Goal: Task Accomplishment & Management: Manage account settings

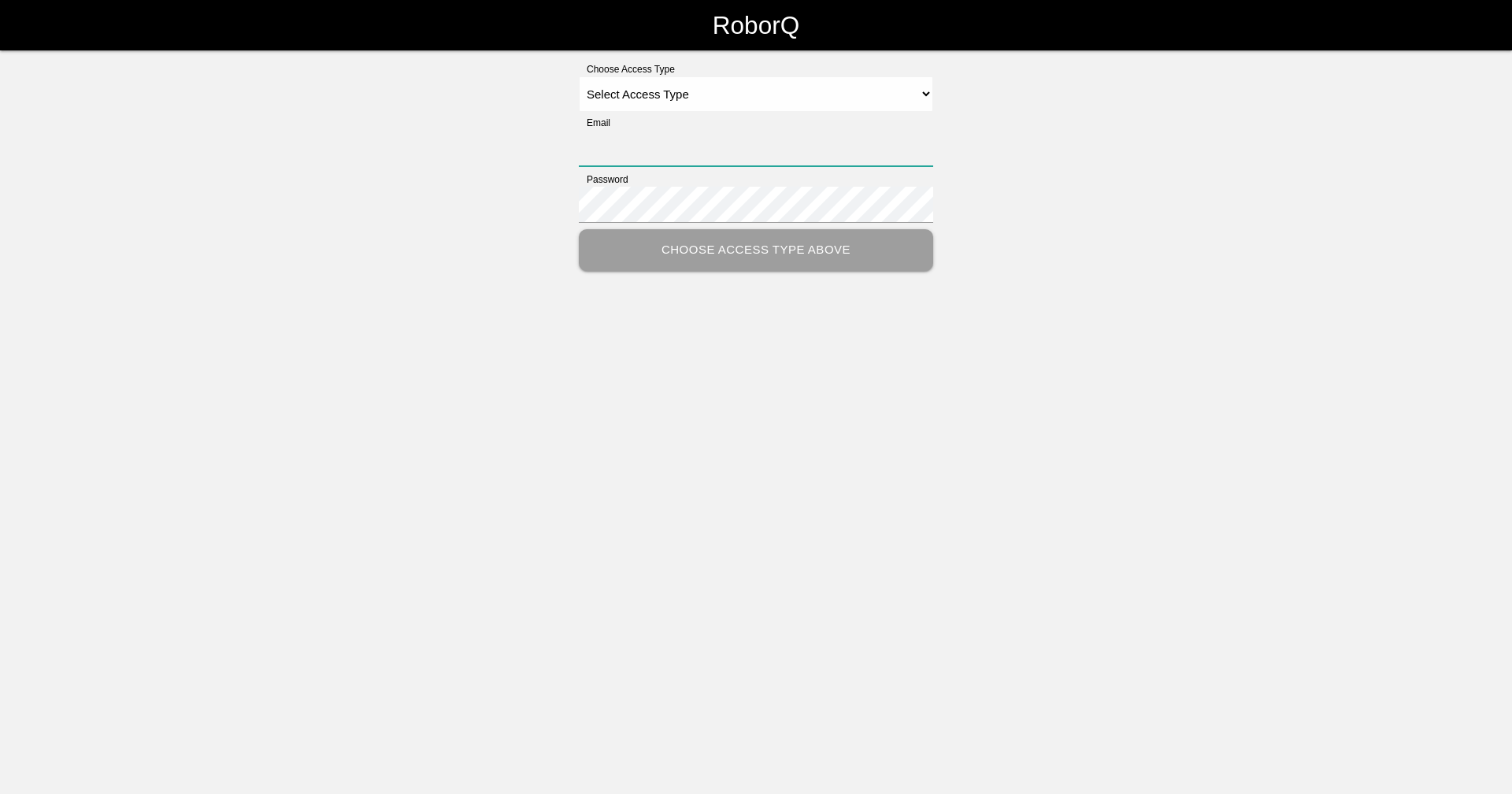
type input "[EMAIL_ADDRESS][DOMAIN_NAME]"
click at [748, 103] on select "Select Access Type Admin Customer Supervisor Worker" at bounding box center [756, 94] width 355 height 35
select select "Supervisor"
click at [579, 77] on select "Select Access Type Admin Customer Supervisor Worker" at bounding box center [756, 94] width 355 height 35
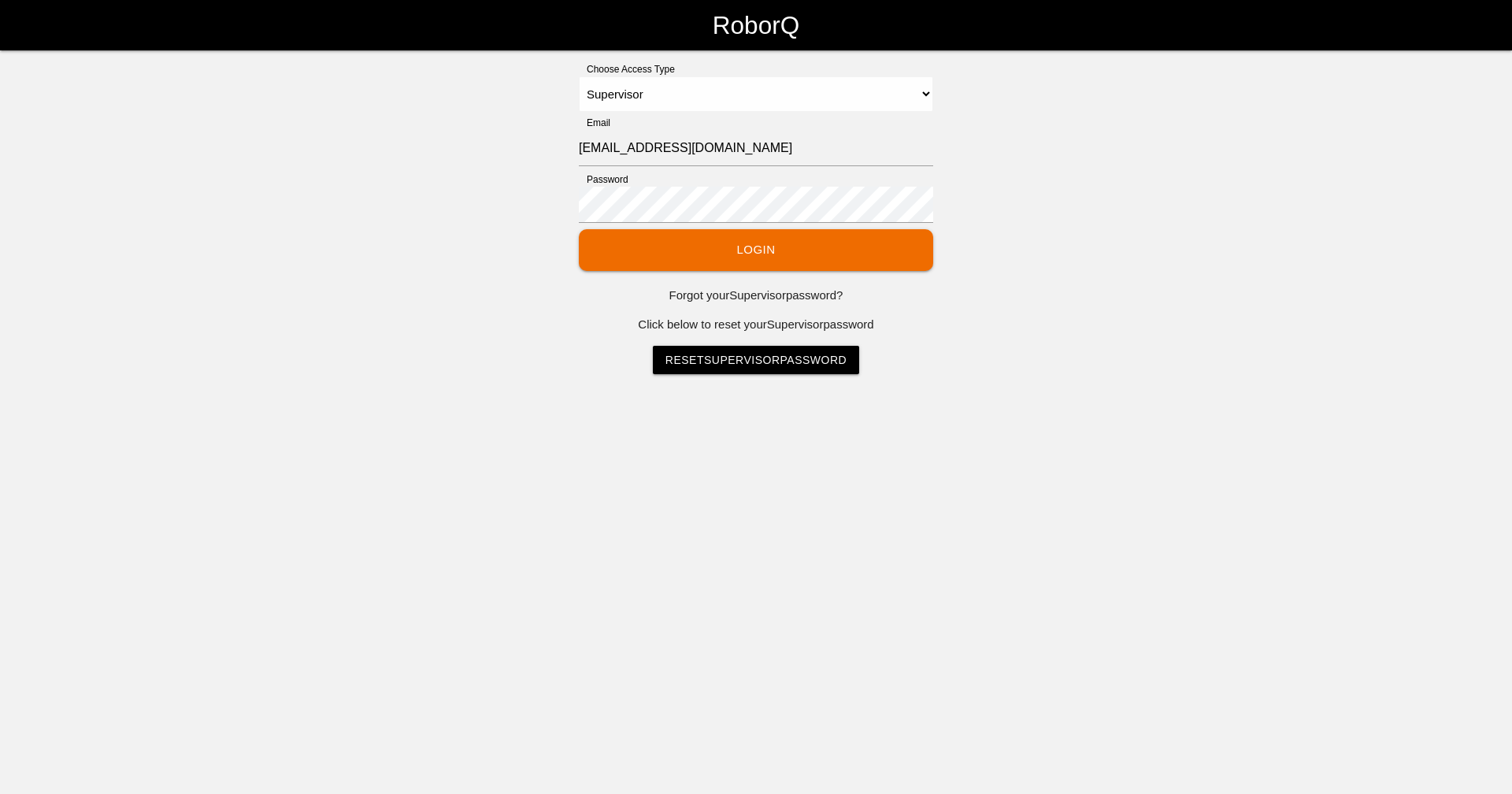
click at [749, 246] on button "Login" at bounding box center [756, 250] width 355 height 42
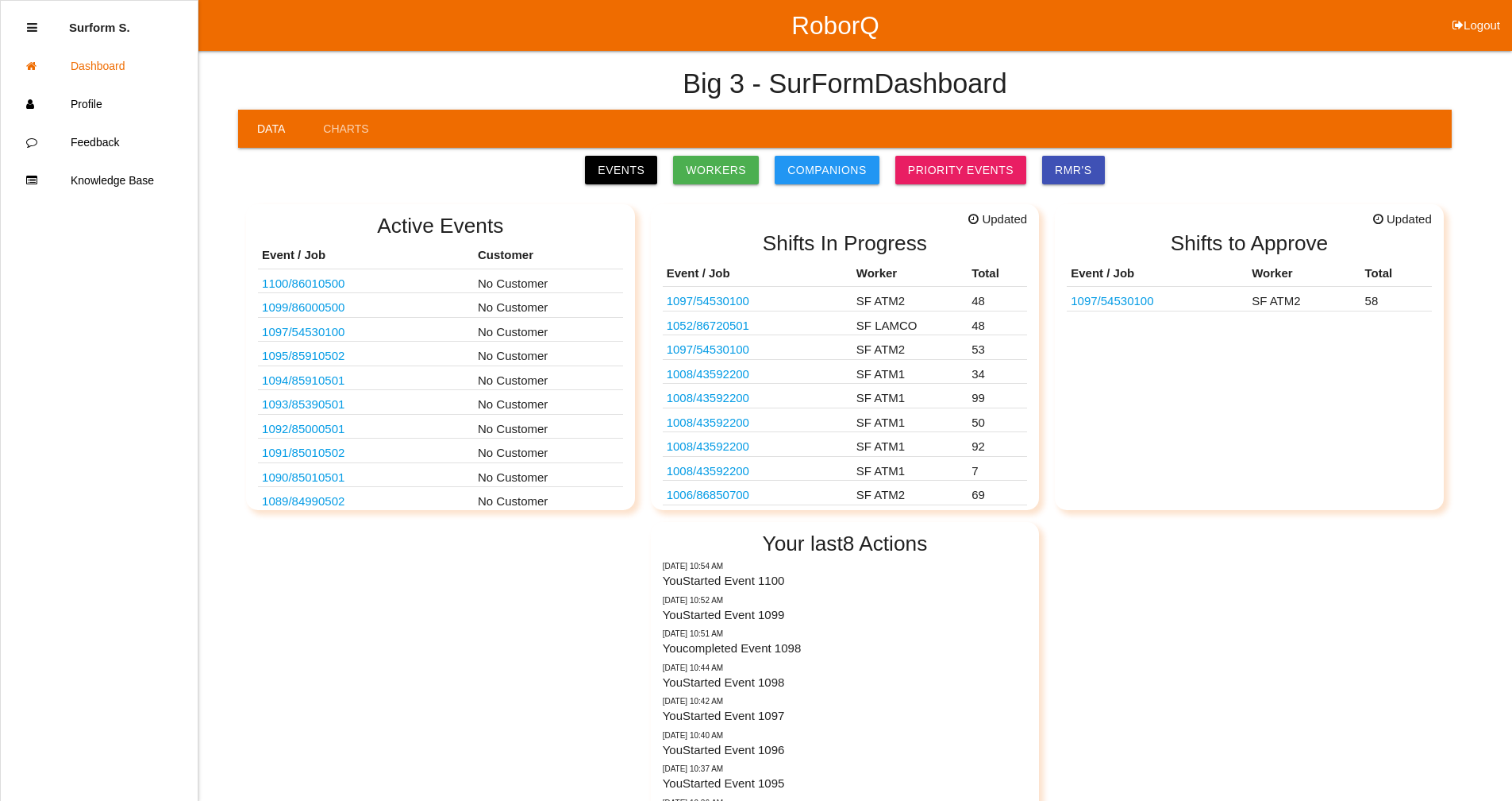
click at [634, 165] on link "Events" at bounding box center [621, 170] width 72 height 29
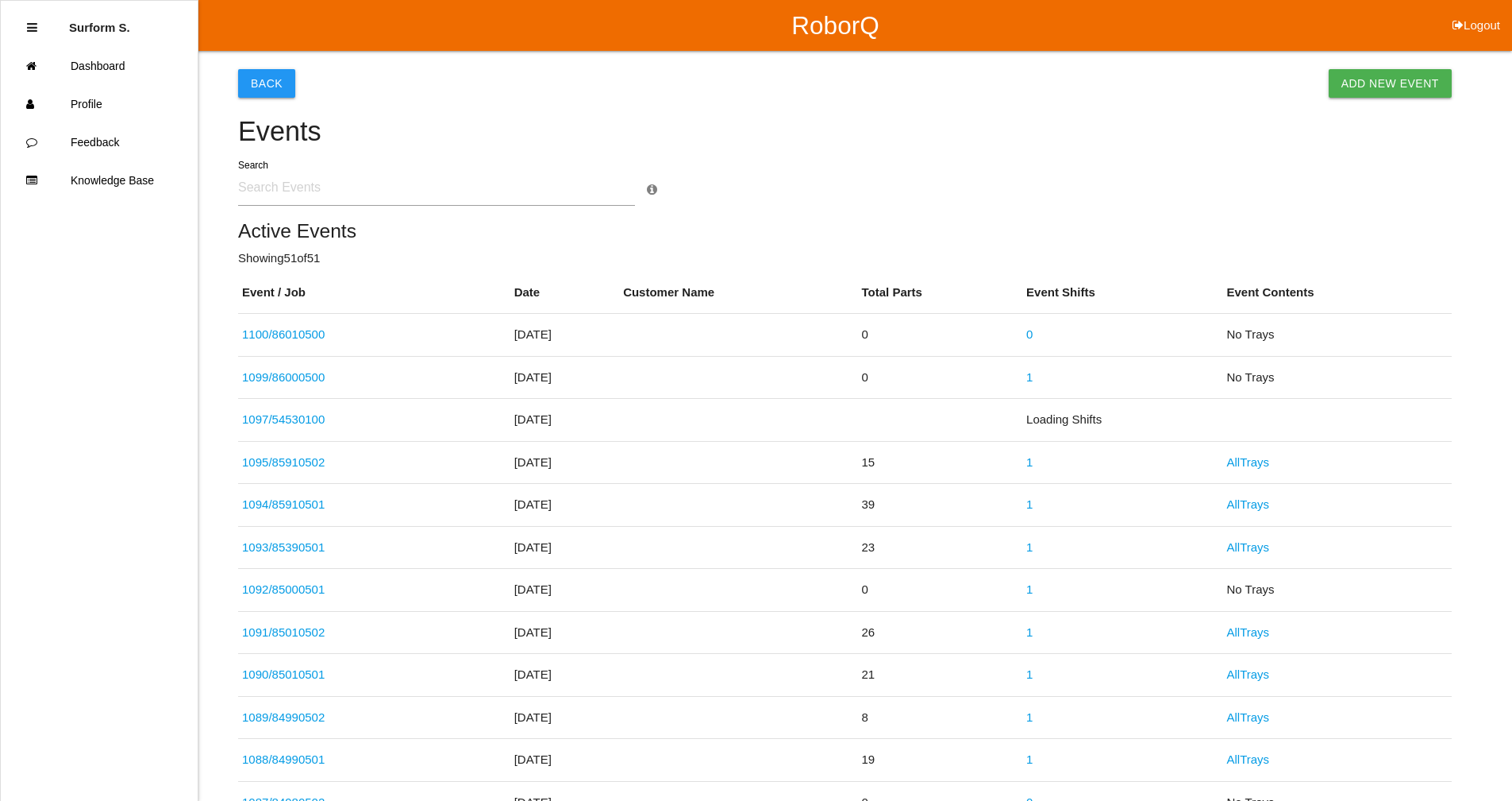
click at [343, 192] on input "text" at bounding box center [436, 187] width 397 height 36
type input "8071"
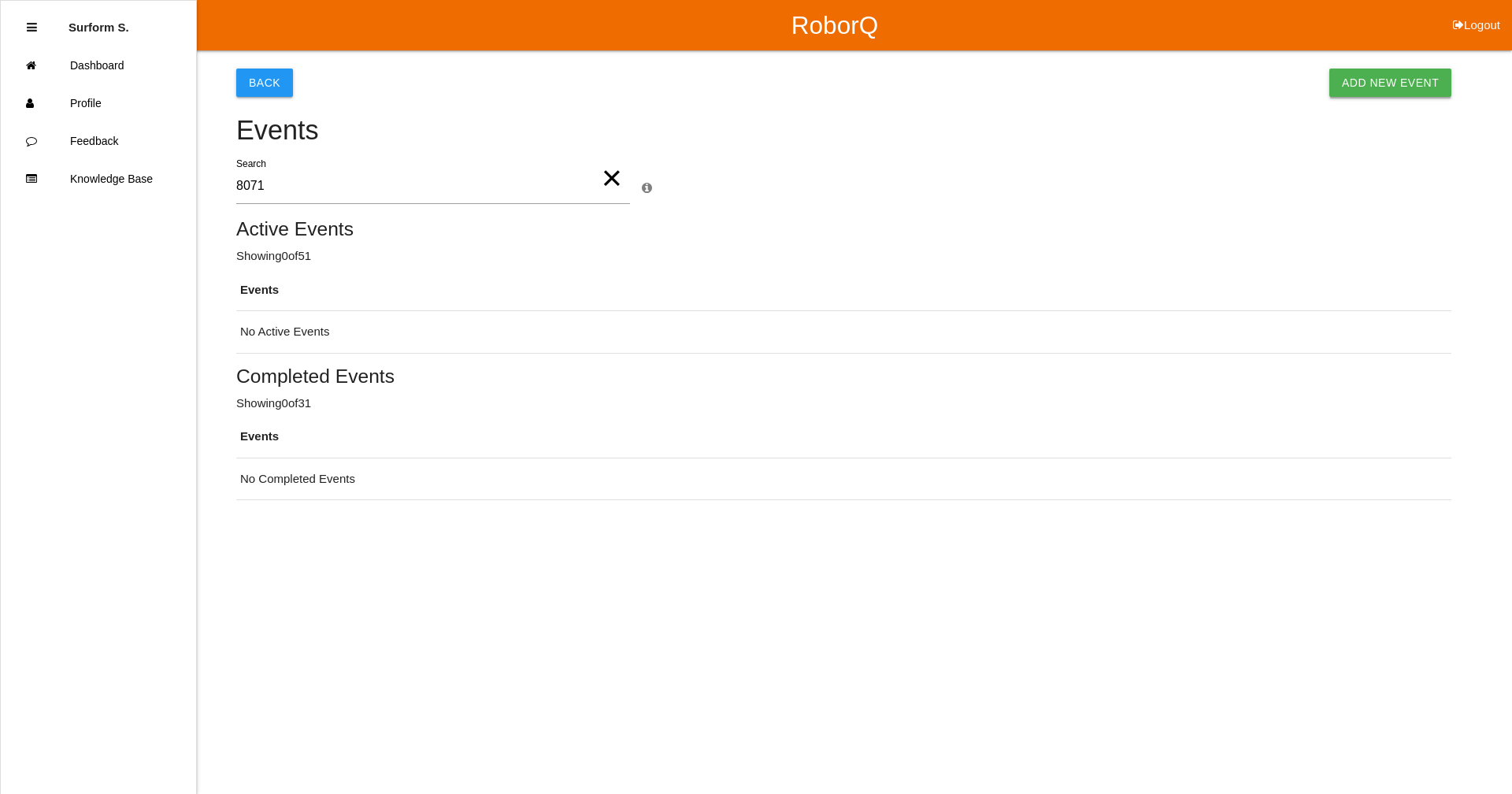
click at [1385, 78] on link "Add New Event" at bounding box center [1390, 83] width 122 height 28
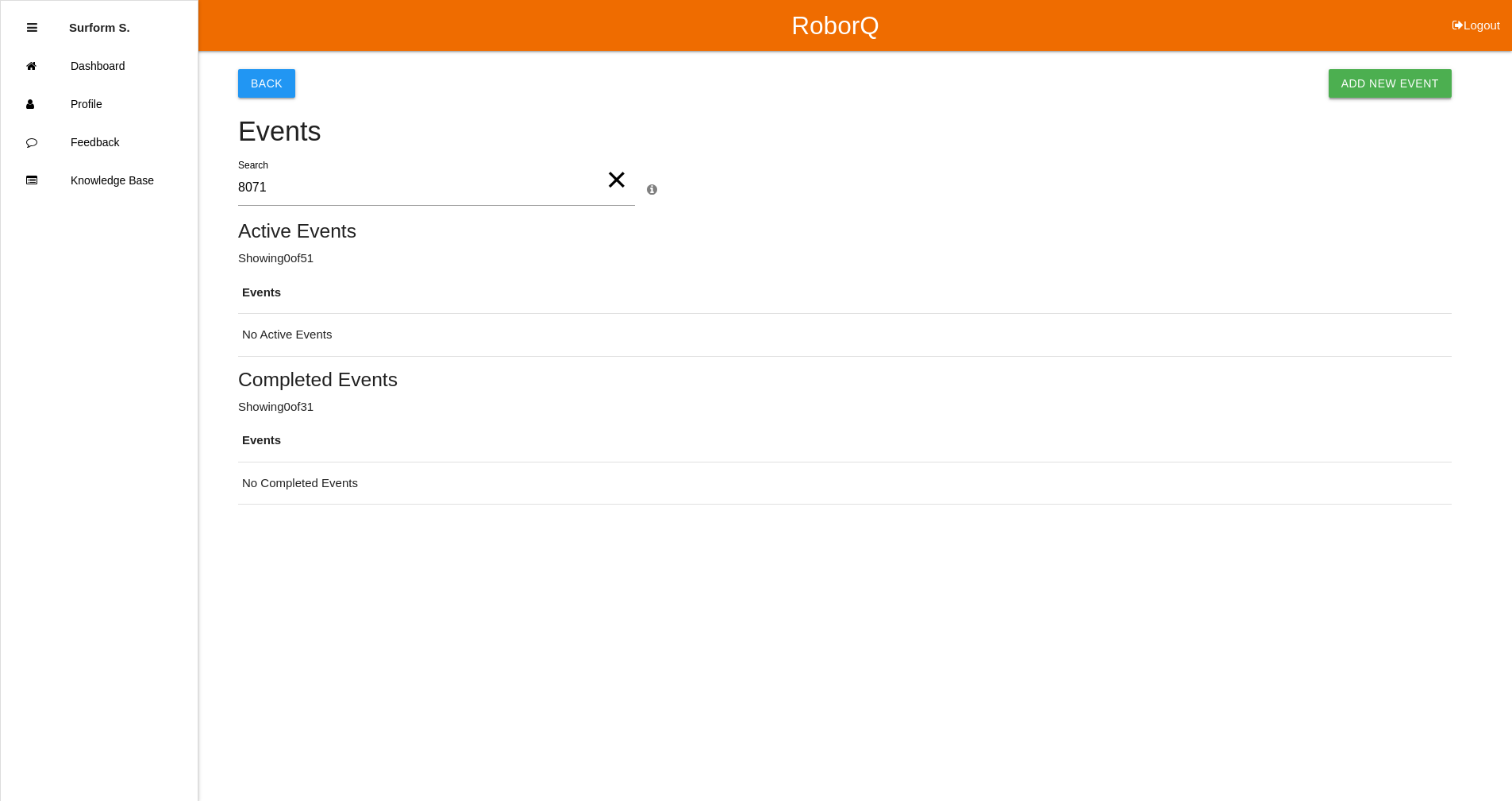
select select "notRequired"
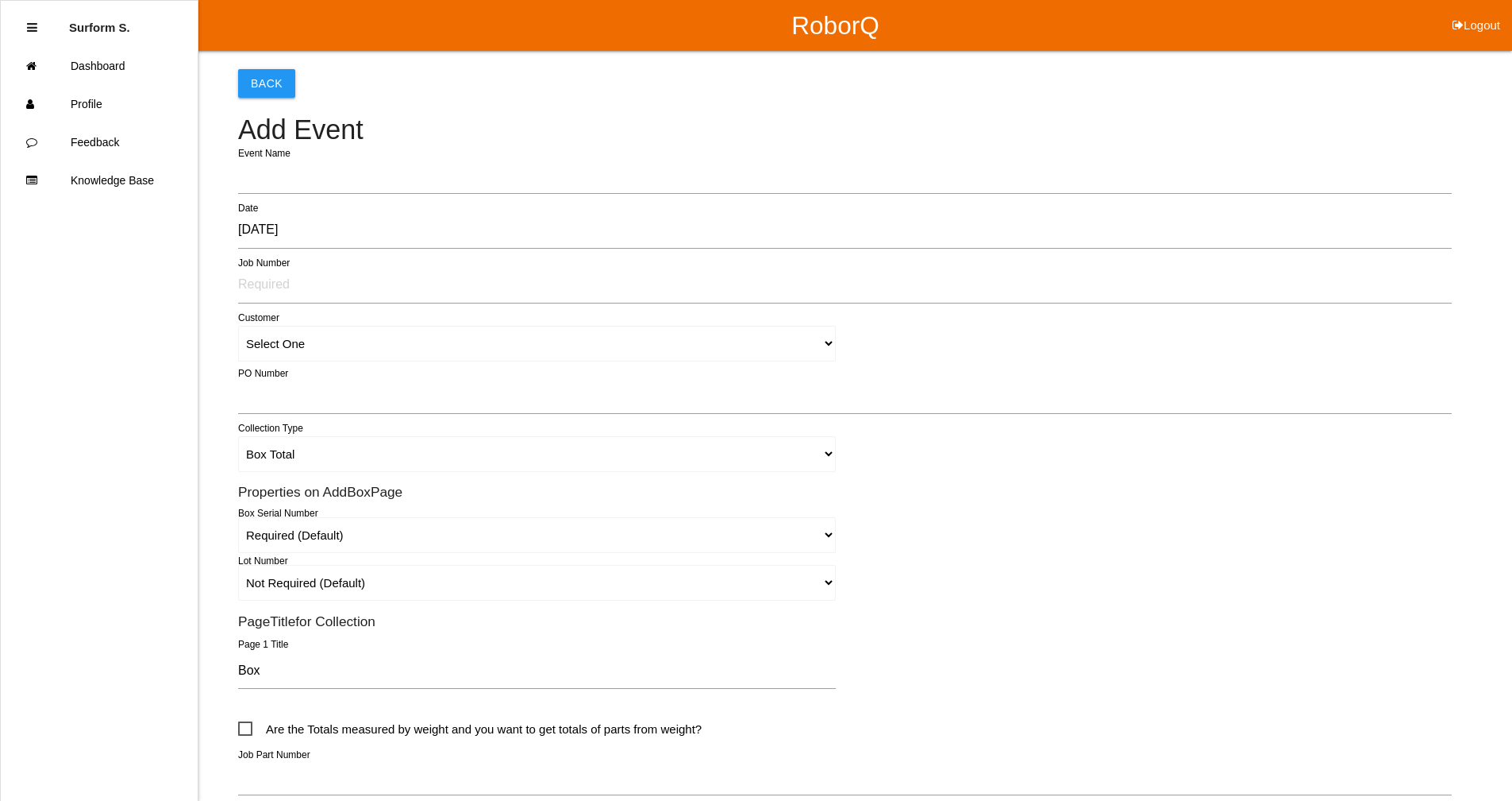
type input "1101"
type input "Surform Scheduler surform Scheduler"
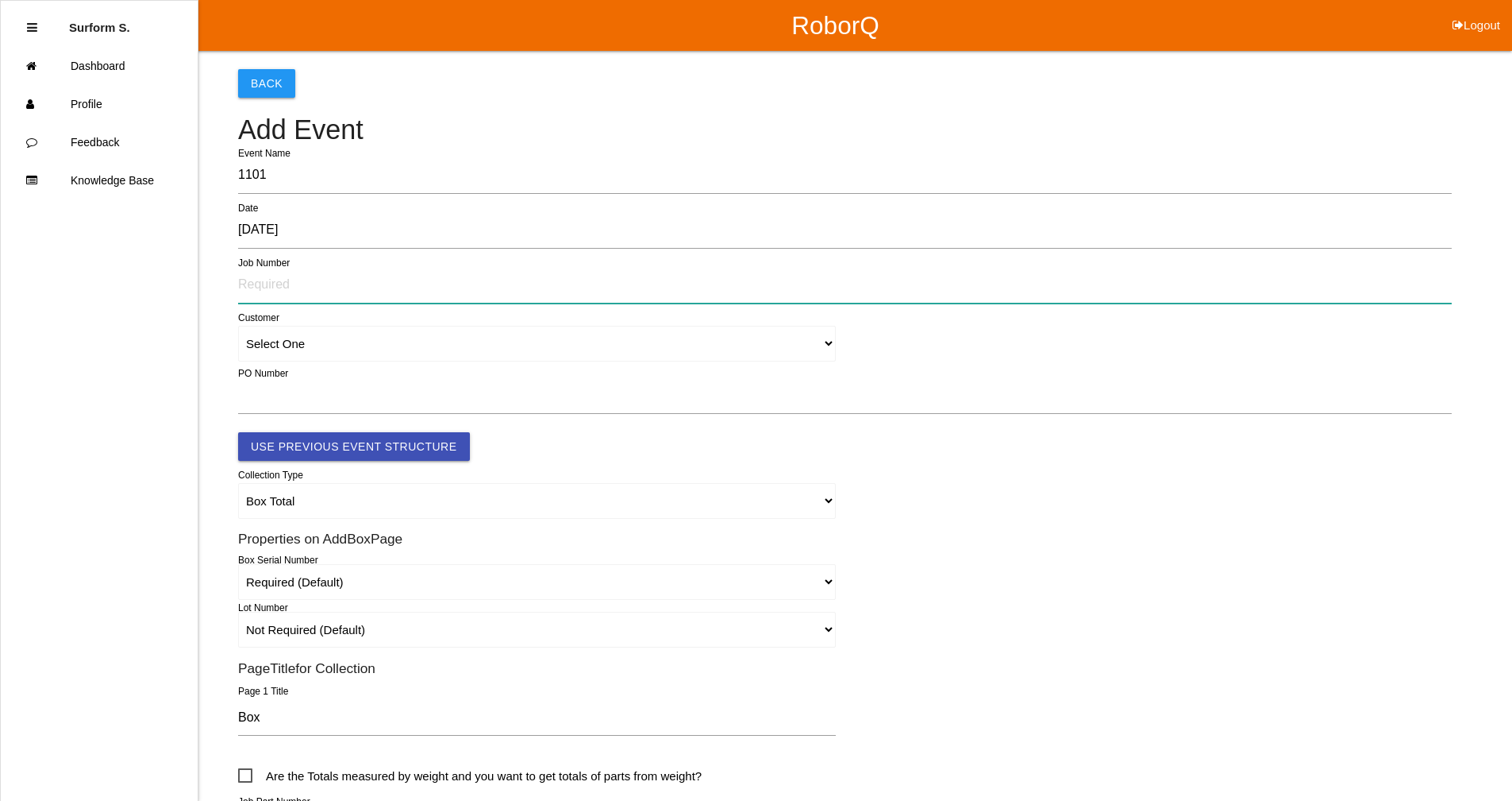
click at [285, 276] on input "text" at bounding box center [844, 284] width 1213 height 36
click at [285, 278] on input "8071" at bounding box center [844, 284] width 1213 height 36
type input "80710202"
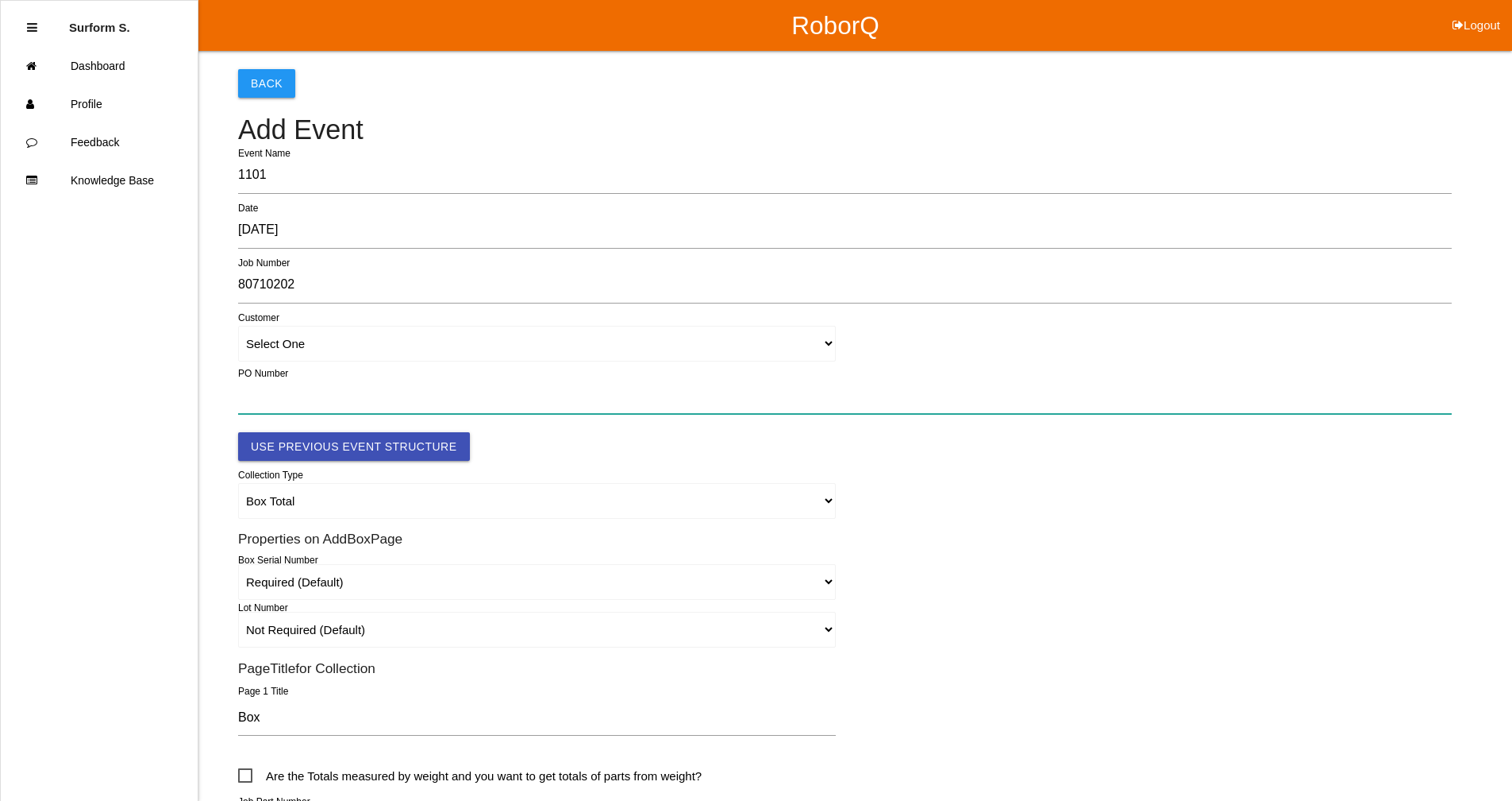
click at [279, 389] on input "text" at bounding box center [844, 395] width 1213 height 36
paste input "OR2556216"
type input "OR2556216"
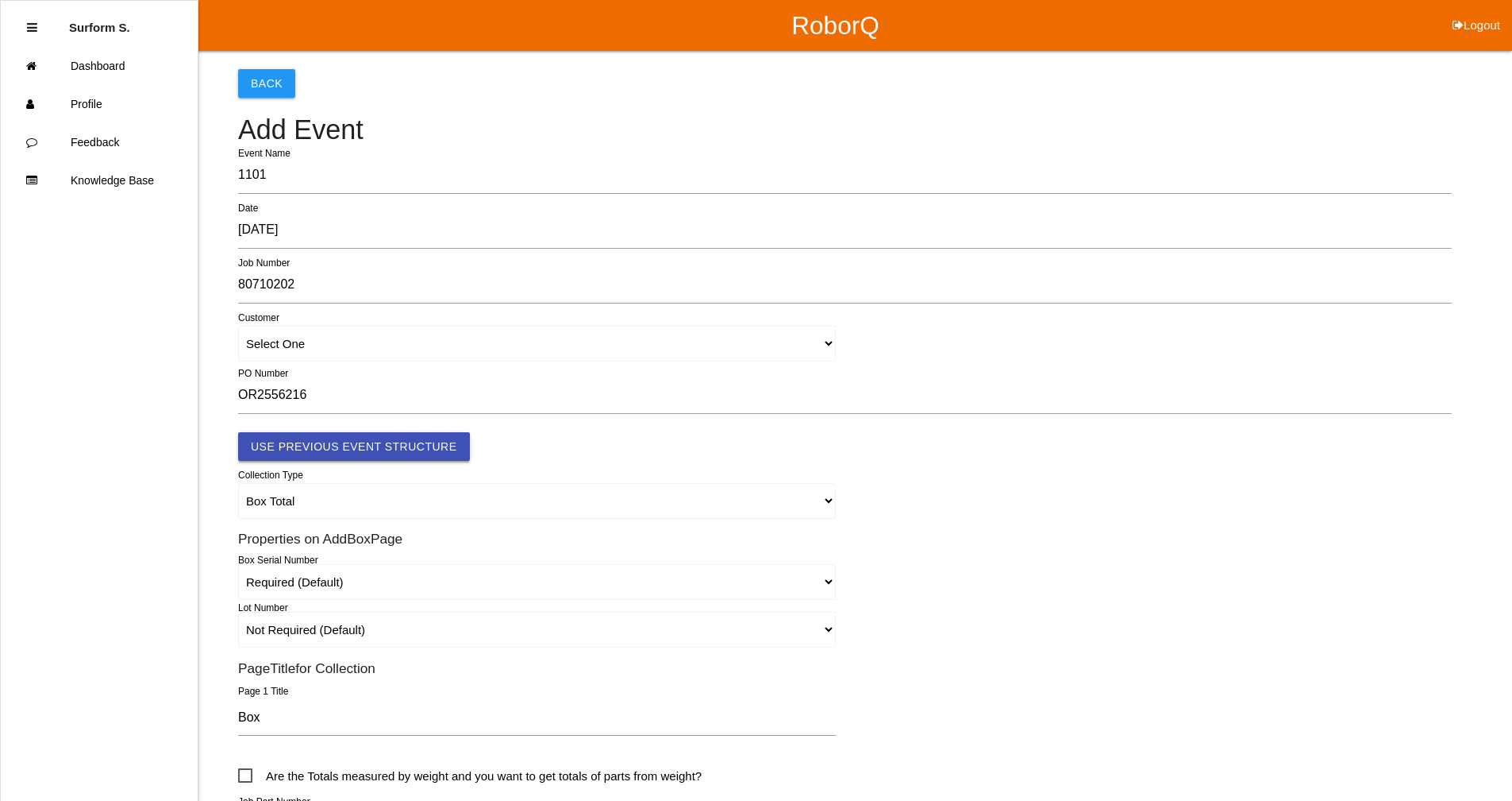
click at [356, 448] on button "Use Previous Event Structure" at bounding box center [354, 447] width 232 height 29
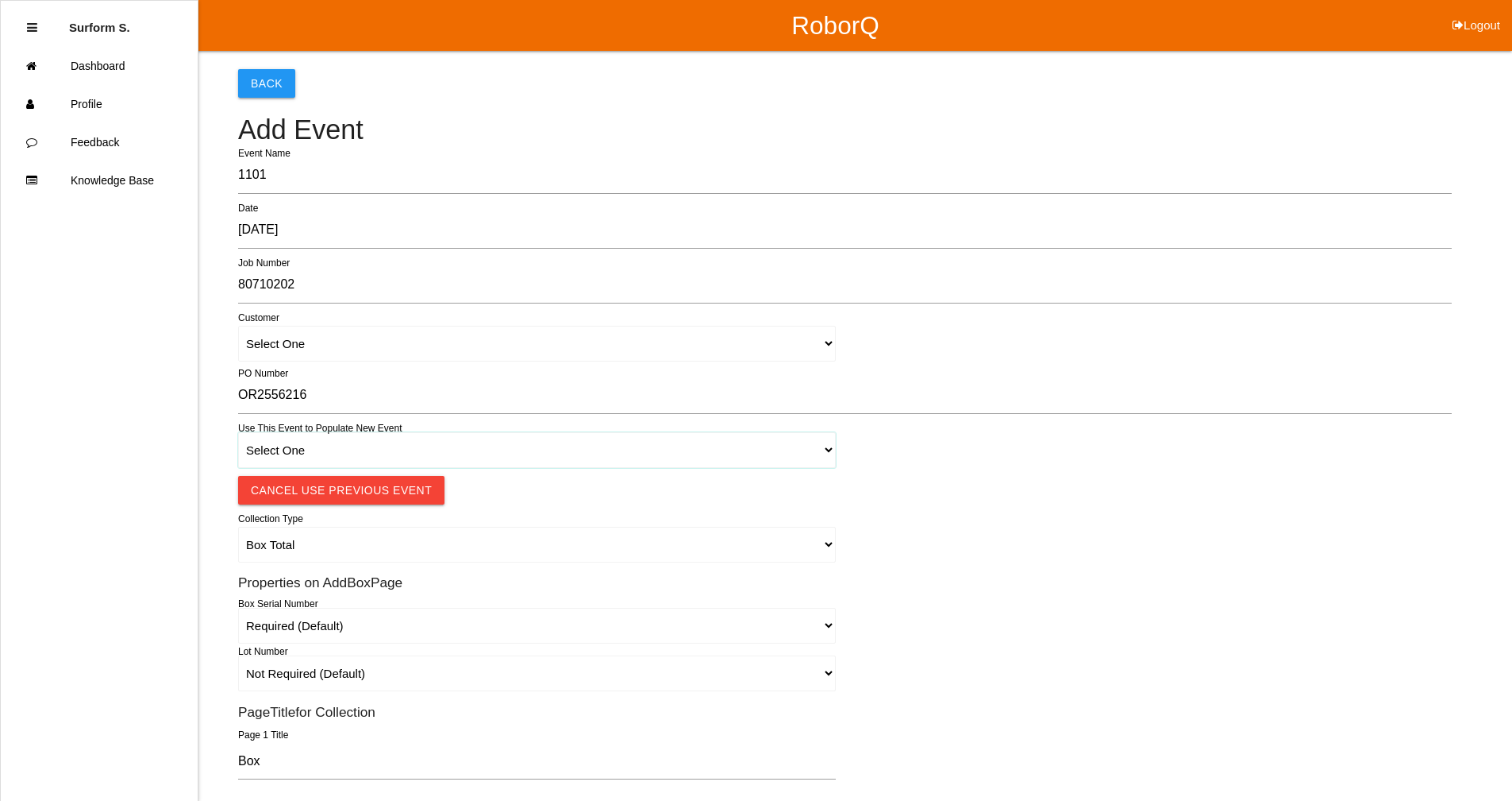
click at [411, 456] on select "Select One 1018 4 - Distinct Barcodes - Not Matching 1015 4 - Matching Barcodes…" at bounding box center [537, 450] width 598 height 35
select select "67b36d620018c9000e46307b"
click at [238, 432] on select "Select One 1018 4 - Distinct Barcodes - Not Matching 1015 4 - Matching Barcodes…" at bounding box center [537, 450] width 598 height 35
select select "autoSingle"
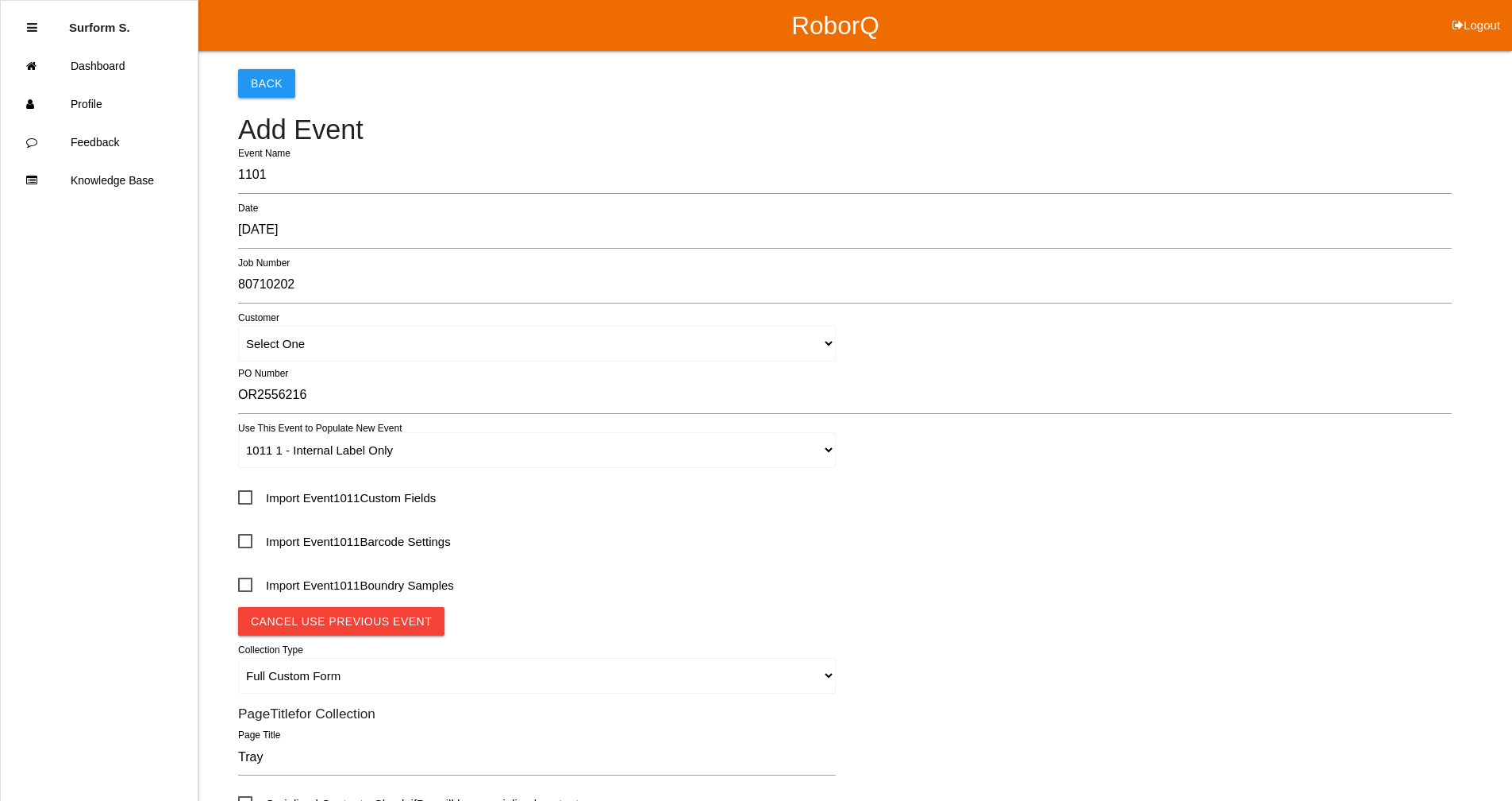
click at [248, 499] on span "Import Event 1011 Custom Fields" at bounding box center [336, 498] width 198 height 20
click at [248, 498] on input "Import Event 1011 Custom Fields" at bounding box center [243, 493] width 10 height 10
checkbox input "true"
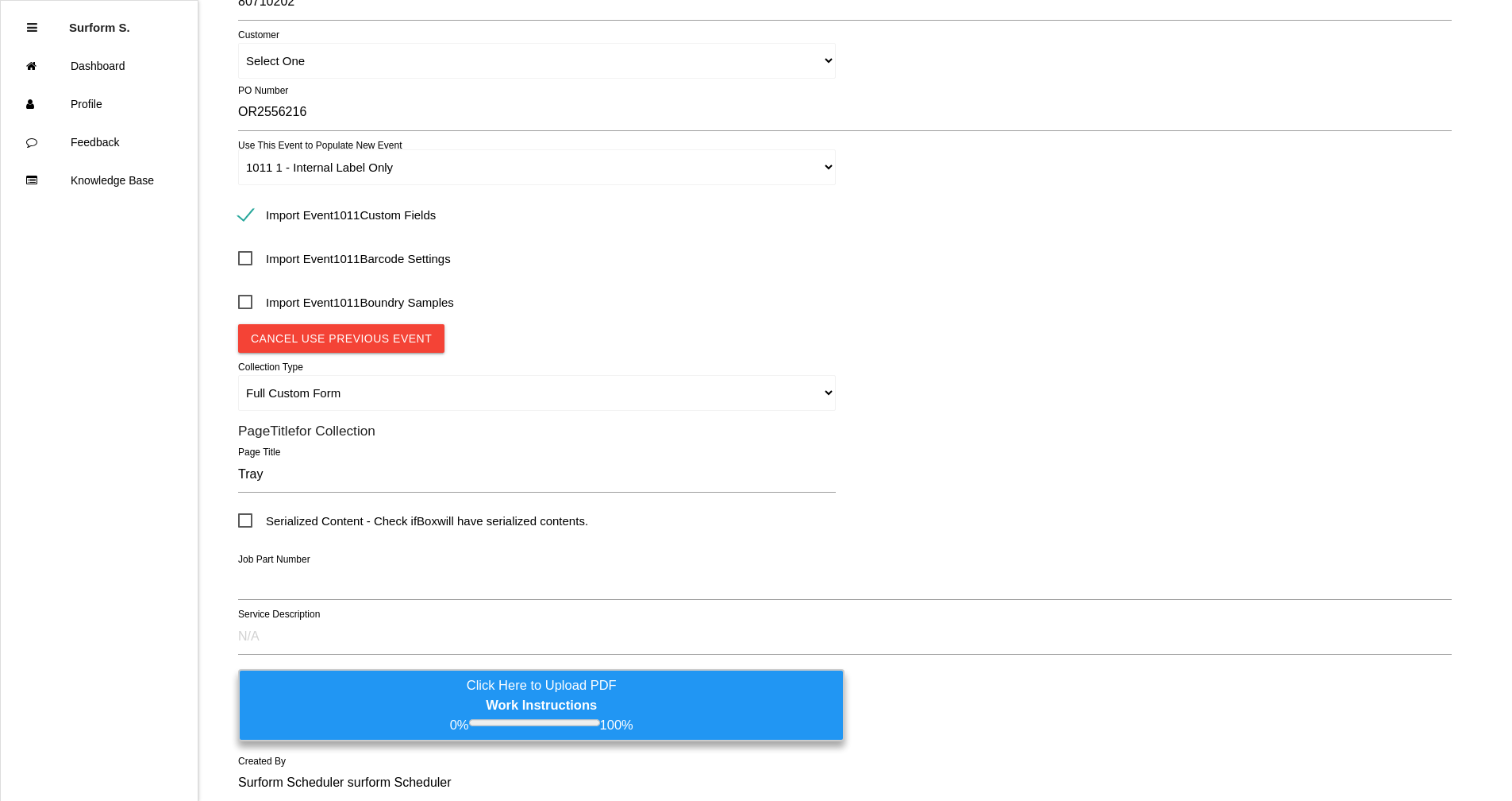
scroll to position [318, 0]
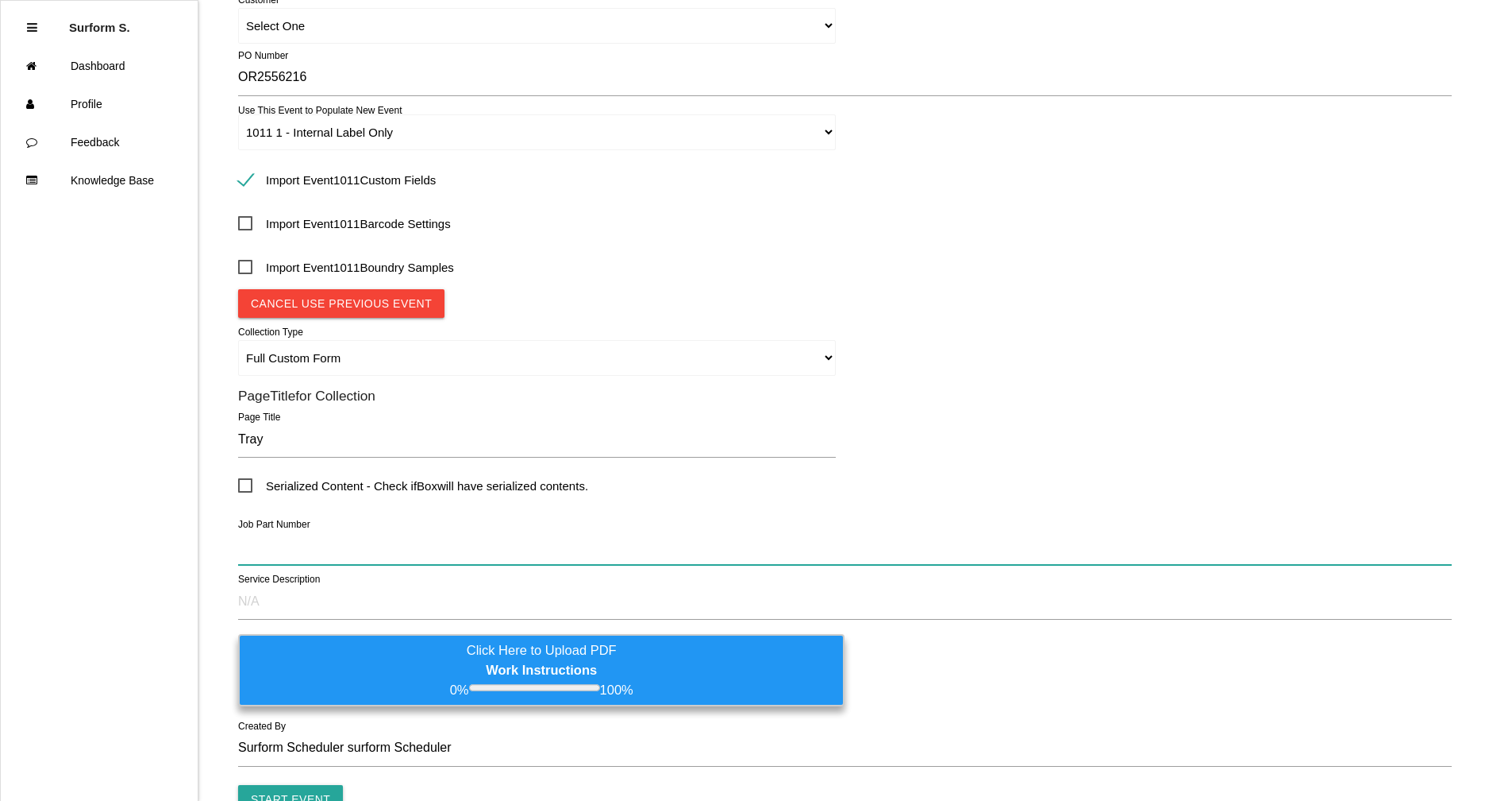
click at [270, 549] on input "text" at bounding box center [844, 546] width 1213 height 36
paste input "P736 SAP129 8.8 PINION GEAR"
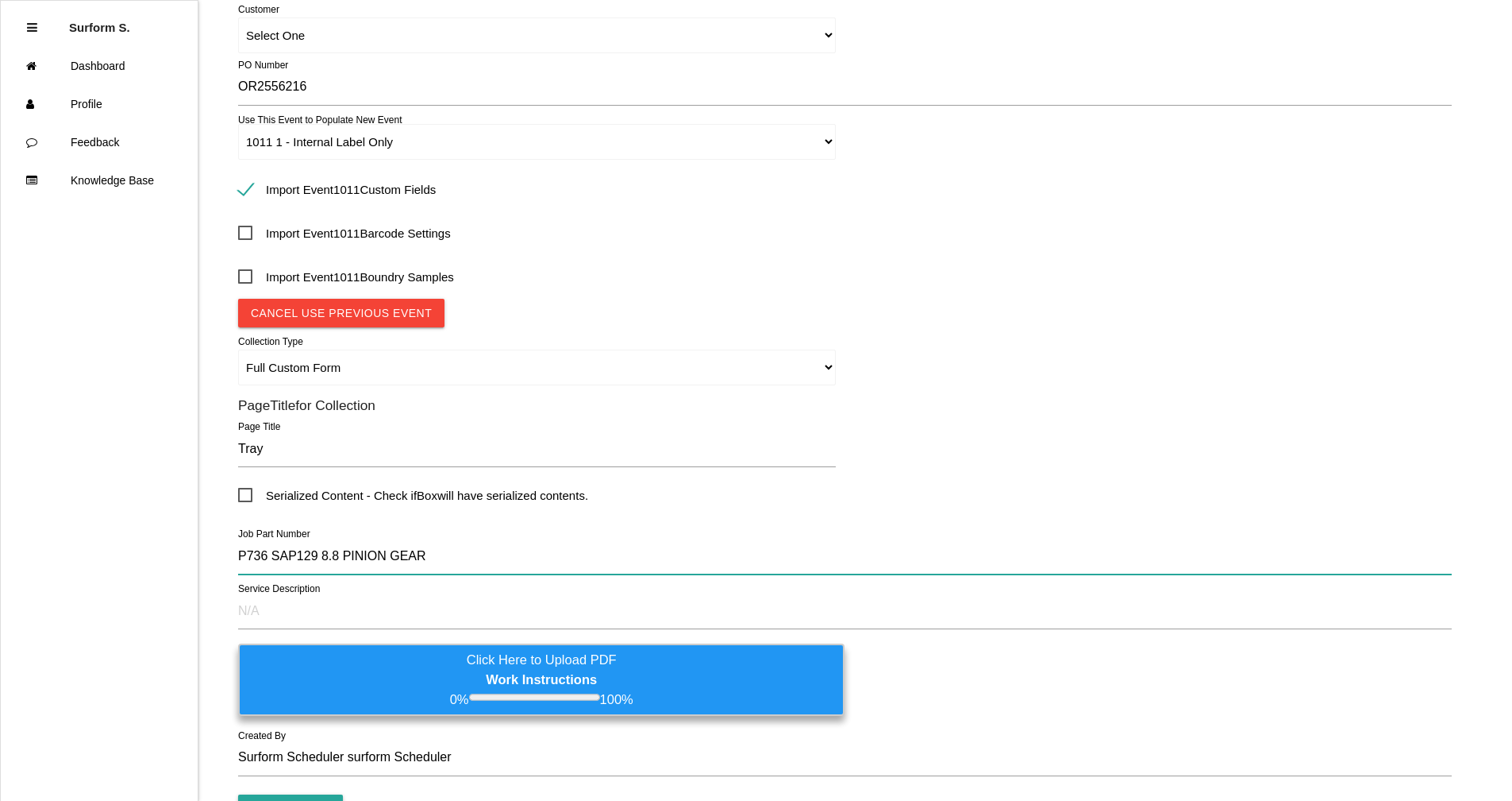
scroll to position [410, 0]
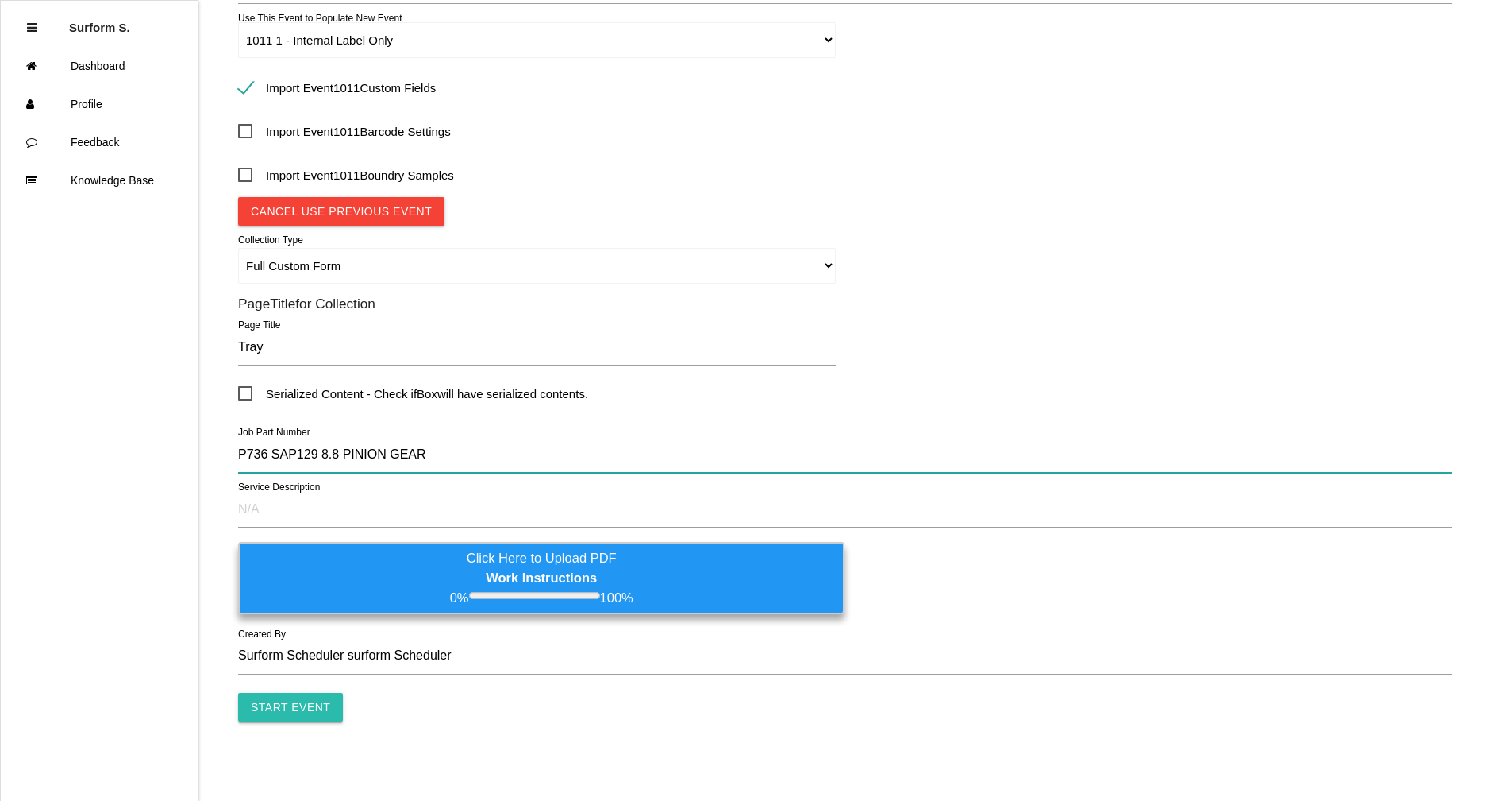
type input "P736 SAP129 8.8 PINION GEAR"
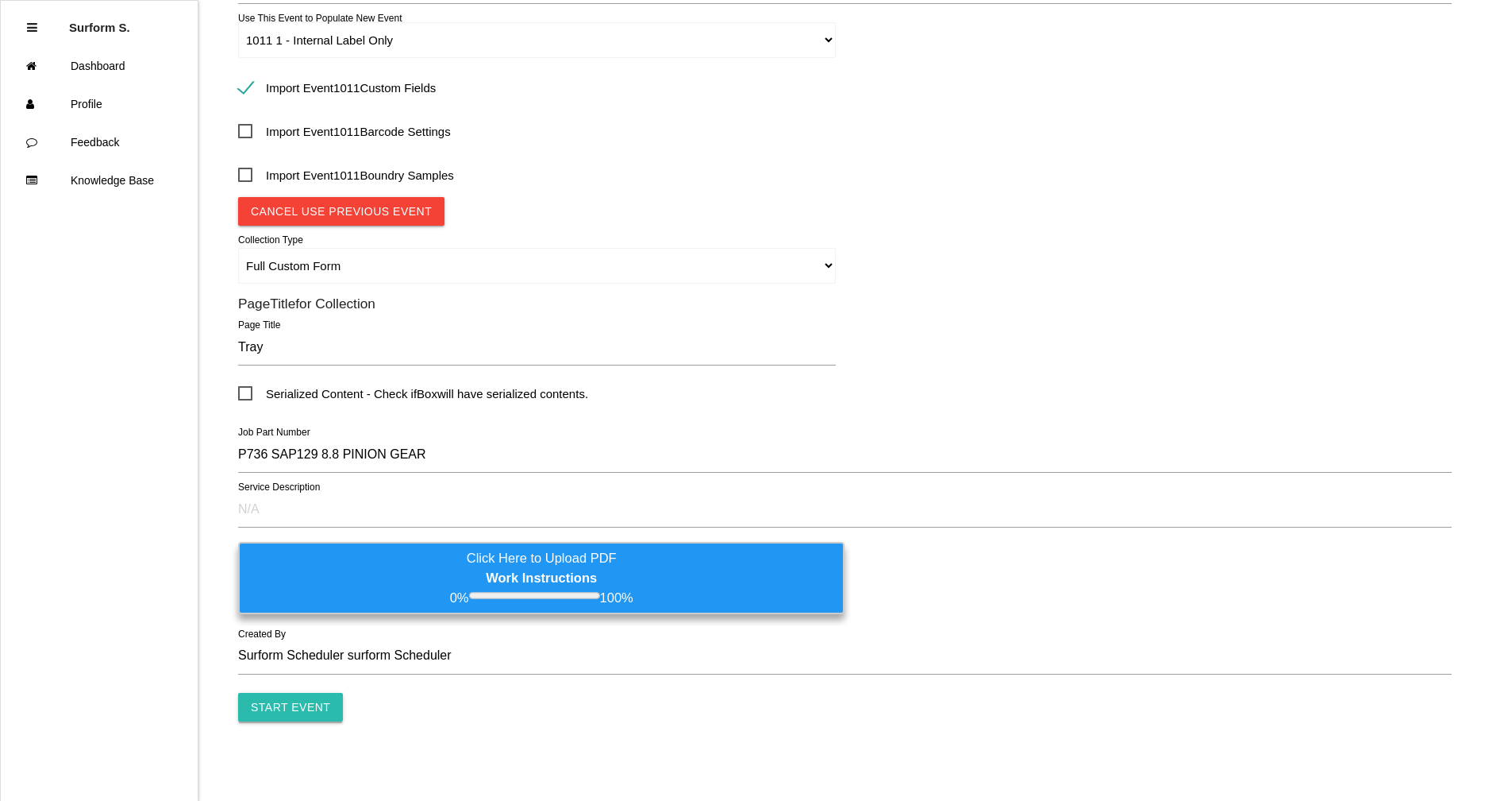
click at [311, 708] on input "Start Event" at bounding box center [290, 707] width 105 height 29
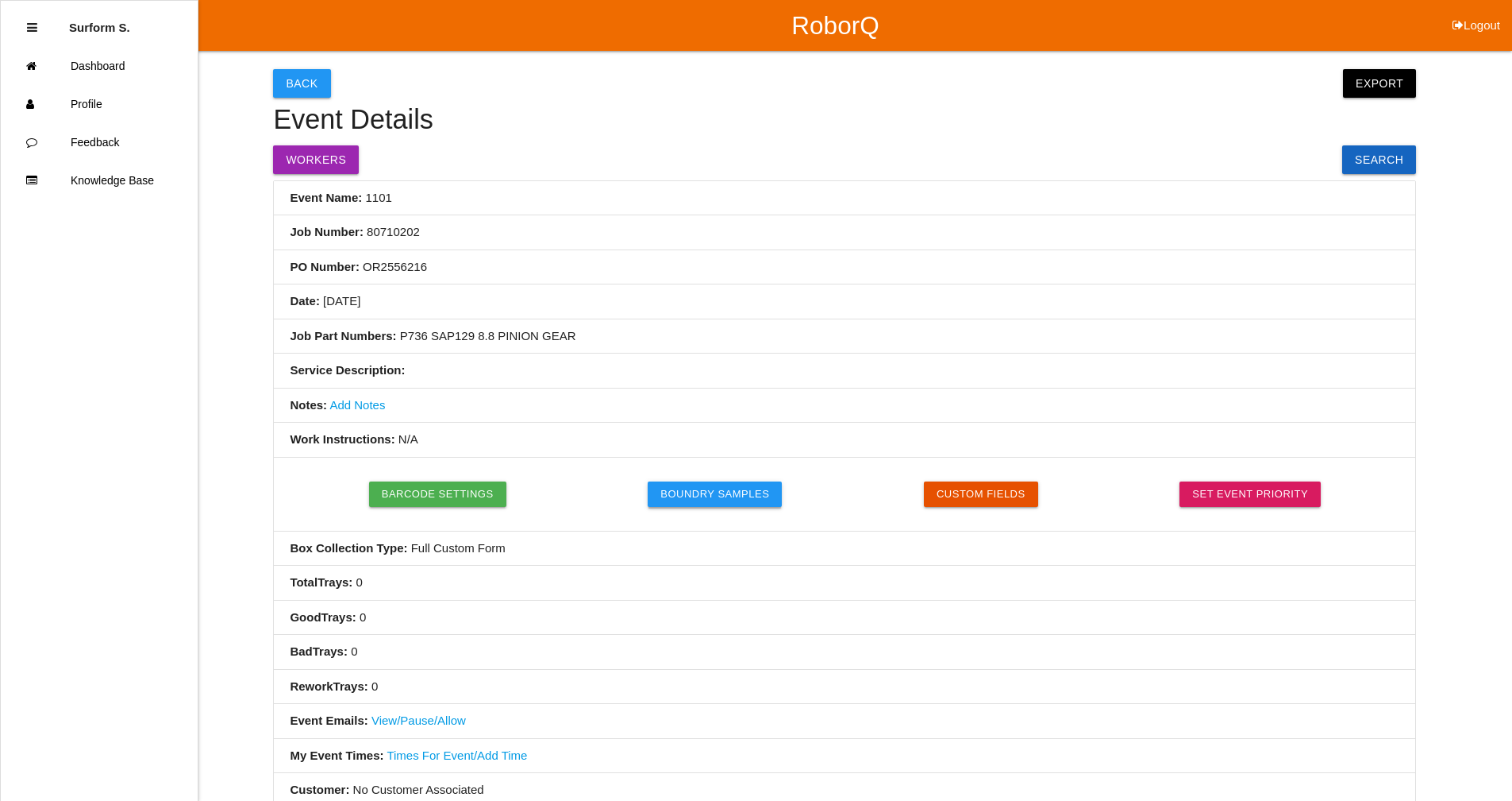
click at [704, 490] on button "Boundry Samples" at bounding box center [715, 494] width 135 height 25
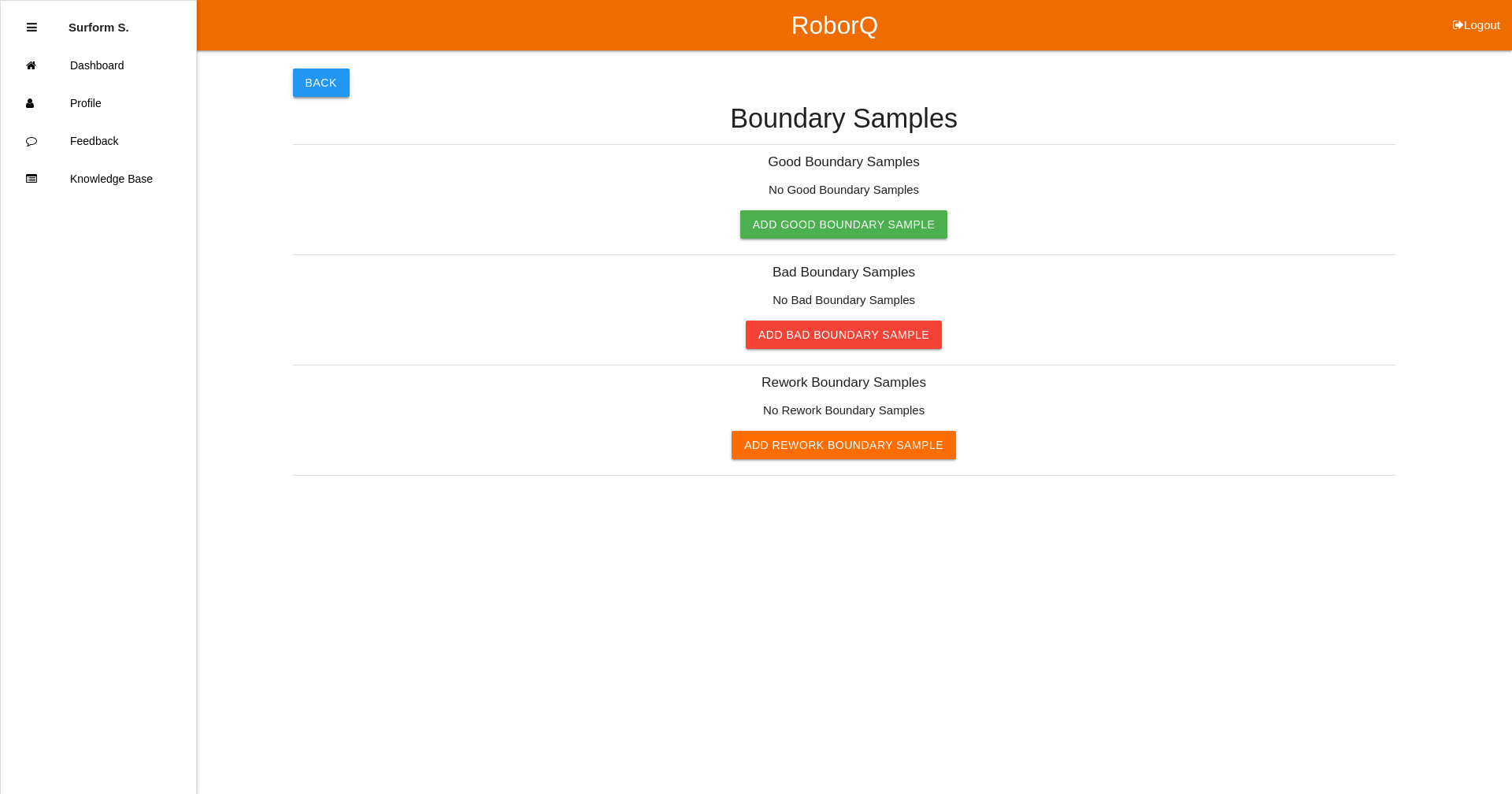
click at [320, 78] on button "Back" at bounding box center [321, 83] width 57 height 28
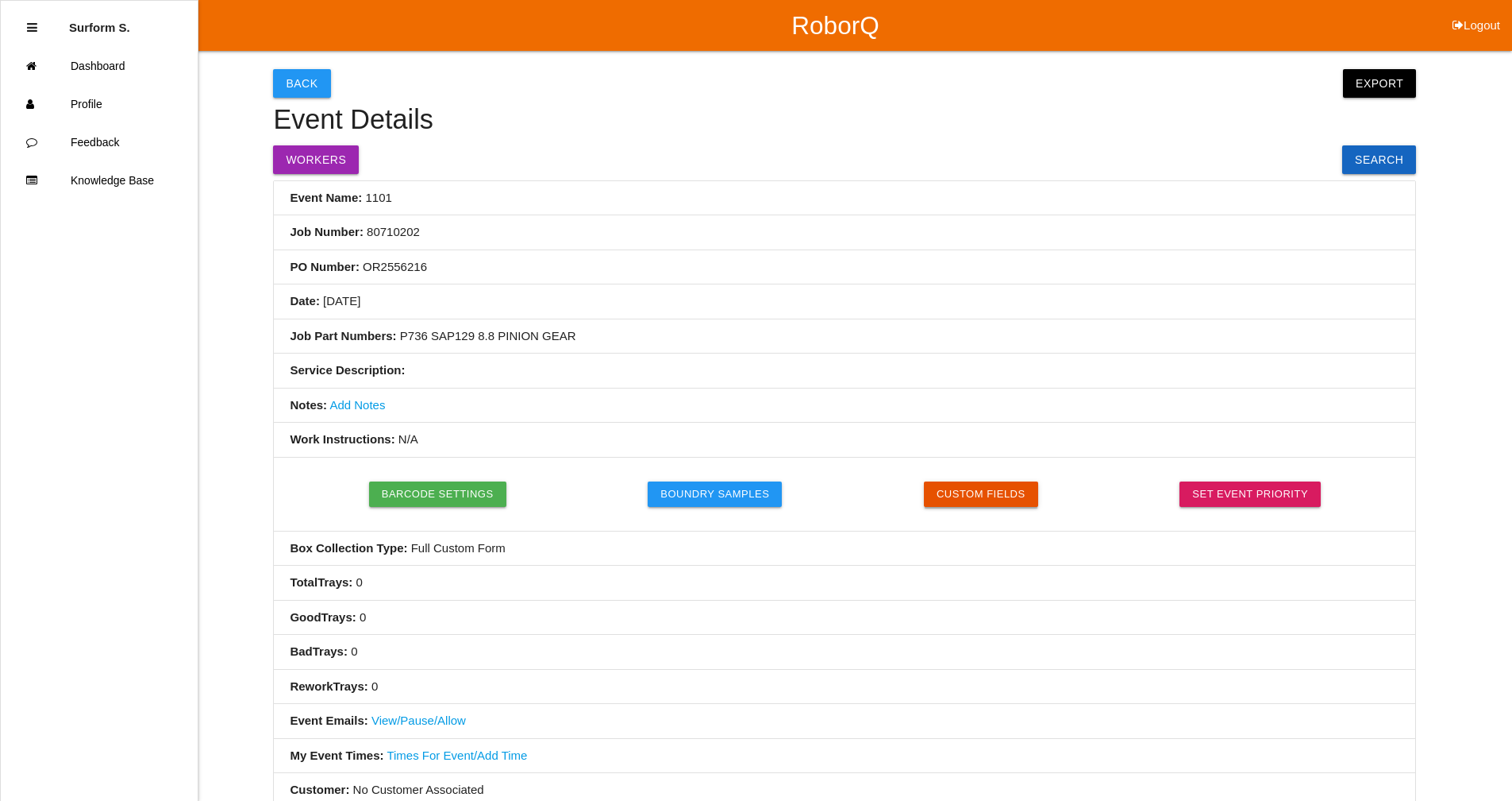
click at [956, 499] on button "Custom Fields" at bounding box center [981, 494] width 114 height 25
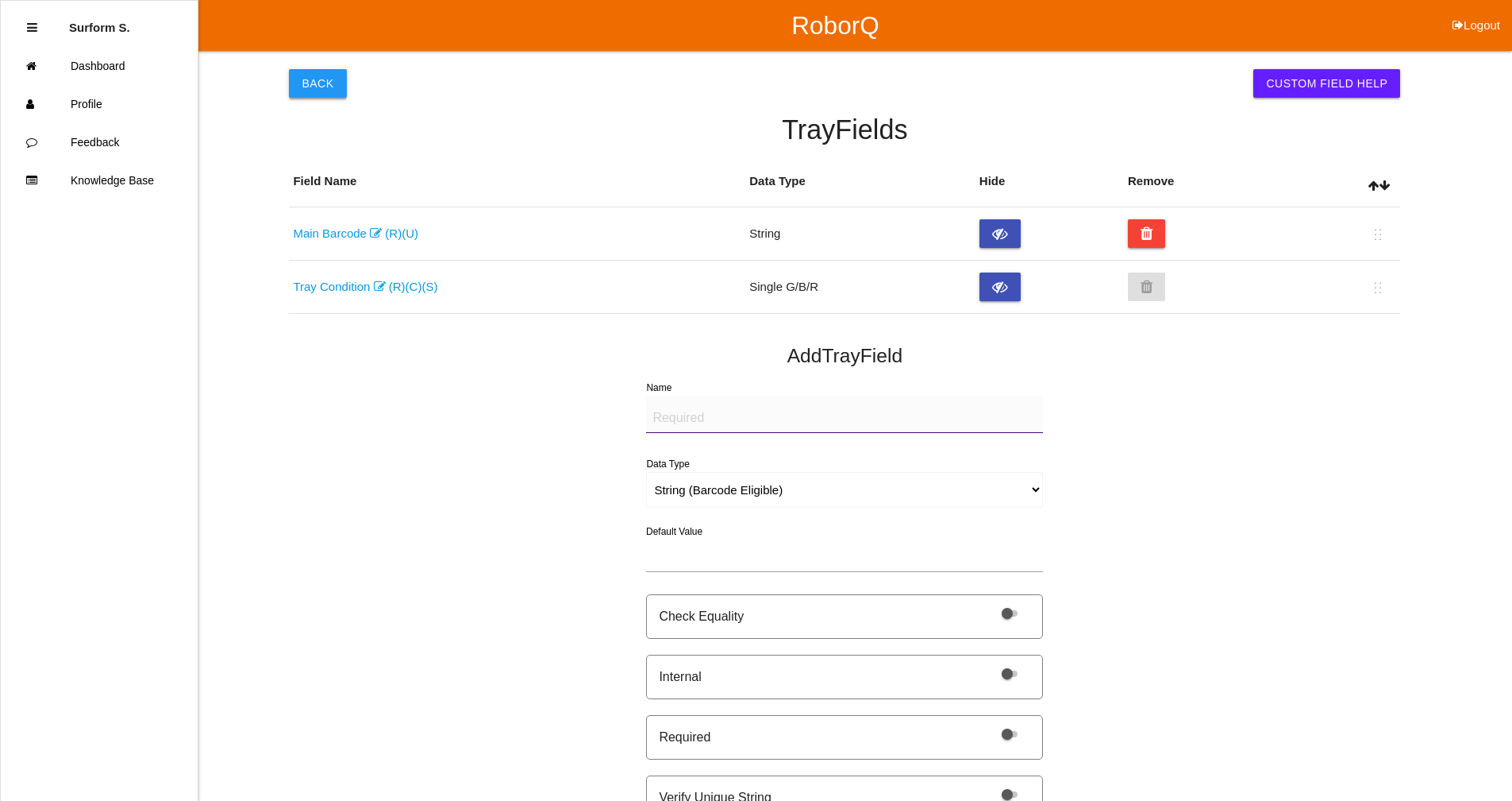
click at [324, 88] on button "Back" at bounding box center [318, 83] width 57 height 29
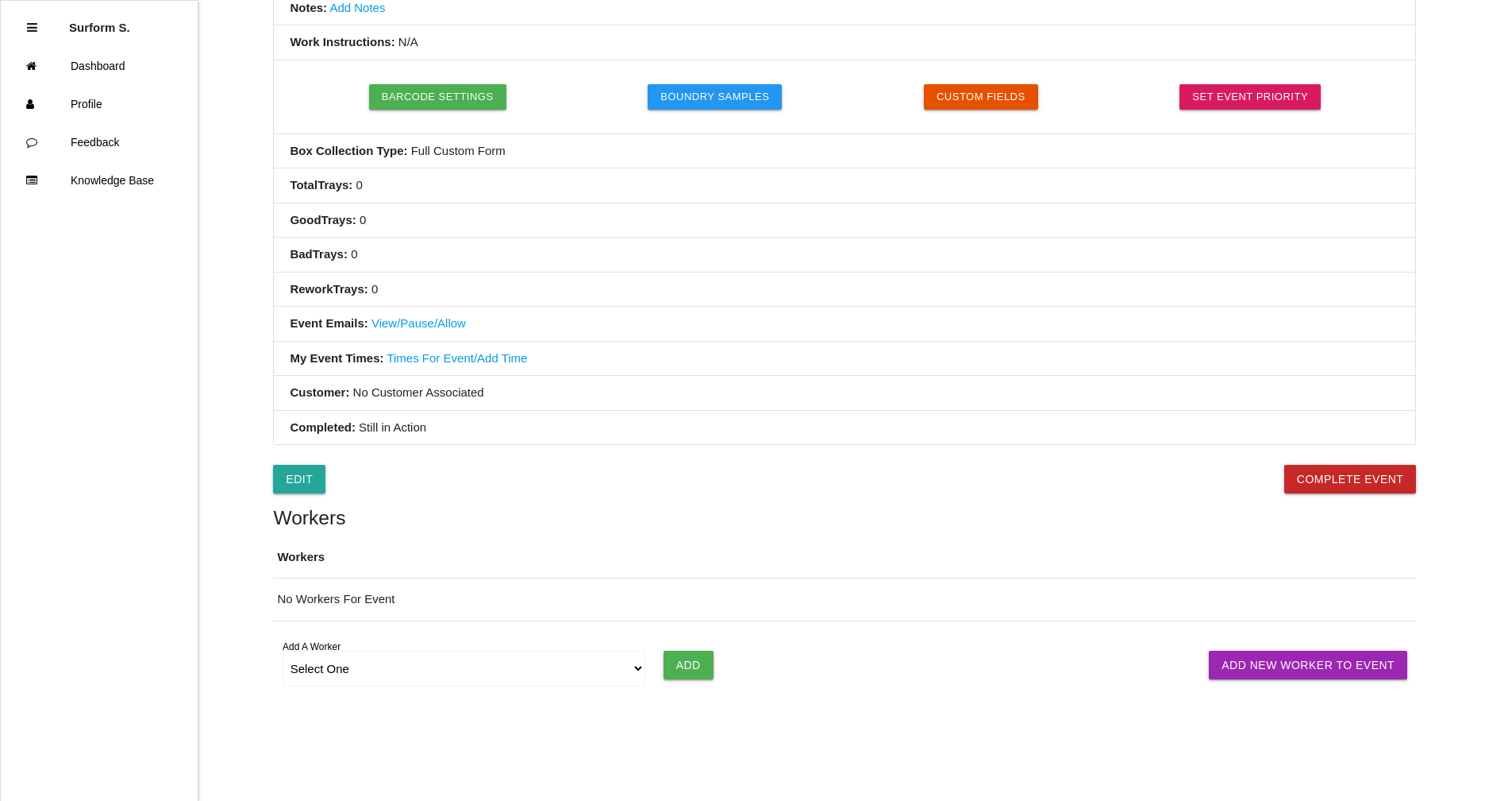
scroll to position [426, 0]
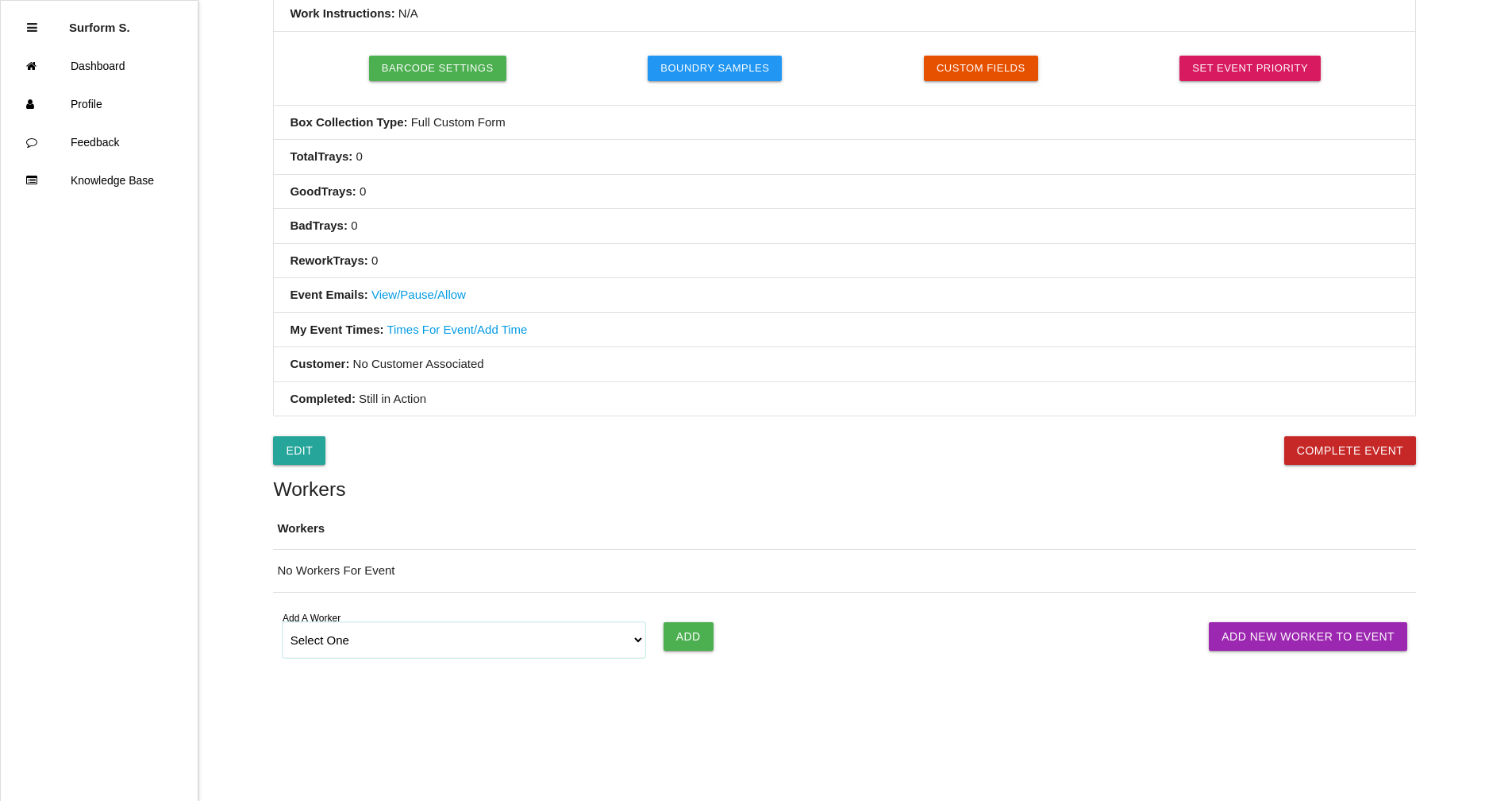
click at [641, 635] on select "Select One [PERSON_NAME] SF LAMCO SF ATM1 SF ATM2 SF MAAC" at bounding box center [464, 639] width 363 height 35
select select "6781349aea4d1b000ec5d6ec"
click at [283, 622] on select "Select One [PERSON_NAME] SF LAMCO SF ATM1 SF ATM2 SF MAAC" at bounding box center [464, 639] width 363 height 35
click at [694, 635] on input "Add" at bounding box center [688, 636] width 50 height 29
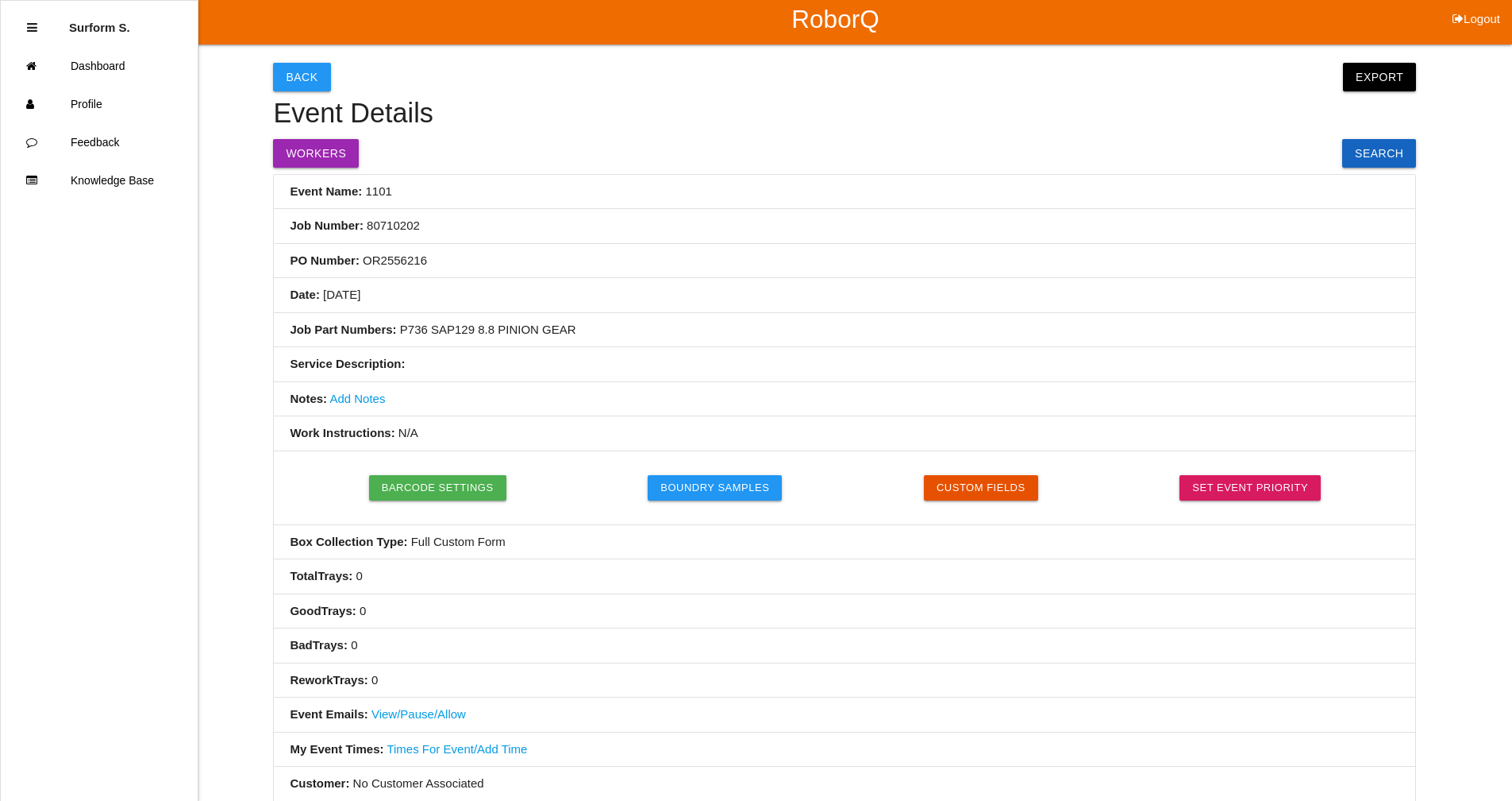
scroll to position [0, 0]
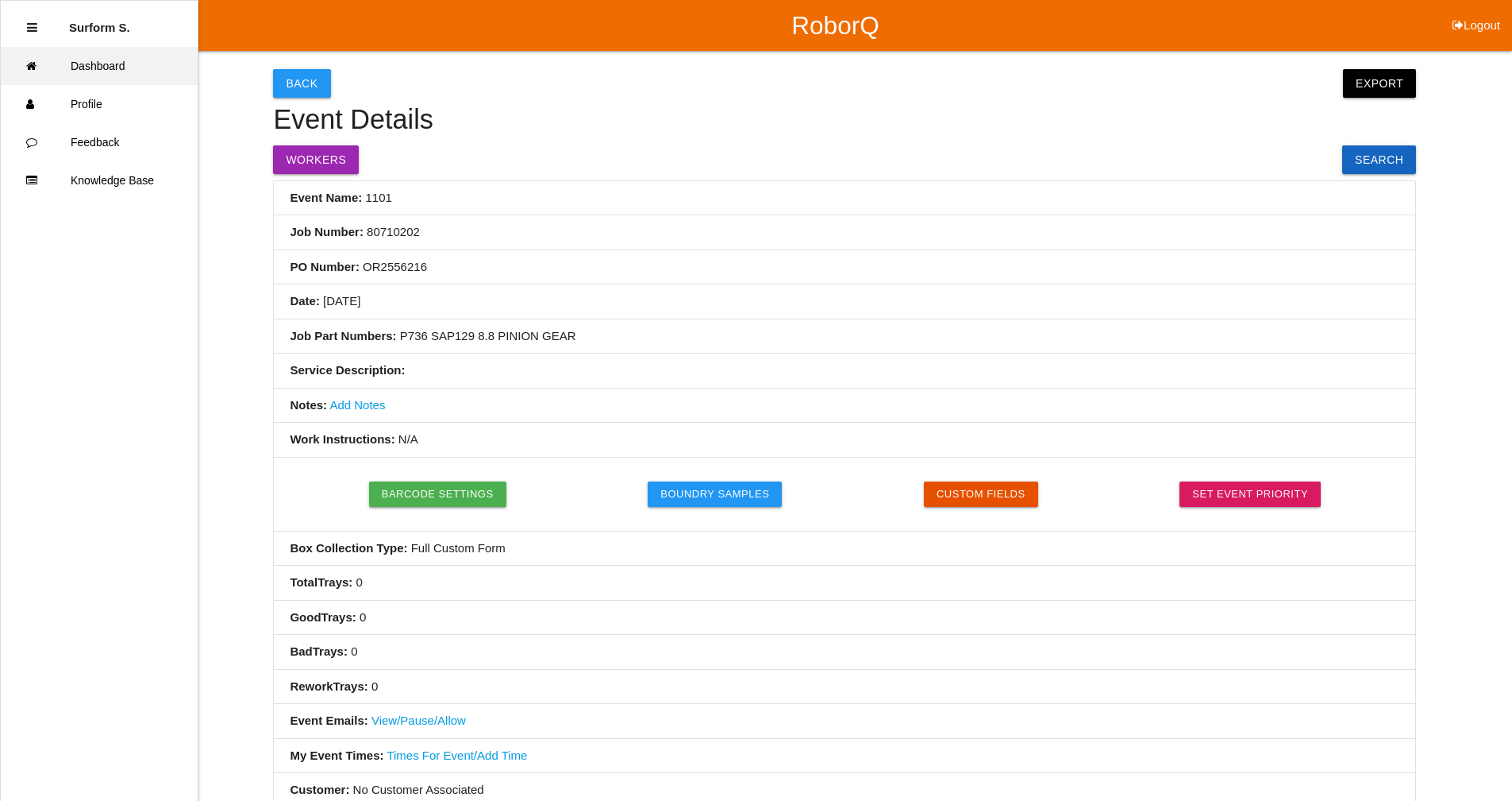
click at [111, 66] on link "Dashboard" at bounding box center [99, 66] width 197 height 38
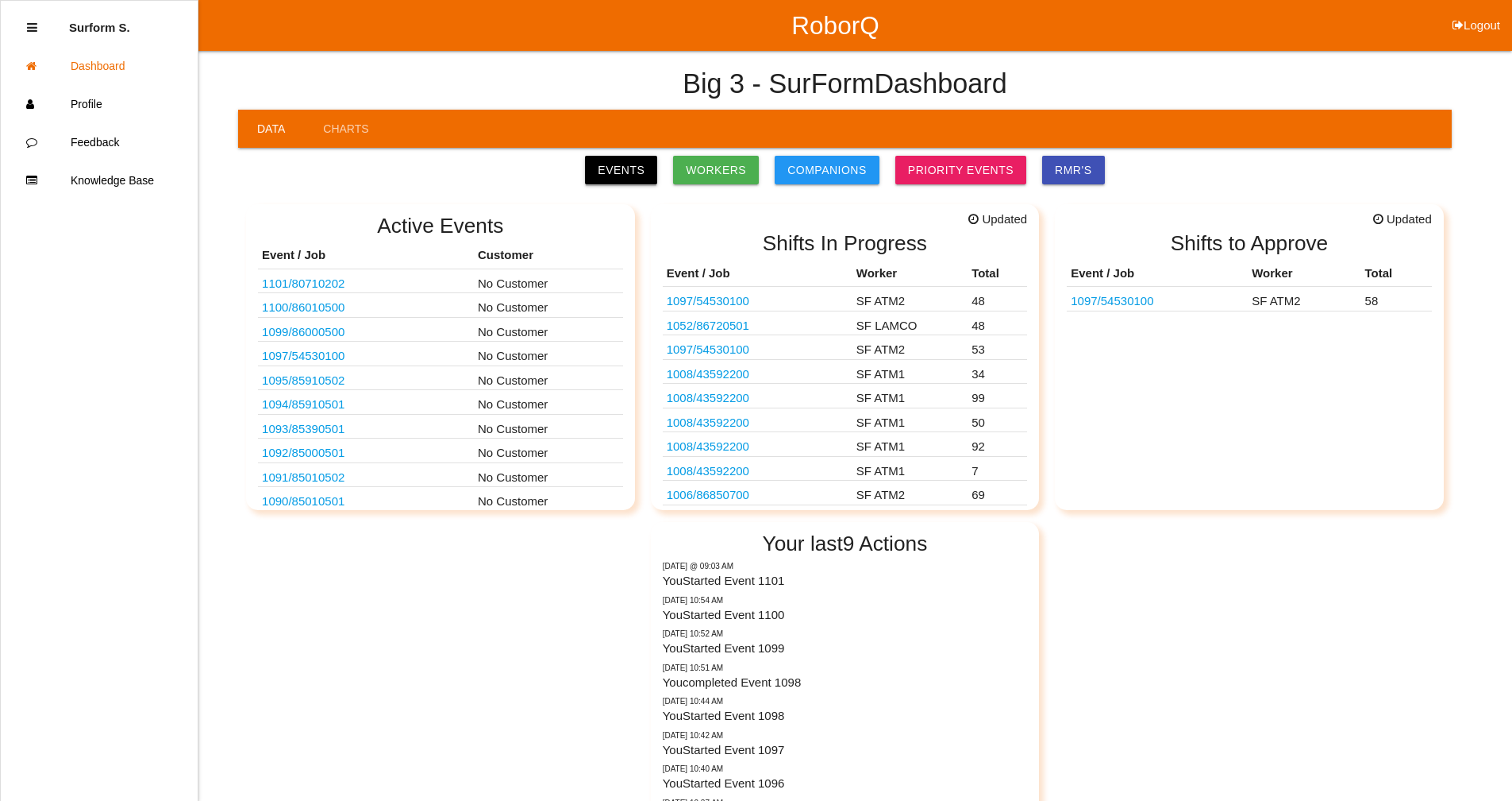
click at [641, 166] on link "Events" at bounding box center [621, 170] width 72 height 29
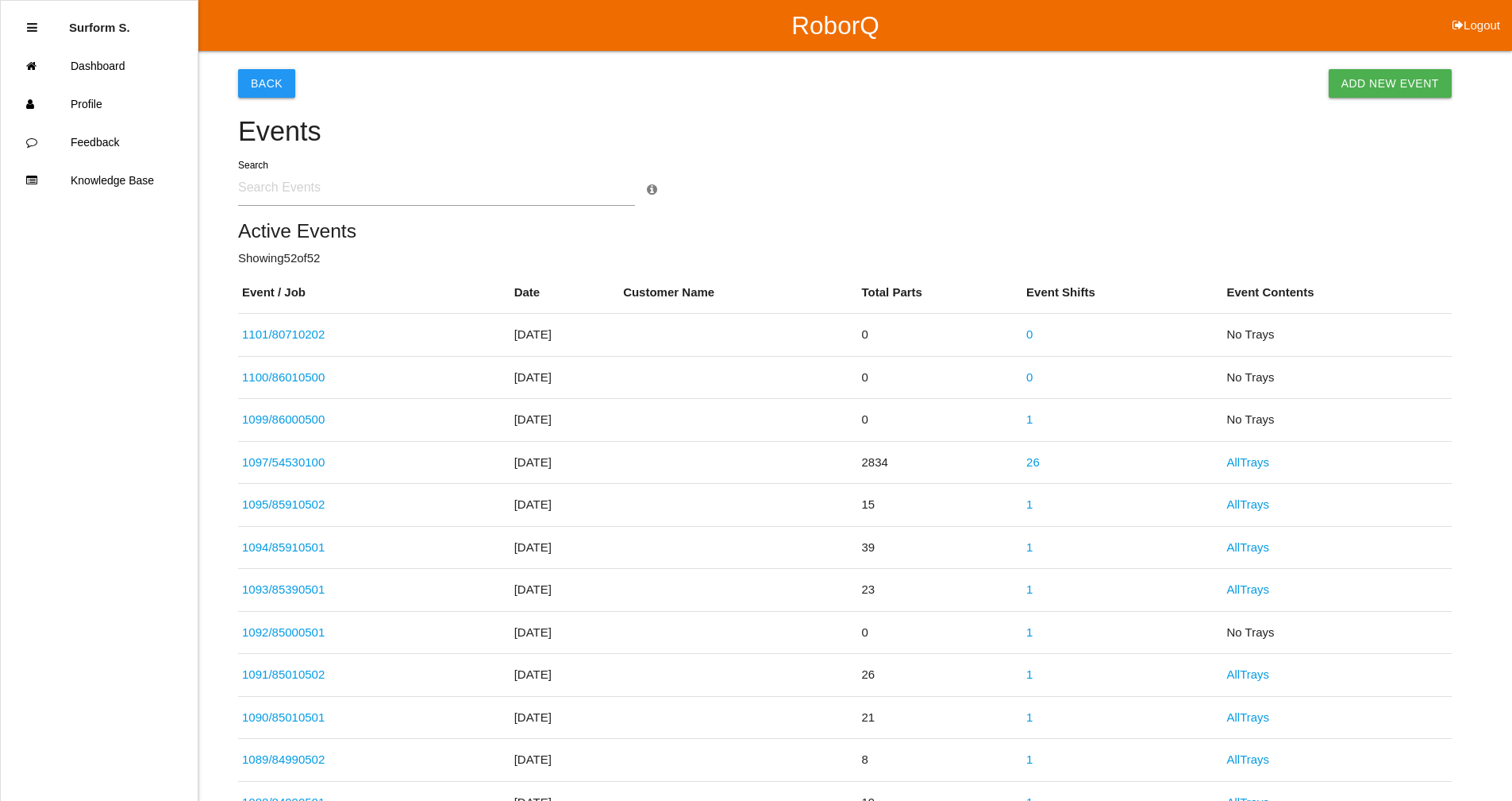
click at [382, 191] on input "text" at bounding box center [436, 187] width 397 height 36
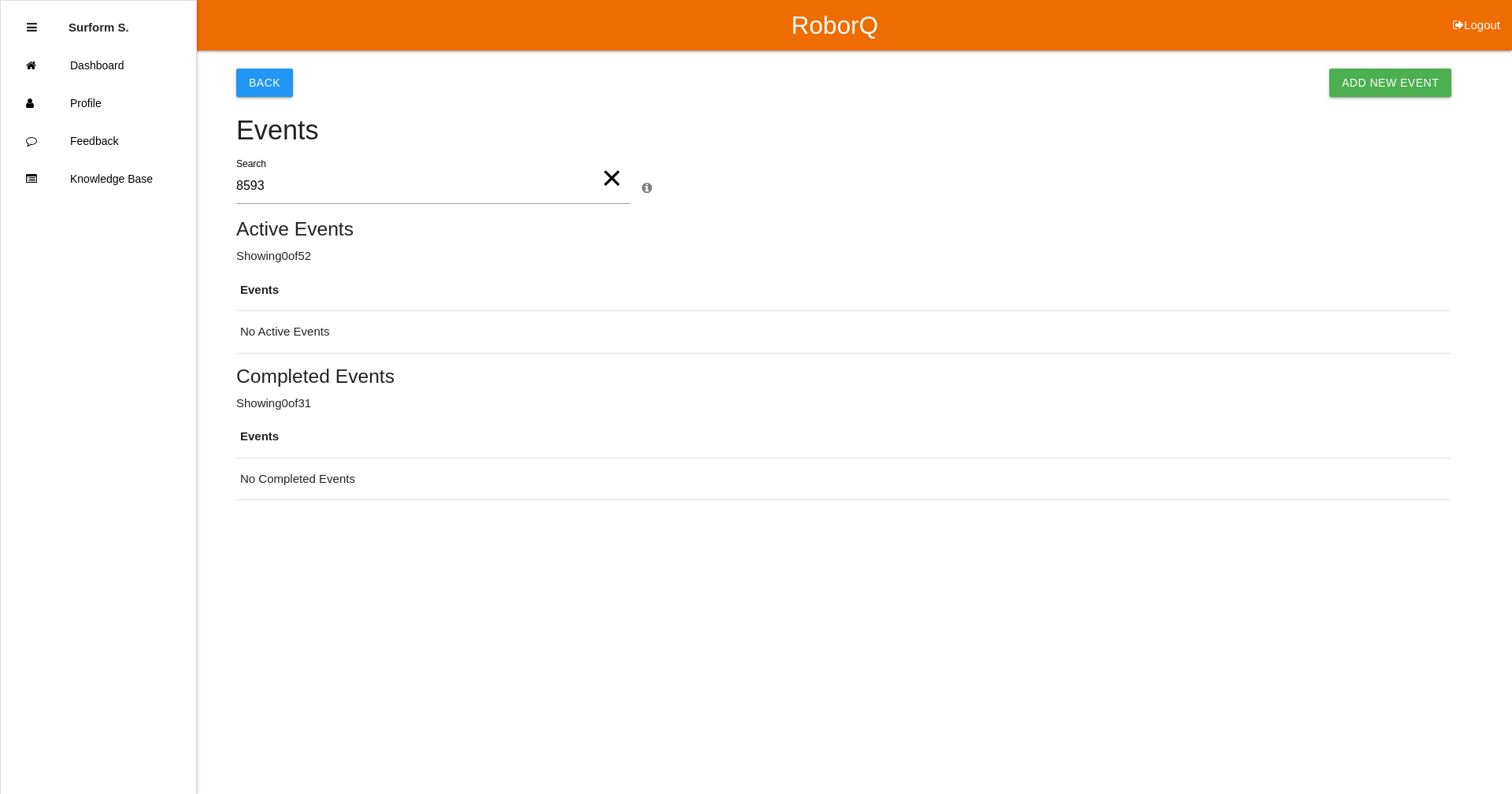
type input "8593"
click at [1404, 92] on link "Add New Event" at bounding box center [1390, 83] width 122 height 28
select select "notRequired"
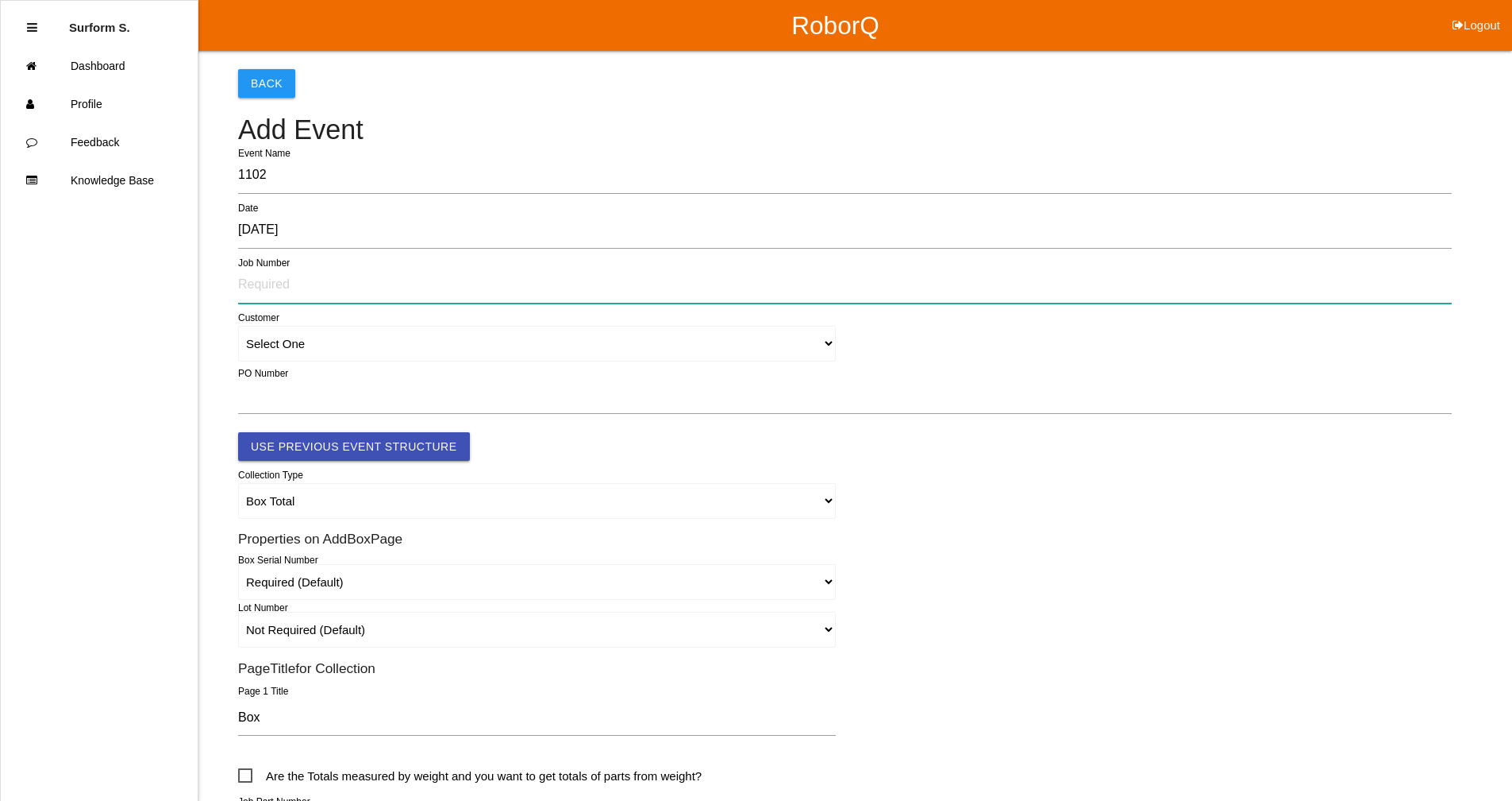
click at [262, 287] on input "text" at bounding box center [844, 284] width 1213 height 36
type input "85930501"
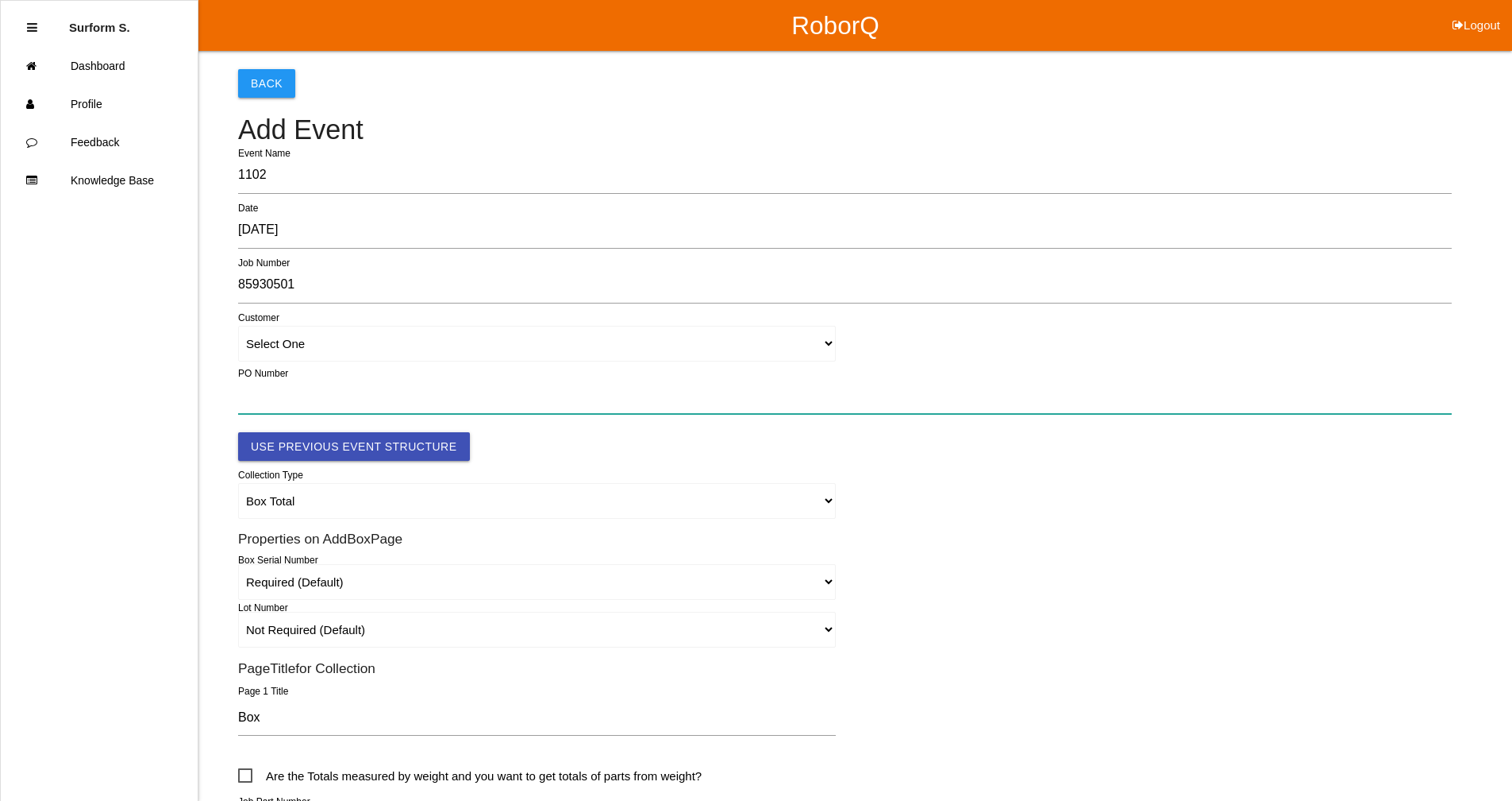
click at [272, 386] on input "text" at bounding box center [844, 395] width 1213 height 36
paste input "EC245163"
type input "EC245163"
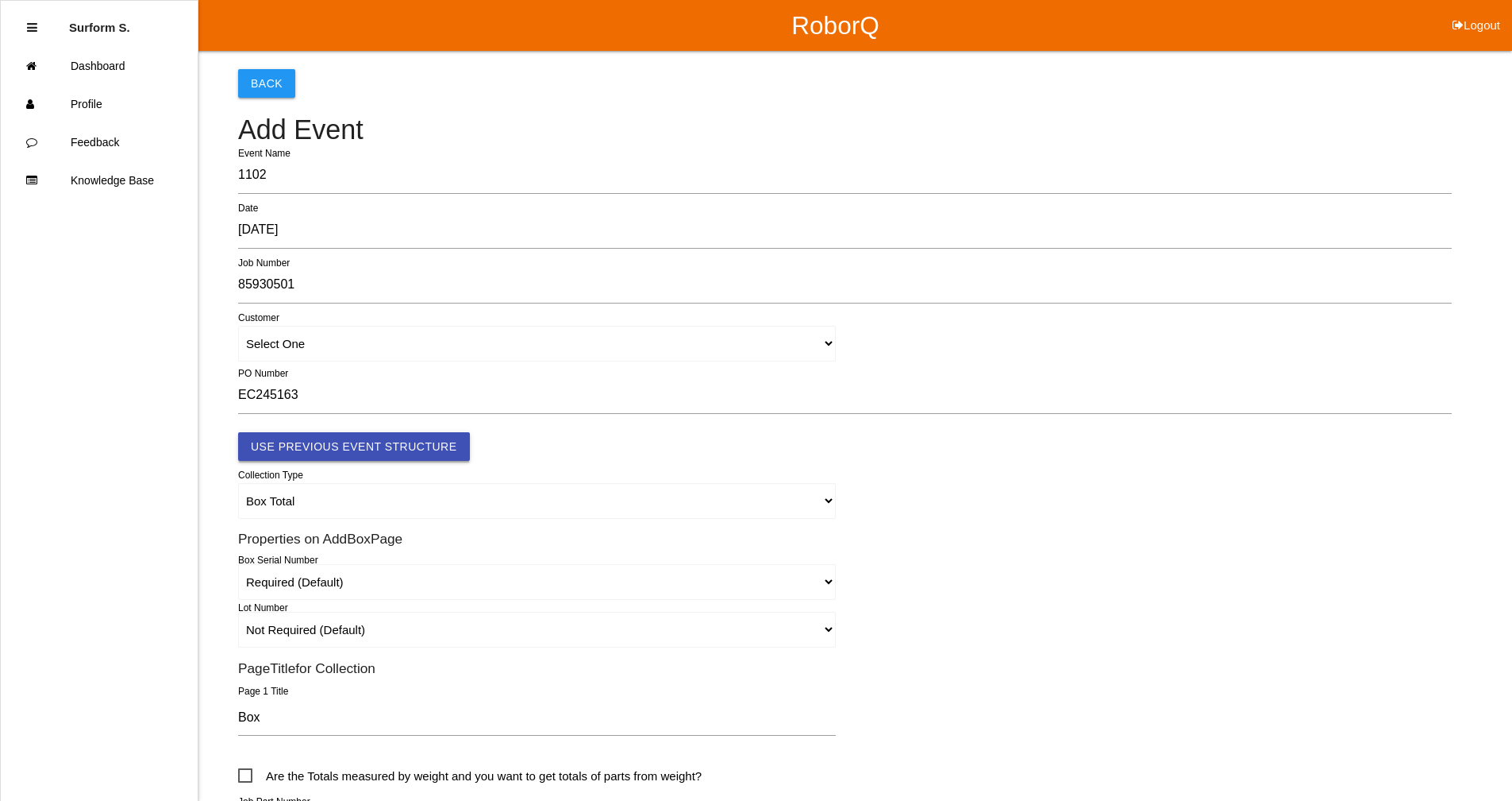
click at [315, 442] on button "Use Previous Event Structure" at bounding box center [354, 447] width 232 height 29
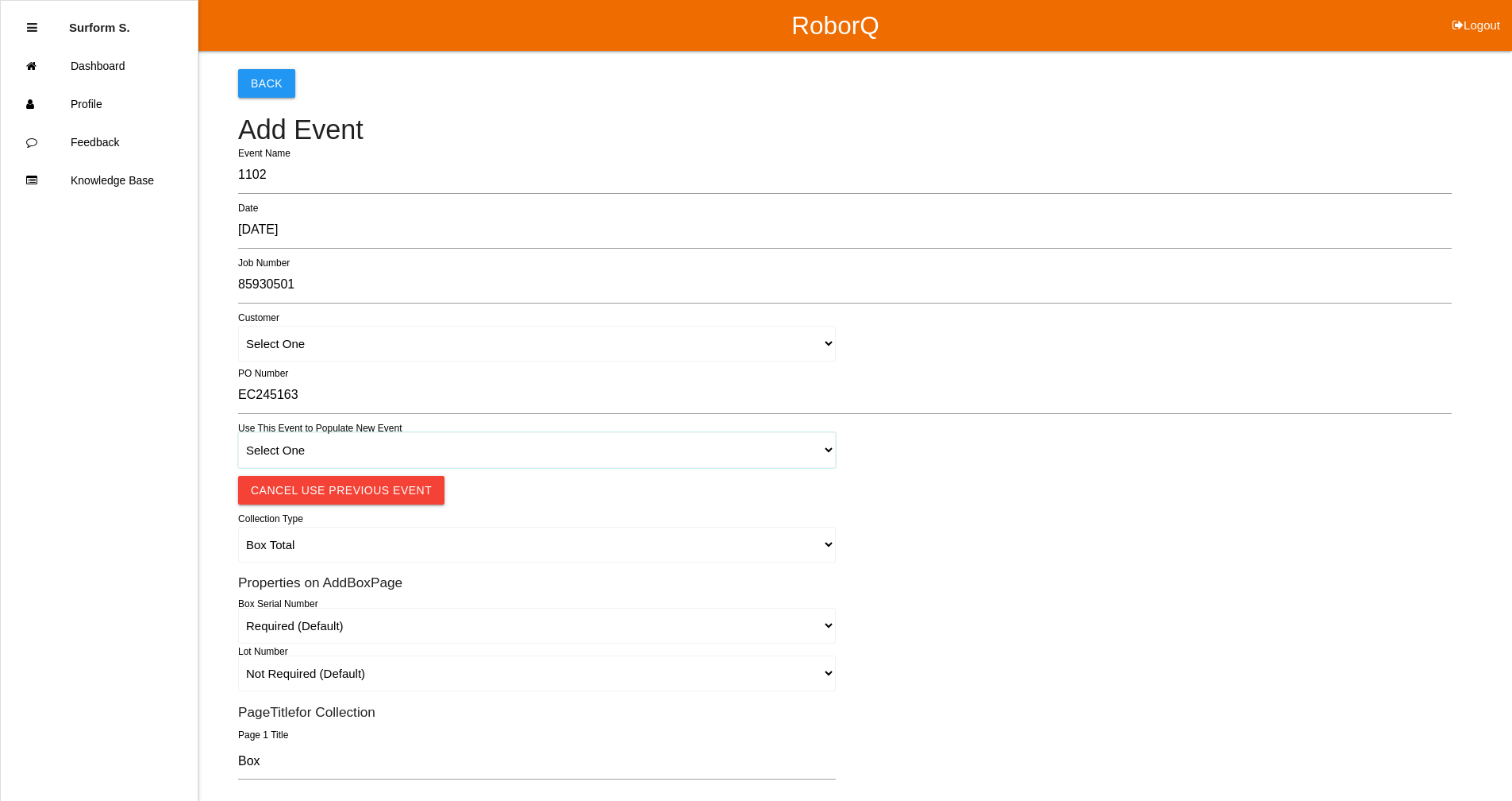
click at [393, 449] on select "Select One 1018 4 - Distinct Barcodes - Not Matching 1015 4 - Matching Barcodes…" at bounding box center [537, 450] width 598 height 35
select select "67b36e330018c9000e463086"
click at [238, 432] on select "Select One 1018 4 - Distinct Barcodes - Not Matching 1015 4 - Matching Barcodes…" at bounding box center [537, 450] width 598 height 35
select select "autoSingle"
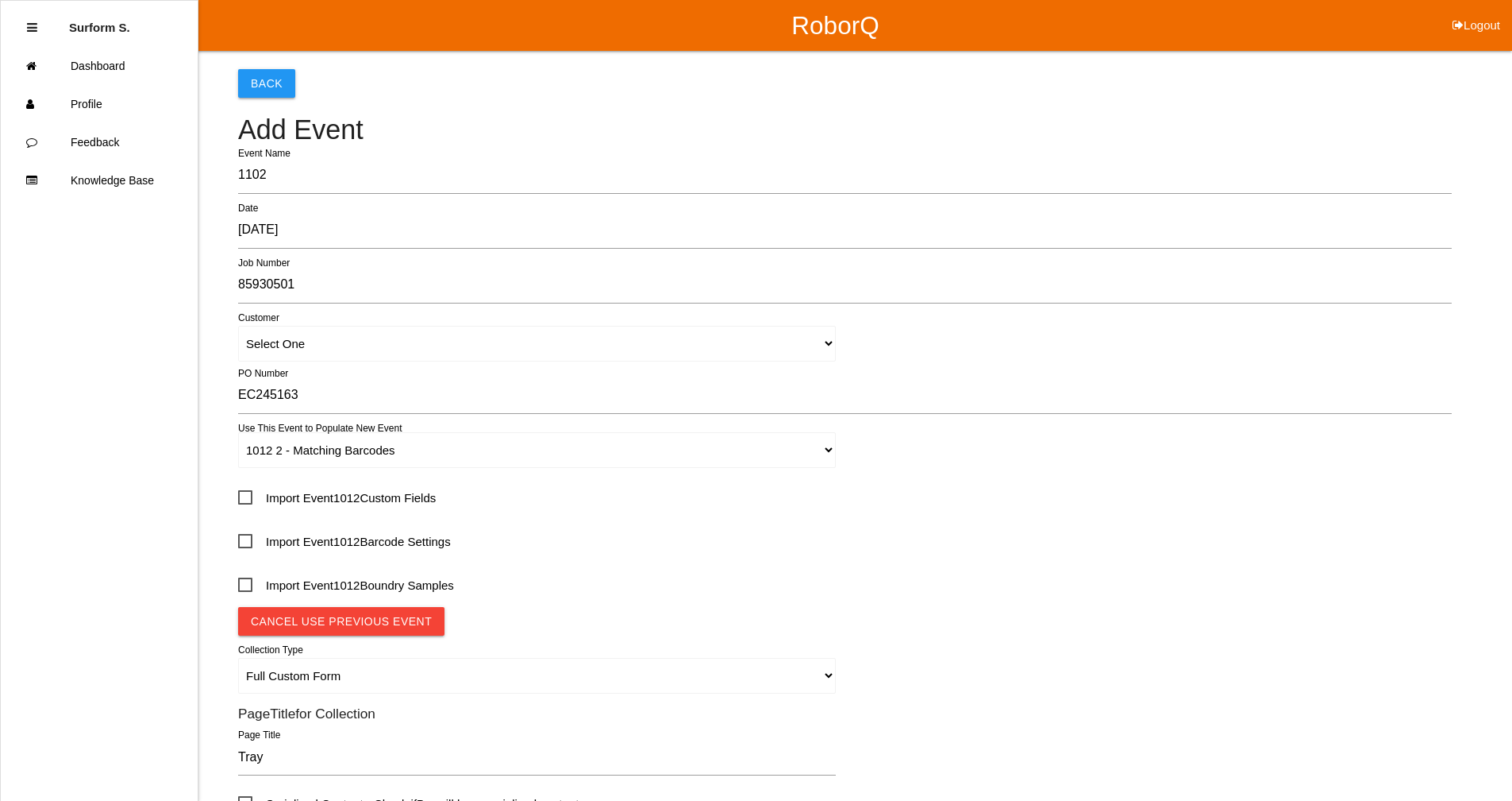
click at [240, 493] on span "Import Event 1012 Custom Fields" at bounding box center [336, 498] width 198 height 20
click at [240, 493] on input "Import Event 1012 Custom Fields" at bounding box center [243, 493] width 10 height 10
checkbox input "true"
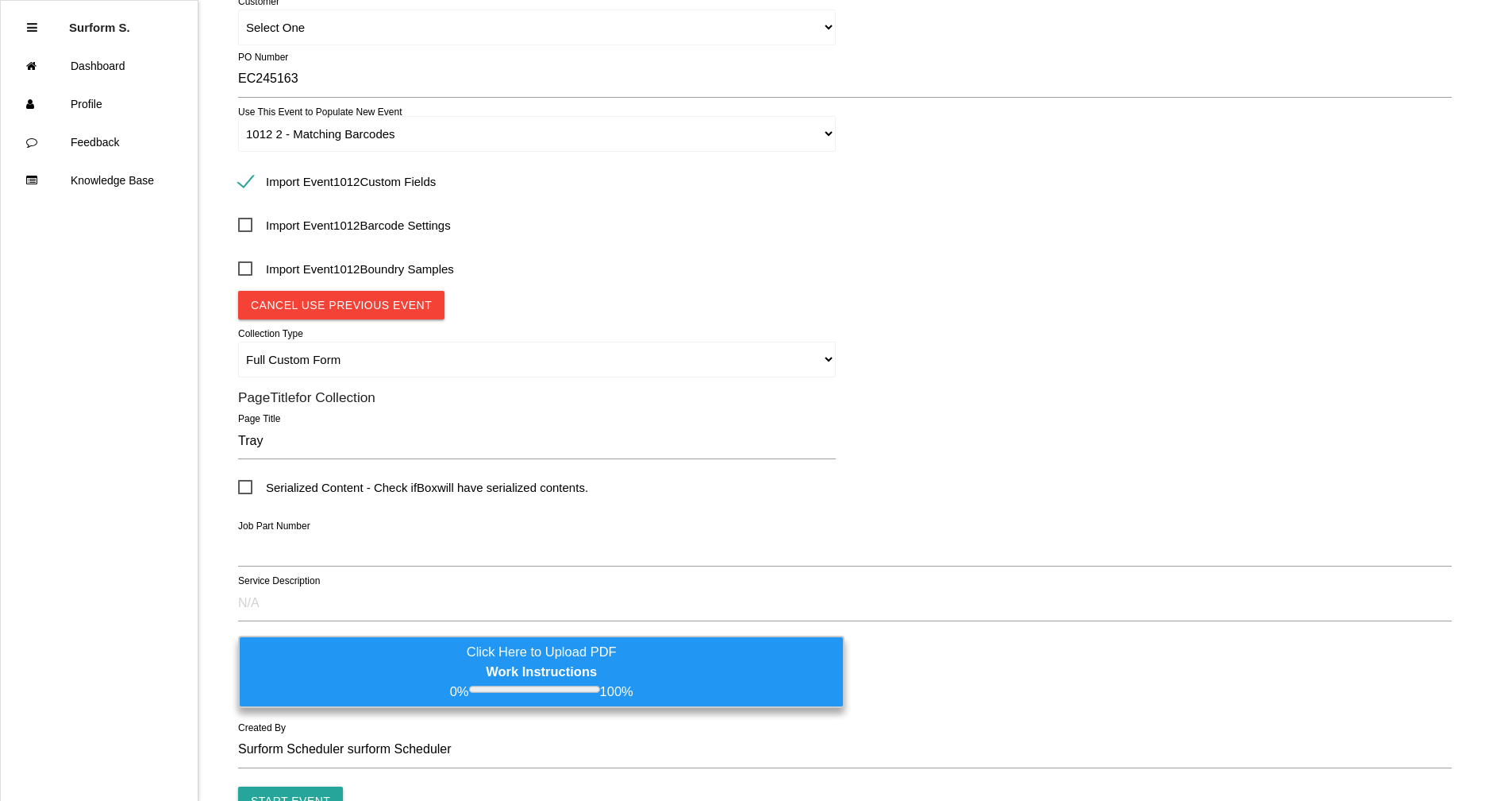
scroll to position [318, 0]
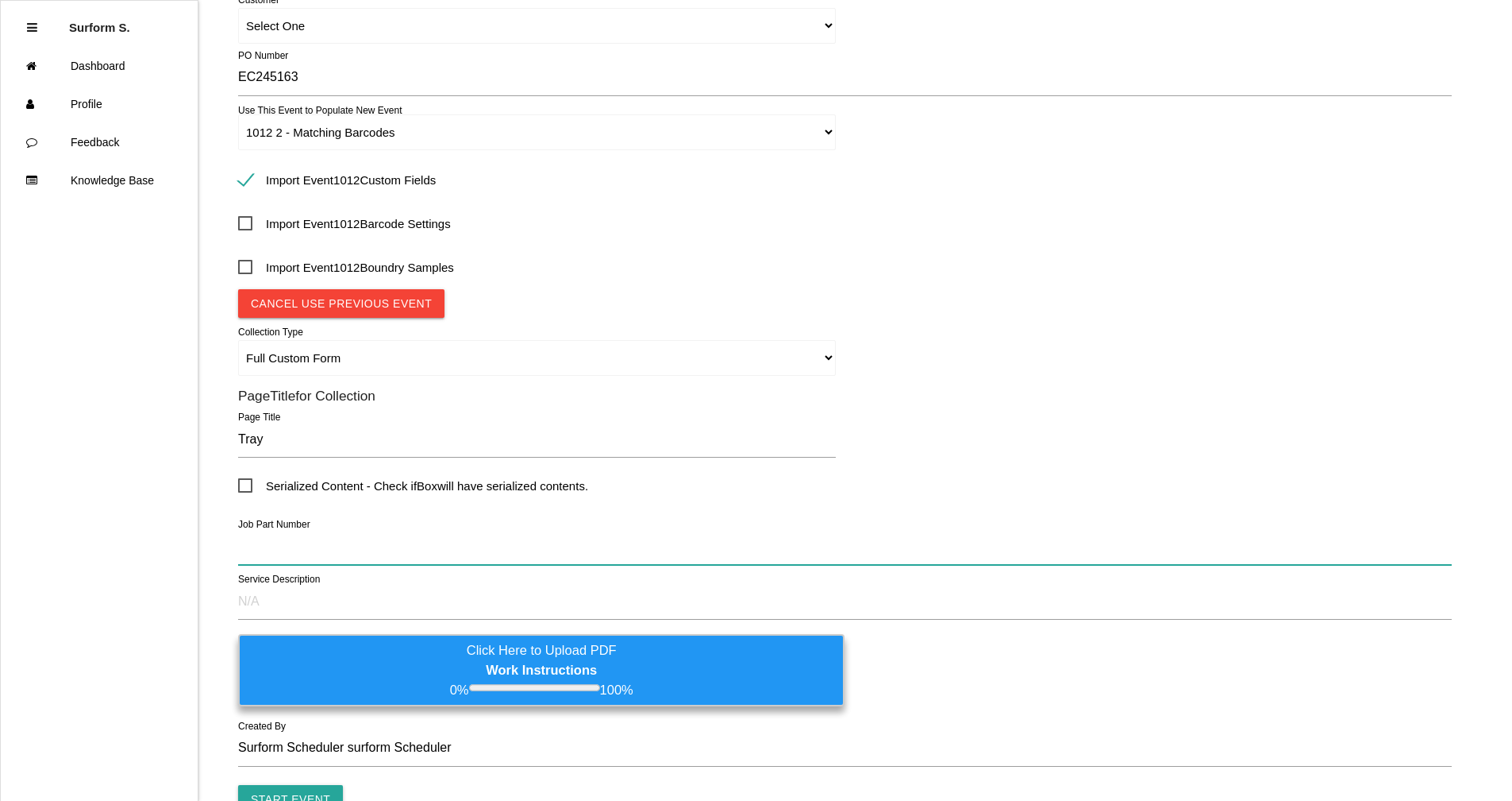
click at [262, 535] on input "text" at bounding box center [844, 546] width 1213 height 36
paste input "0SD00094 DT WS [PERSON_NAME] HALF SHAFT"
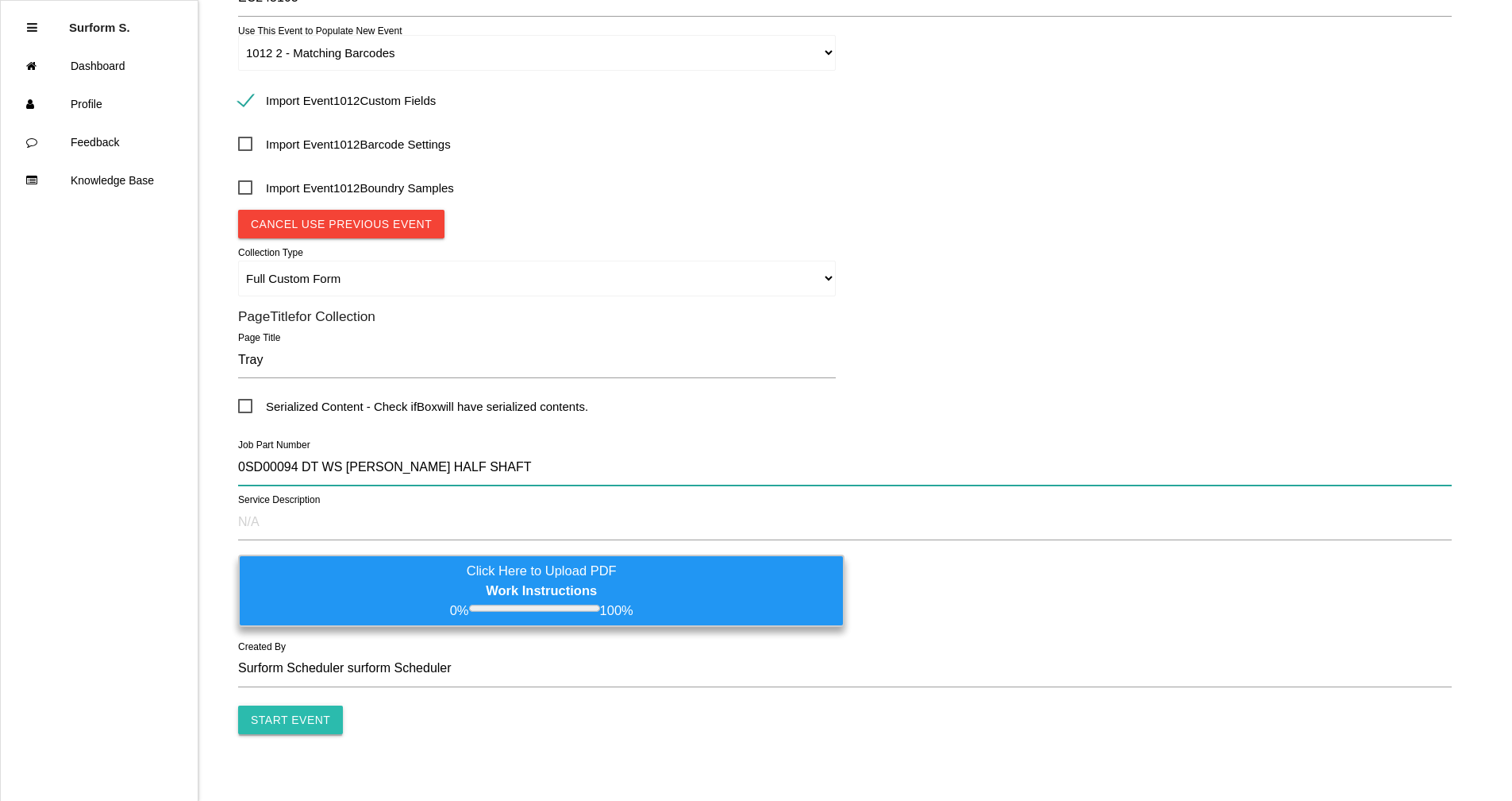
type input "0SD00094 DT WS [PERSON_NAME] HALF SHAFT"
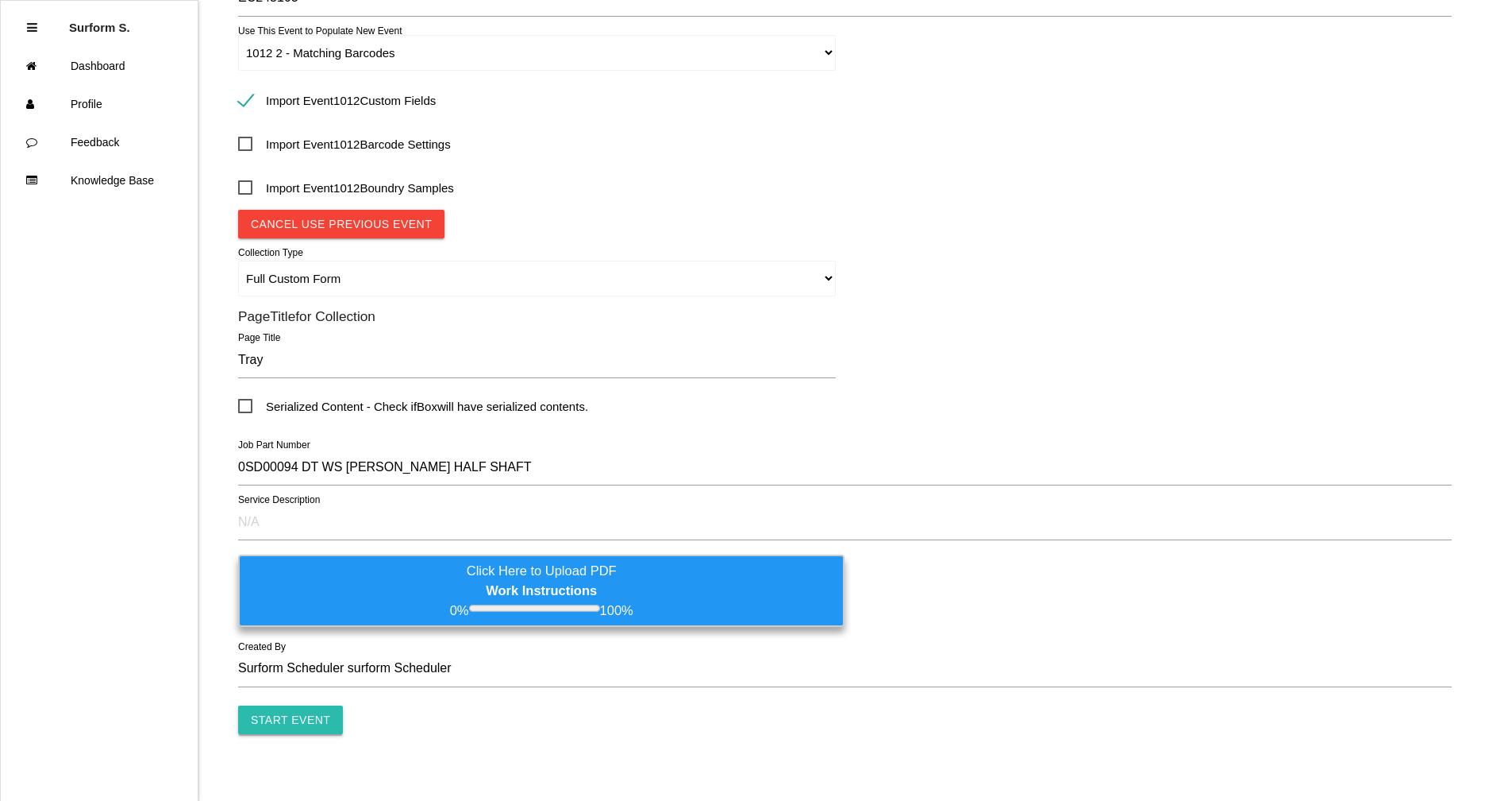
click at [285, 726] on input "Start Event" at bounding box center [290, 719] width 105 height 29
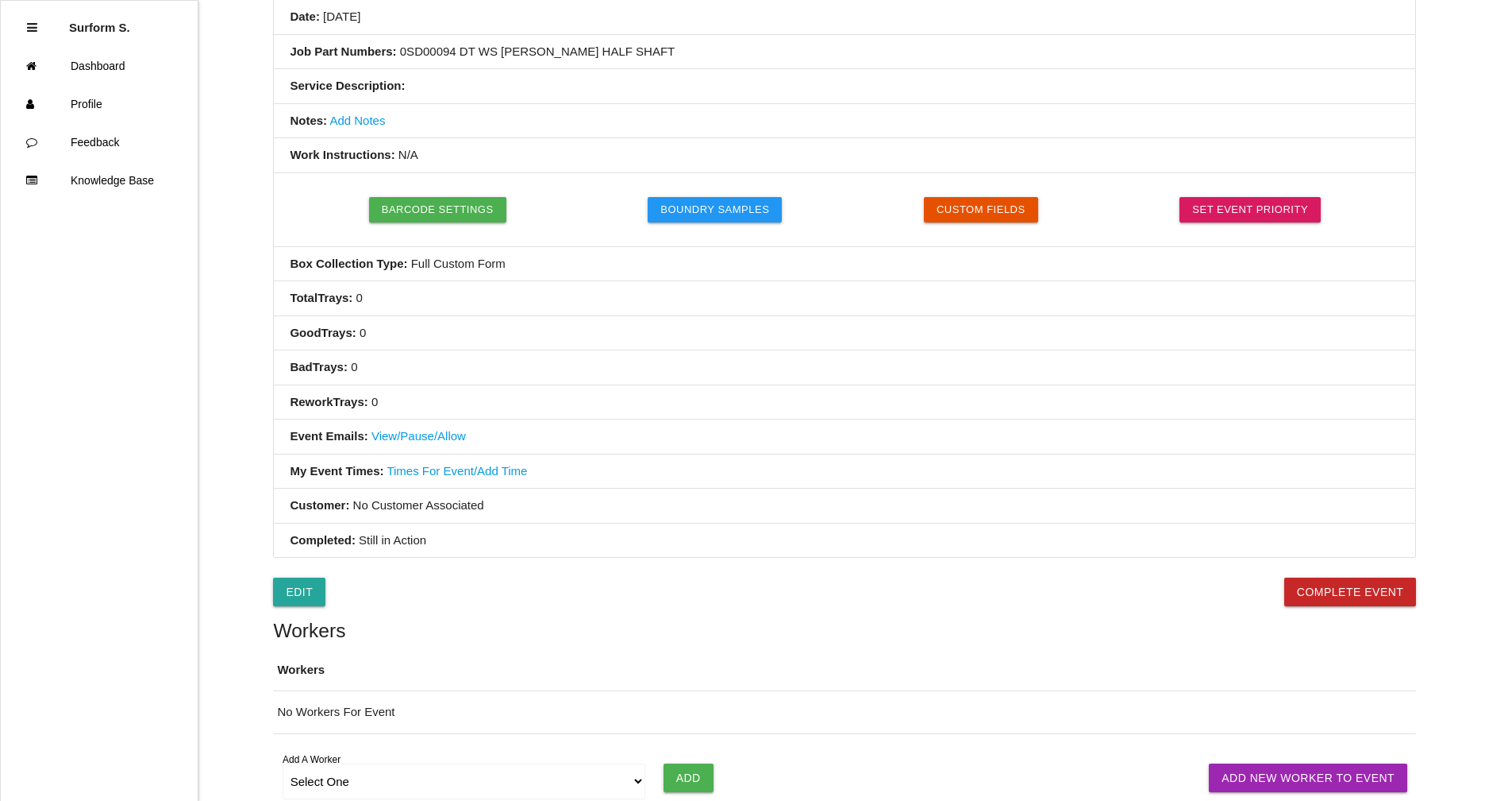
scroll to position [397, 0]
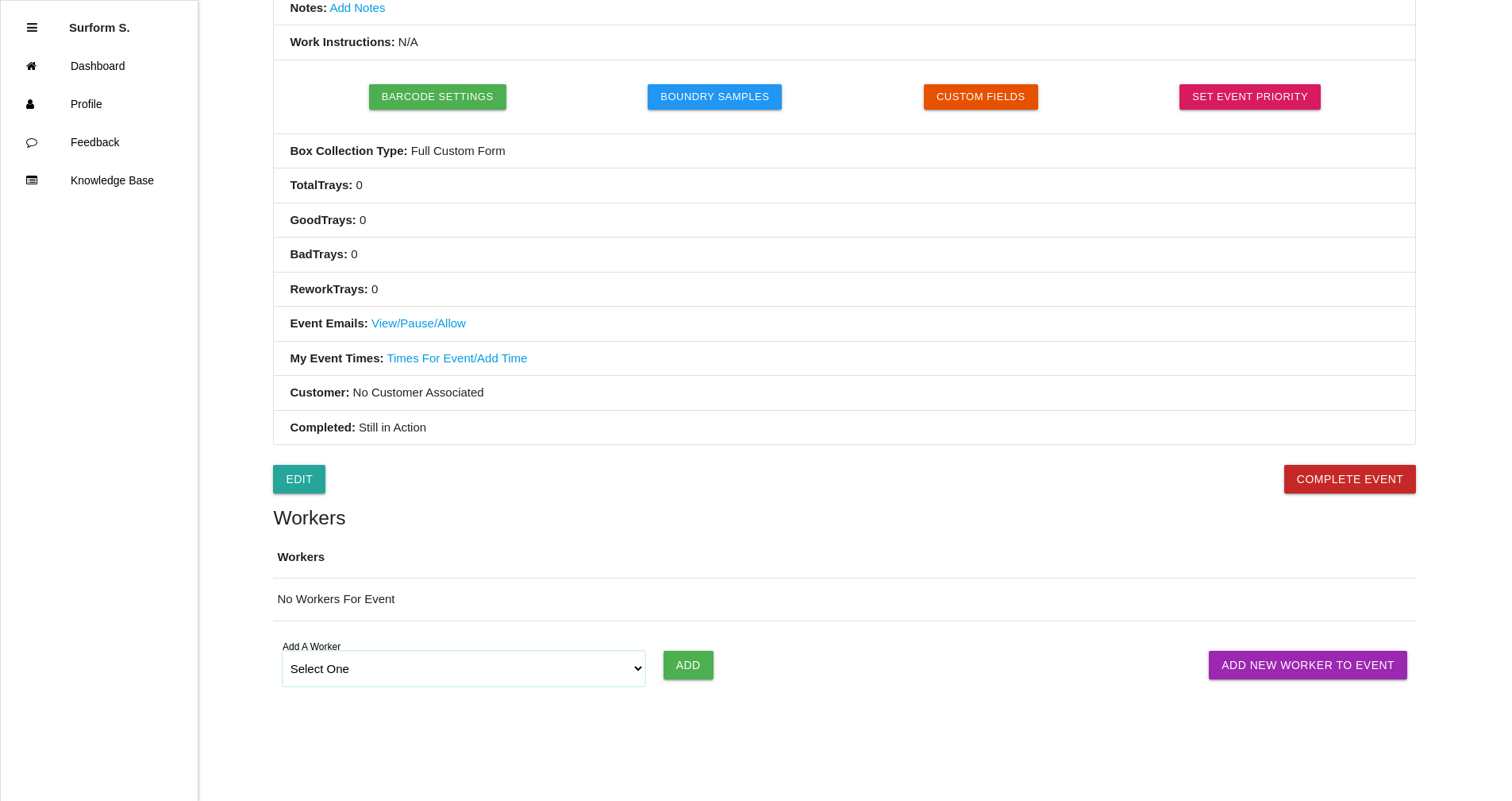
click at [500, 665] on select "Select One [PERSON_NAME] SF LAMCO SF ATM1 SF ATM2 SF MAAC" at bounding box center [464, 668] width 363 height 35
select select "6781349aea4d1b000ec5d6ec"
click at [283, 650] on select "Select One [PERSON_NAME] SF LAMCO SF ATM1 SF ATM2 SF MAAC" at bounding box center [464, 668] width 363 height 35
click at [698, 666] on input "Add" at bounding box center [688, 665] width 50 height 29
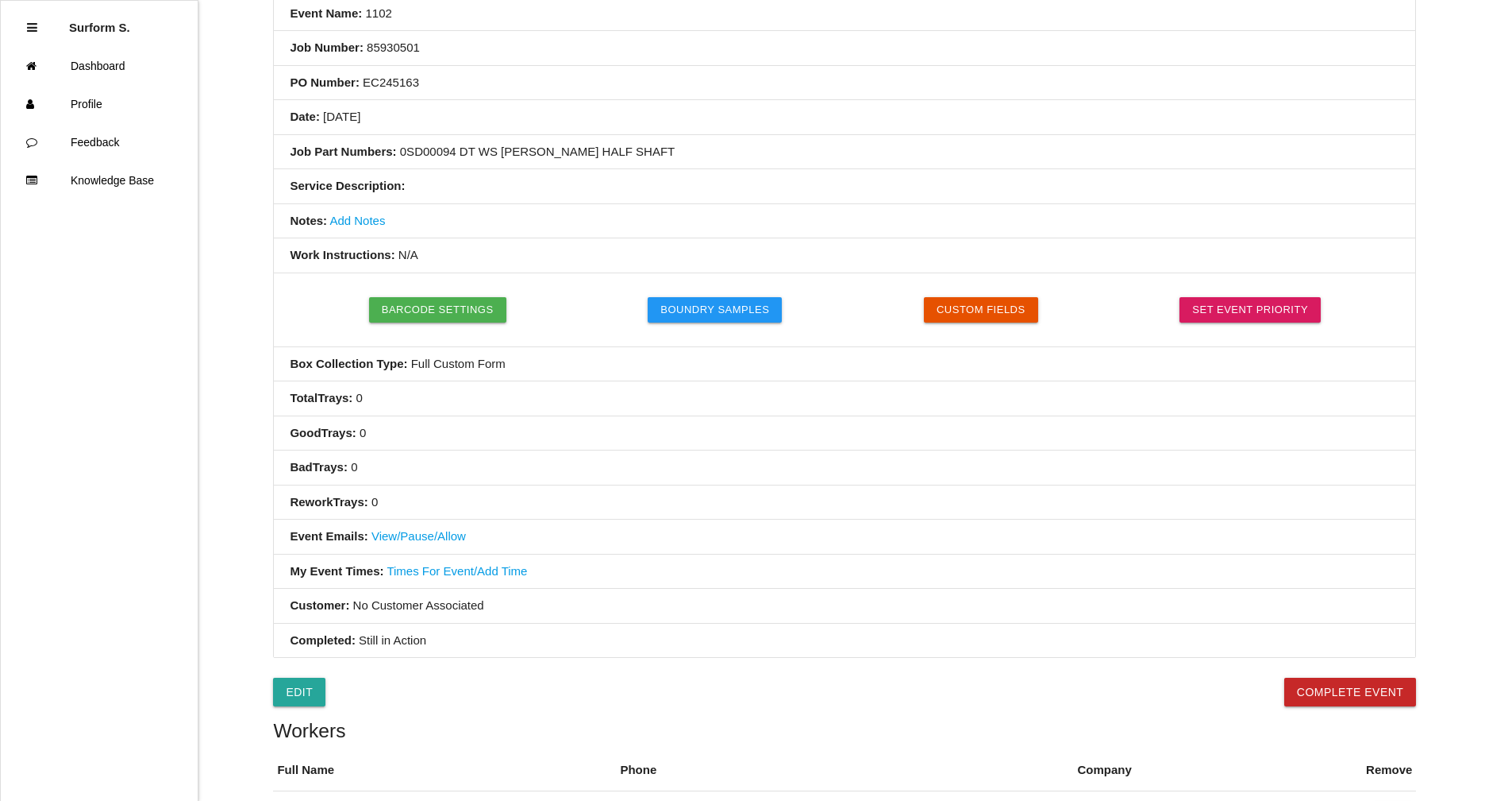
scroll to position [0, 0]
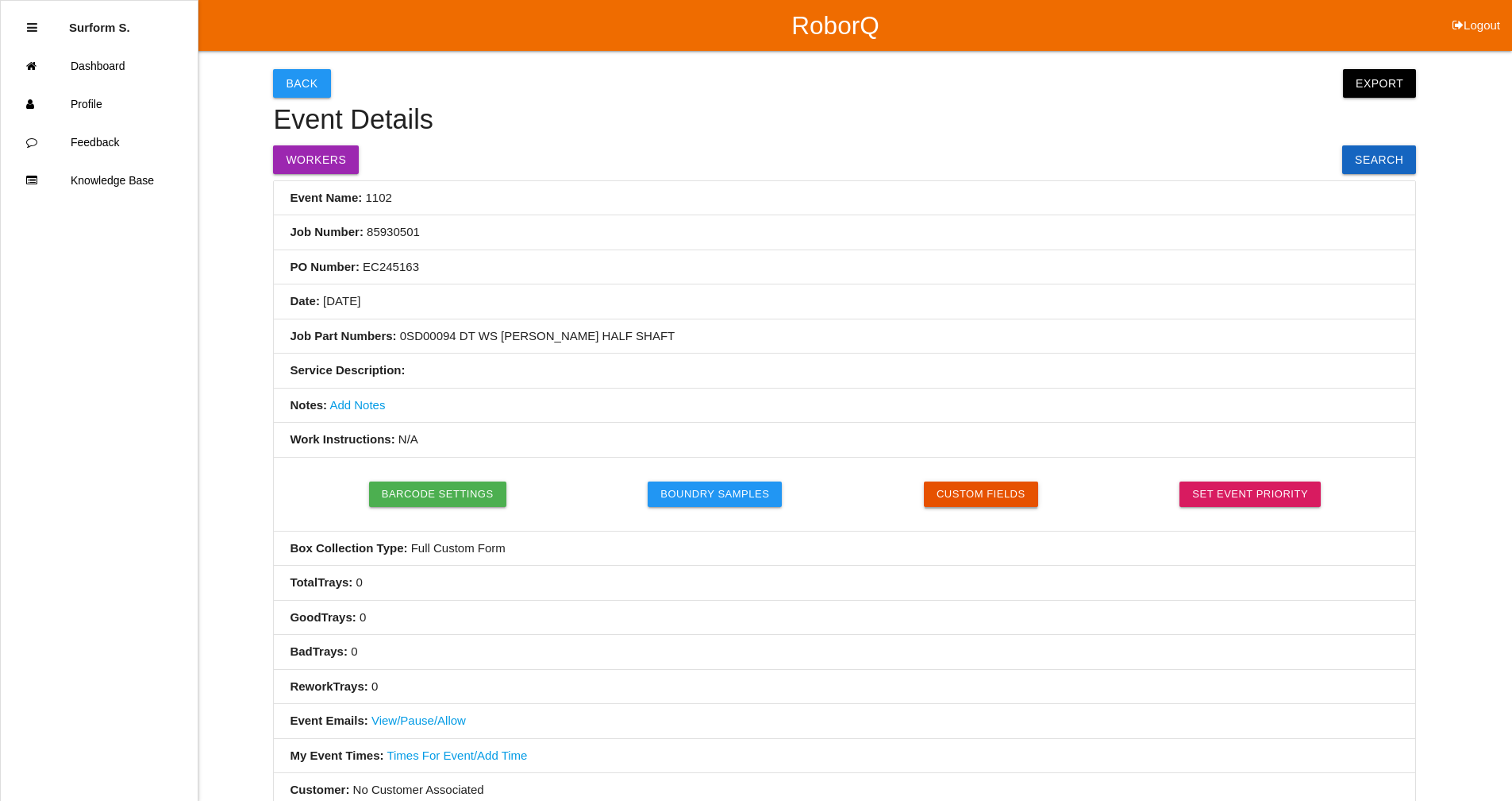
click at [990, 486] on button "Custom Fields" at bounding box center [981, 494] width 114 height 25
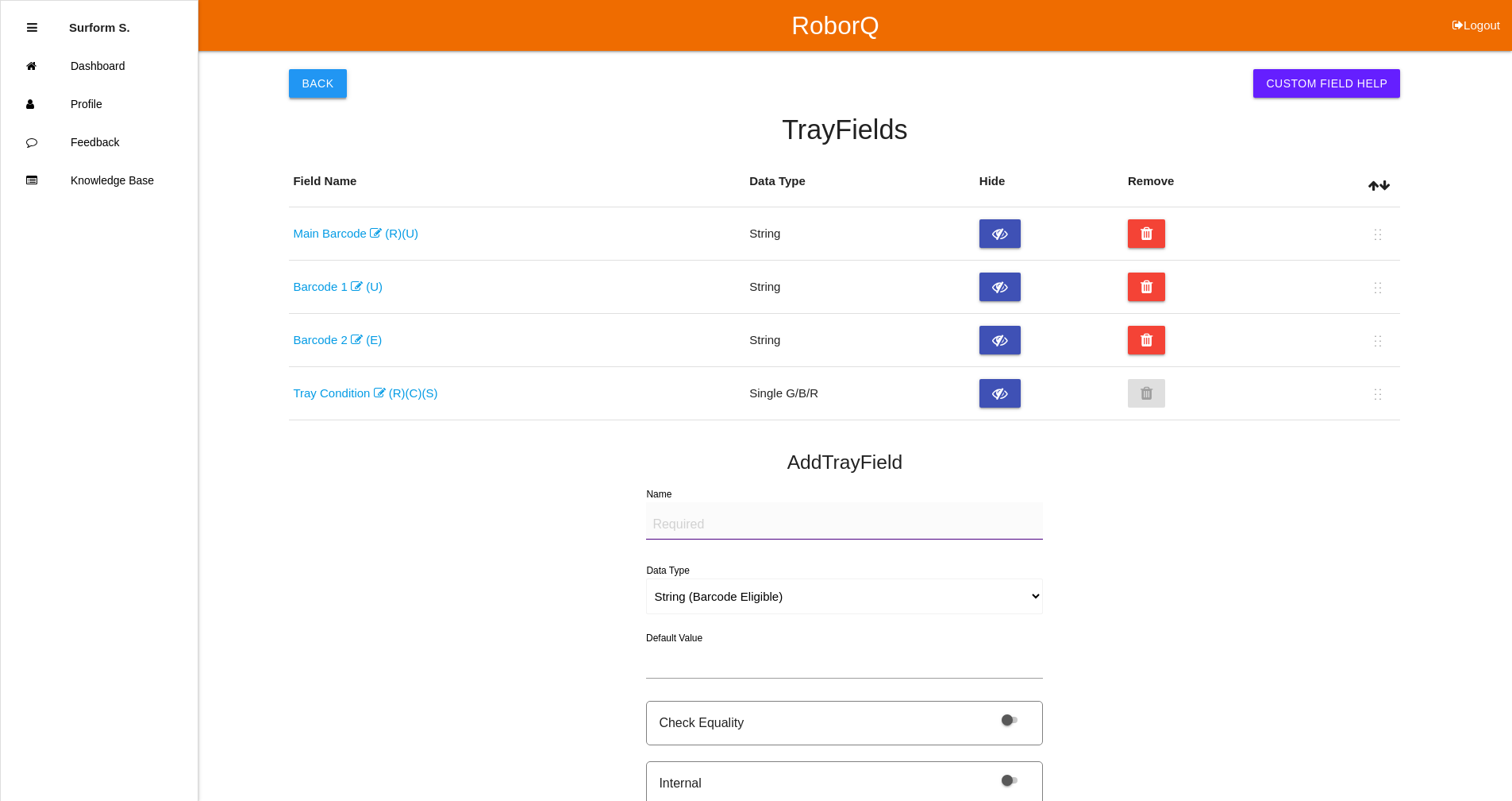
click at [315, 82] on button "Back" at bounding box center [318, 83] width 57 height 29
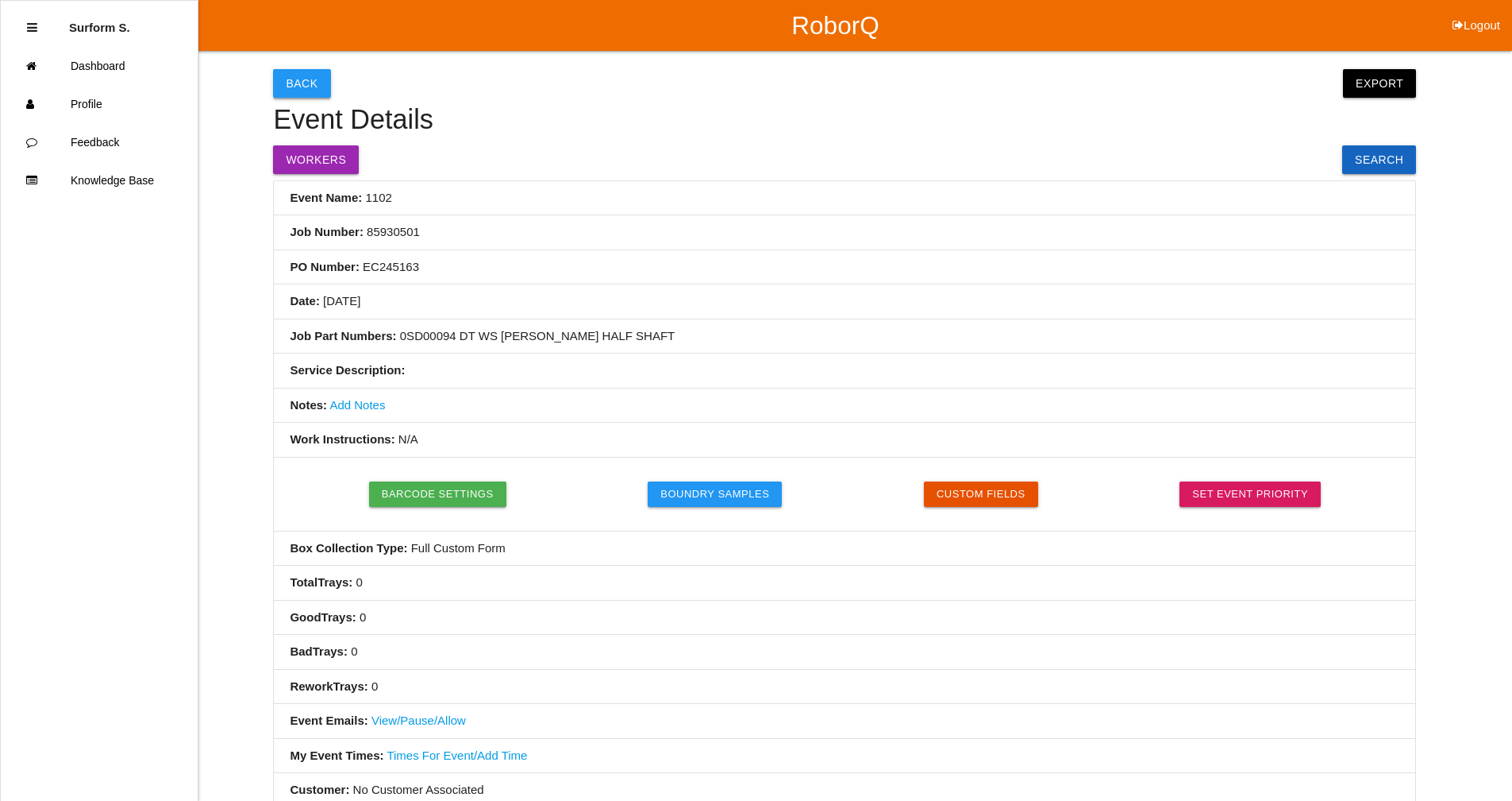
click at [319, 81] on button "Back" at bounding box center [302, 83] width 57 height 29
select select "notRequired"
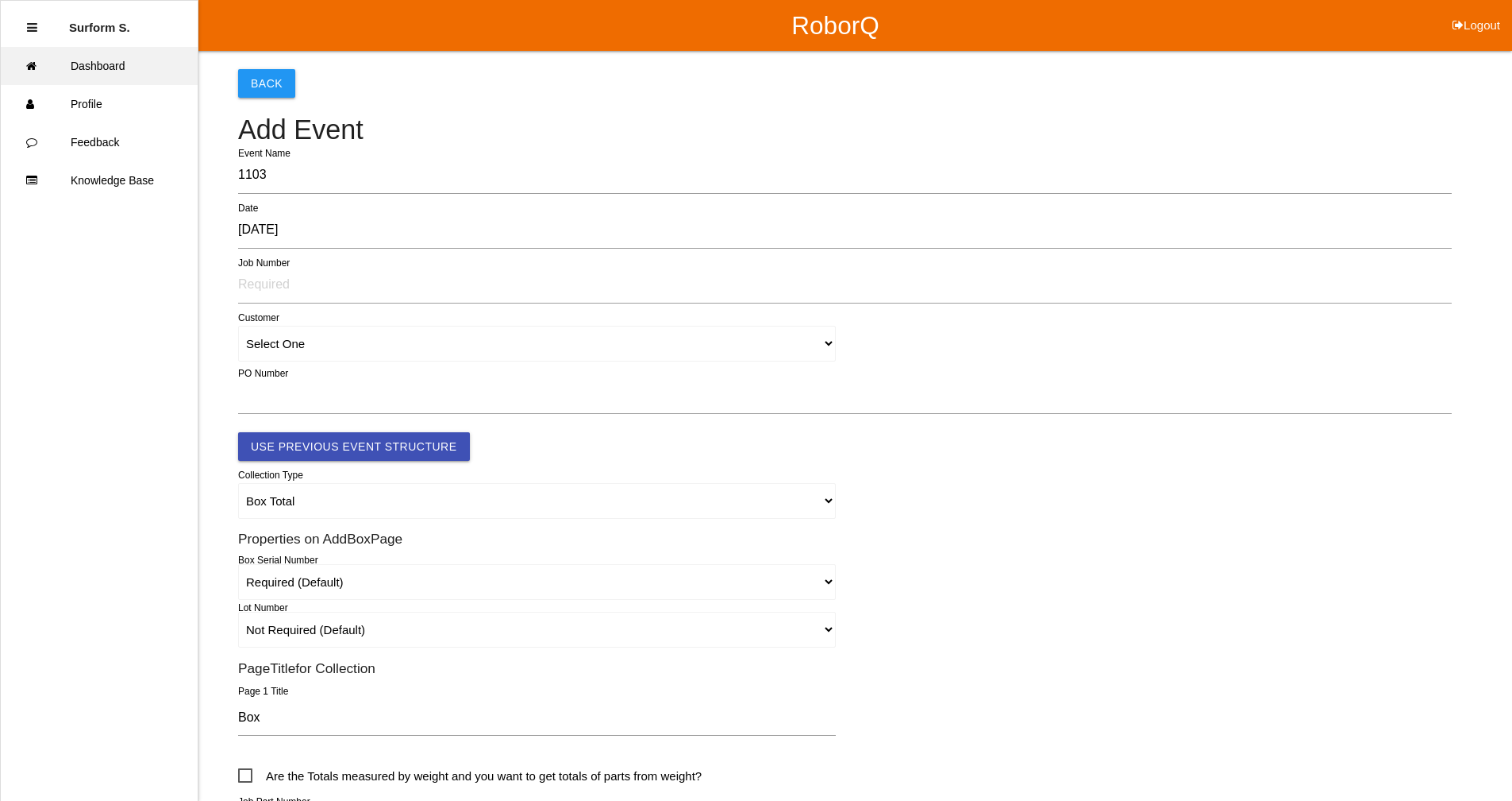
click at [93, 53] on link "Dashboard" at bounding box center [99, 66] width 197 height 38
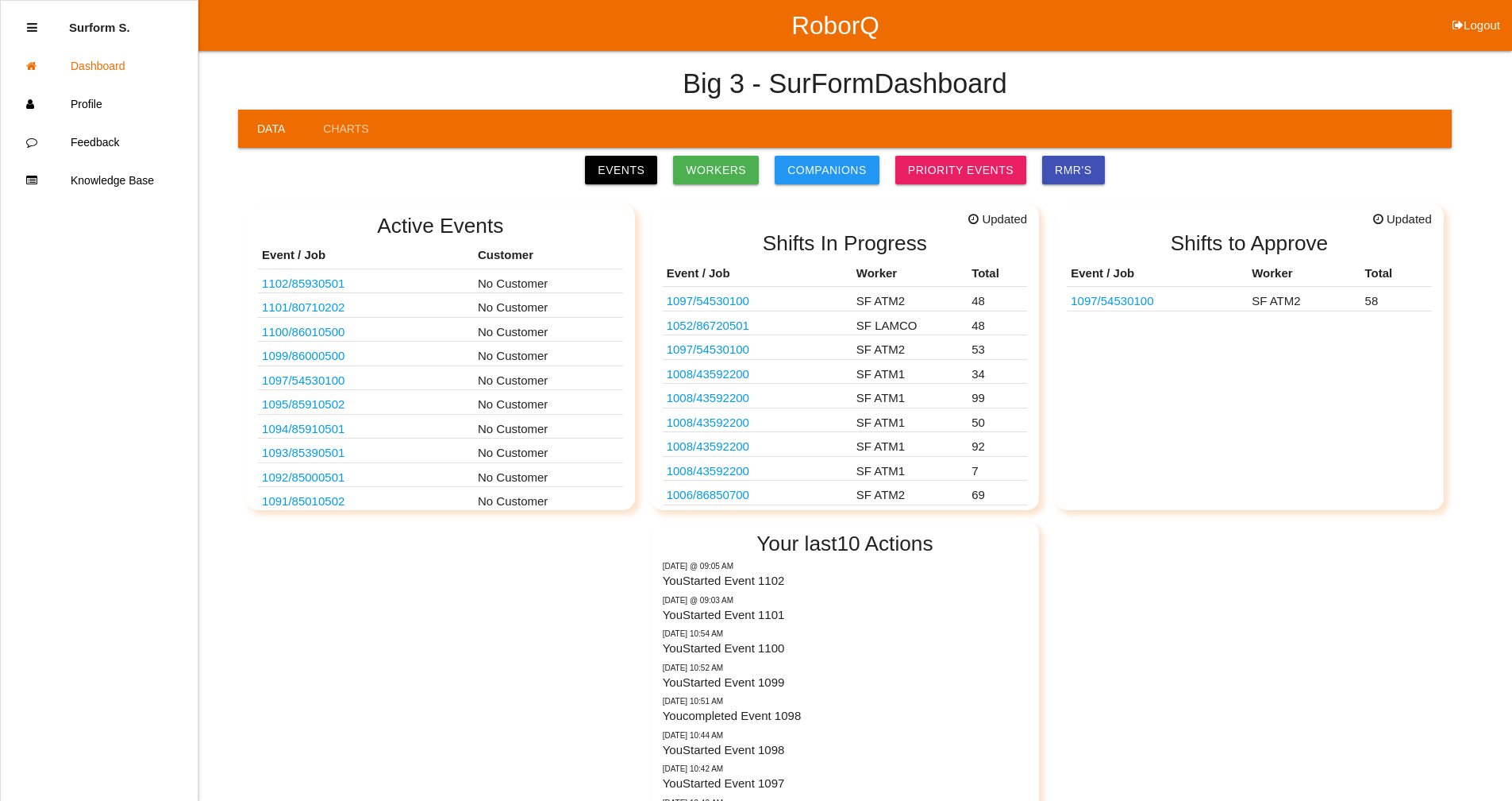
click at [637, 162] on link "Events" at bounding box center [621, 170] width 72 height 29
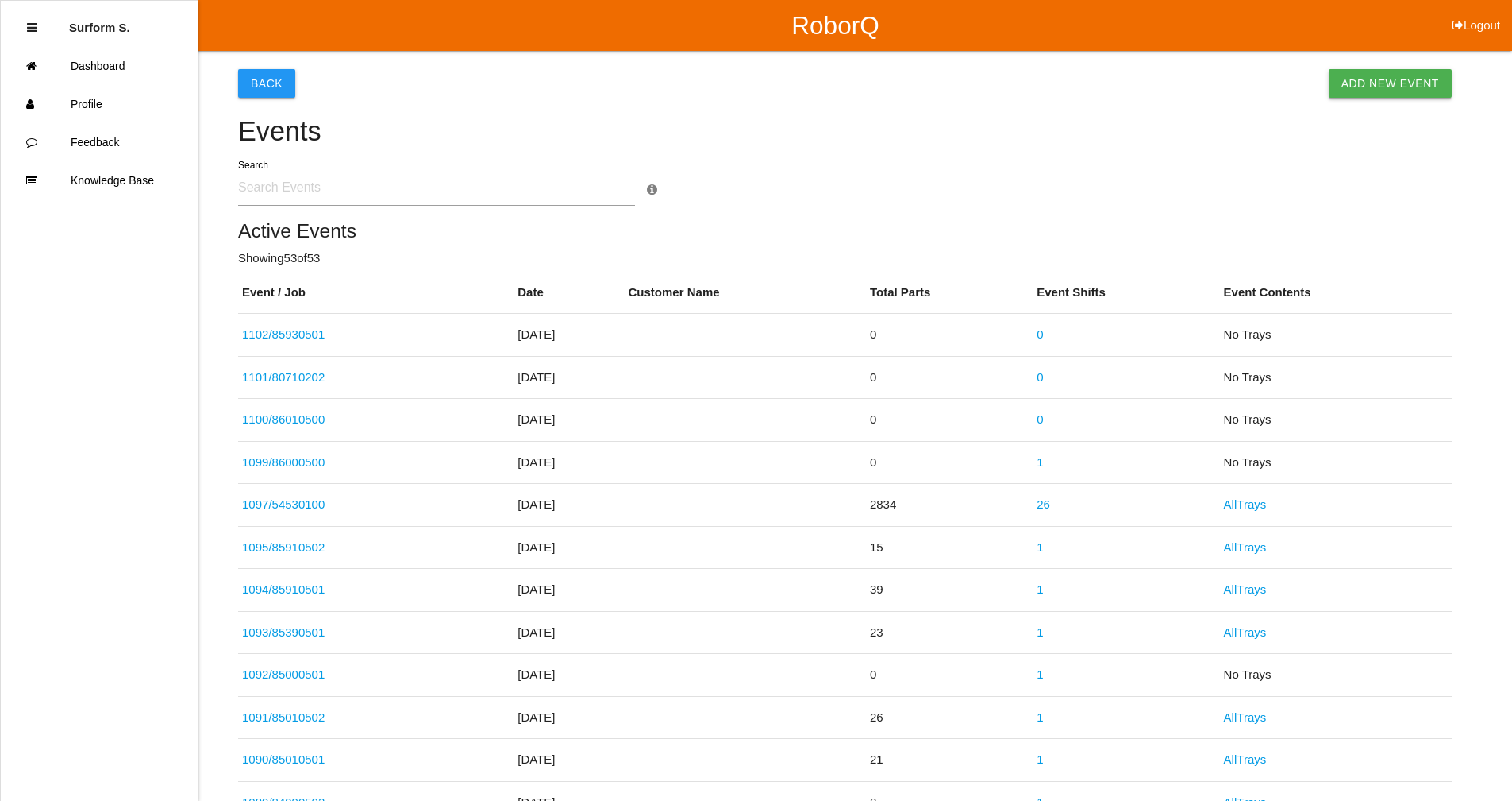
click at [1396, 88] on link "Add New Event" at bounding box center [1390, 83] width 123 height 29
select select "notRequired"
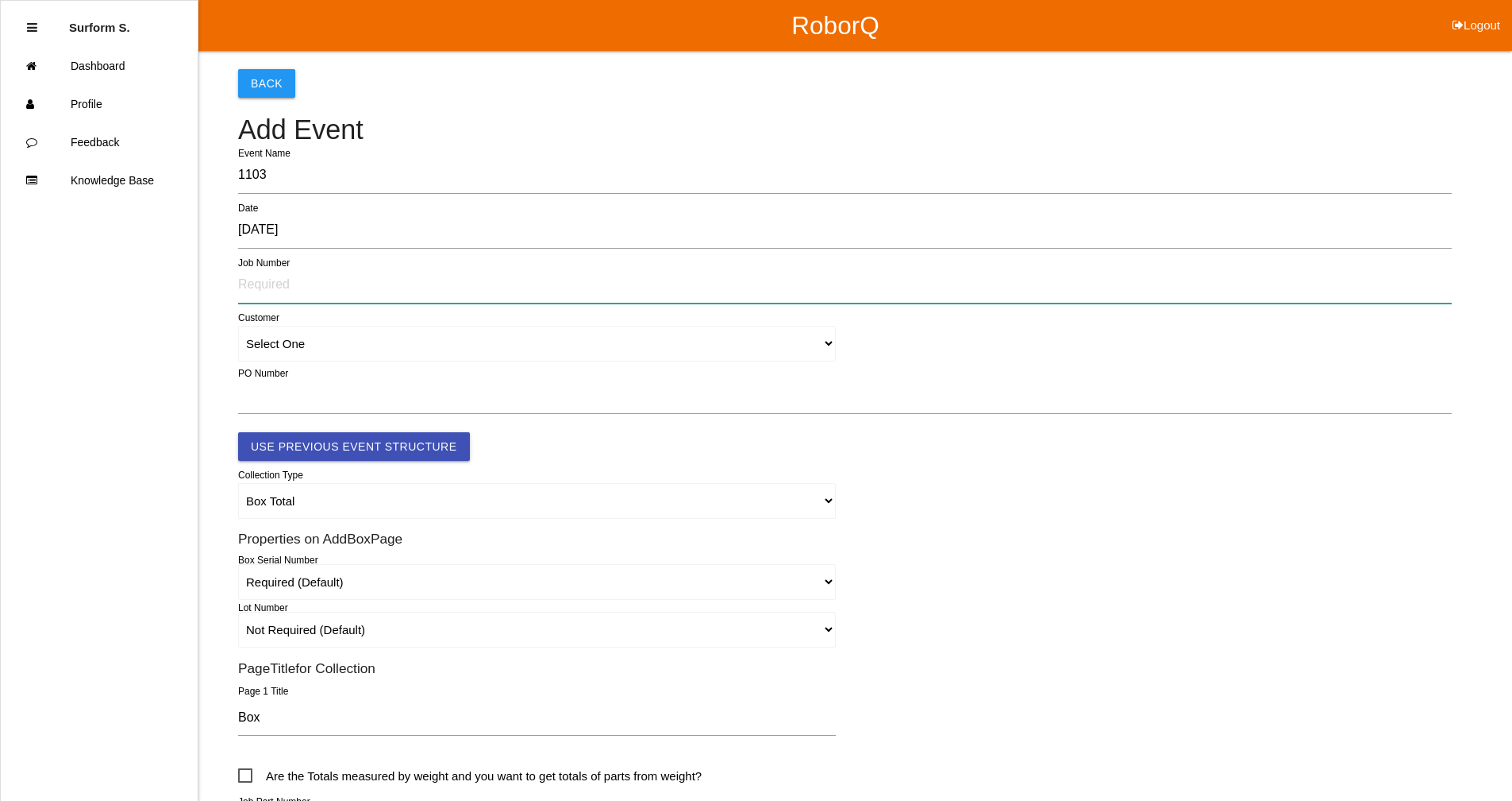
click at [256, 292] on input "text" at bounding box center [844, 284] width 1213 height 36
type input "86980500"
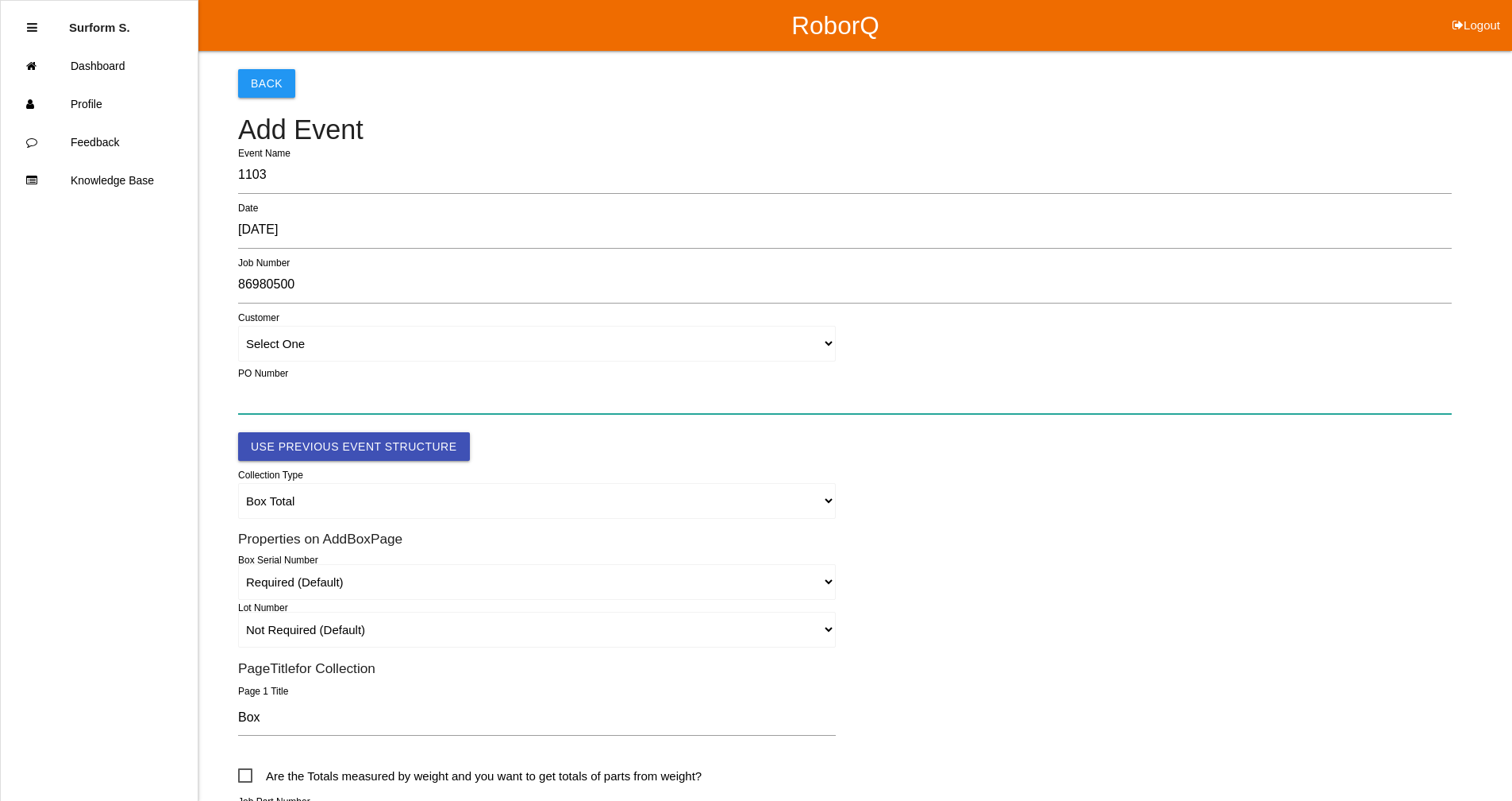
paste input "D1024903R1 - TMMTX ECI - CANISTER ASSY COAL"
type input "D1024903R1 - TMMTX ECI - CANISTER ASSY COAL"
drag, startPoint x: 556, startPoint y: 400, endPoint x: 218, endPoint y: 389, distance: 338.2
click at [218, 389] on div "Back Add Event 1103 Event Name [DATE] Date 86980500 Job Number Select One Custo…" at bounding box center [756, 570] width 1512 height 1039
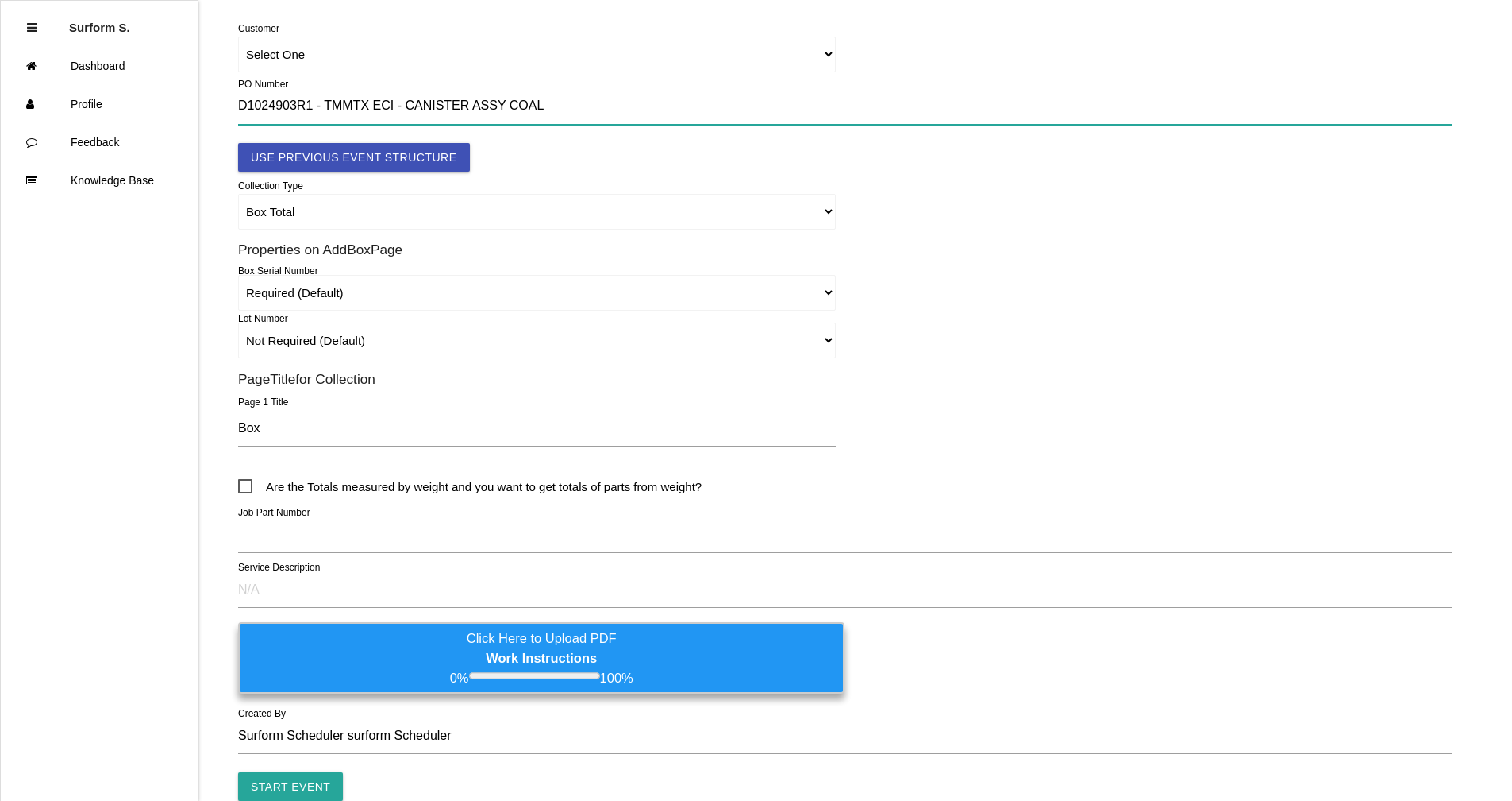
scroll to position [318, 0]
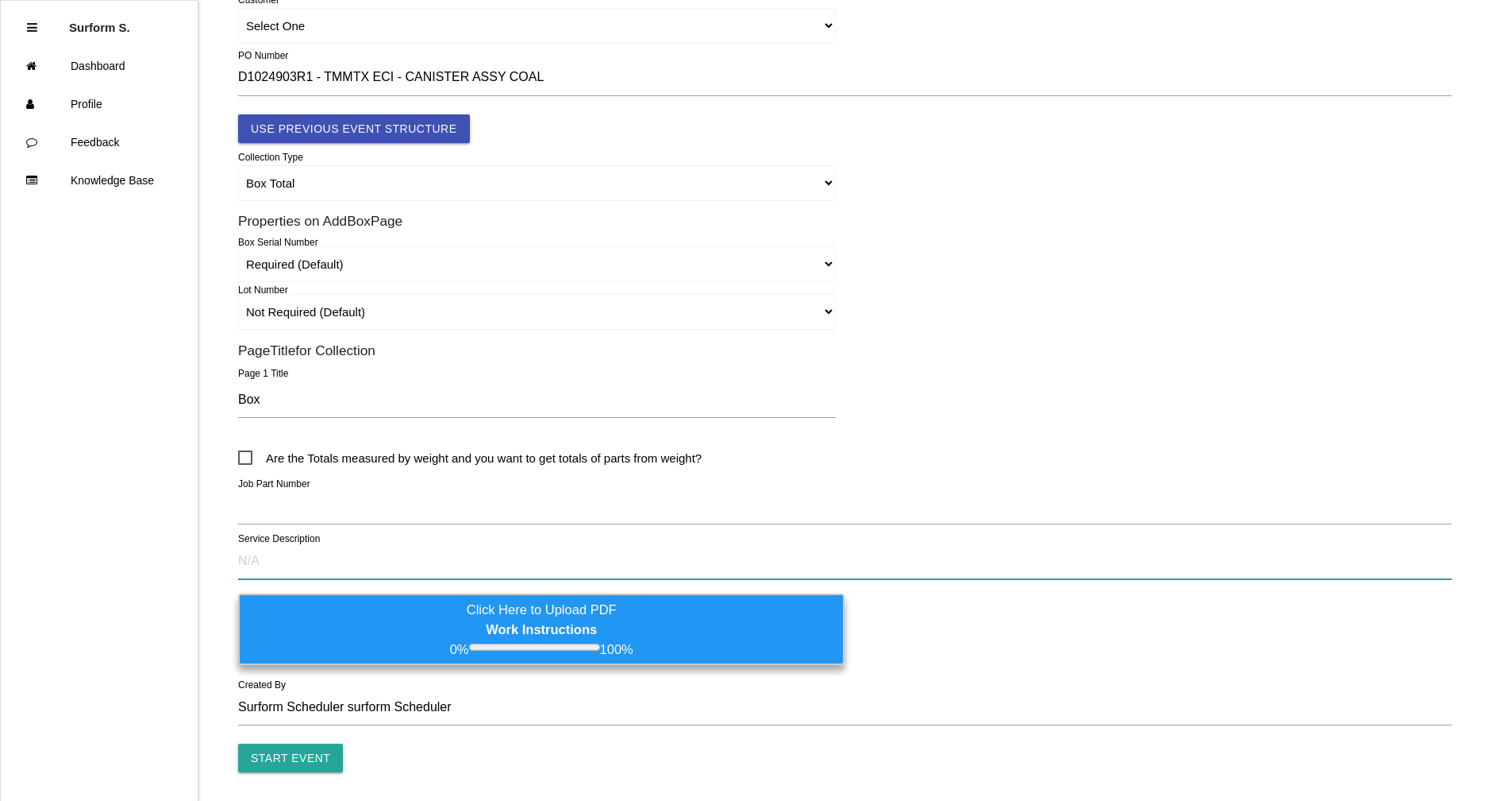
click at [291, 552] on input "text" at bounding box center [844, 560] width 1213 height 36
paste input "D1024903R1 - TMMTX ECI - CANISTER ASSY COAL"
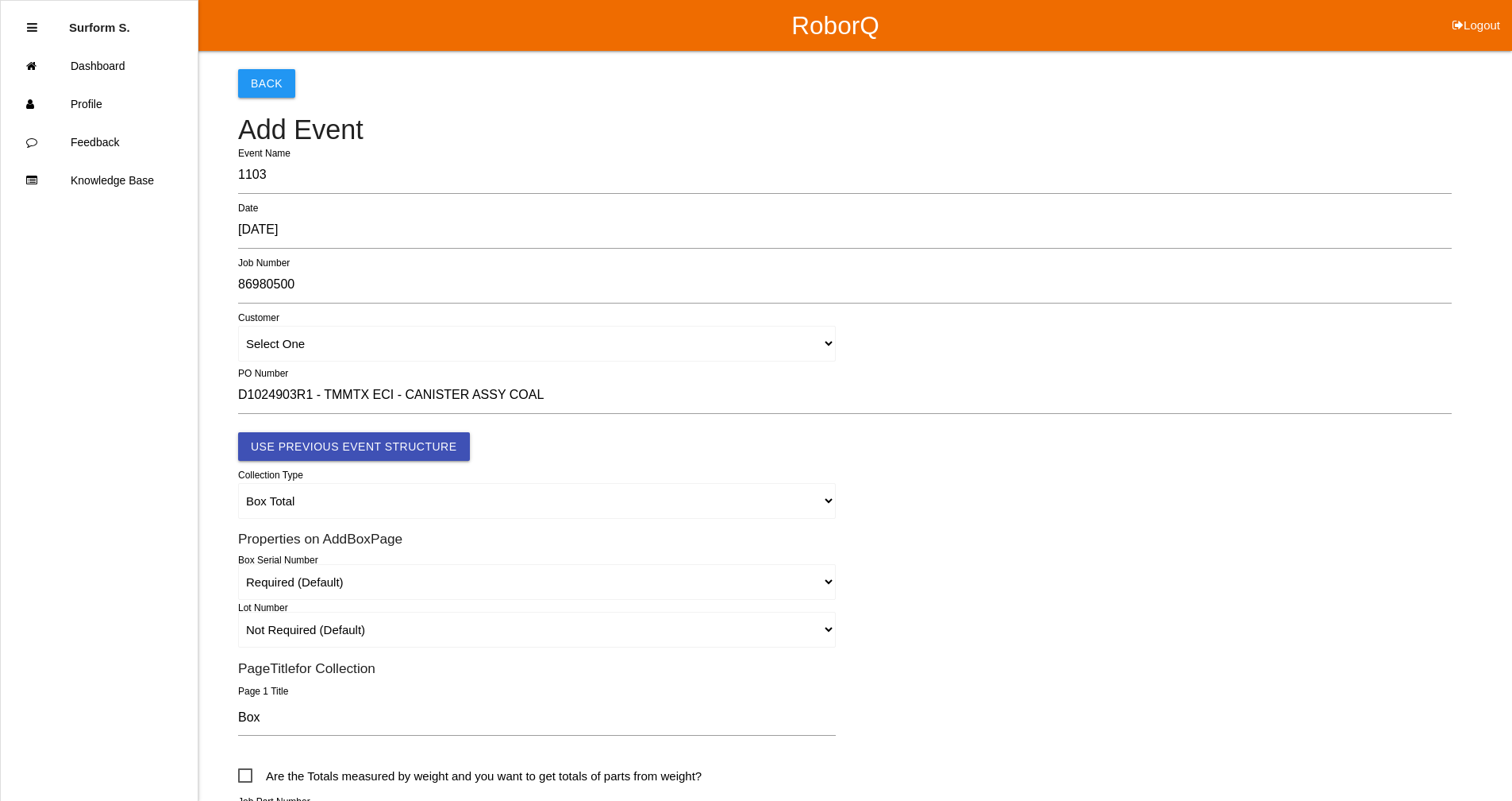
type input "D1024903R1 - TMMTX ECI - CANISTER ASSY COAL"
click at [346, 509] on select "Box Total Ind Parts Yard Purge Full Custom Form Full Custom Form - Serialized C…" at bounding box center [537, 501] width 598 height 35
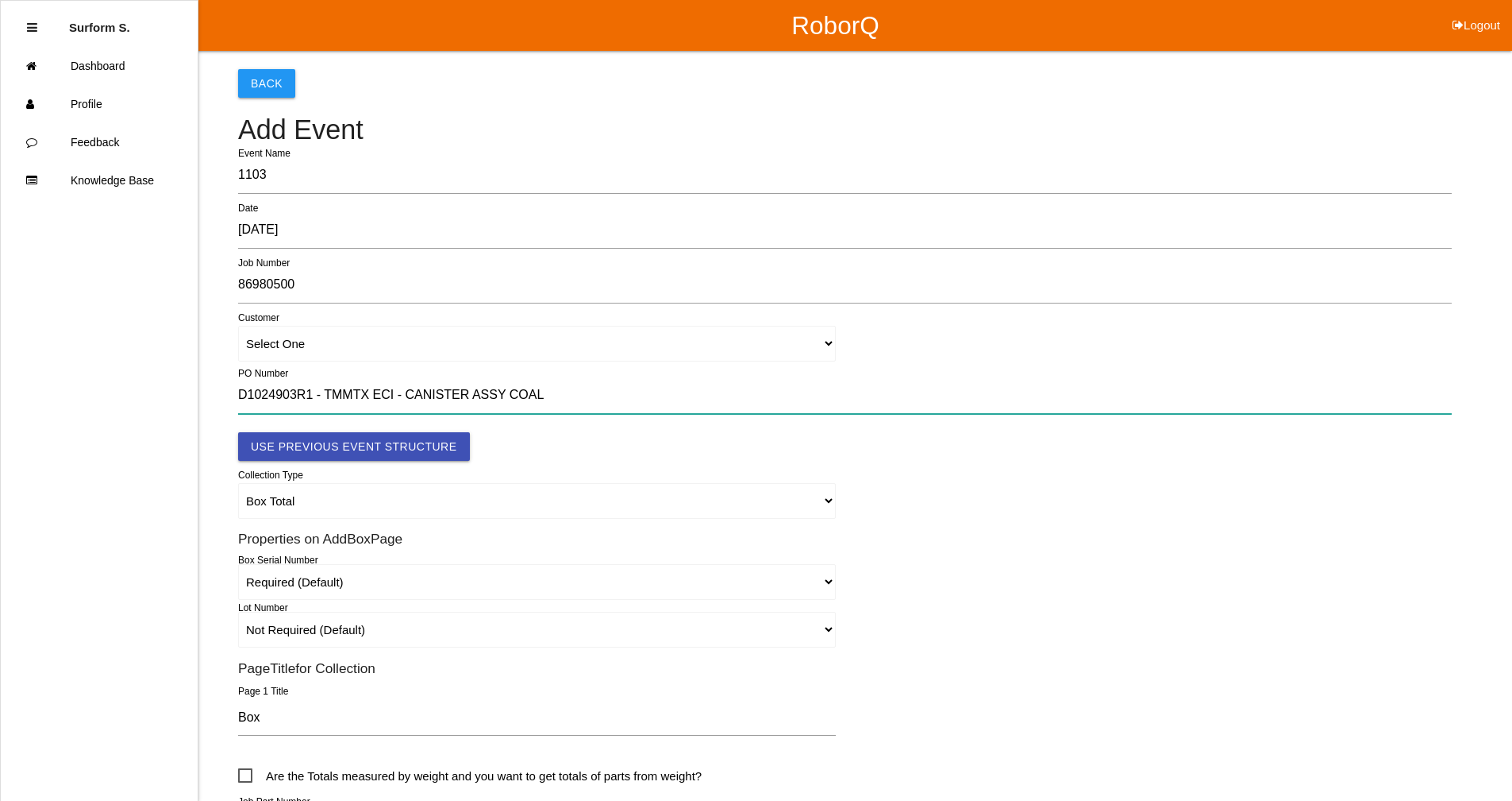
drag, startPoint x: 530, startPoint y: 397, endPoint x: 137, endPoint y: 386, distance: 393.2
click at [137, 386] on div "RoborQ Logout Surform S. Dashboard Profile Feedback Knowledge Base Back Add Eve…" at bounding box center [756, 544] width 1512 height 1090
paste input "4501354235"
type input "4501354235"
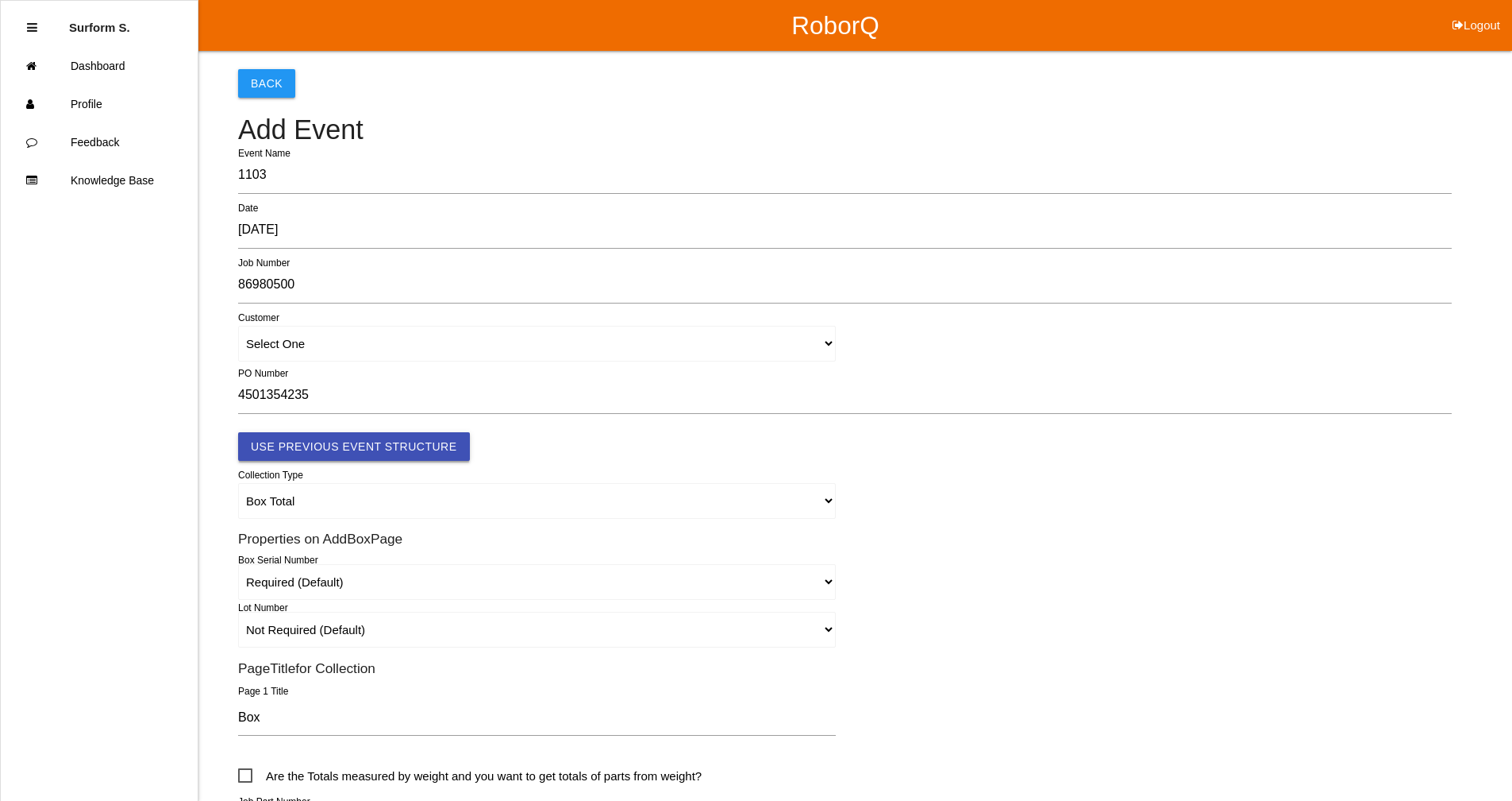
click at [413, 448] on button "Use Previous Event Structure" at bounding box center [354, 447] width 232 height 29
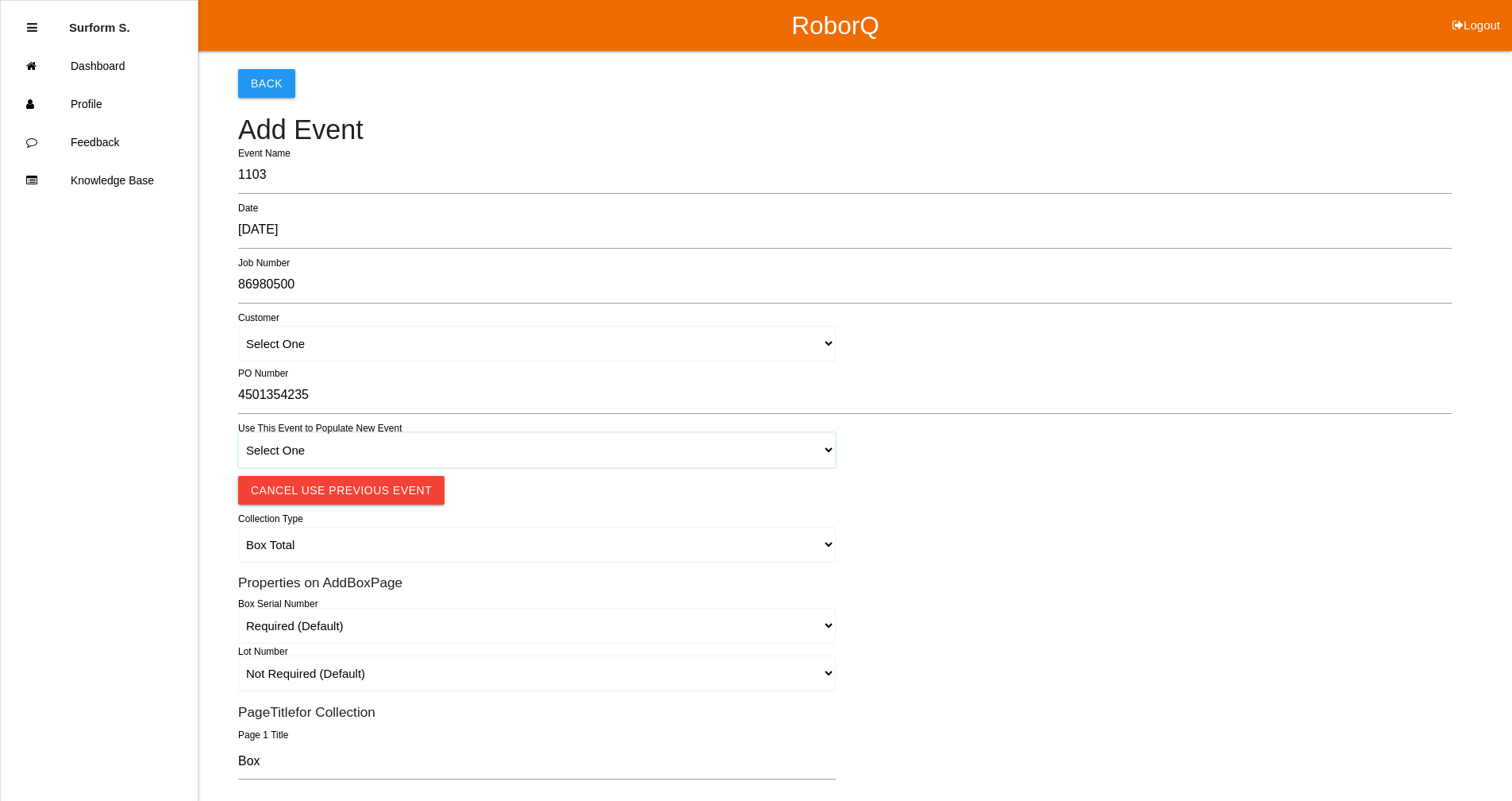
click at [385, 451] on select "Select One 1018 4 - Distinct Barcodes - Not Matching 1015 4 - Matching Barcodes…" at bounding box center [537, 450] width 598 height 35
select select "67b36d620018c9000e46307b"
click at [238, 432] on select "Select One 1018 4 - Distinct Barcodes - Not Matching 1015 4 - Matching Barcodes…" at bounding box center [537, 450] width 598 height 35
select select "autoSingle"
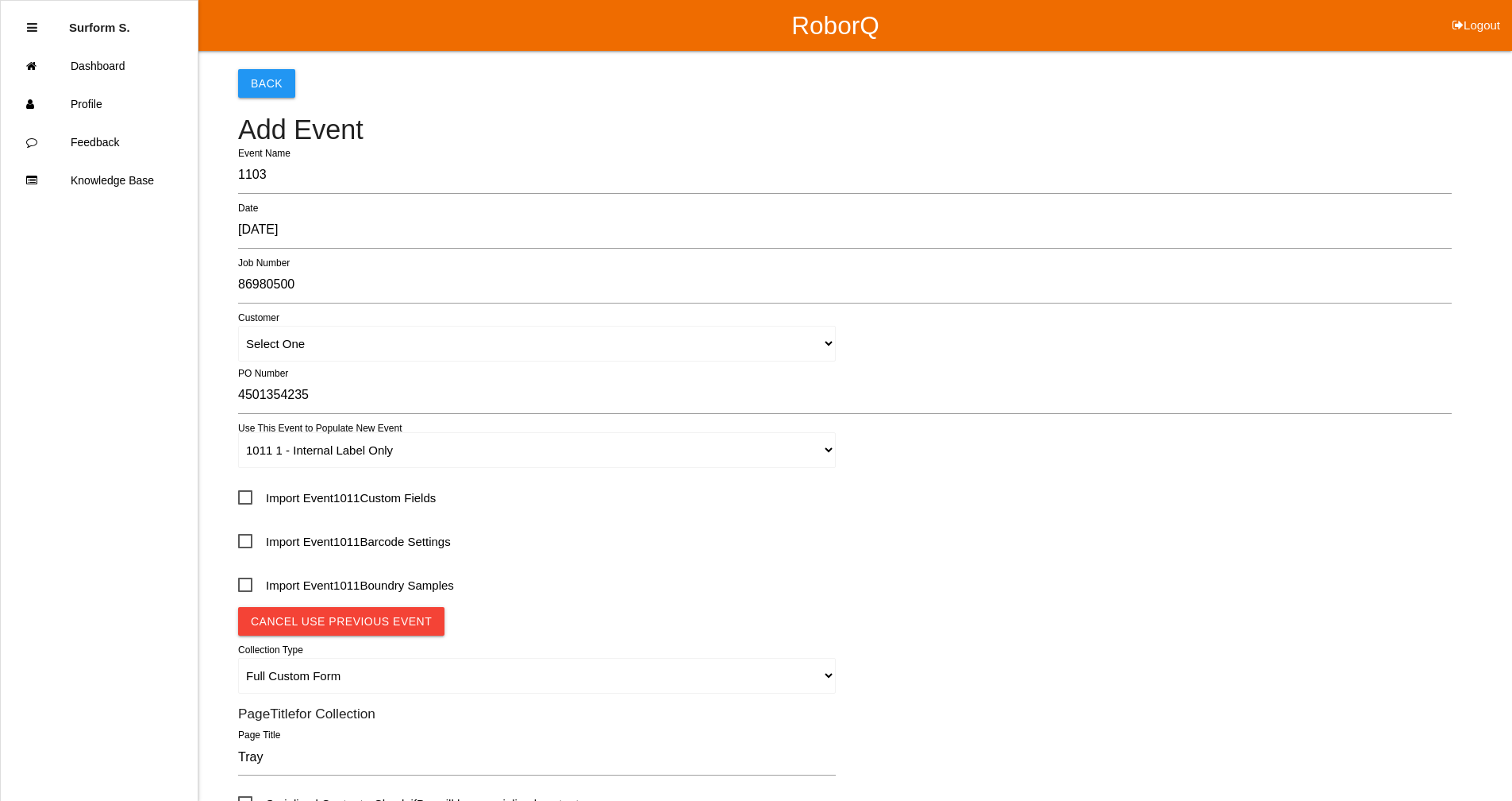
click at [307, 498] on span "Import Event 1011 Custom Fields" at bounding box center [336, 498] width 198 height 20
click at [248, 498] on input "Import Event 1011 Custom Fields" at bounding box center [243, 493] width 10 height 10
checkbox input "true"
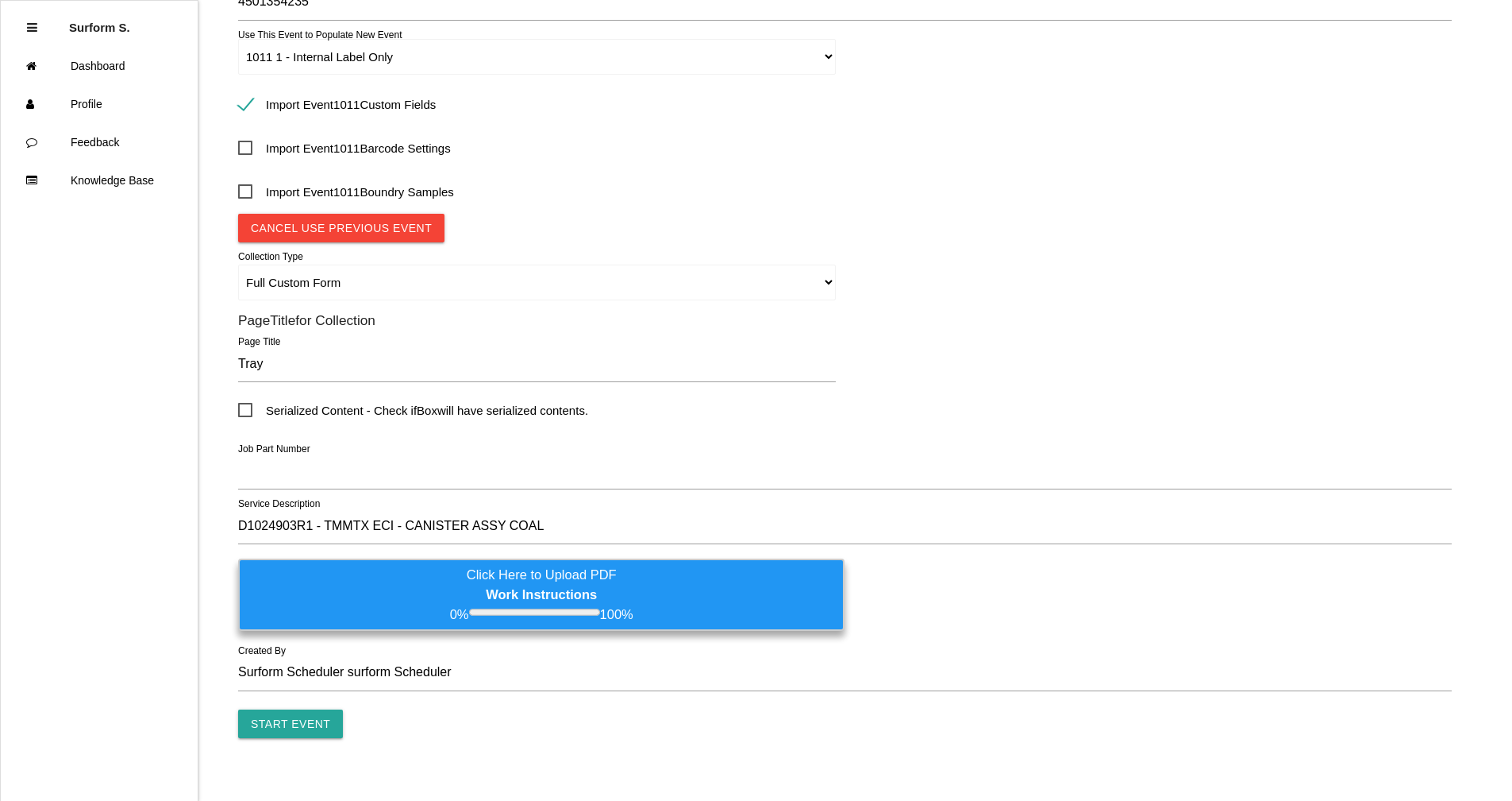
scroll to position [397, 0]
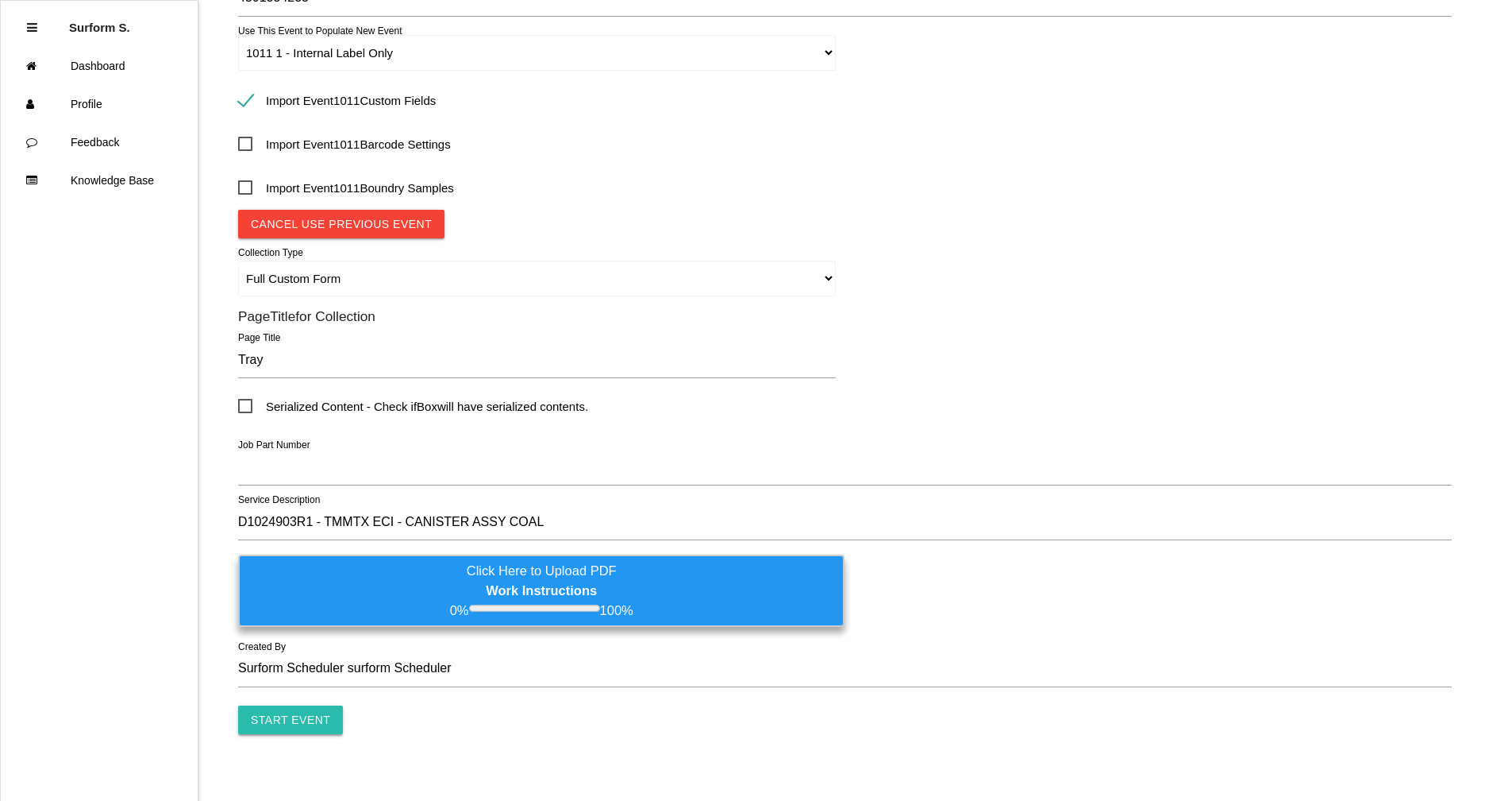
click at [311, 722] on input "Start Event" at bounding box center [290, 719] width 105 height 29
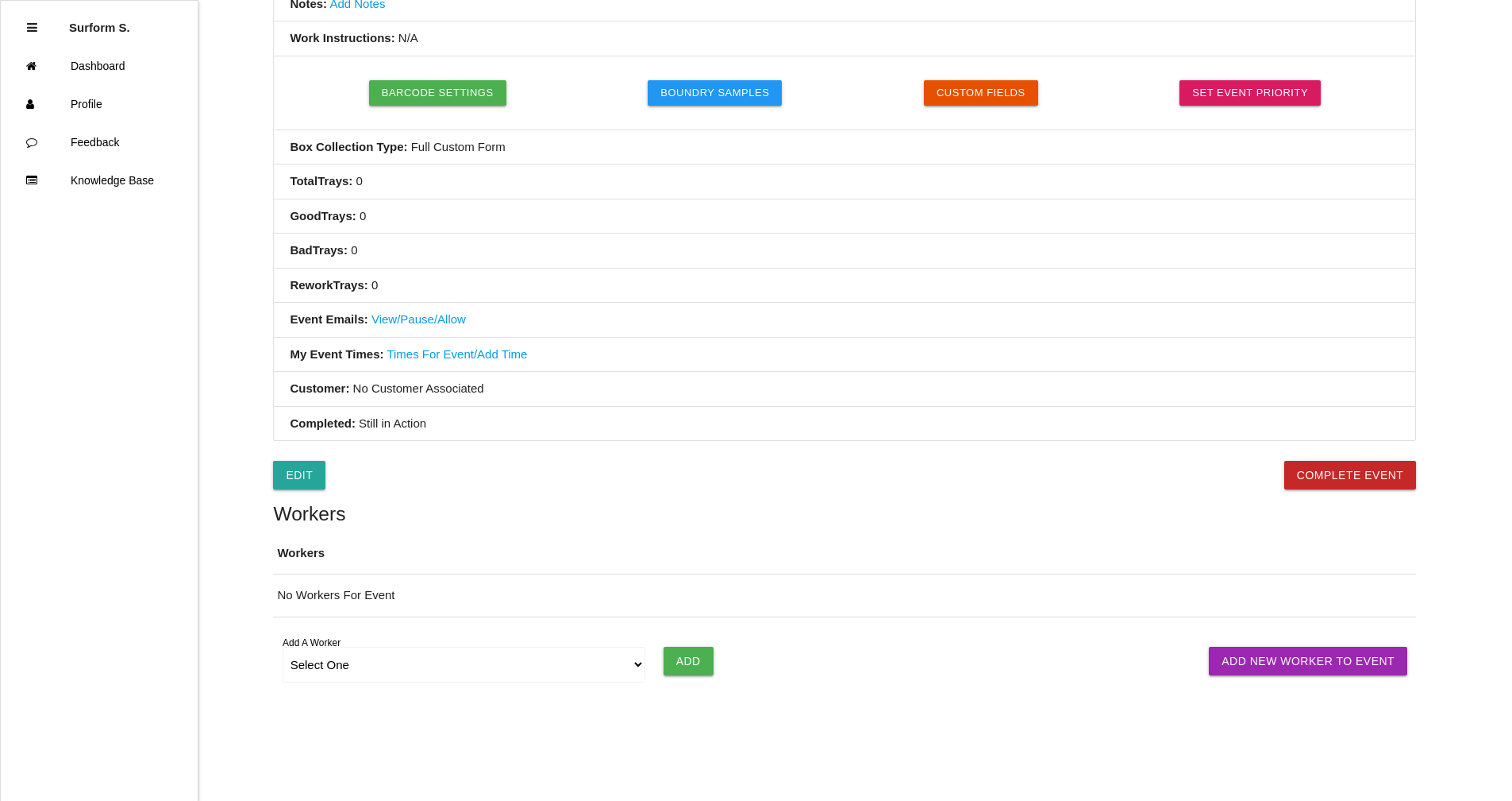
scroll to position [426, 0]
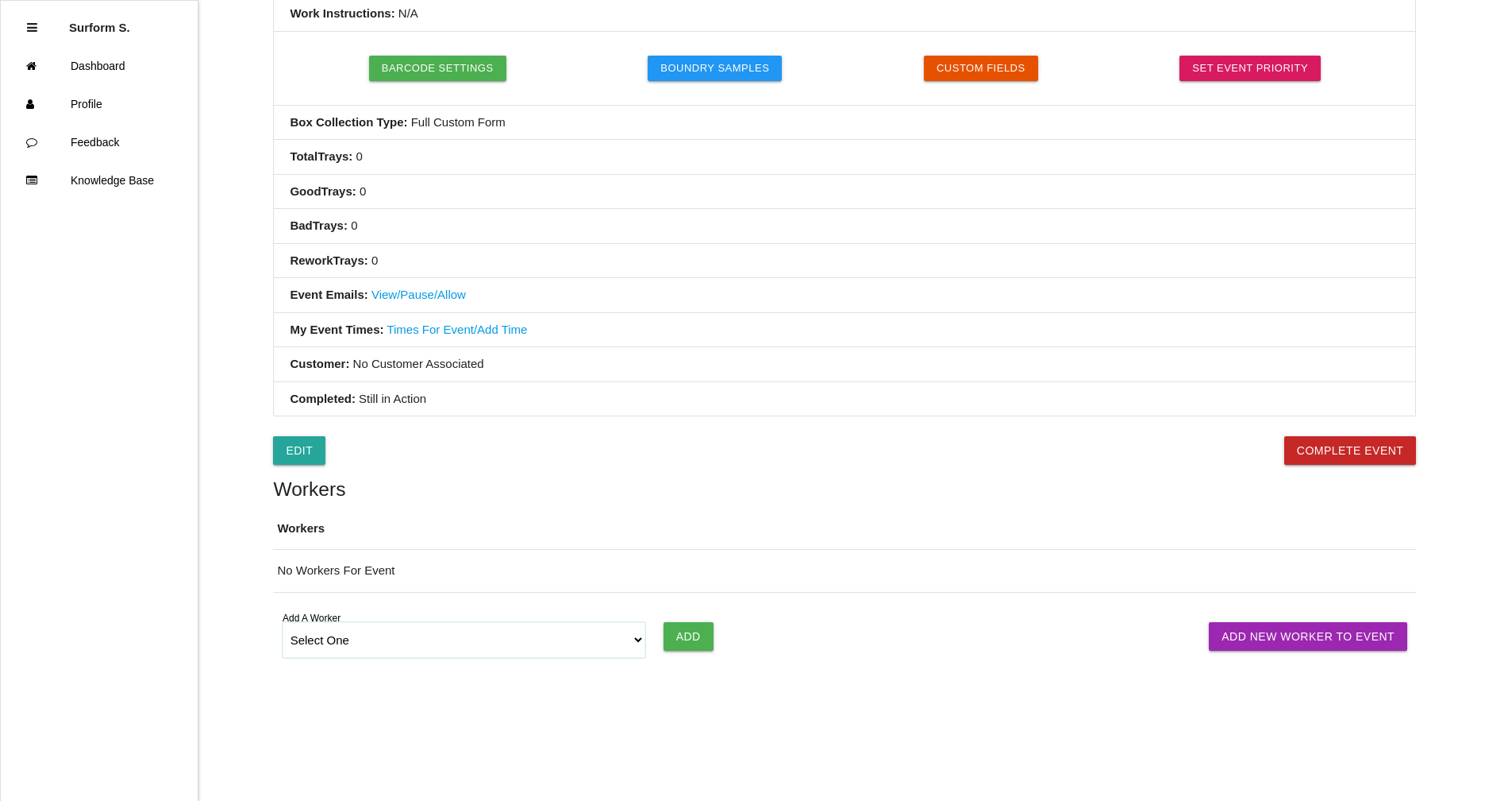
click at [436, 638] on select "Select One [PERSON_NAME] SF LAMCO SF ATM1 SF ATM2 SF MAAC" at bounding box center [464, 639] width 363 height 35
select select "6781344fb24b65000ec8f095"
click at [283, 622] on select "Select One [PERSON_NAME] SF LAMCO SF ATM1 SF ATM2 SF MAAC" at bounding box center [464, 639] width 363 height 35
click at [678, 634] on input "Add" at bounding box center [688, 636] width 50 height 29
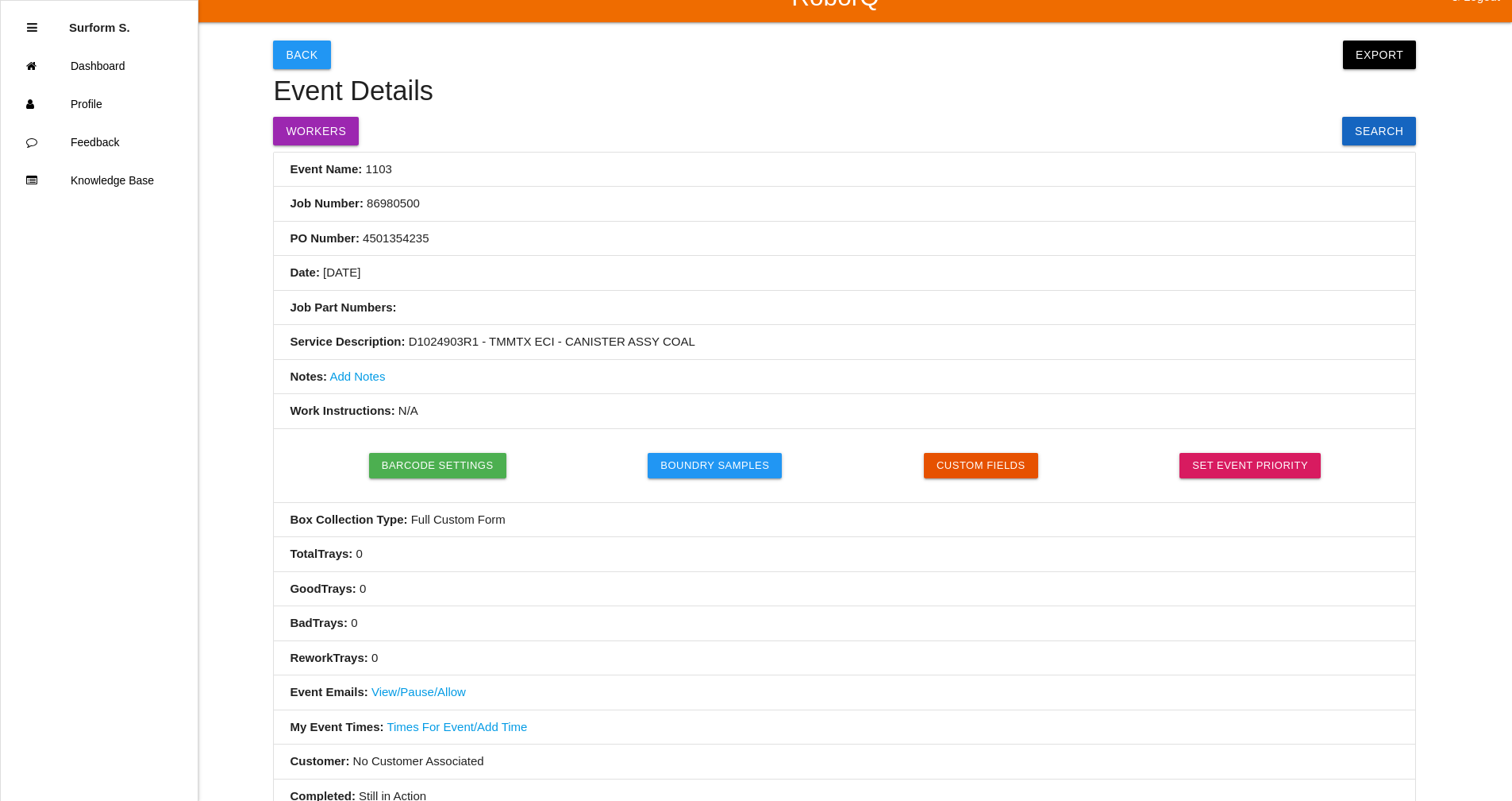
scroll to position [0, 0]
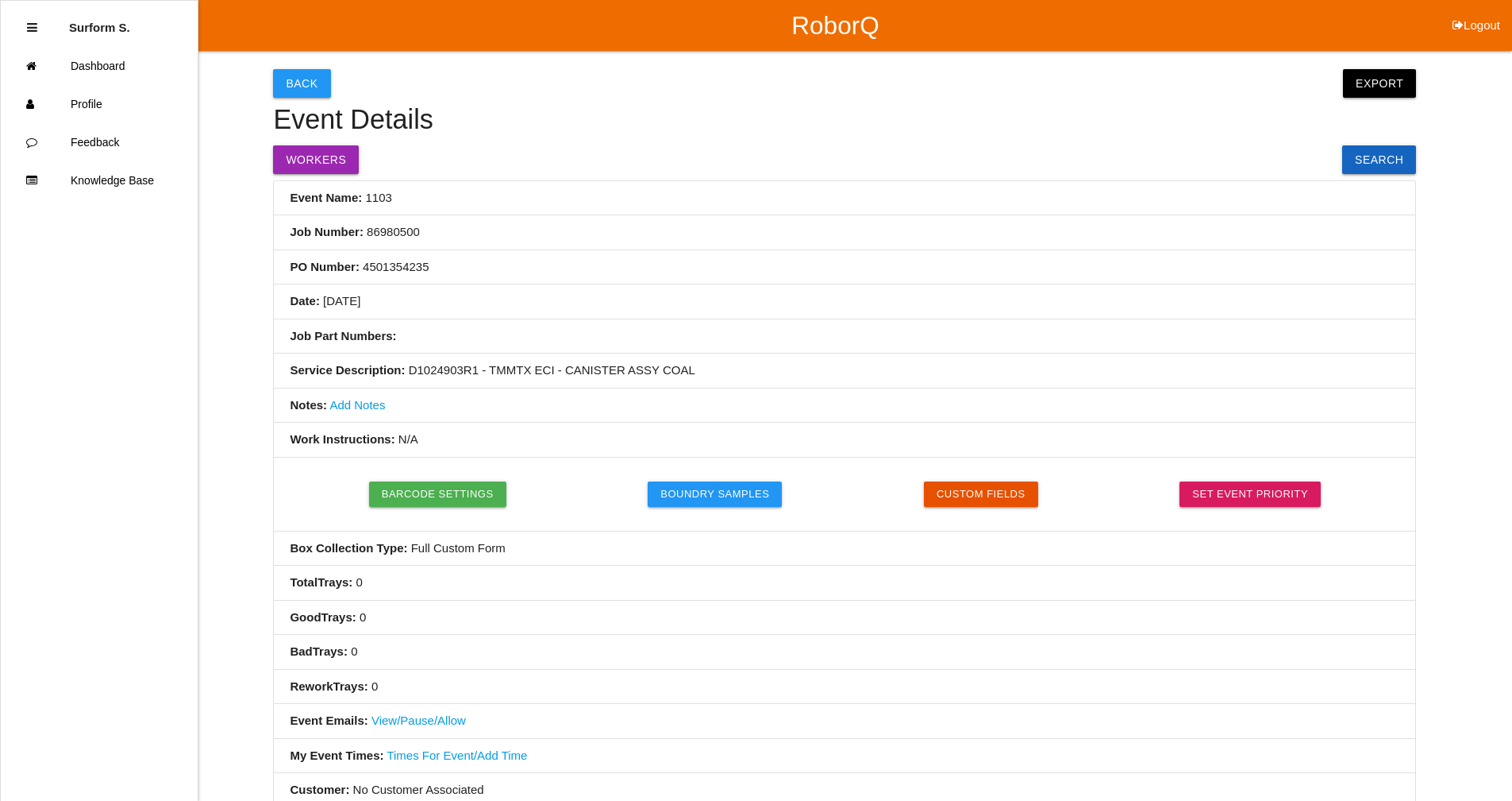
click at [370, 410] on link "Add Notes" at bounding box center [357, 405] width 56 height 13
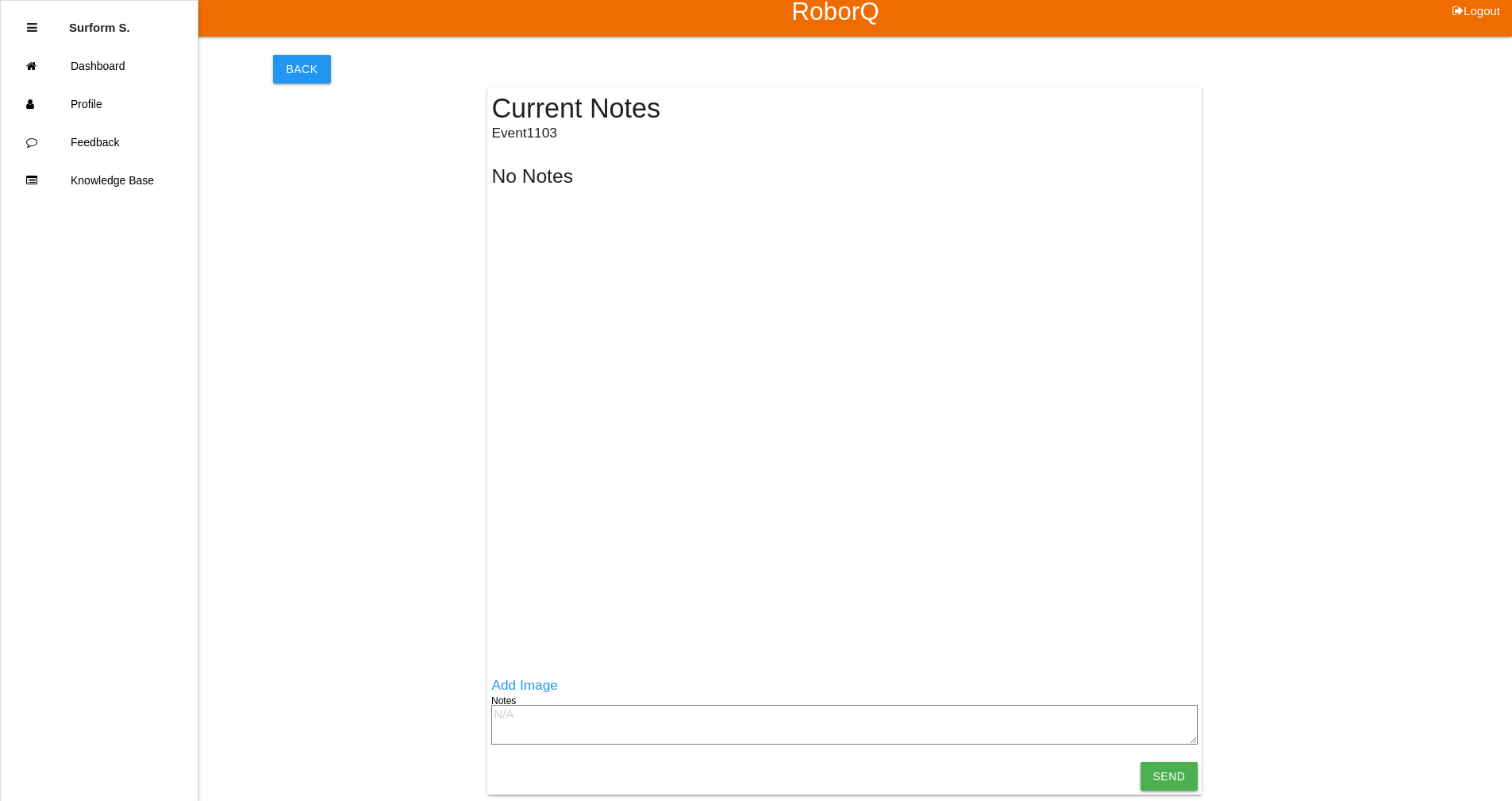
scroll to position [15, 0]
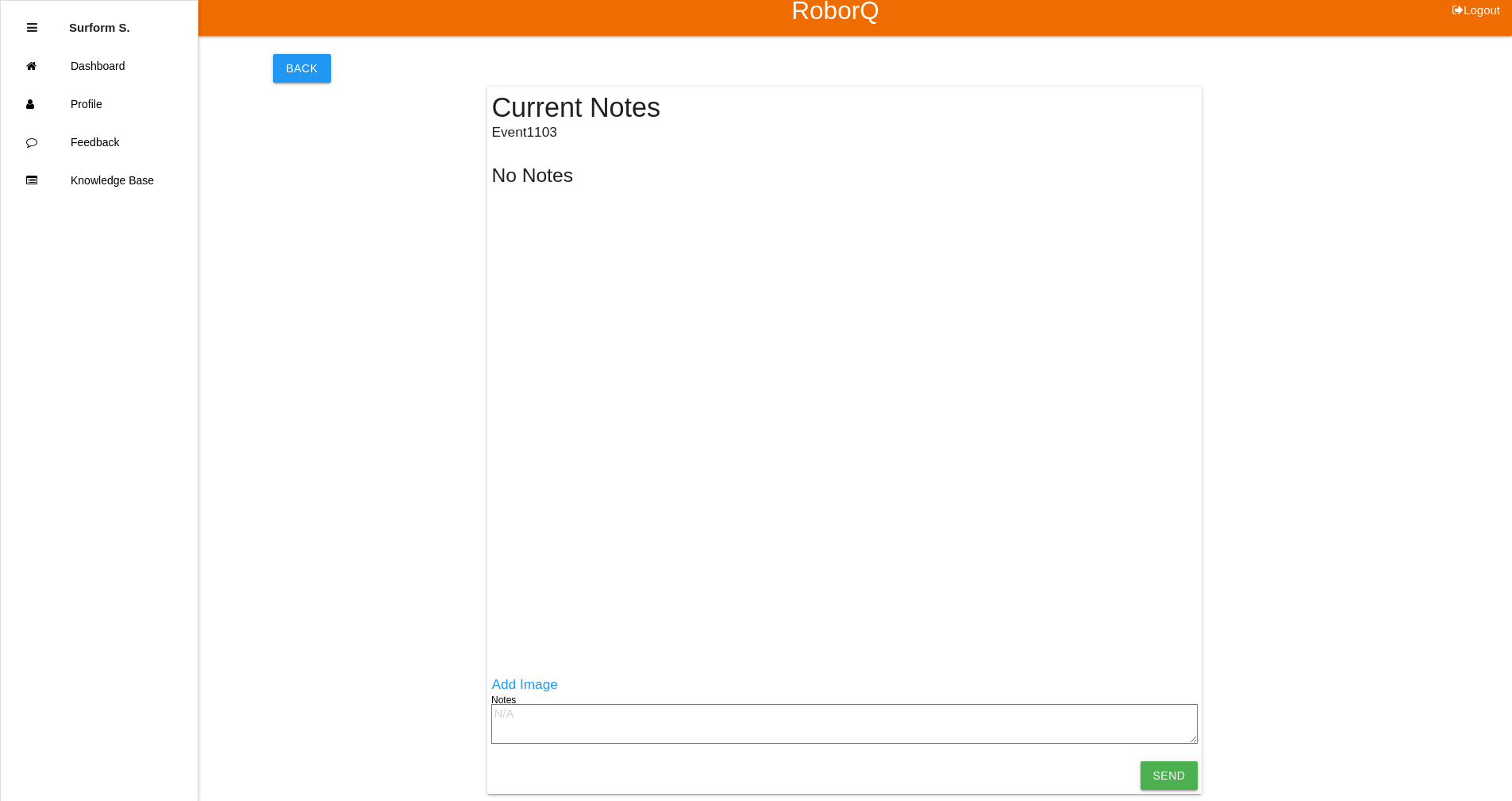
click at [560, 727] on textarea at bounding box center [844, 723] width 706 height 40
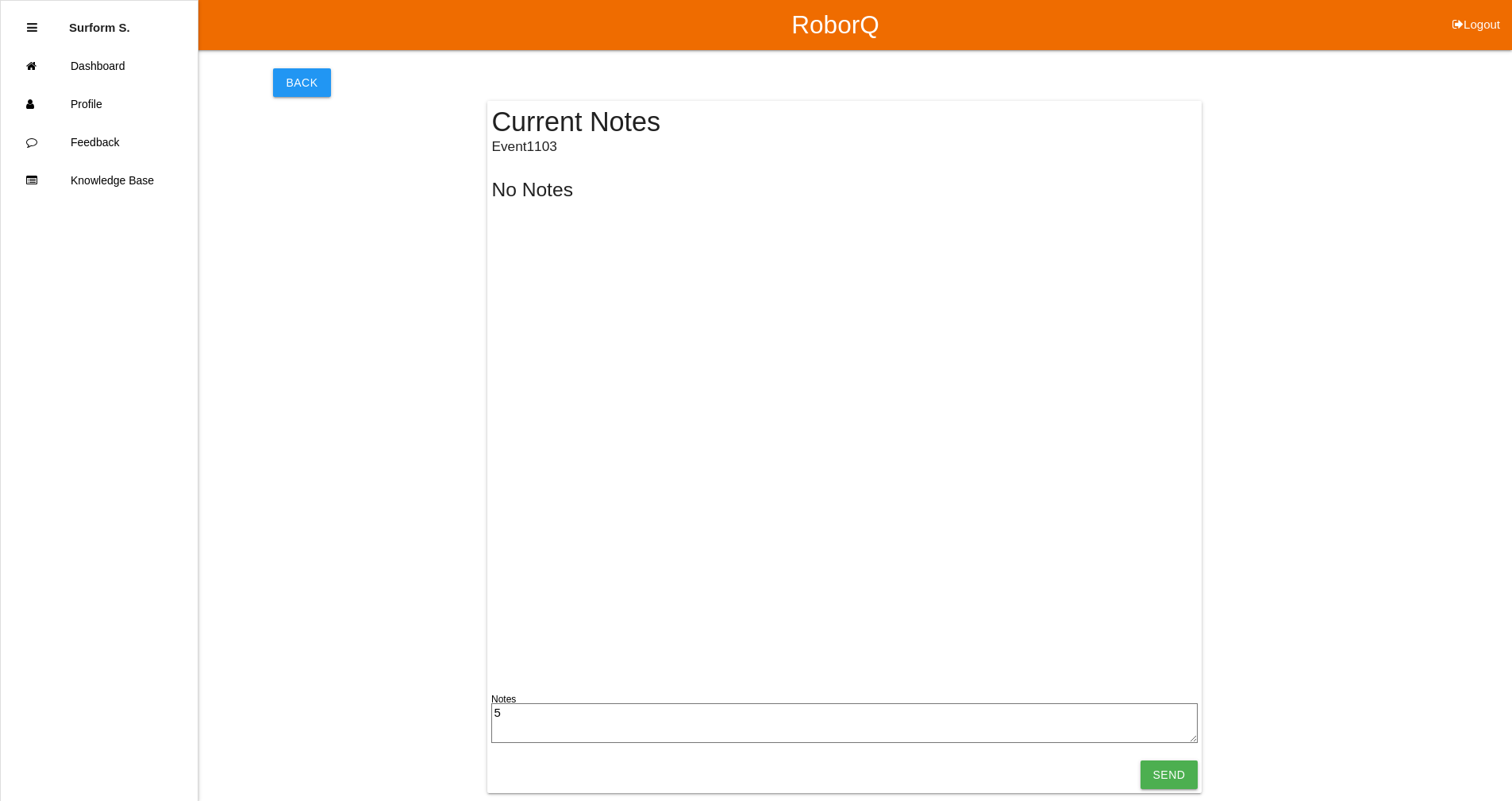
scroll to position [0, 0]
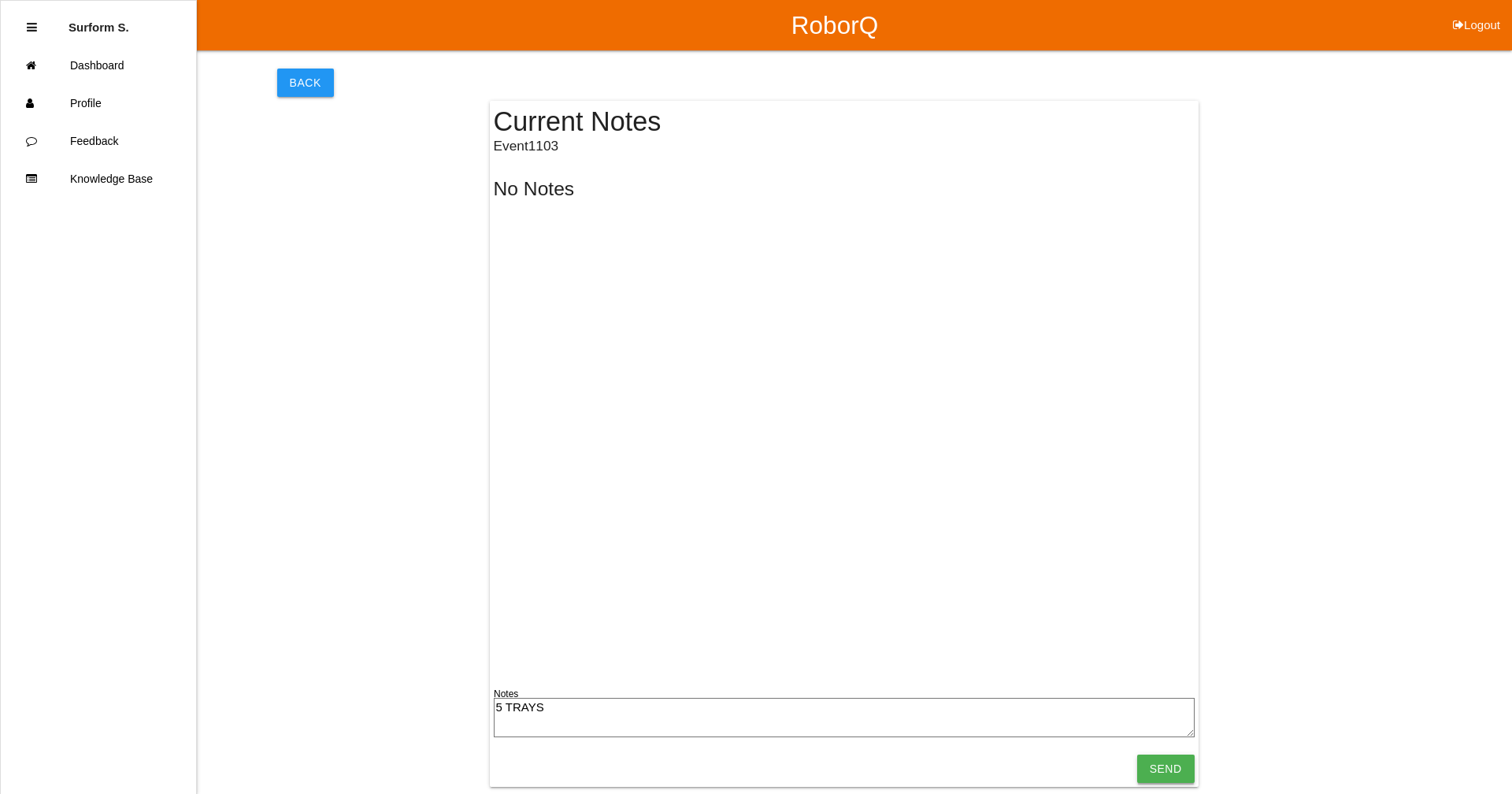
type textarea "5 TRAYS"
click at [1174, 761] on input "Send" at bounding box center [1166, 768] width 58 height 28
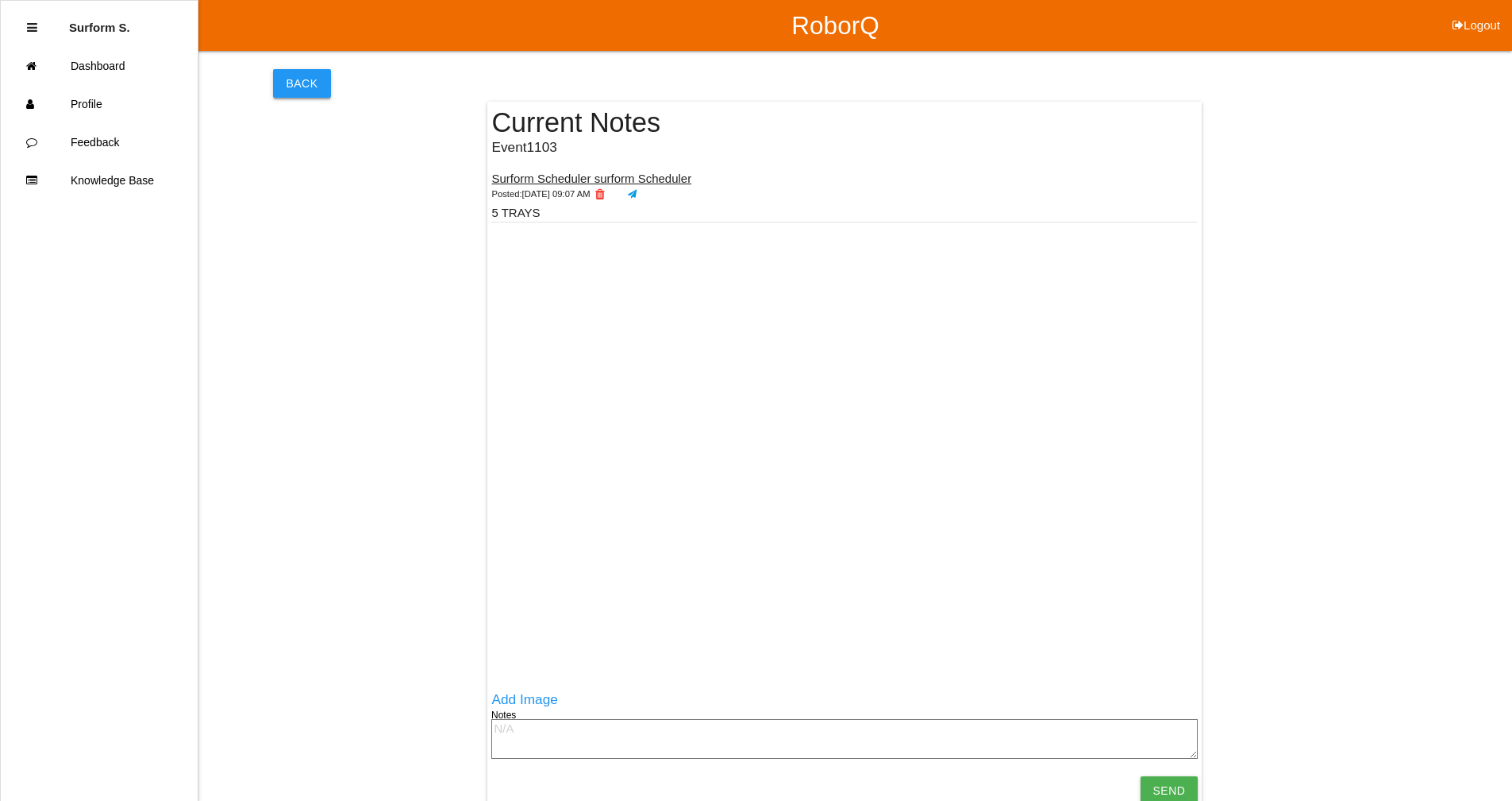
click at [314, 72] on button "Back" at bounding box center [302, 83] width 57 height 29
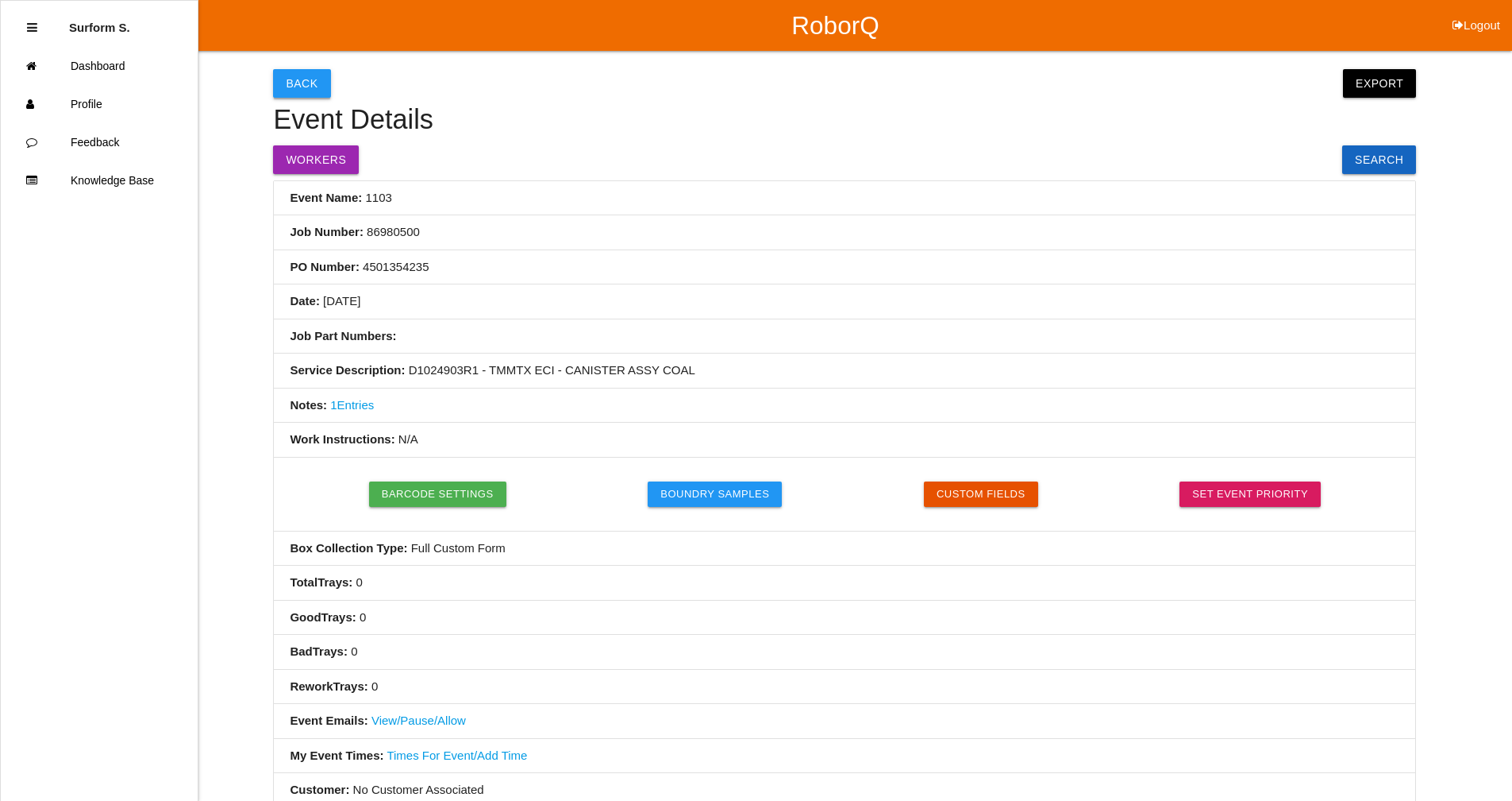
click at [298, 84] on button "Back" at bounding box center [302, 83] width 57 height 29
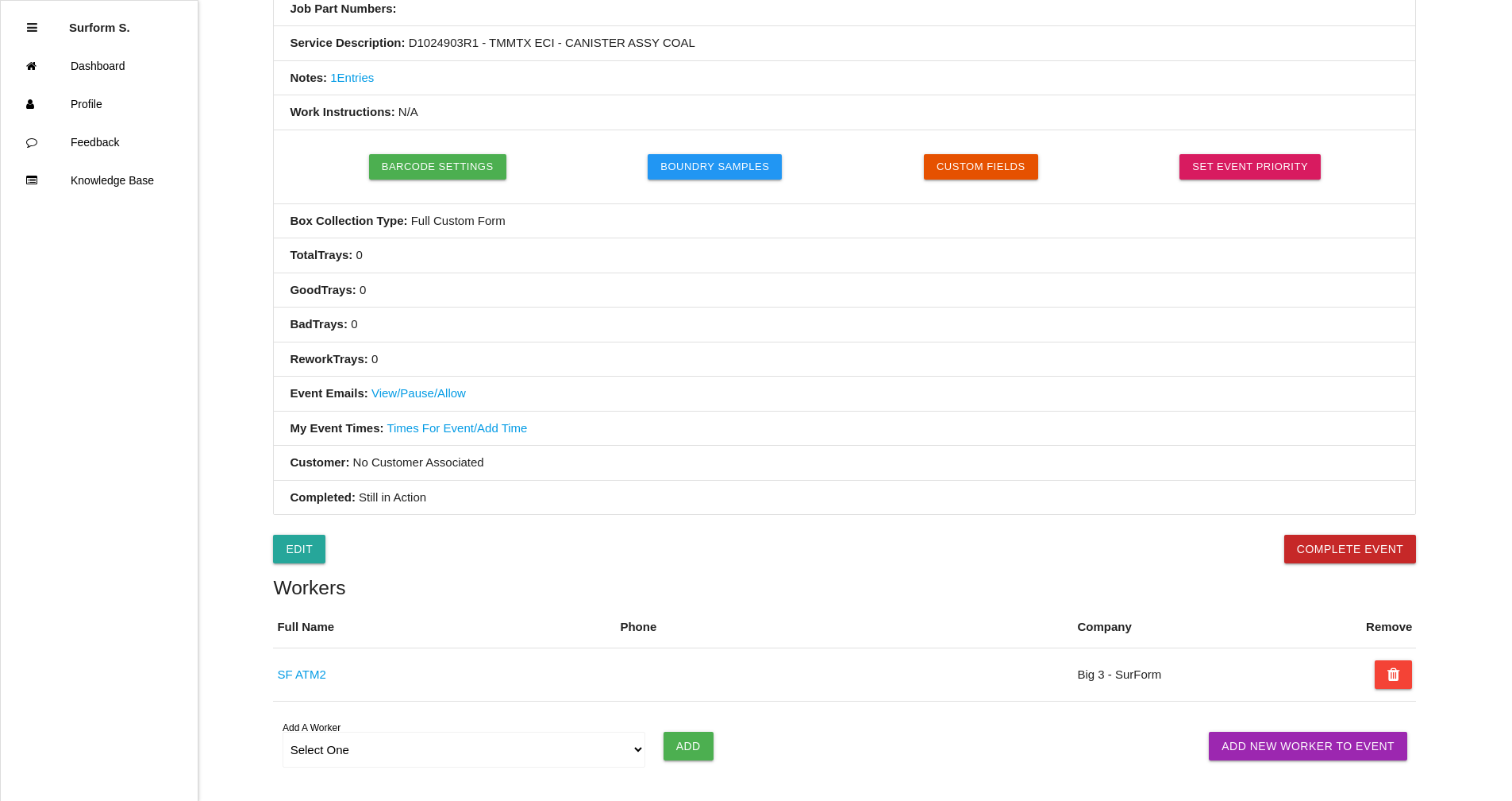
select select "notRequired"
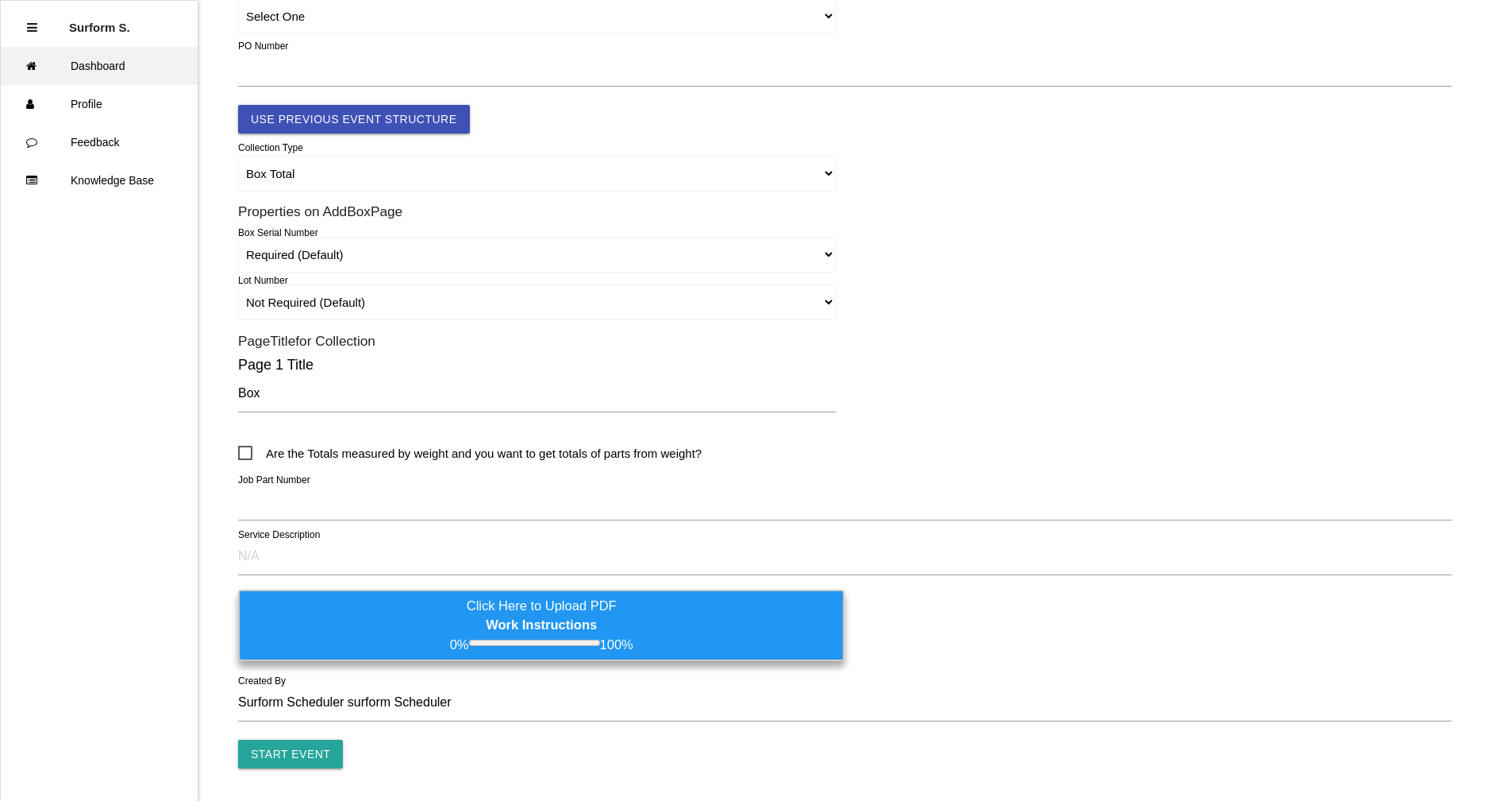
click at [112, 70] on link "Dashboard" at bounding box center [99, 66] width 197 height 38
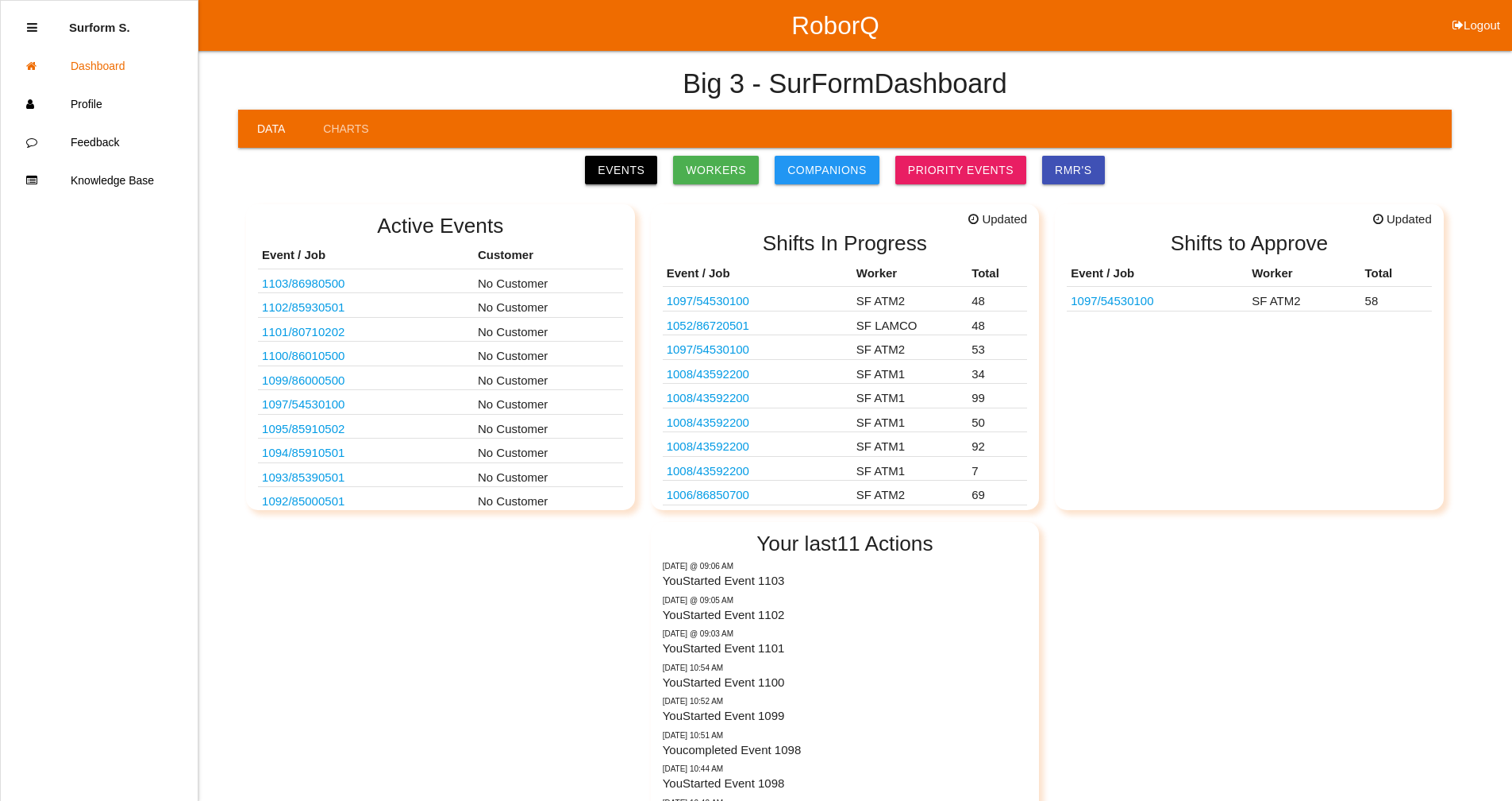
click at [625, 168] on link "Events" at bounding box center [621, 170] width 72 height 29
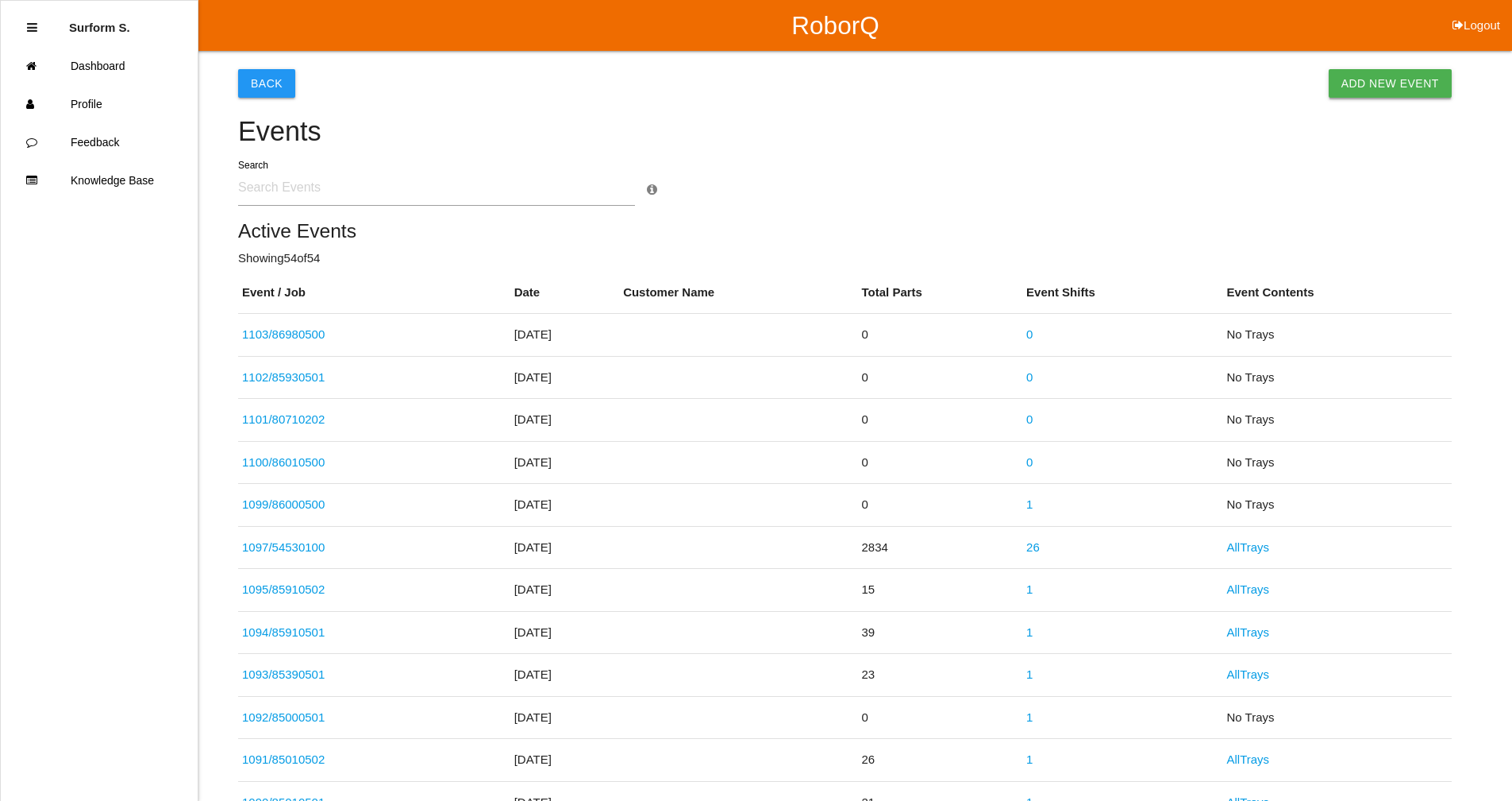
click at [1405, 83] on link "Add New Event" at bounding box center [1390, 83] width 123 height 29
select select "notRequired"
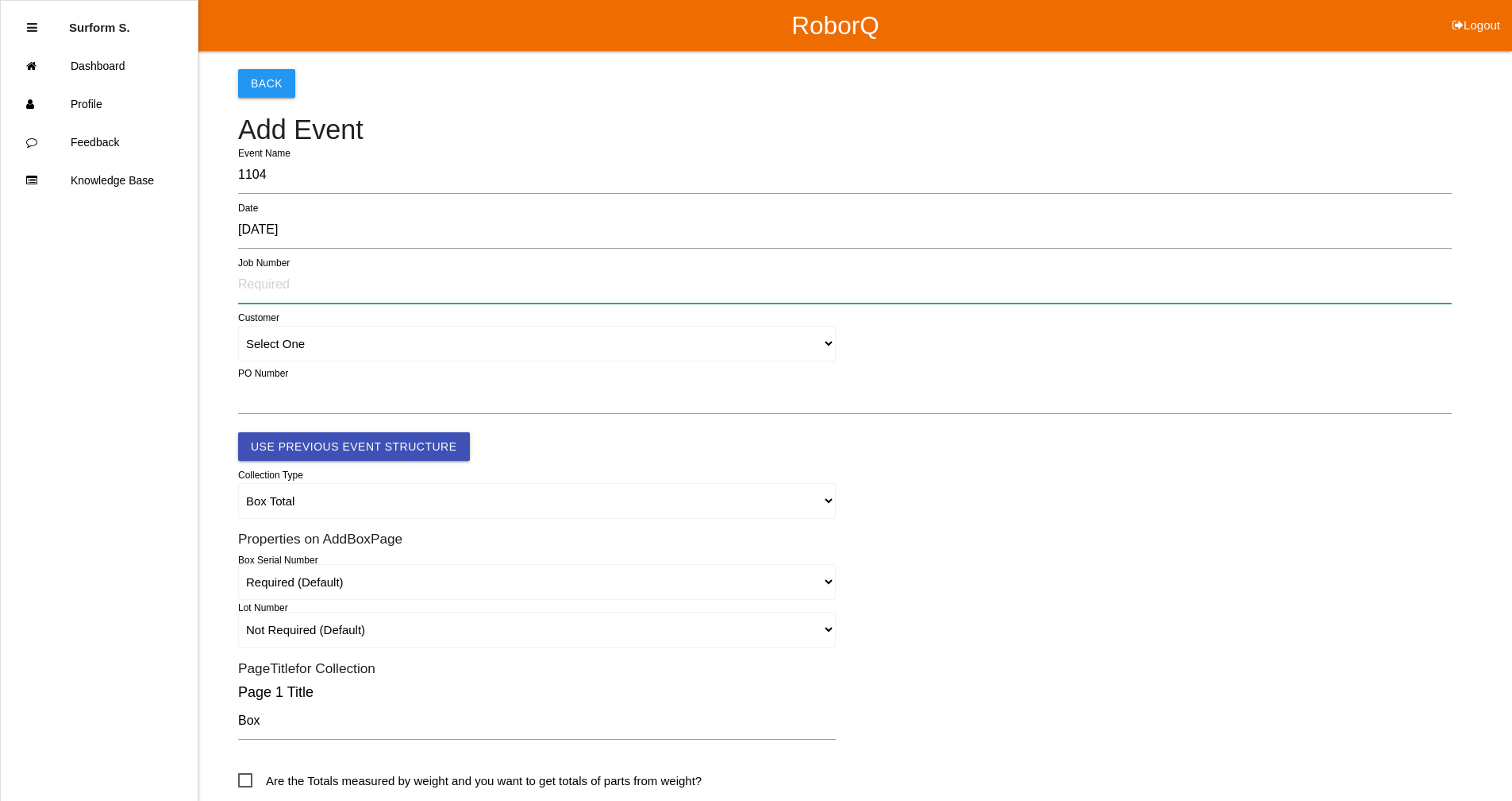
click at [262, 287] on input "text" at bounding box center [844, 284] width 1213 height 36
type input "86980501"
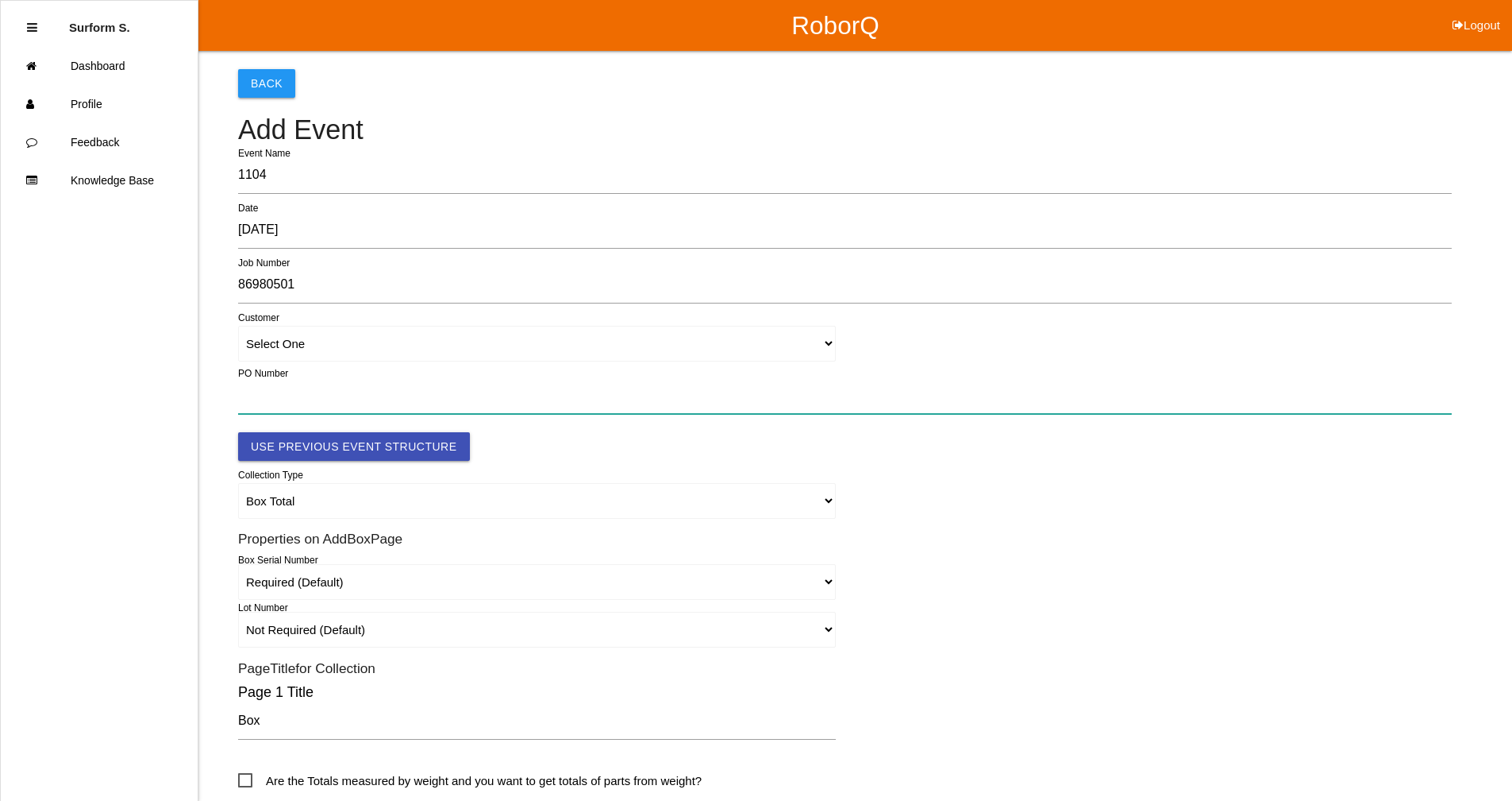
drag, startPoint x: 320, startPoint y: 390, endPoint x: 359, endPoint y: 386, distance: 39.2
click at [321, 390] on input "text" at bounding box center [844, 395] width 1213 height 36
click at [248, 390] on input "text" at bounding box center [844, 395] width 1213 height 36
paste input "4501354235"
type input "4501354235"
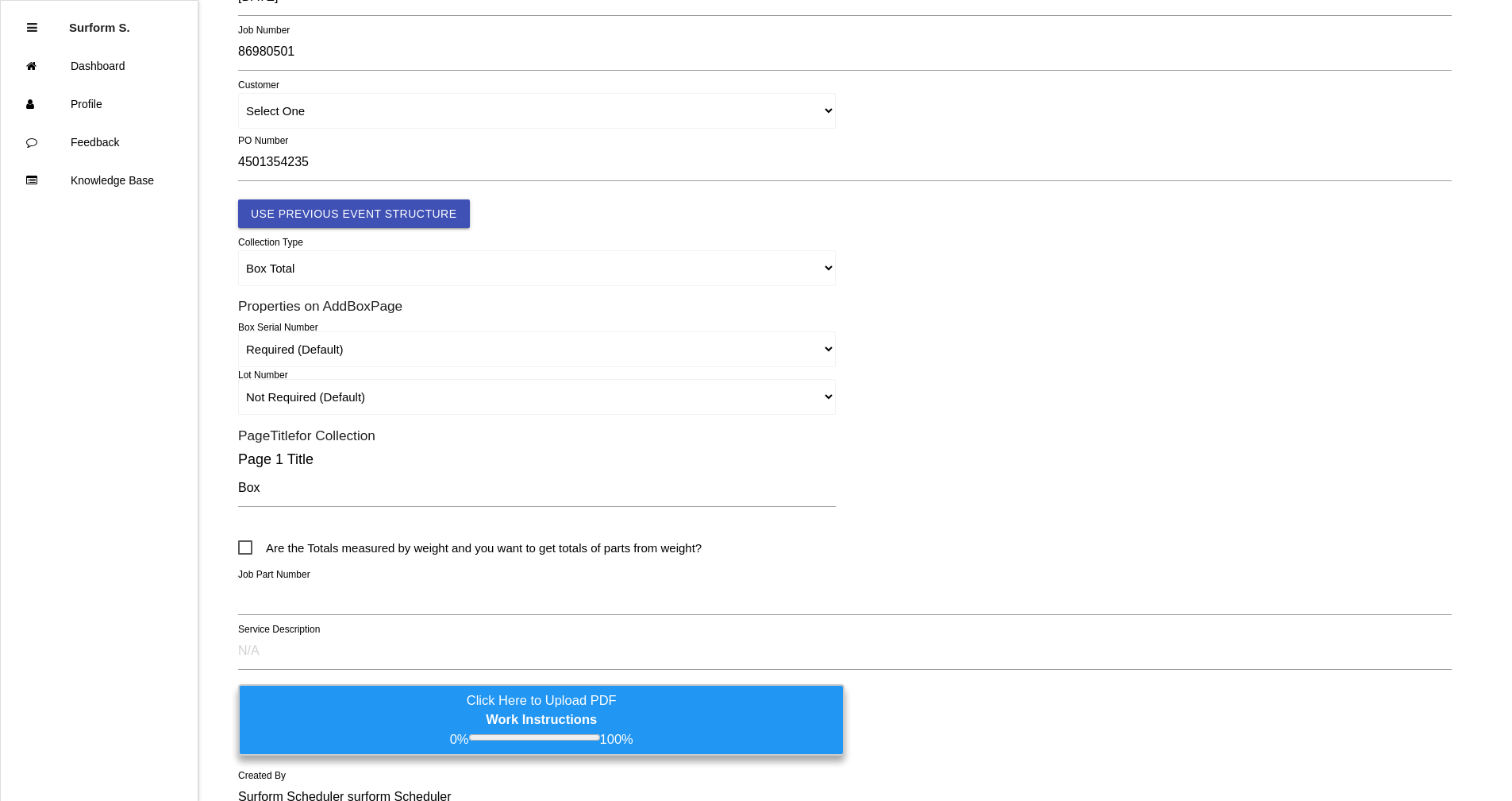
scroll to position [238, 0]
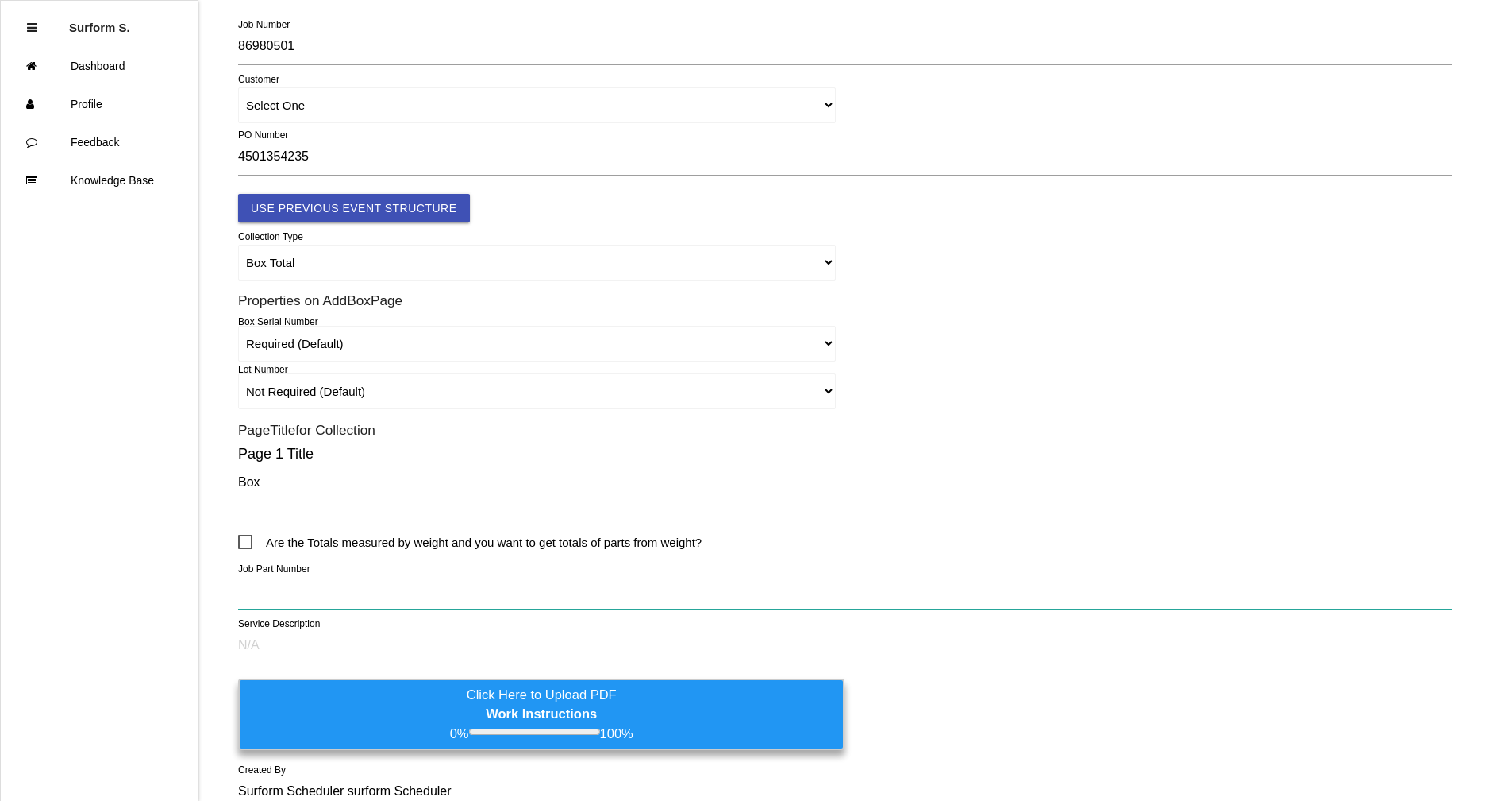
click at [281, 593] on input "text" at bounding box center [844, 591] width 1213 height 36
paste input "D1024903R1 - TMMTX ECI - CANISTER ASSY COAL"
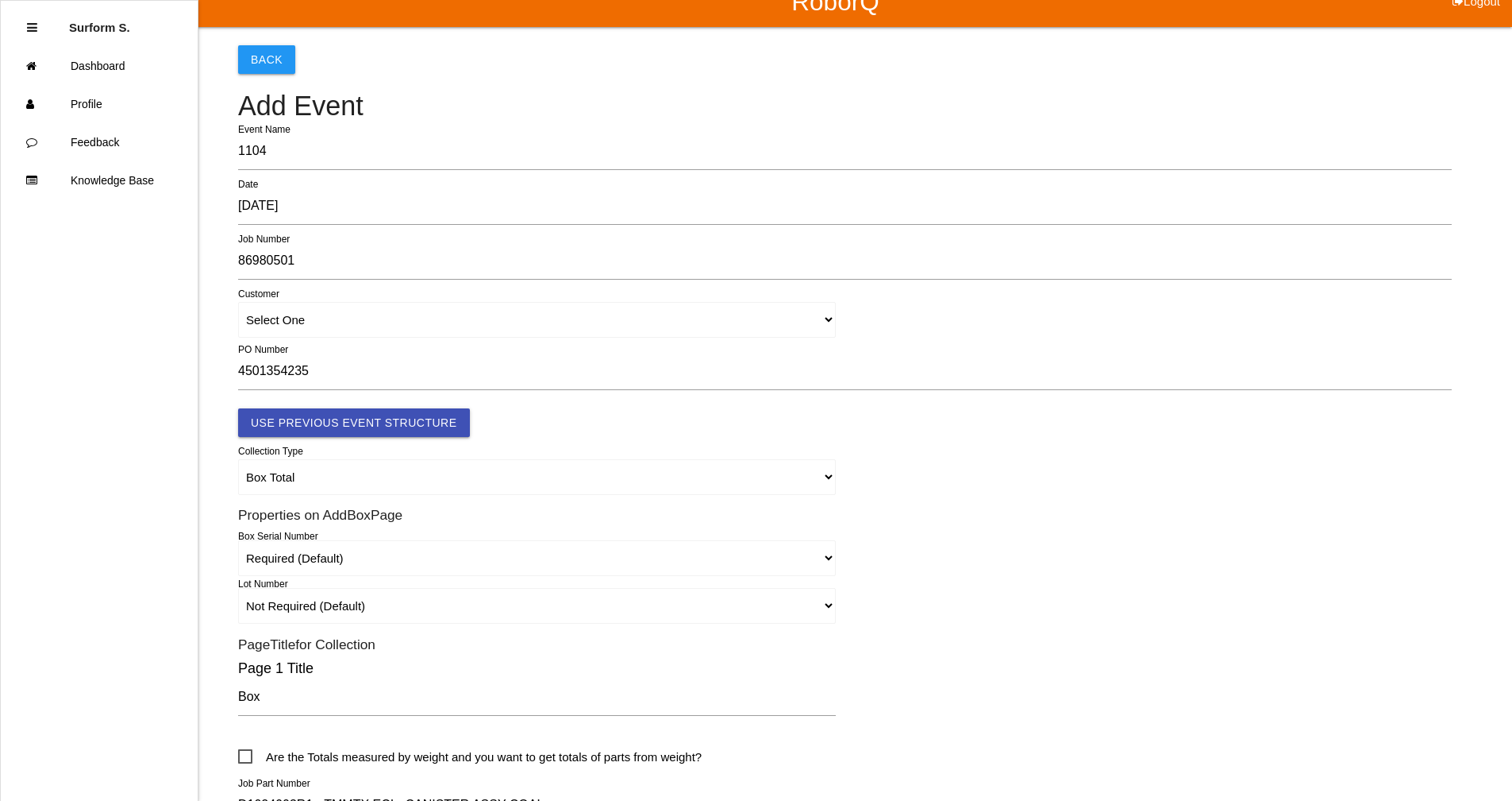
scroll to position [0, 0]
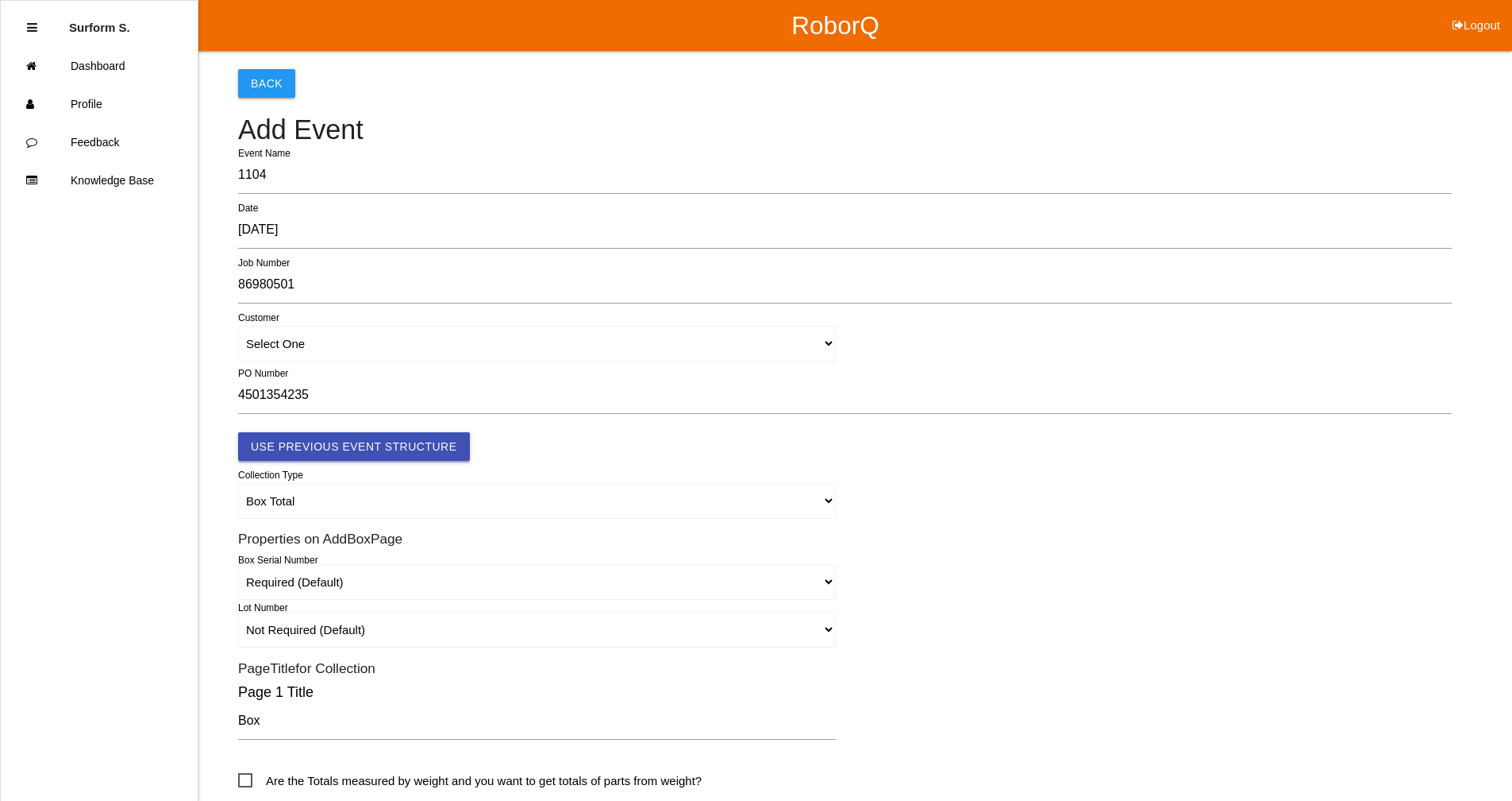
type input "D1024903R1 - TMMTX ECI - CANISTER ASSY COAL"
click at [419, 448] on button "Use Previous Event Structure" at bounding box center [354, 447] width 232 height 29
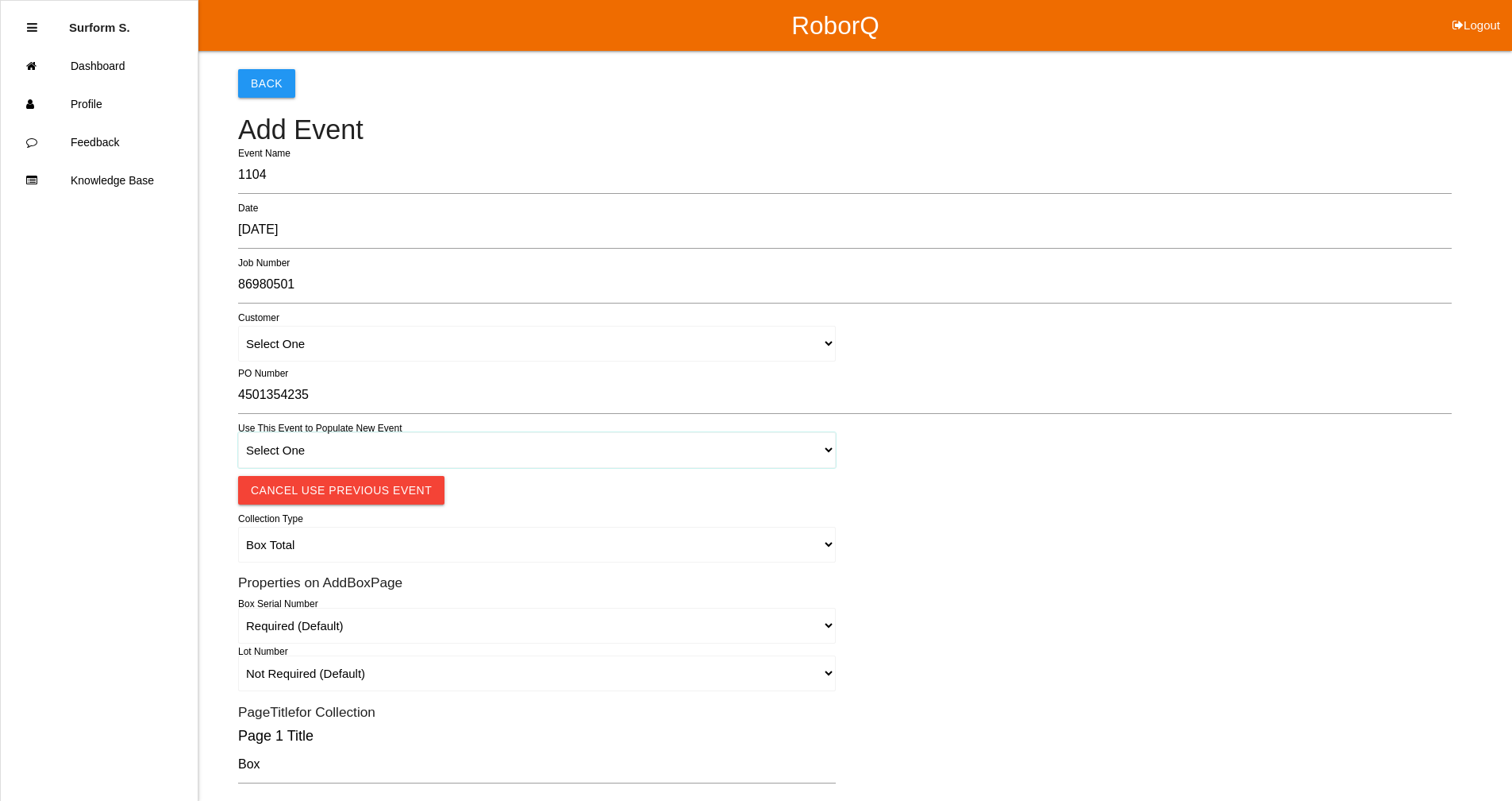
click at [357, 444] on select "Select One 1018 4 - Distinct Barcodes - Not Matching 1015 4 - Matching Barcodes…" at bounding box center [537, 450] width 598 height 35
select select "678e6fb4d6cf29000efc5663"
click at [238, 432] on select "Select One 1018 4 - Distinct Barcodes - Not Matching 1015 4 - Matching Barcodes…" at bounding box center [537, 450] width 598 height 35
select select "autoSingle"
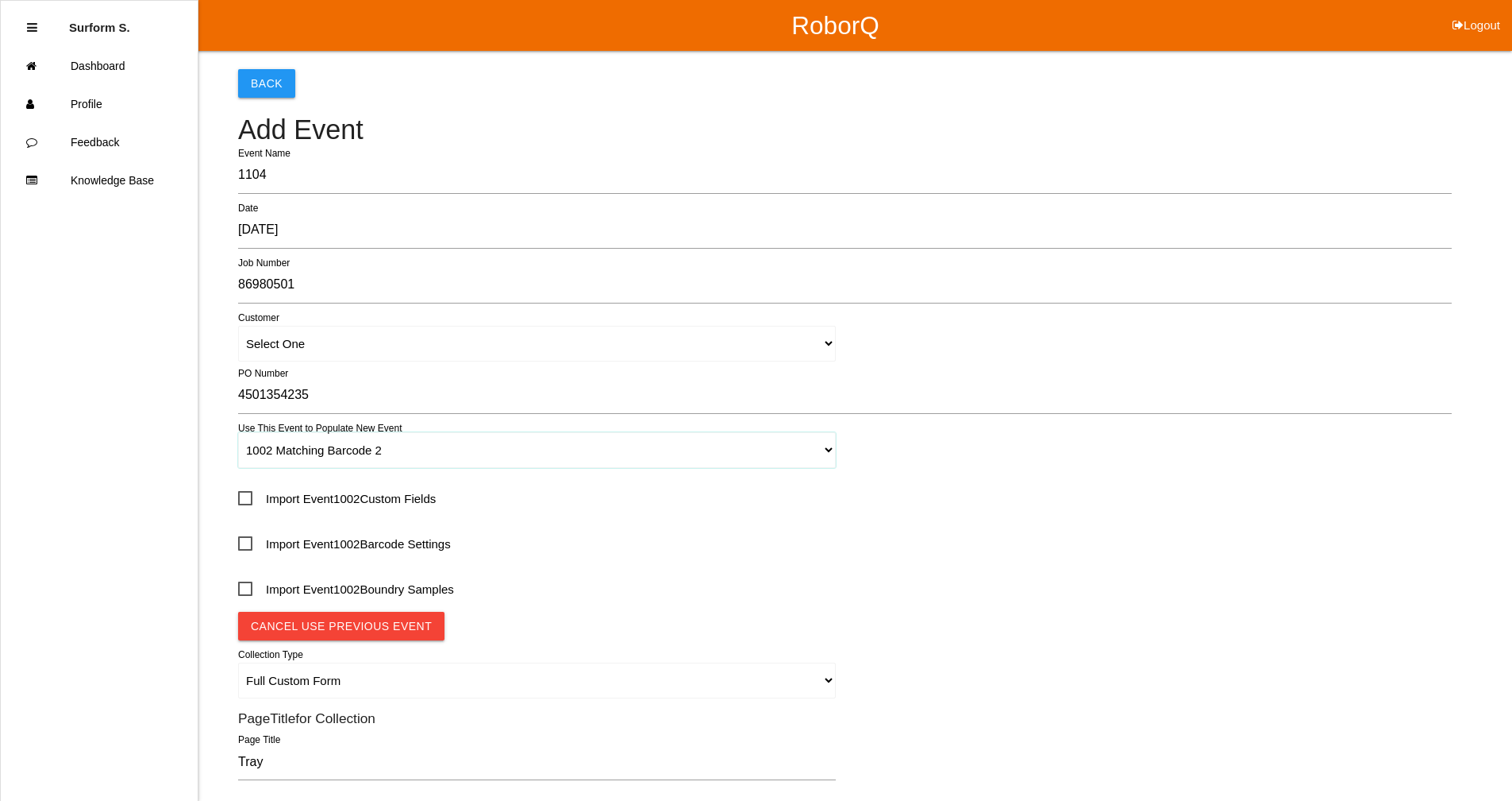
click at [371, 454] on select "Select One 1018 4 - Distinct Barcodes - Not Matching 1015 4 - Matching Barcodes…" at bounding box center [537, 450] width 598 height 35
select select "67b36d620018c9000e46307b"
click at [238, 432] on select "Select One 1018 4 - Distinct Barcodes - Not Matching 1015 4 - Matching Barcodes…" at bounding box center [537, 450] width 598 height 35
click at [370, 494] on span "Import Event 1011 Custom Fields" at bounding box center [336, 499] width 198 height 20
click at [248, 494] on input "Import Event 1011 Custom Fields" at bounding box center [243, 493] width 10 height 10
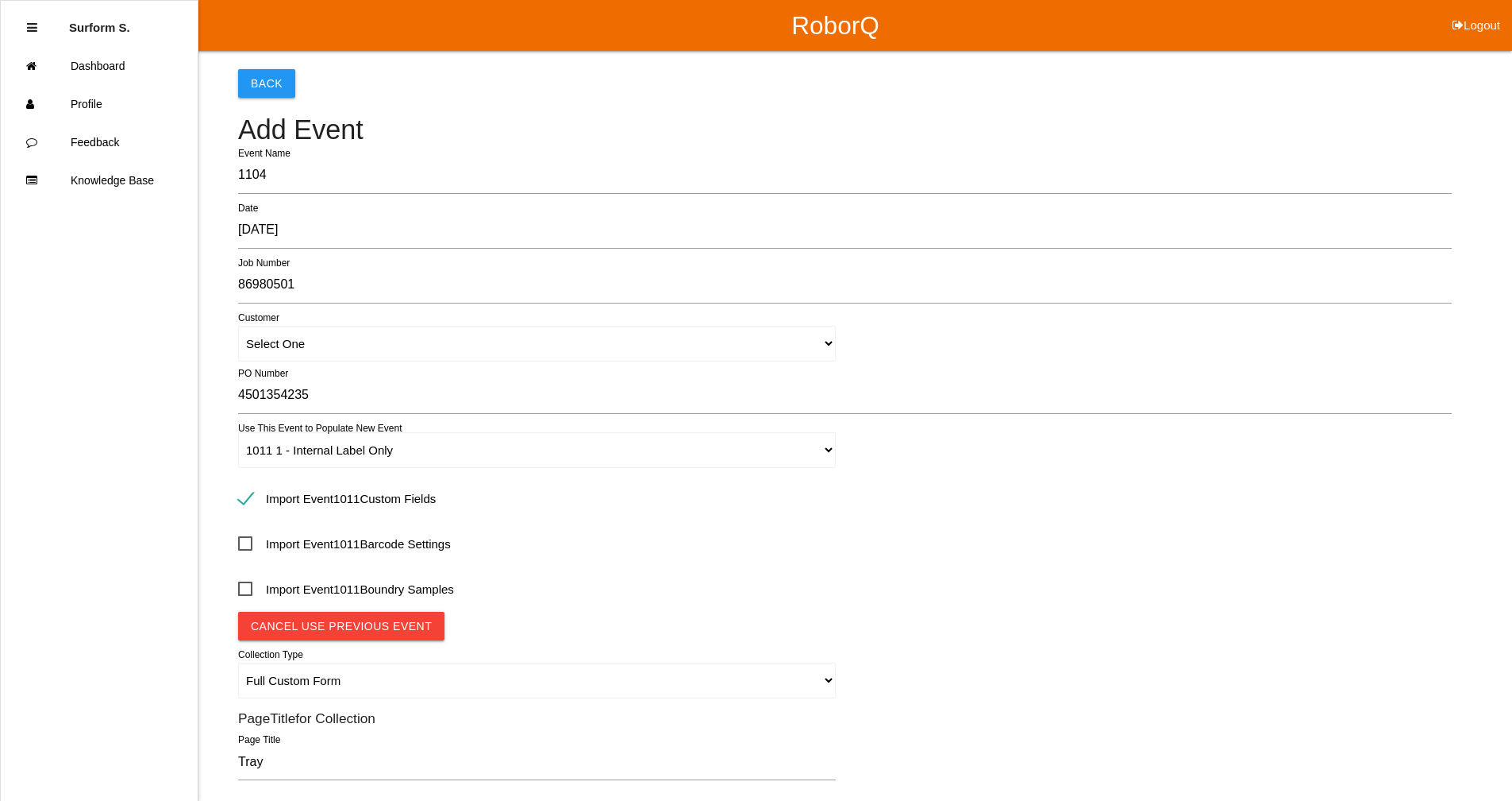
checkbox input "true"
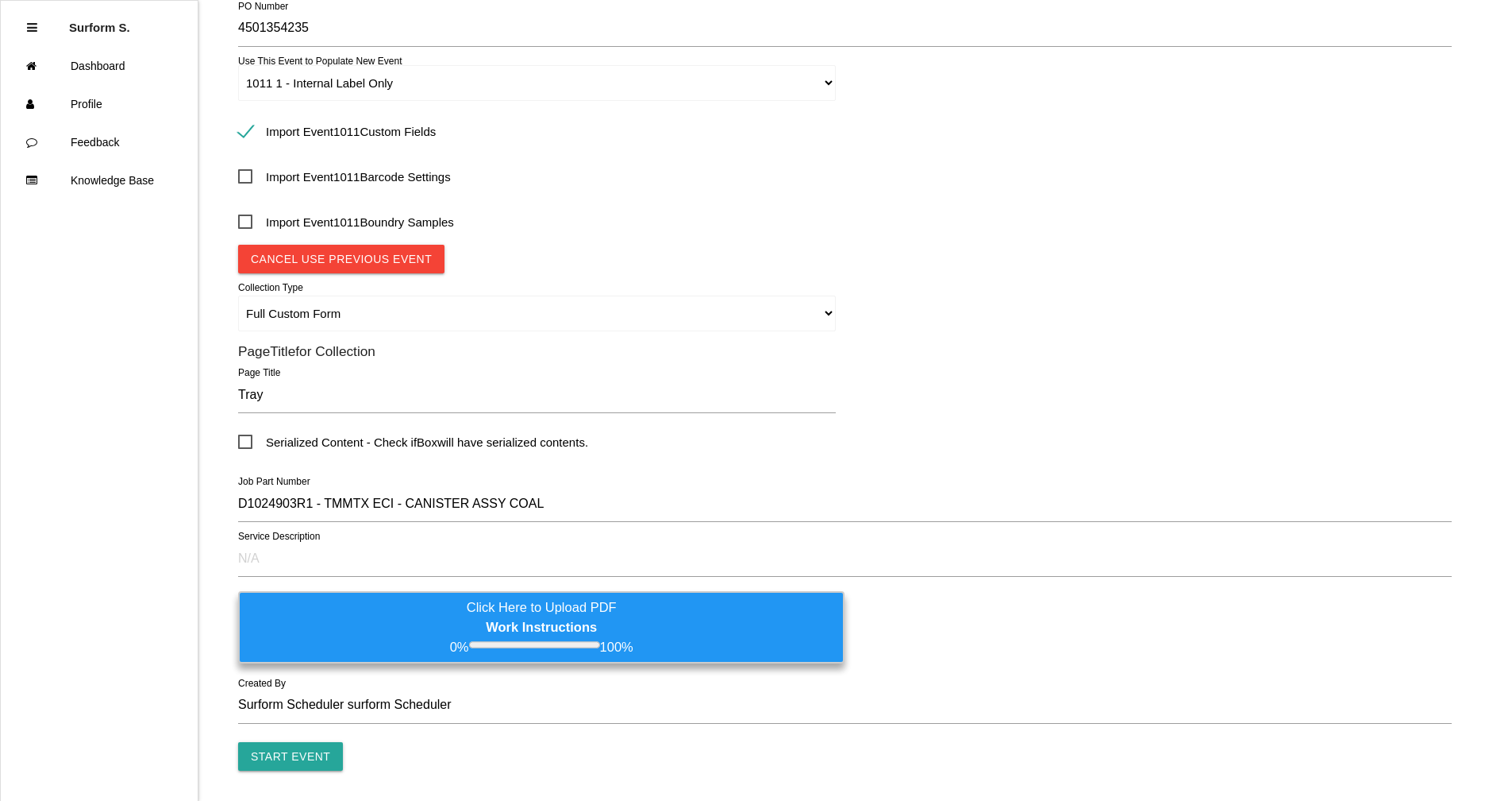
scroll to position [416, 0]
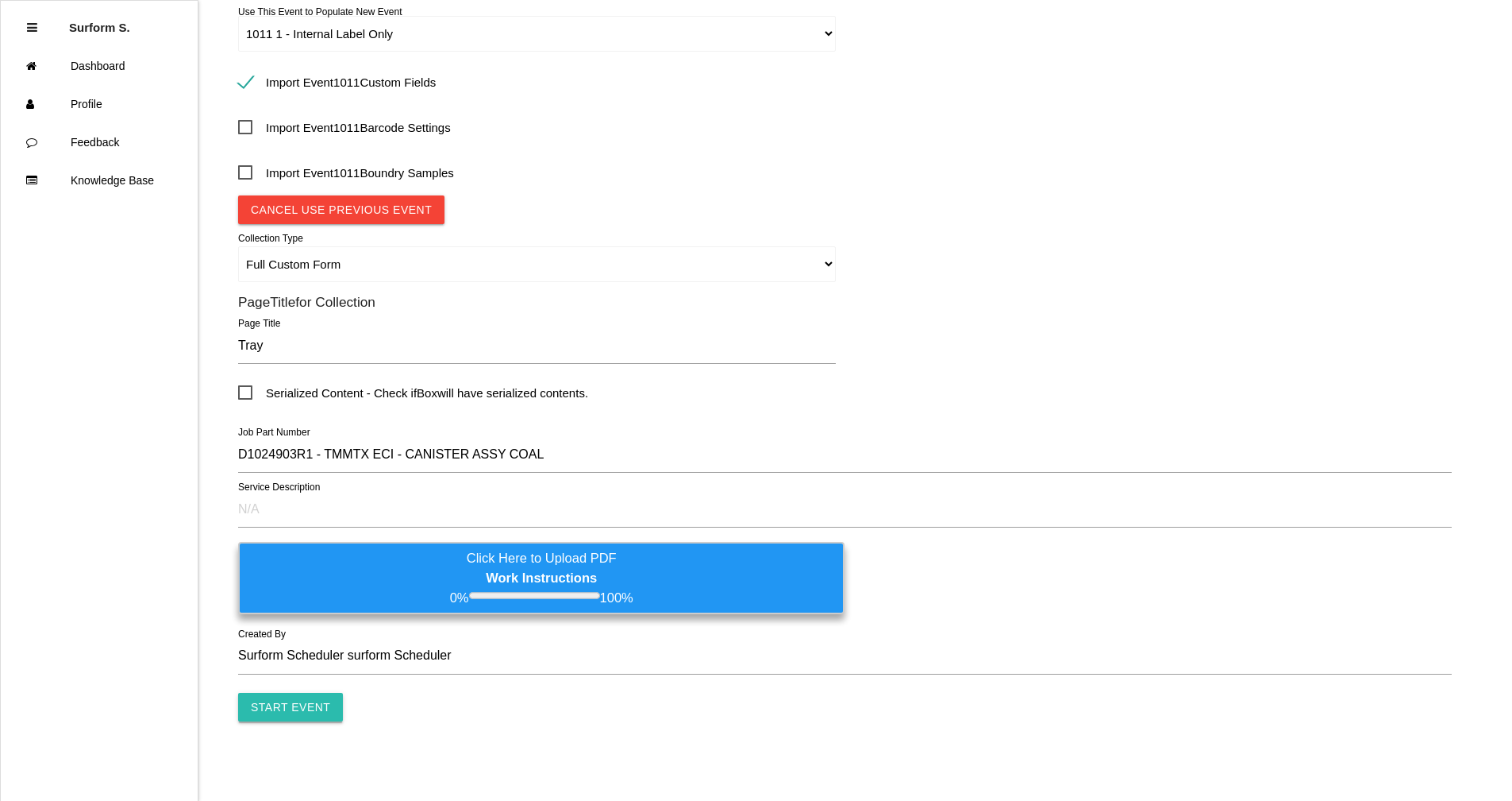
click at [306, 708] on input "Start Event" at bounding box center [290, 707] width 105 height 29
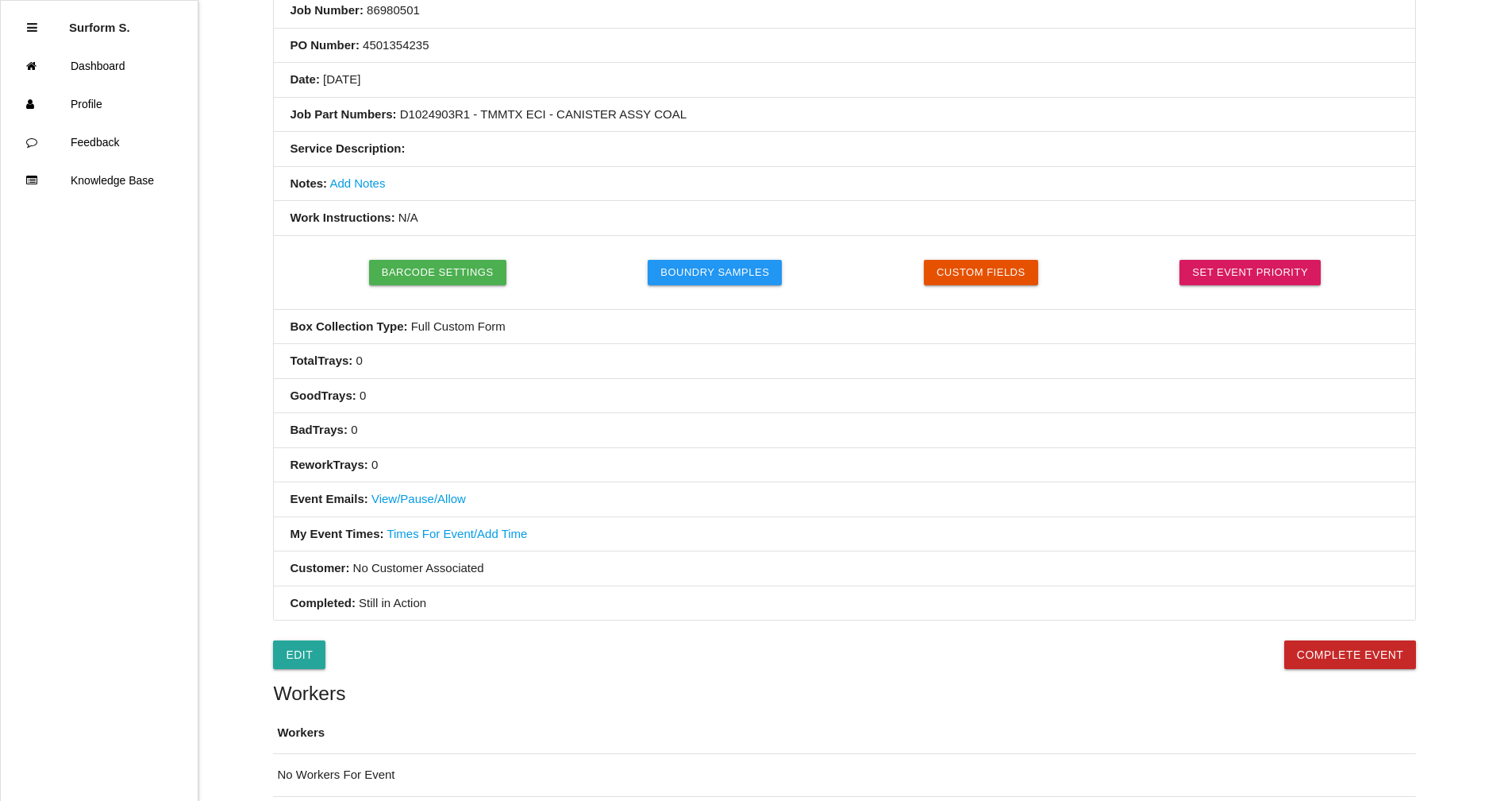
scroll to position [426, 0]
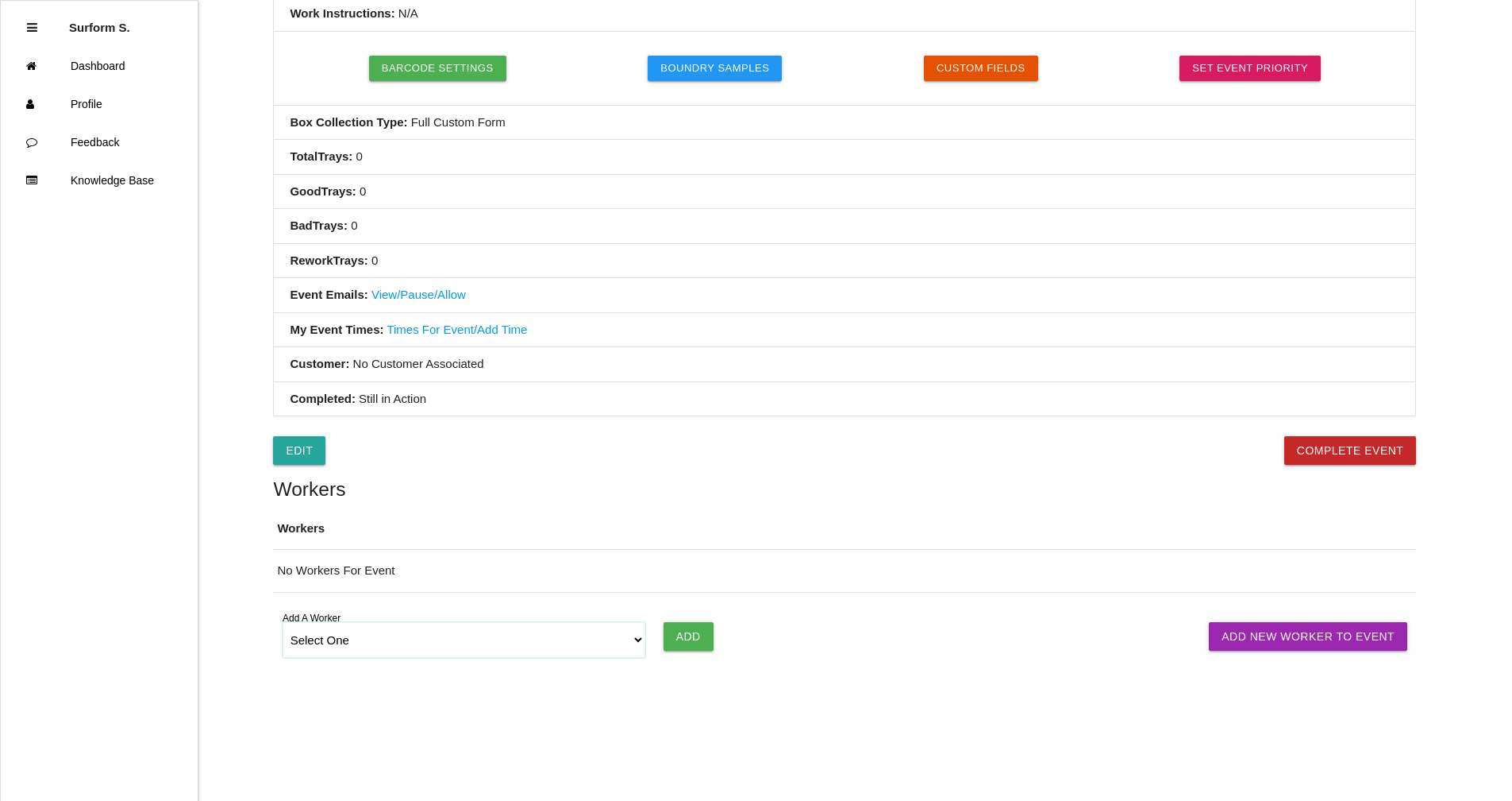
click at [373, 641] on select "Select One [PERSON_NAME] SF LAMCO SF ATM1 SF ATM2 SF MAAC" at bounding box center [464, 639] width 363 height 35
select select "6781344fb24b65000ec8f095"
click at [283, 622] on select "Select One [PERSON_NAME] SF LAMCO SF ATM1 SF ATM2 SF MAAC" at bounding box center [464, 639] width 363 height 35
click at [674, 637] on input "Add" at bounding box center [688, 636] width 50 height 29
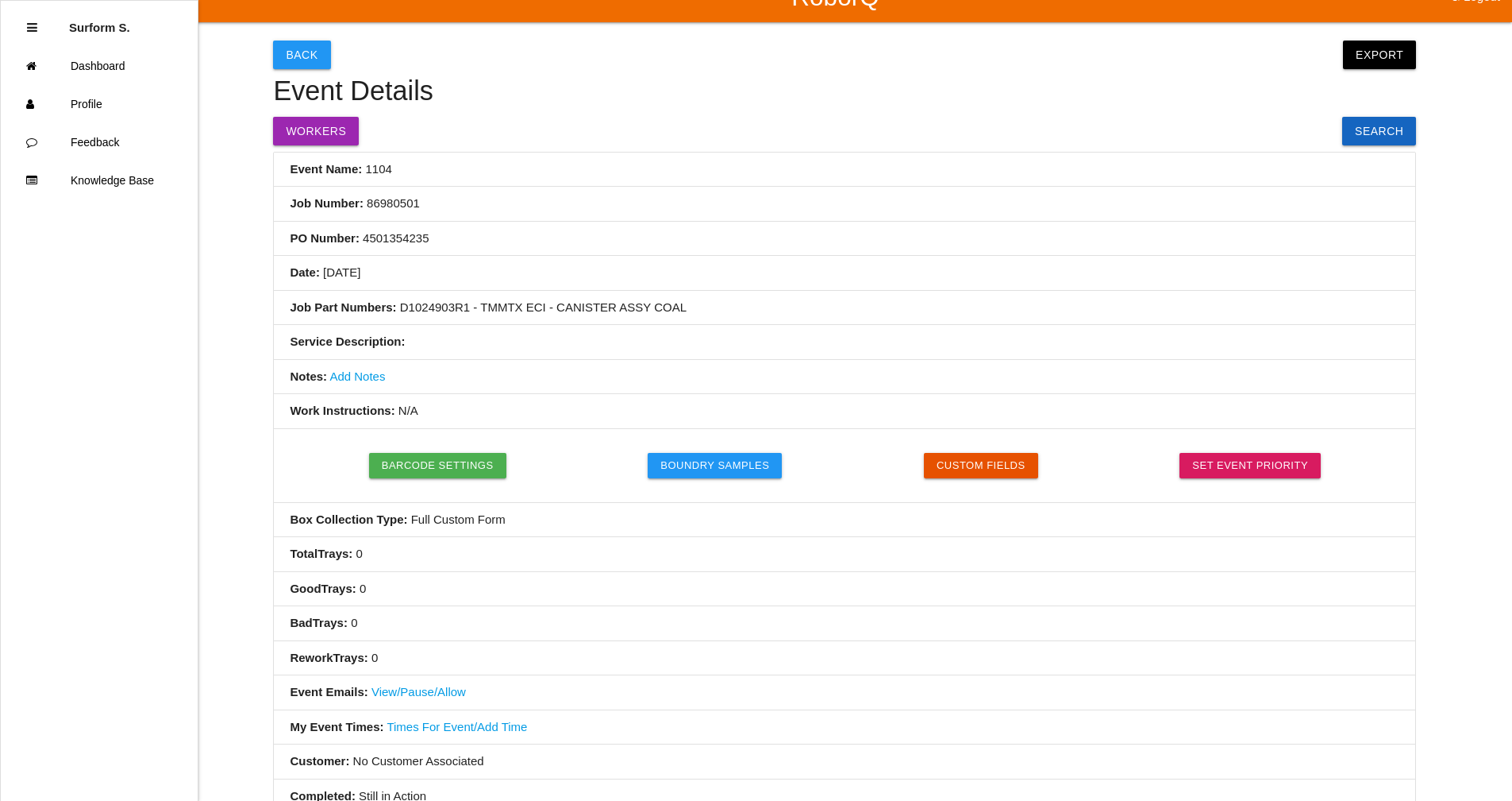
scroll to position [0, 0]
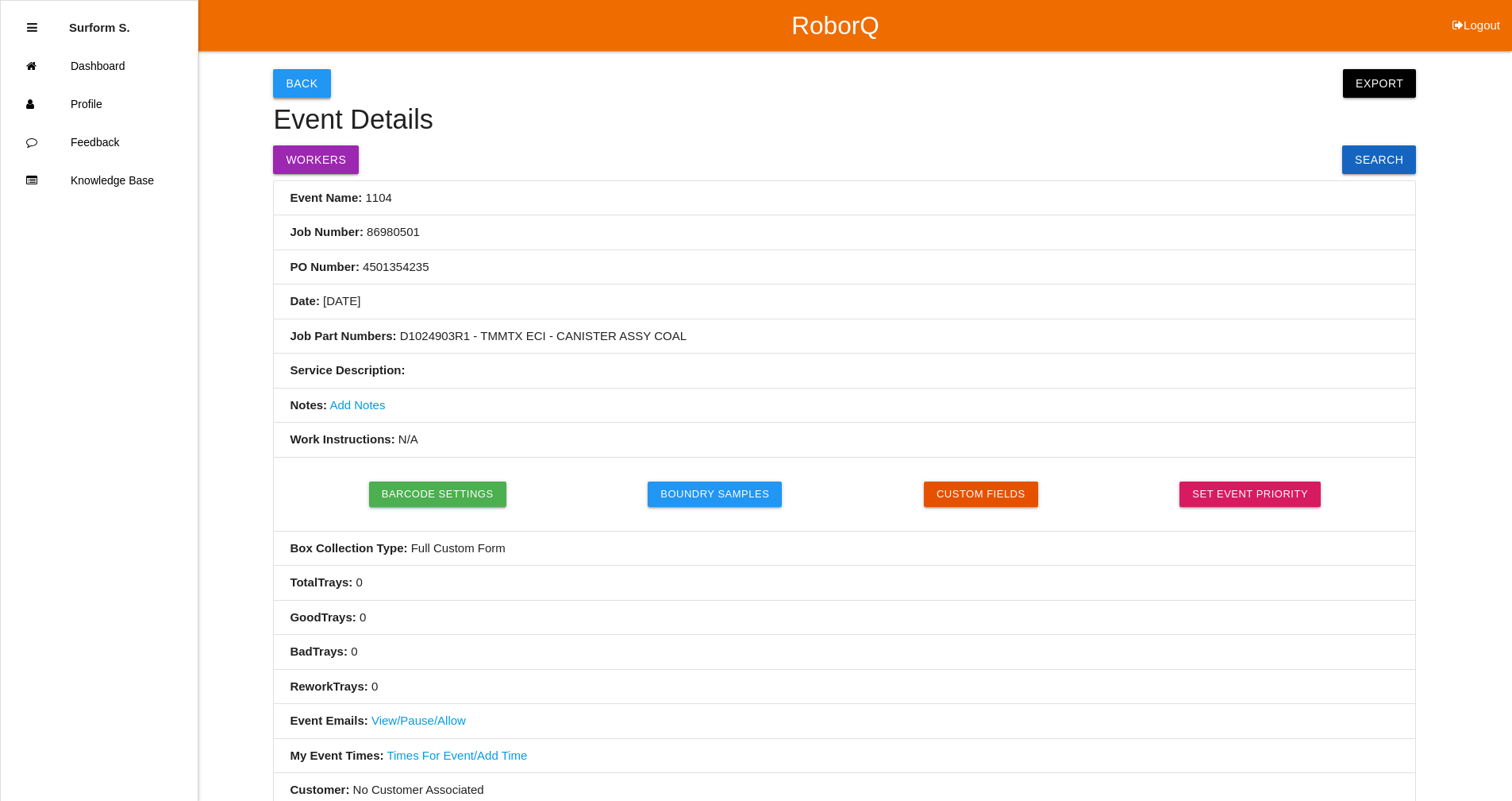
click at [301, 84] on button "Back" at bounding box center [302, 83] width 57 height 29
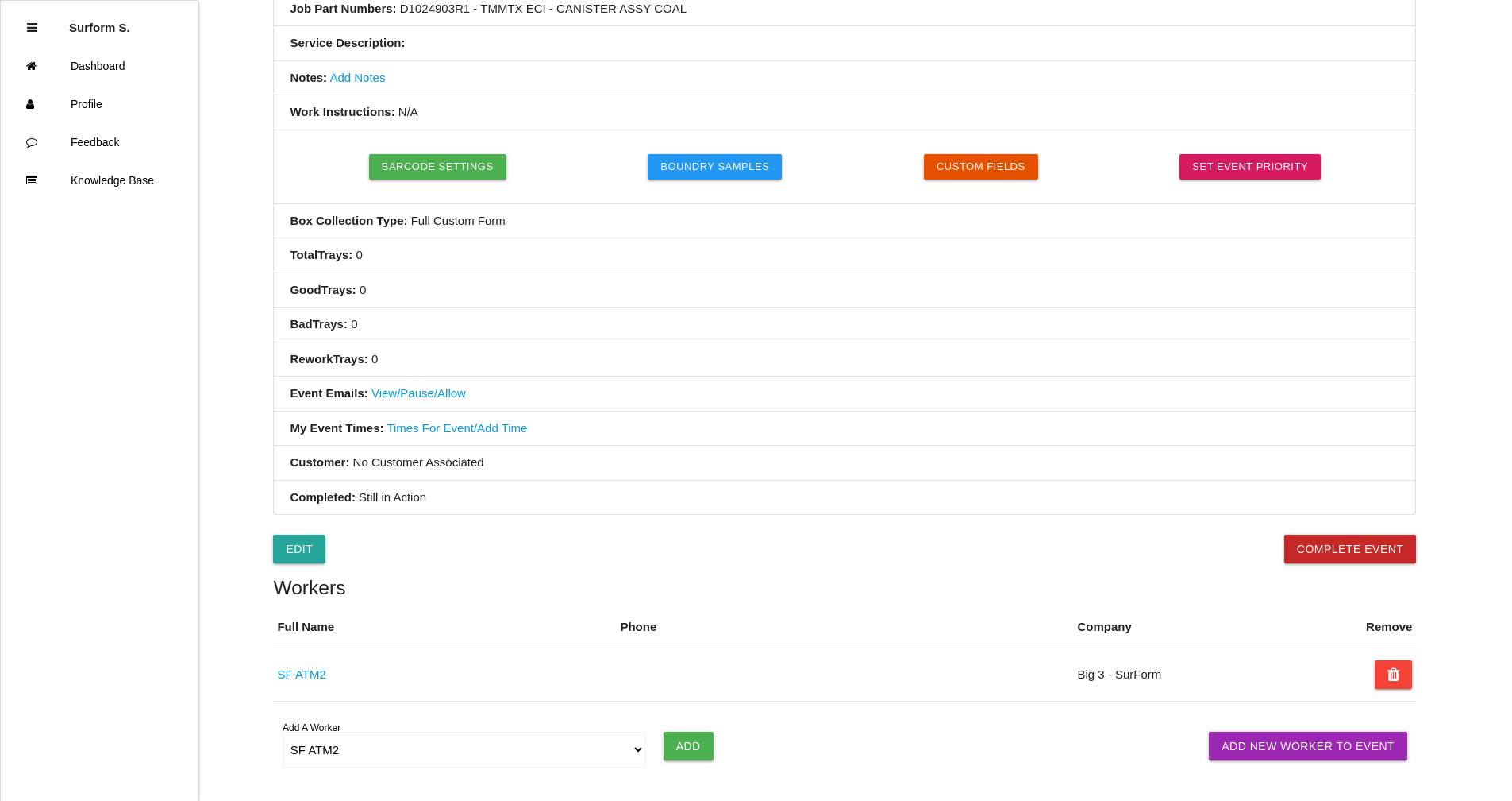
select select "notRequired"
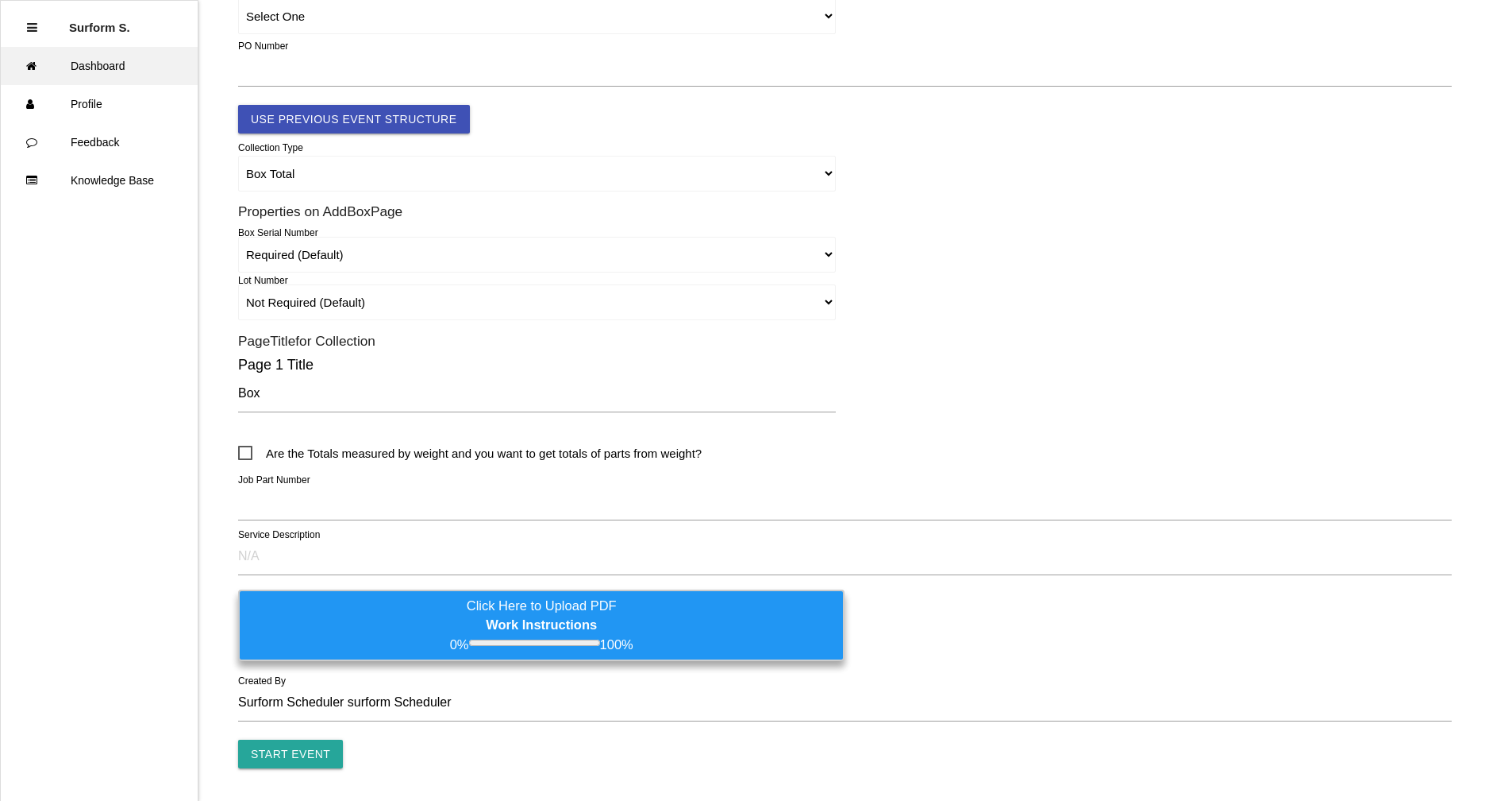
click at [104, 64] on link "Dashboard" at bounding box center [99, 66] width 197 height 38
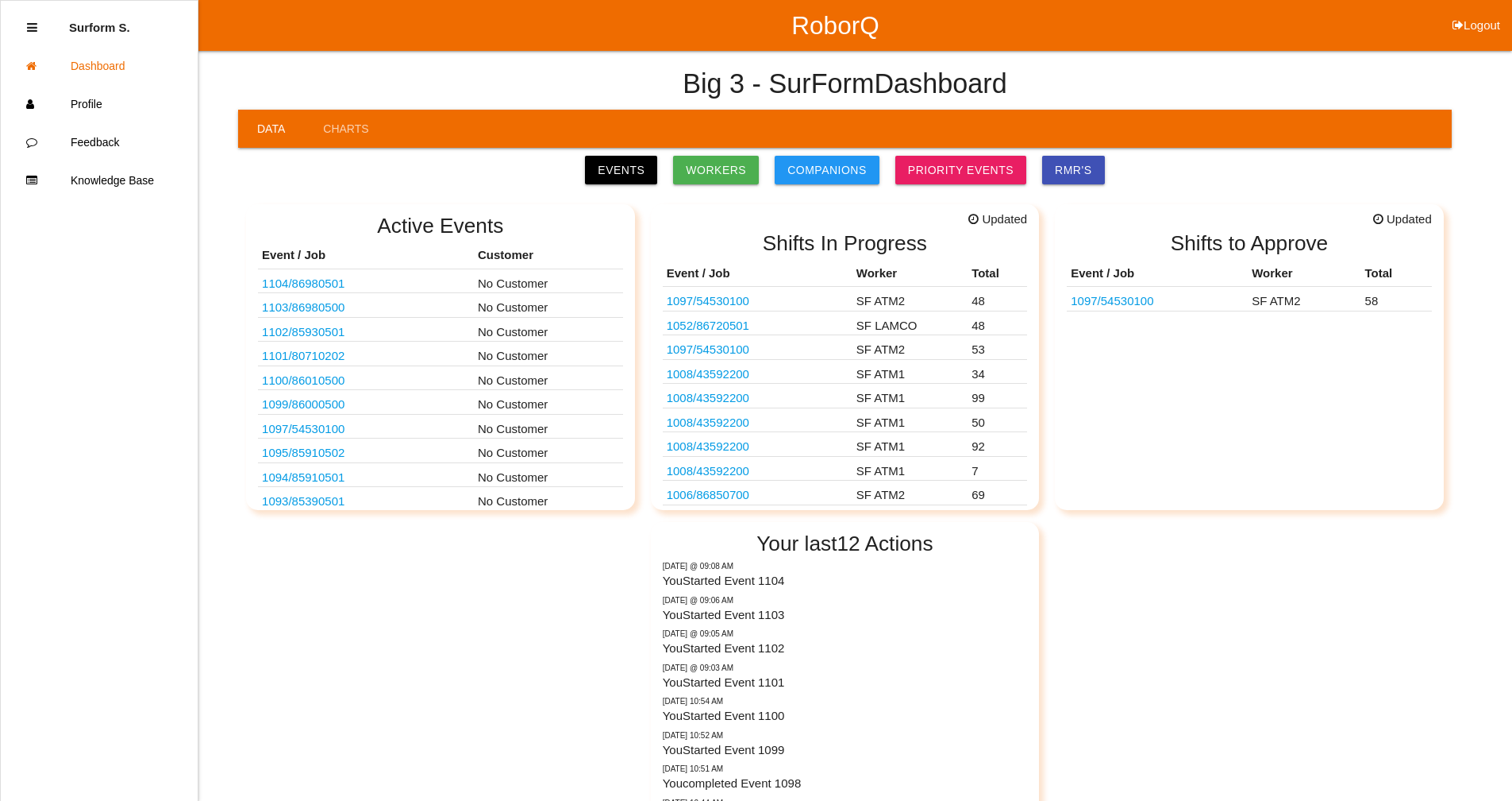
click at [331, 277] on link "1104 / 86980501" at bounding box center [304, 284] width 82 height 13
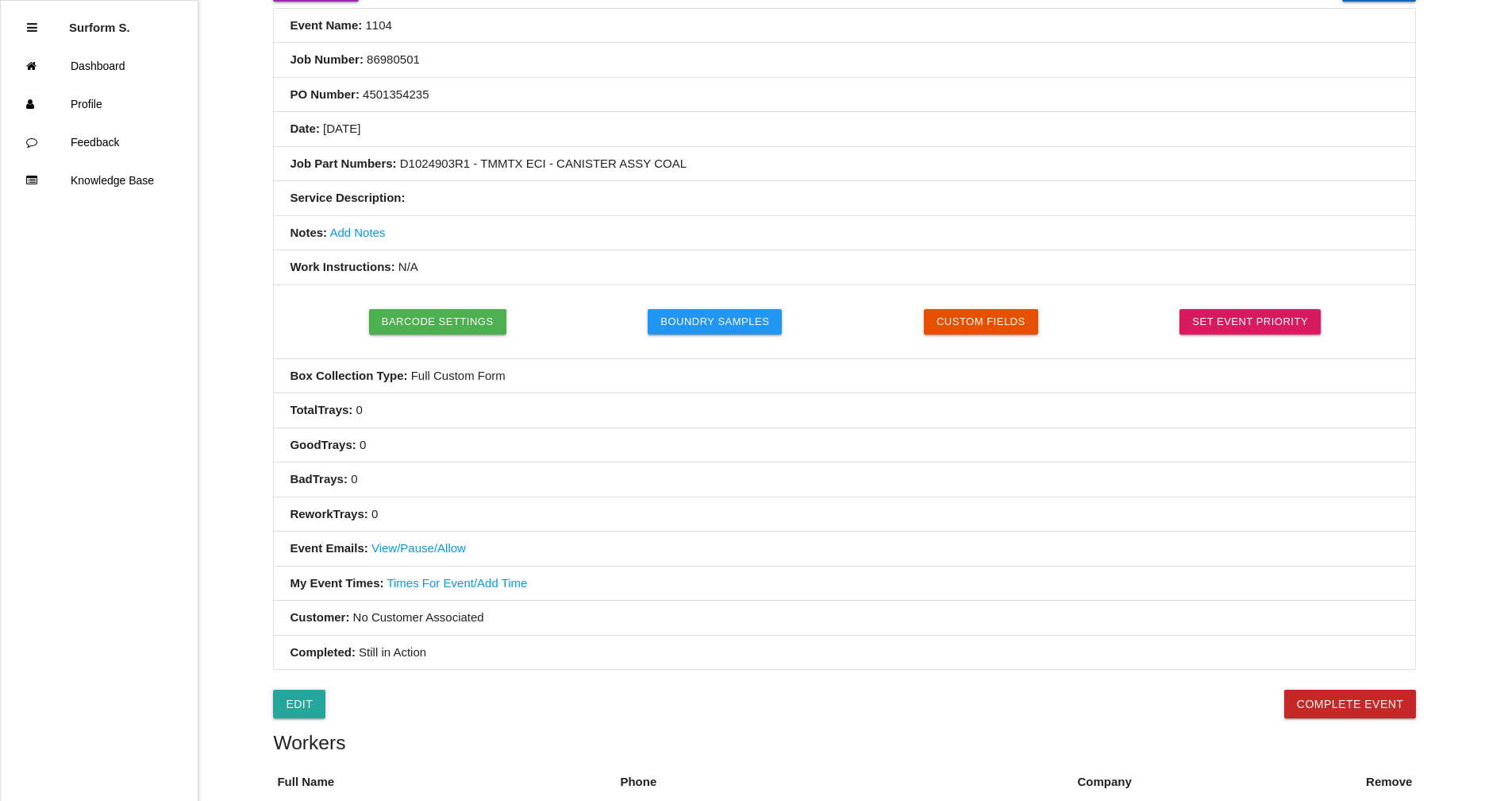
scroll to position [79, 0]
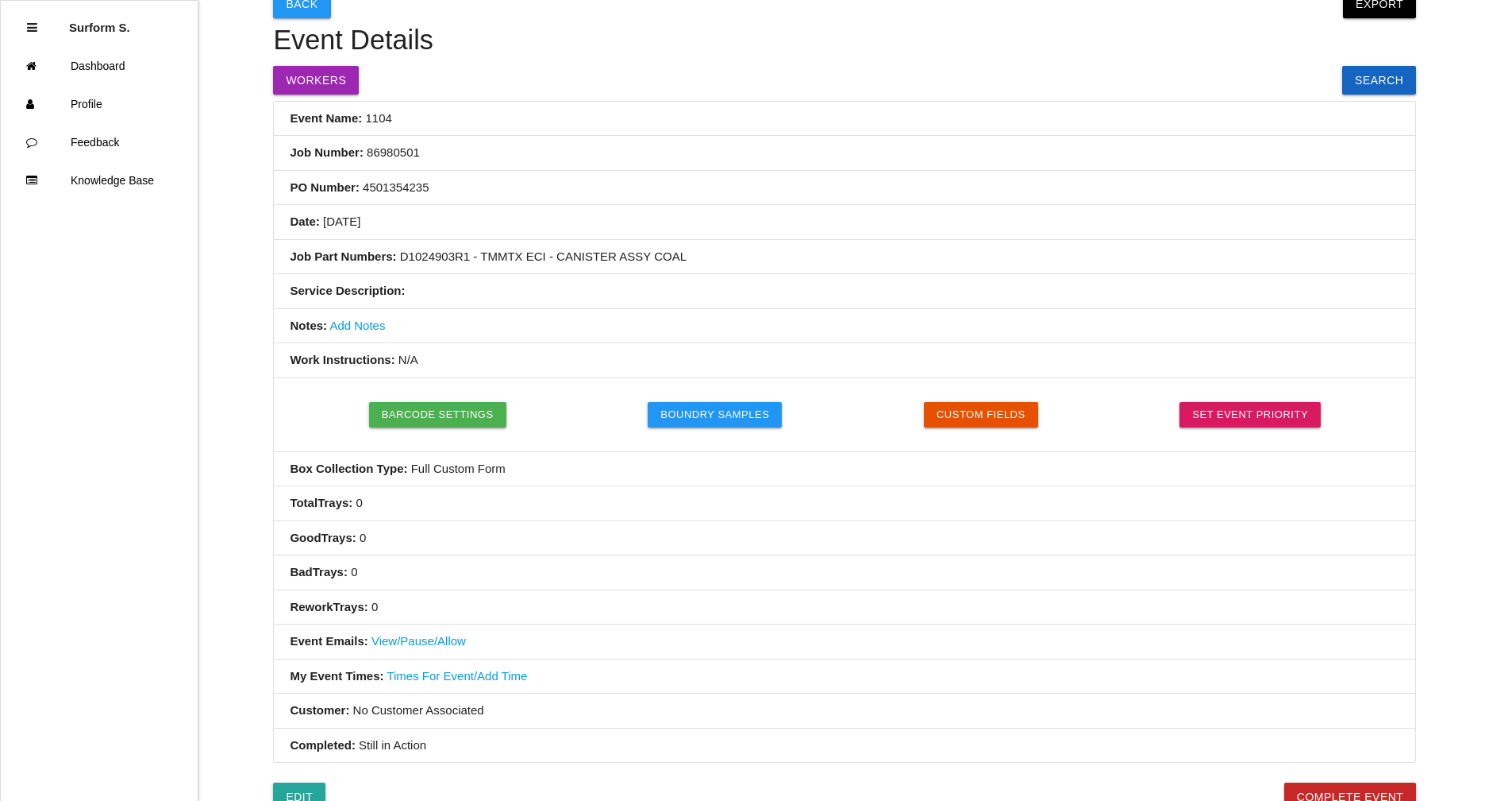
click at [367, 322] on link "Add Notes" at bounding box center [357, 326] width 56 height 13
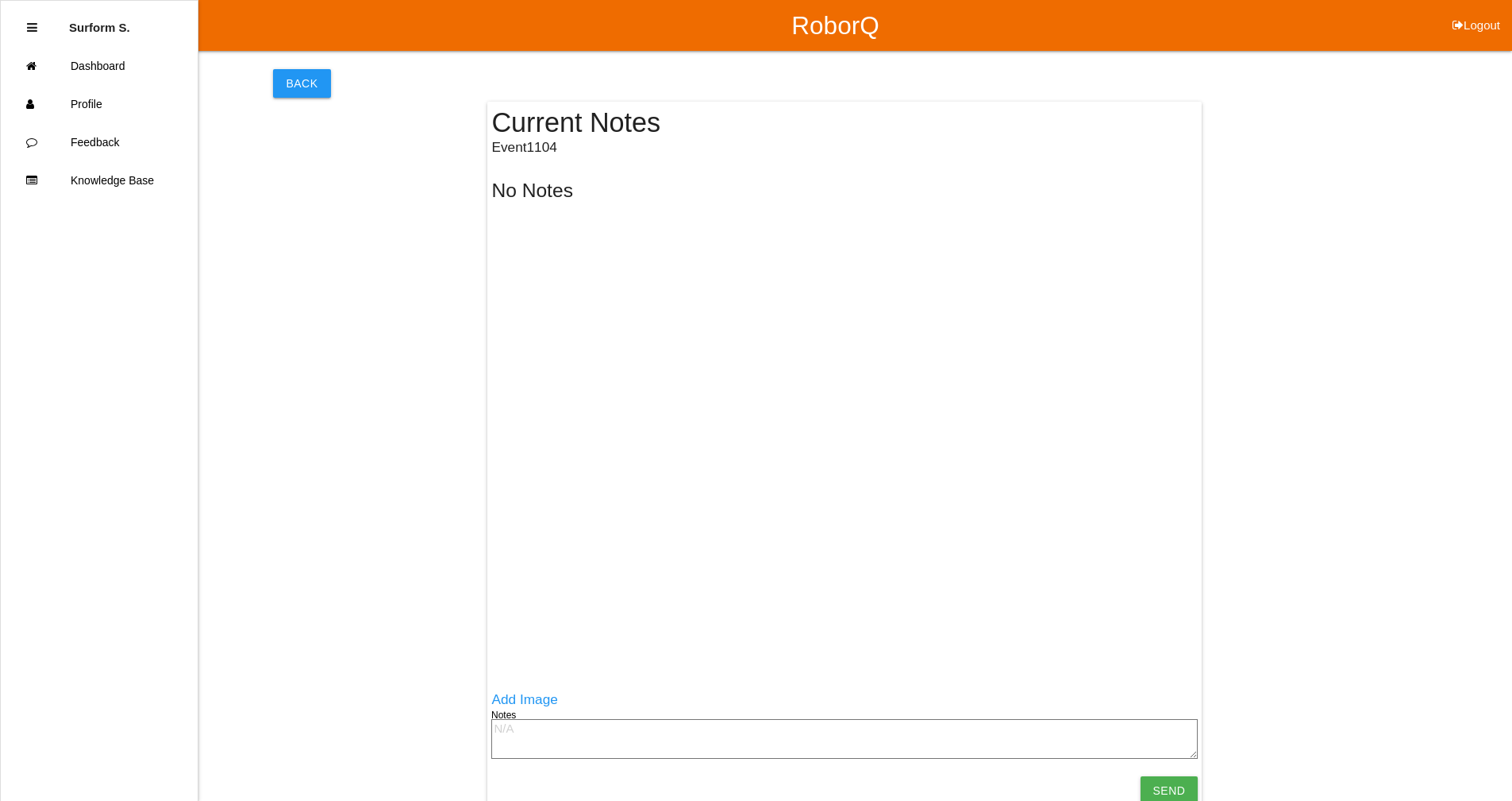
click at [546, 734] on textarea at bounding box center [844, 738] width 706 height 40
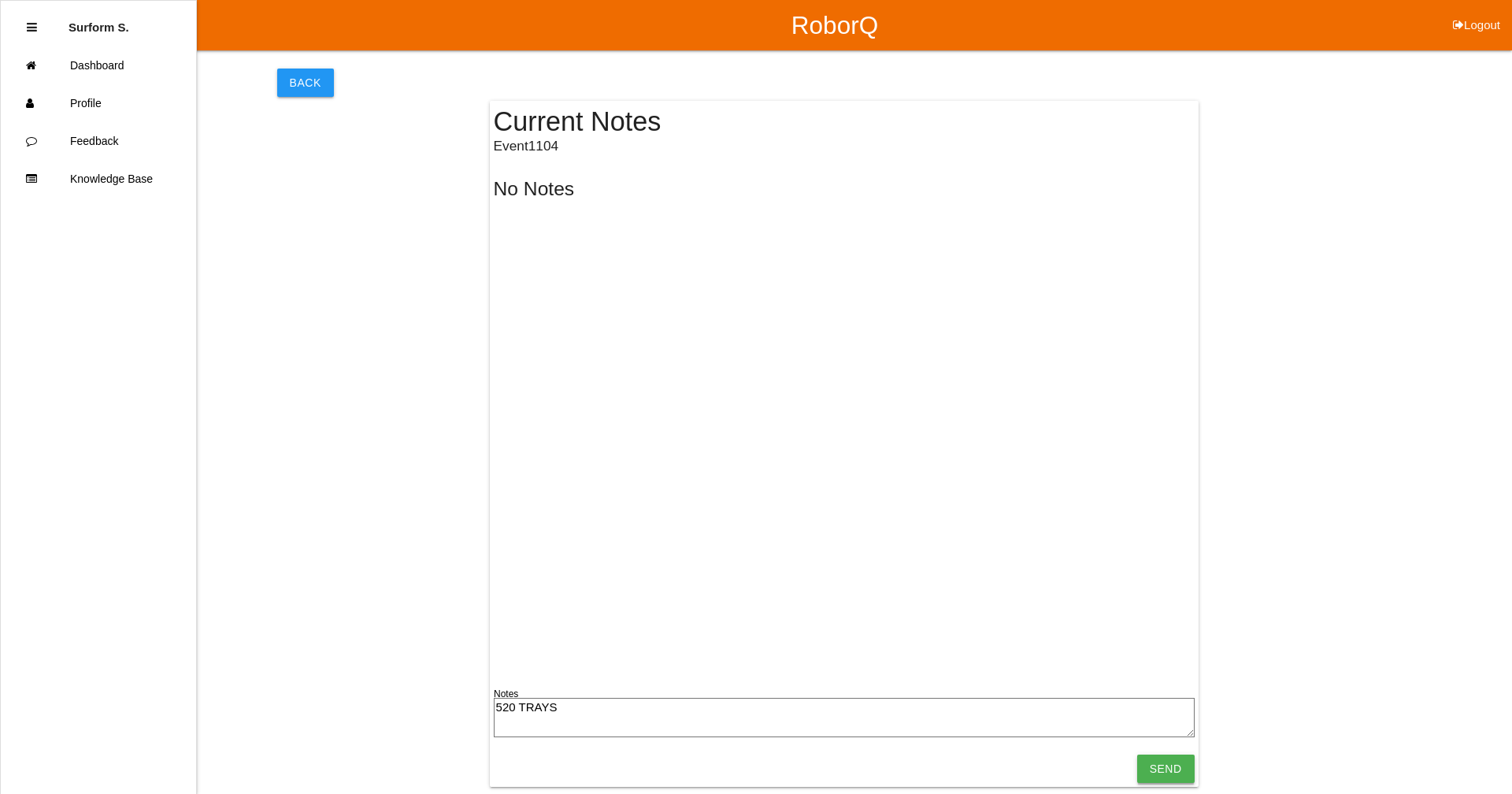
type textarea "520 TRAYS"
click at [1161, 771] on input "Send" at bounding box center [1166, 768] width 58 height 28
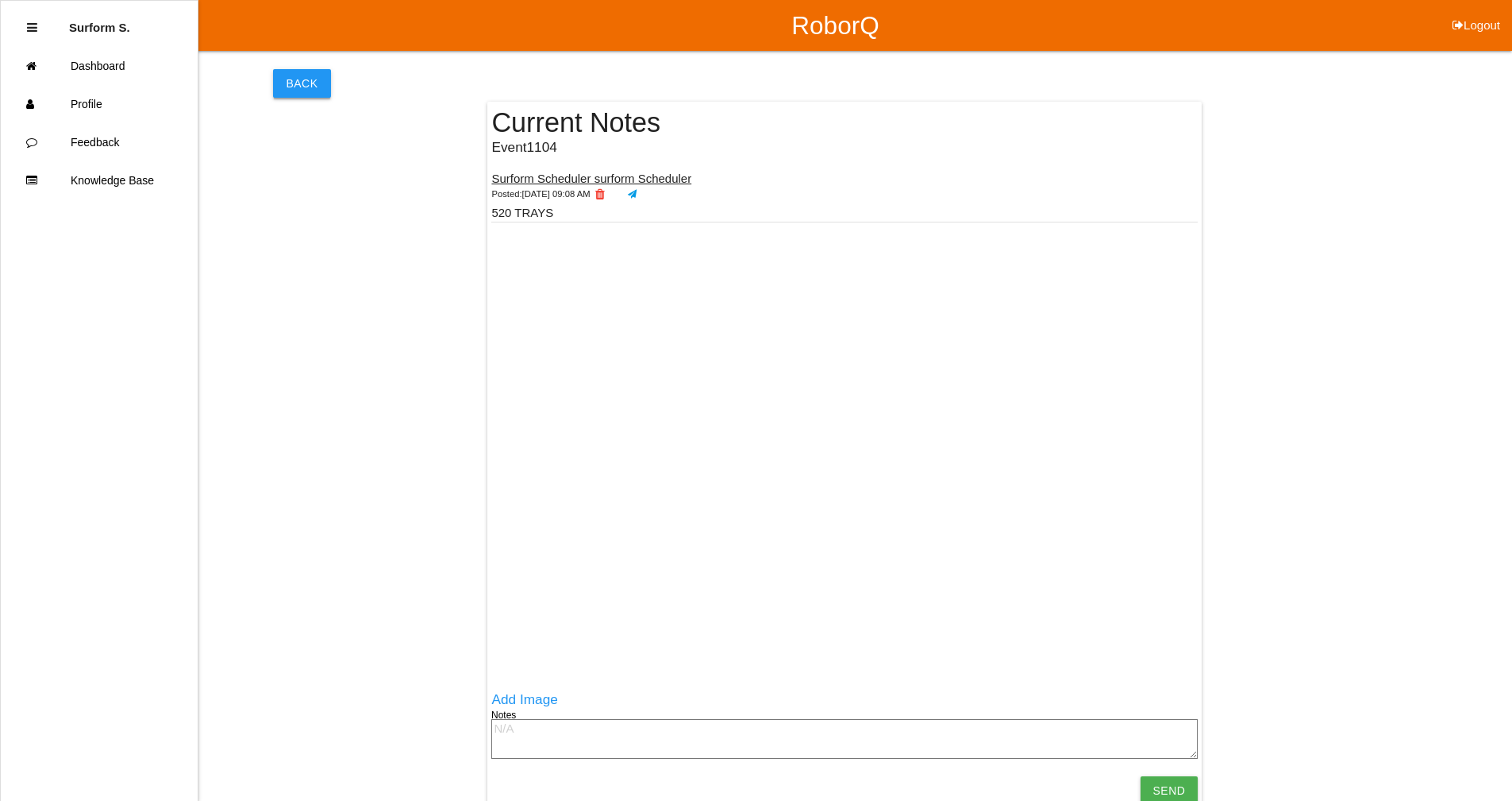
click at [315, 86] on button "Back" at bounding box center [302, 83] width 57 height 29
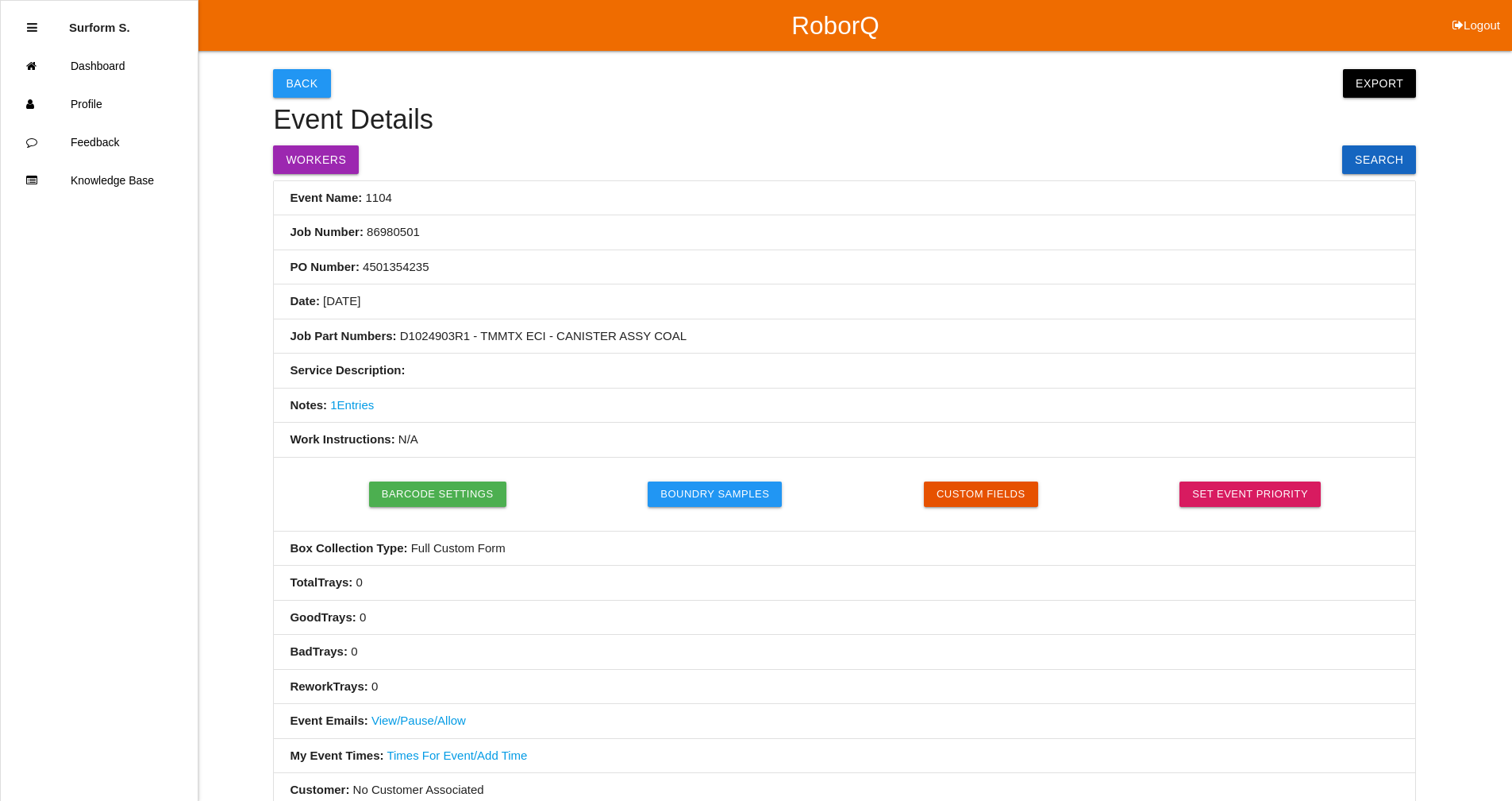
click at [315, 86] on button "Back" at bounding box center [302, 83] width 57 height 29
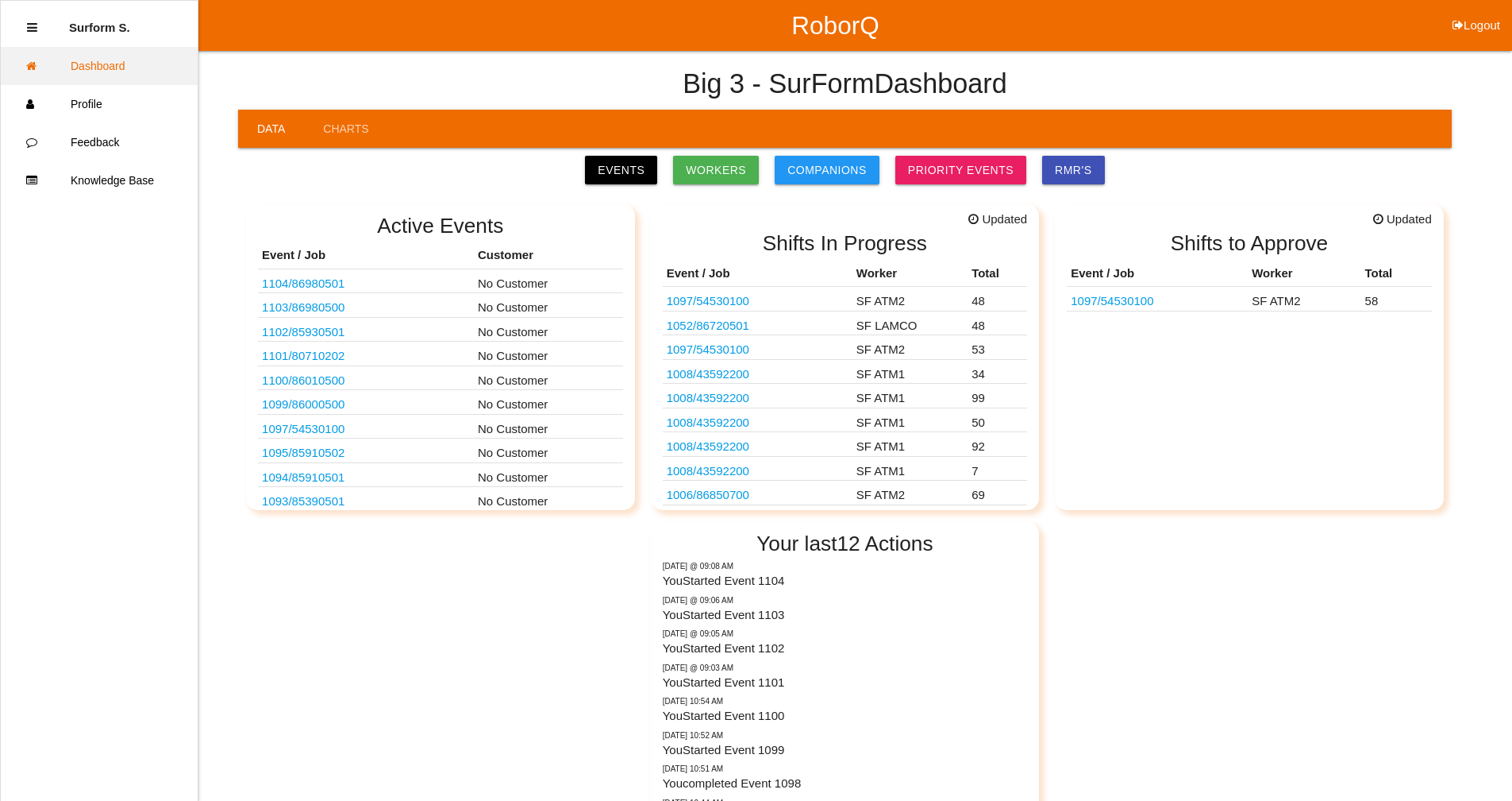
click at [98, 61] on link "Dashboard" at bounding box center [99, 66] width 197 height 38
click at [632, 169] on link "Events" at bounding box center [621, 170] width 72 height 29
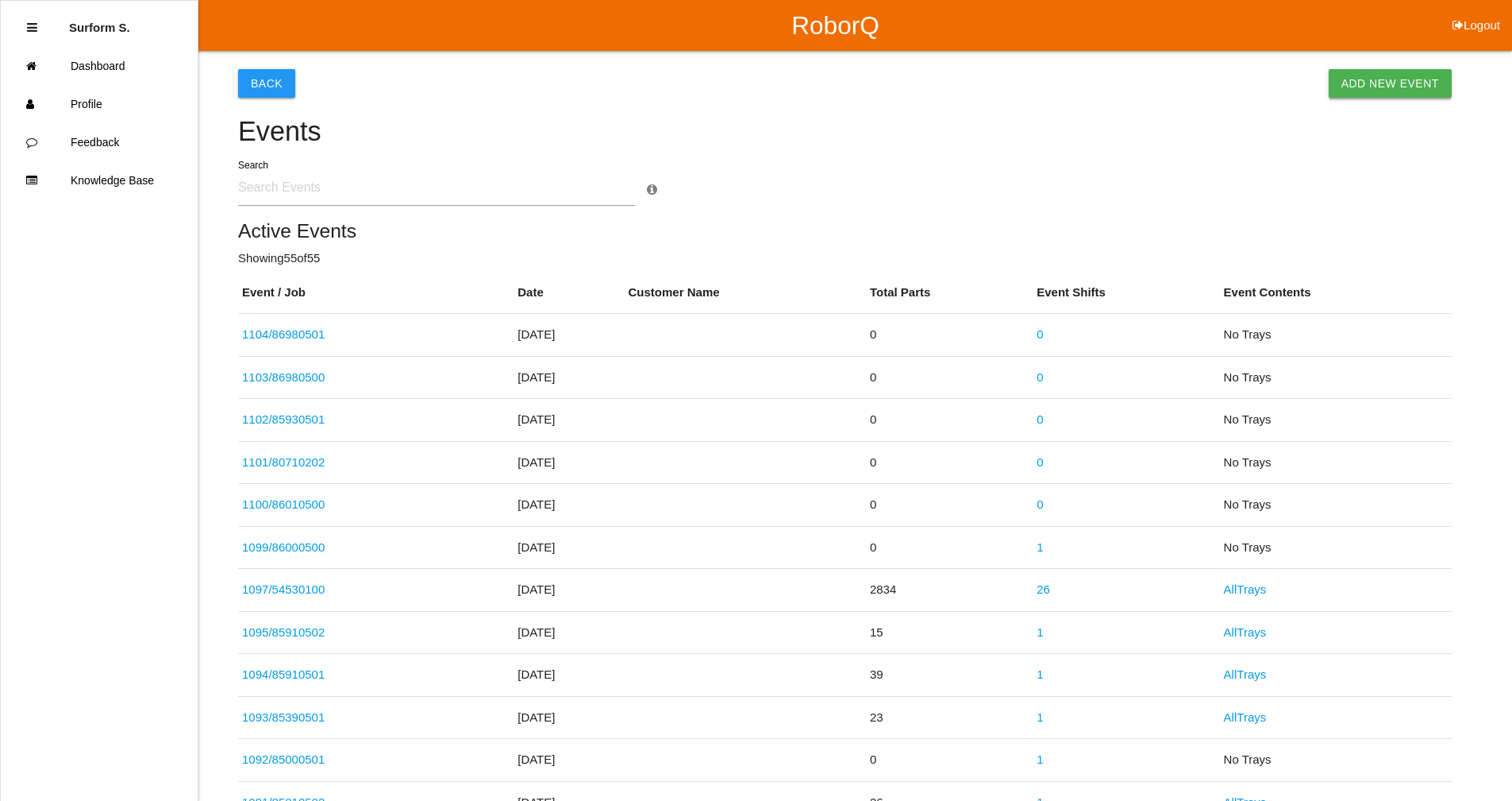
click at [1421, 78] on link "Add New Event" at bounding box center [1390, 83] width 123 height 29
select select "notRequired"
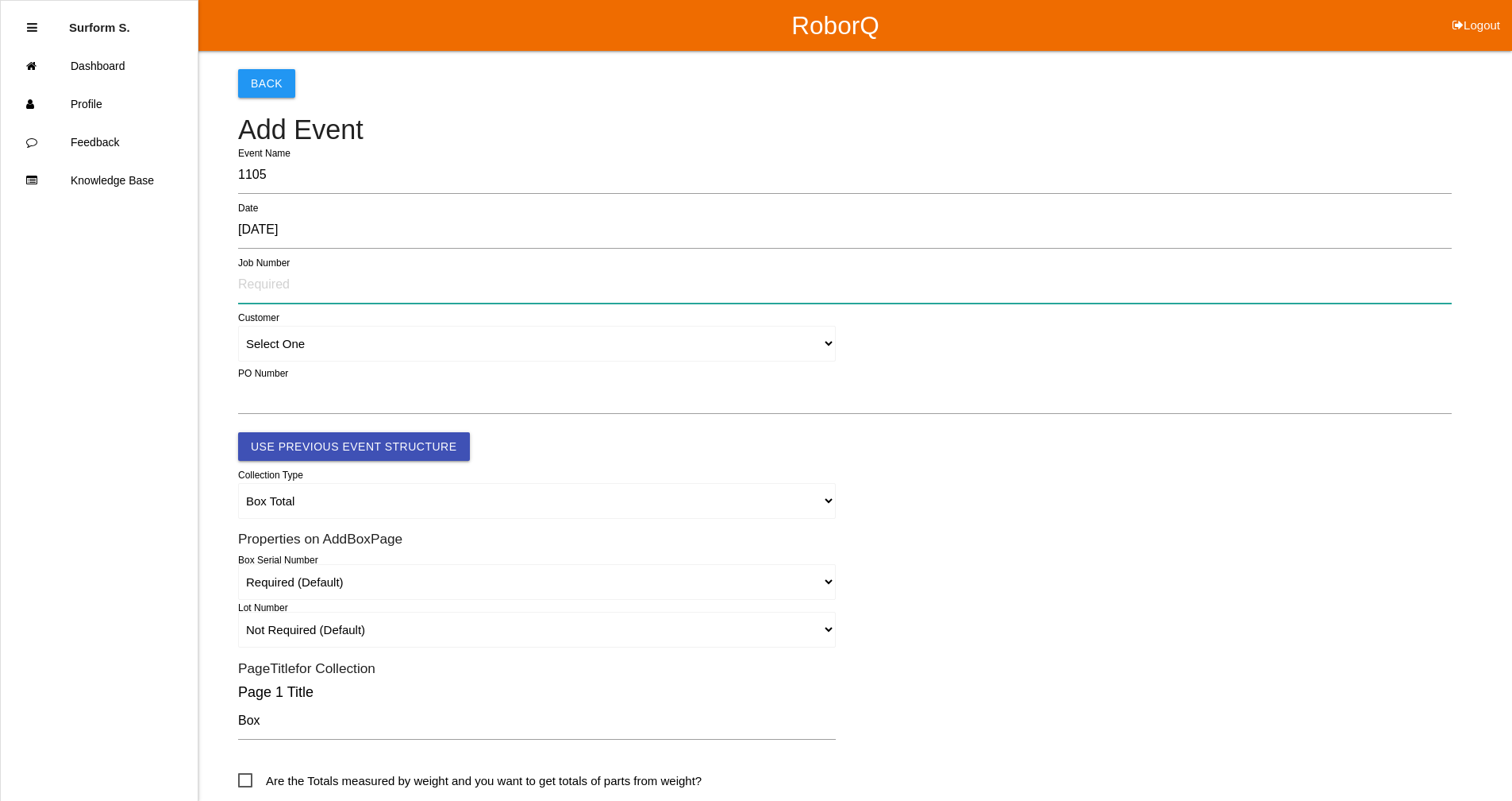
click at [287, 289] on input "text" at bounding box center [844, 284] width 1213 height 36
type input "86980502"
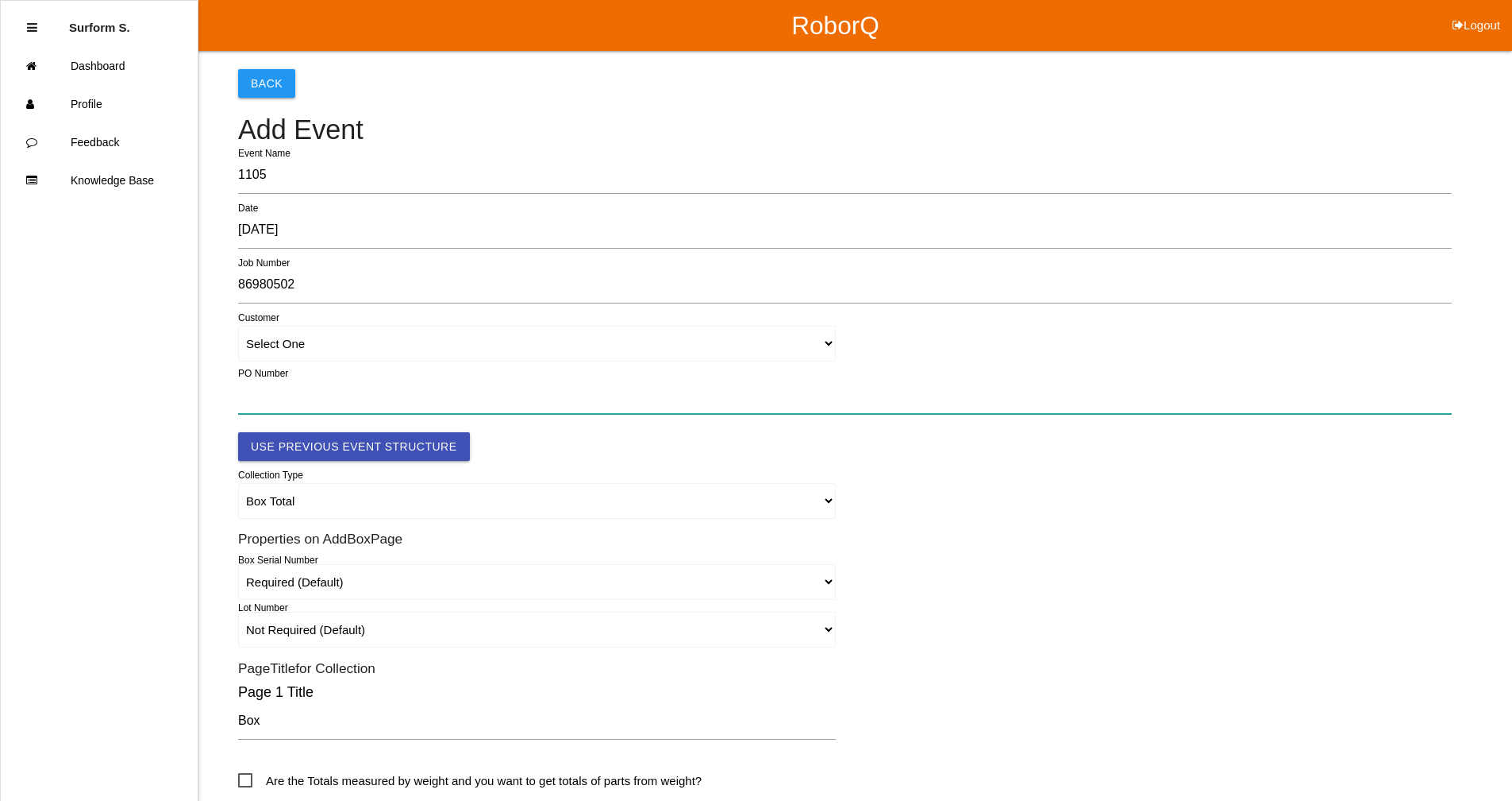
paste input "4501354235"
click at [303, 390] on input "4501354235" at bounding box center [844, 395] width 1213 height 36
type input "4501354235"
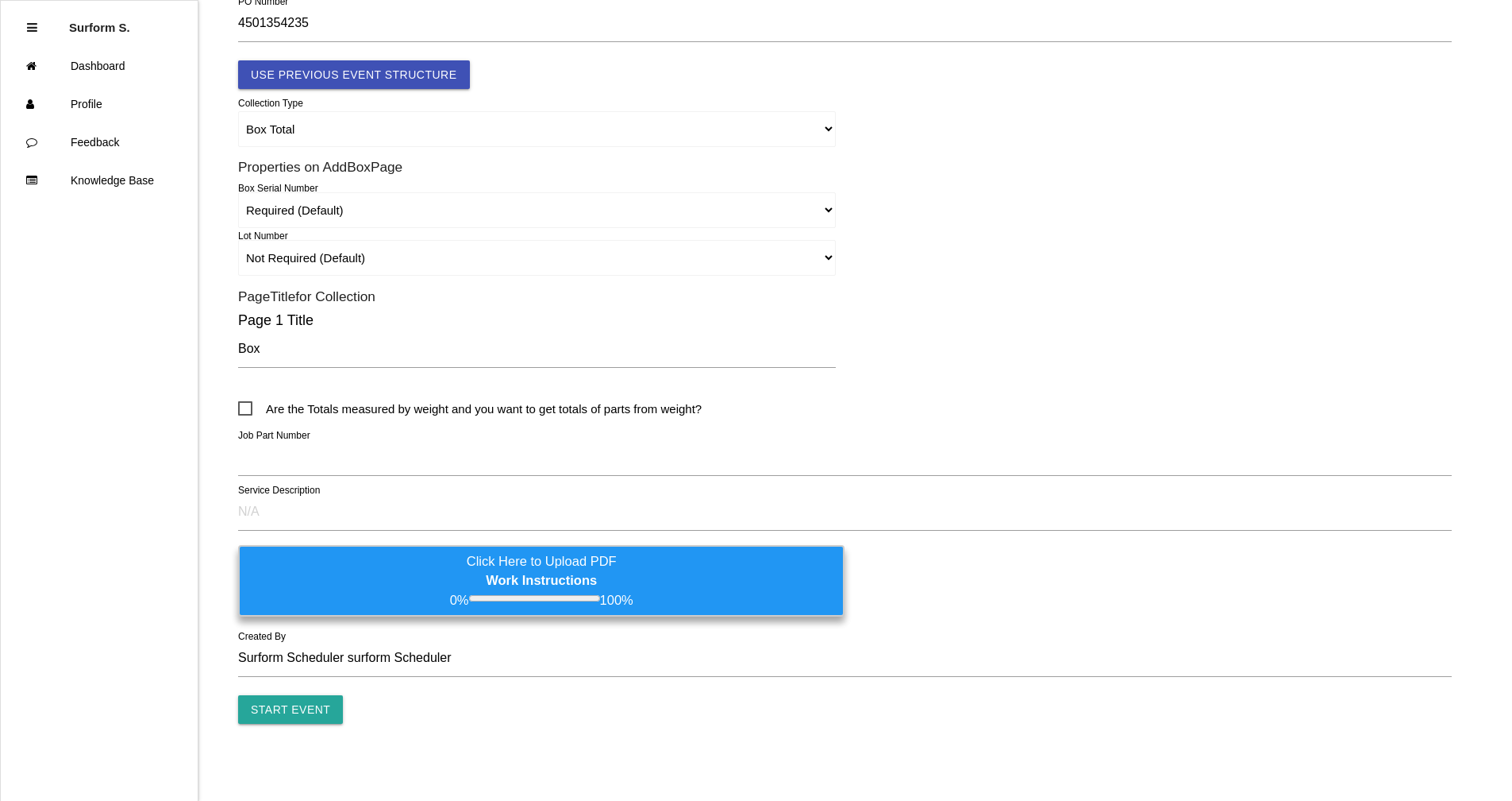
scroll to position [374, 0]
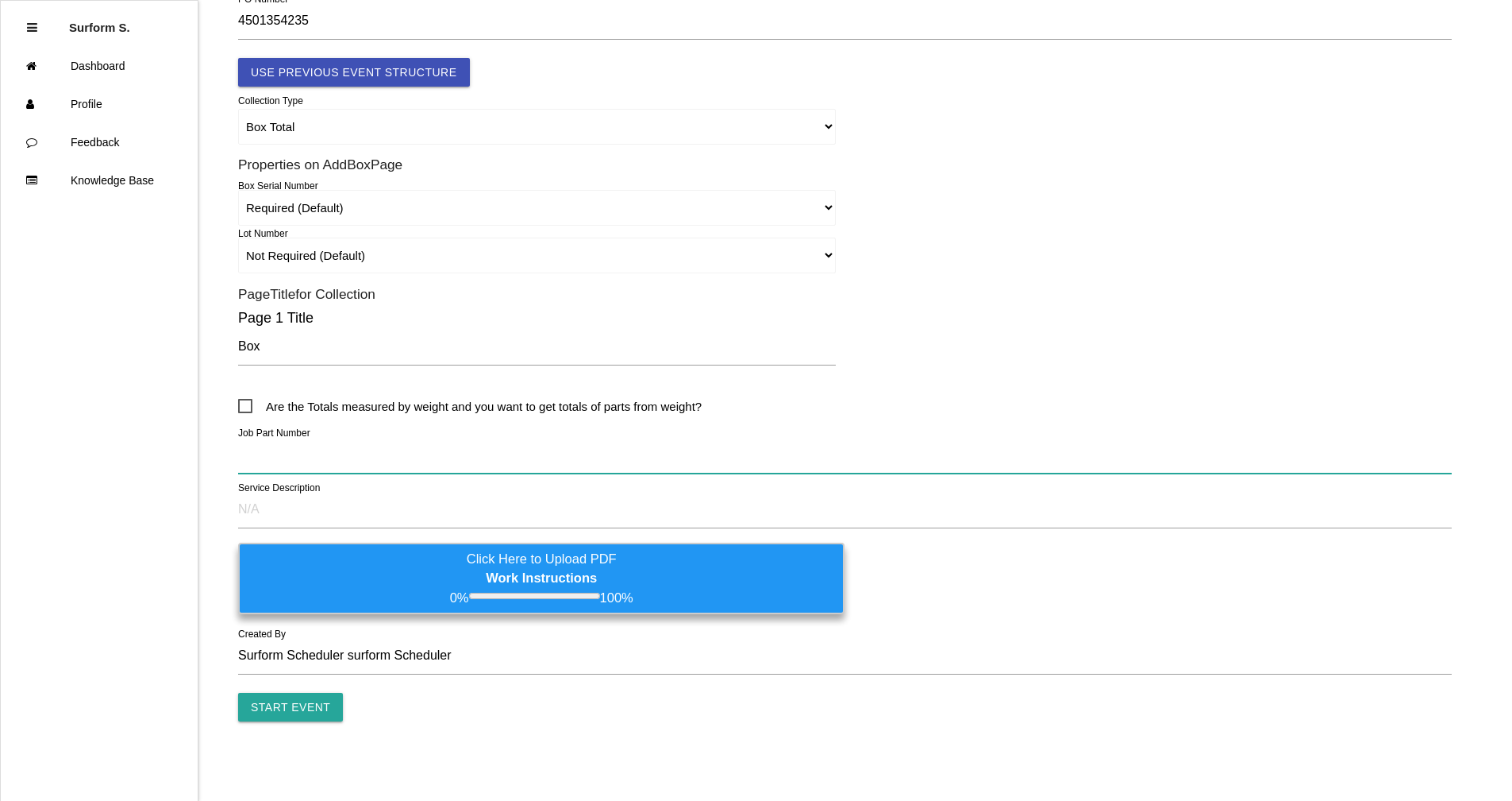
click at [270, 447] on input "text" at bounding box center [844, 454] width 1213 height 36
paste input "D1024903R1 - TMMTX ECI - CANISTER ASSY COAL"
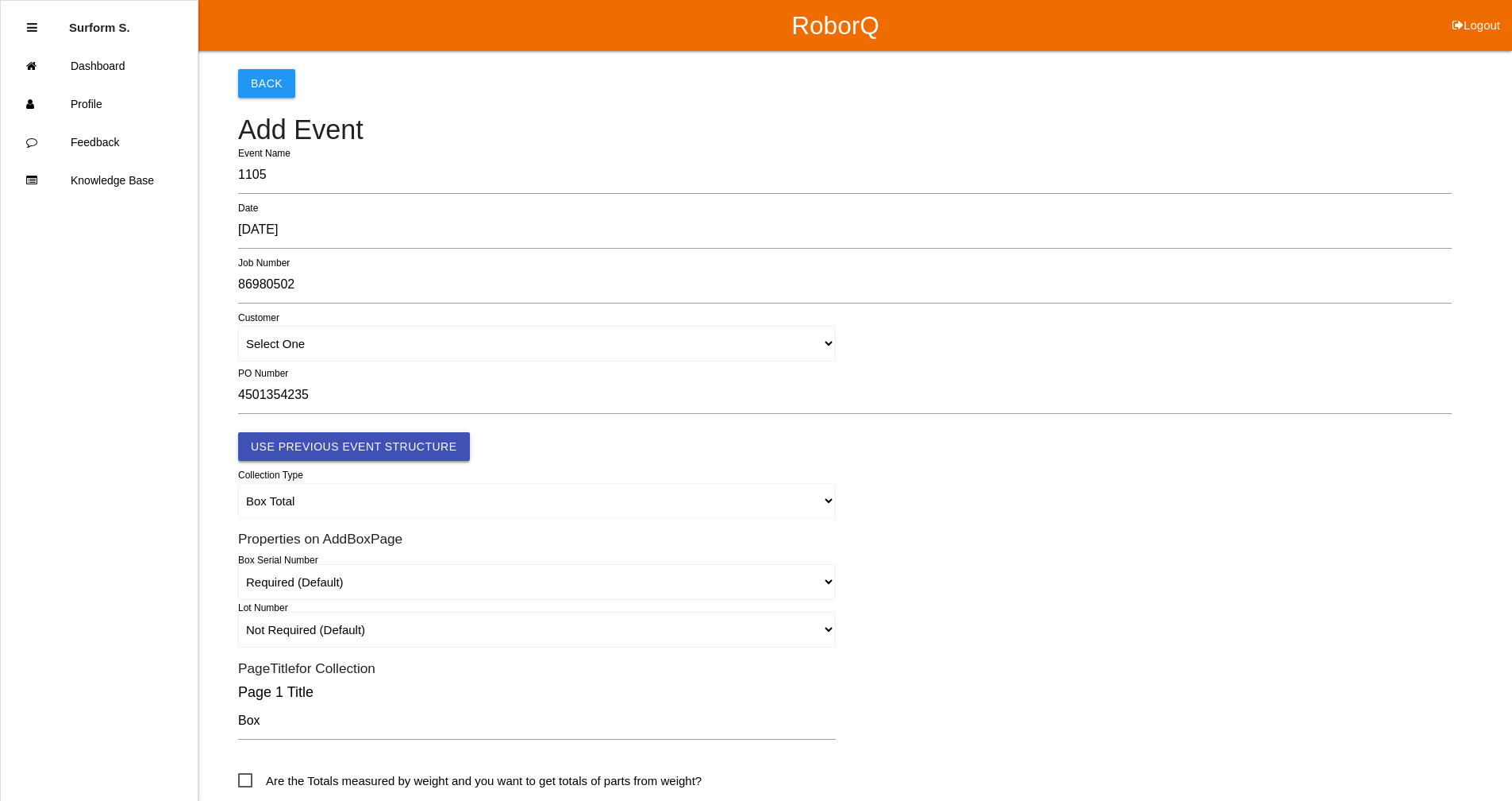
type input "D1024903R1 - TMMTX ECI - CANISTER ASSY COAL"
click at [415, 444] on button "Use Previous Event Structure" at bounding box center [354, 447] width 232 height 29
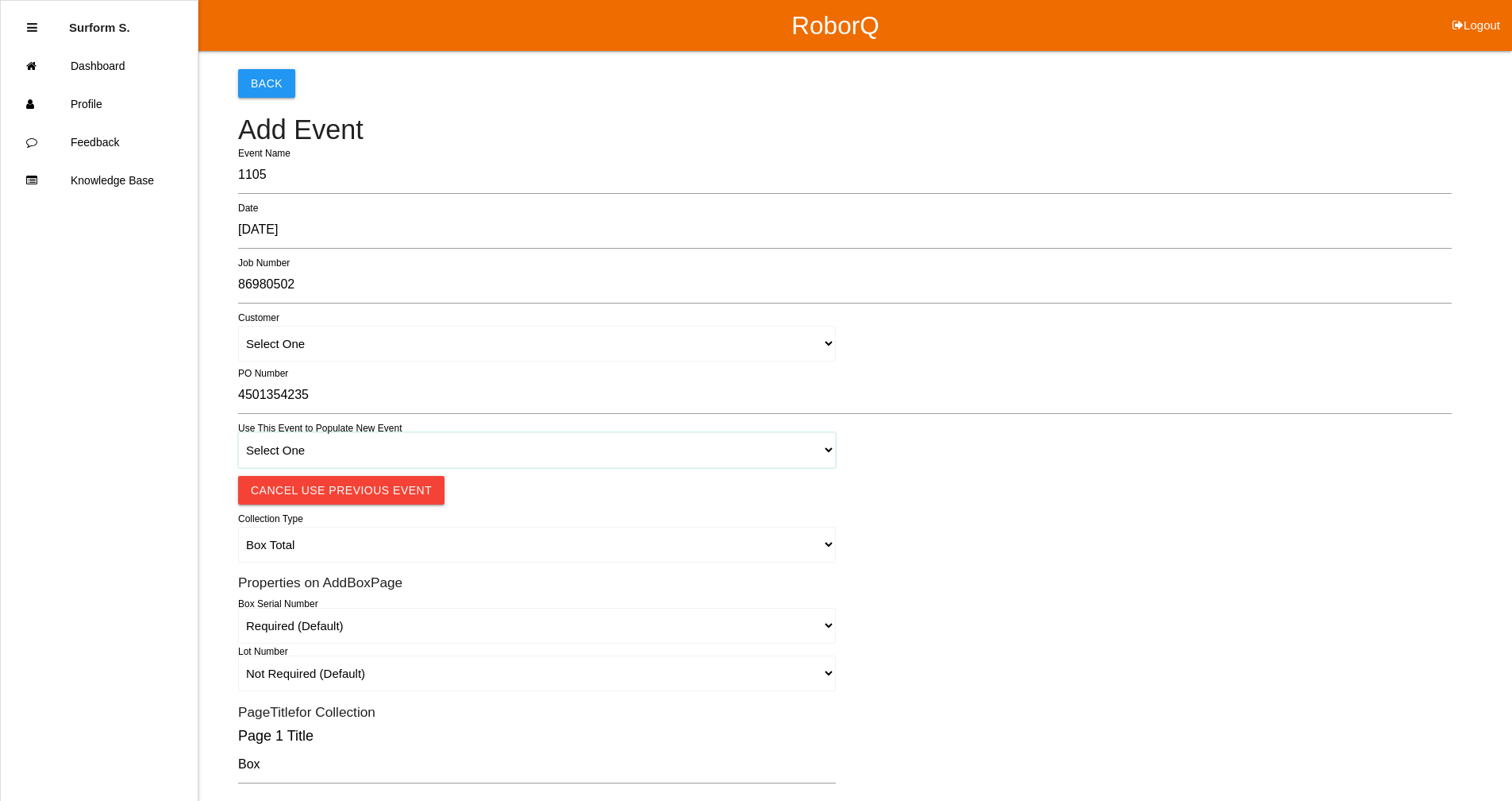
click at [407, 457] on select "Select One 1018 4 - Distinct Barcodes - Not Matching 1015 4 - Matching Barcodes…" at bounding box center [537, 450] width 598 height 35
select select "67b36d620018c9000e46307b"
click at [238, 432] on select "Select One 1018 4 - Distinct Barcodes - Not Matching 1015 4 - Matching Barcodes…" at bounding box center [537, 450] width 598 height 35
select select "autoSingle"
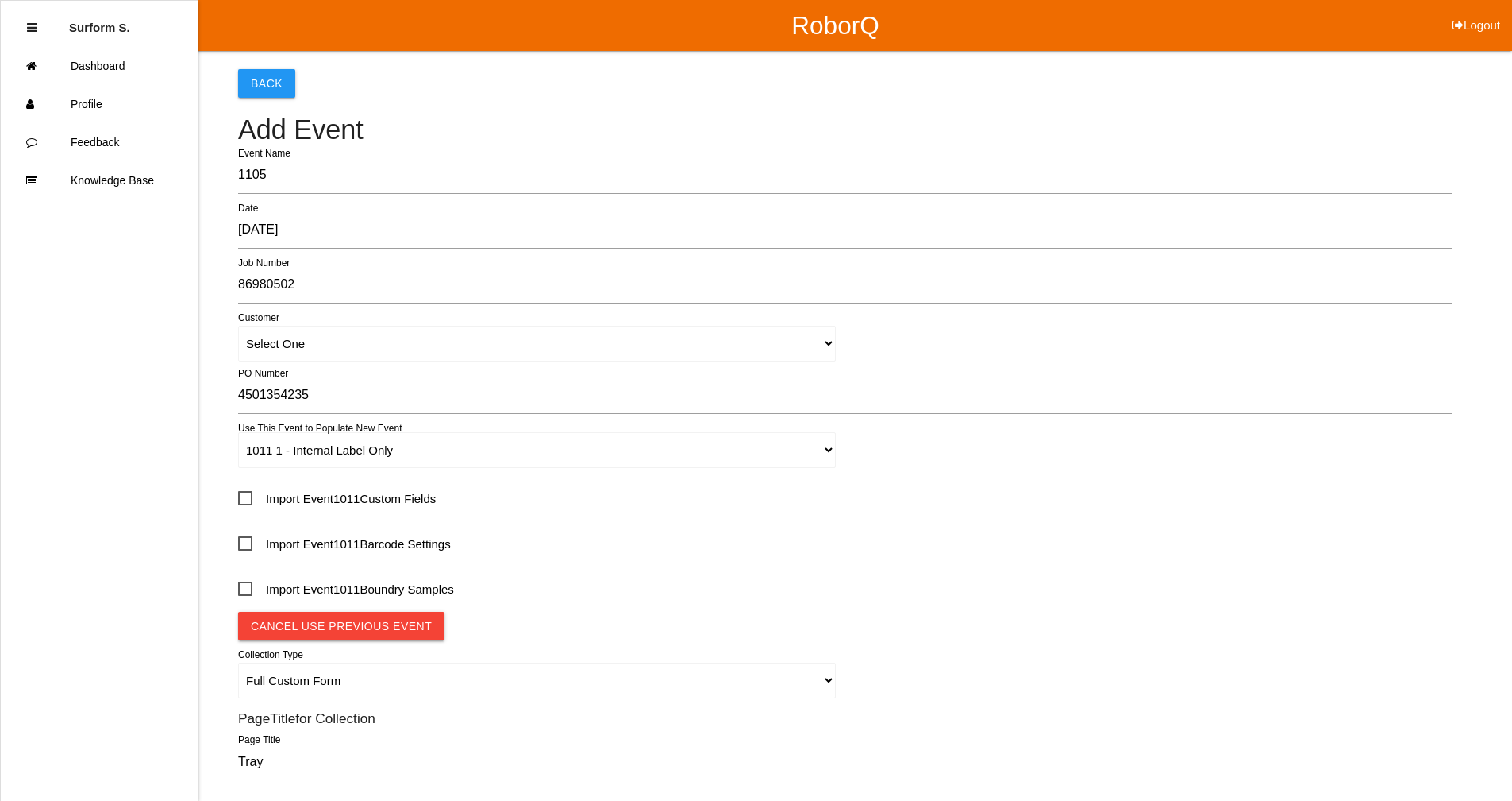
click at [394, 496] on span "Import Event 1011 Custom Fields" at bounding box center [336, 499] width 198 height 20
click at [248, 496] on input "Import Event 1011 Custom Fields" at bounding box center [243, 493] width 10 height 10
checkbox input "true"
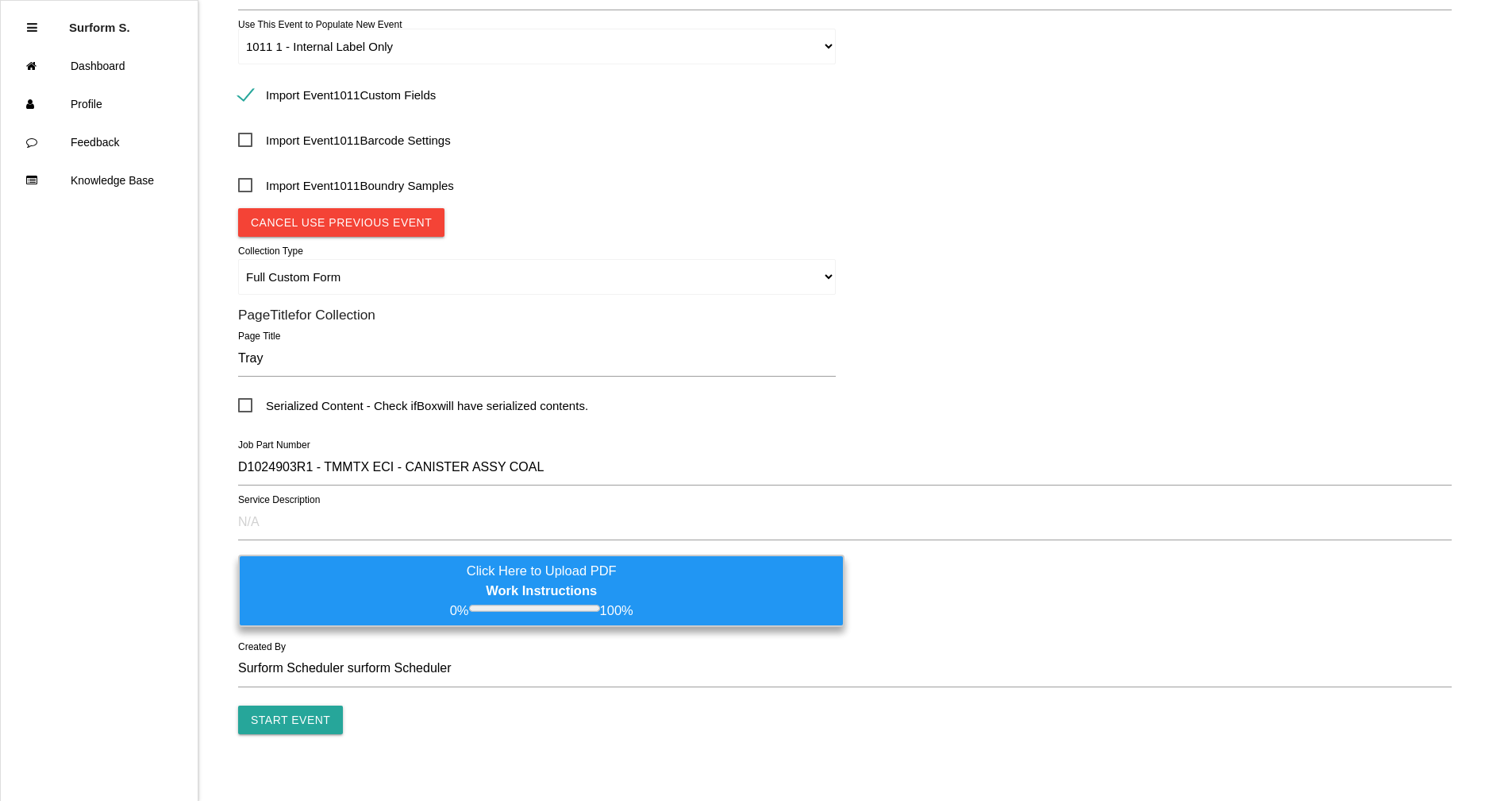
scroll to position [416, 0]
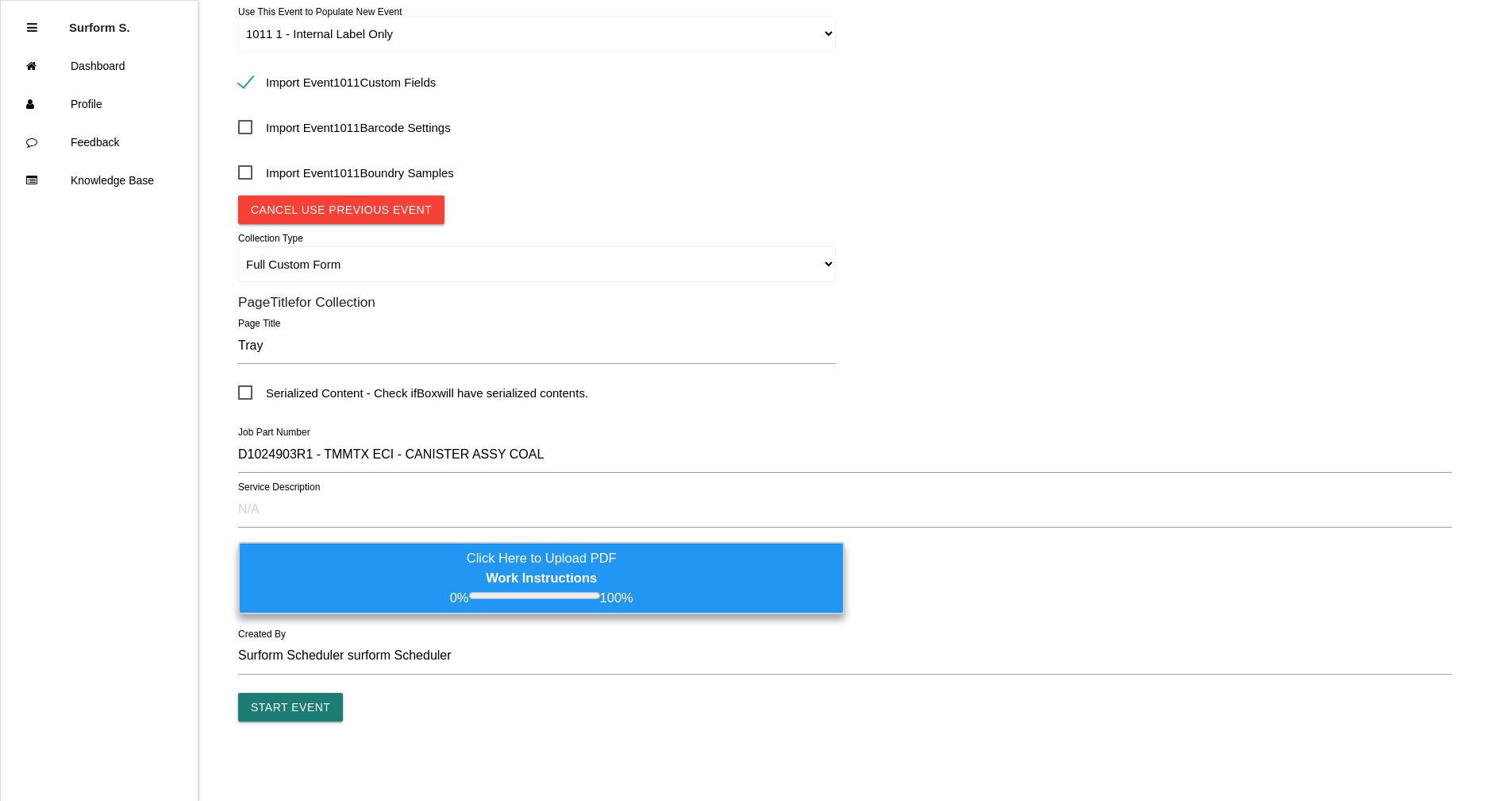
click at [309, 702] on input "Start Event" at bounding box center [290, 707] width 105 height 29
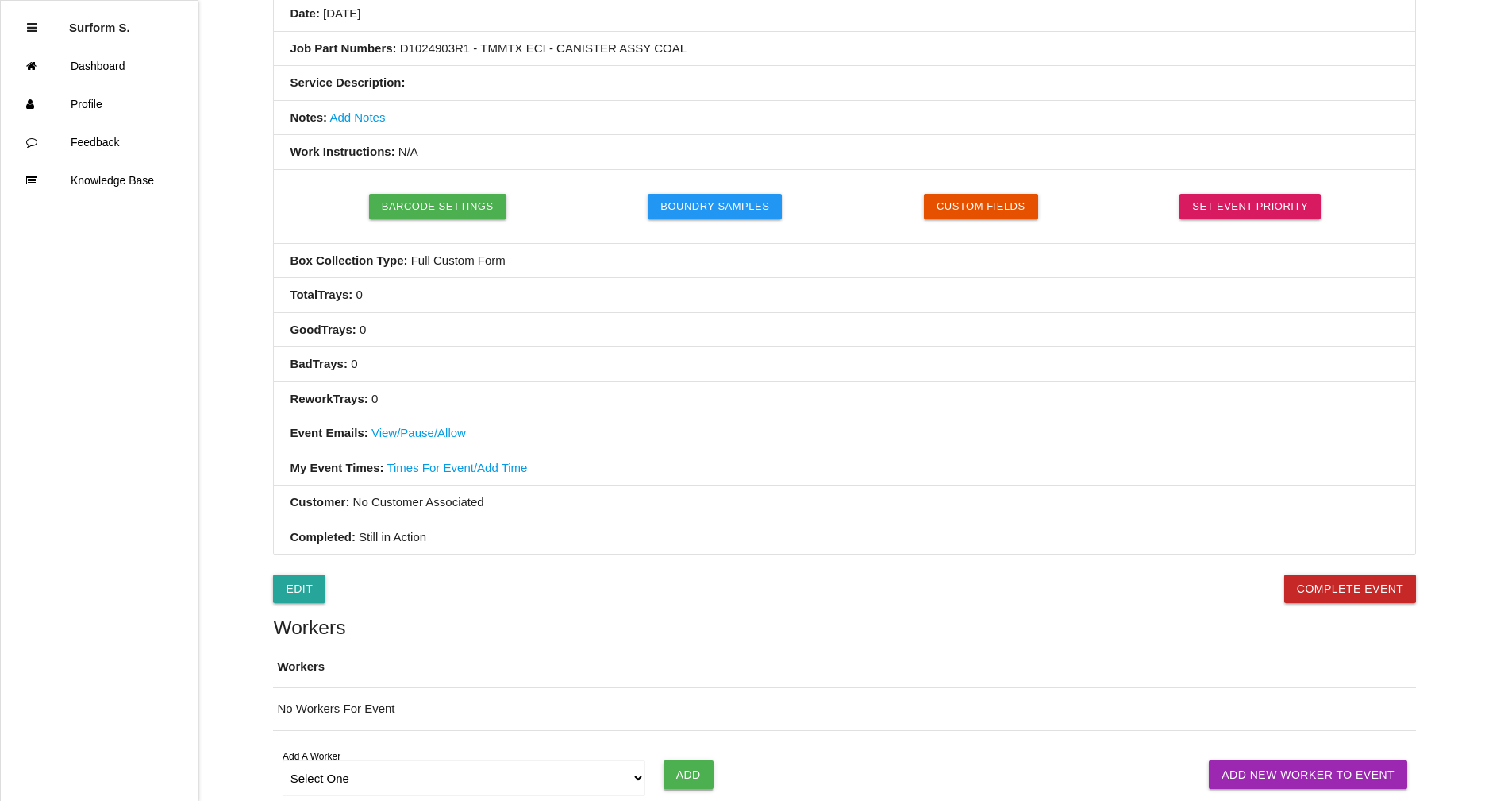
scroll to position [426, 0]
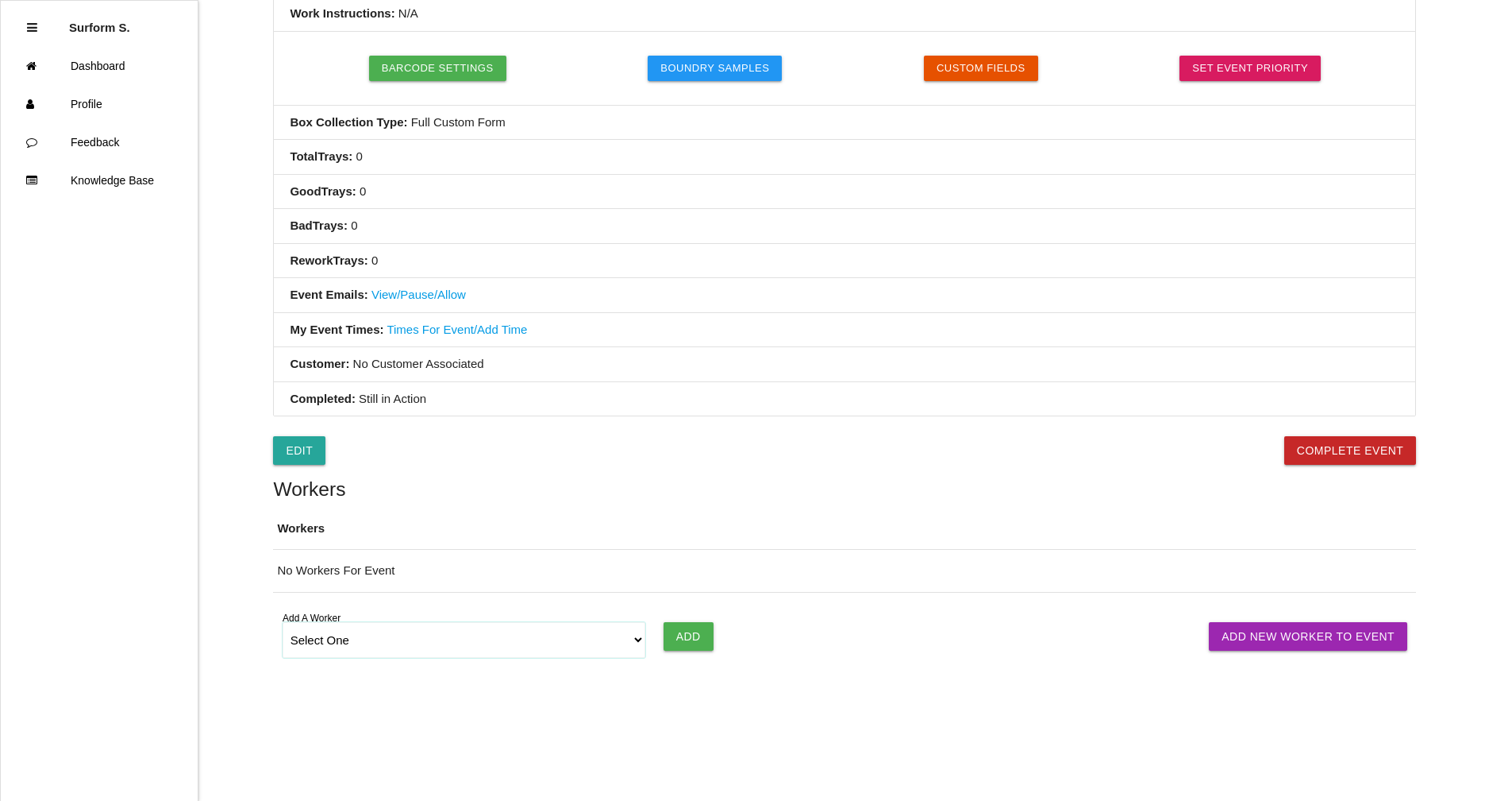
click at [423, 647] on select "Select One [PERSON_NAME] SF LAMCO SF ATM1 SF ATM2 SF MAAC" at bounding box center [464, 639] width 363 height 35
select select "6781344fb24b65000ec8f095"
click at [283, 622] on select "Select One [PERSON_NAME] SF LAMCO SF ATM1 SF ATM2 SF MAAC" at bounding box center [464, 639] width 363 height 35
click at [696, 631] on input "Add" at bounding box center [688, 636] width 50 height 29
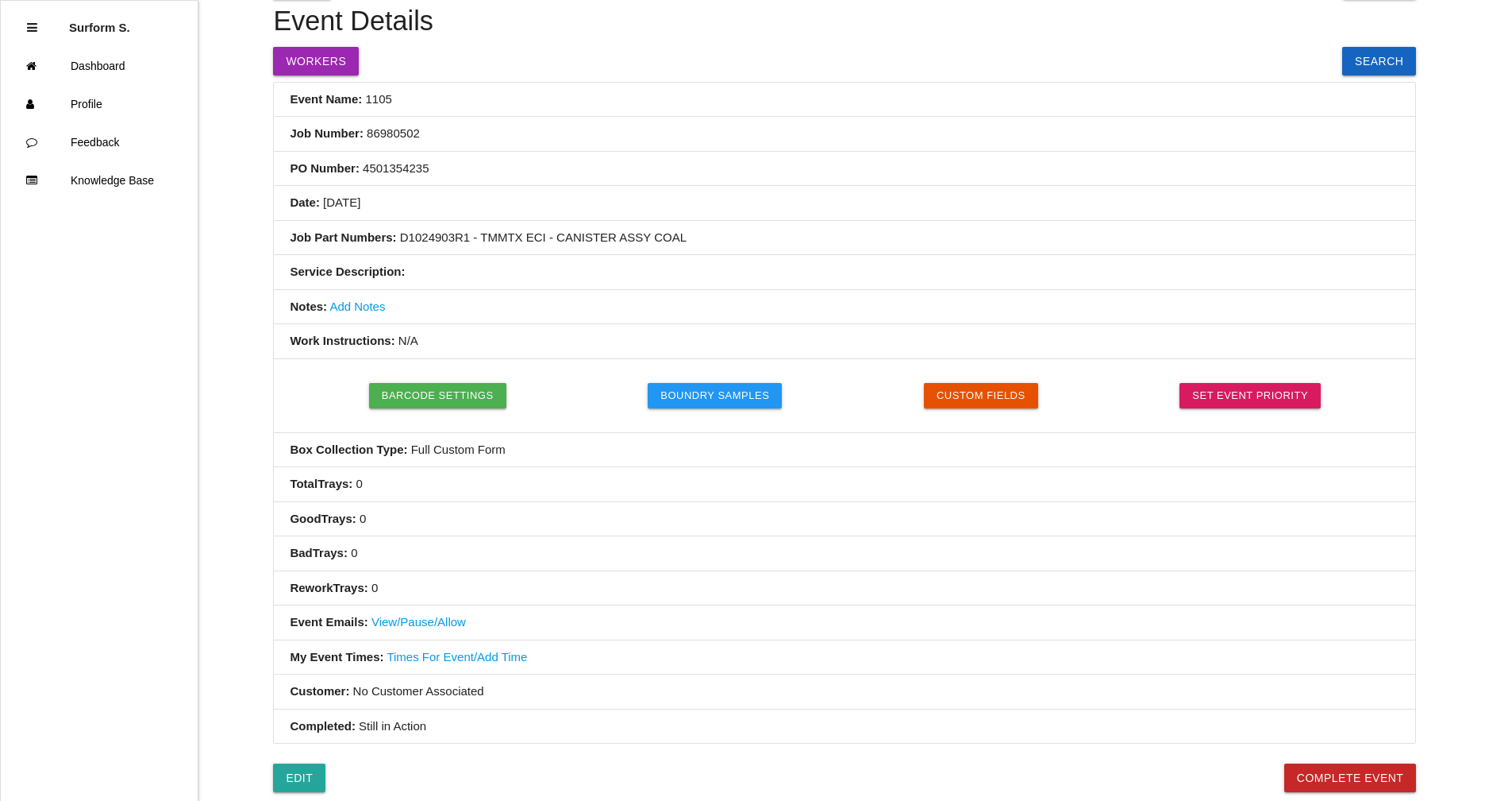
scroll to position [0, 0]
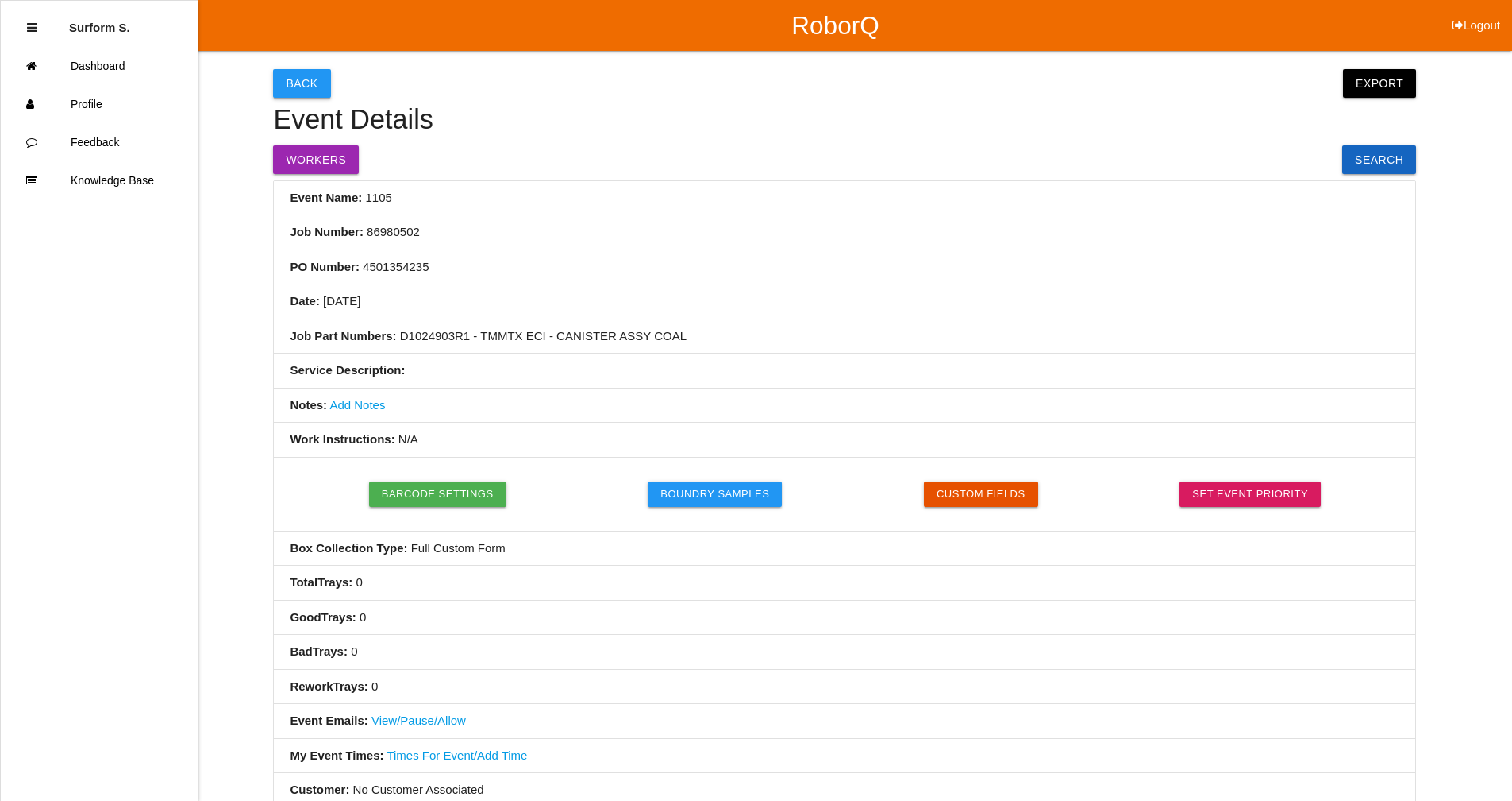
click at [297, 86] on button "Back" at bounding box center [302, 83] width 57 height 29
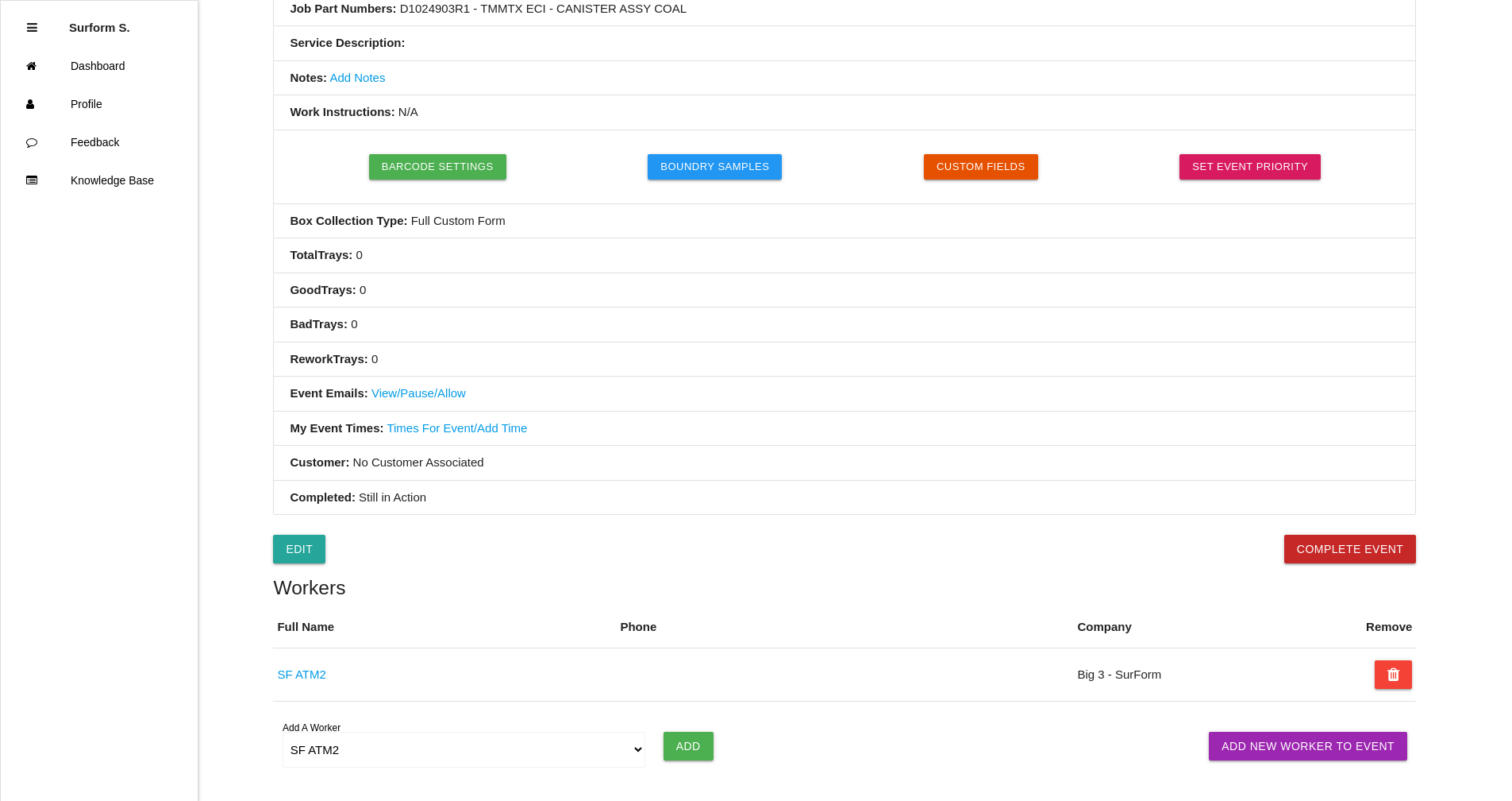
select select "notRequired"
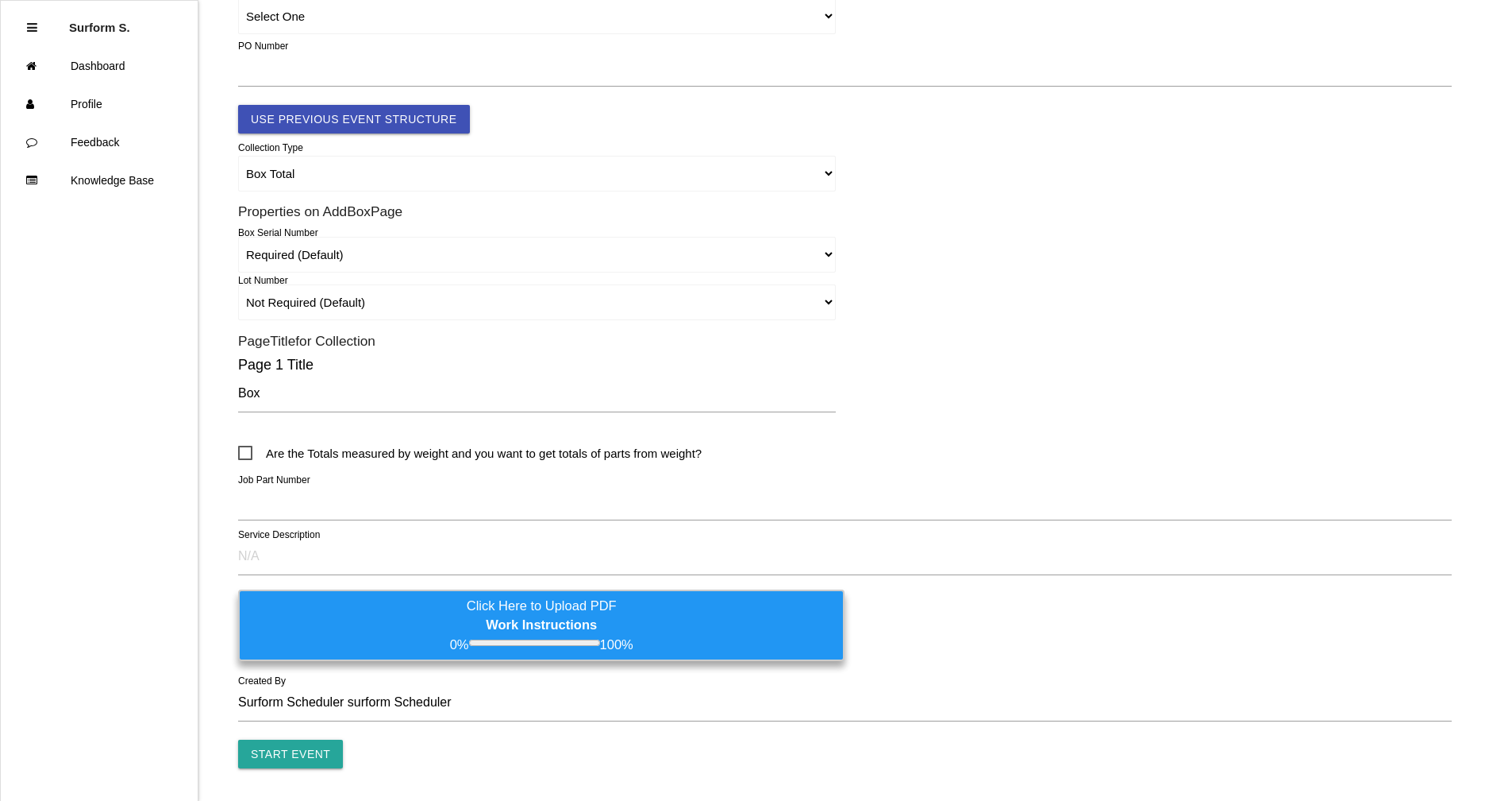
scroll to position [0, 0]
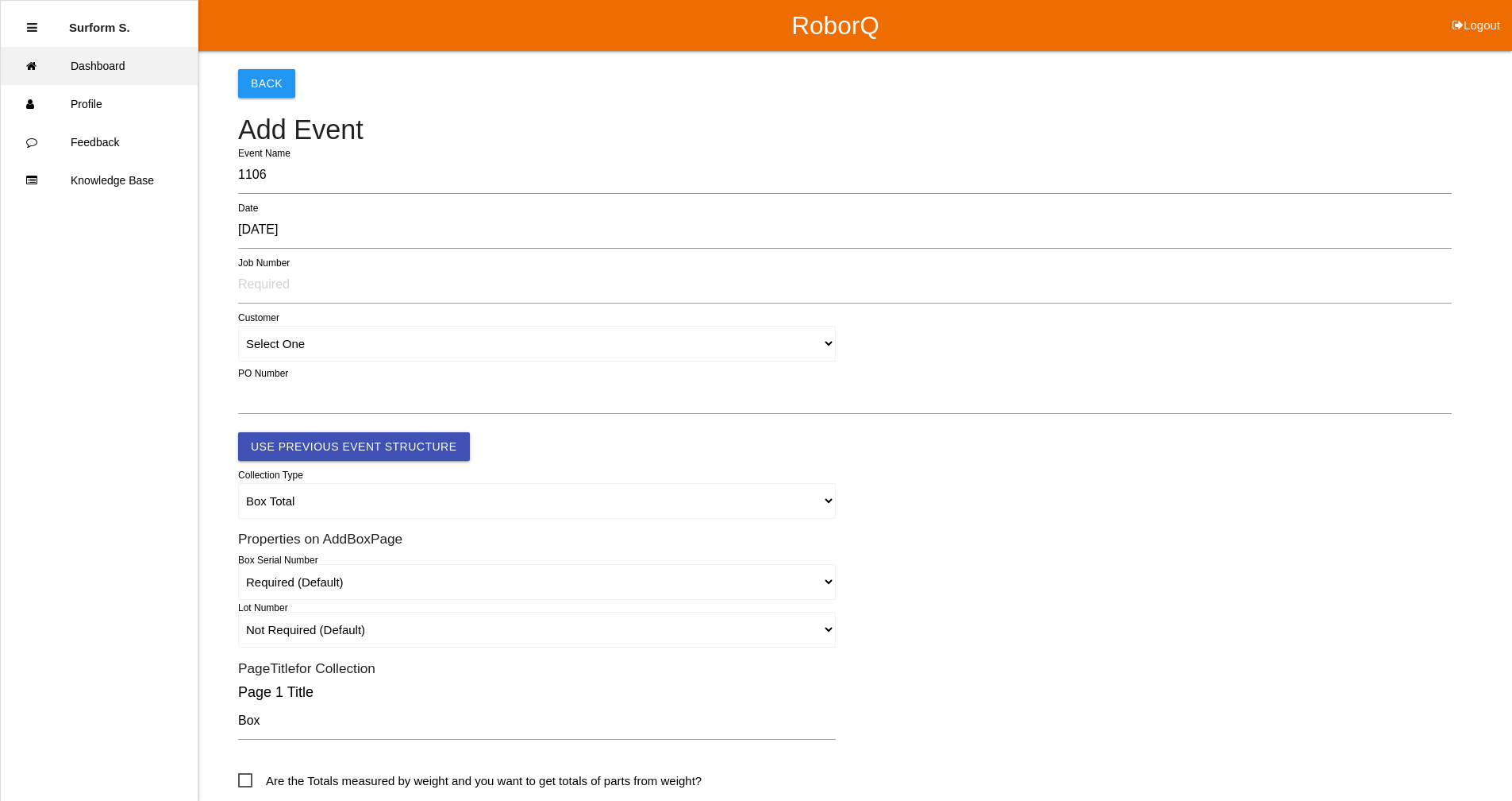
click at [108, 63] on link "Dashboard" at bounding box center [99, 66] width 197 height 38
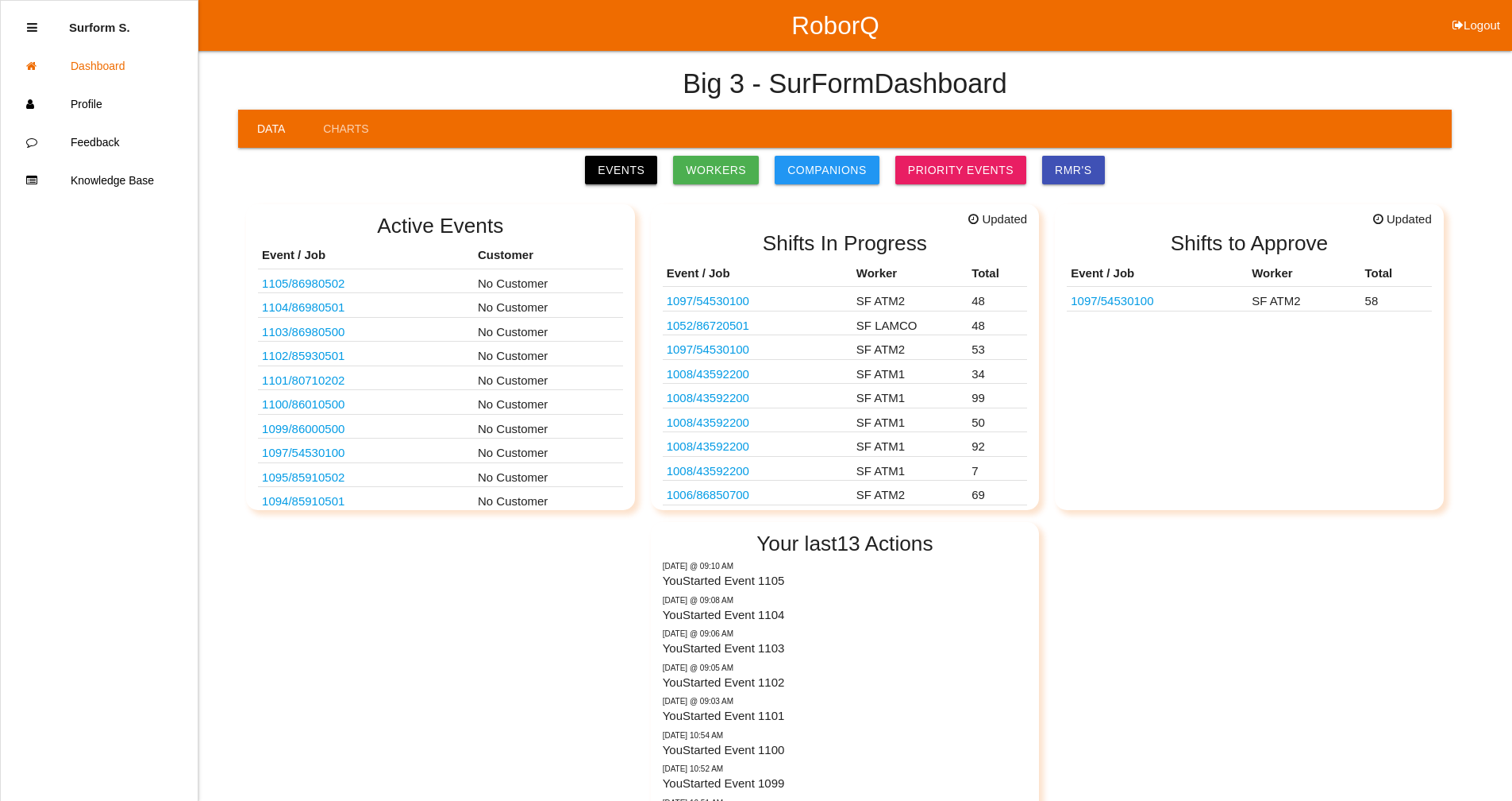
click at [642, 168] on link "Events" at bounding box center [621, 170] width 72 height 29
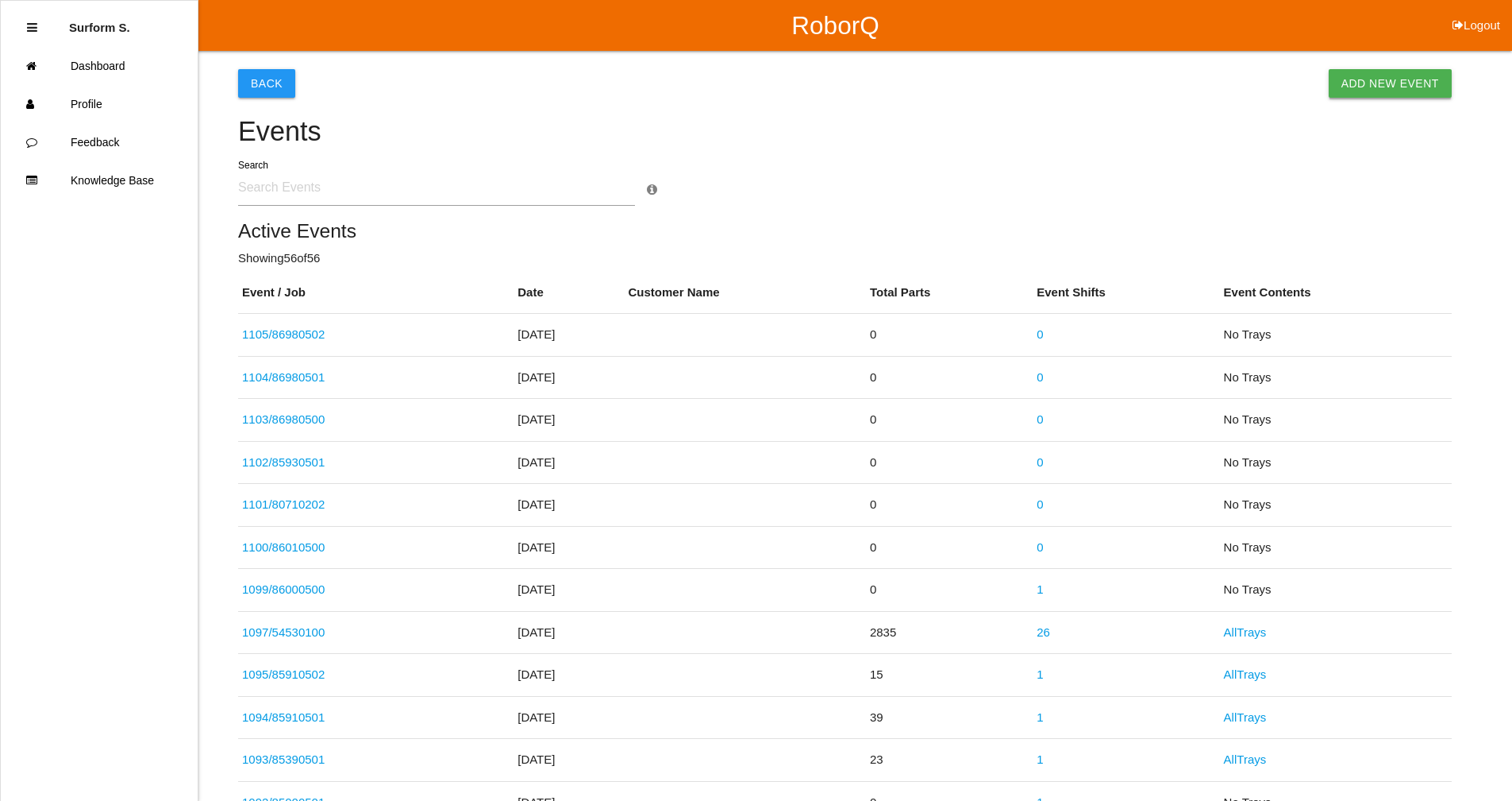
click at [1362, 79] on link "Add New Event" at bounding box center [1390, 83] width 123 height 29
select select "notRequired"
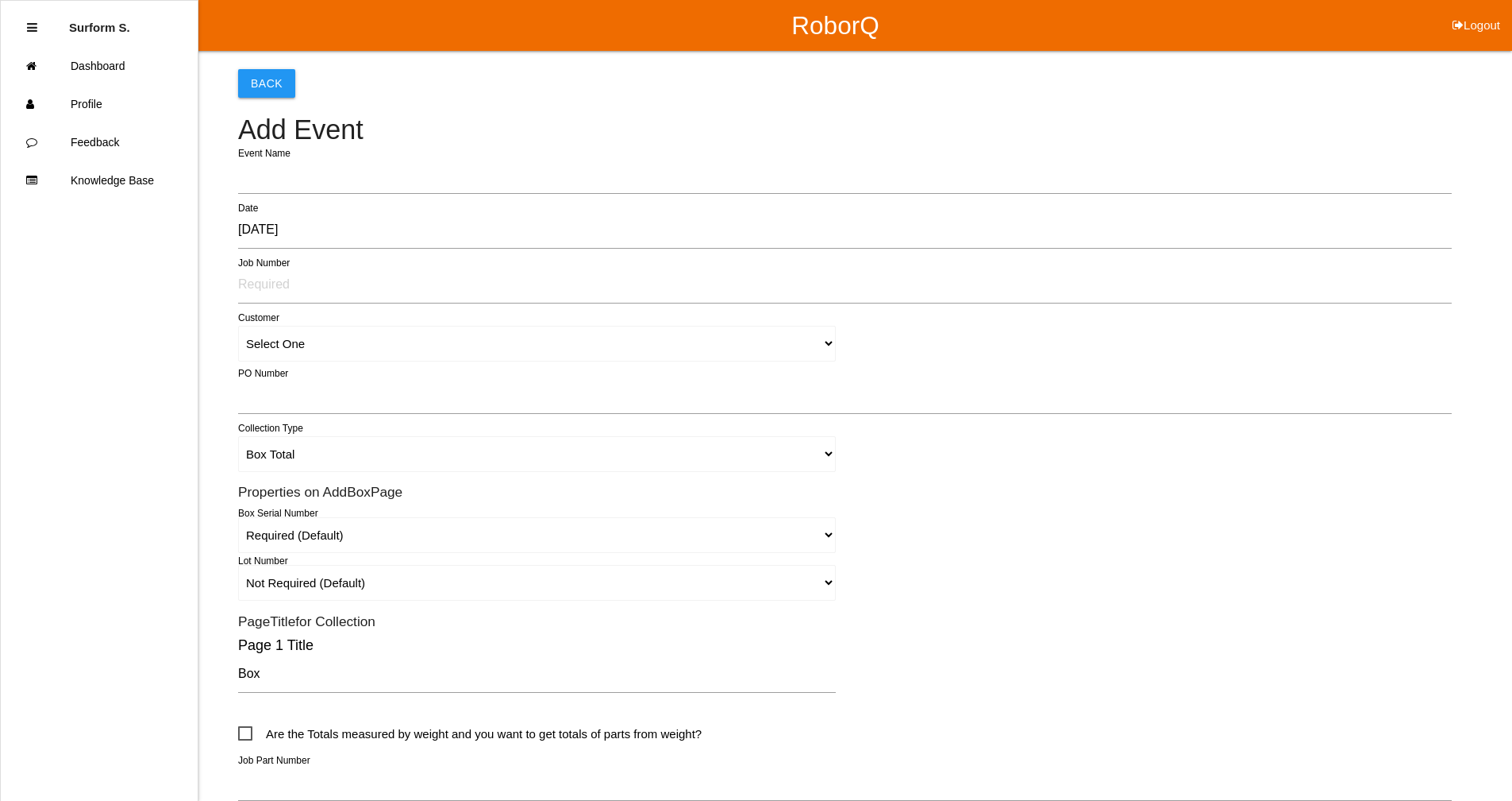
type input "1106"
type input "Surform Scheduler surform Scheduler"
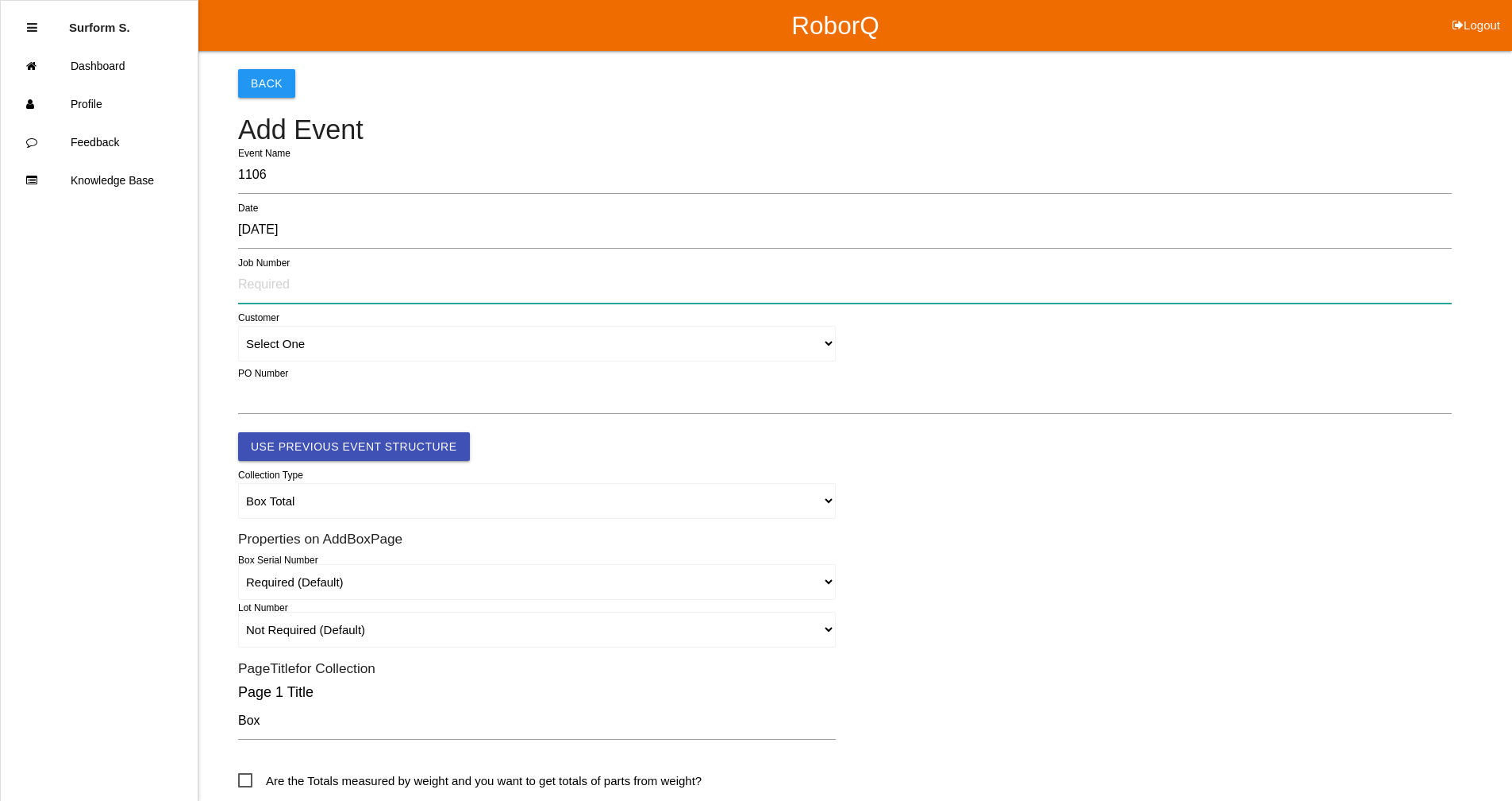
click at [264, 271] on input "text" at bounding box center [844, 284] width 1213 height 36
type input "86980503"
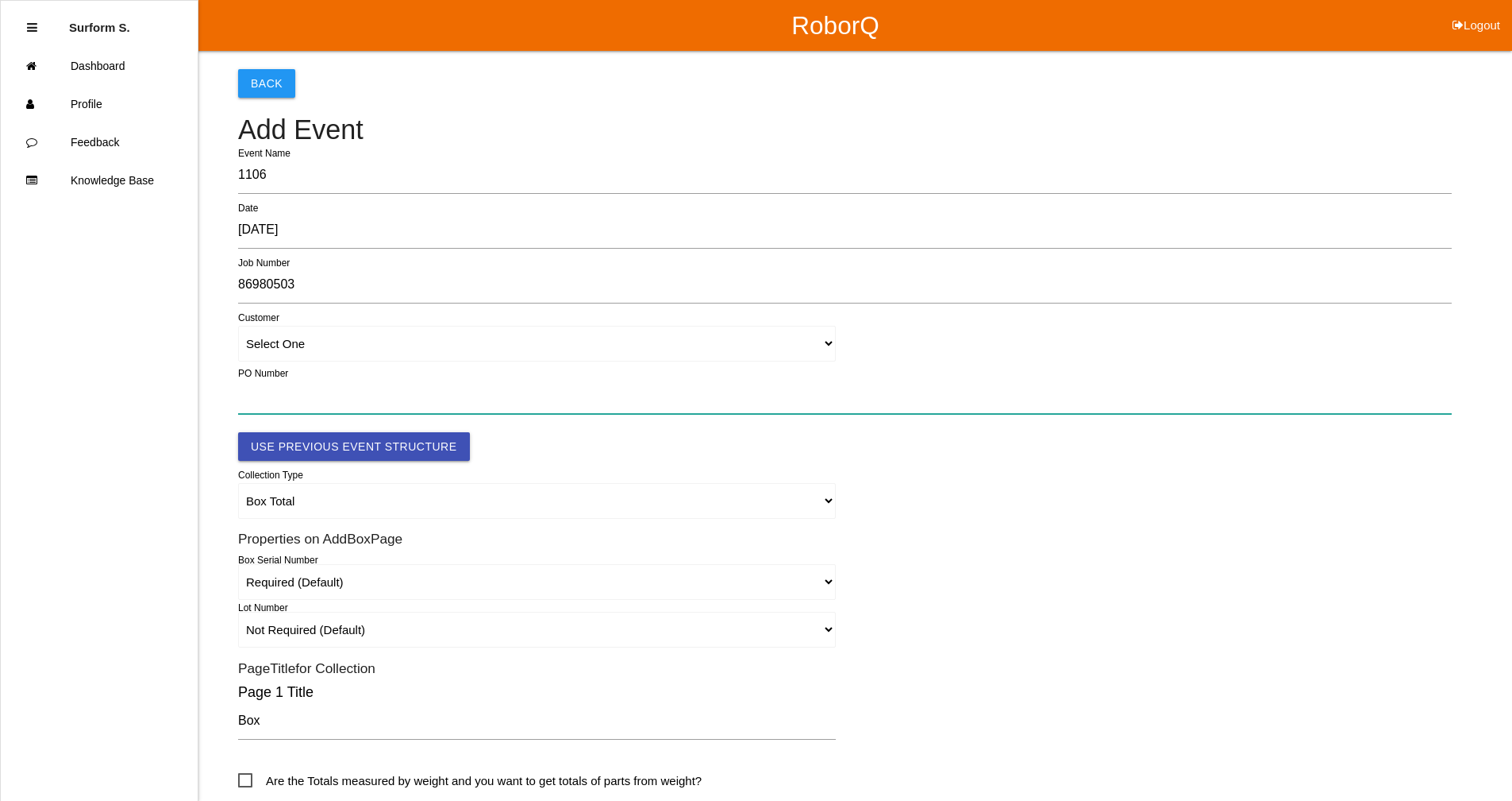
click at [315, 378] on input "text" at bounding box center [844, 395] width 1213 height 36
paste input "4501354235"
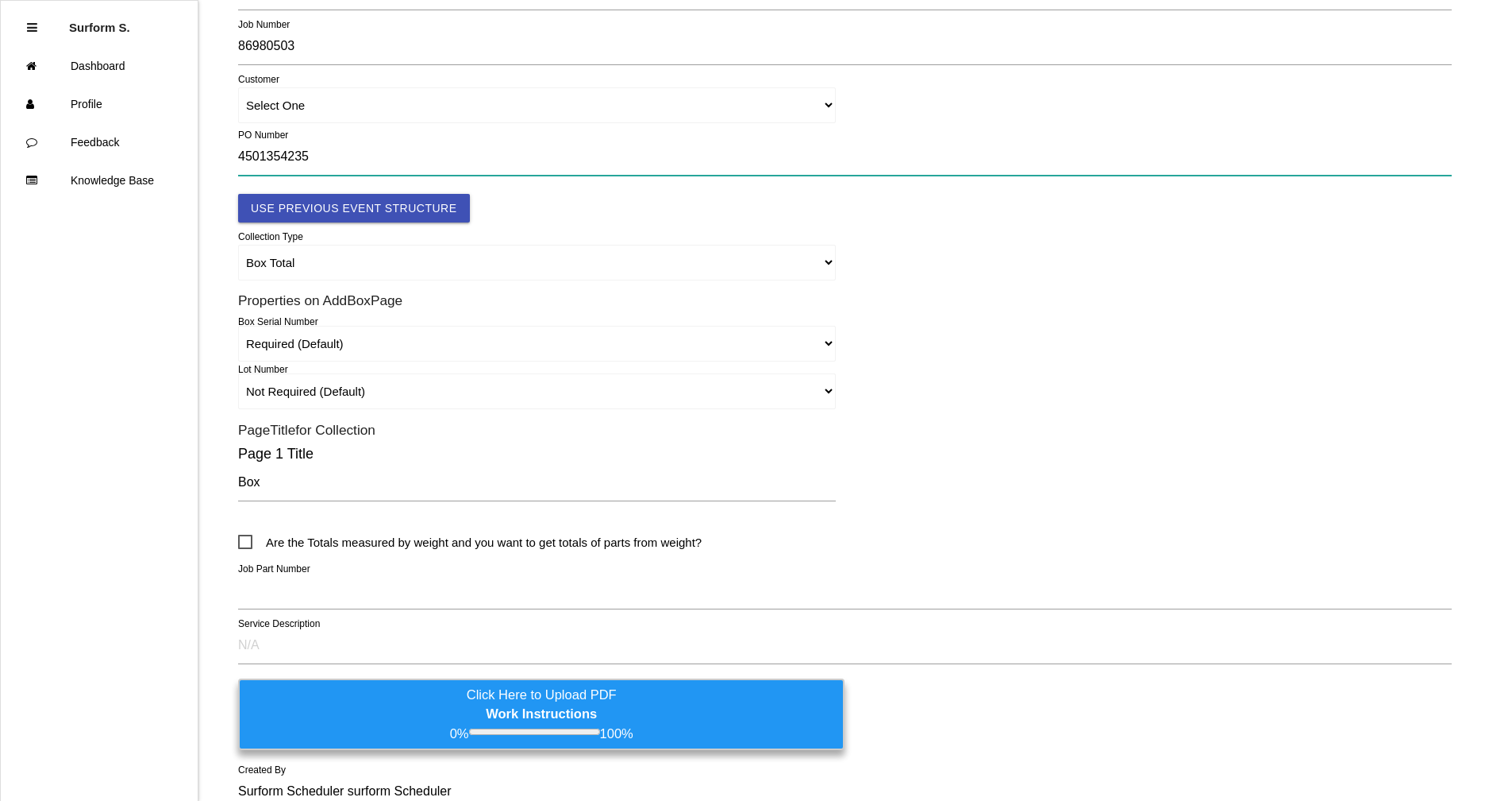
type input "4501354235"
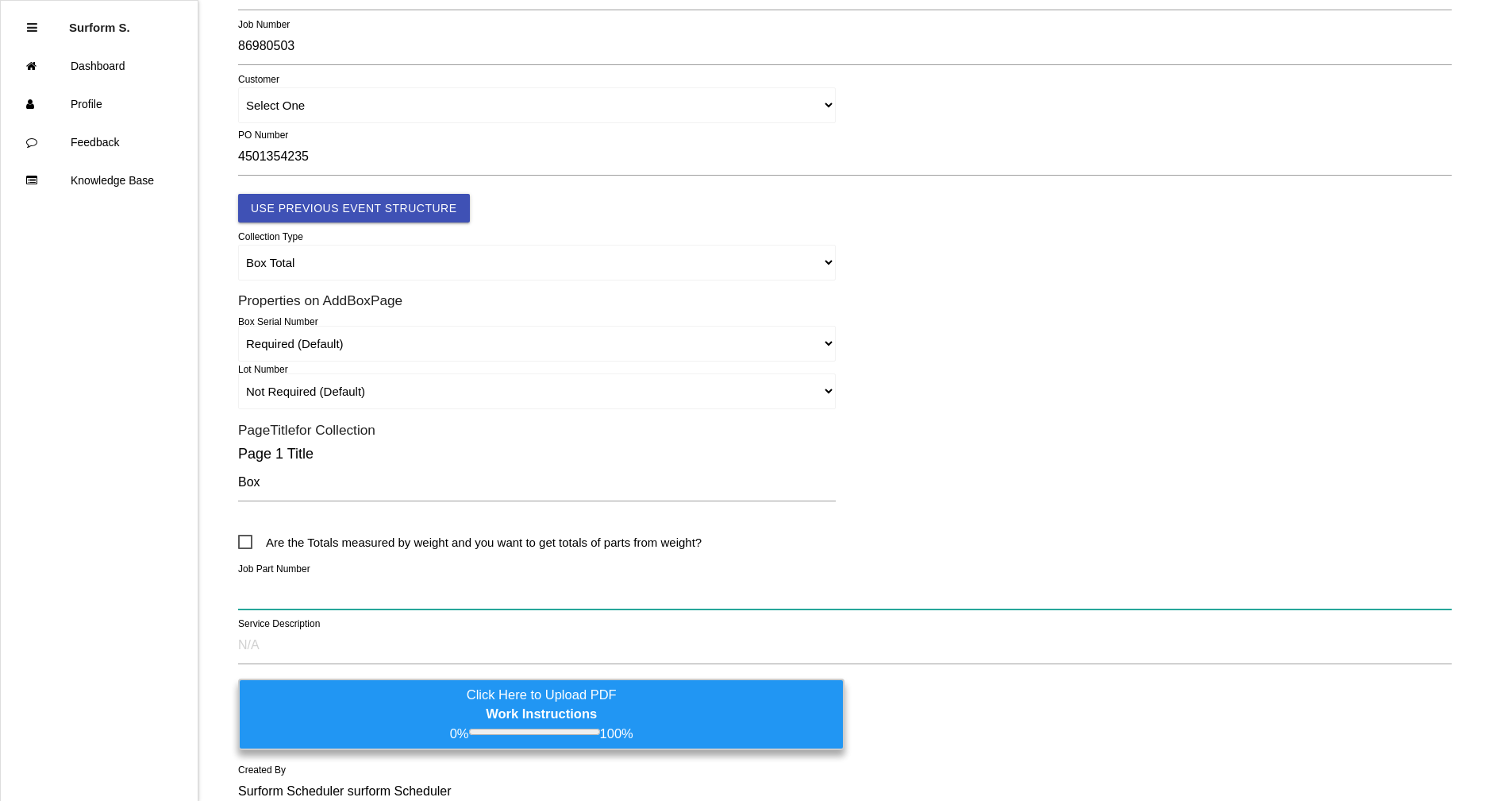
click at [349, 600] on input "text" at bounding box center [844, 591] width 1213 height 36
paste input "D1024903R1 - TMMTX ECI - CANISTER ASSY COAL"
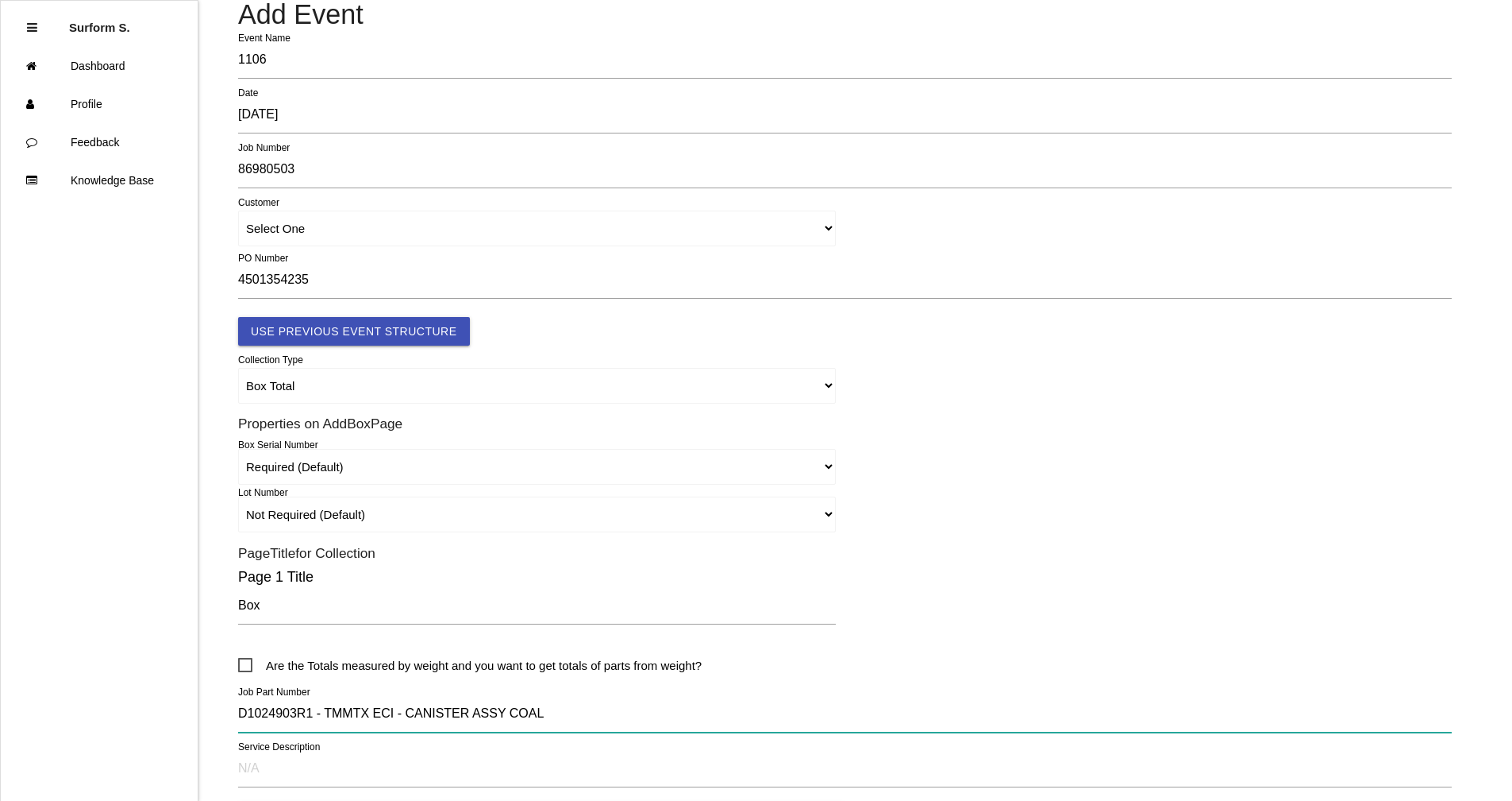
scroll to position [0, 0]
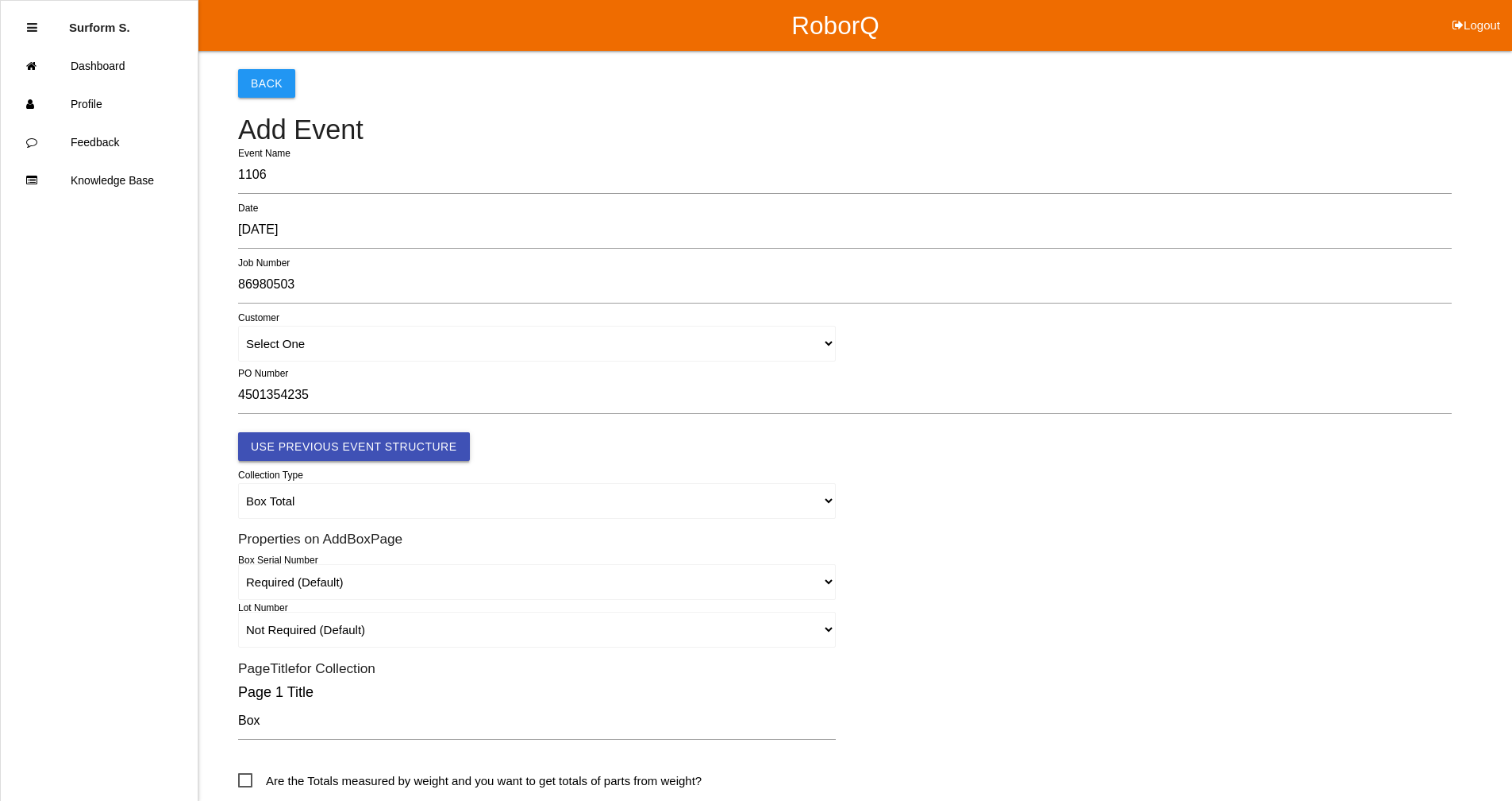
type input "D1024903R1 - TMMTX ECI - CANISTER ASSY COAL"
click at [396, 447] on button "Use Previous Event Structure" at bounding box center [354, 447] width 232 height 29
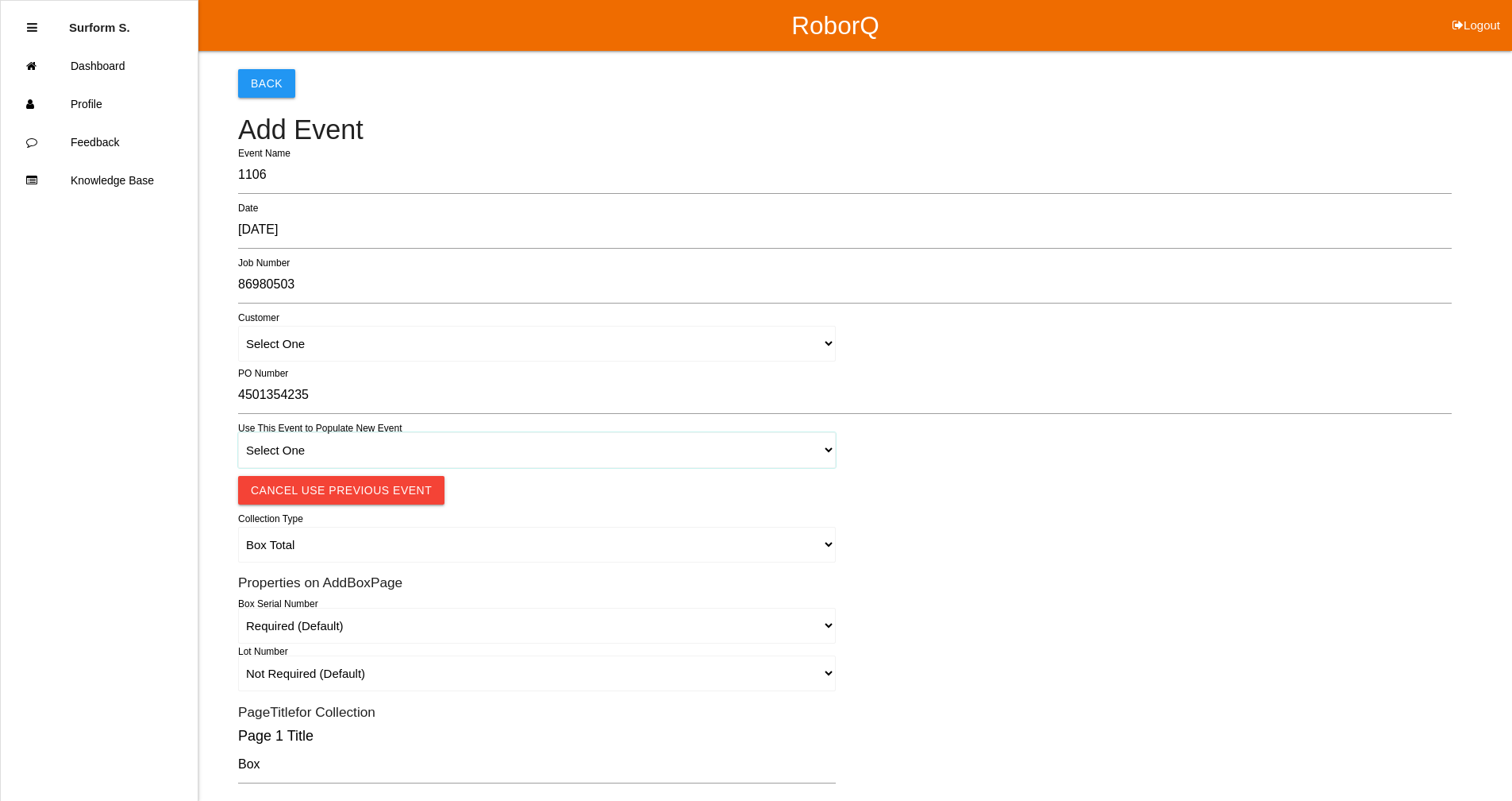
click at [393, 459] on select "Select One 1018 4 - Distinct Barcodes - Not Matching 1015 4 - Matching Barcodes…" at bounding box center [537, 450] width 598 height 35
select select "67b36d620018c9000e46307b"
click at [238, 432] on select "Select One 1018 4 - Distinct Barcodes - Not Matching 1015 4 - Matching Barcodes…" at bounding box center [537, 450] width 598 height 35
select select "autoSingle"
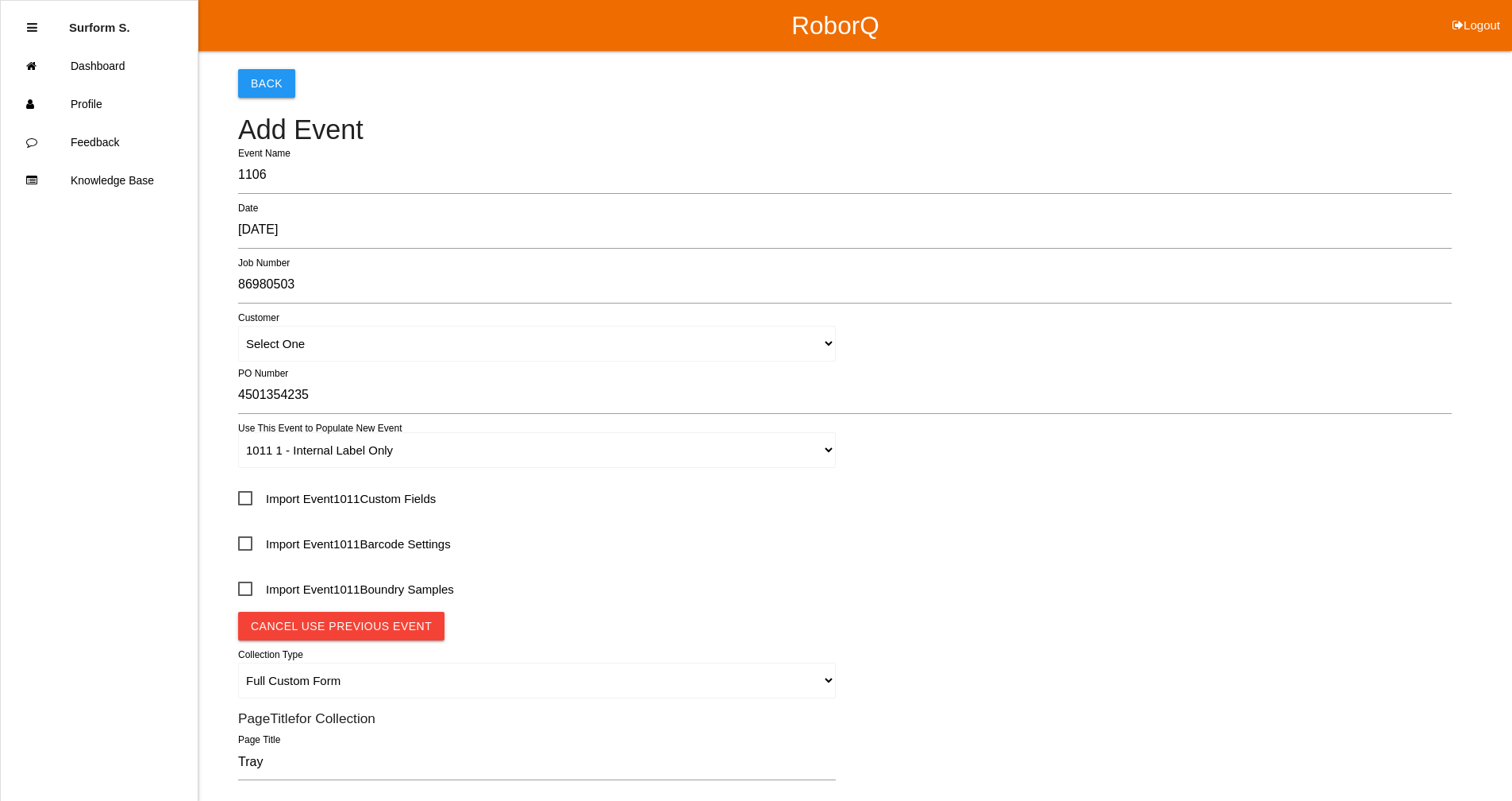
click at [296, 503] on span "Import Event 1011 Custom Fields" at bounding box center [336, 499] width 198 height 20
click at [248, 498] on input "Import Event 1011 Custom Fields" at bounding box center [243, 493] width 10 height 10
checkbox input "true"
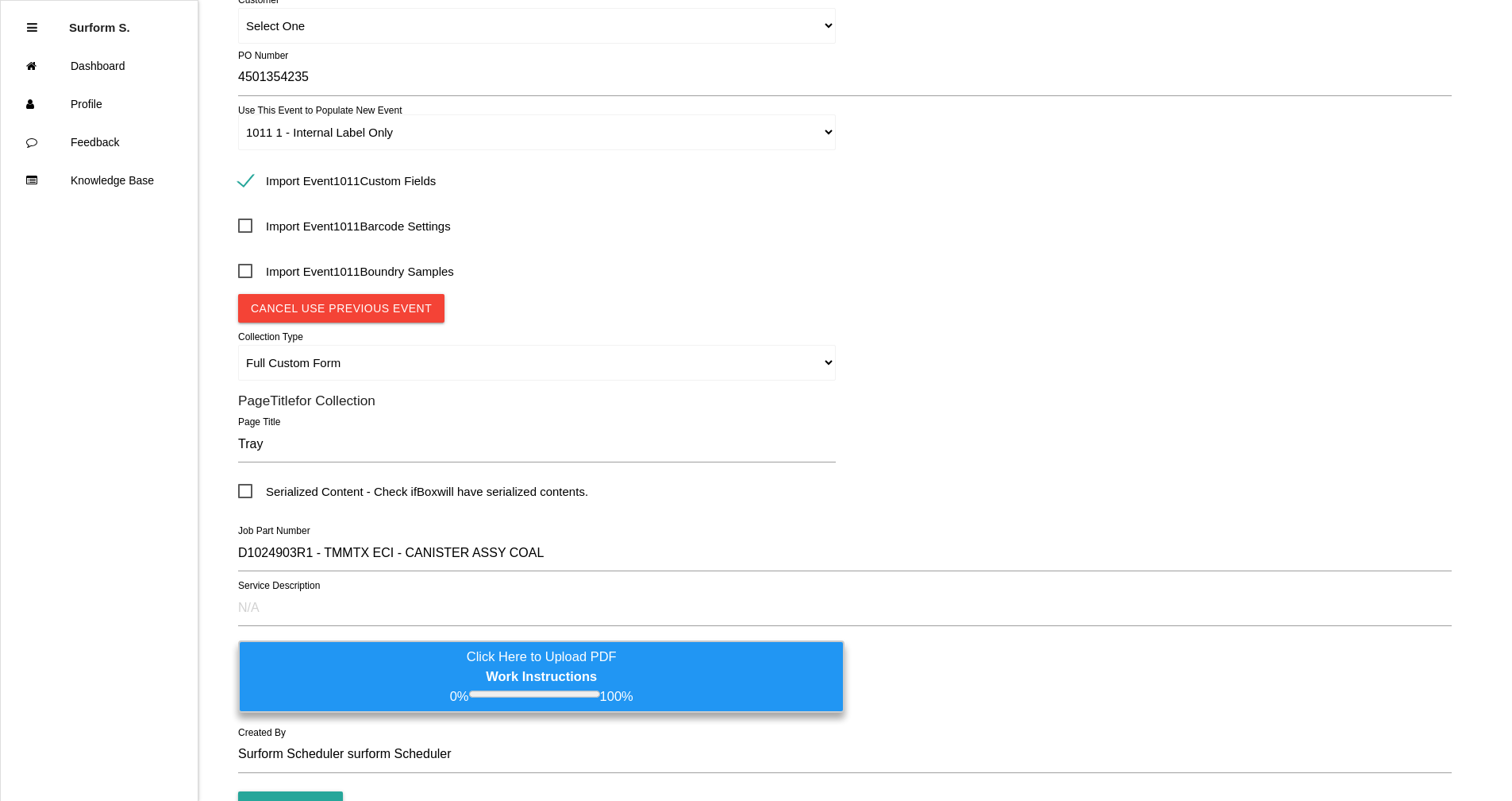
scroll to position [416, 0]
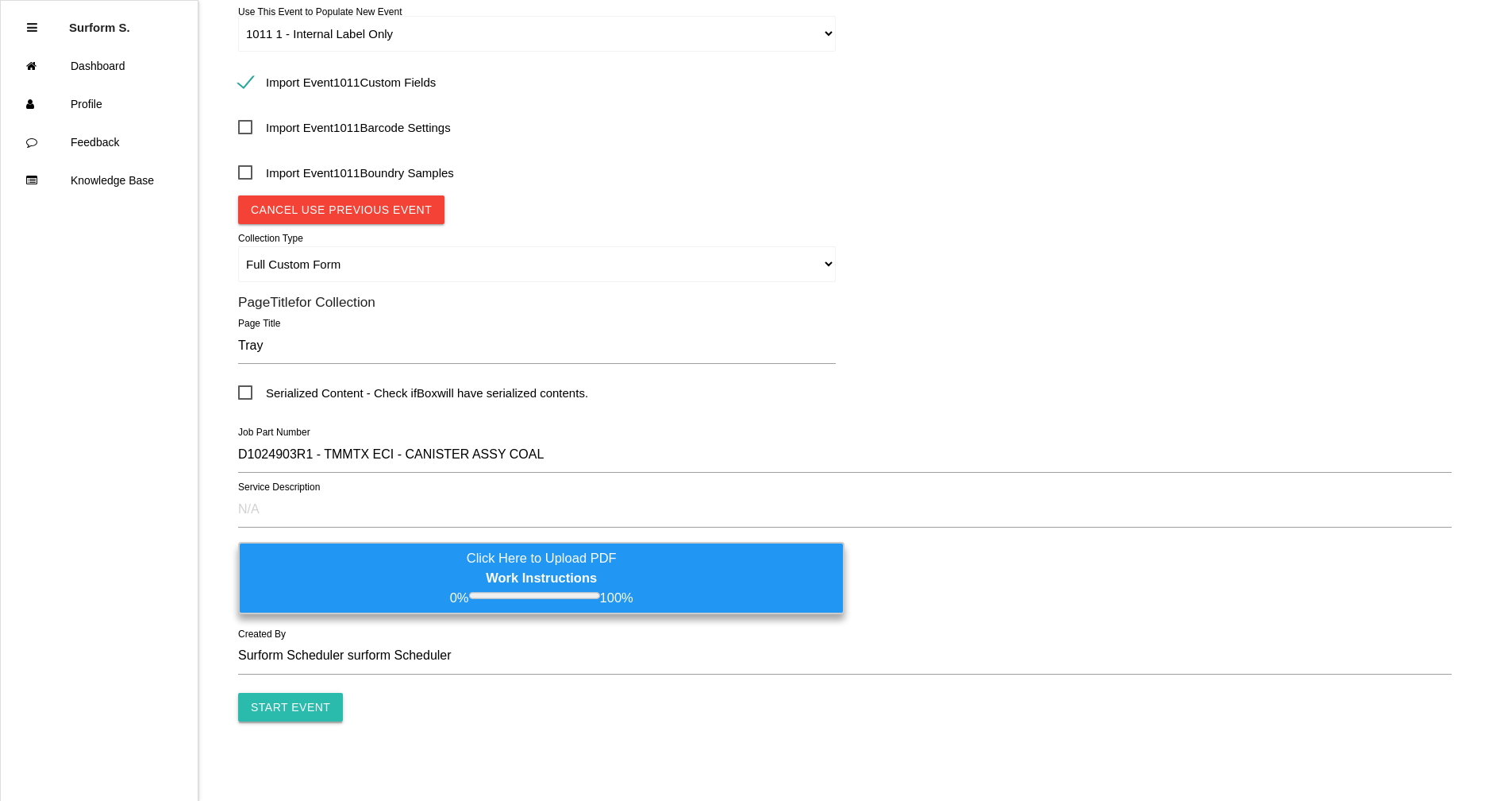
click at [283, 702] on input "Start Event" at bounding box center [290, 707] width 105 height 29
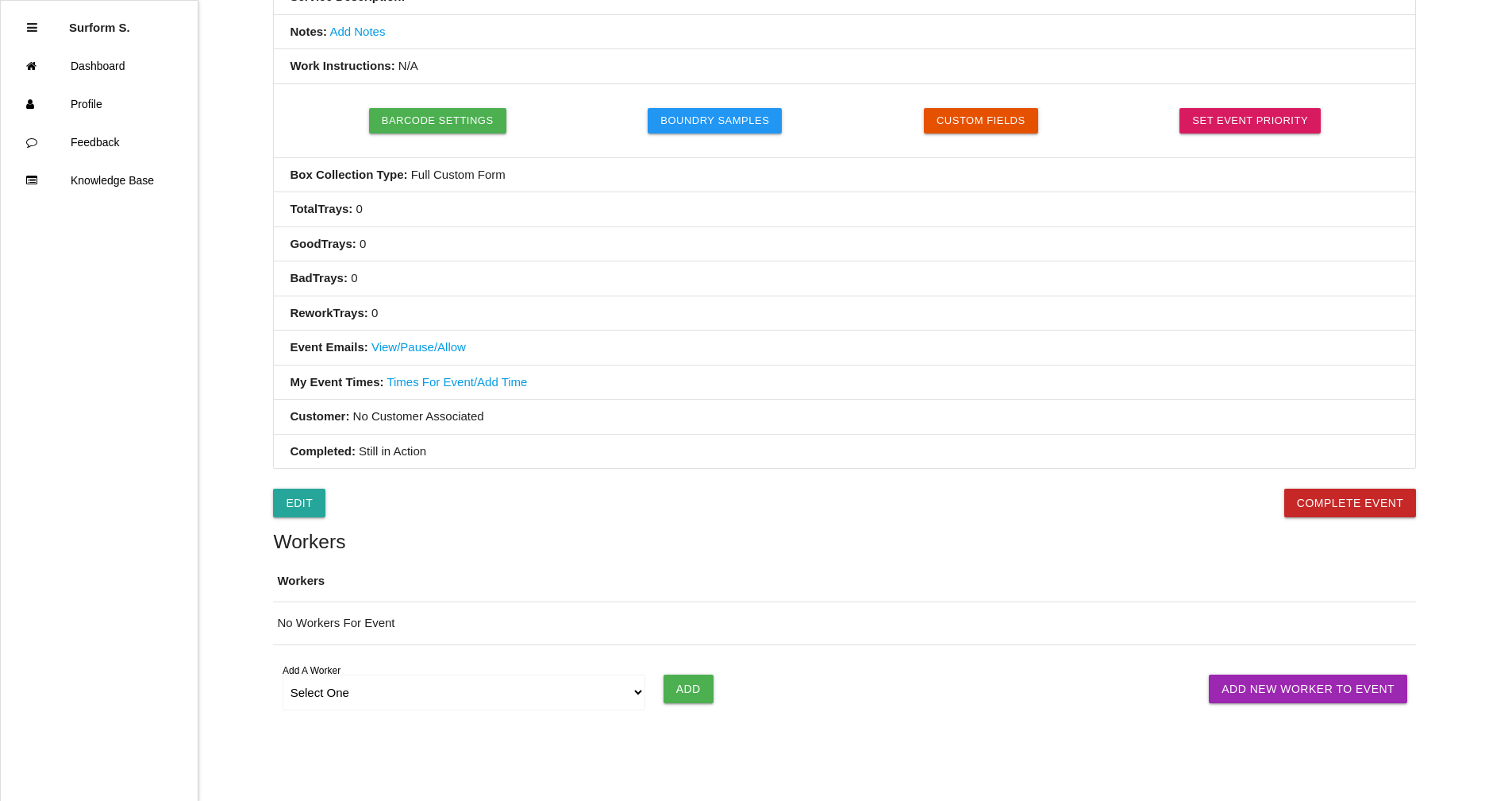
scroll to position [397, 0]
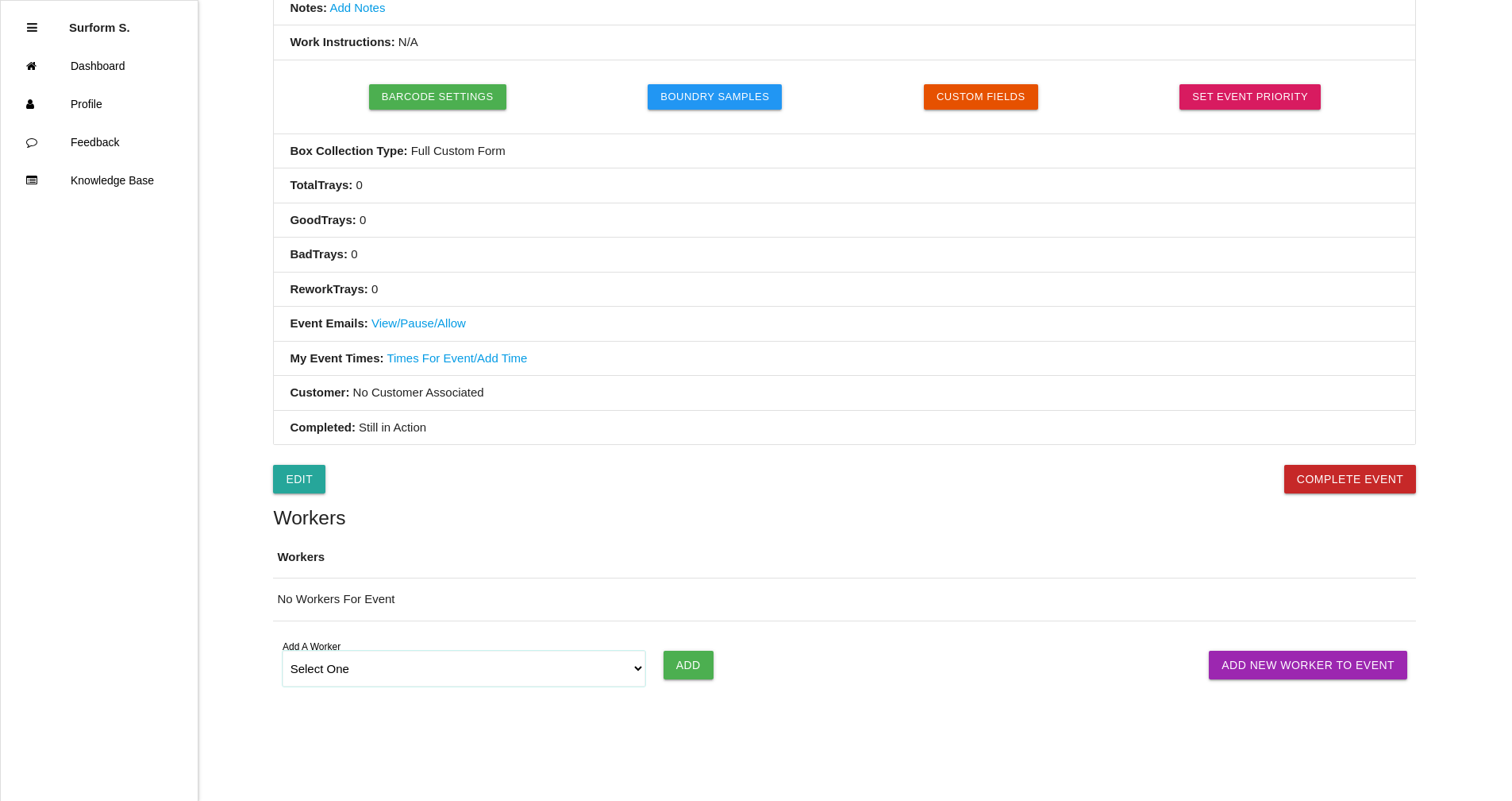
click at [595, 665] on select "Select One [PERSON_NAME] SF LAMCO SF ATM1 SF ATM2 SF MAAC" at bounding box center [464, 668] width 363 height 35
select select "6781344fb24b65000ec8f095"
click at [283, 650] on select "Select One [PERSON_NAME] SF LAMCO SF ATM1 SF ATM2 SF MAAC" at bounding box center [464, 668] width 363 height 35
click at [701, 665] on input "Add" at bounding box center [688, 665] width 50 height 29
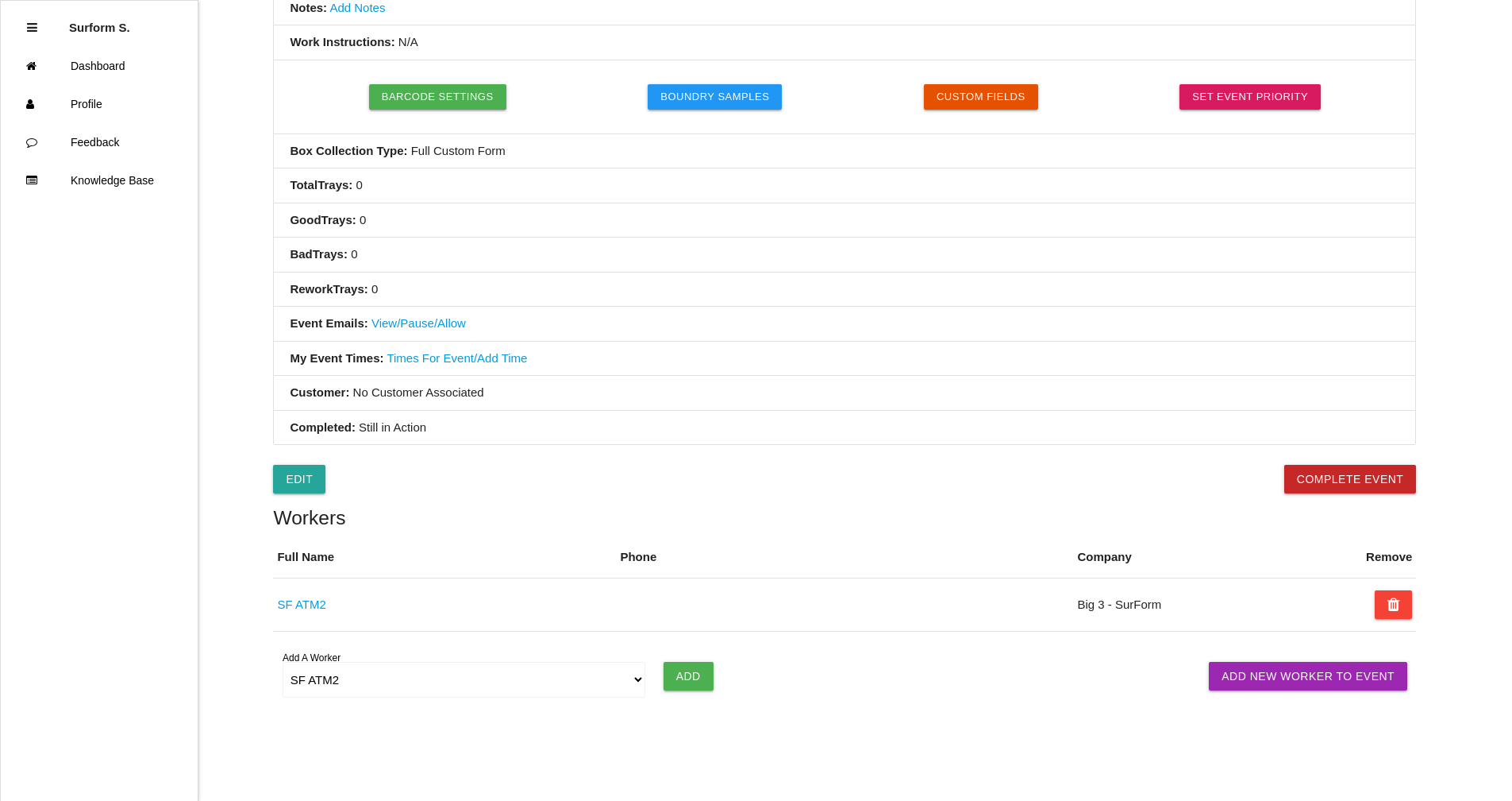
scroll to position [0, 0]
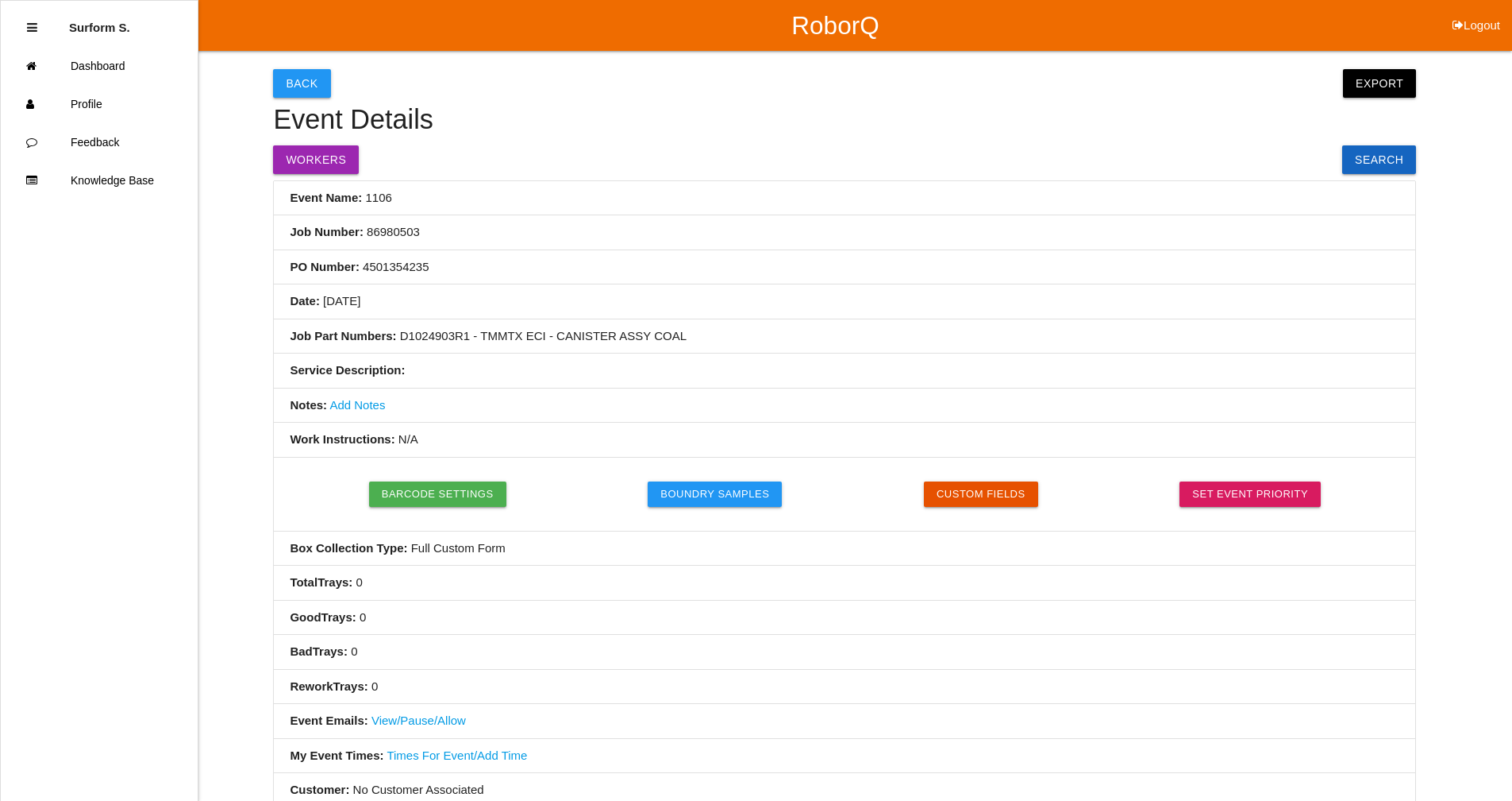
click at [369, 406] on link "Add Notes" at bounding box center [357, 405] width 56 height 13
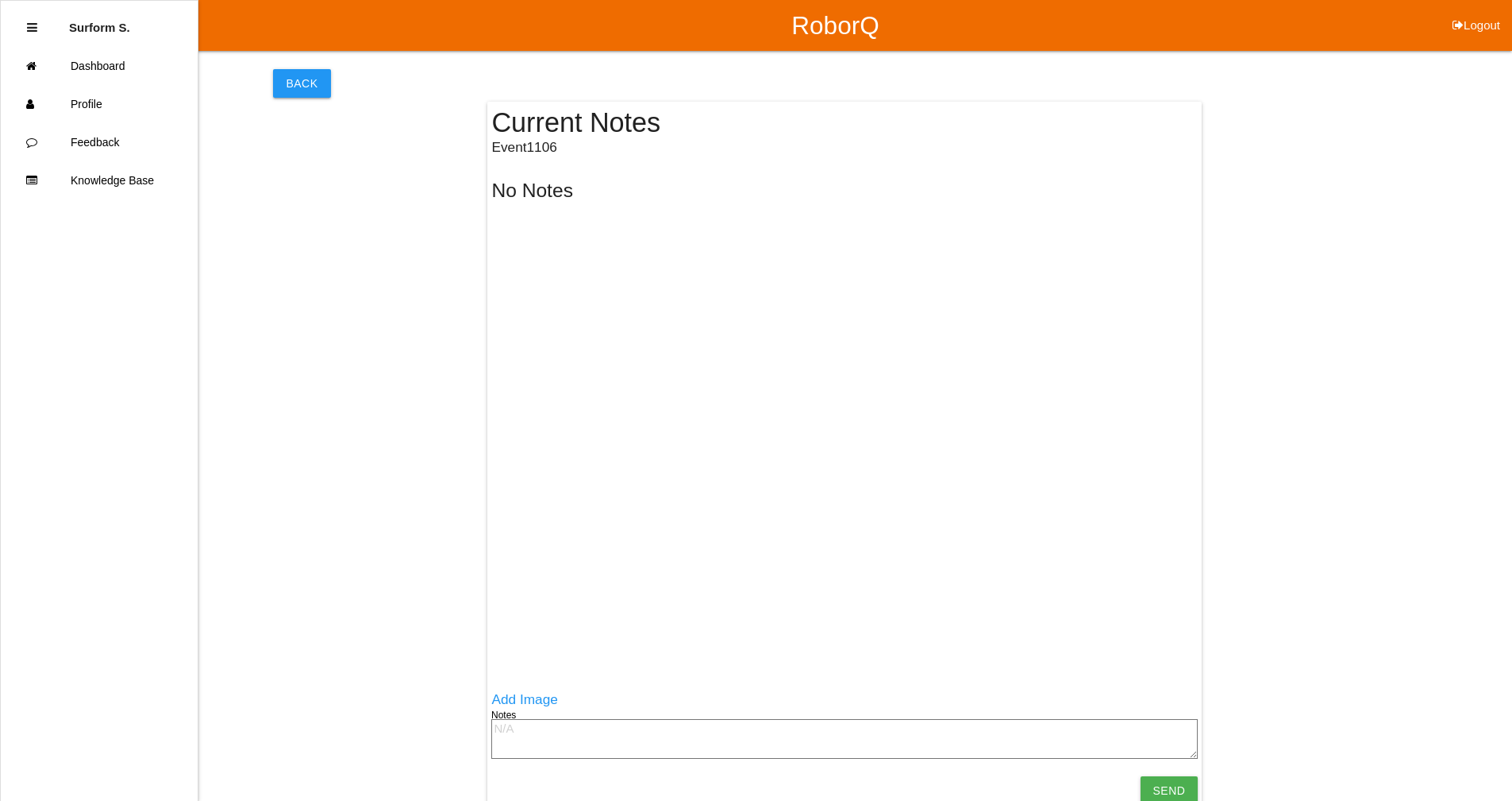
drag, startPoint x: 533, startPoint y: 738, endPoint x: 544, endPoint y: 732, distance: 12.5
click at [535, 738] on textarea at bounding box center [844, 738] width 706 height 40
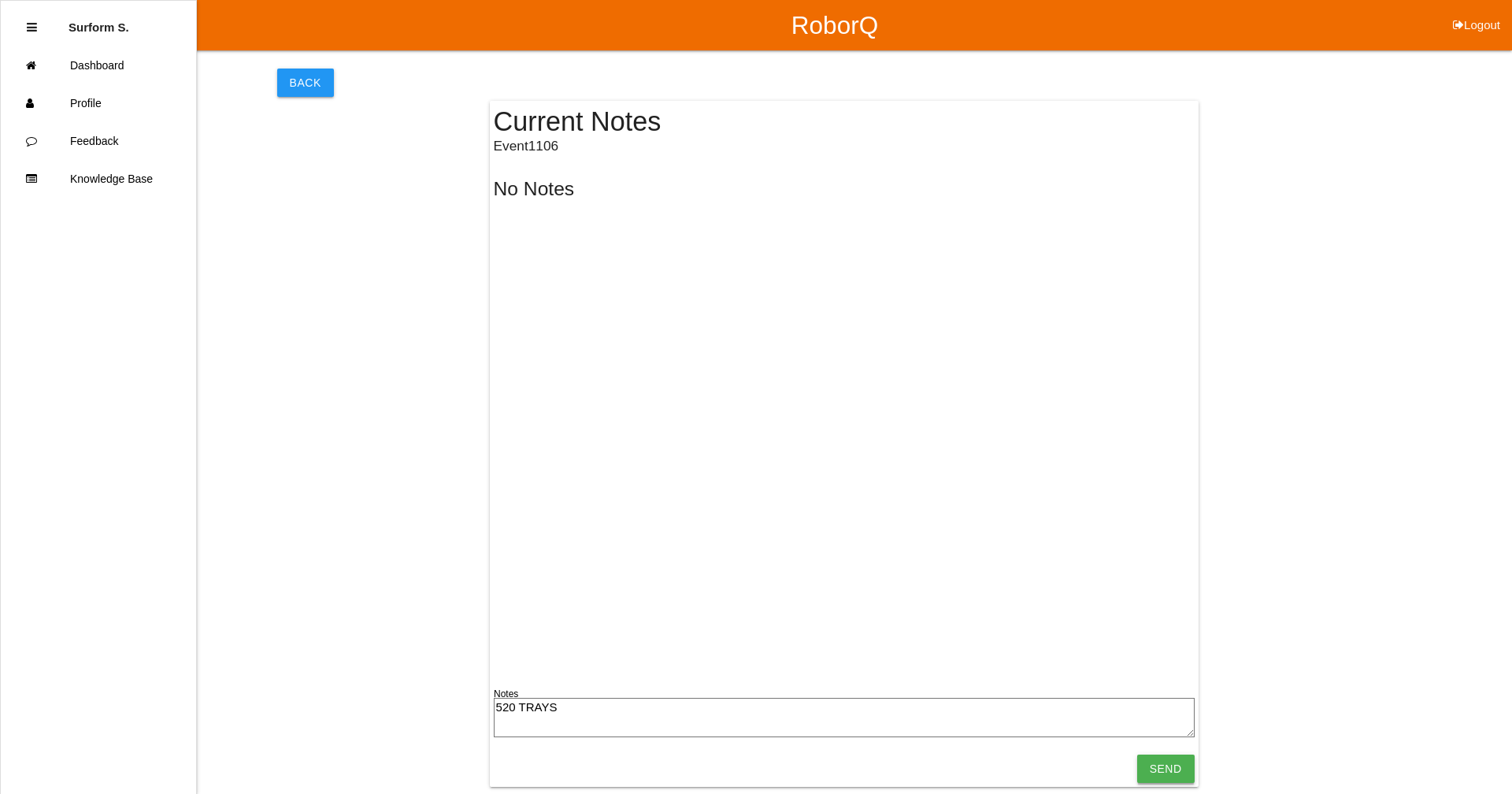
type textarea "520 TRAYS"
click at [1169, 766] on input "Send" at bounding box center [1166, 768] width 58 height 28
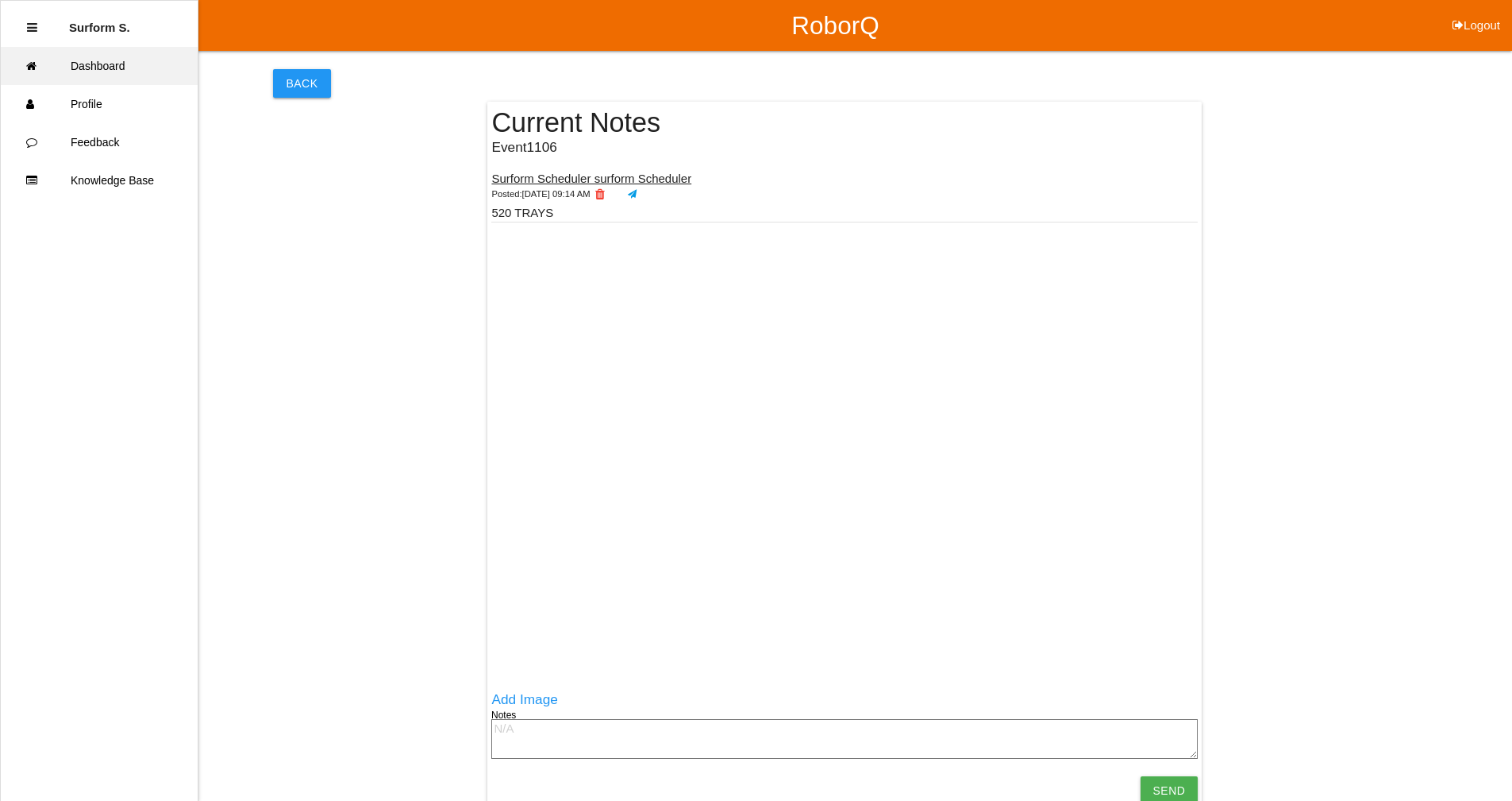
click at [98, 59] on link "Dashboard" at bounding box center [99, 66] width 197 height 38
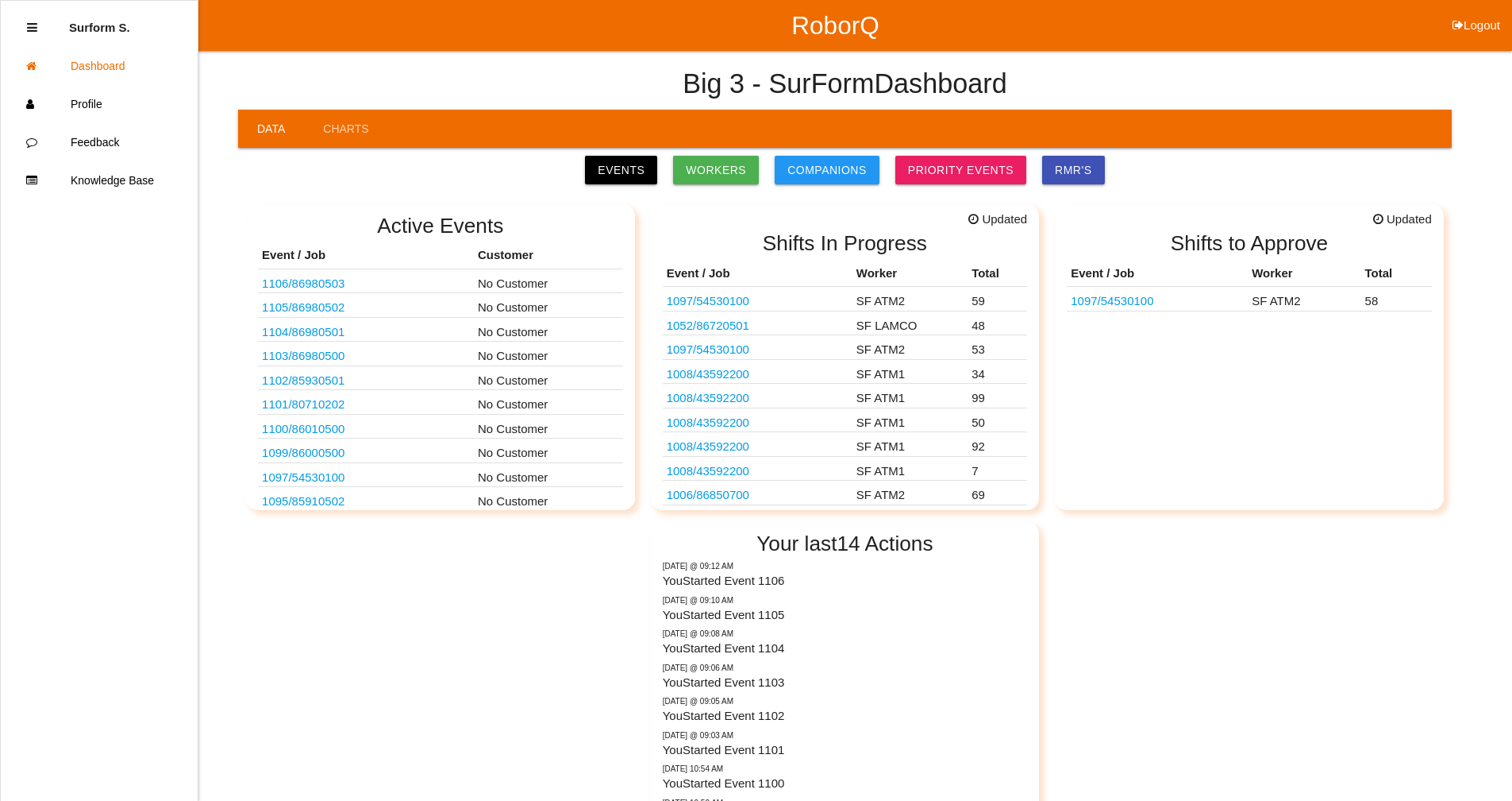
click at [328, 308] on link "1105 / 86980502" at bounding box center [304, 307] width 82 height 13
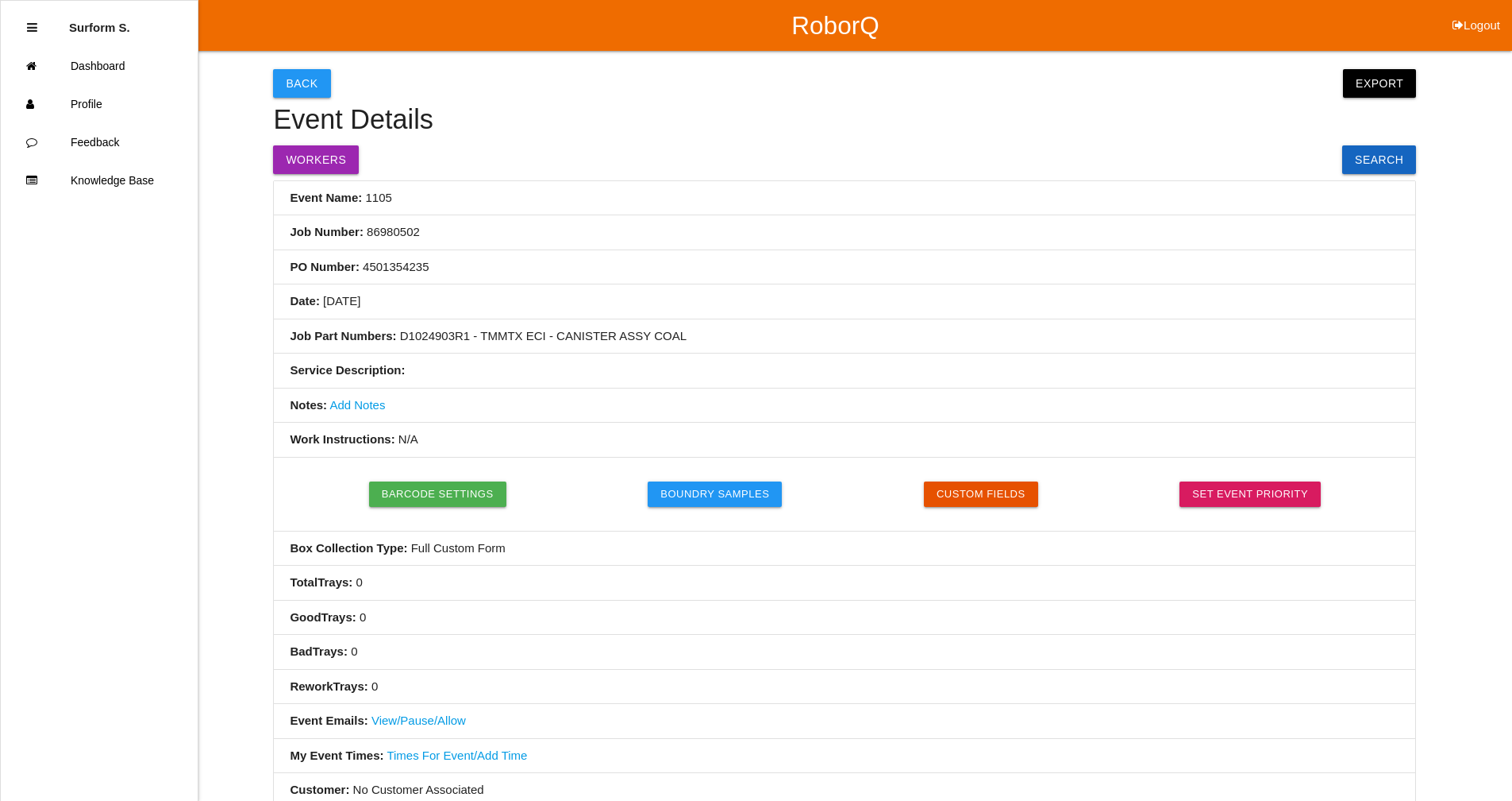
click at [357, 410] on link "Add Notes" at bounding box center [357, 405] width 56 height 13
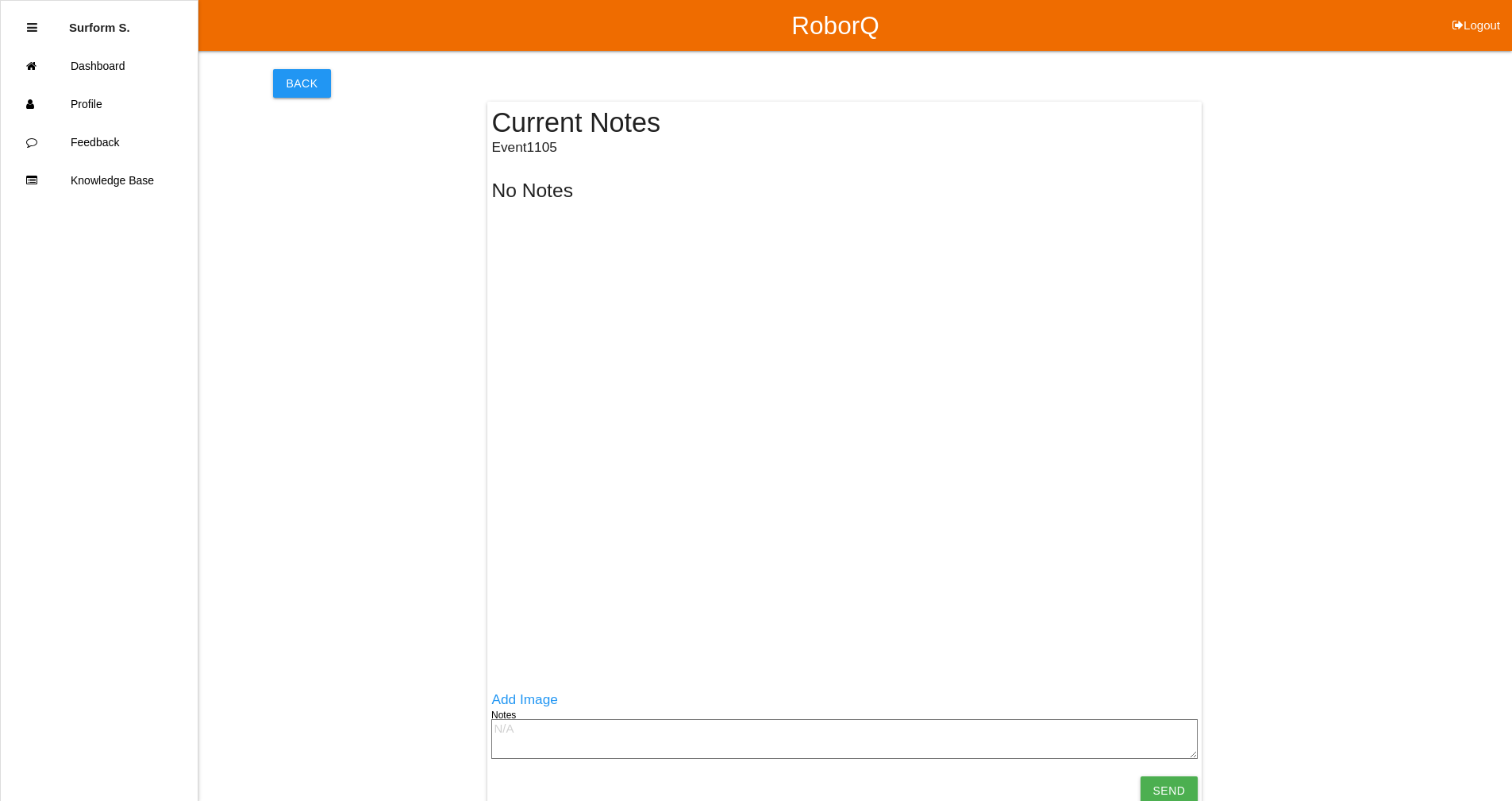
click at [521, 735] on textarea at bounding box center [844, 738] width 706 height 40
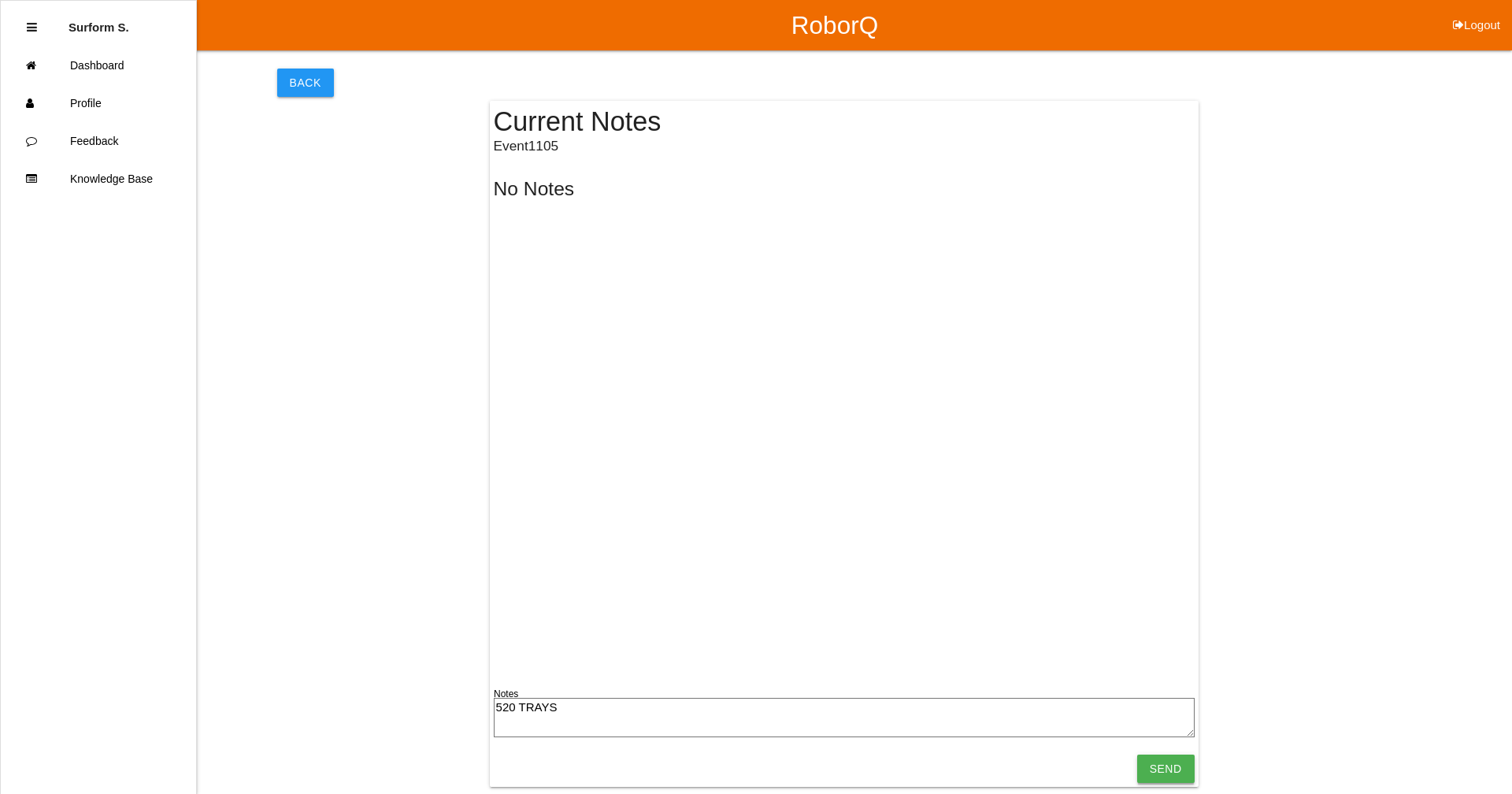
type textarea "520 TRAYS"
click at [1167, 769] on input "Send" at bounding box center [1166, 768] width 58 height 28
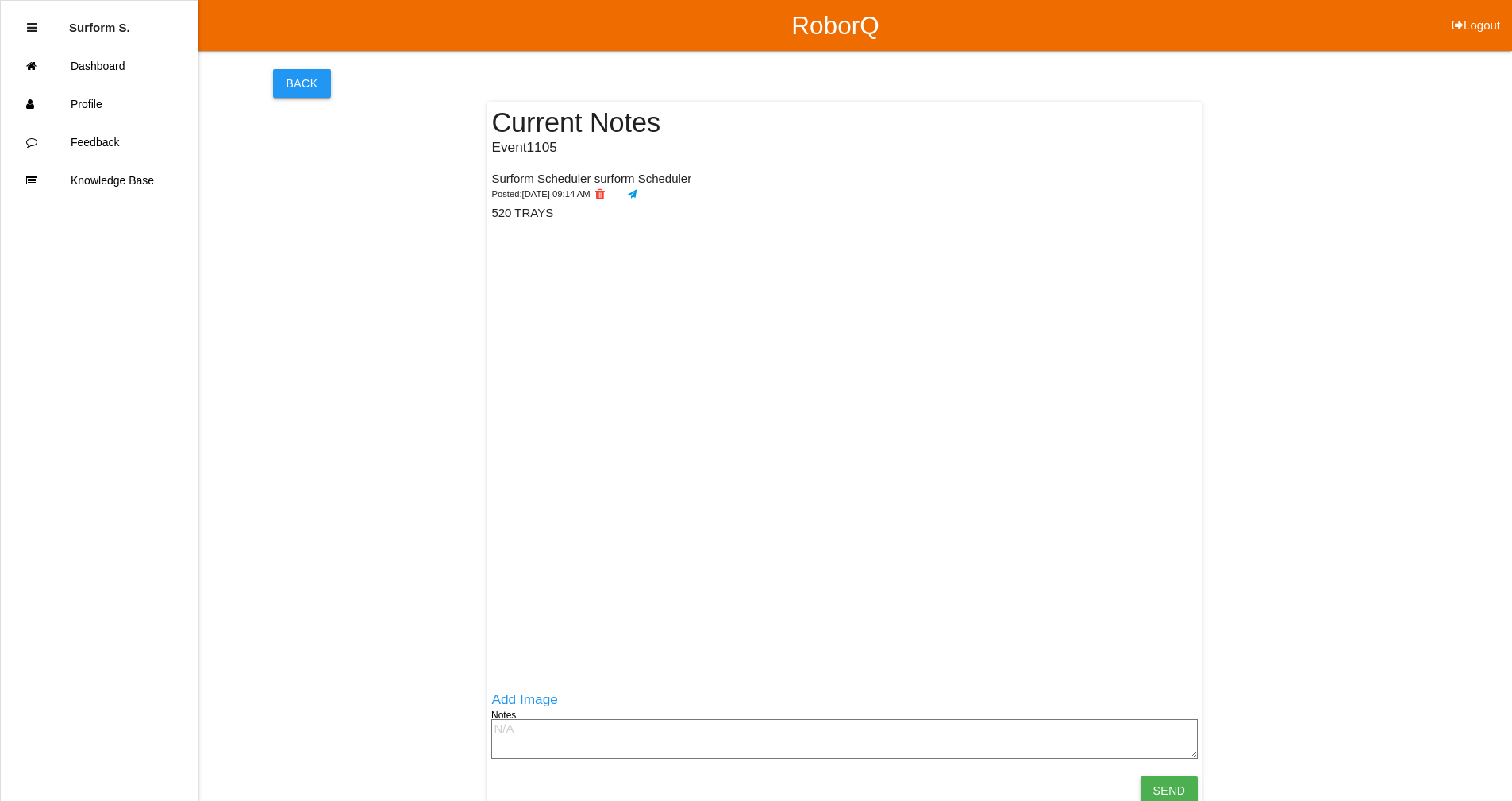
click at [308, 82] on button "Back" at bounding box center [302, 83] width 57 height 29
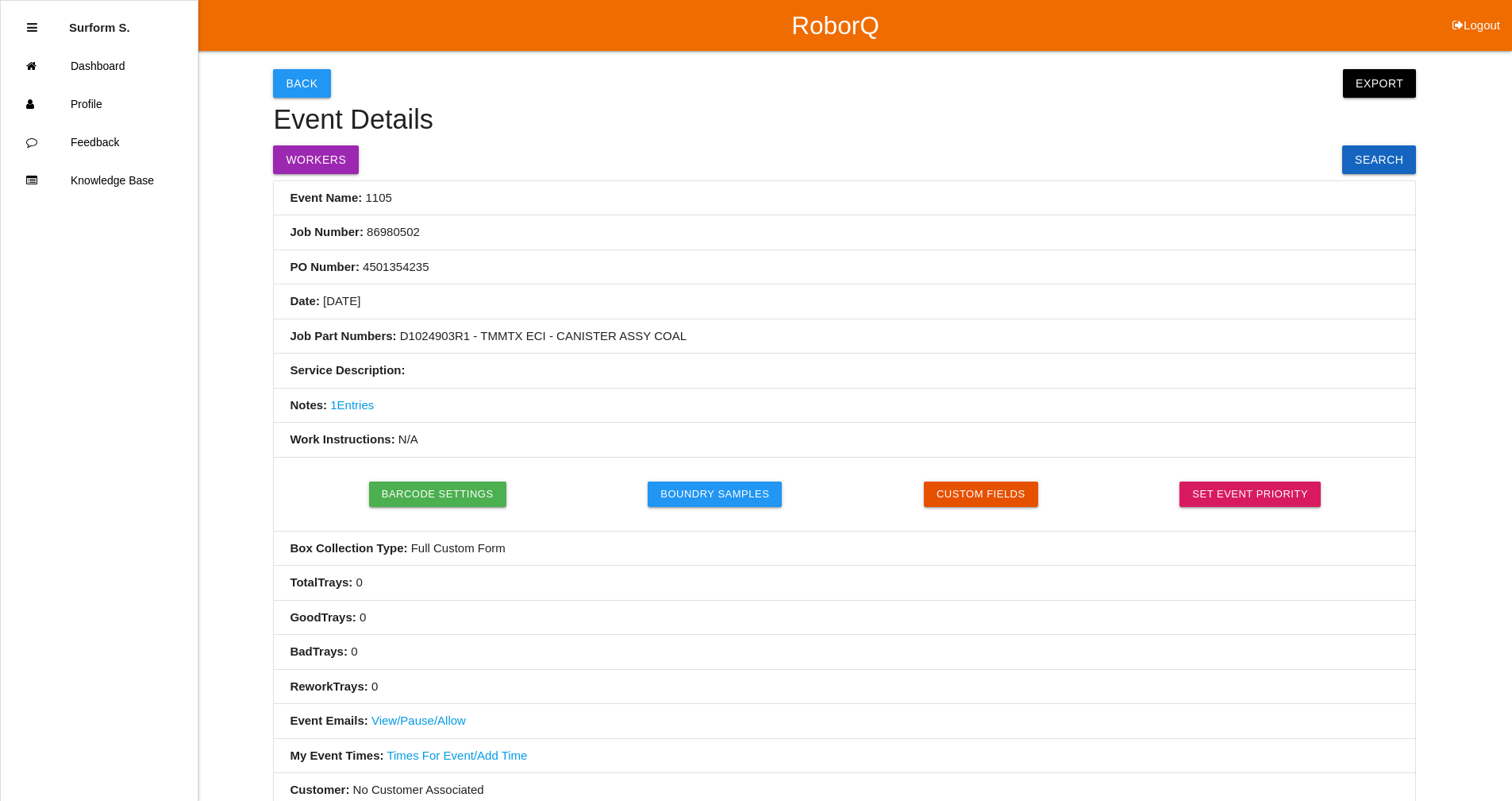
click at [308, 82] on button "Back" at bounding box center [302, 83] width 57 height 29
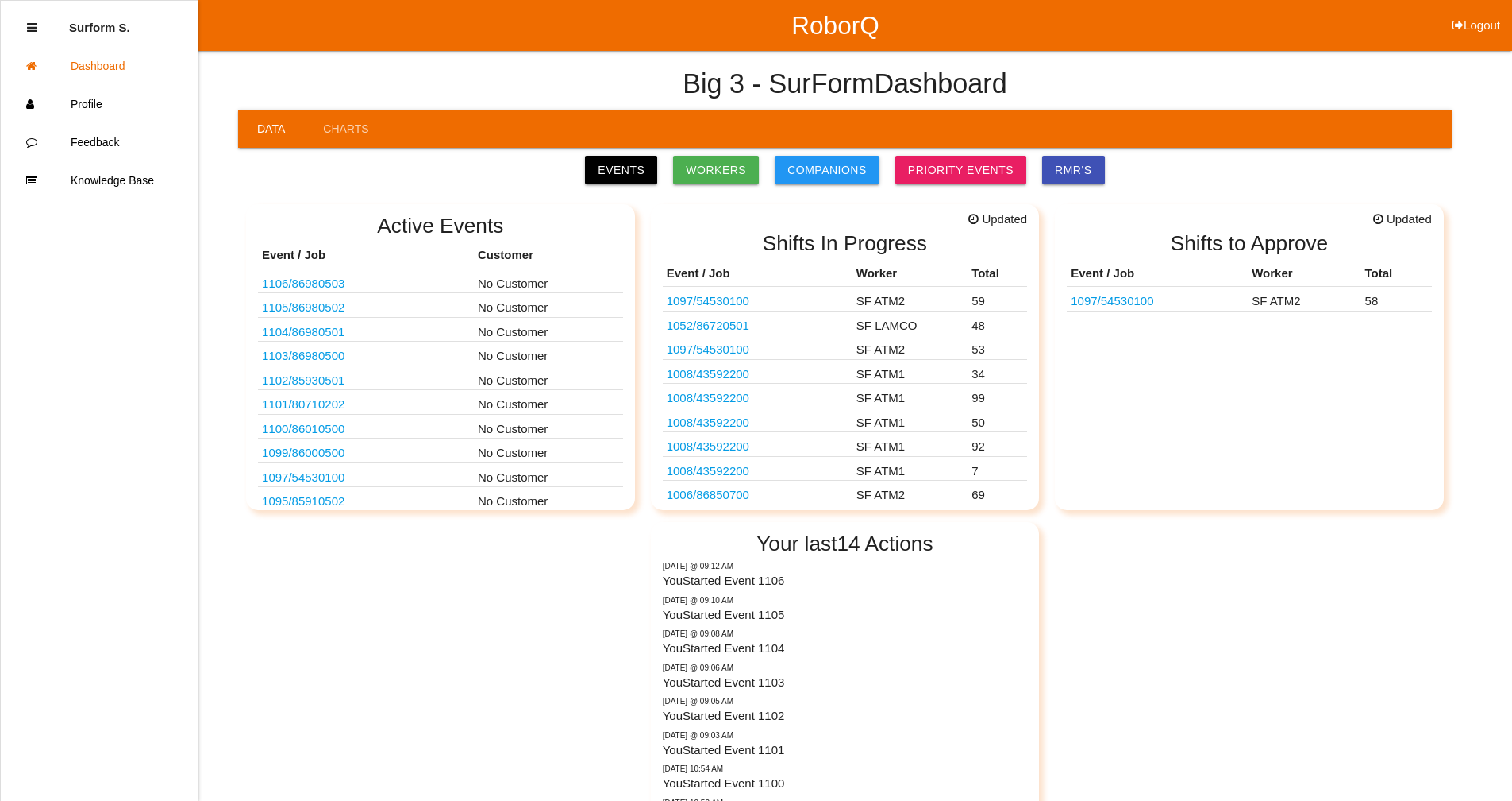
click at [333, 333] on link "1104 / 86980501" at bounding box center [304, 332] width 82 height 13
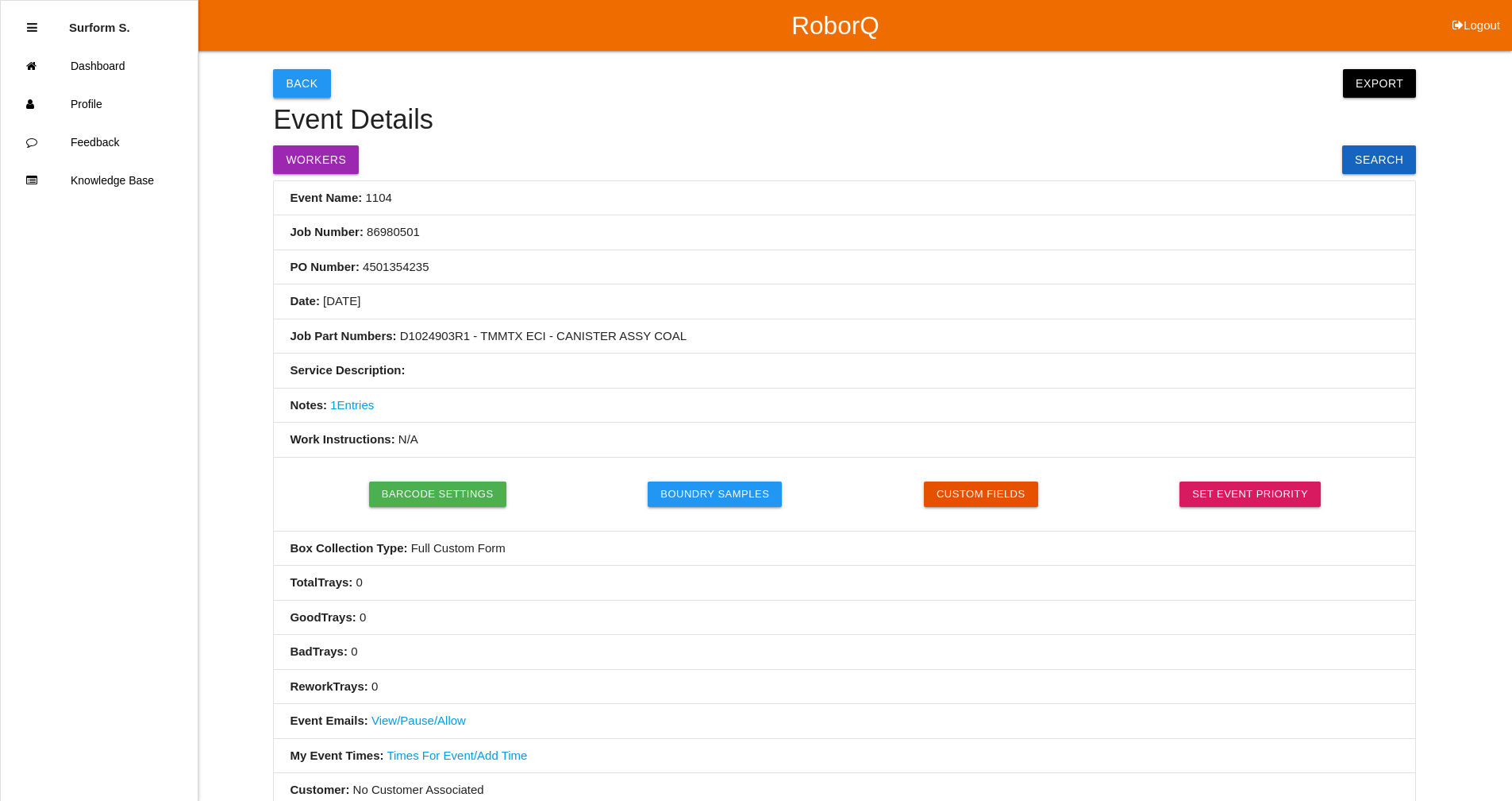
click at [291, 85] on button "Back" at bounding box center [302, 83] width 57 height 29
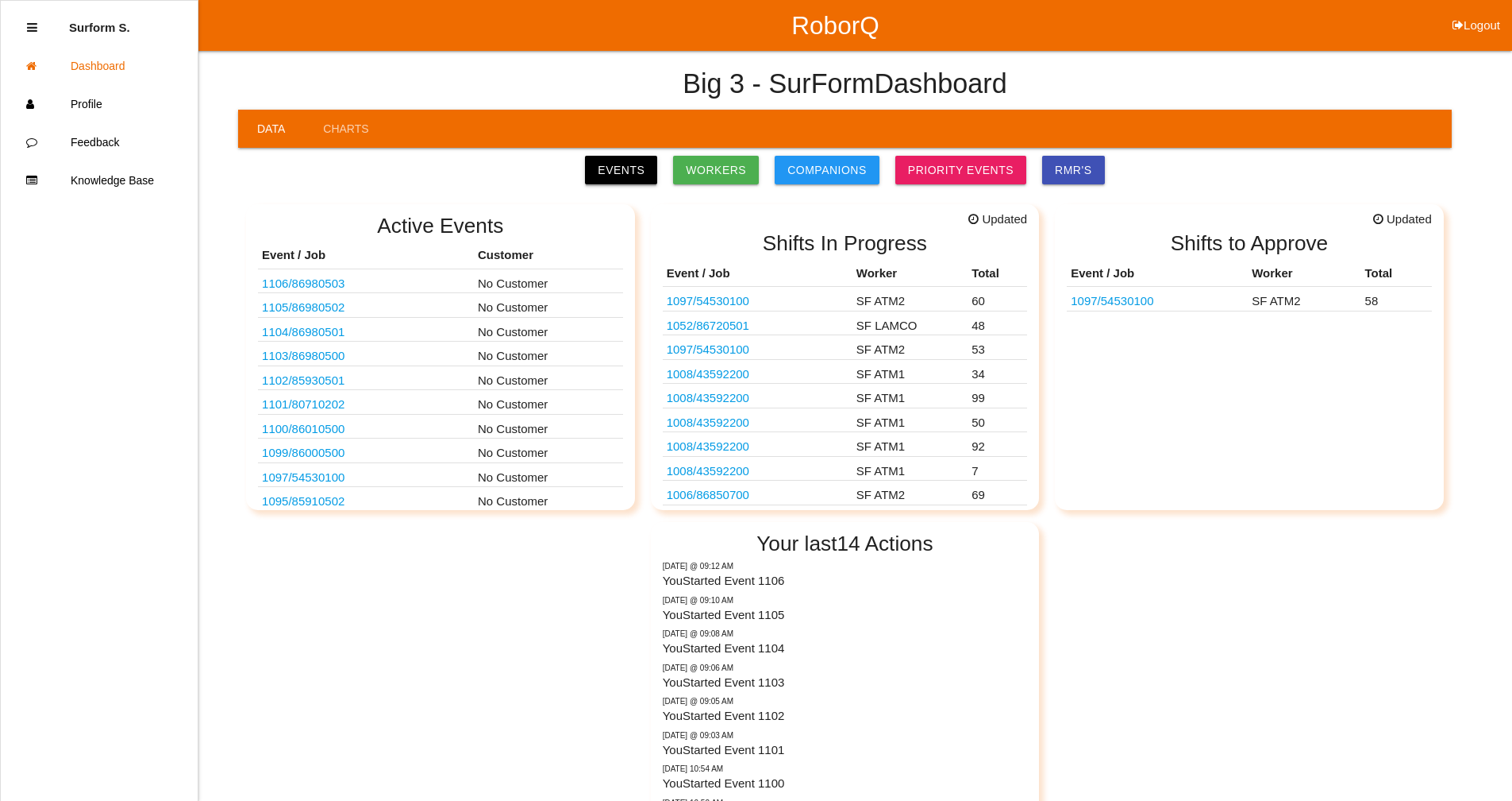
click at [619, 164] on link "Events" at bounding box center [621, 170] width 72 height 29
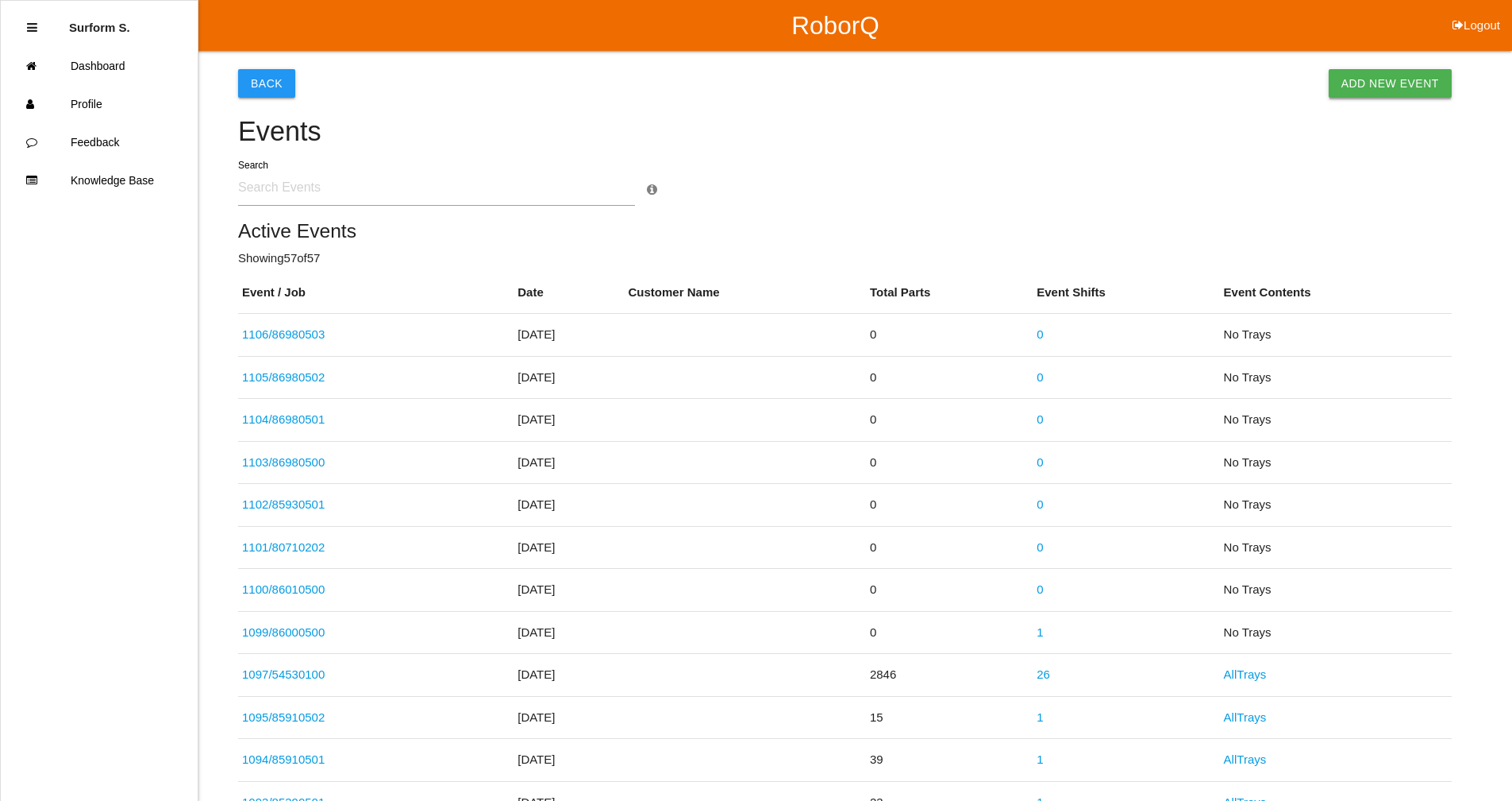
click at [1362, 89] on link "Add New Event" at bounding box center [1390, 83] width 123 height 29
select select "notRequired"
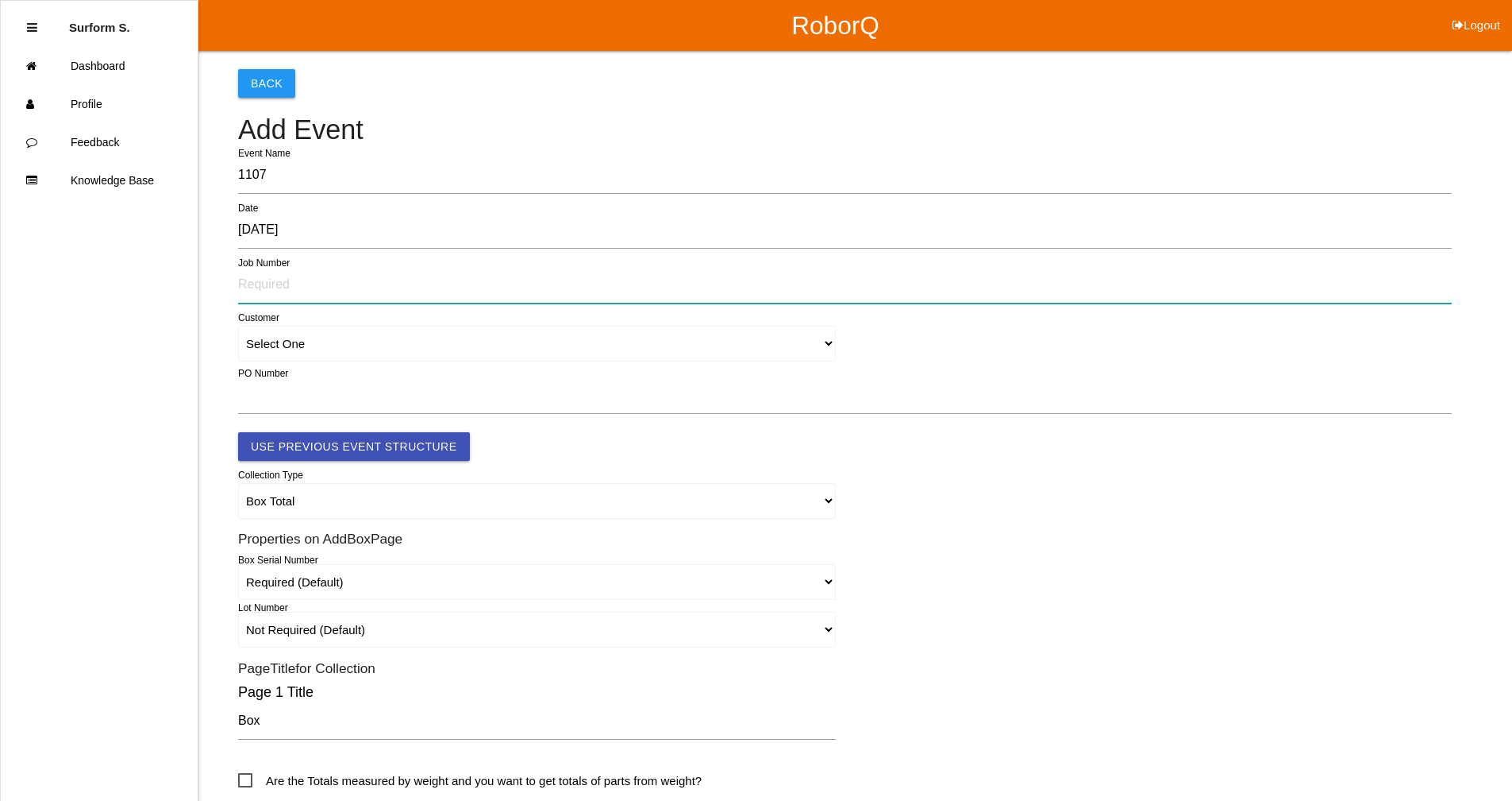
click at [249, 289] on input "text" at bounding box center [844, 284] width 1213 height 36
type input "8698504"
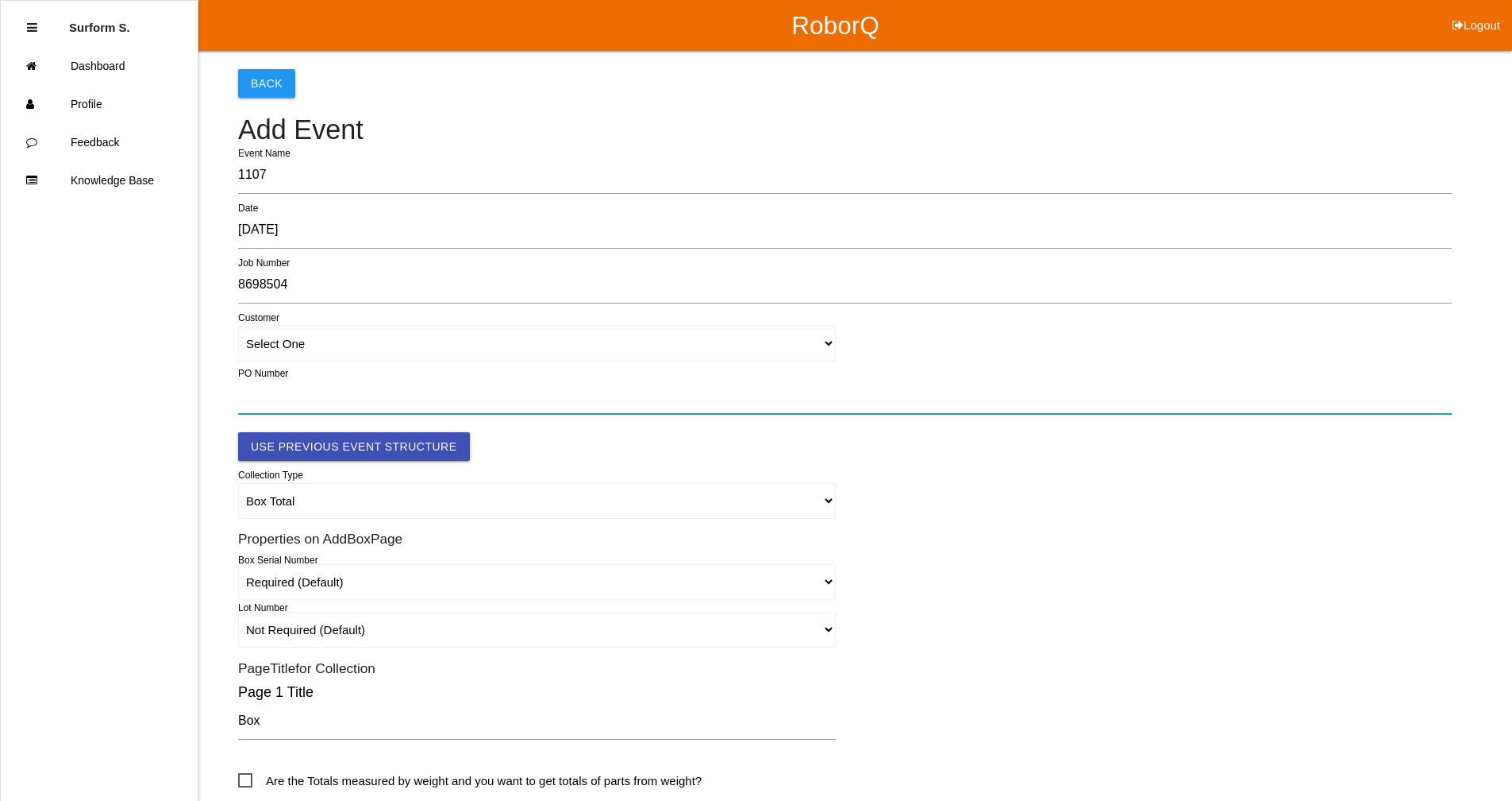
click at [241, 403] on input "text" at bounding box center [844, 395] width 1213 height 36
paste input "4501354235"
type input "4501354235"
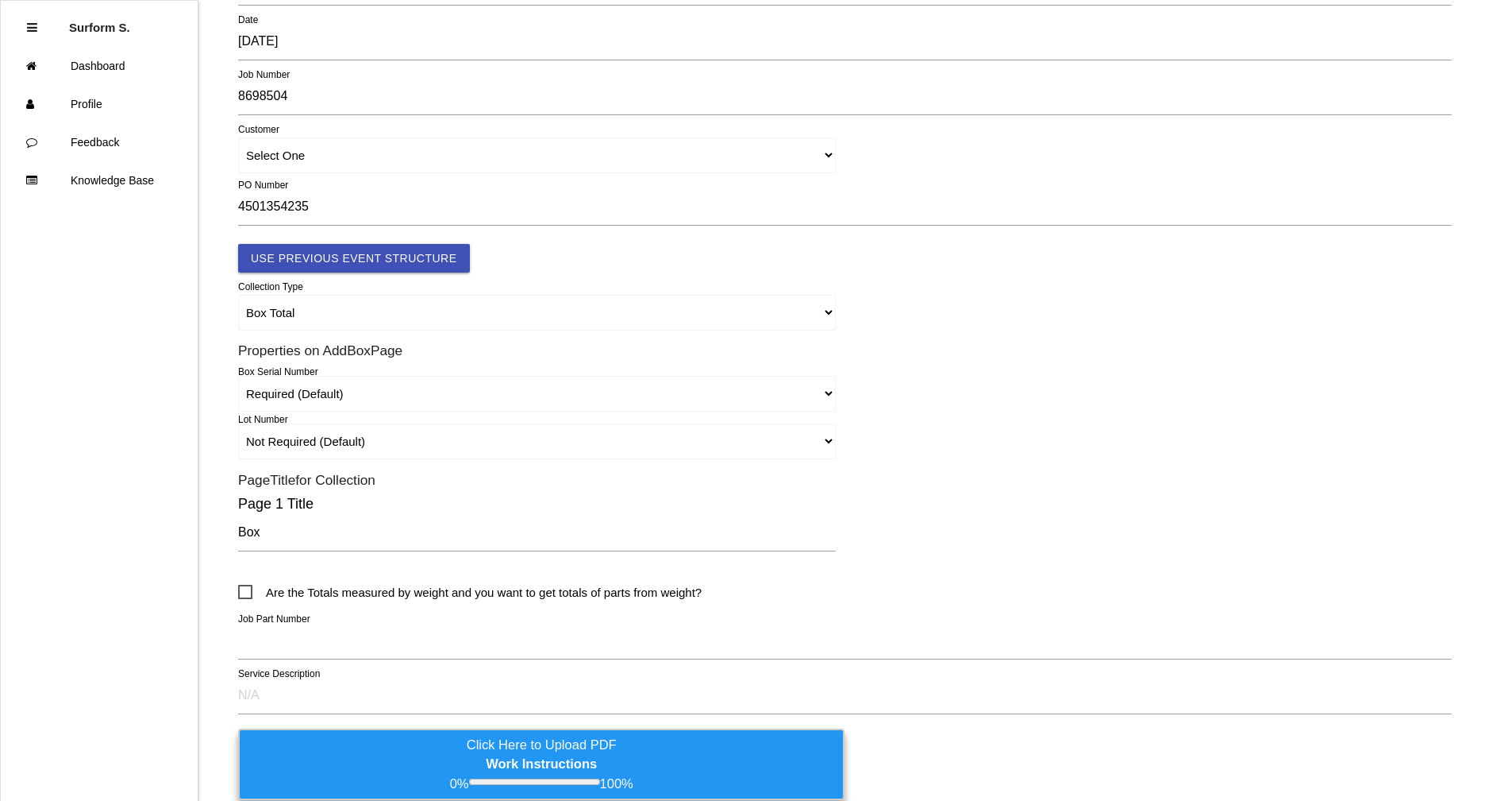
scroll to position [374, 0]
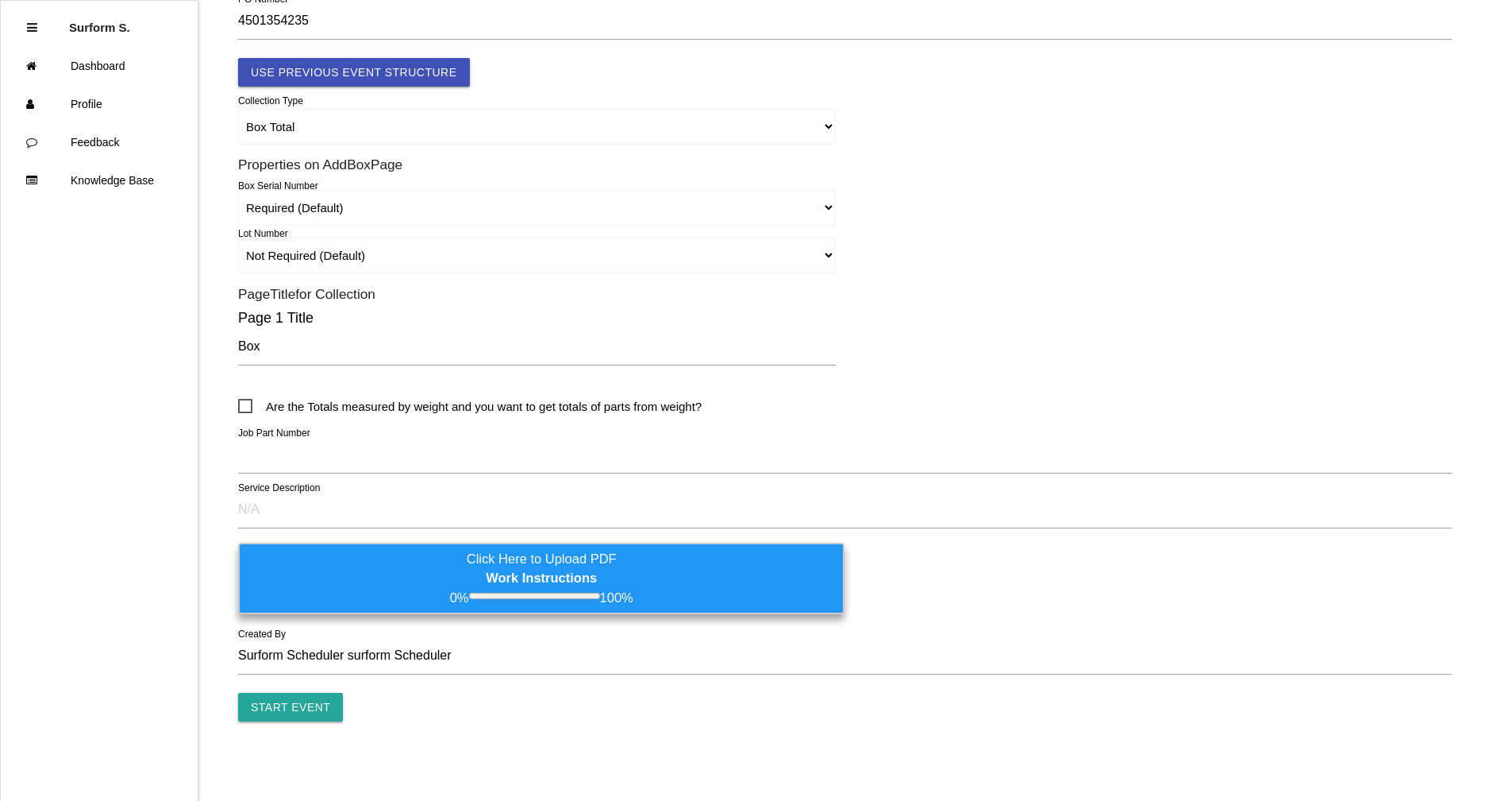
click at [306, 421] on div "Are the Totals measured by weight and you want to get totals of parts from weig…" at bounding box center [844, 406] width 1213 height 37
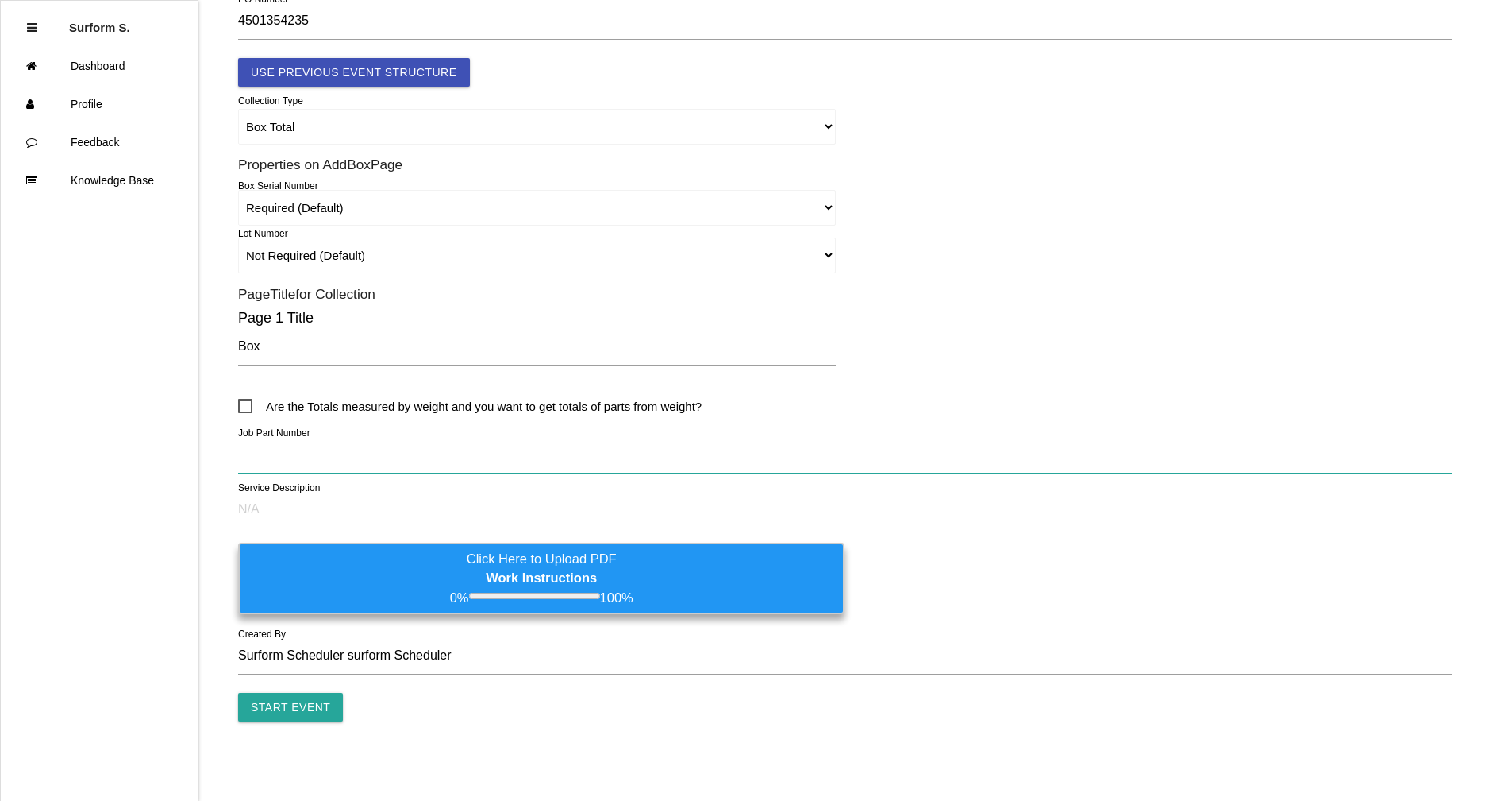
click at [287, 452] on input "text" at bounding box center [844, 454] width 1213 height 36
paste input "D1024903R1 - TMMTX ECI - CANISTER ASSY COAL"
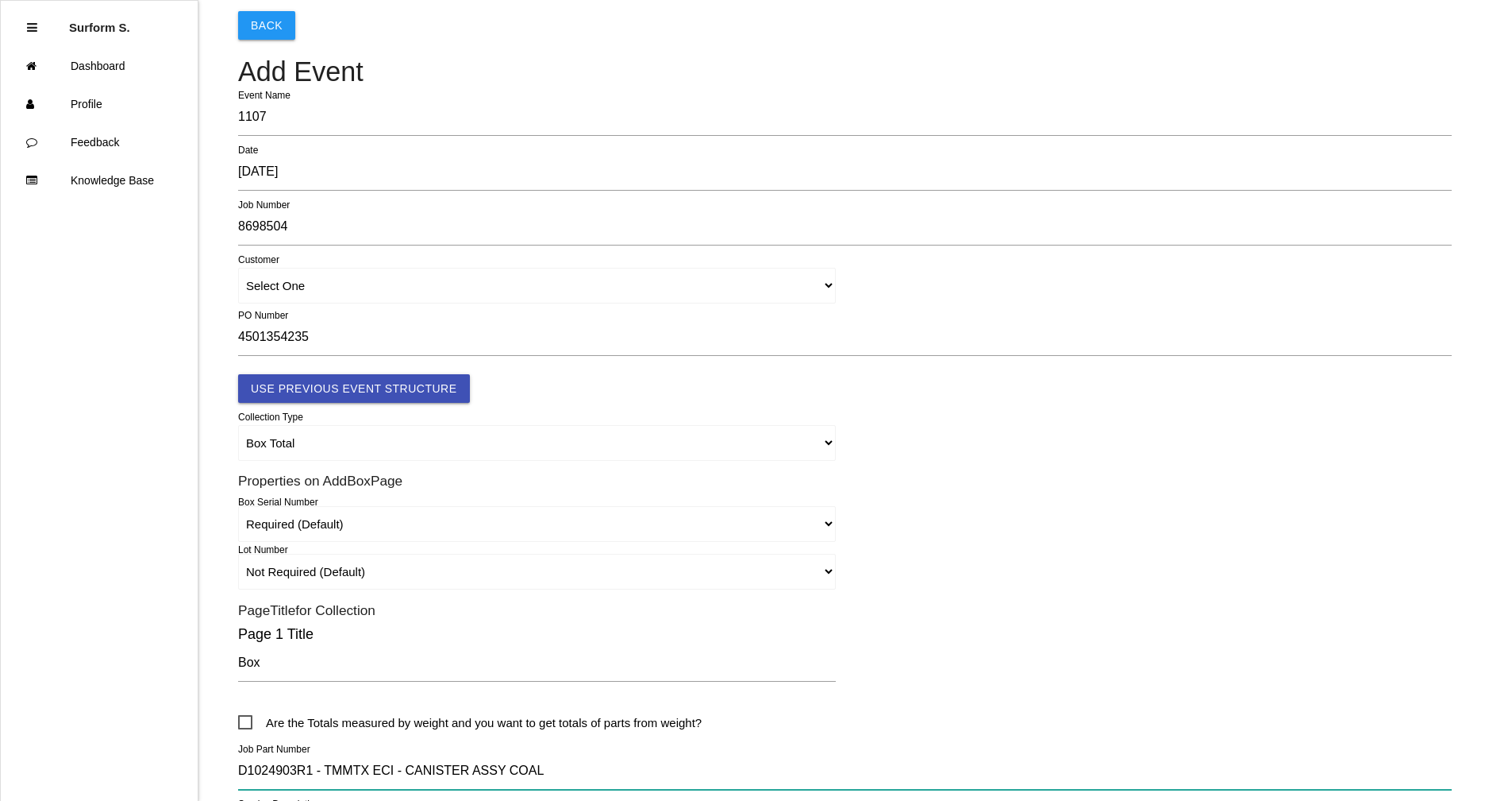
scroll to position [56, 0]
type input "D1024903R1 - TMMTX ECI - CANISTER ASSY COAL"
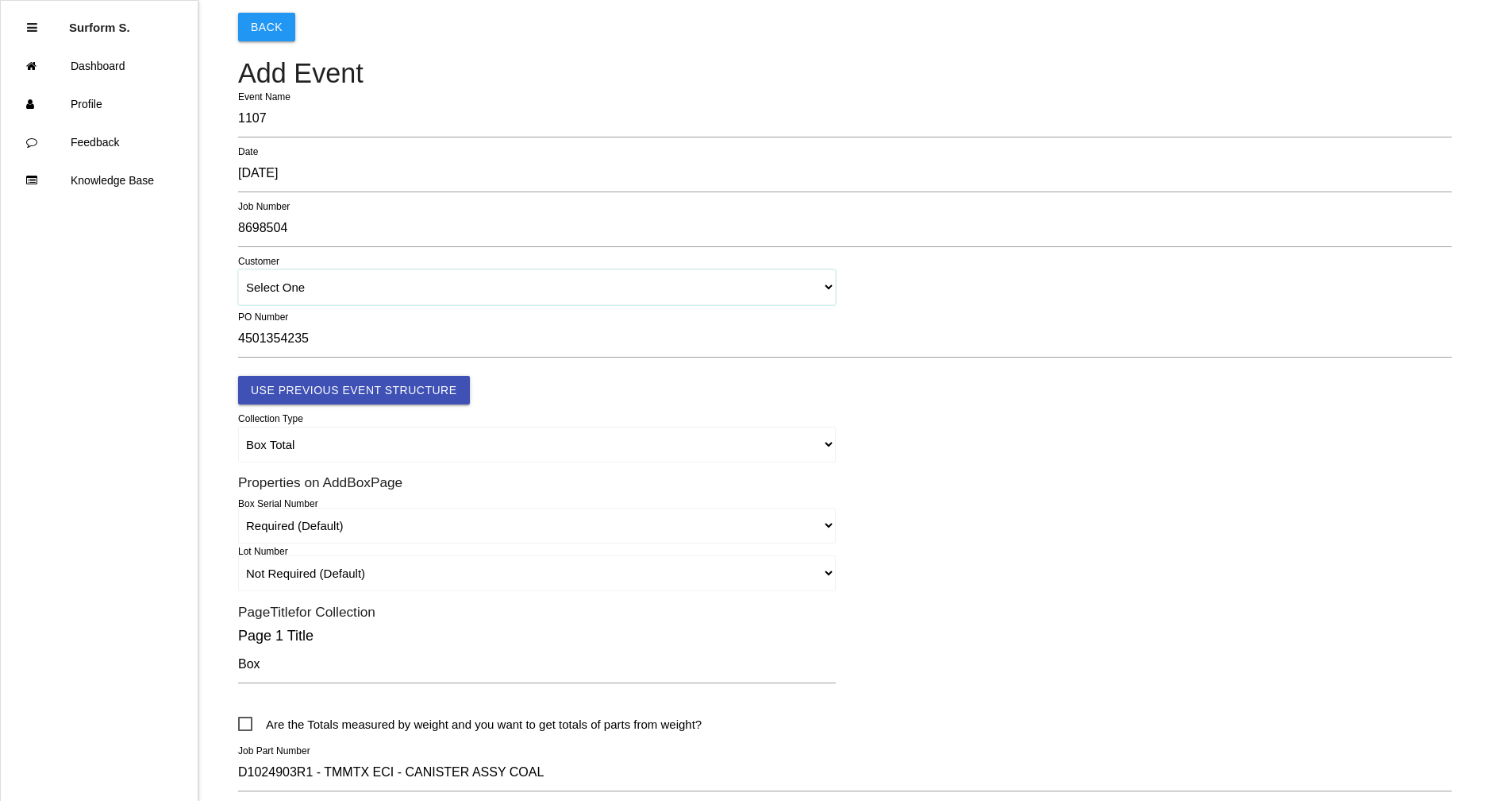
click at [630, 283] on select "Select One" at bounding box center [537, 287] width 598 height 35
click at [635, 286] on select "Select One" at bounding box center [537, 287] width 598 height 35
click at [393, 385] on button "Use Previous Event Structure" at bounding box center [354, 390] width 232 height 29
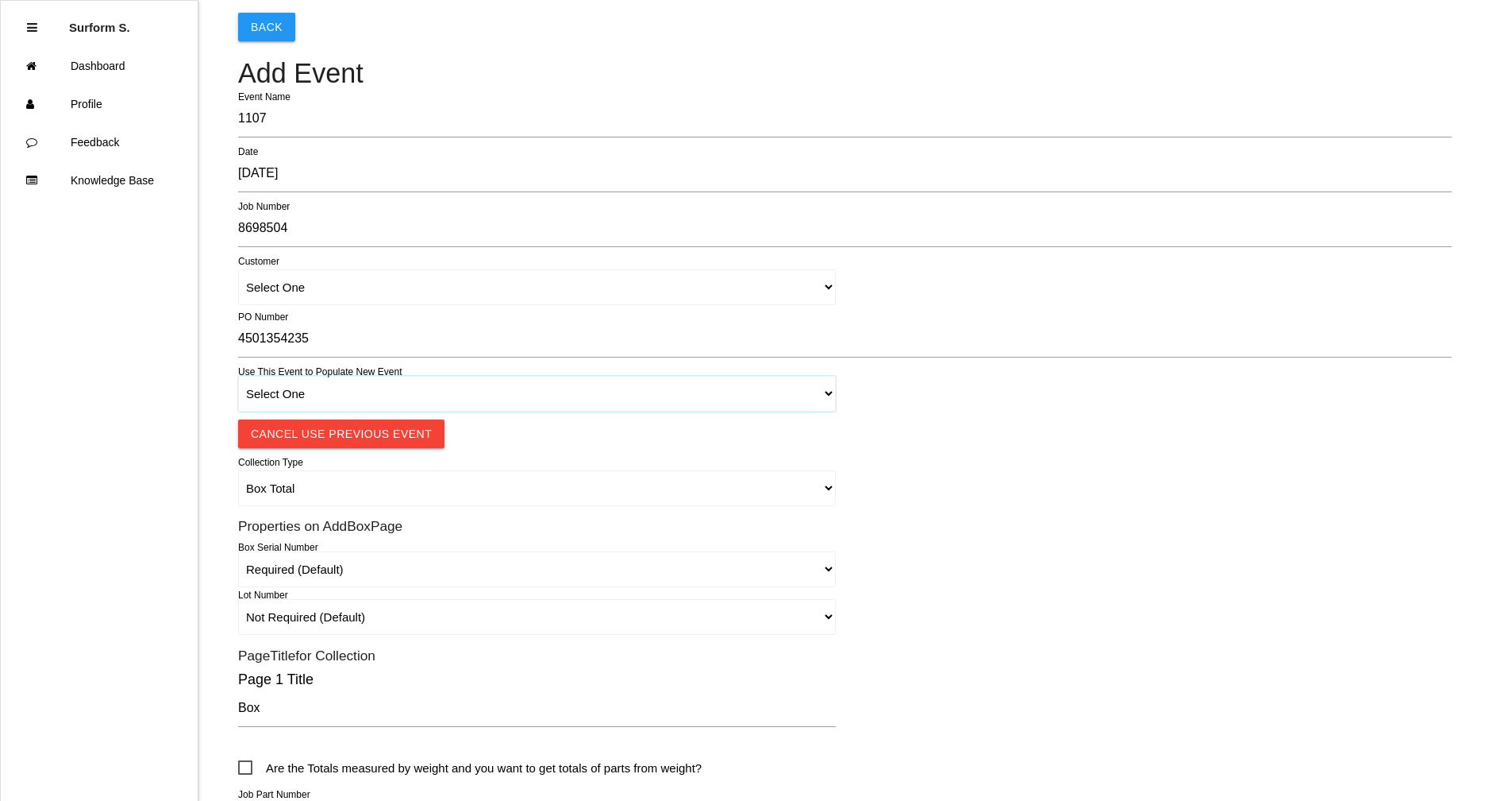
click at [394, 400] on select "Select One 1018 4 - Distinct Barcodes - Not Matching 1015 4 - Matching Barcodes…" at bounding box center [537, 394] width 598 height 35
select select "67b36d620018c9000e46307b"
click at [238, 376] on select "Select One 1018 4 - Distinct Barcodes - Not Matching 1015 4 - Matching Barcodes…" at bounding box center [537, 394] width 598 height 35
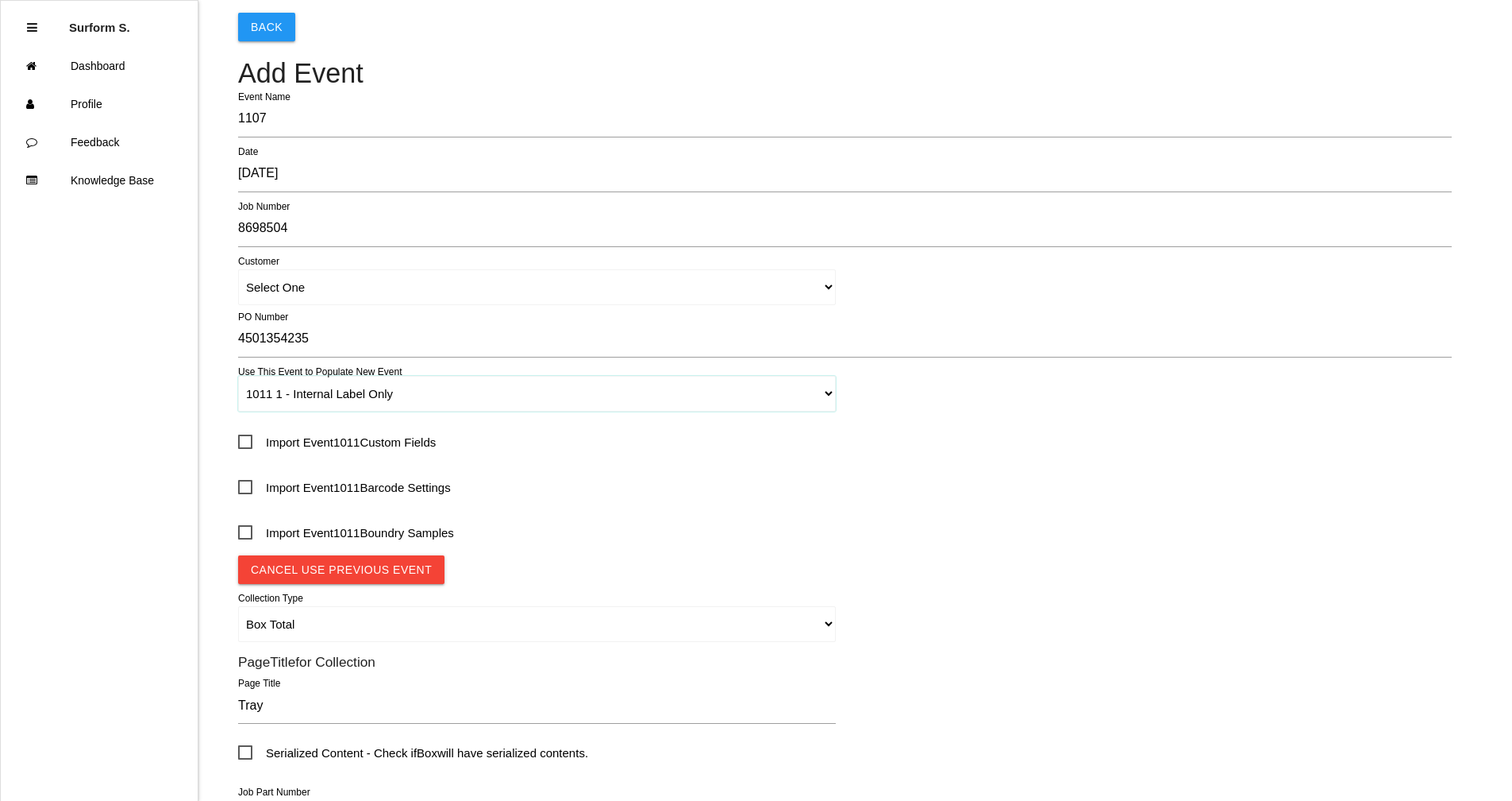
select select "autoSingle"
click at [372, 443] on span "Import Event 1011 Custom Fields" at bounding box center [336, 443] width 198 height 20
click at [248, 442] on input "Import Event 1011 Custom Fields" at bounding box center [243, 437] width 10 height 10
checkbox input "true"
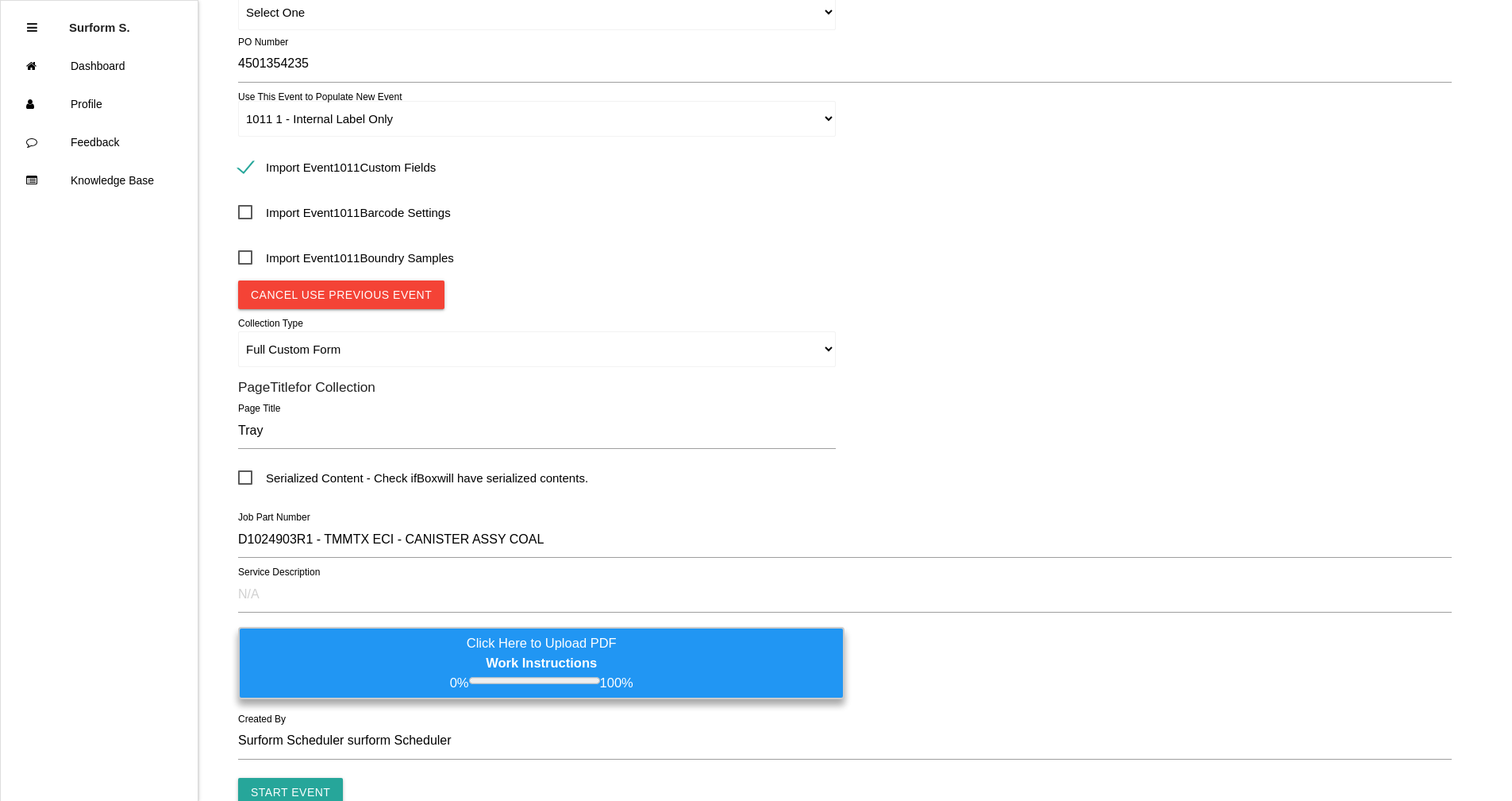
scroll to position [416, 0]
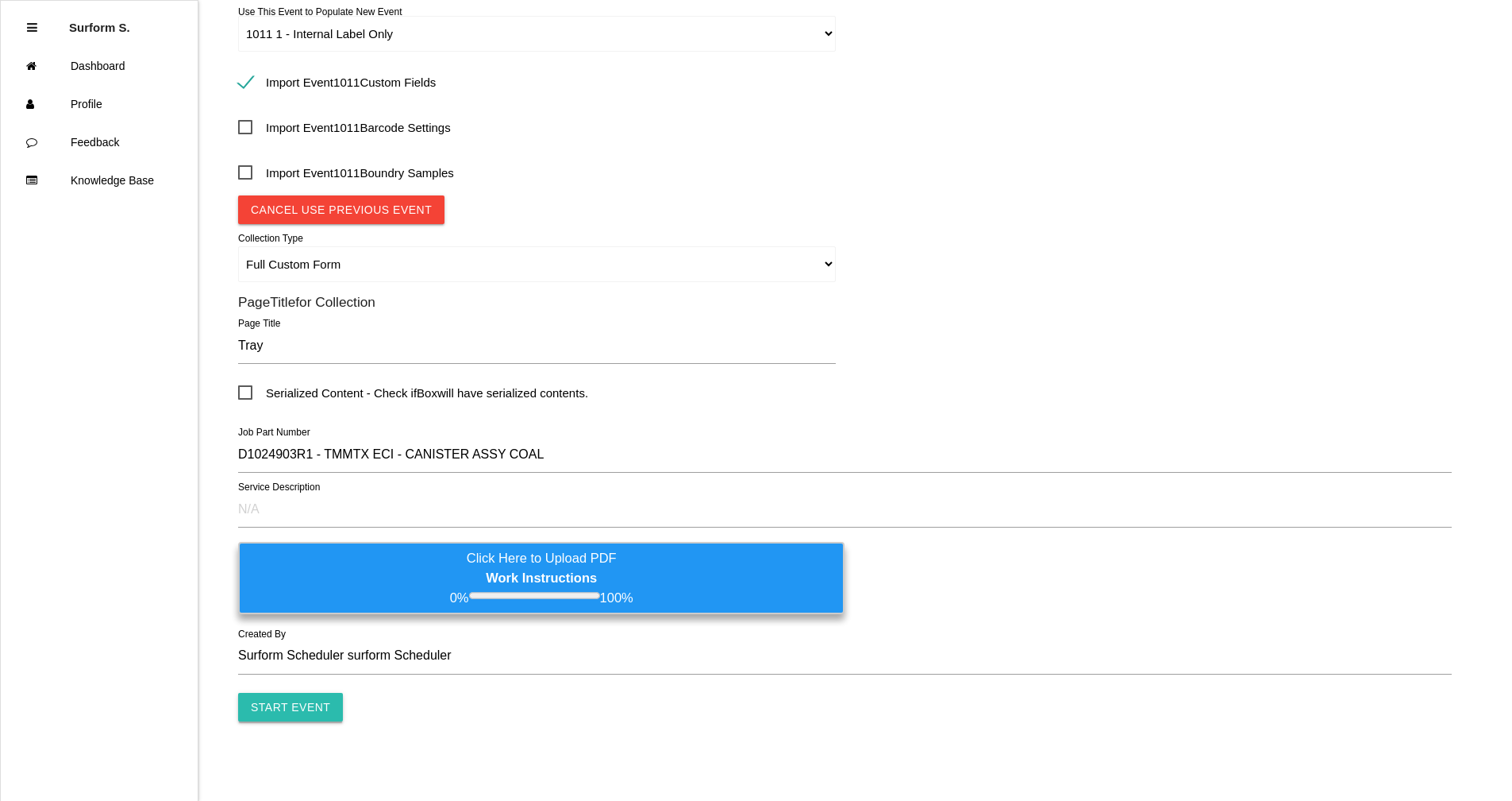
click at [298, 695] on input "Start Event" at bounding box center [290, 707] width 105 height 29
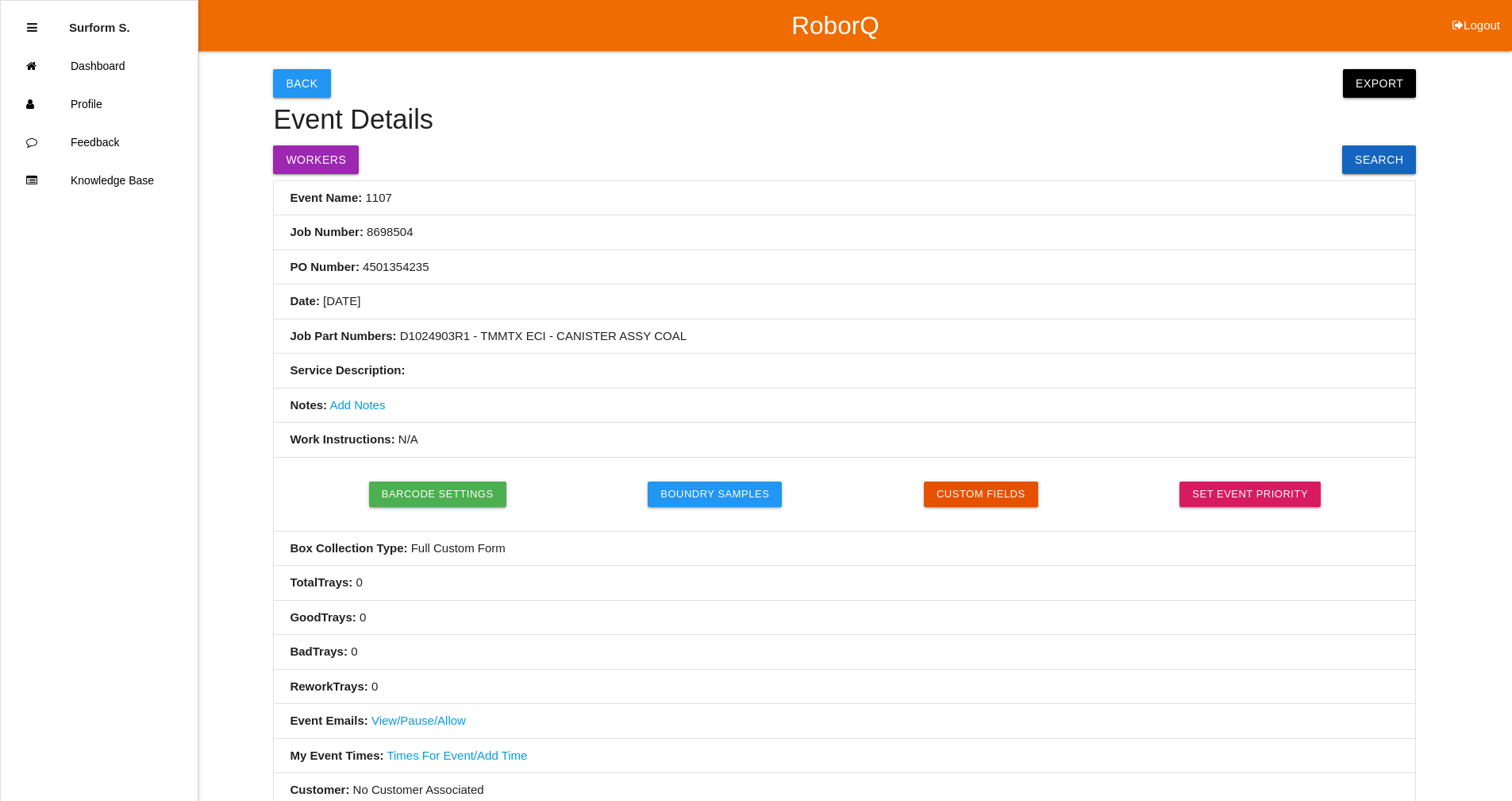
click at [373, 405] on link "Add Notes" at bounding box center [357, 405] width 56 height 13
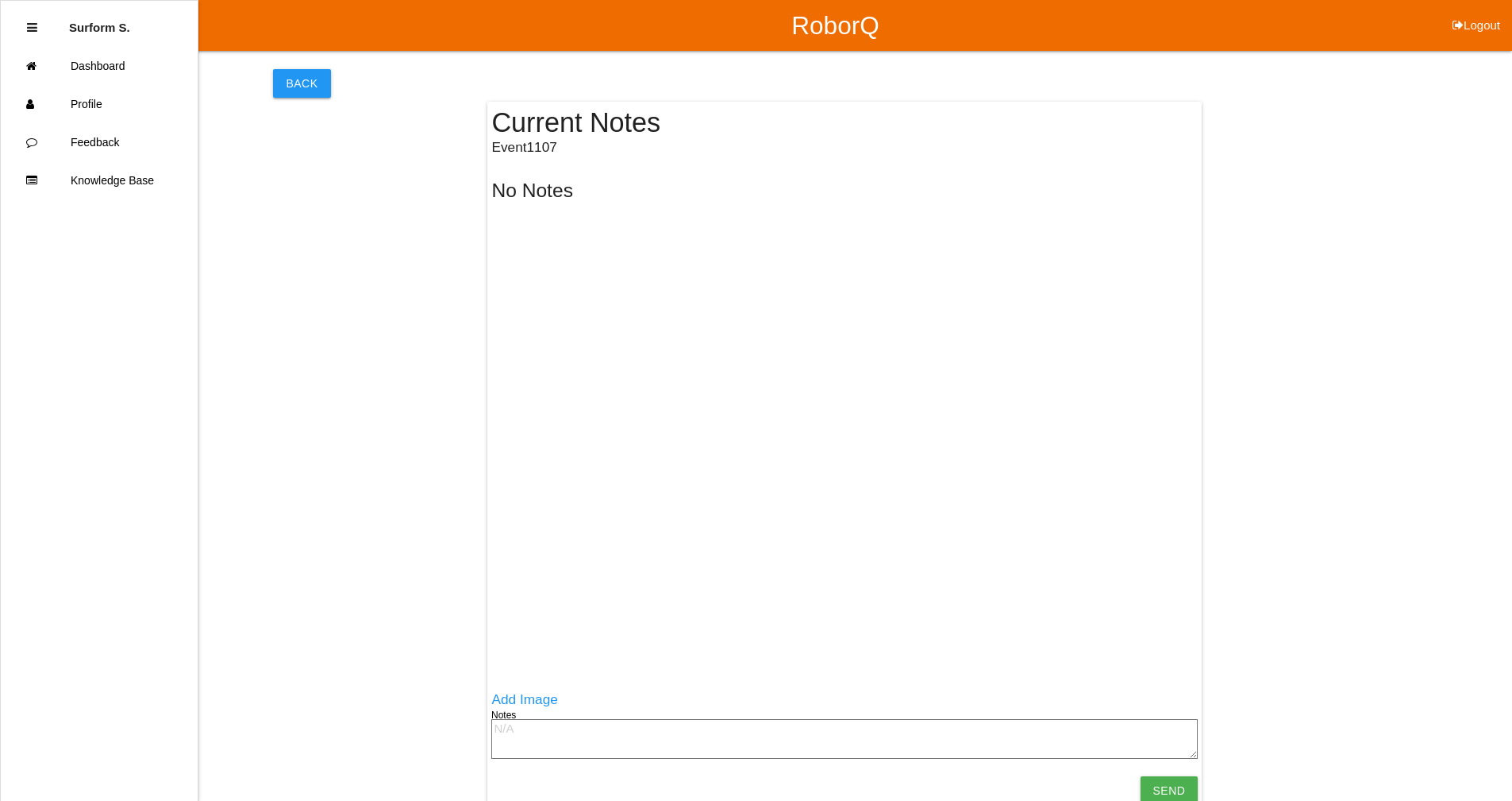
click at [546, 730] on textarea at bounding box center [844, 738] width 706 height 40
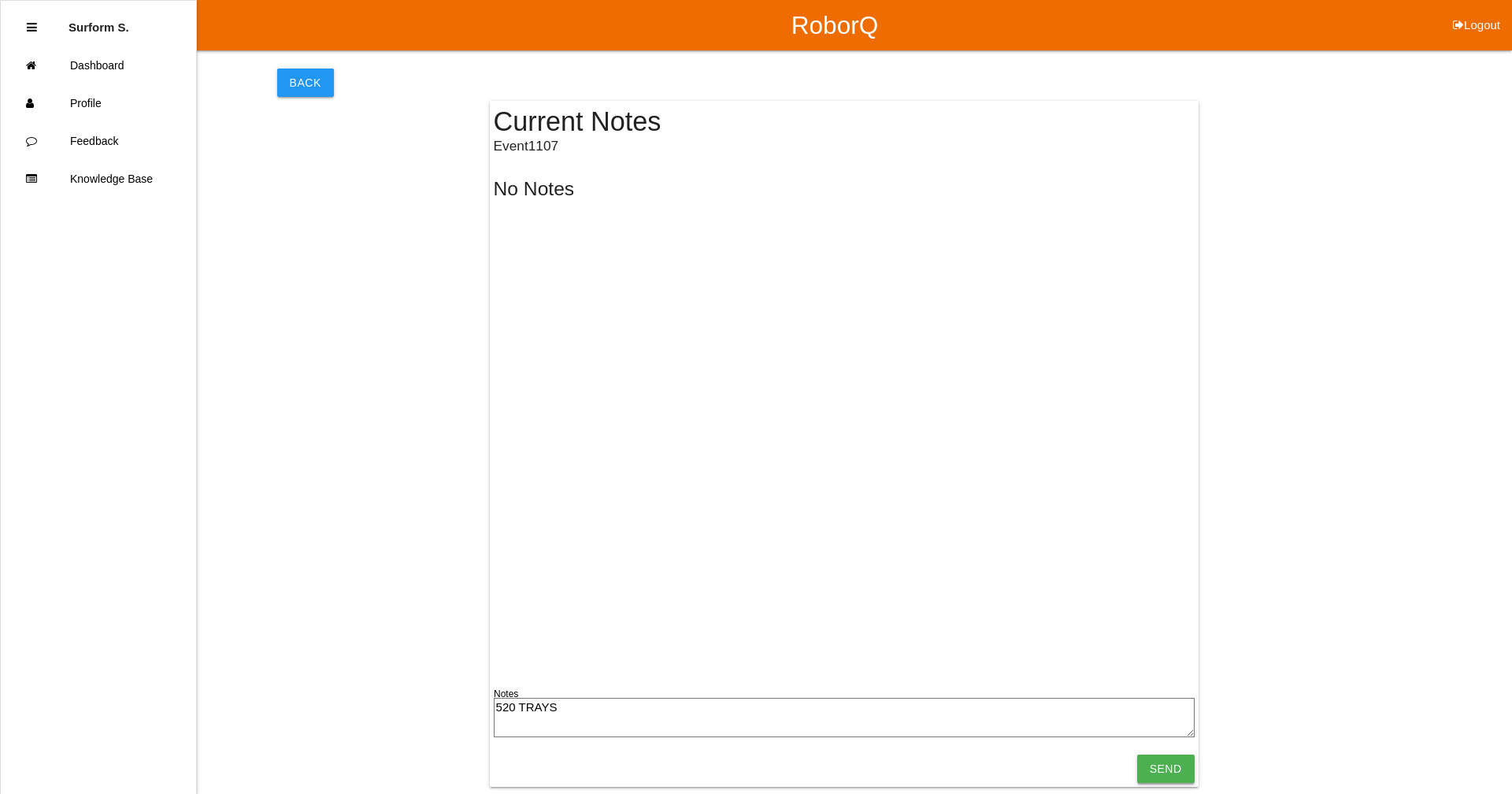
type textarea "520 TRAYS"
click at [1169, 768] on input "Send" at bounding box center [1166, 768] width 58 height 28
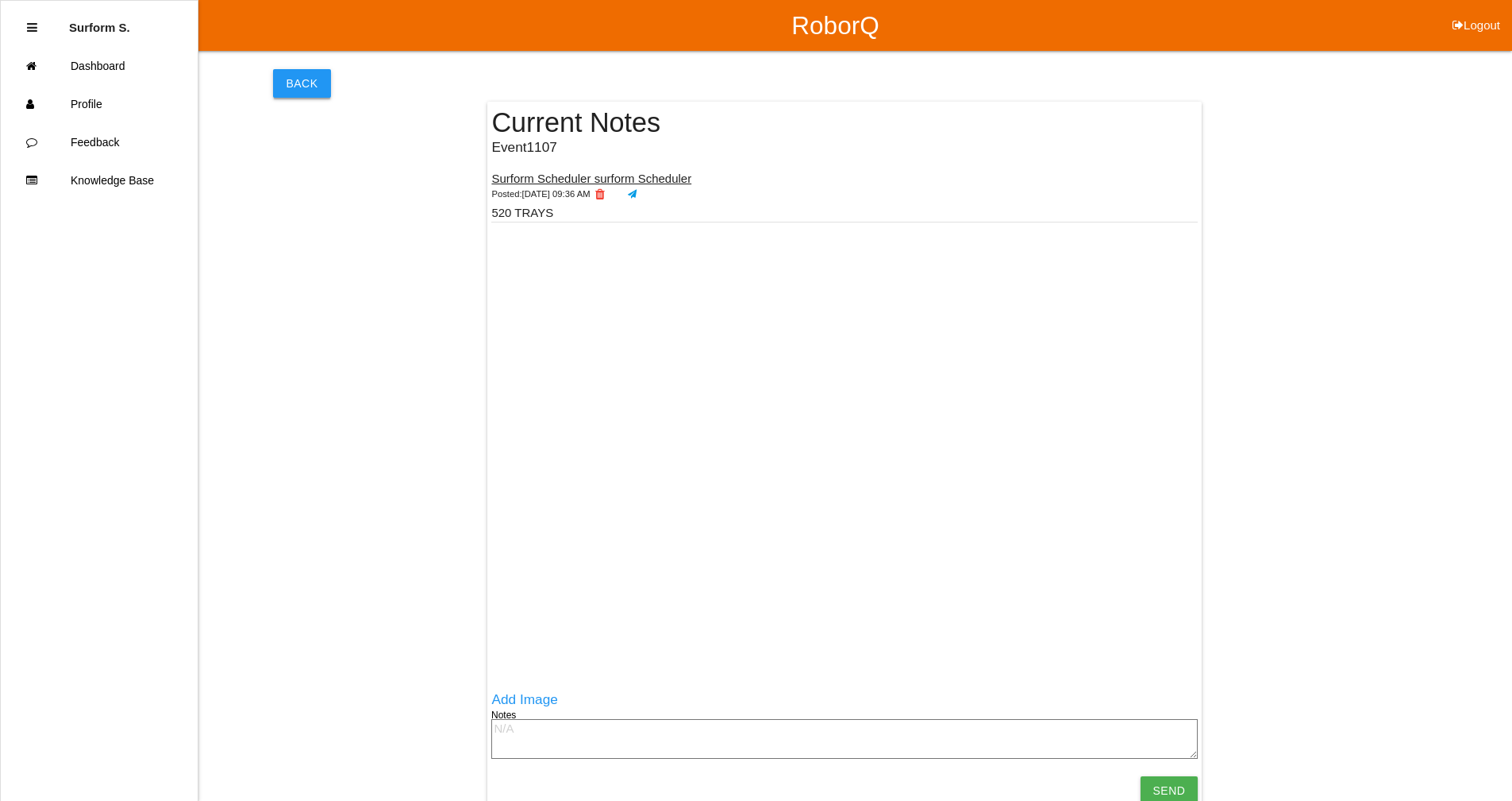
click at [314, 86] on button "Back" at bounding box center [302, 83] width 57 height 29
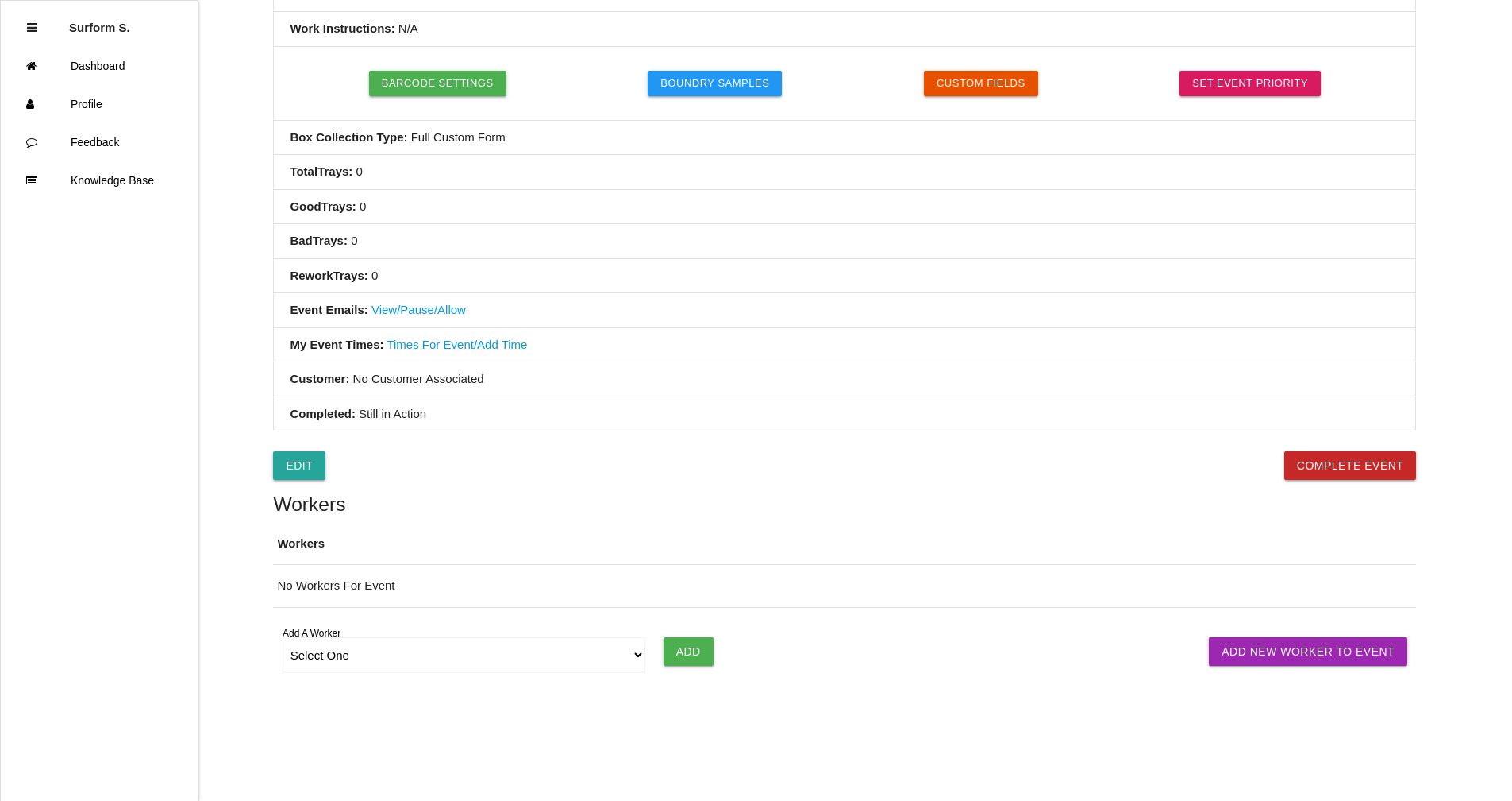
scroll to position [426, 0]
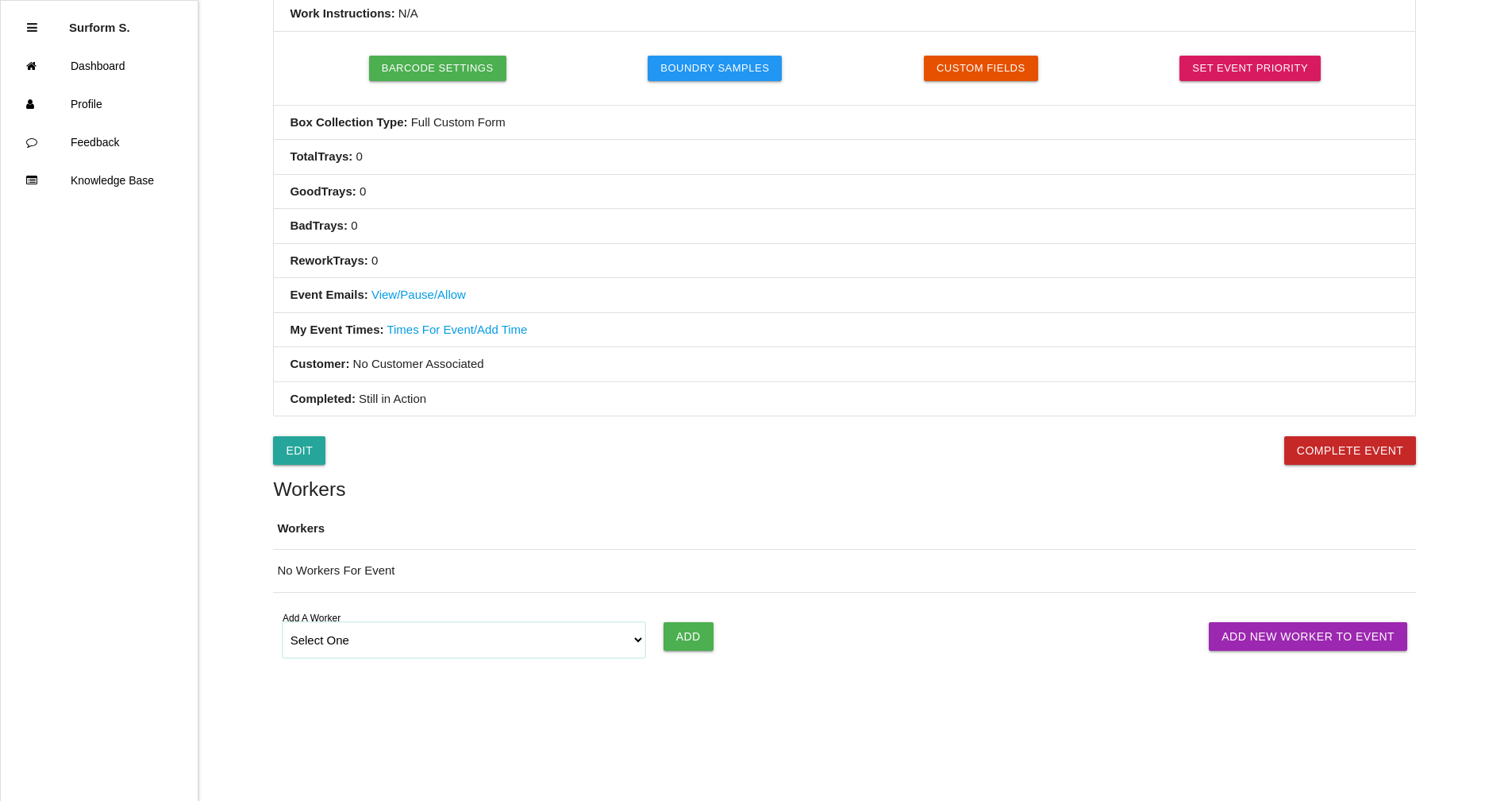
click at [490, 641] on select "Select One [PERSON_NAME] SF LAMCO SF ATM1 SF ATM2 SF MAAC" at bounding box center [464, 639] width 363 height 35
select select "6781344fb24b65000ec8f095"
click at [283, 622] on select "Select One [PERSON_NAME] SF LAMCO SF ATM1 SF ATM2 SF MAAC" at bounding box center [464, 639] width 363 height 35
click at [690, 631] on input "Add" at bounding box center [688, 636] width 50 height 29
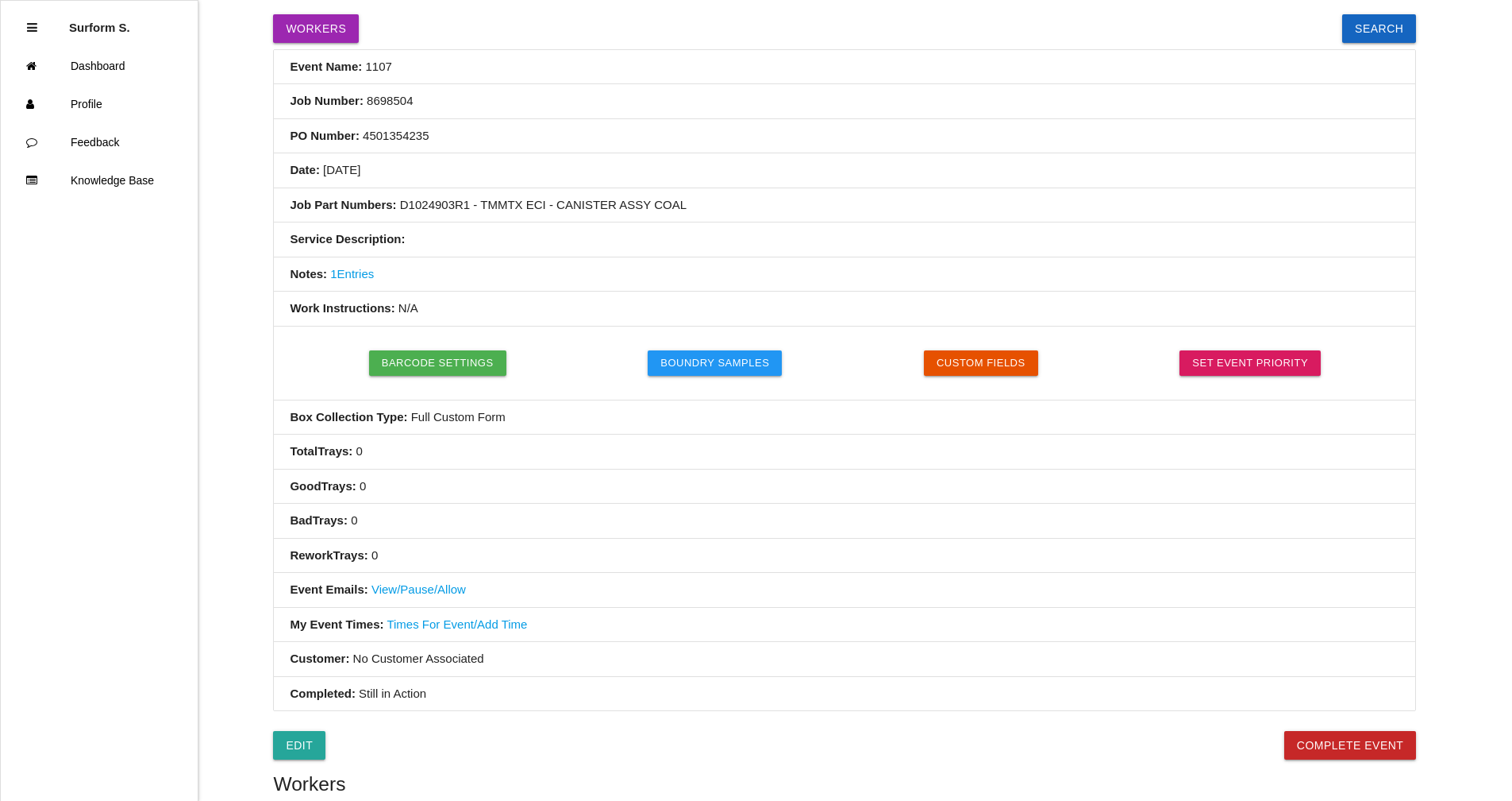
scroll to position [0, 0]
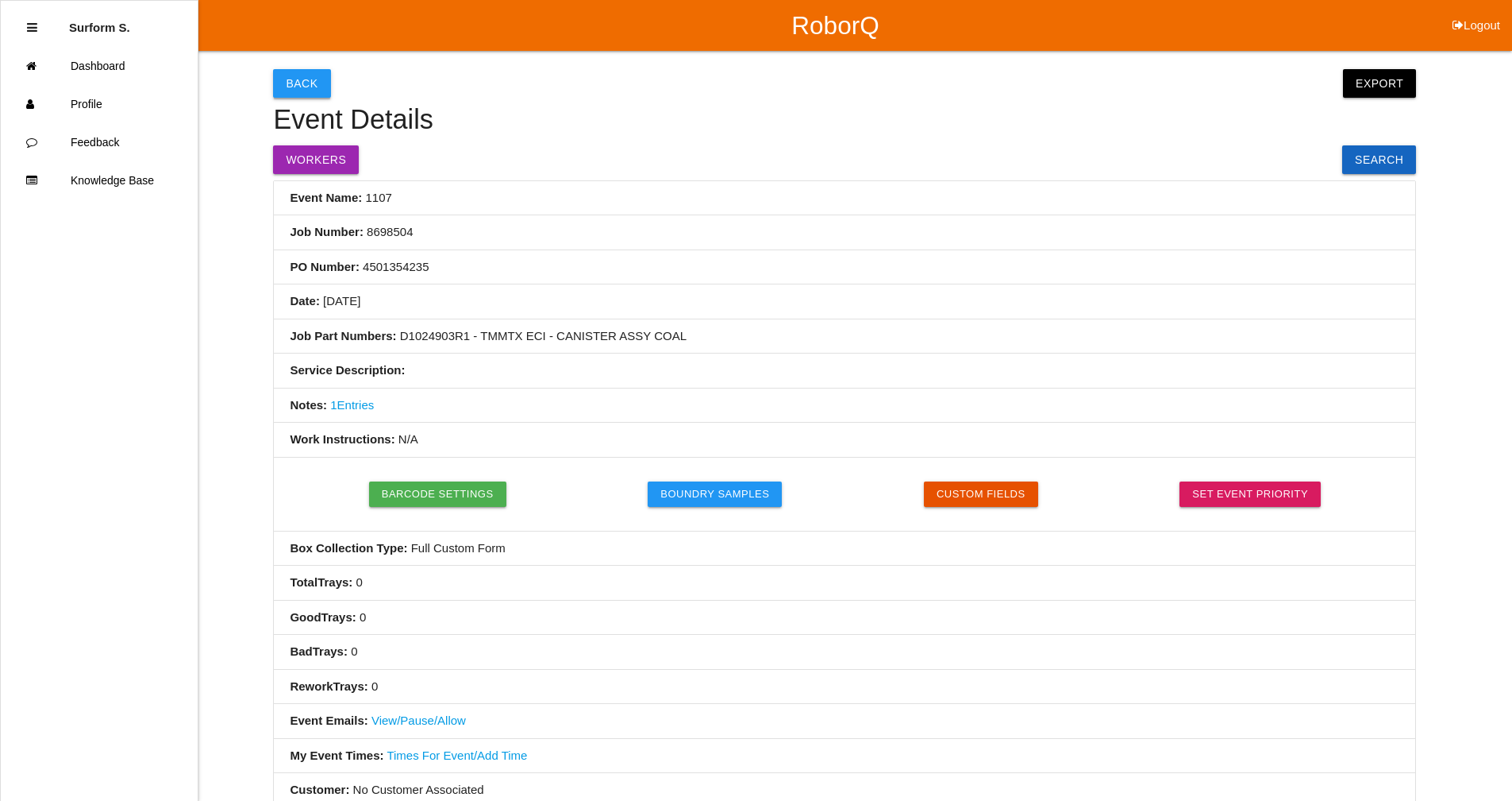
click at [314, 77] on button "Back" at bounding box center [302, 83] width 57 height 29
select select "notRequired"
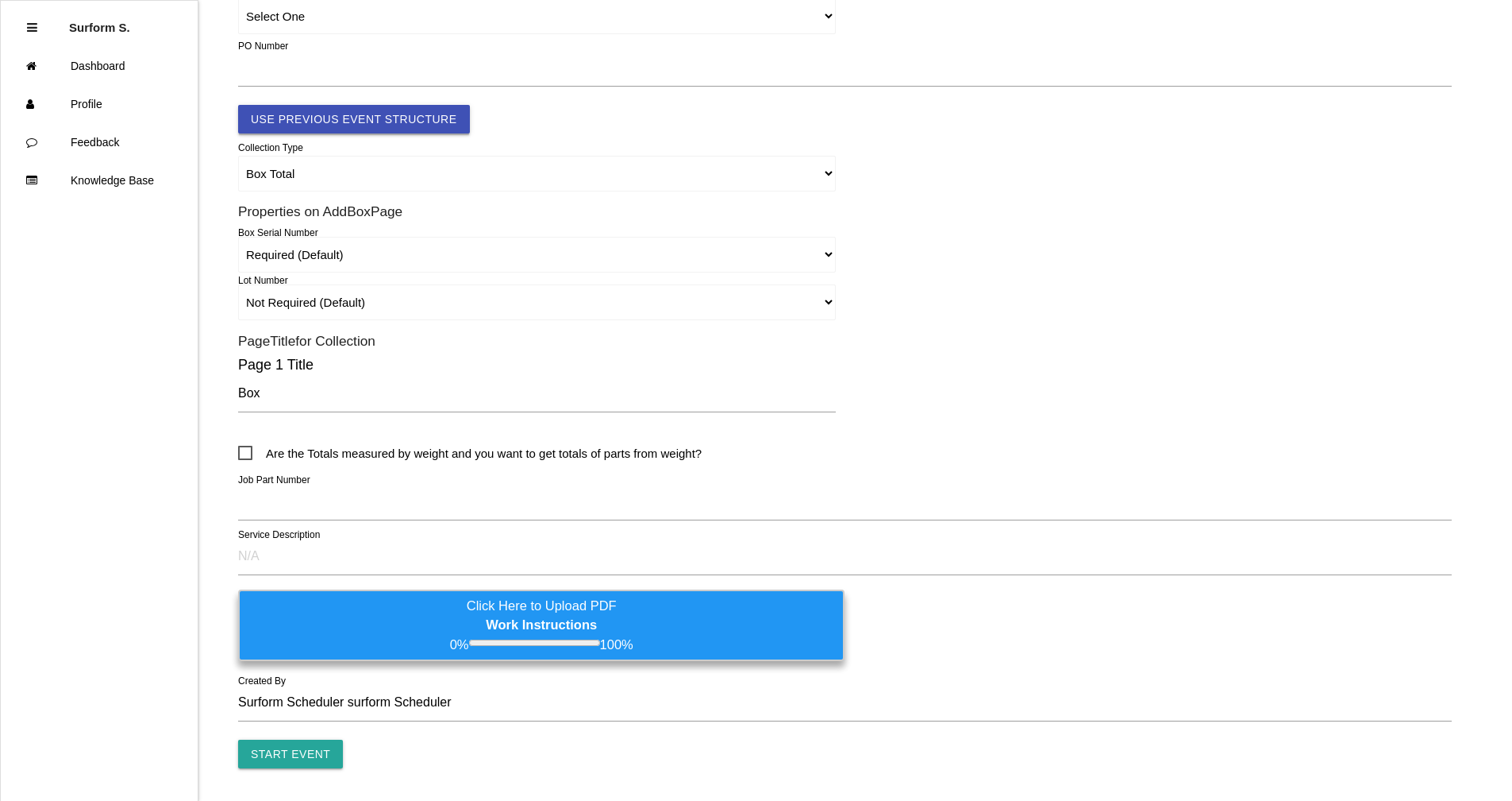
scroll to position [9, 0]
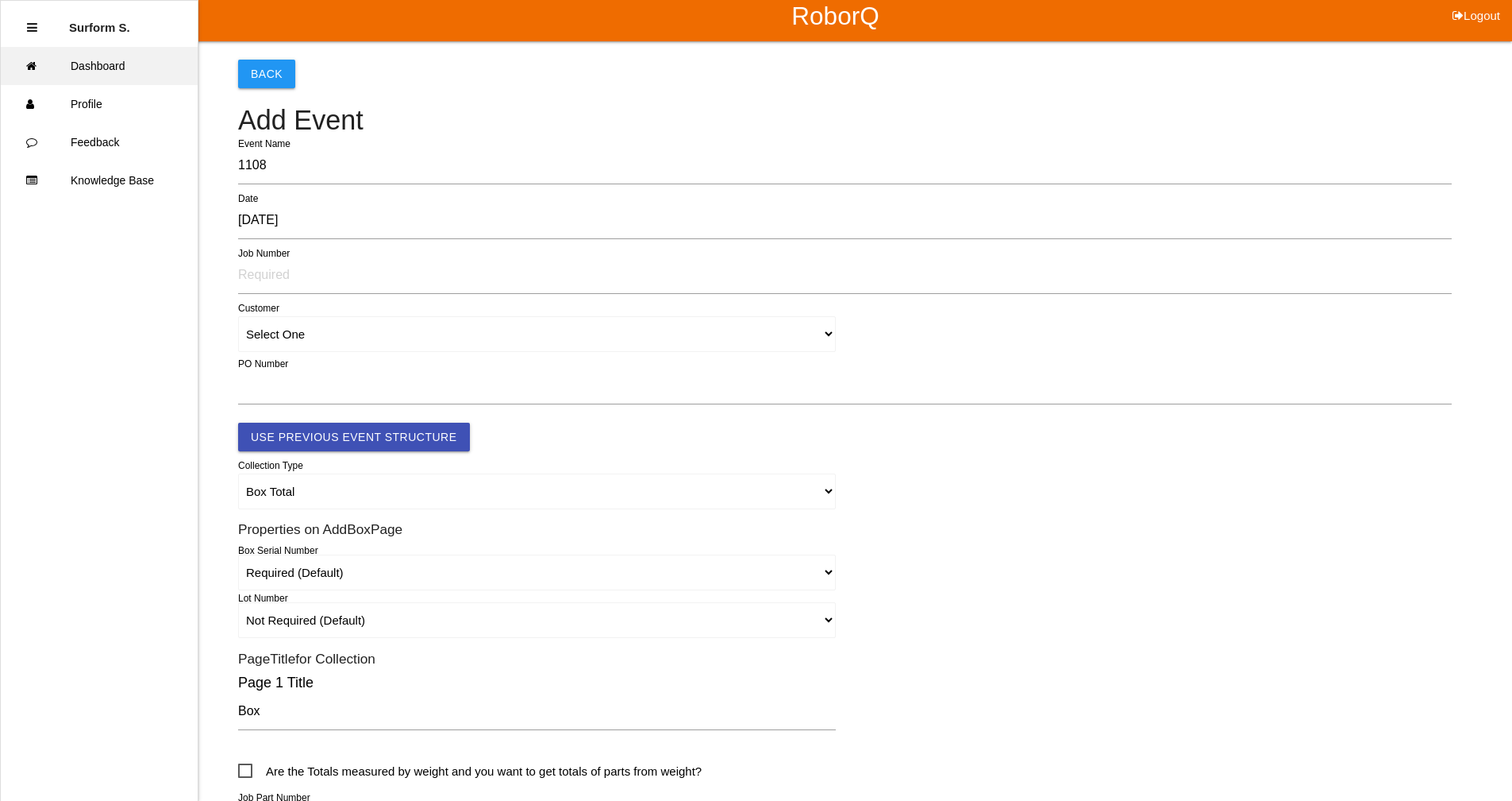
click at [103, 65] on link "Dashboard" at bounding box center [99, 66] width 197 height 38
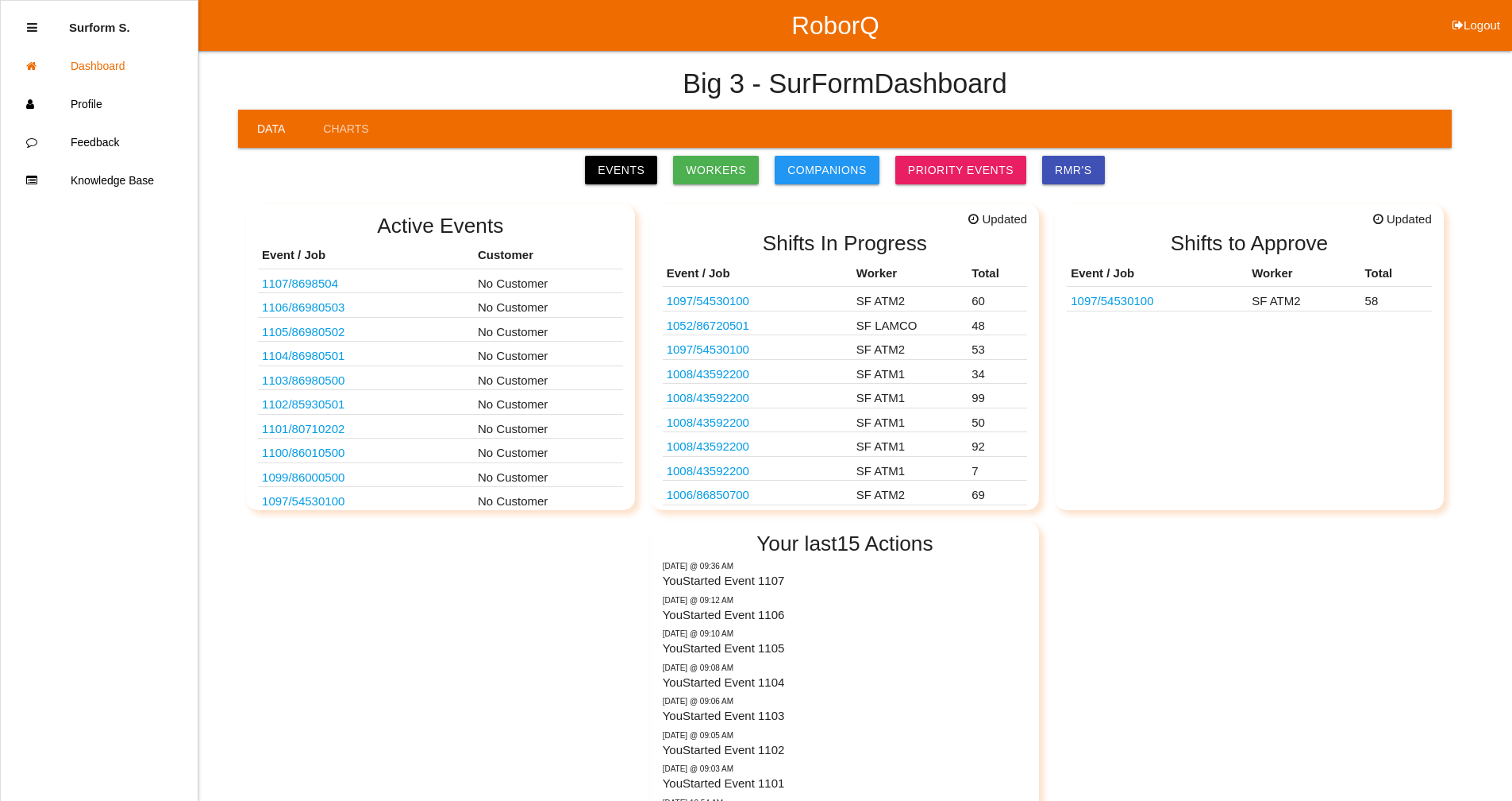
click at [315, 284] on link "1107 / 8698504" at bounding box center [300, 284] width 77 height 13
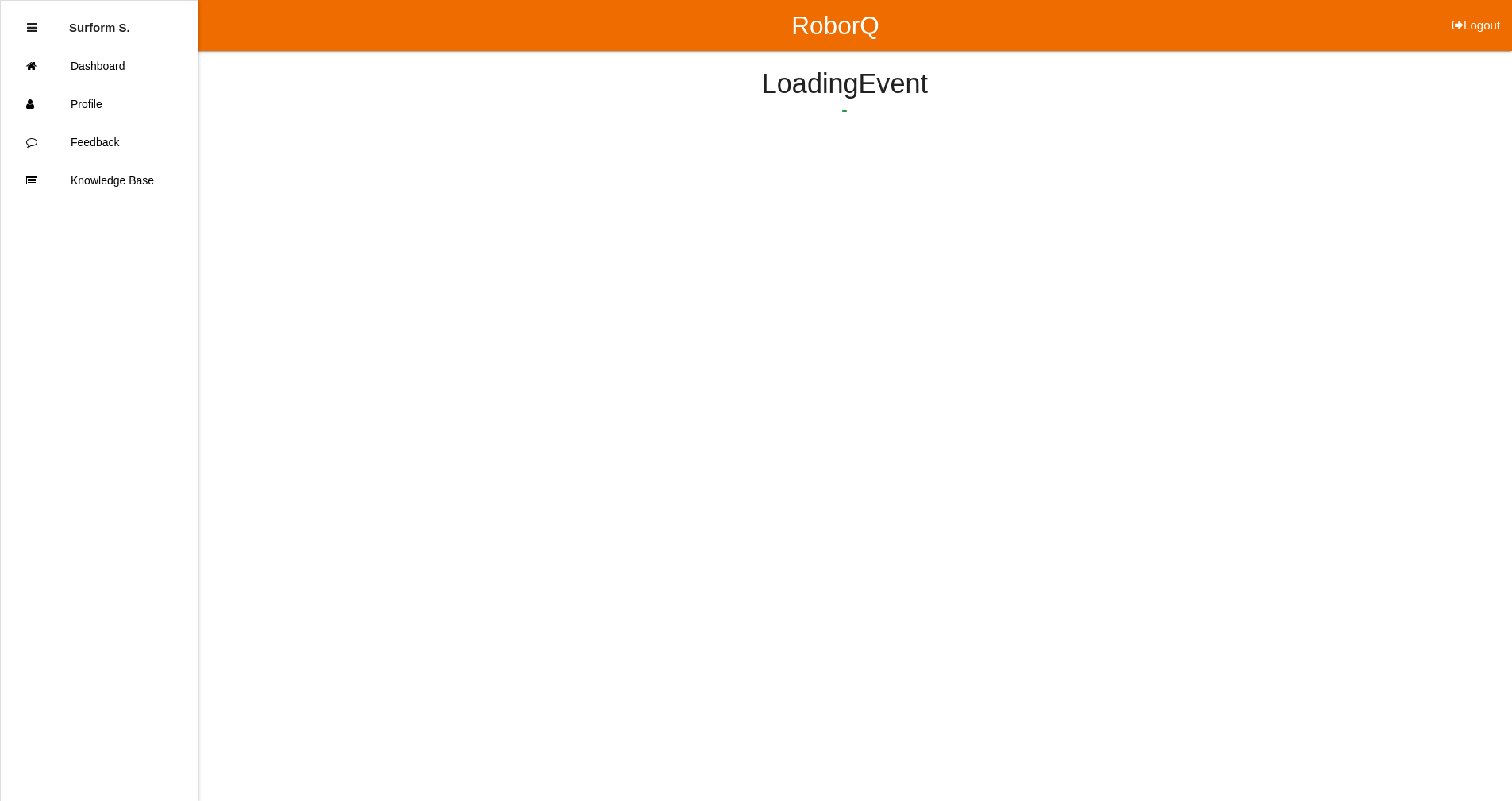
click at [315, 234] on html "RoborQ Logout Surform S. Dashboard Profile Feedback Knowledge Base Loading Event" at bounding box center [756, 117] width 1512 height 234
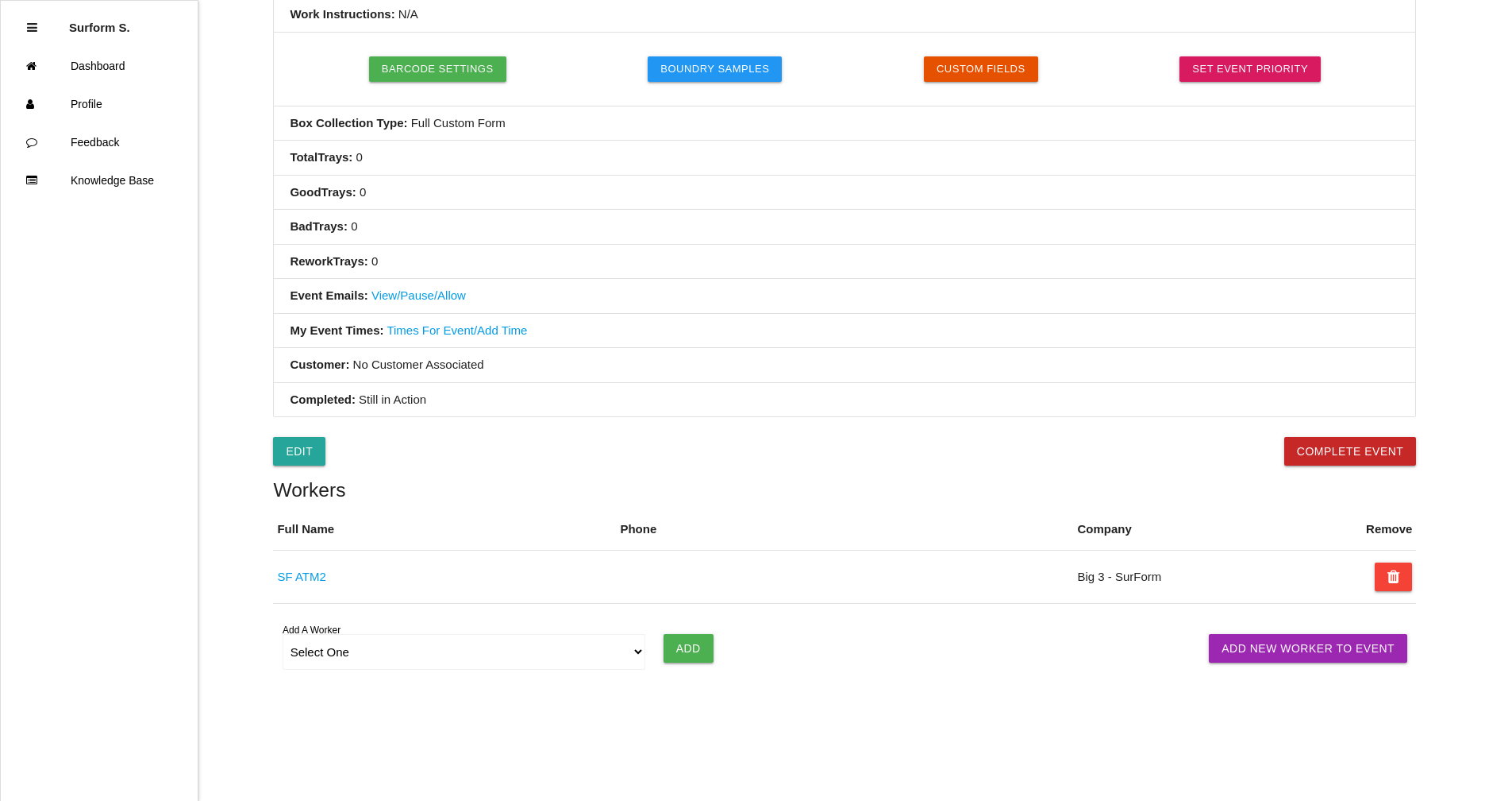
scroll to position [437, 0]
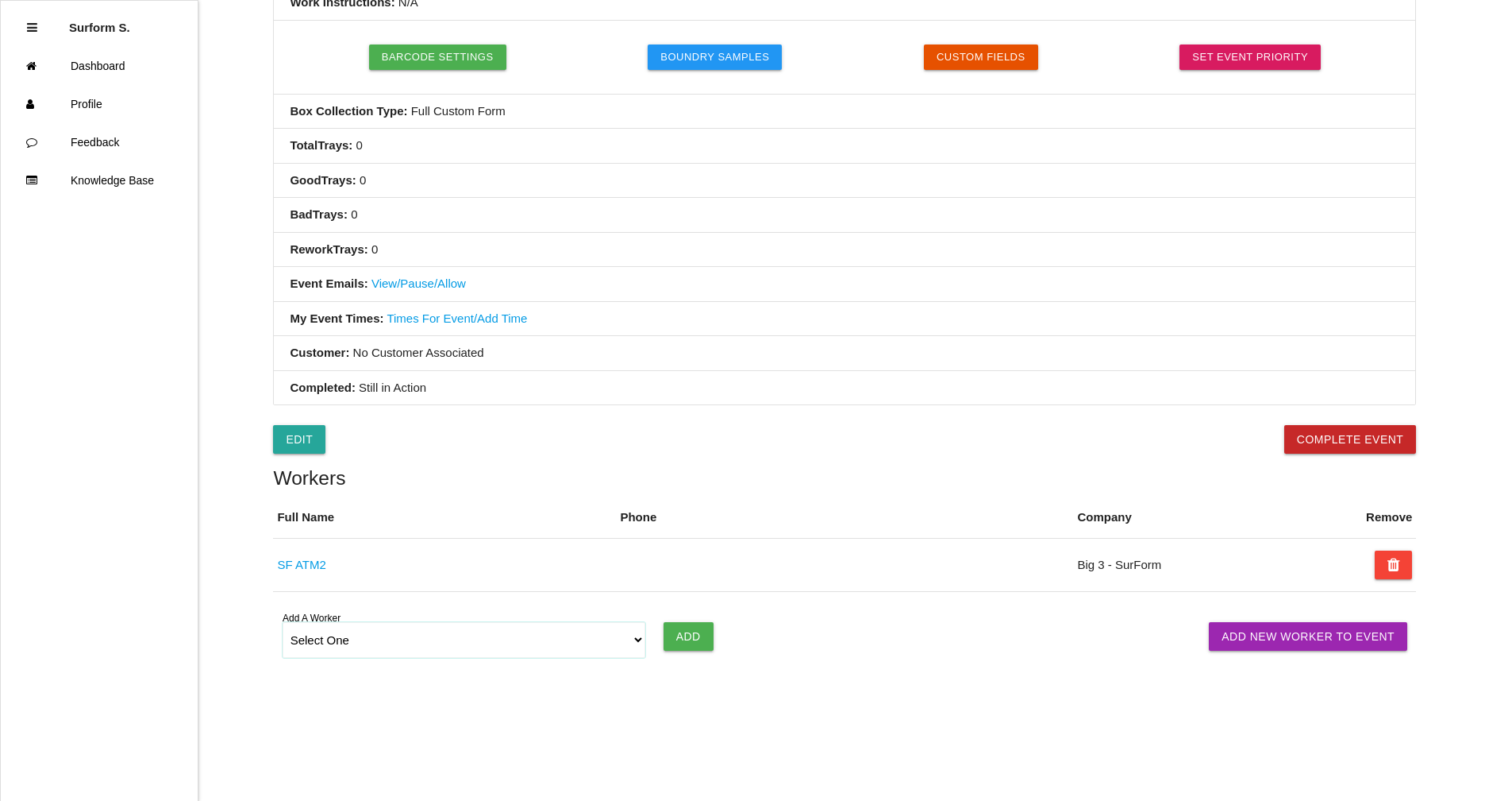
click at [619, 640] on select "Select One [PERSON_NAME] SF LAMCO SF ATM1 SF ATM2 SF MAAC" at bounding box center [464, 639] width 363 height 35
select select "6781344fb24b65000ec8f095"
click at [283, 622] on select "Select One [PERSON_NAME] SF LAMCO SF ATM1 SF ATM2 SF MAAC" at bounding box center [464, 639] width 363 height 35
click at [688, 637] on input "Add" at bounding box center [688, 636] width 50 height 29
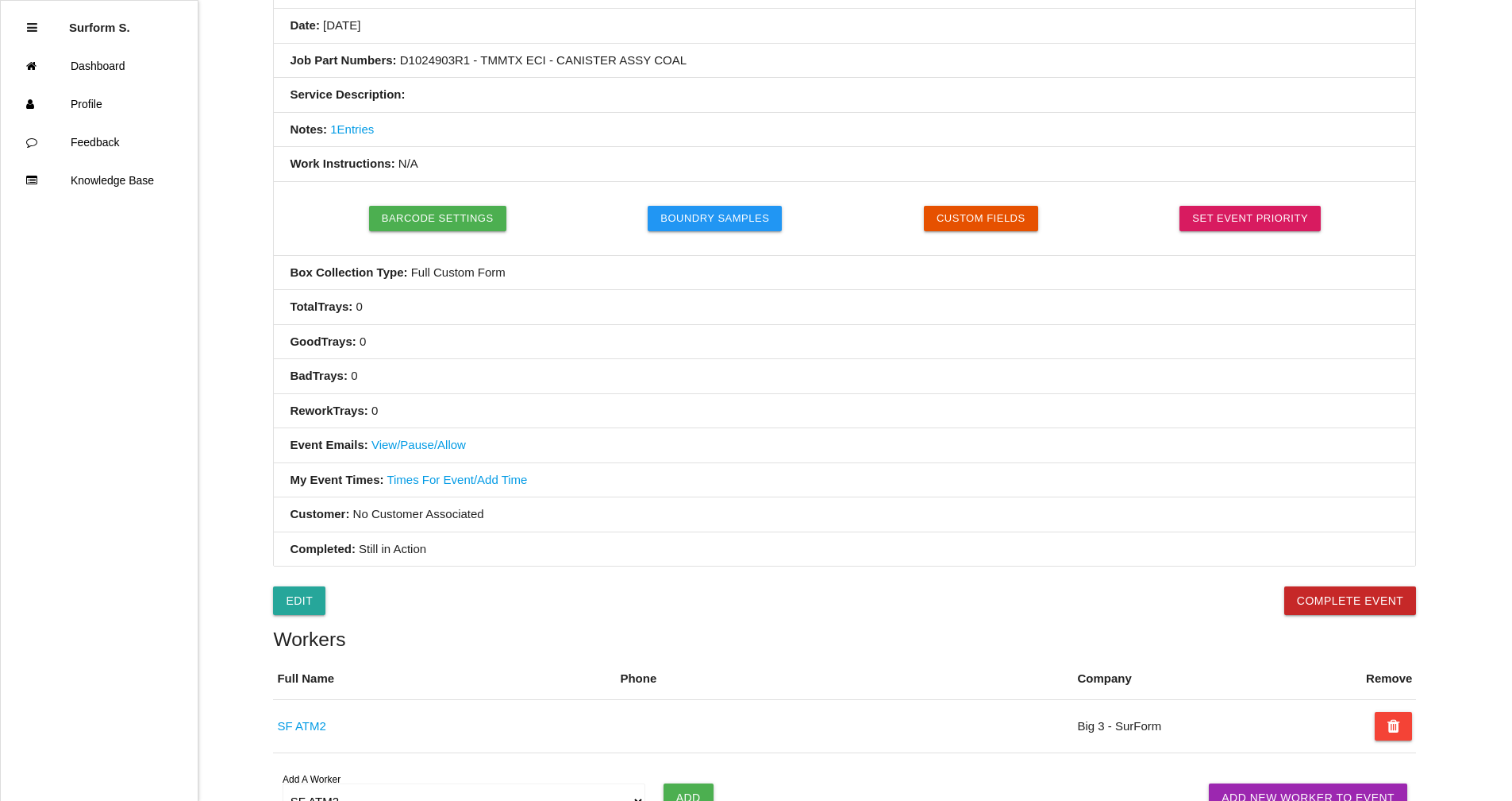
scroll to position [40, 0]
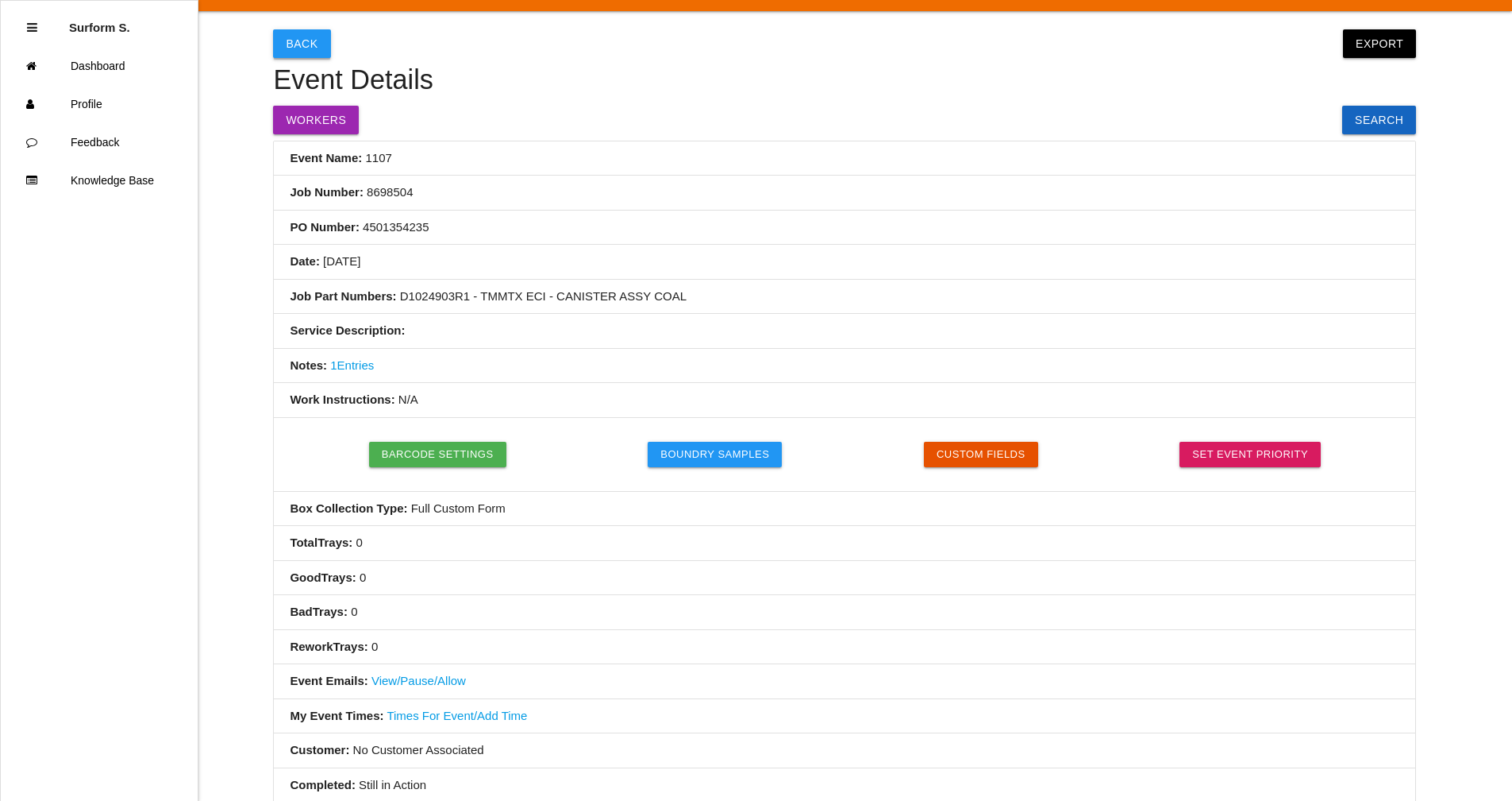
click at [309, 45] on button "Back" at bounding box center [302, 44] width 57 height 29
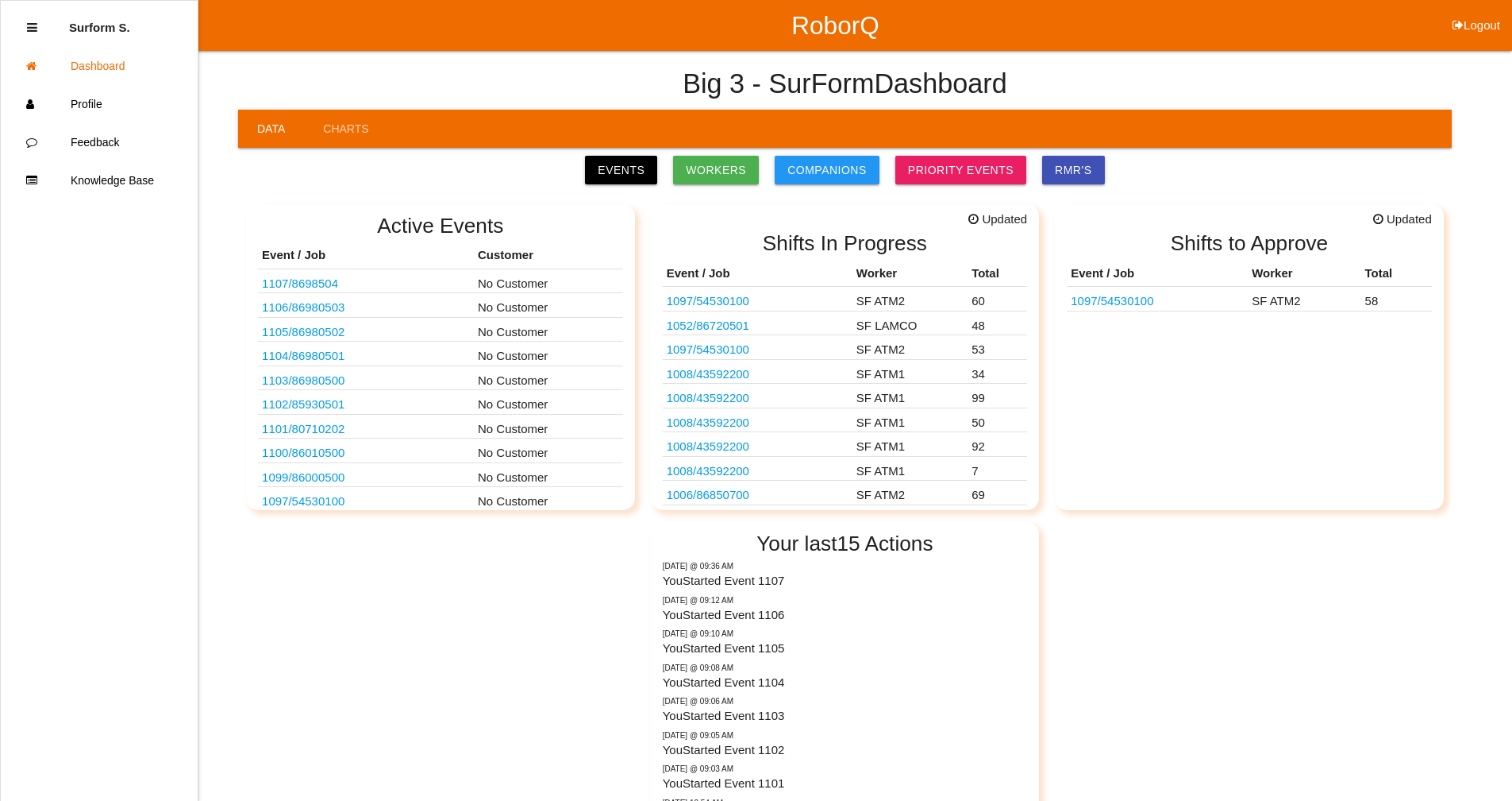
click at [317, 284] on link "1107 / 8698504" at bounding box center [300, 284] width 77 height 13
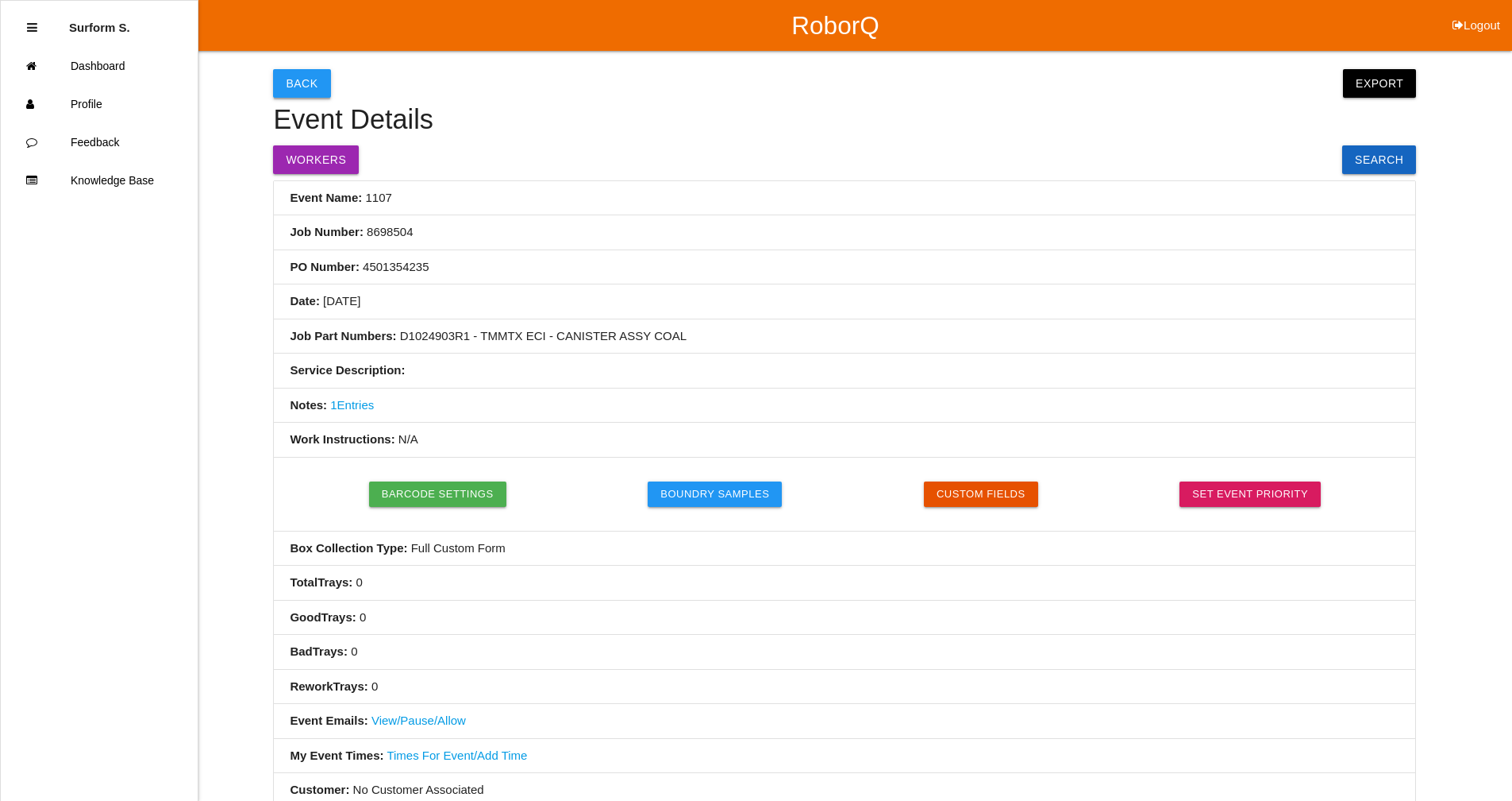
click at [309, 81] on button "Back" at bounding box center [302, 83] width 57 height 29
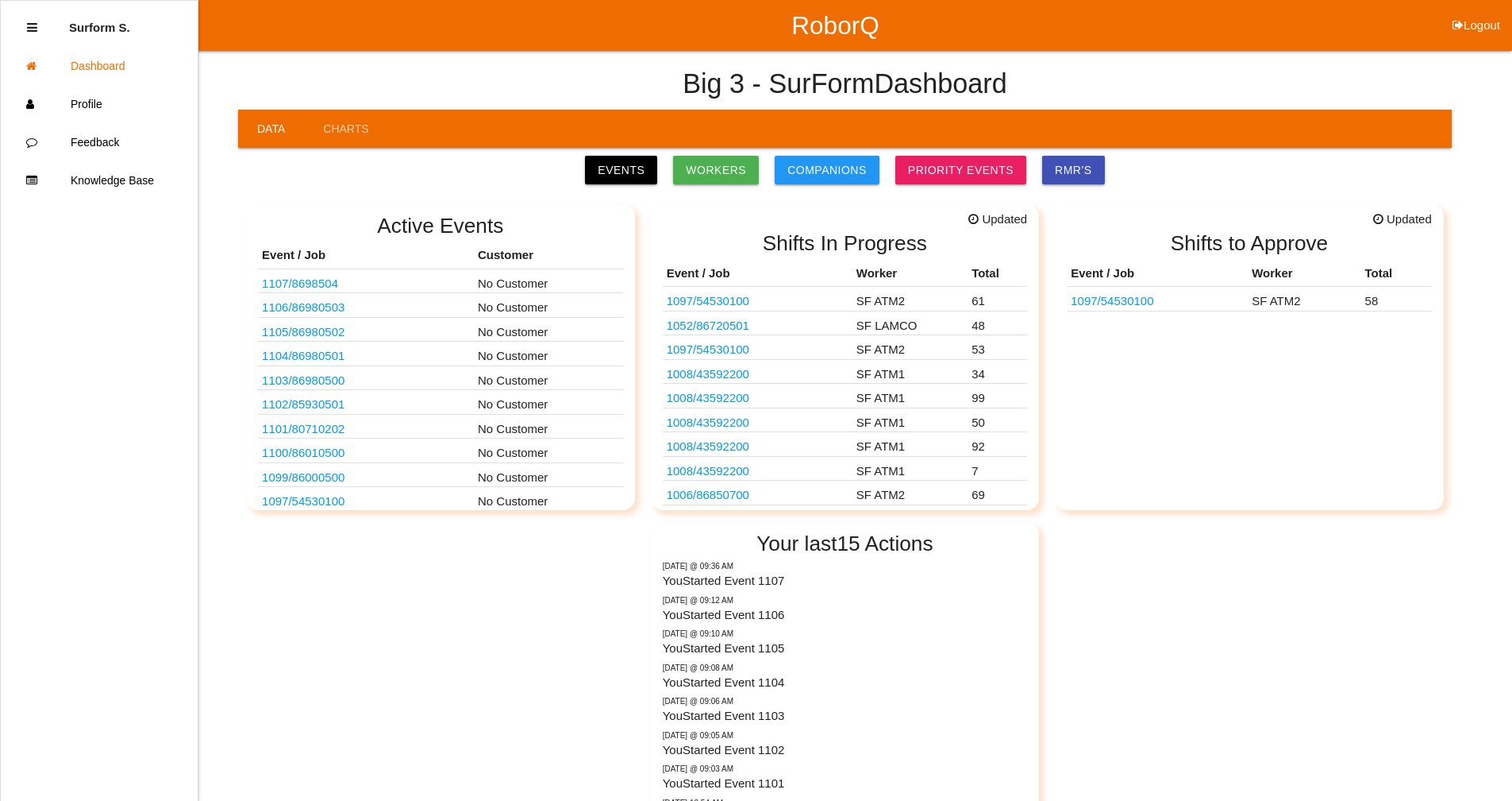
click at [318, 281] on link "1107 / 8698504" at bounding box center [300, 284] width 77 height 13
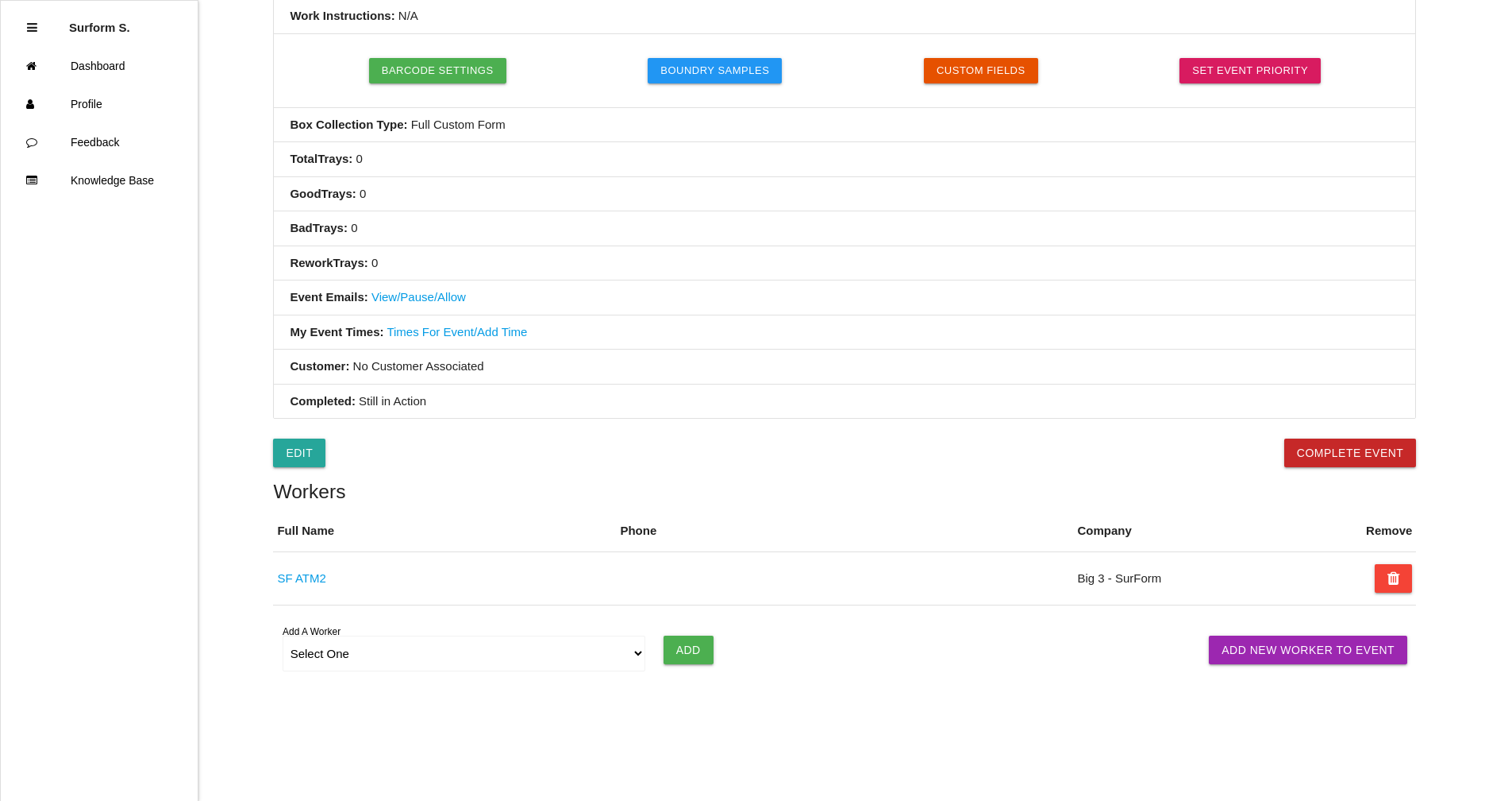
scroll to position [437, 0]
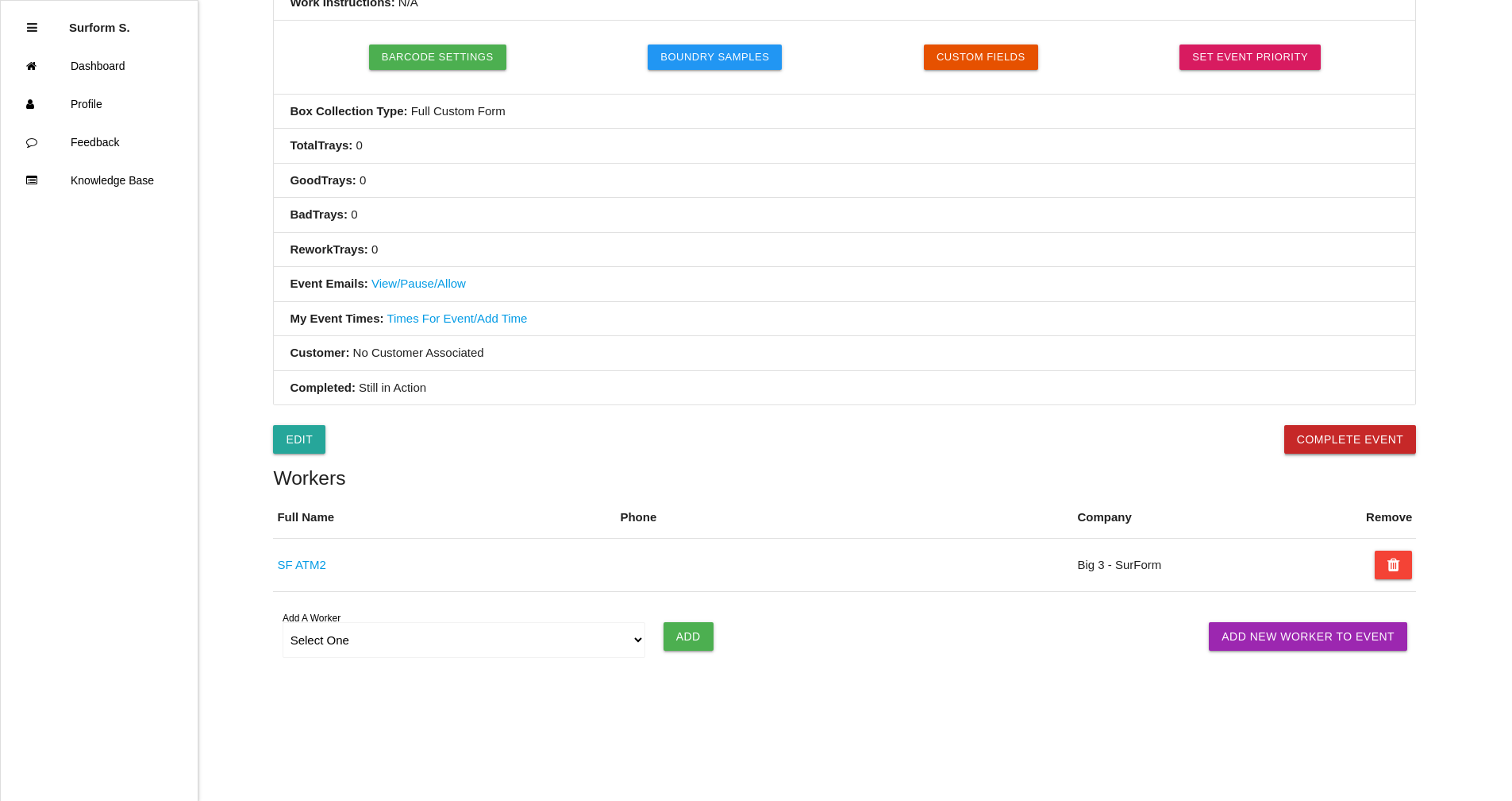
click at [1336, 442] on button "Complete Event" at bounding box center [1351, 439] width 133 height 29
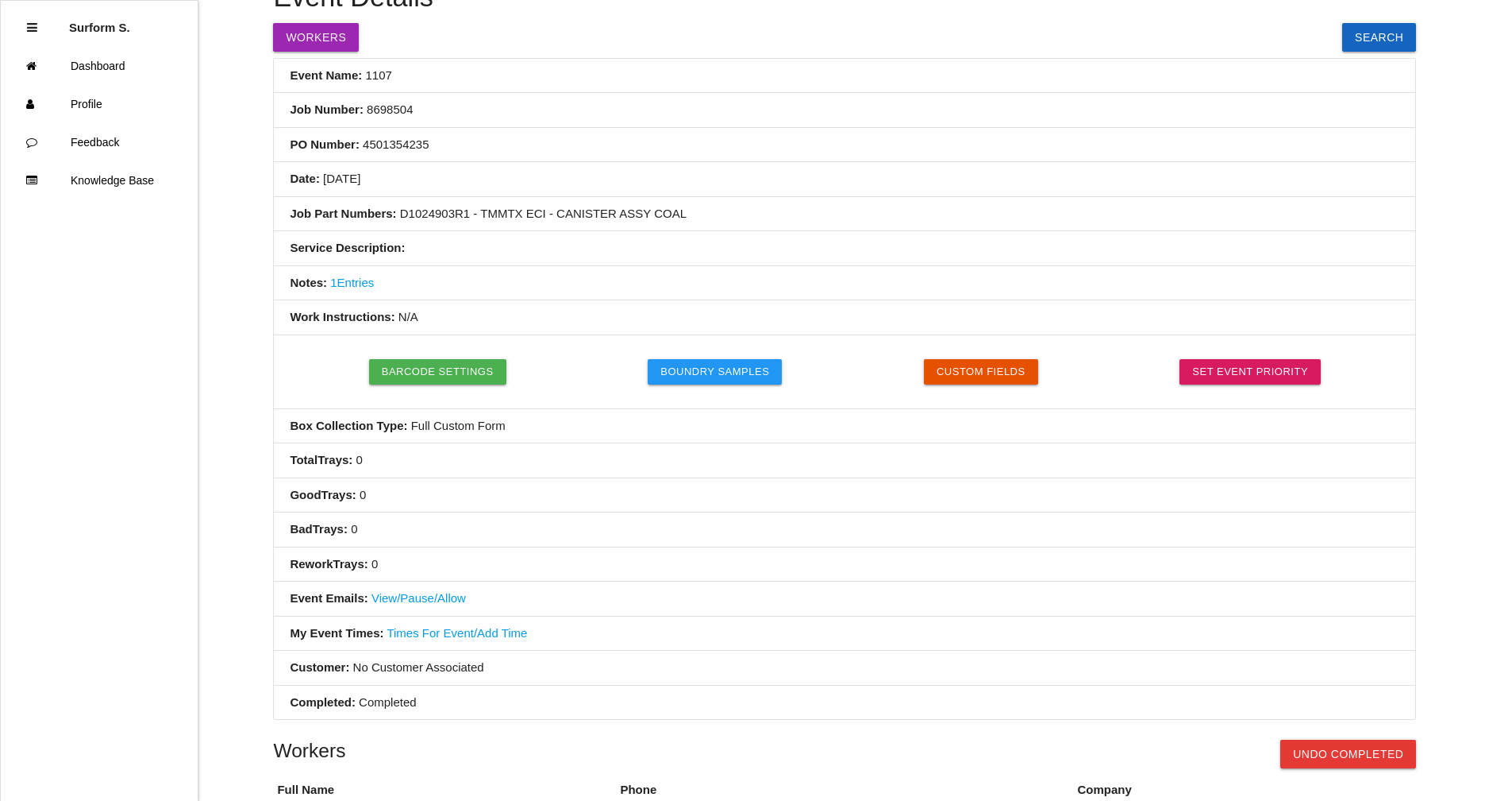
scroll to position [0, 0]
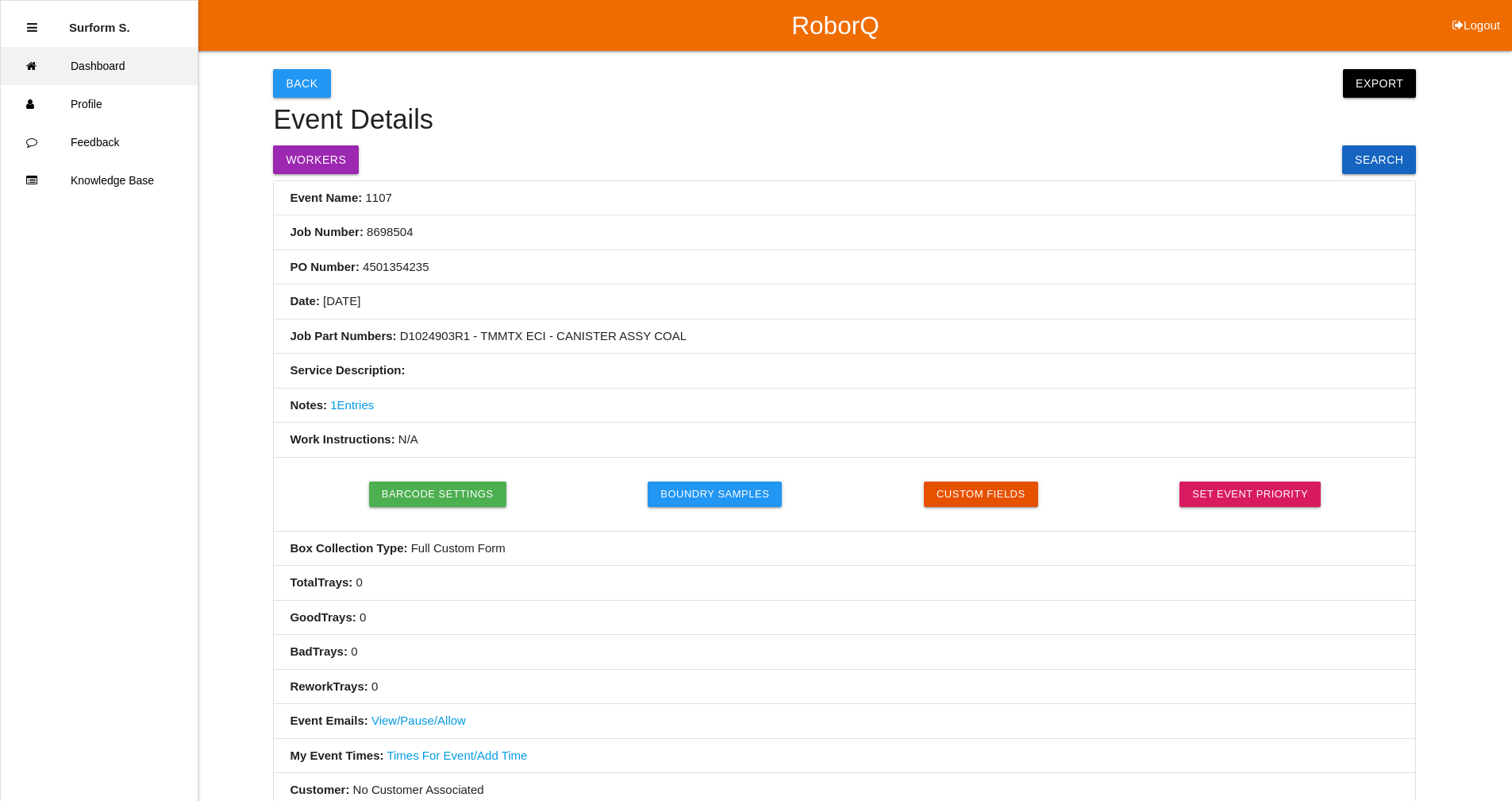
click at [104, 68] on link "Dashboard" at bounding box center [99, 66] width 197 height 38
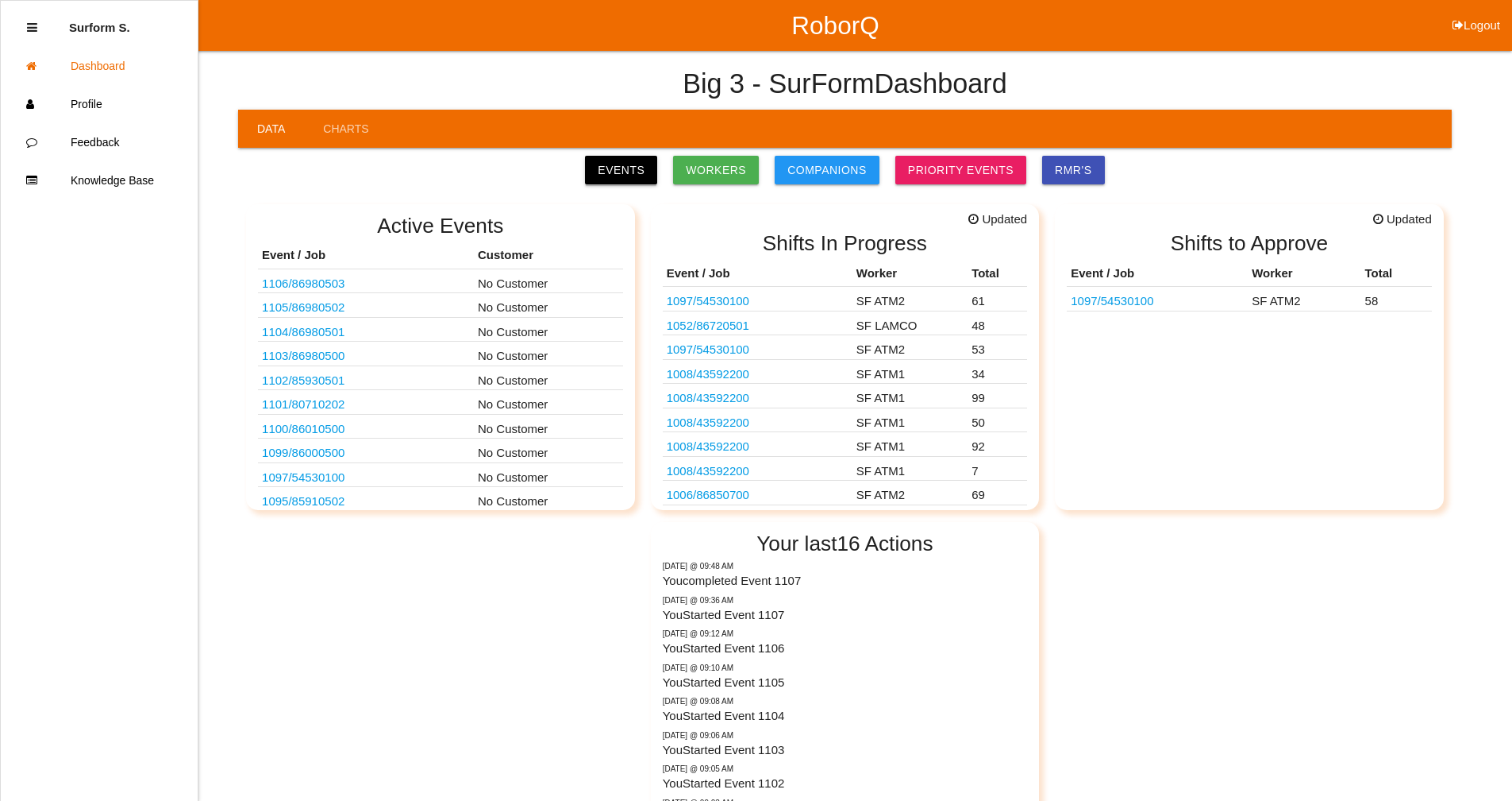
click at [633, 174] on link "Events" at bounding box center [621, 170] width 72 height 29
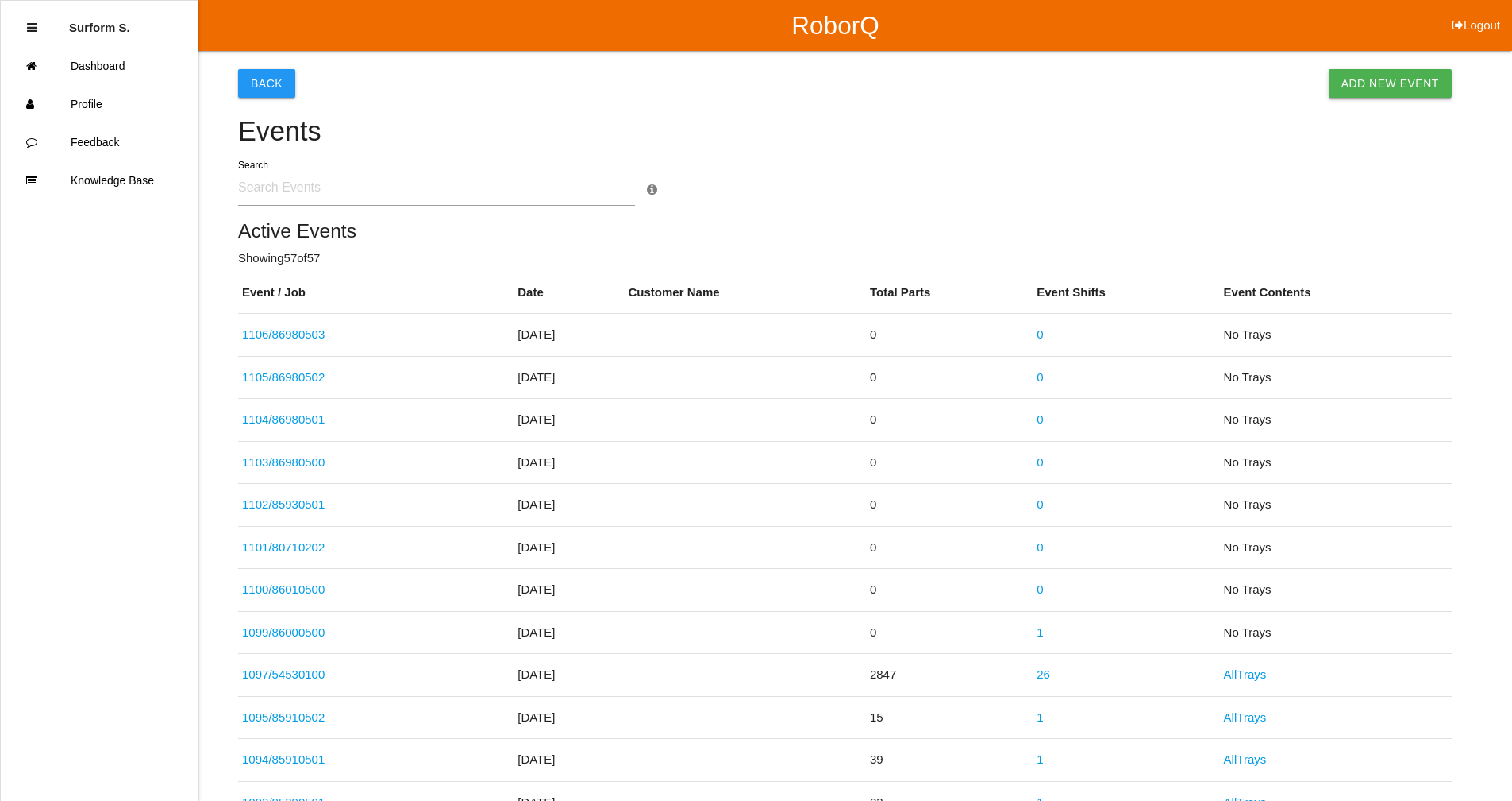
click at [1399, 88] on link "Add New Event" at bounding box center [1390, 83] width 123 height 29
select select "notRequired"
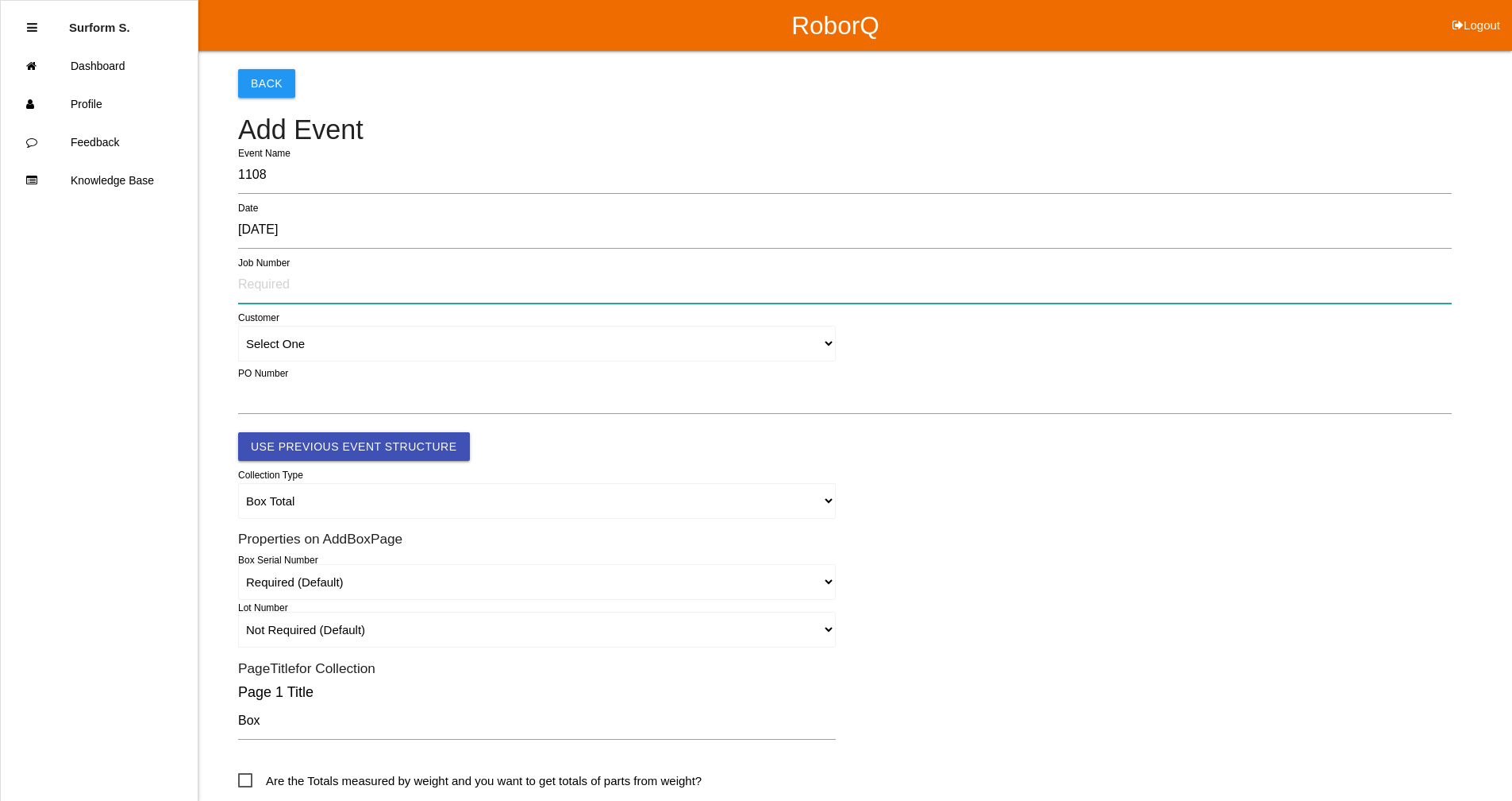
click at [282, 280] on input "text" at bounding box center [844, 284] width 1213 height 36
type input "86980504"
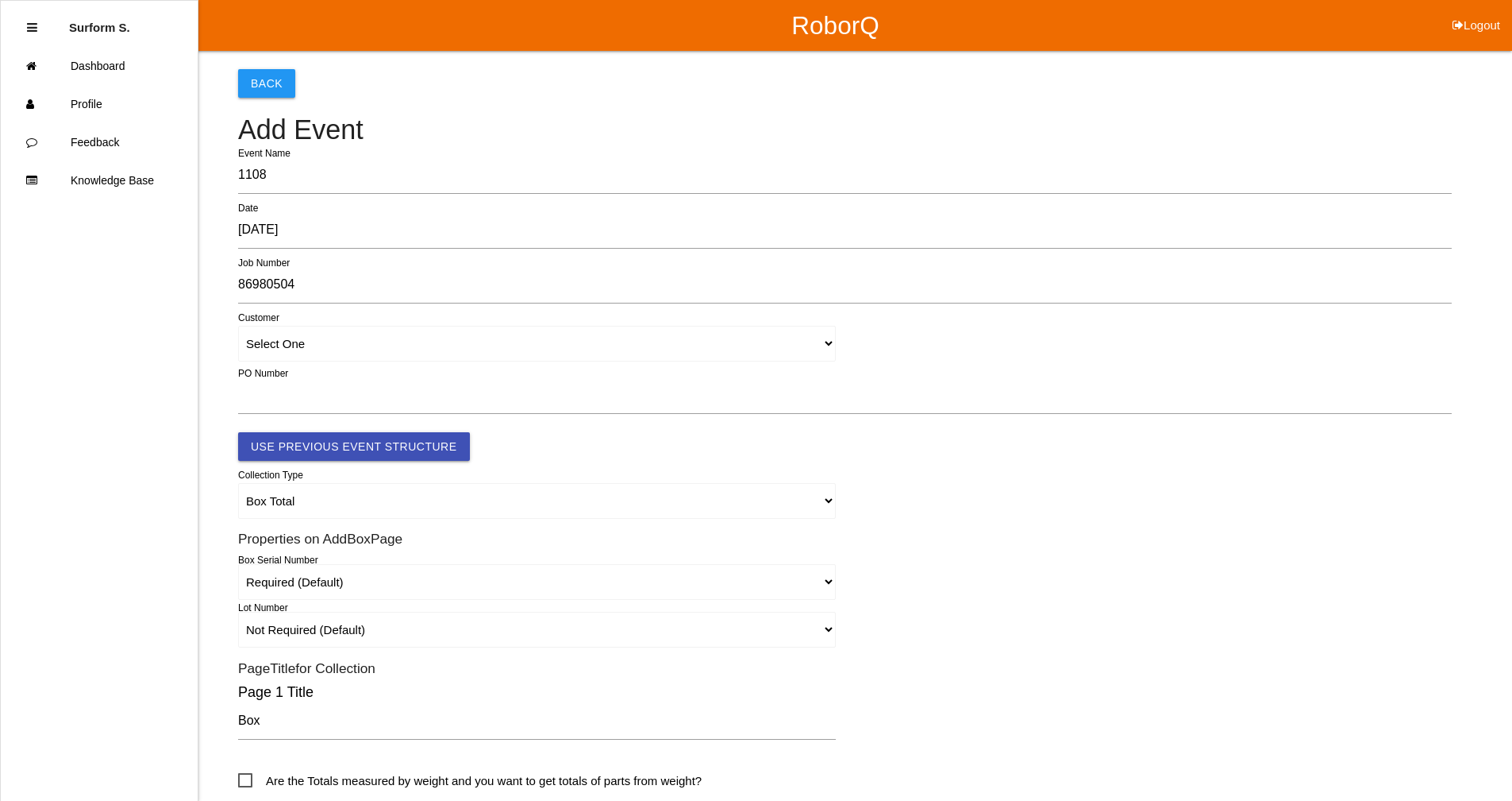
click at [672, 243] on input "[DATE]" at bounding box center [844, 230] width 1213 height 36
click at [765, 122] on h4 "Add Event" at bounding box center [844, 130] width 1213 height 30
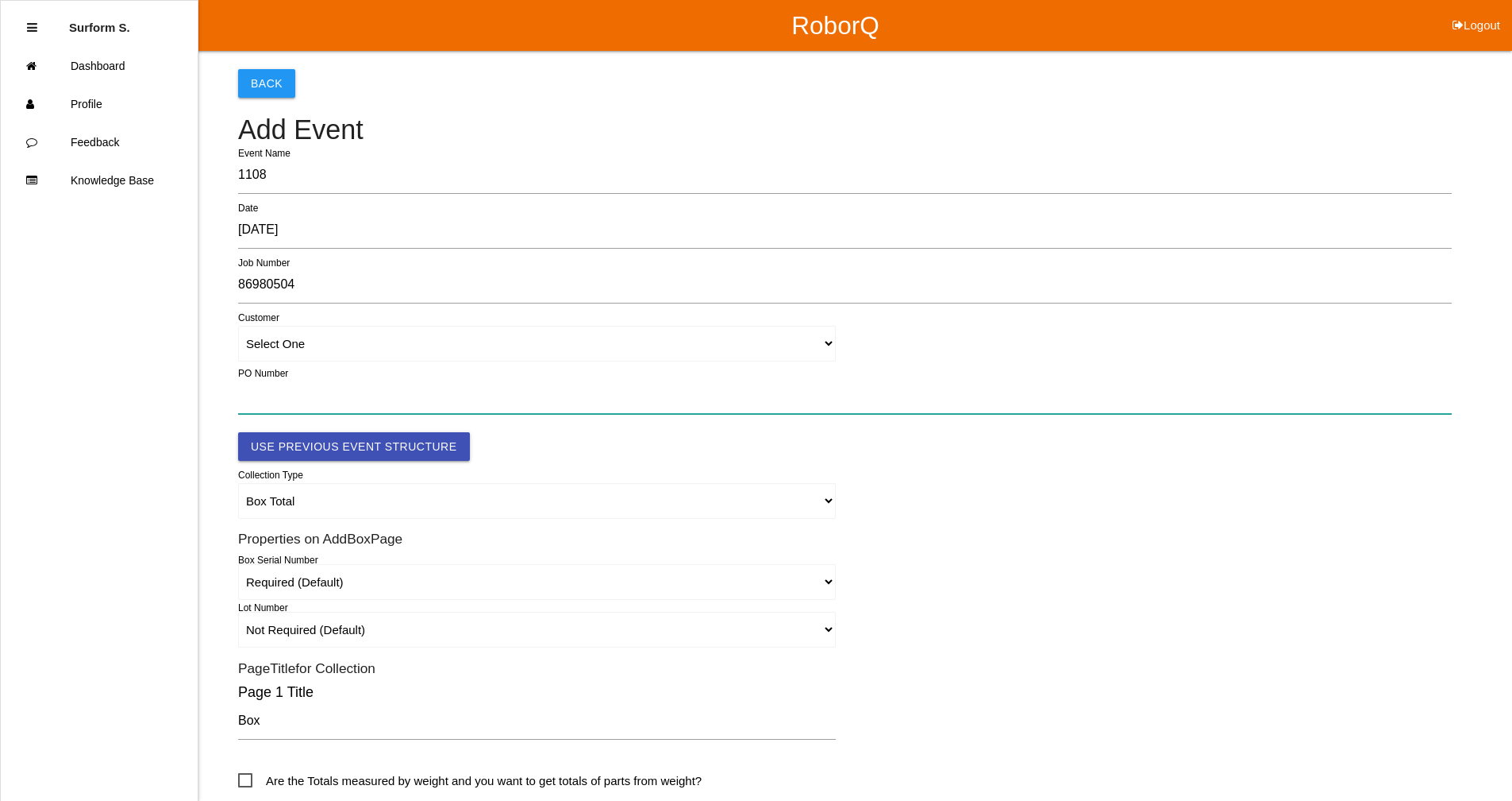
click at [280, 387] on input "text" at bounding box center [844, 395] width 1213 height 36
paste input "4501354235"
type input "4501354235"
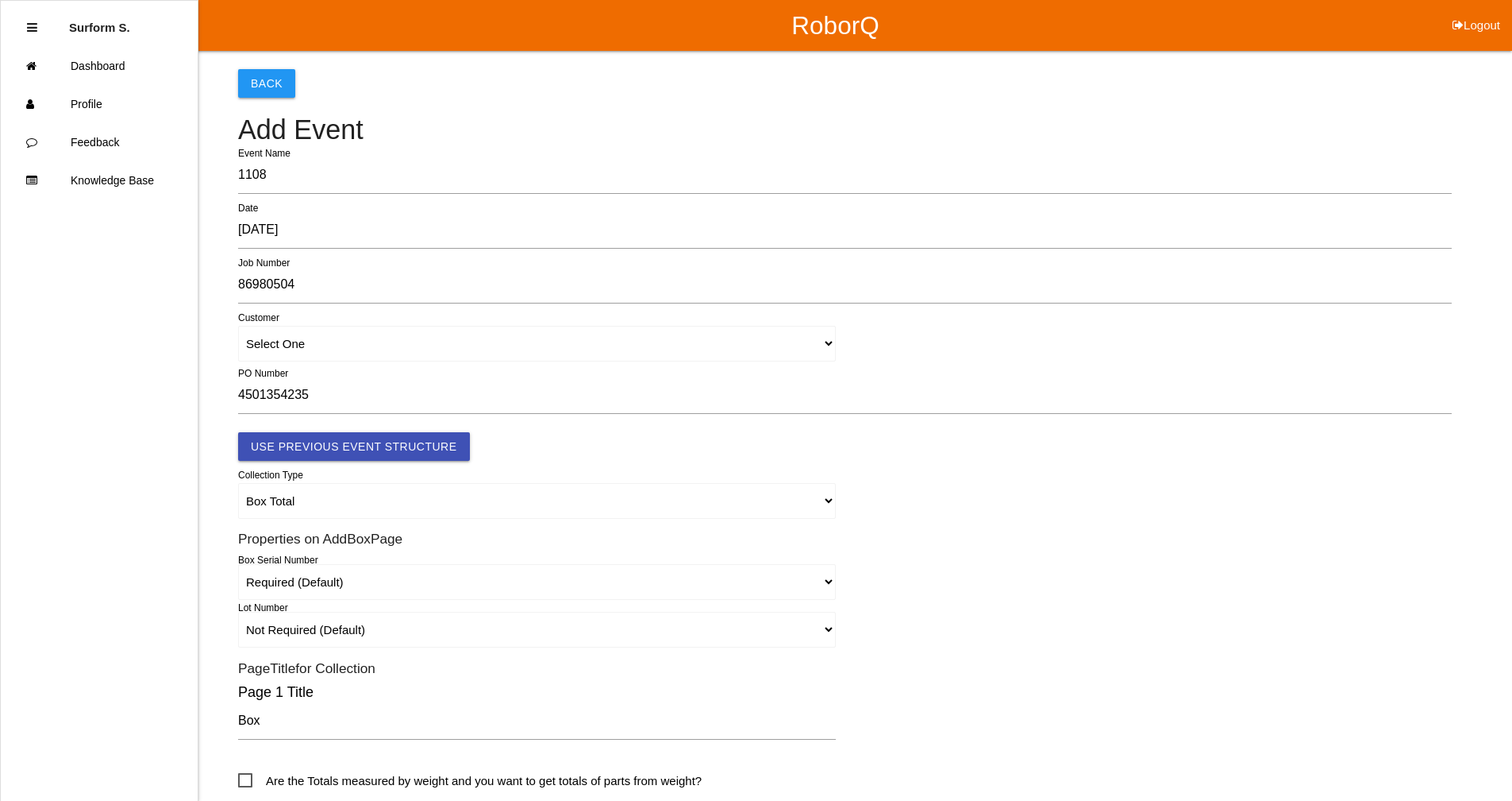
scroll to position [318, 0]
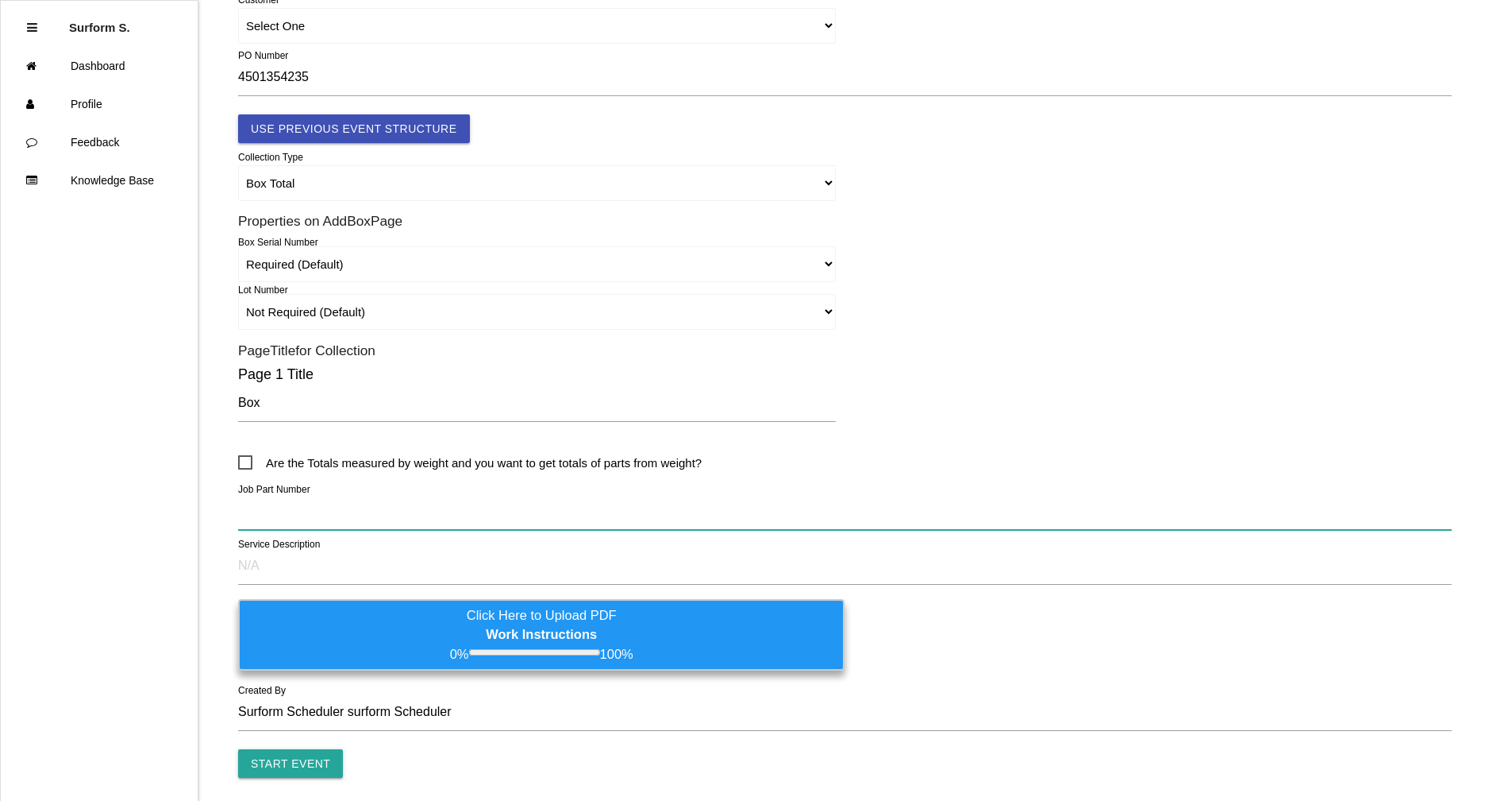
click at [303, 498] on input "text" at bounding box center [844, 511] width 1213 height 36
paste input "D1024903R1 - TMMTX ECI - CANISTER ASSY COAL"
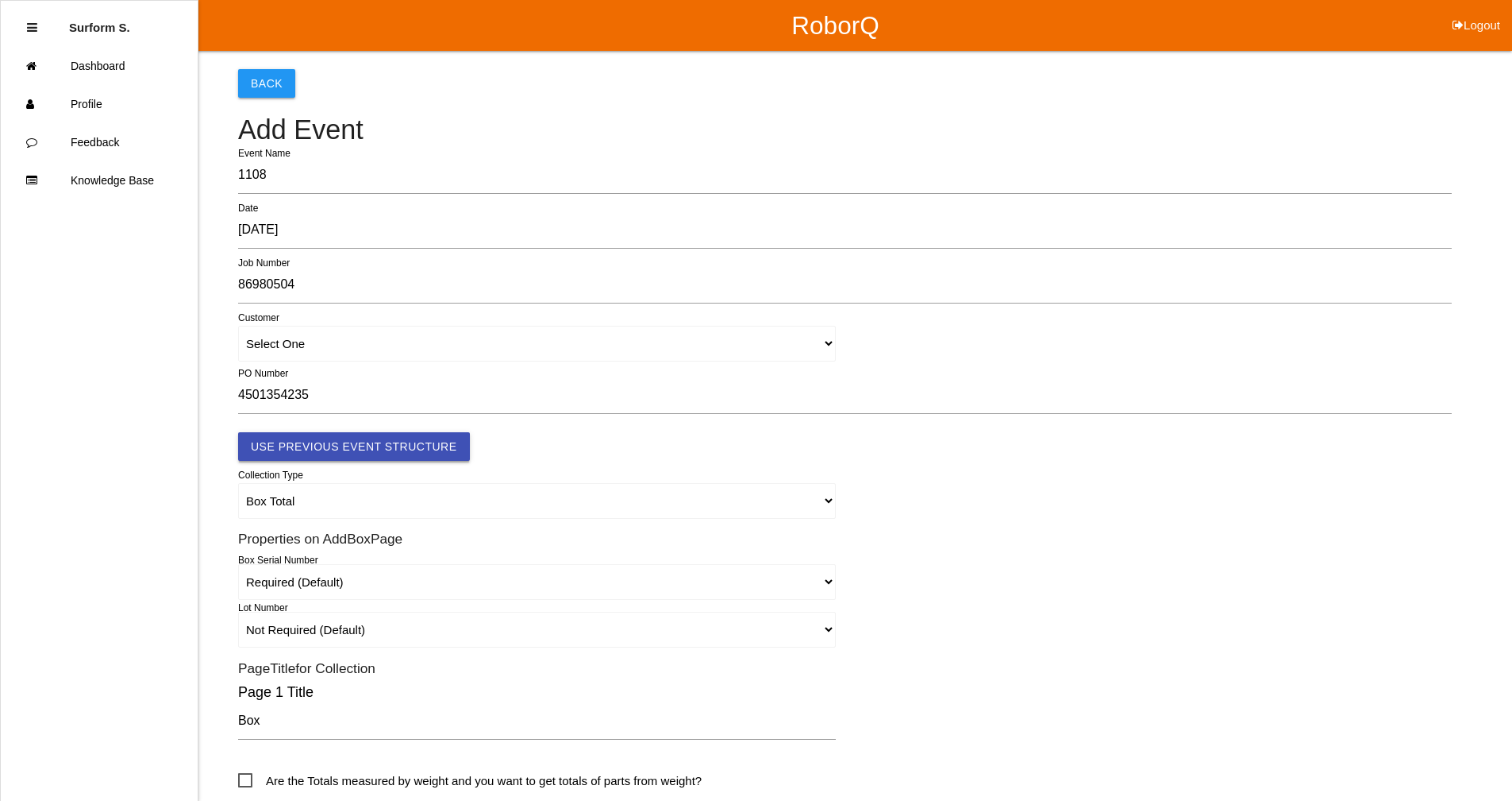
type input "D1024903R1 - TMMTX ECI - CANISTER ASSY COAL"
click at [383, 438] on button "Use Previous Event Structure" at bounding box center [354, 447] width 232 height 29
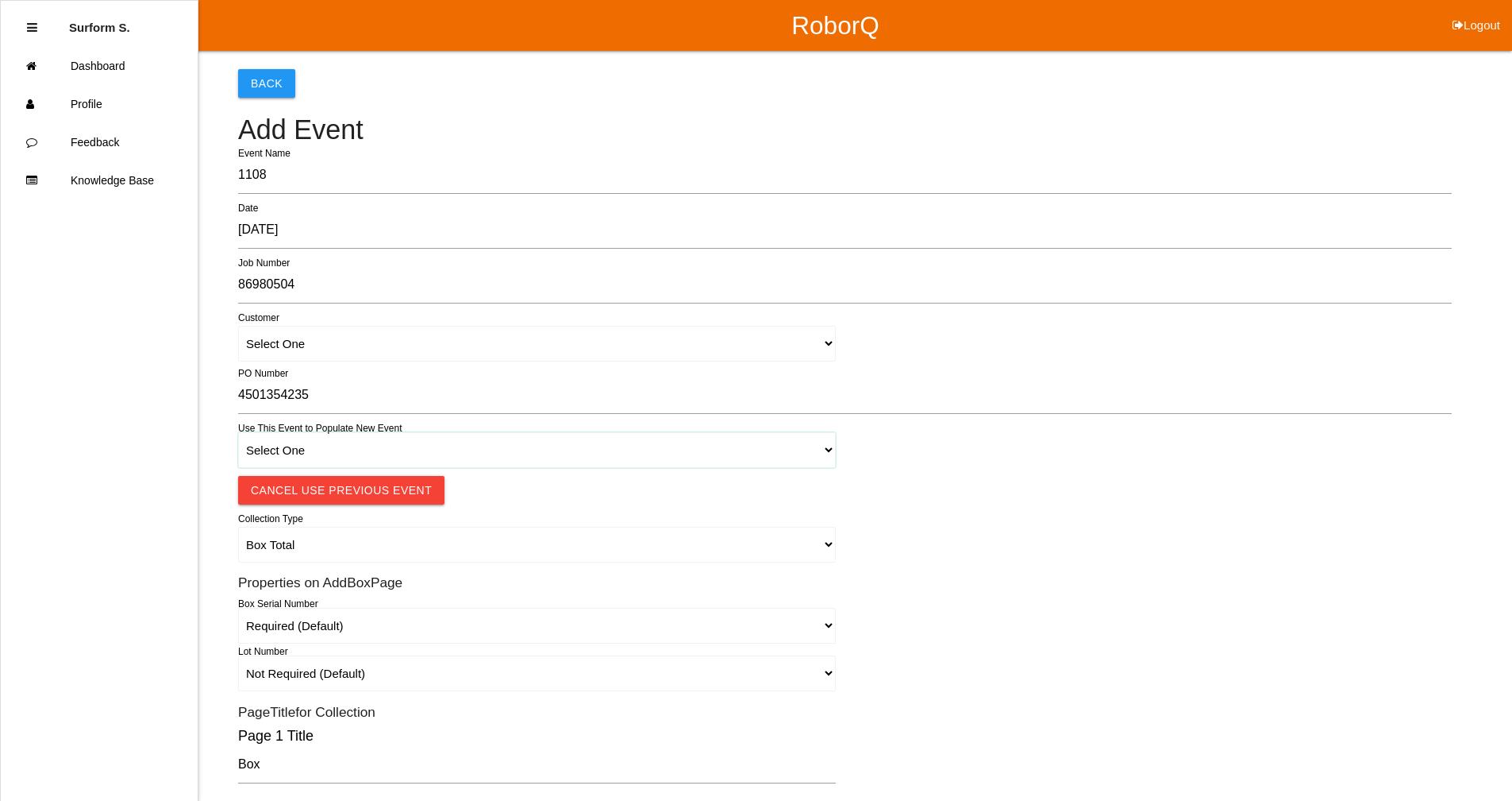
click at [358, 449] on select "Select One 1018 4 - Distinct Barcodes - Not Matching 1015 4 - Matching Barcodes…" at bounding box center [537, 450] width 598 height 35
select select "67b36d620018c9000e46307b"
click at [238, 432] on select "Select One 1018 4 - Distinct Barcodes - Not Matching 1015 4 - Matching Barcodes…" at bounding box center [537, 450] width 598 height 35
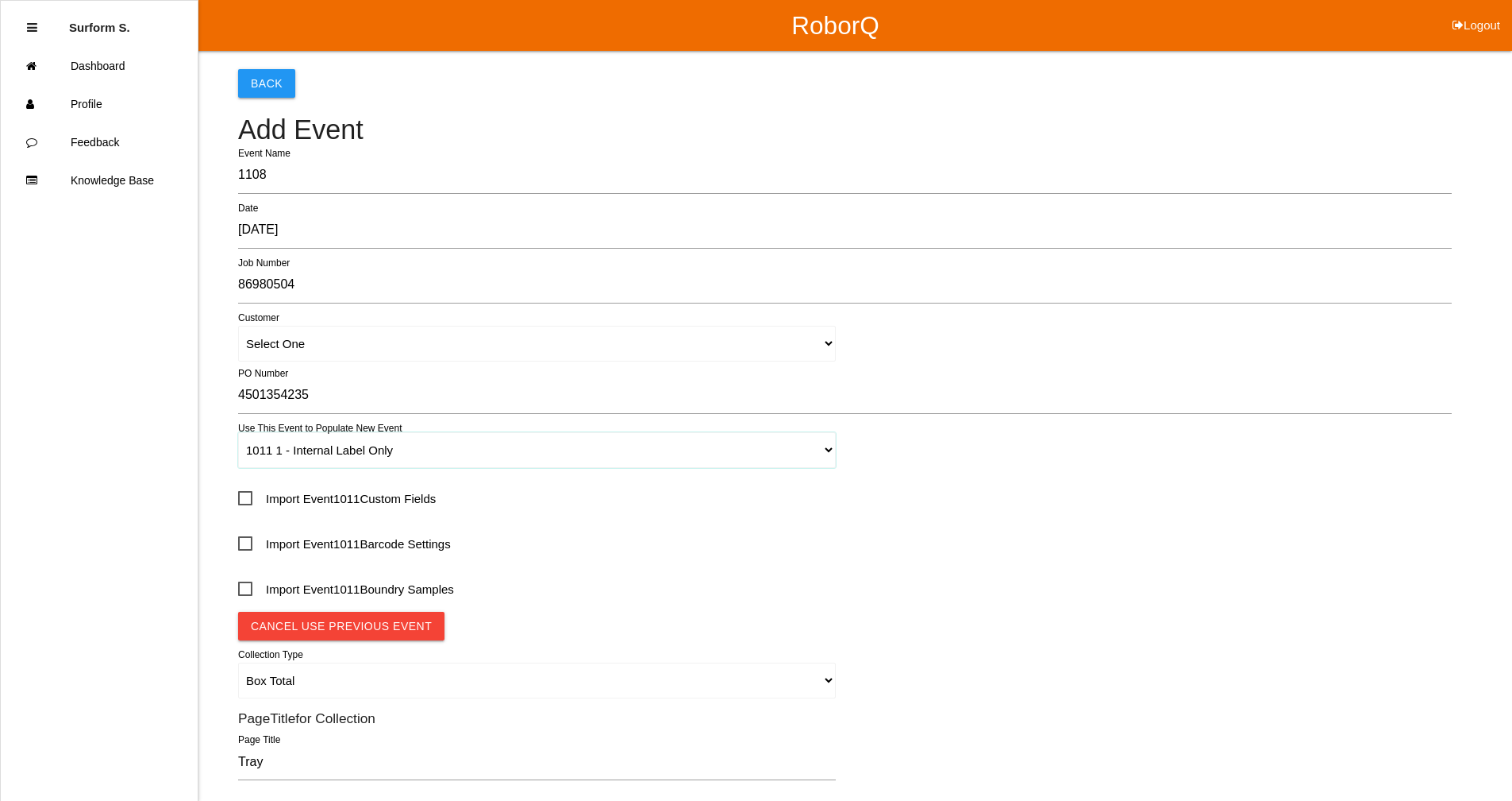
select select "autoSingle"
click at [342, 493] on span "Import Event 1011 Custom Fields" at bounding box center [336, 499] width 198 height 20
click at [248, 493] on input "Import Event 1011 Custom Fields" at bounding box center [243, 493] width 10 height 10
checkbox input "true"
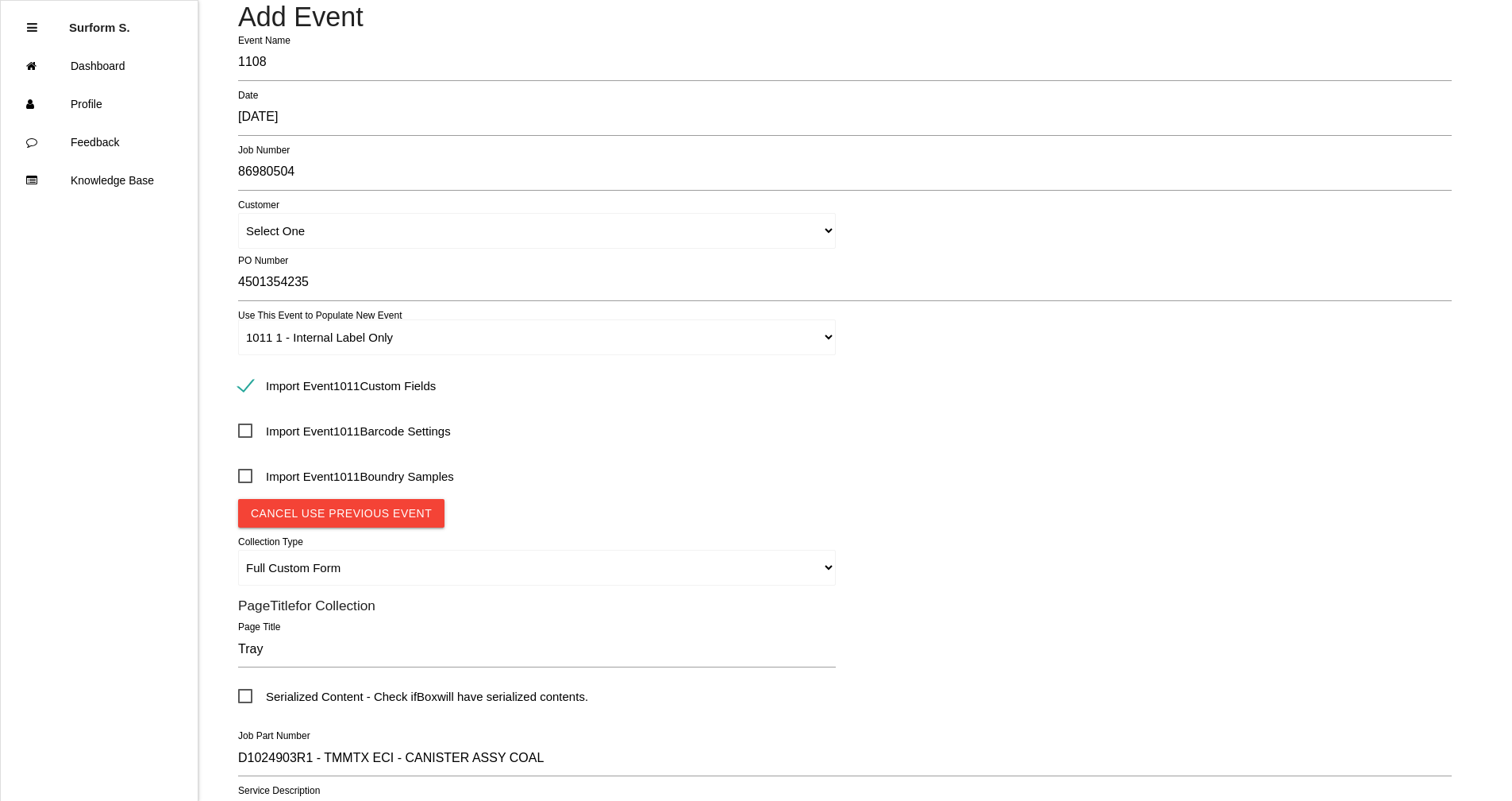
scroll to position [416, 0]
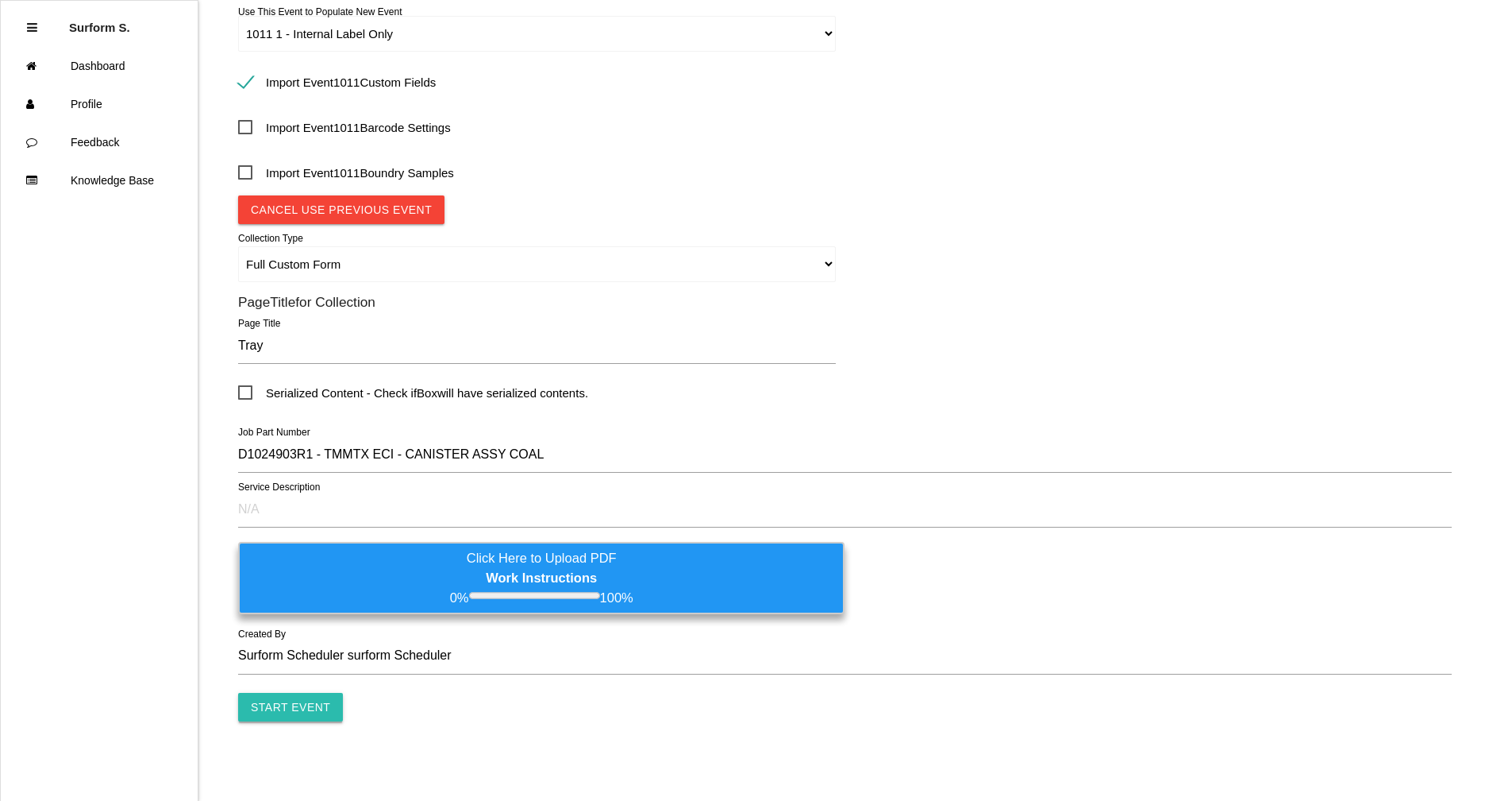
click at [314, 702] on input "Start Event" at bounding box center [290, 707] width 105 height 29
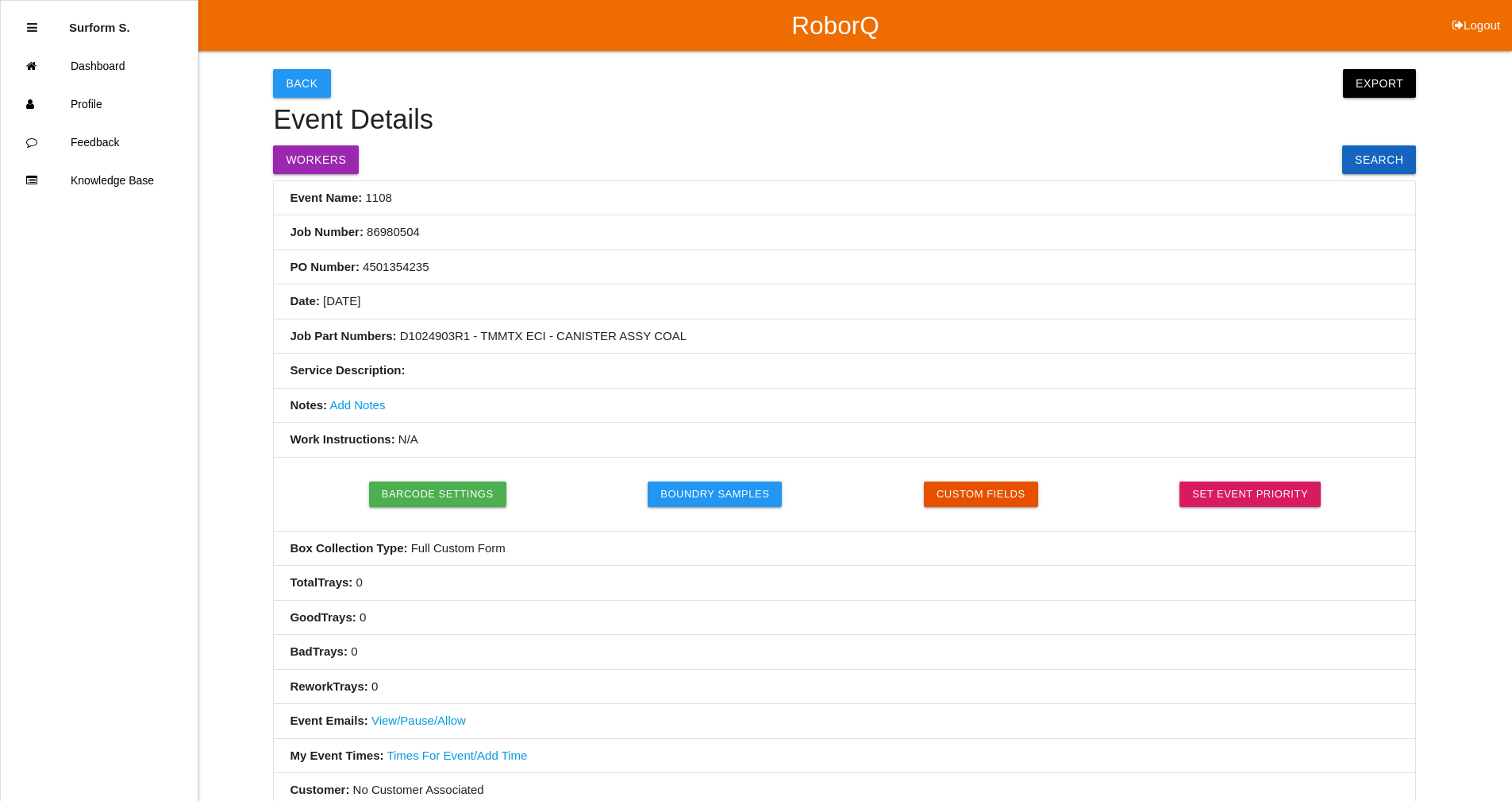
click at [358, 407] on link "Add Notes" at bounding box center [357, 405] width 56 height 13
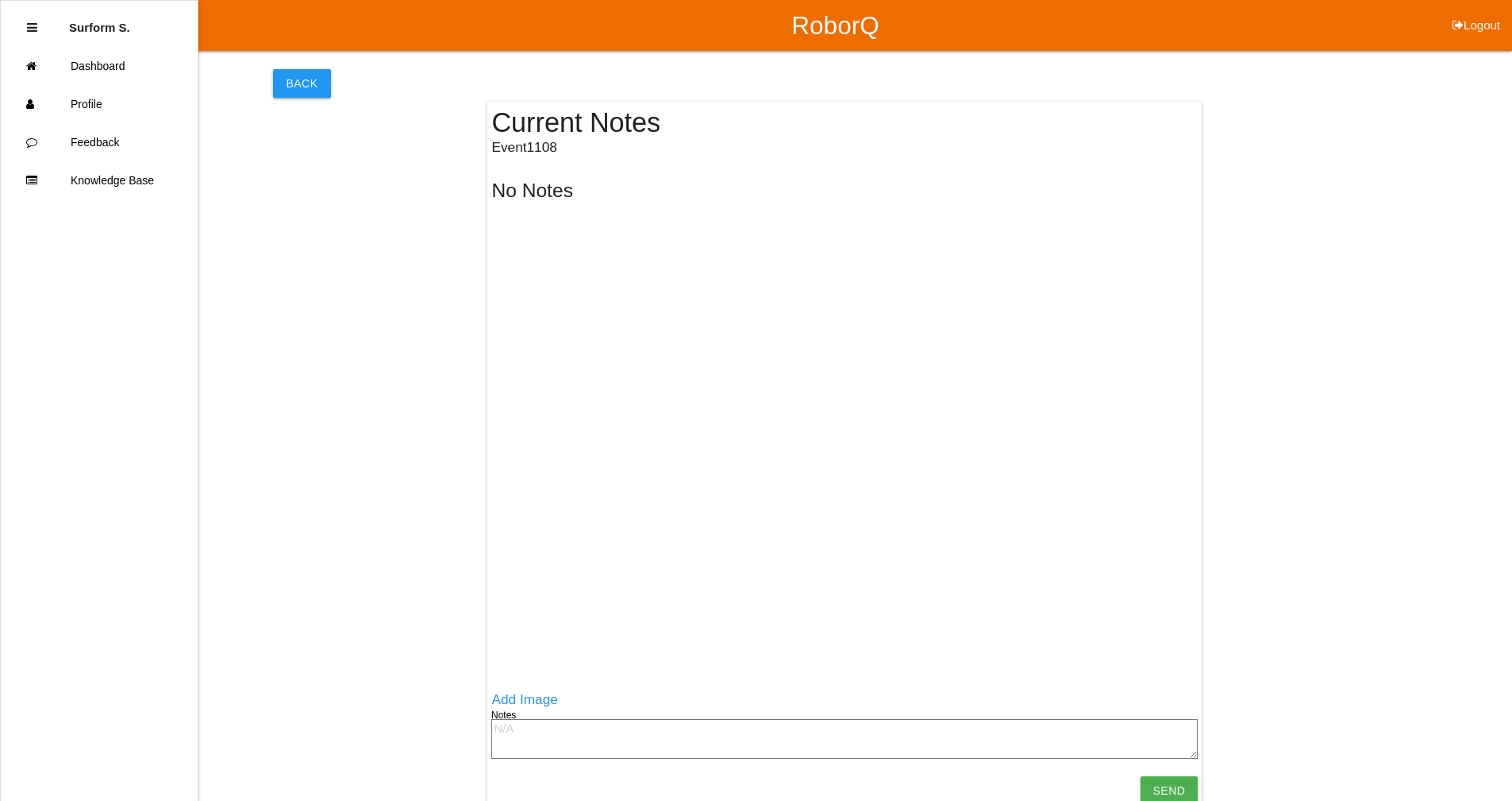
click at [608, 722] on textarea at bounding box center [844, 738] width 706 height 40
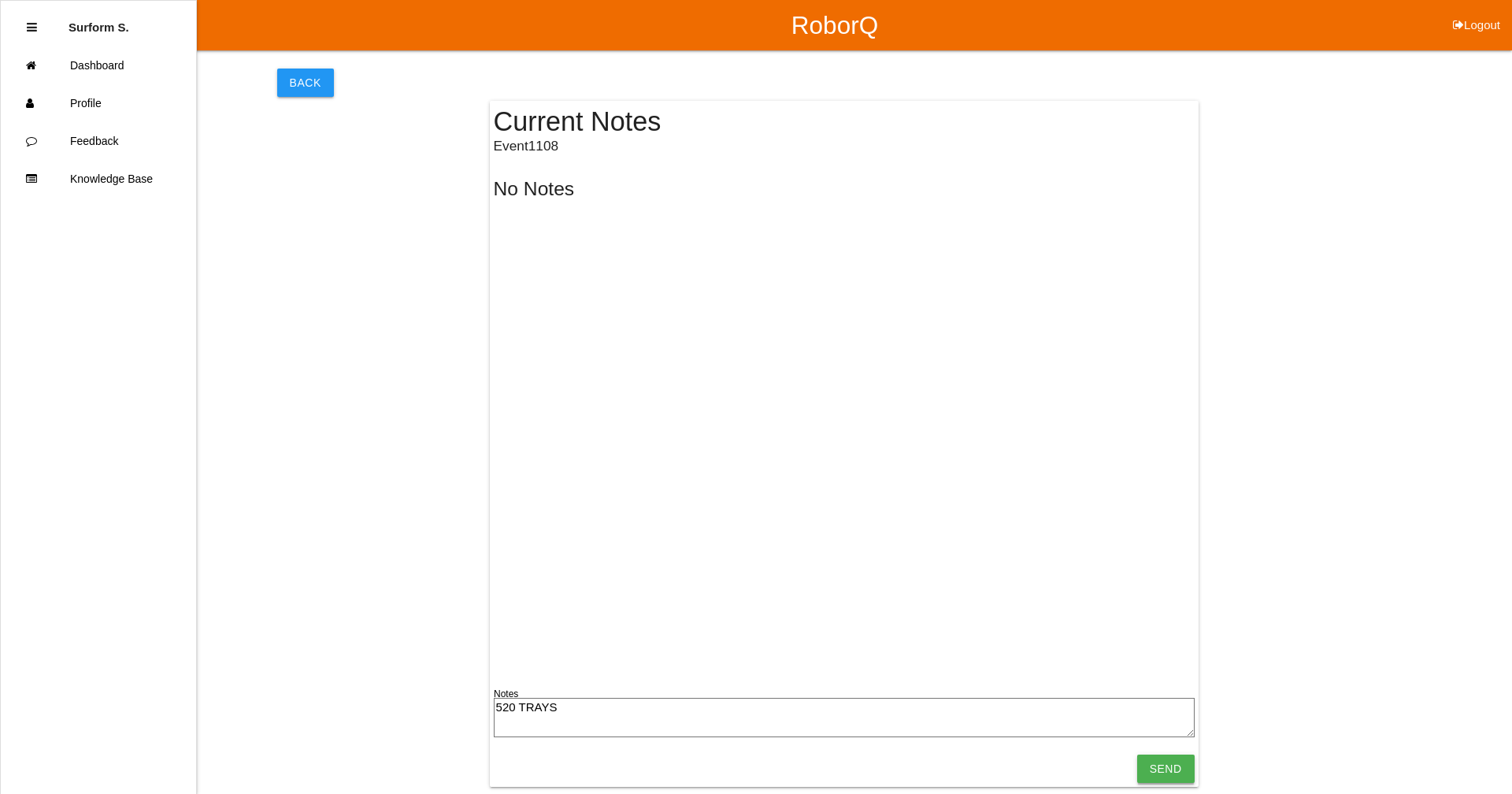
type textarea "520 TRAYS"
click at [1177, 766] on input "Send" at bounding box center [1166, 768] width 58 height 28
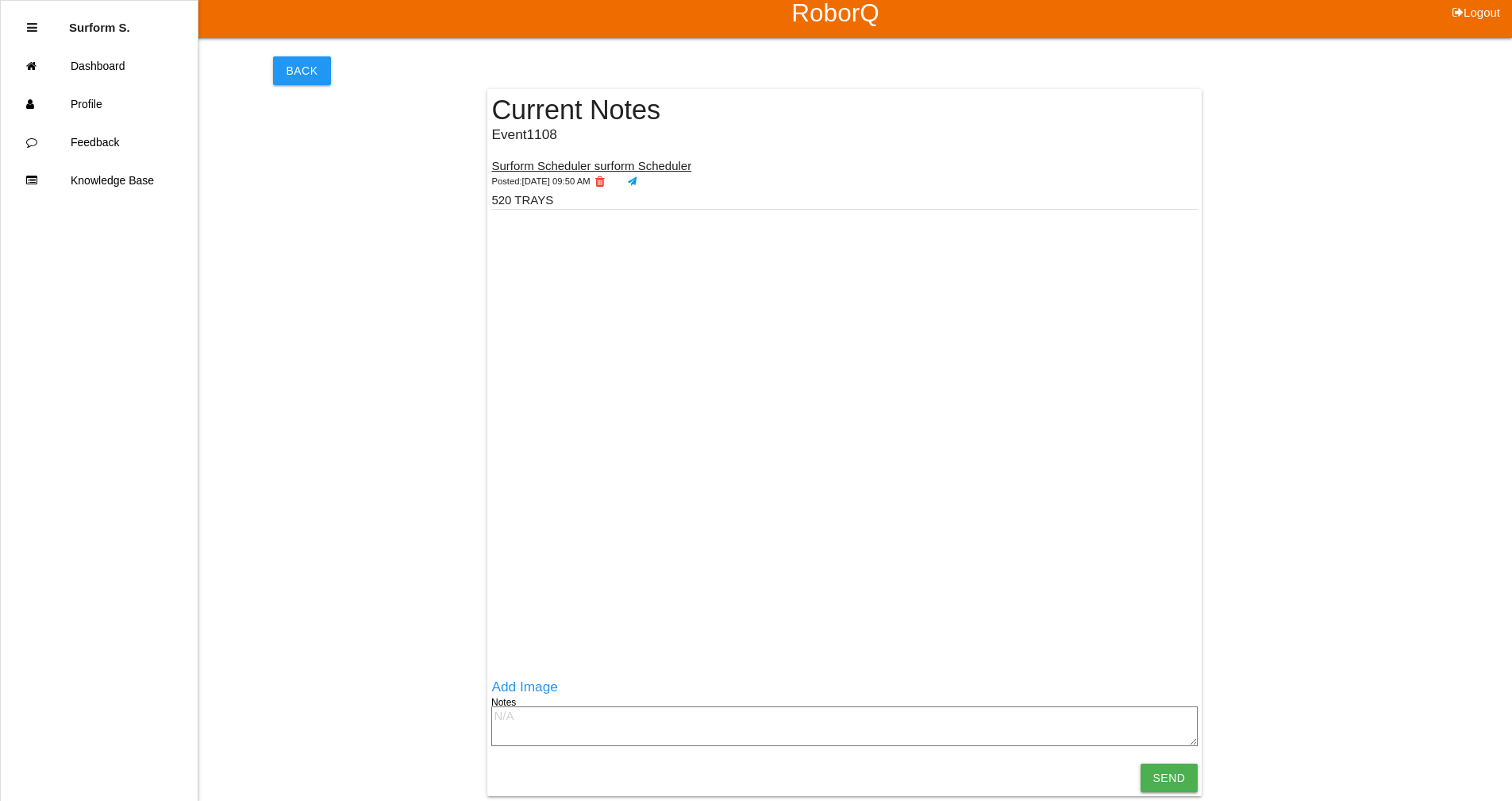
scroll to position [15, 0]
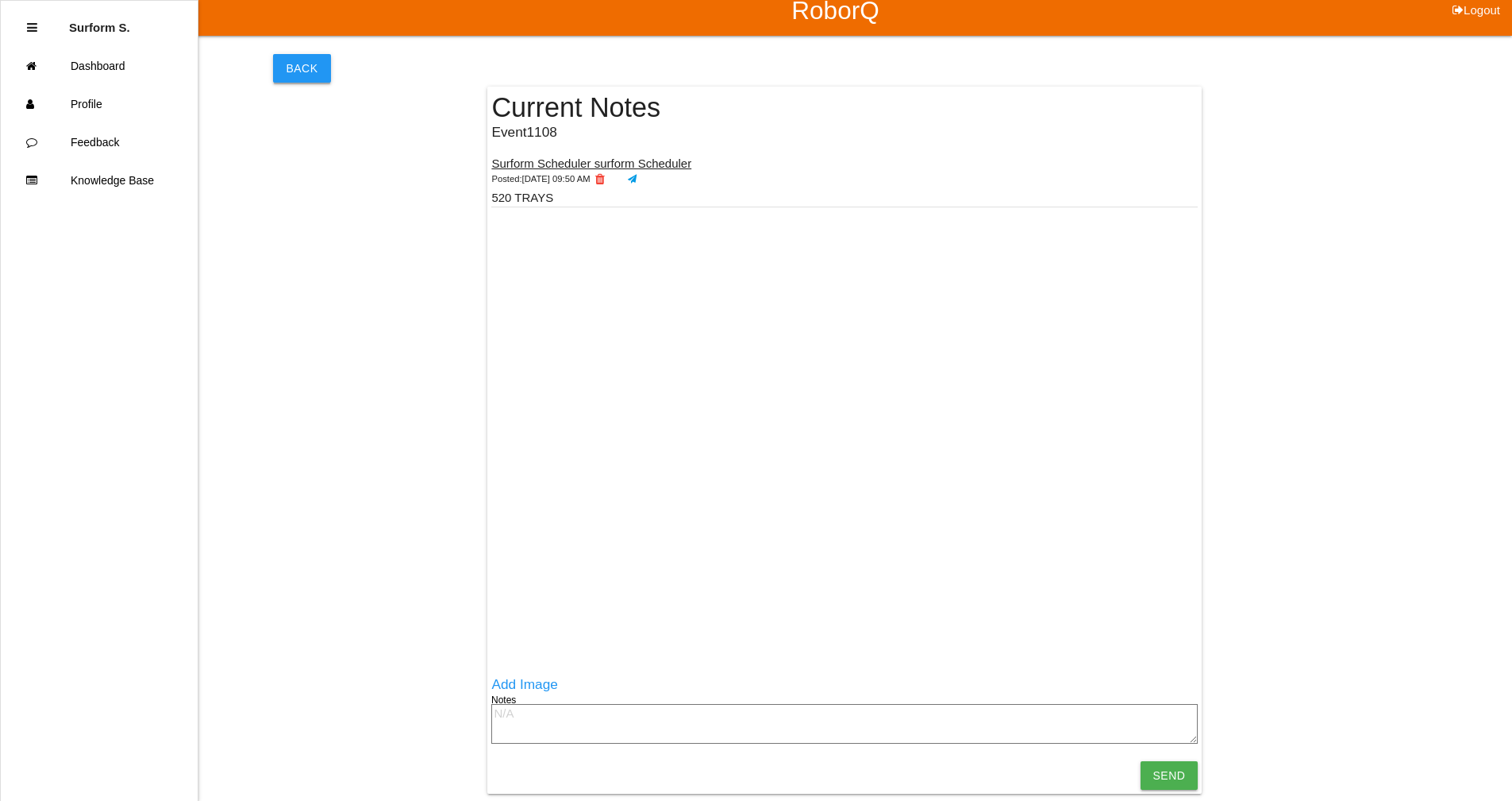
click at [289, 73] on button "Back" at bounding box center [302, 68] width 57 height 29
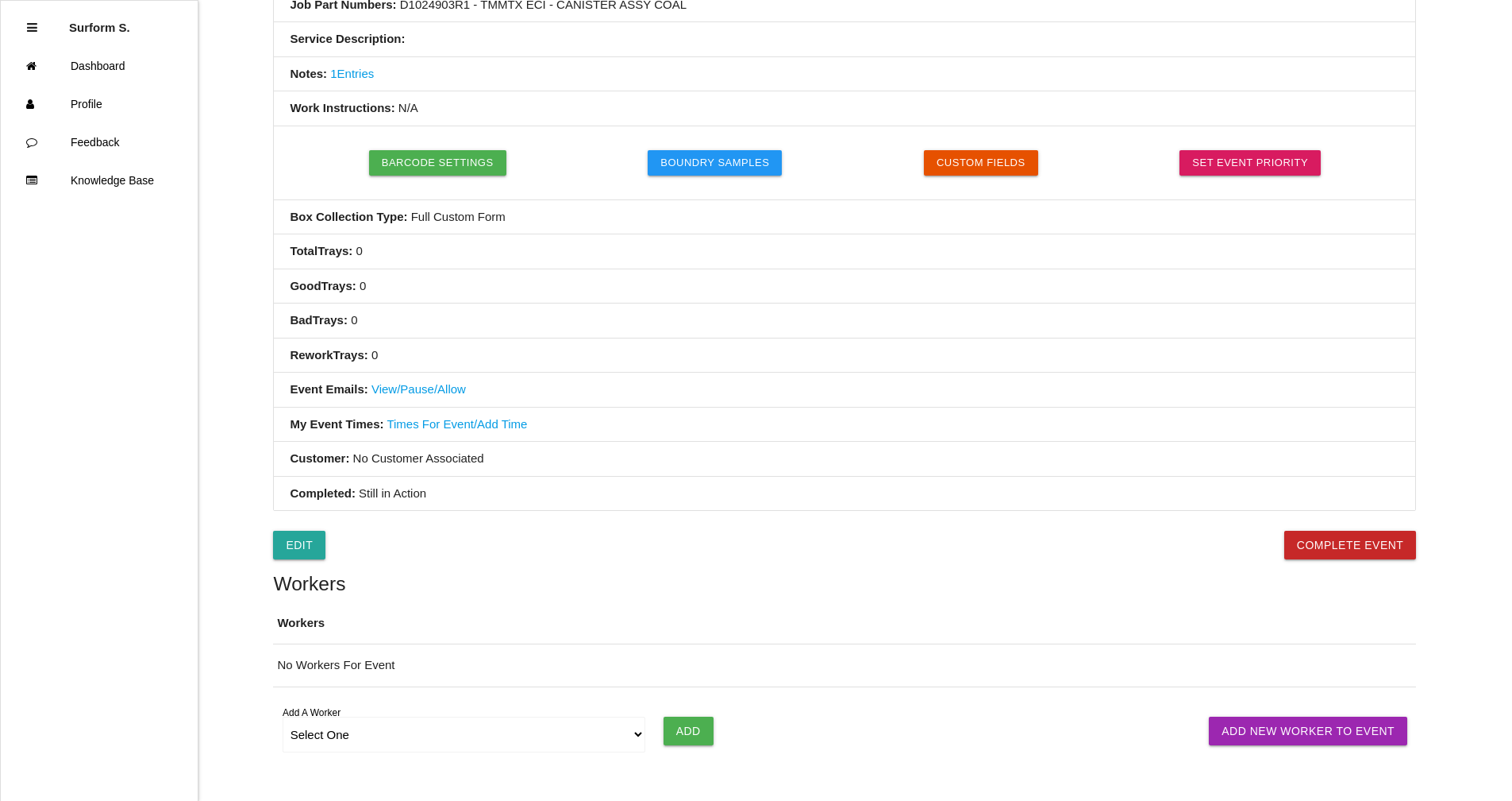
scroll to position [426, 0]
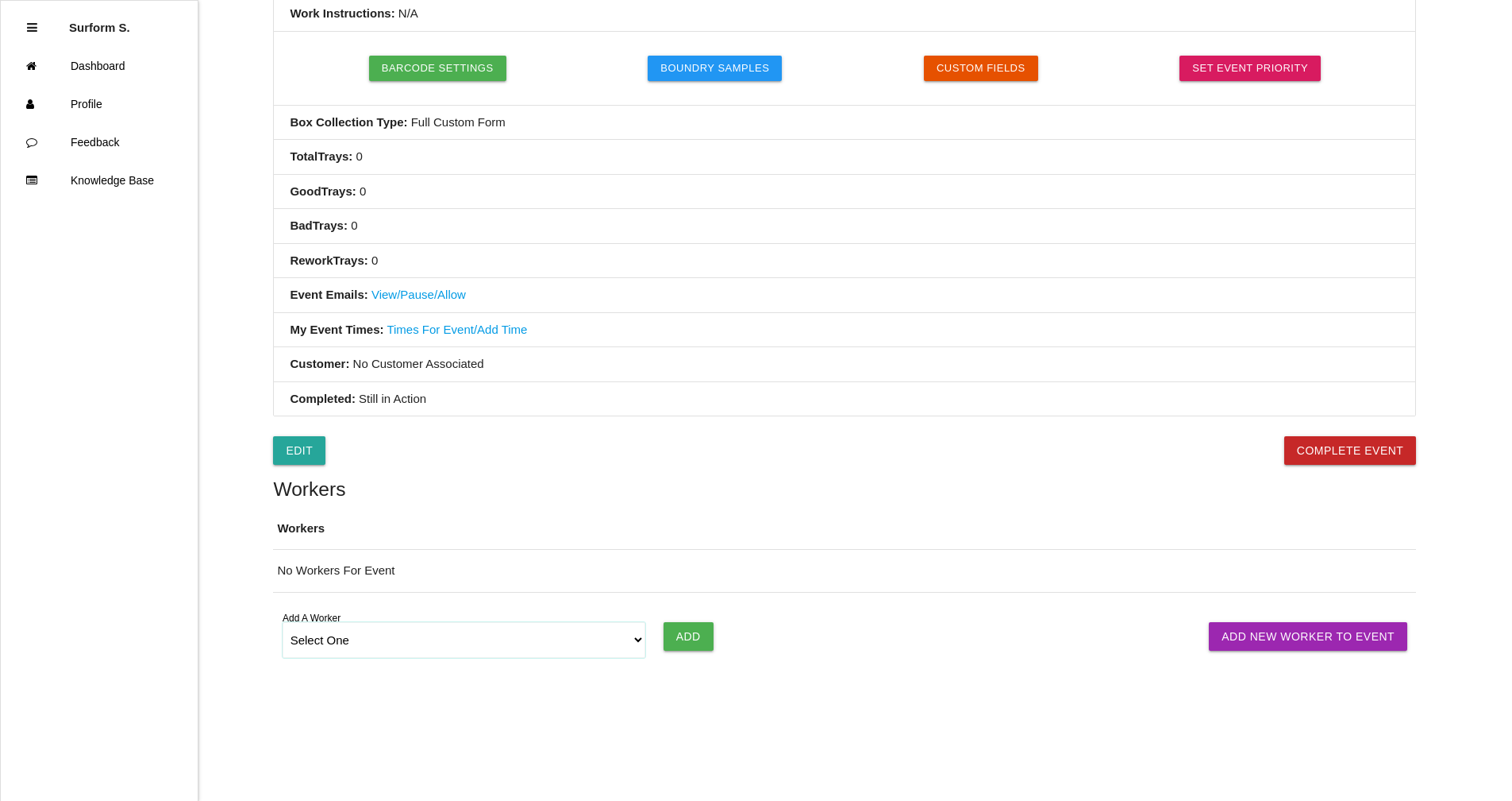
click at [368, 639] on select "Select One [PERSON_NAME] SF LAMCO SF ATM1 SF ATM2 SF MAAC" at bounding box center [464, 639] width 363 height 35
select select "6781344fb24b65000ec8f095"
click at [283, 622] on select "Select One [PERSON_NAME] SF LAMCO SF ATM1 SF ATM2 SF MAAC" at bounding box center [464, 639] width 363 height 35
click at [706, 639] on input "Add" at bounding box center [688, 636] width 50 height 29
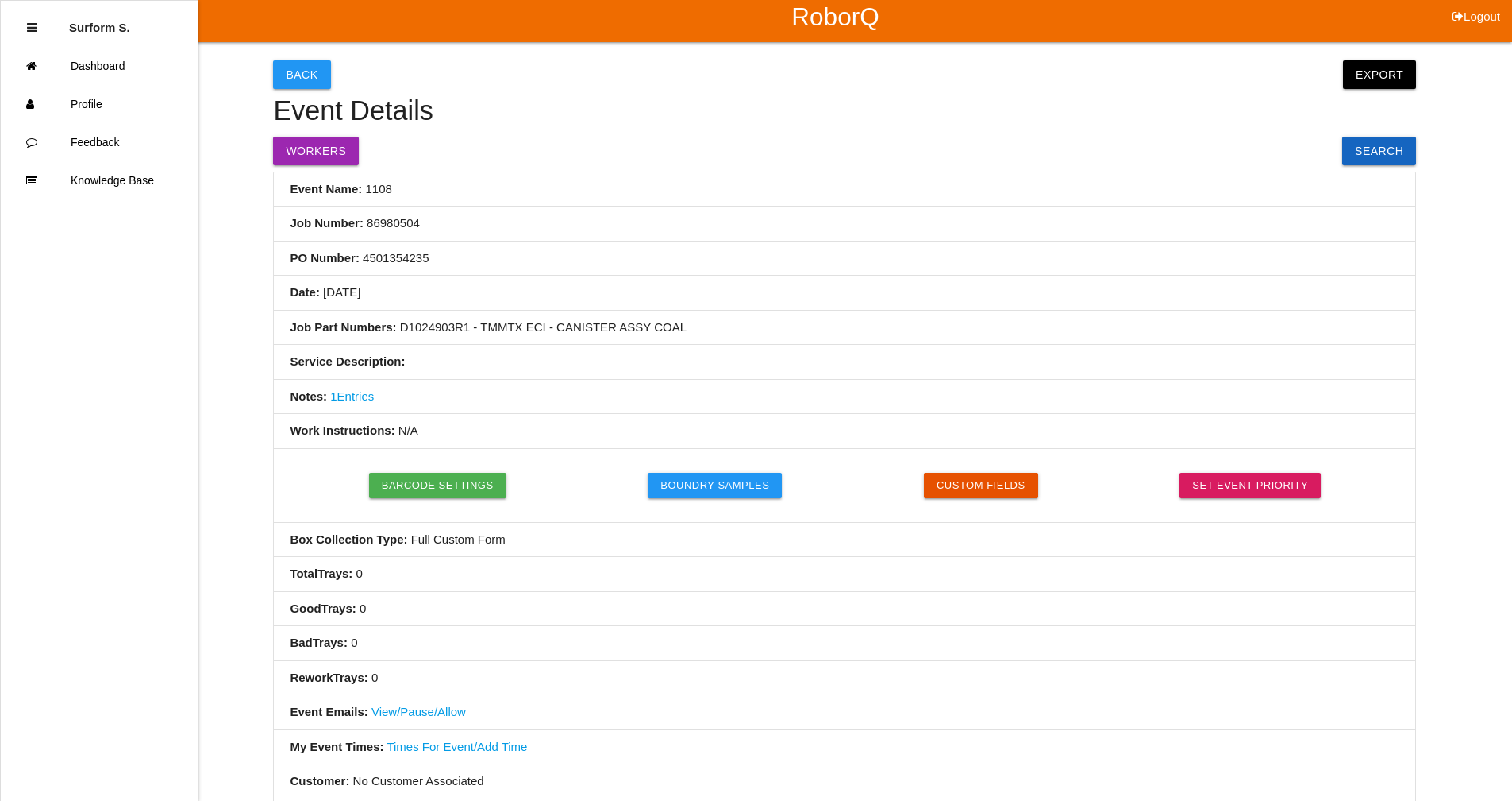
scroll to position [0, 0]
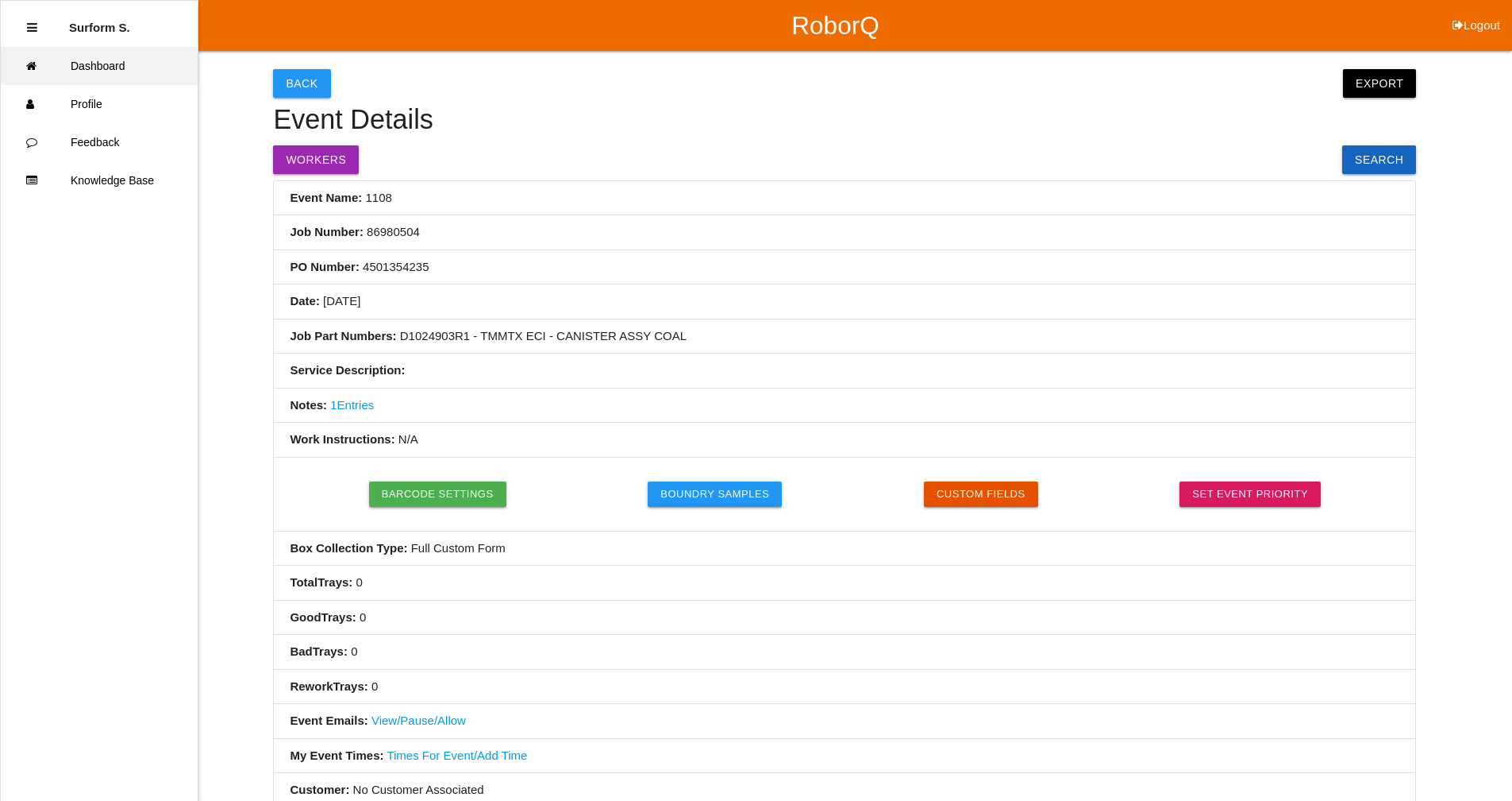
click at [90, 72] on link "Dashboard" at bounding box center [99, 66] width 197 height 38
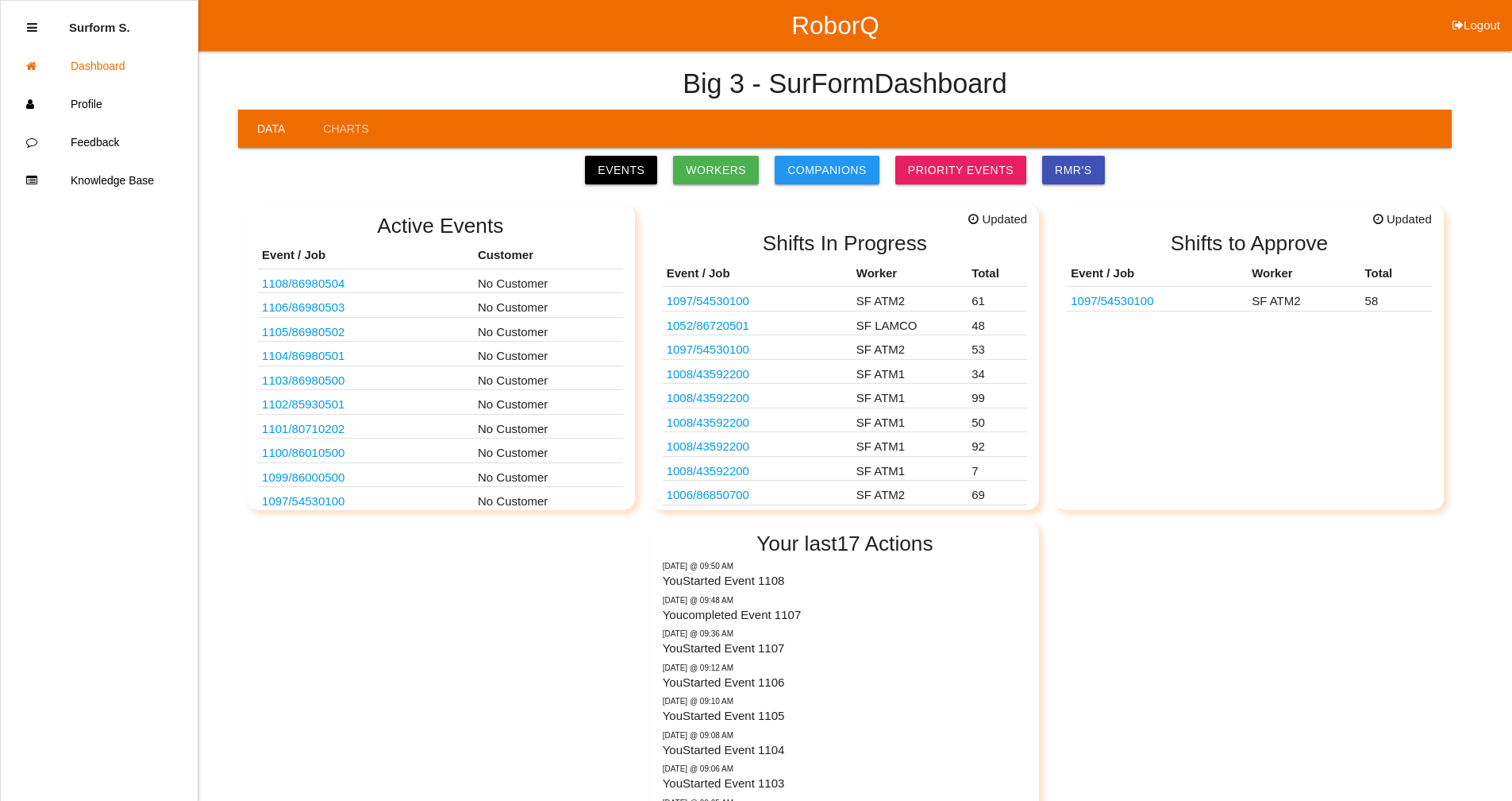
click at [325, 384] on link "1103 / 86980500" at bounding box center [304, 380] width 82 height 13
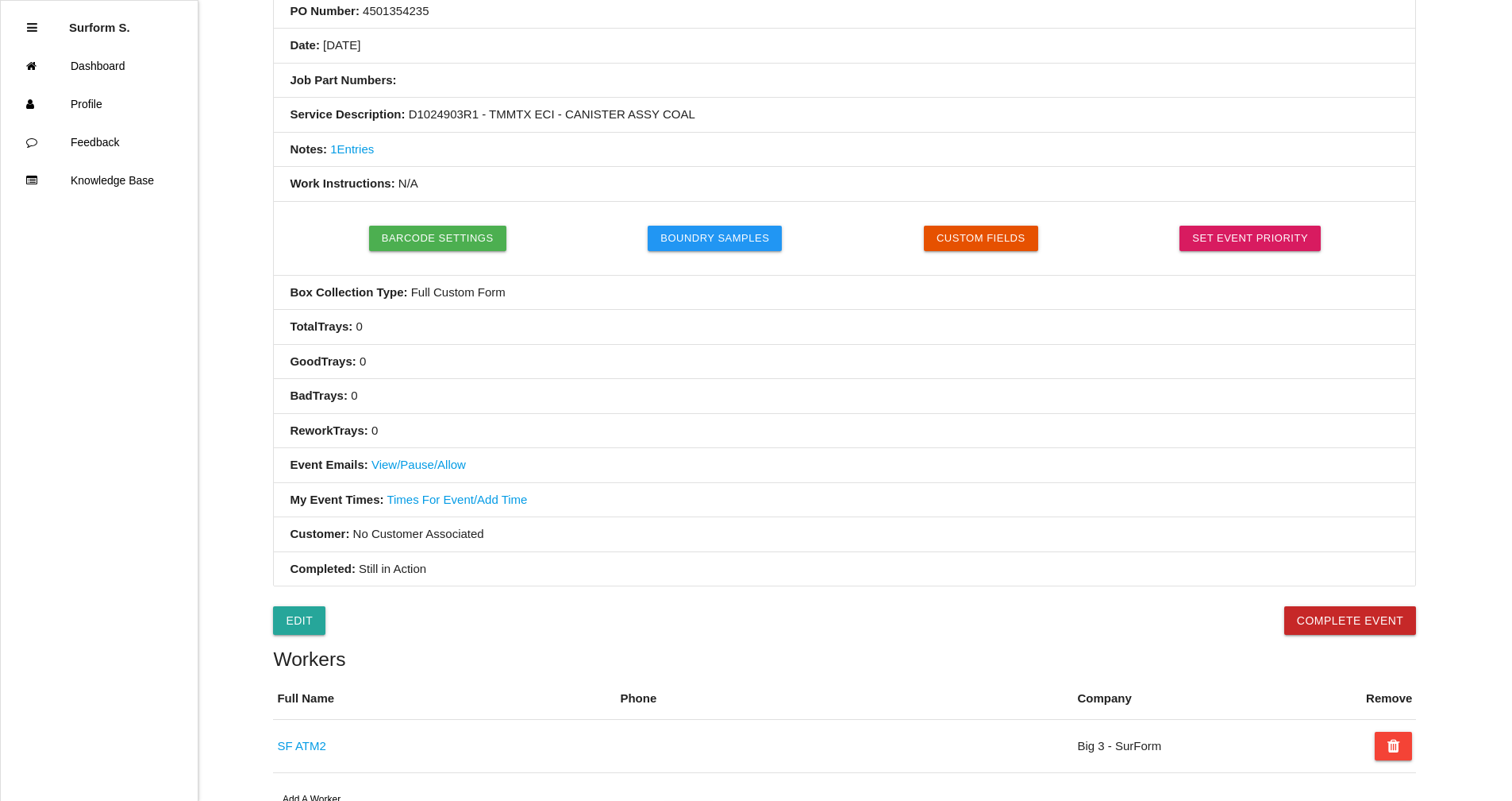
scroll to position [40, 0]
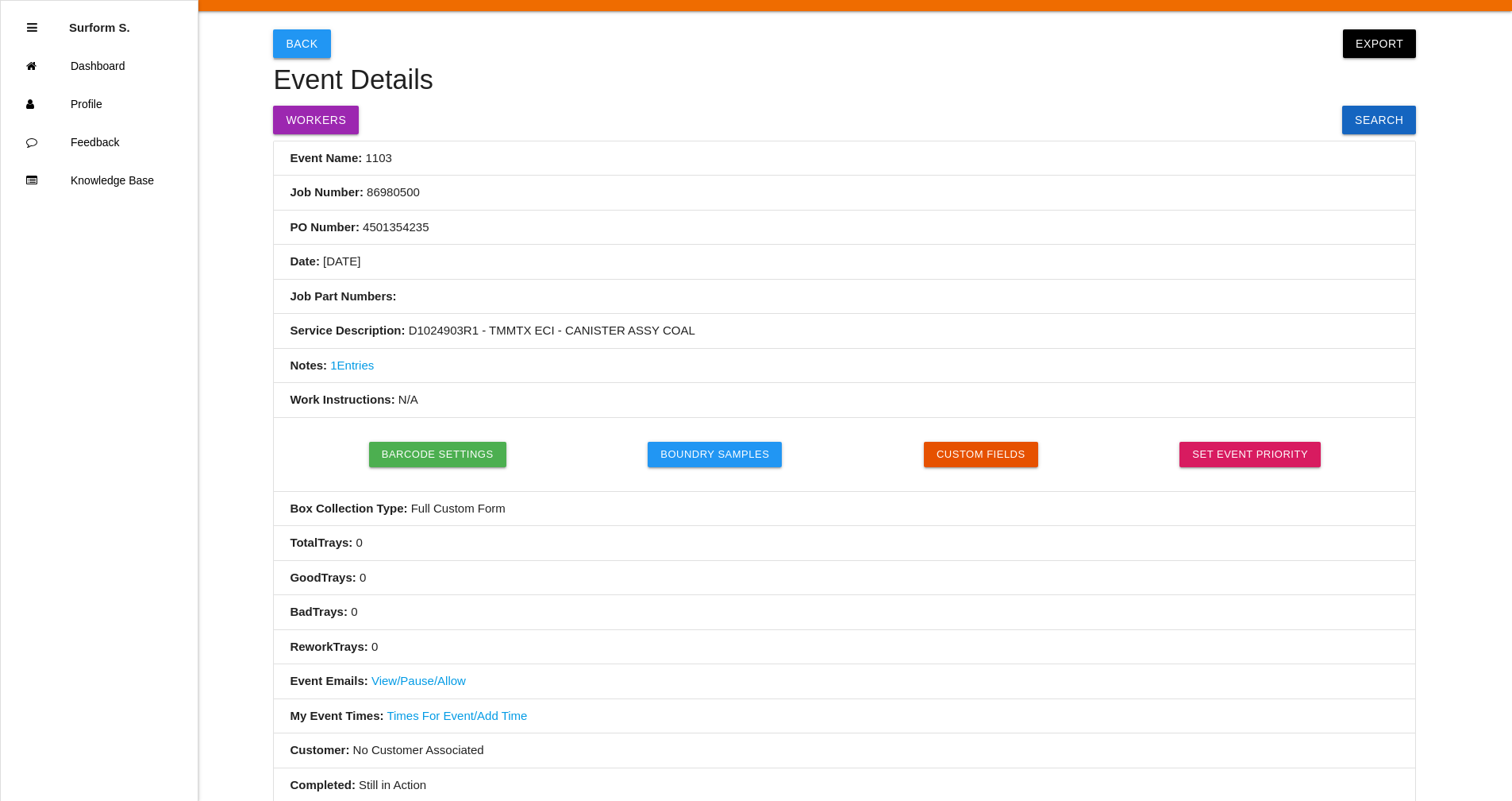
click at [299, 42] on button "Back" at bounding box center [302, 44] width 57 height 29
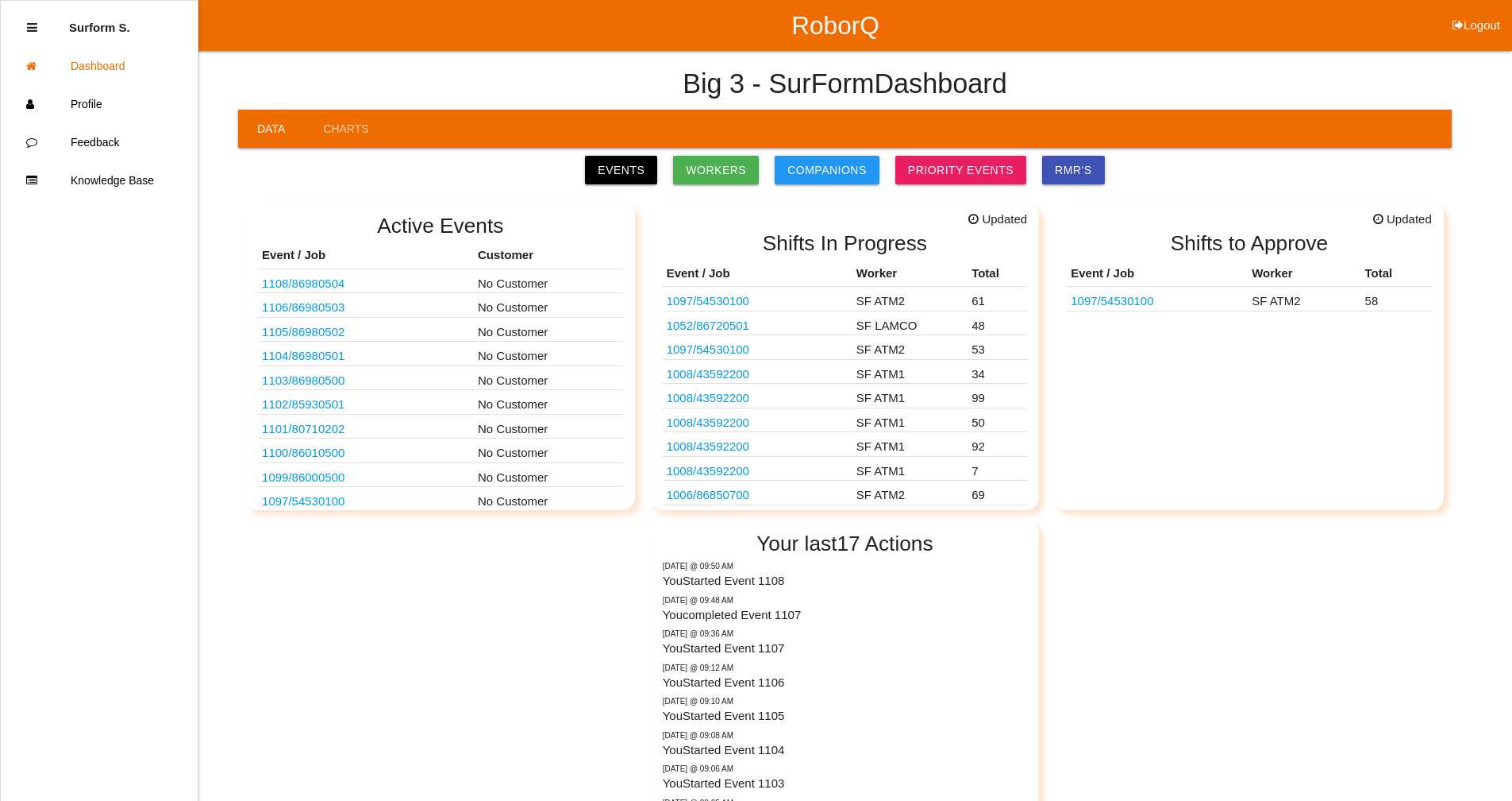
click at [315, 353] on link "1104 / 86980501" at bounding box center [304, 355] width 82 height 13
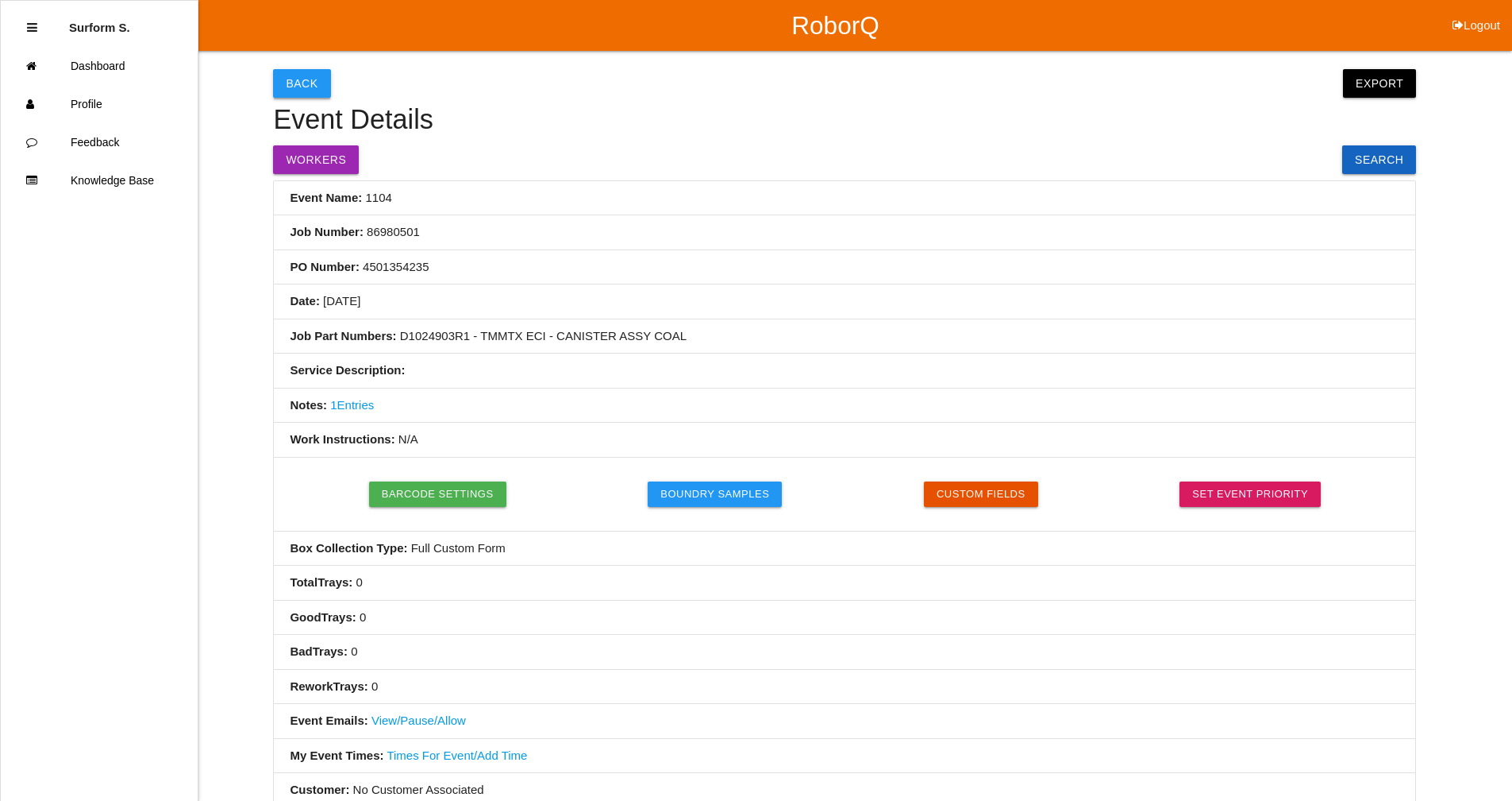
click at [309, 82] on button "Back" at bounding box center [302, 83] width 57 height 29
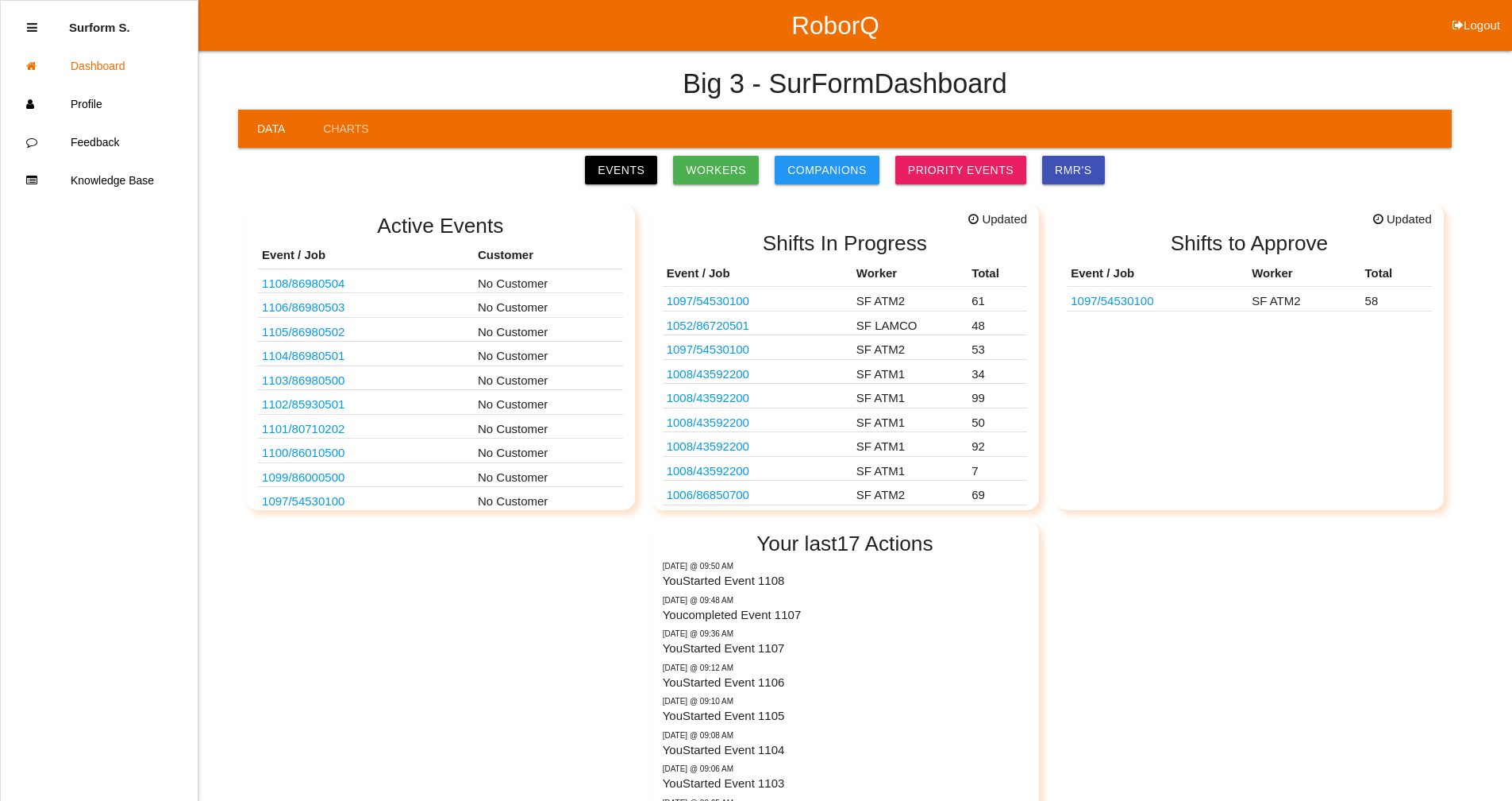
click at [332, 329] on link "1105 / 86980502" at bounding box center [304, 332] width 82 height 13
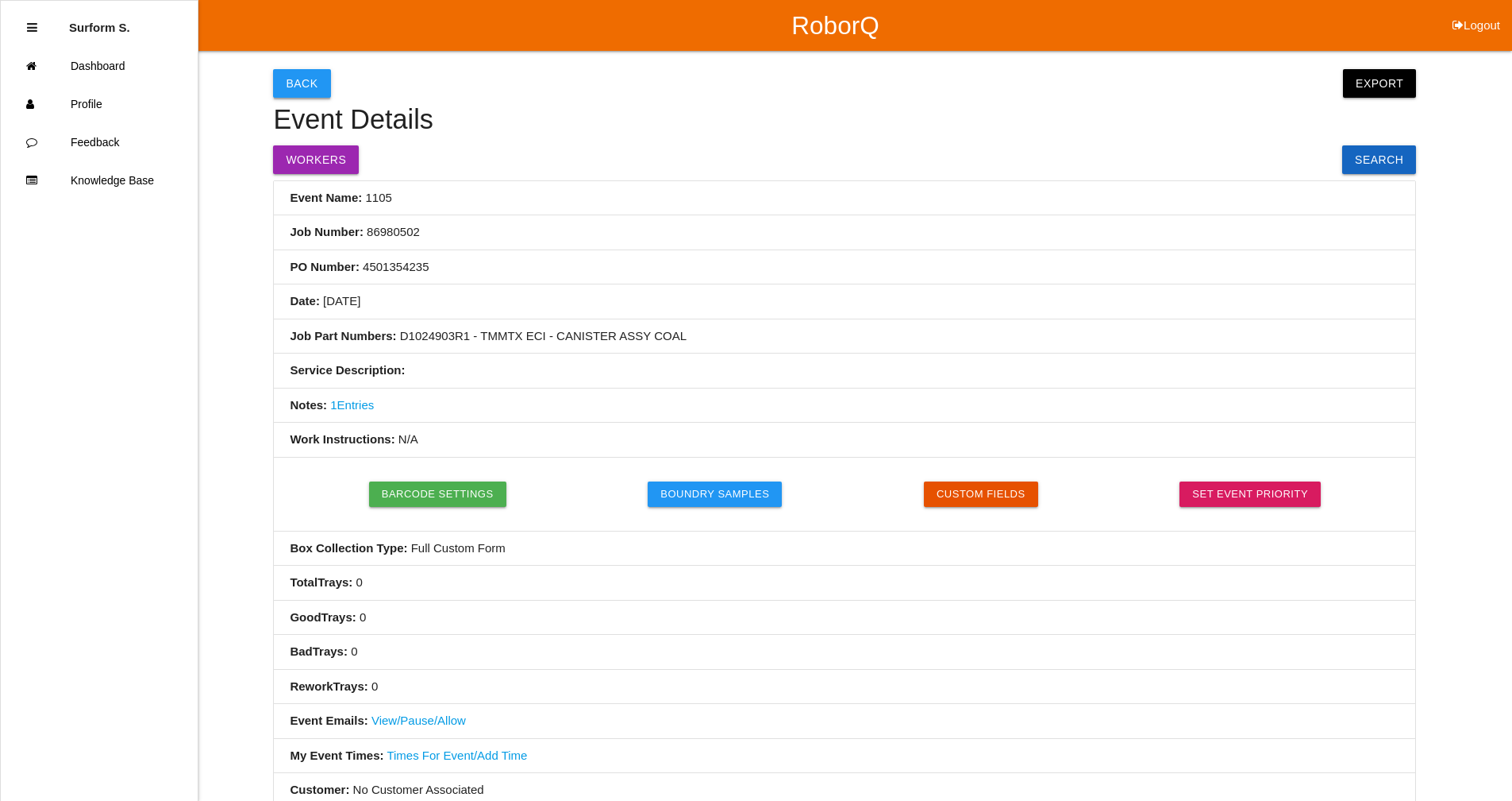
click at [304, 75] on button "Back" at bounding box center [302, 83] width 57 height 29
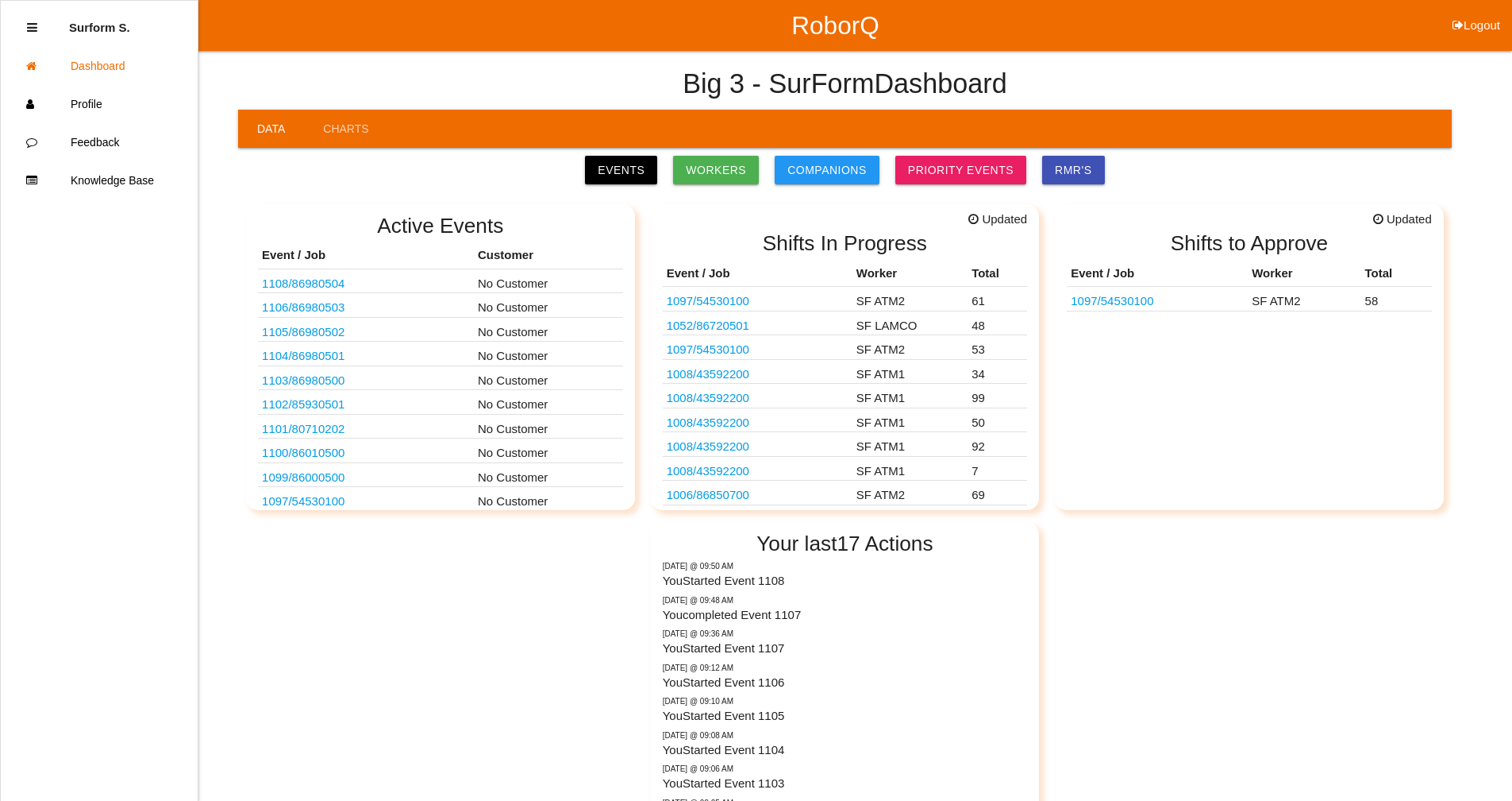
click at [329, 305] on link "1106 / 86980503" at bounding box center [304, 307] width 82 height 13
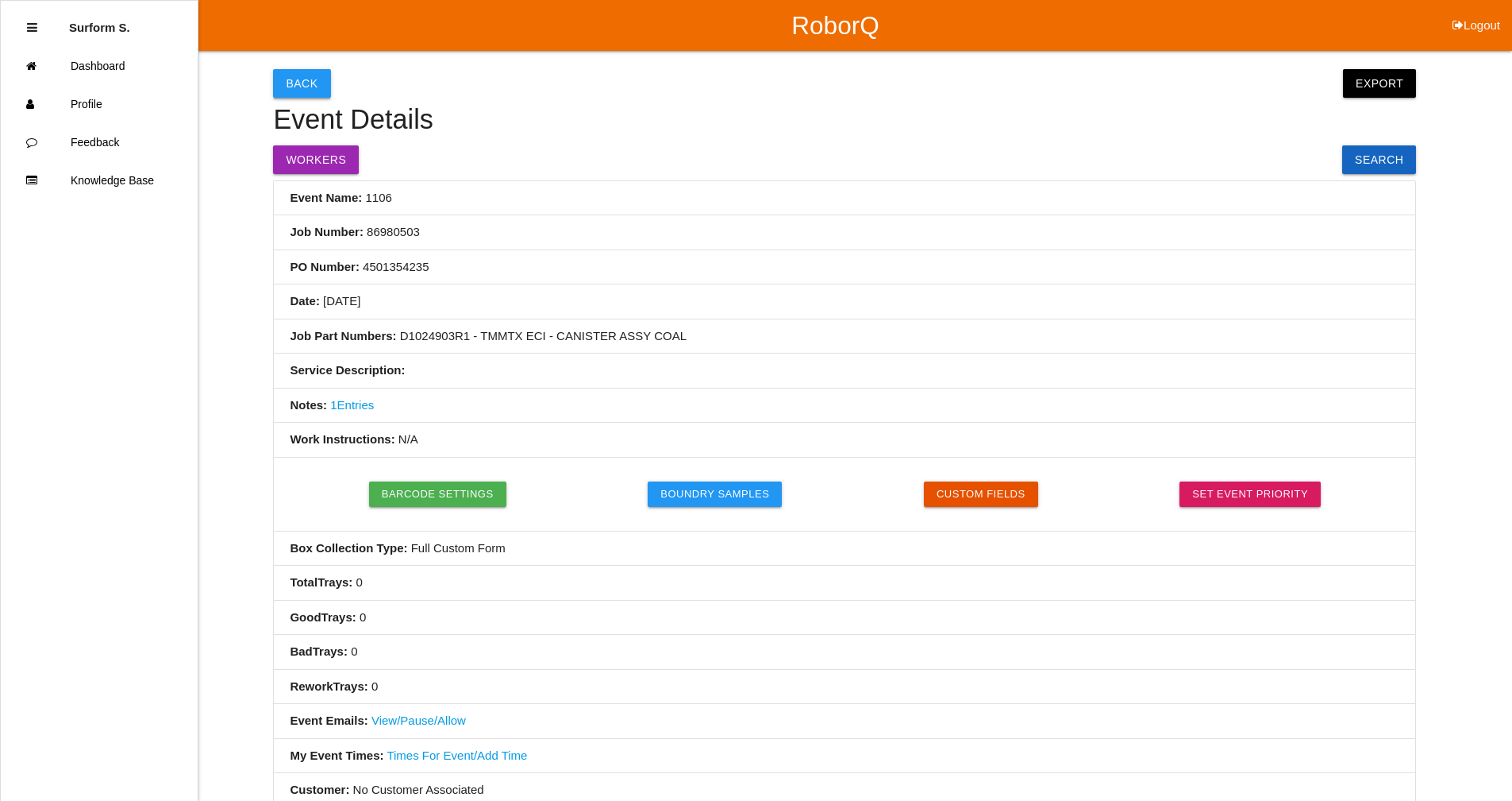
click at [302, 93] on button "Back" at bounding box center [302, 83] width 57 height 29
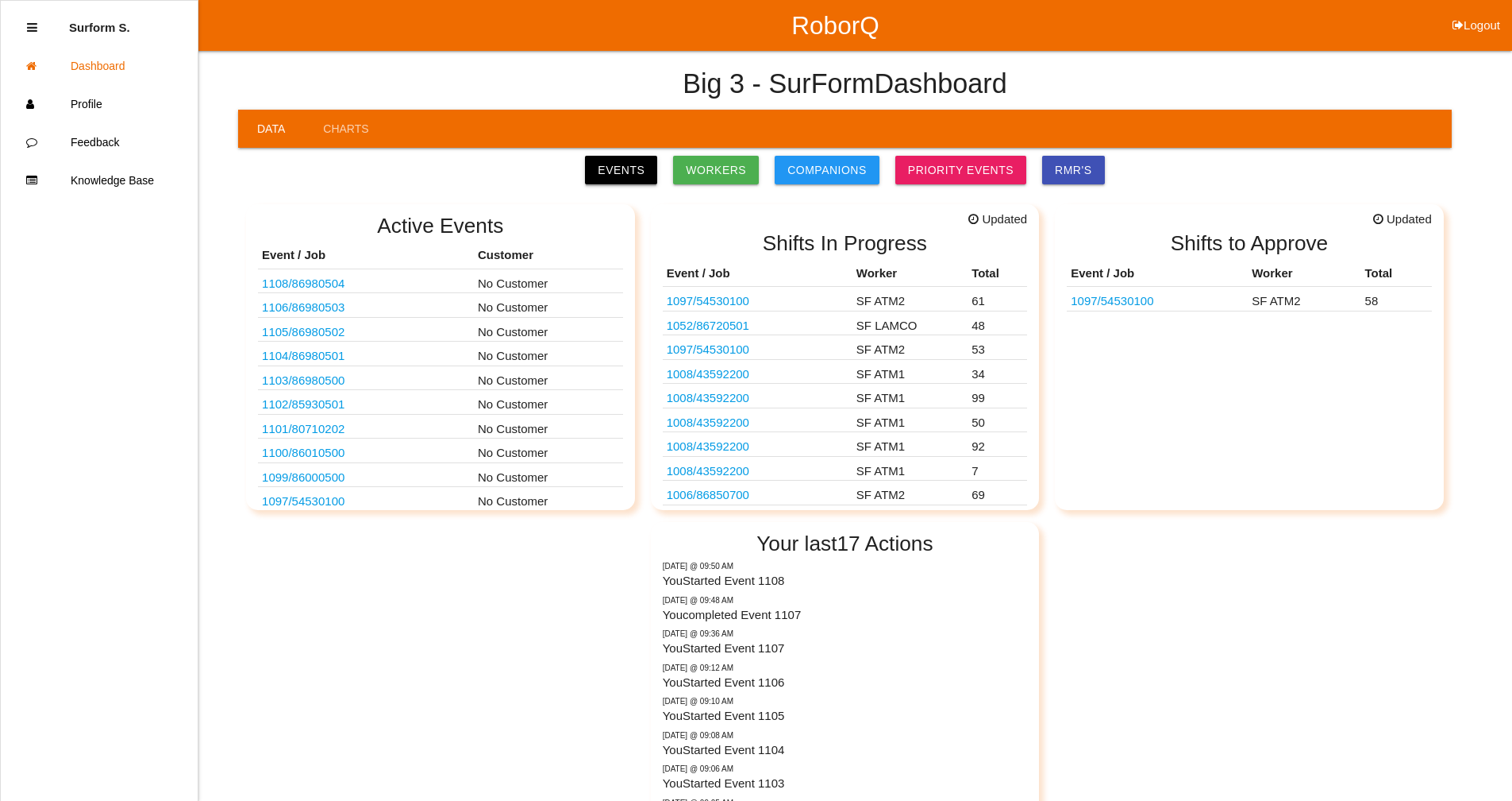
click at [637, 173] on link "Events" at bounding box center [621, 170] width 72 height 29
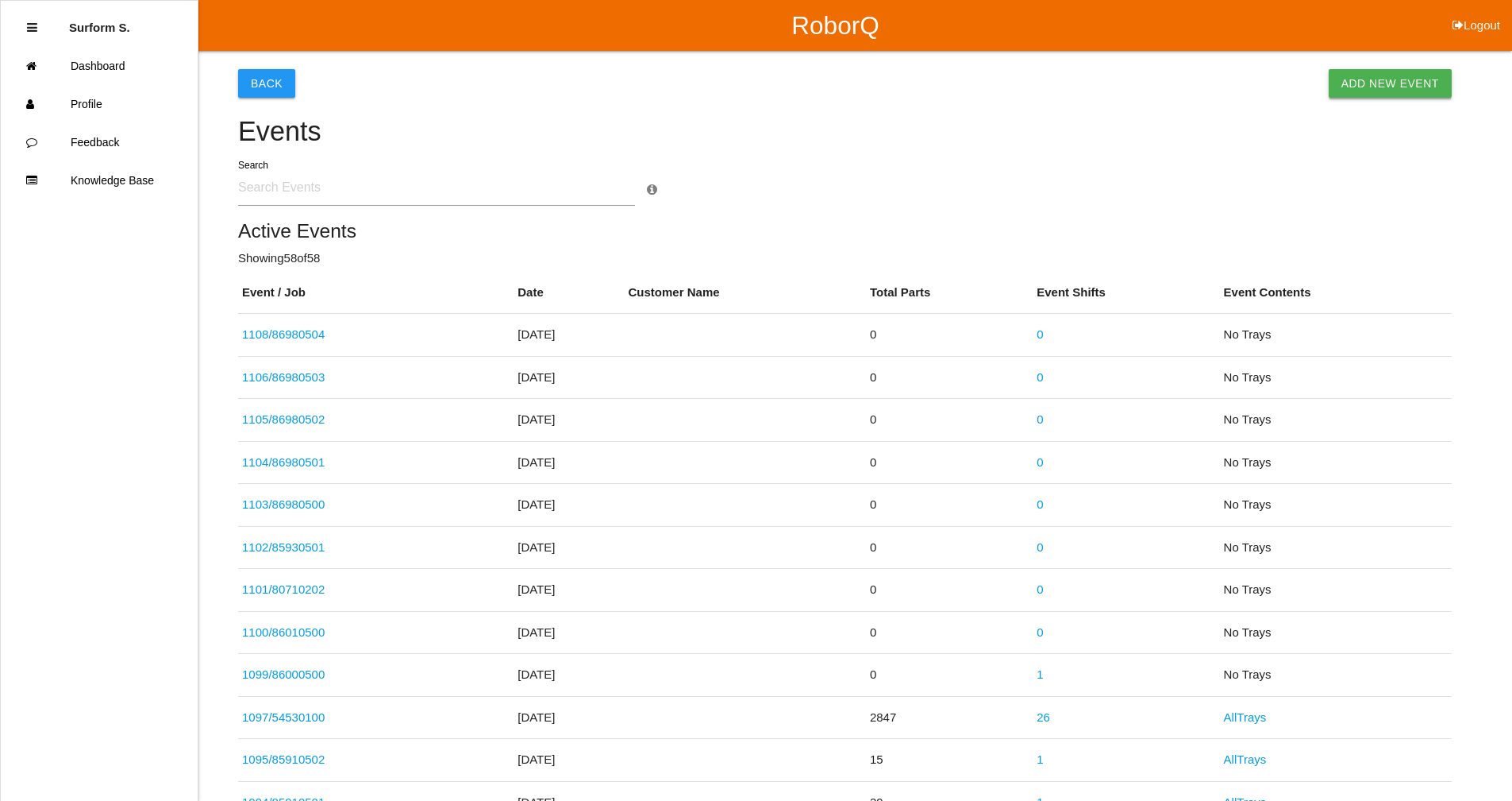
click at [1403, 75] on link "Add New Event" at bounding box center [1390, 83] width 123 height 29
select select "notRequired"
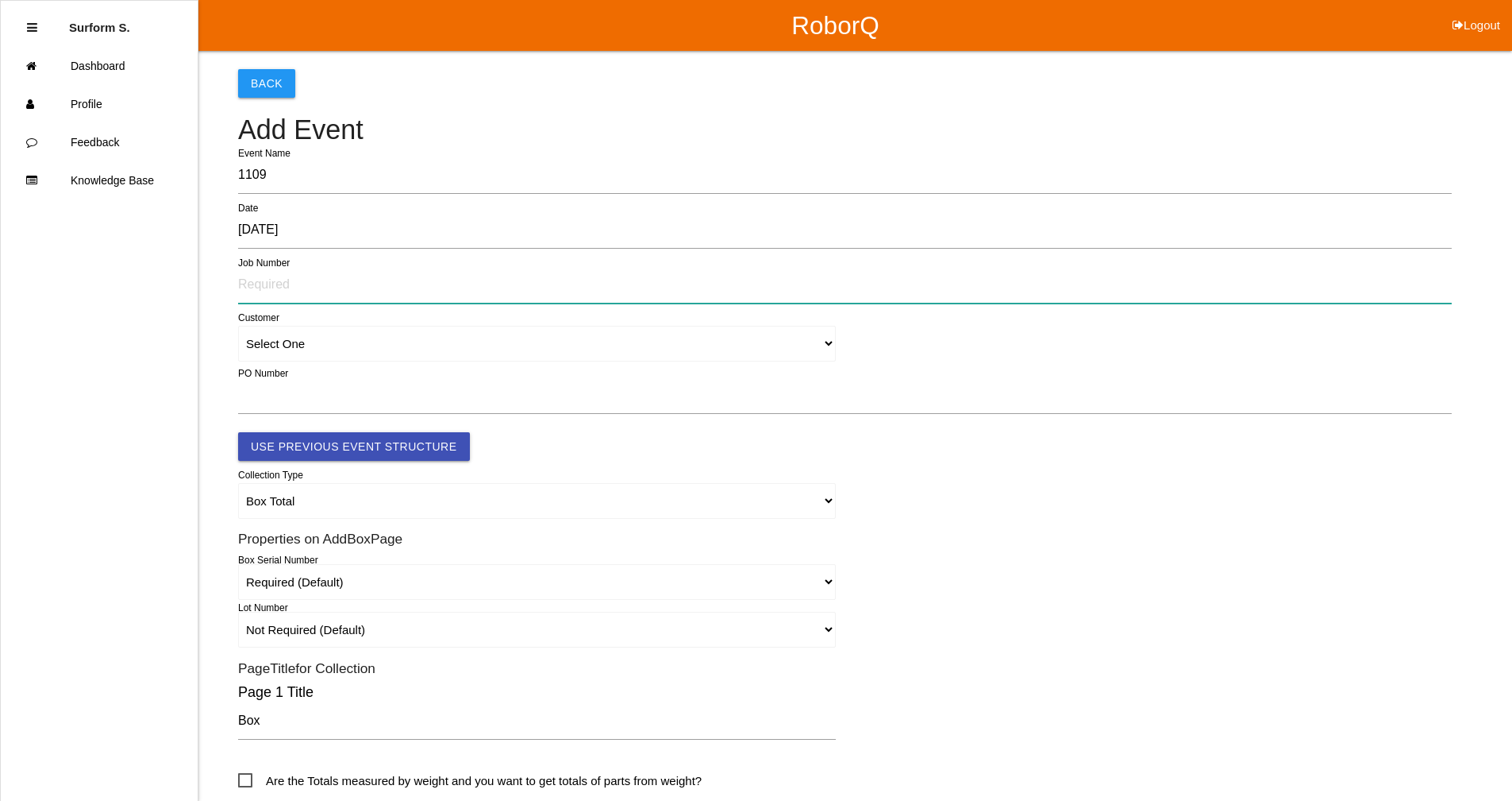
click at [372, 282] on input "text" at bounding box center [844, 284] width 1213 height 36
type input "86980505"
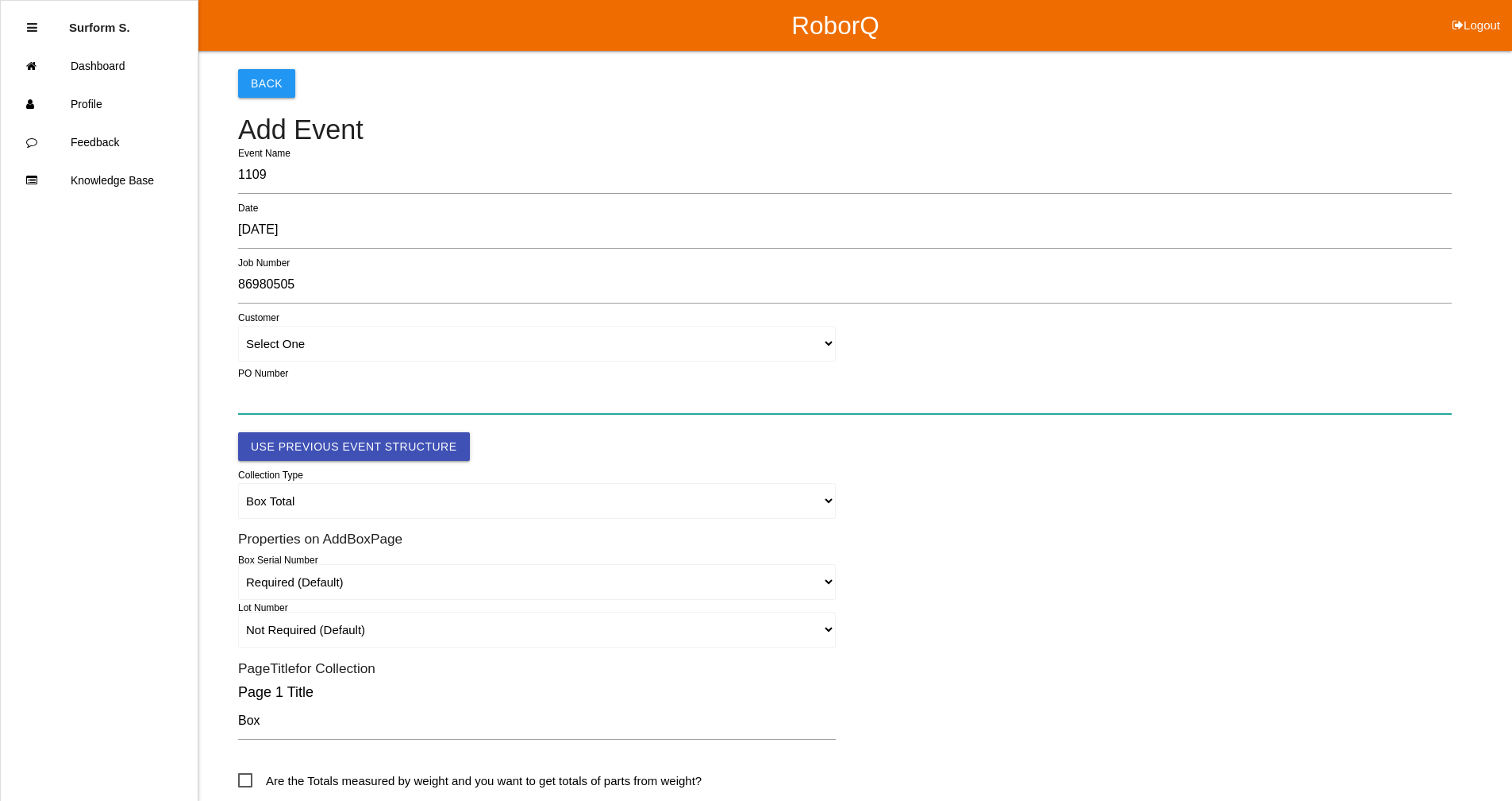
click at [355, 400] on input "text" at bounding box center [844, 395] width 1213 height 36
type input "4501354235"
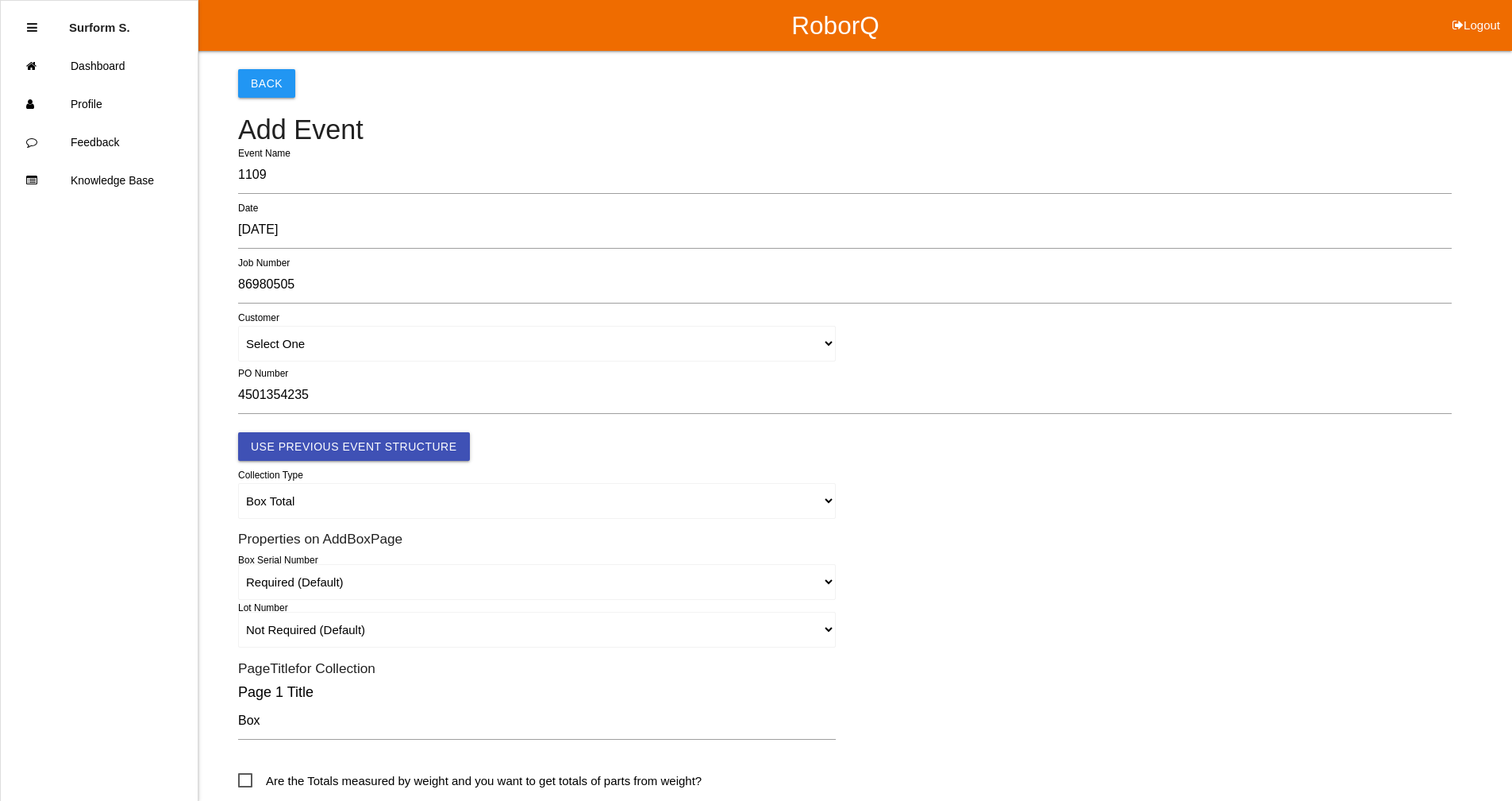
type input "D1024903R1 - TMMTX ECI - CANISTER ASSY COAL"
click at [373, 442] on button "Use Previous Event Structure" at bounding box center [354, 447] width 232 height 29
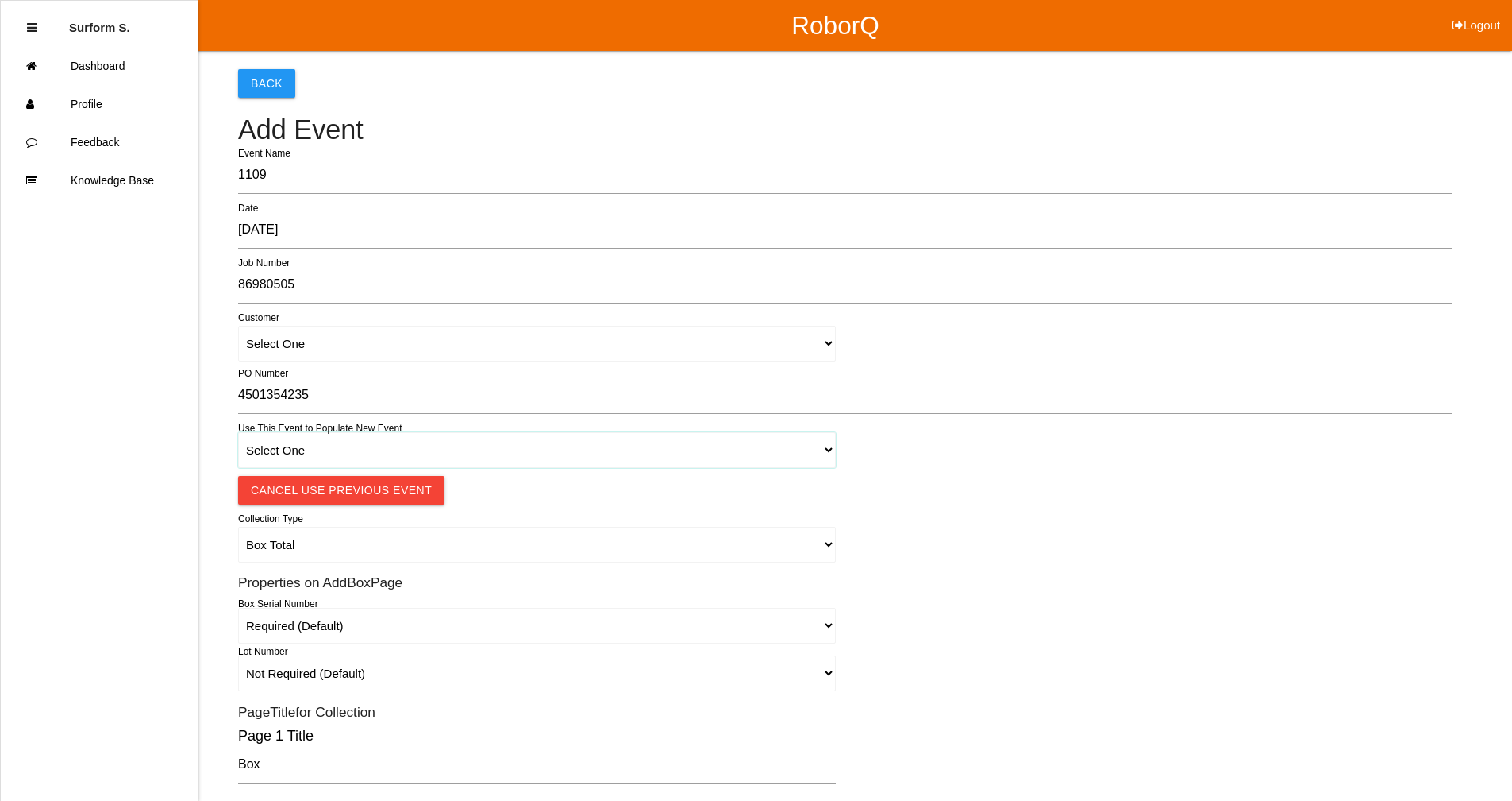
click at [377, 445] on select "Select One 1018 4 - Distinct Barcodes - Not Matching 1015 4 - Matching Barcodes…" at bounding box center [537, 450] width 598 height 35
select select "67b36d620018c9000e46307b"
click at [238, 432] on select "Select One 1018 4 - Distinct Barcodes - Not Matching 1015 4 - Matching Barcodes…" at bounding box center [537, 450] width 598 height 35
select select "autoSingle"
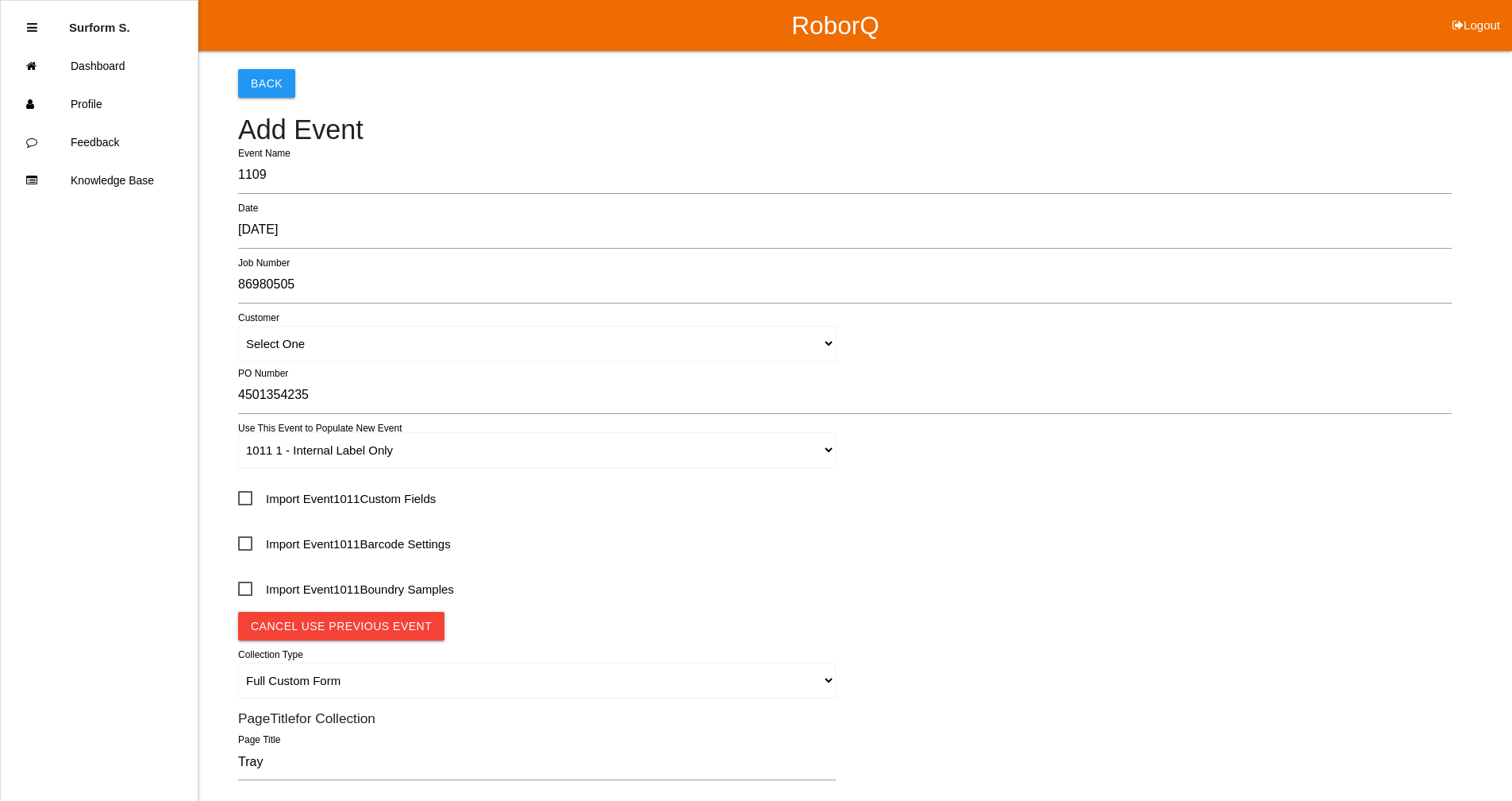
click at [346, 500] on span "Import Event 1011 Custom Fields" at bounding box center [336, 499] width 198 height 20
click at [248, 498] on input "Import Event 1011 Custom Fields" at bounding box center [243, 493] width 10 height 10
checkbox input "true"
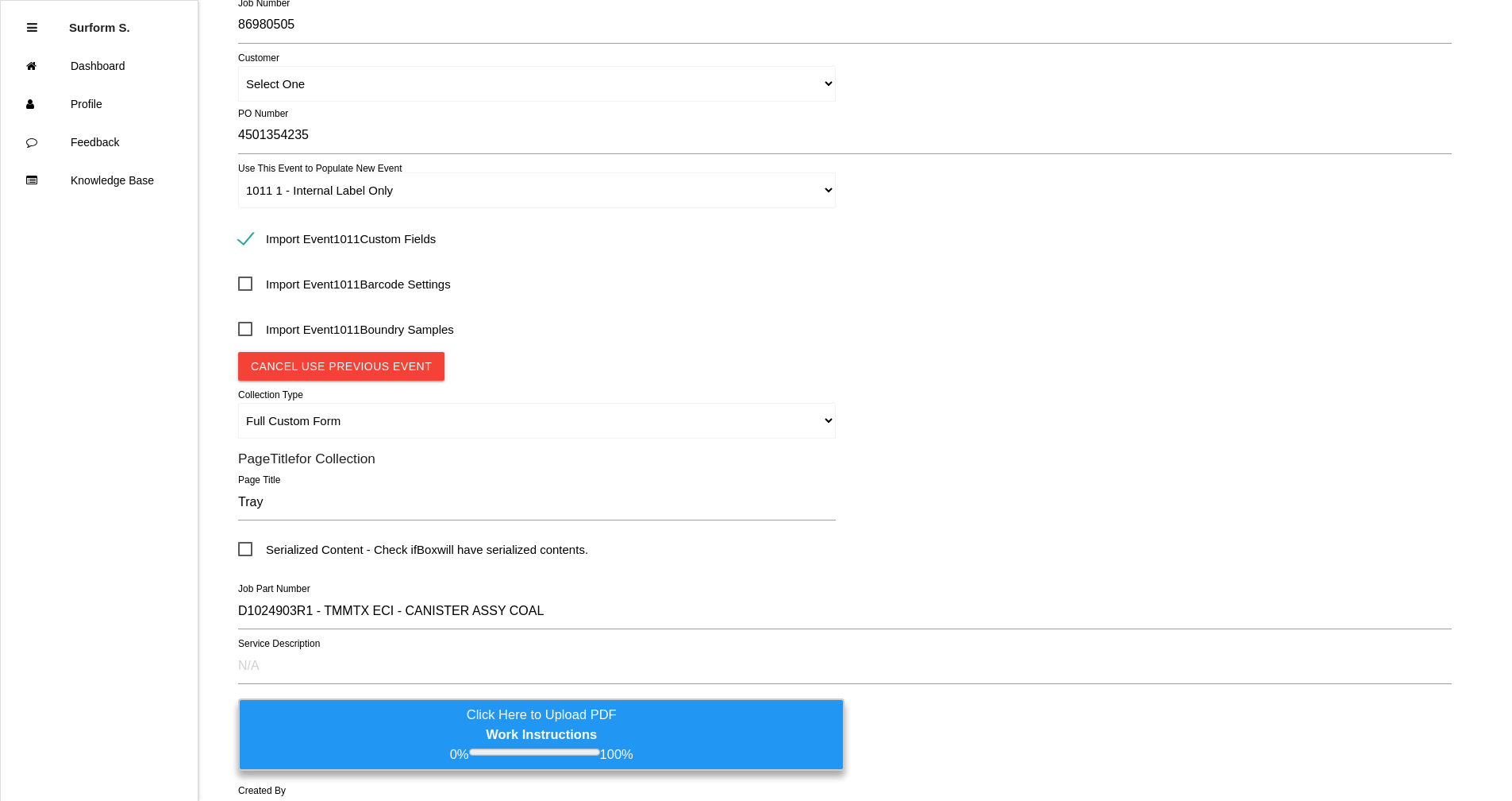
scroll to position [416, 0]
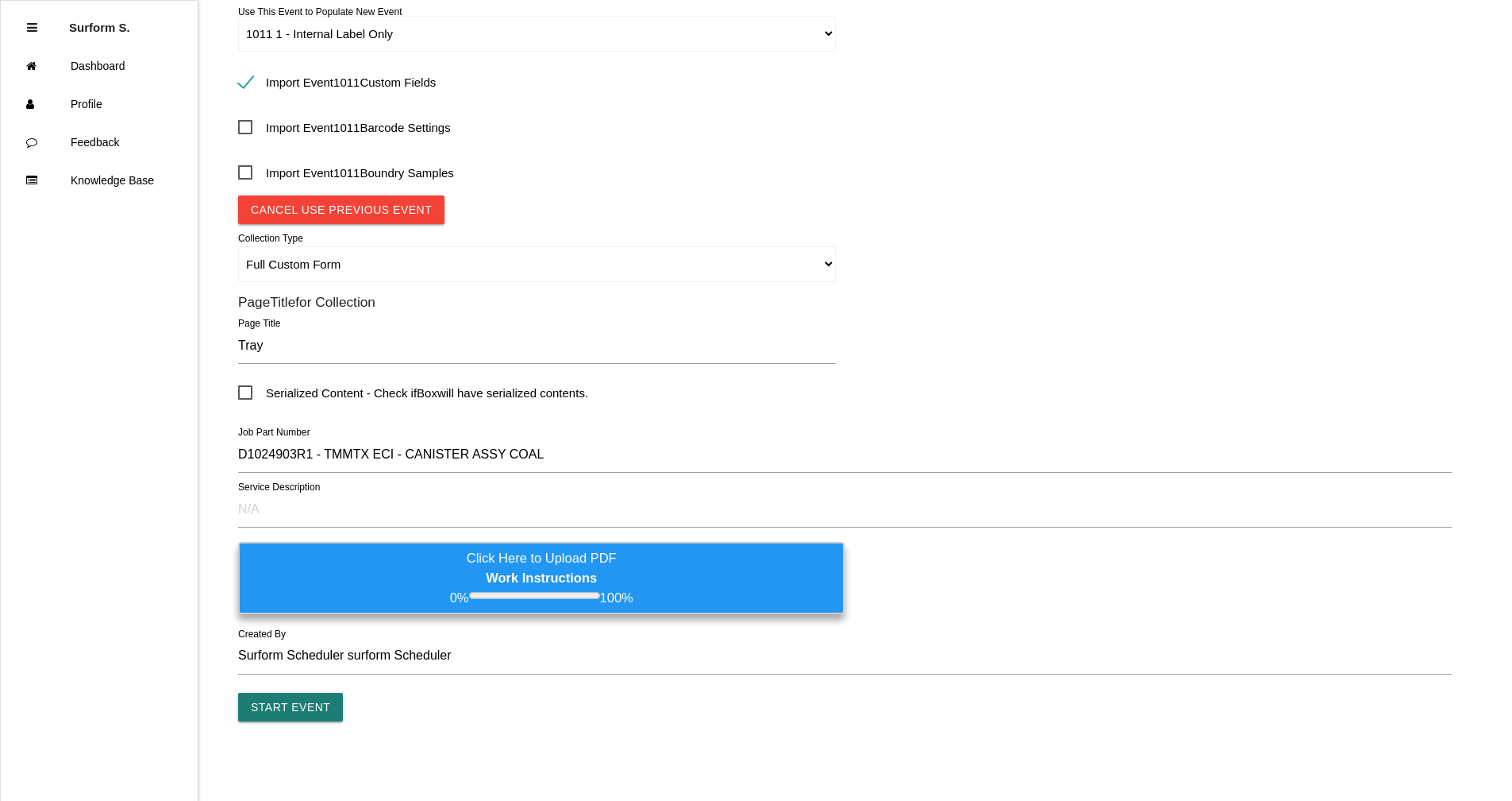
click at [302, 702] on input "Start Event" at bounding box center [290, 707] width 105 height 29
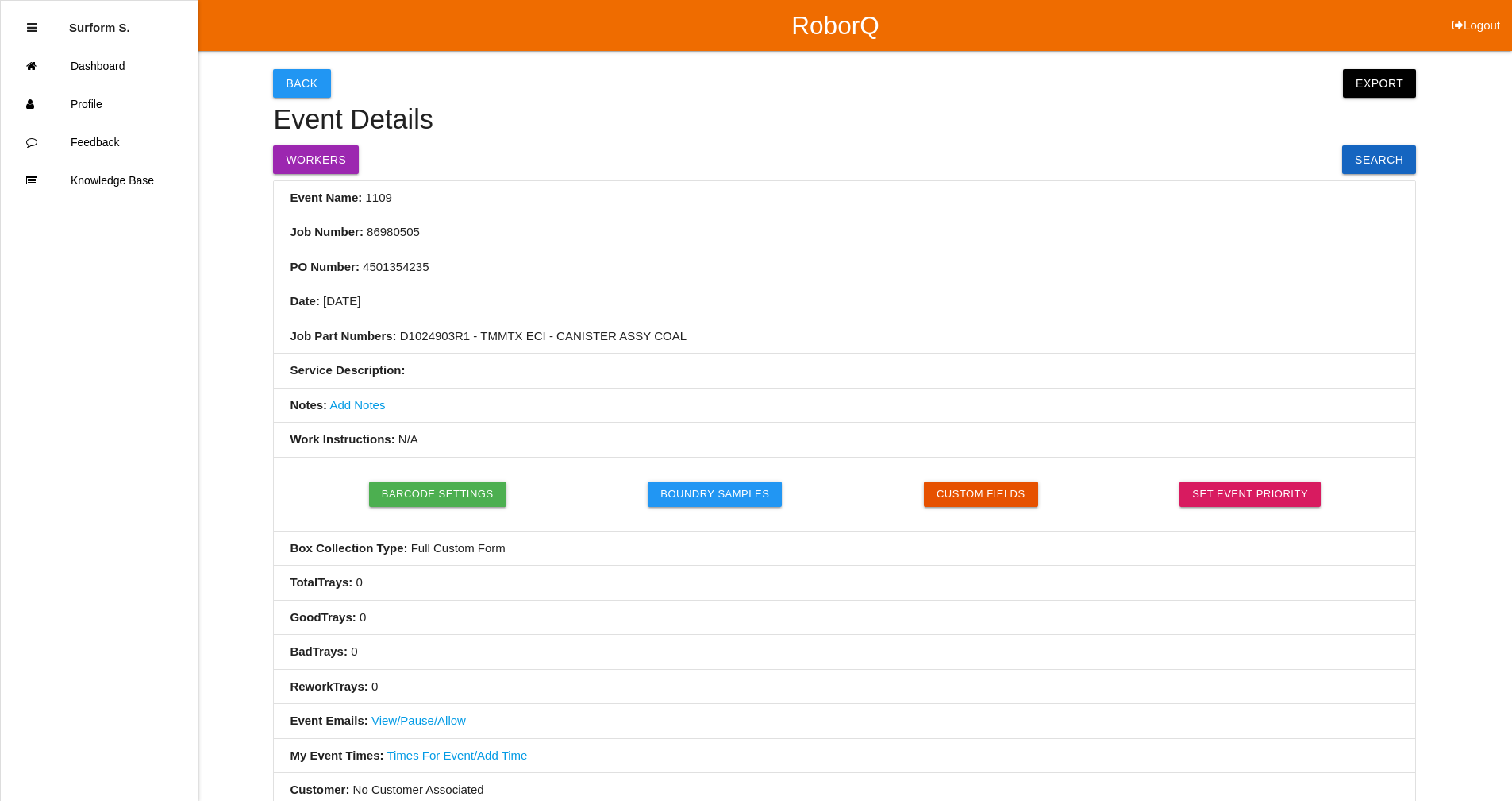
click at [359, 400] on link "Add Notes" at bounding box center [357, 405] width 56 height 13
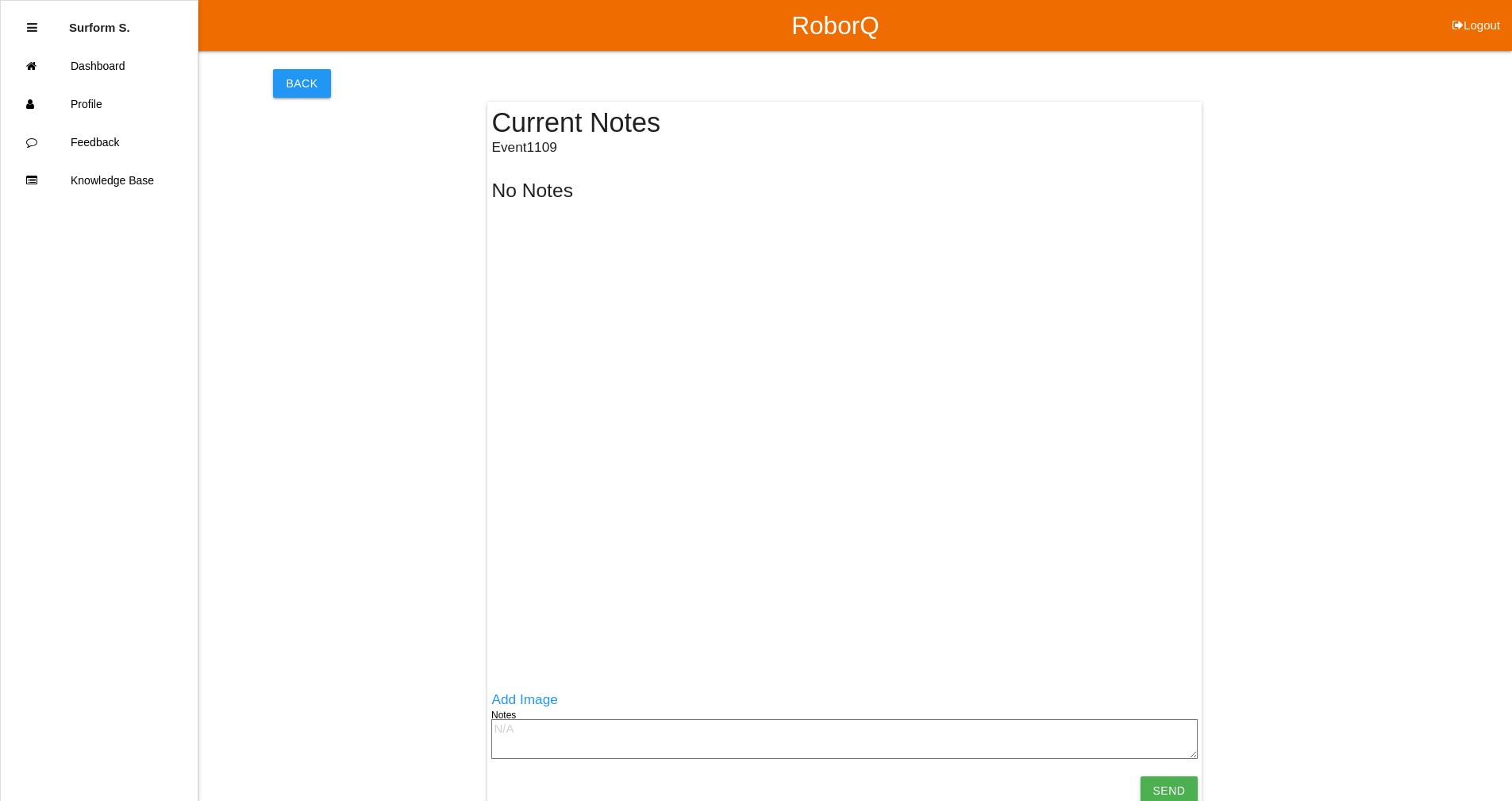
click at [516, 736] on textarea at bounding box center [844, 738] width 706 height 40
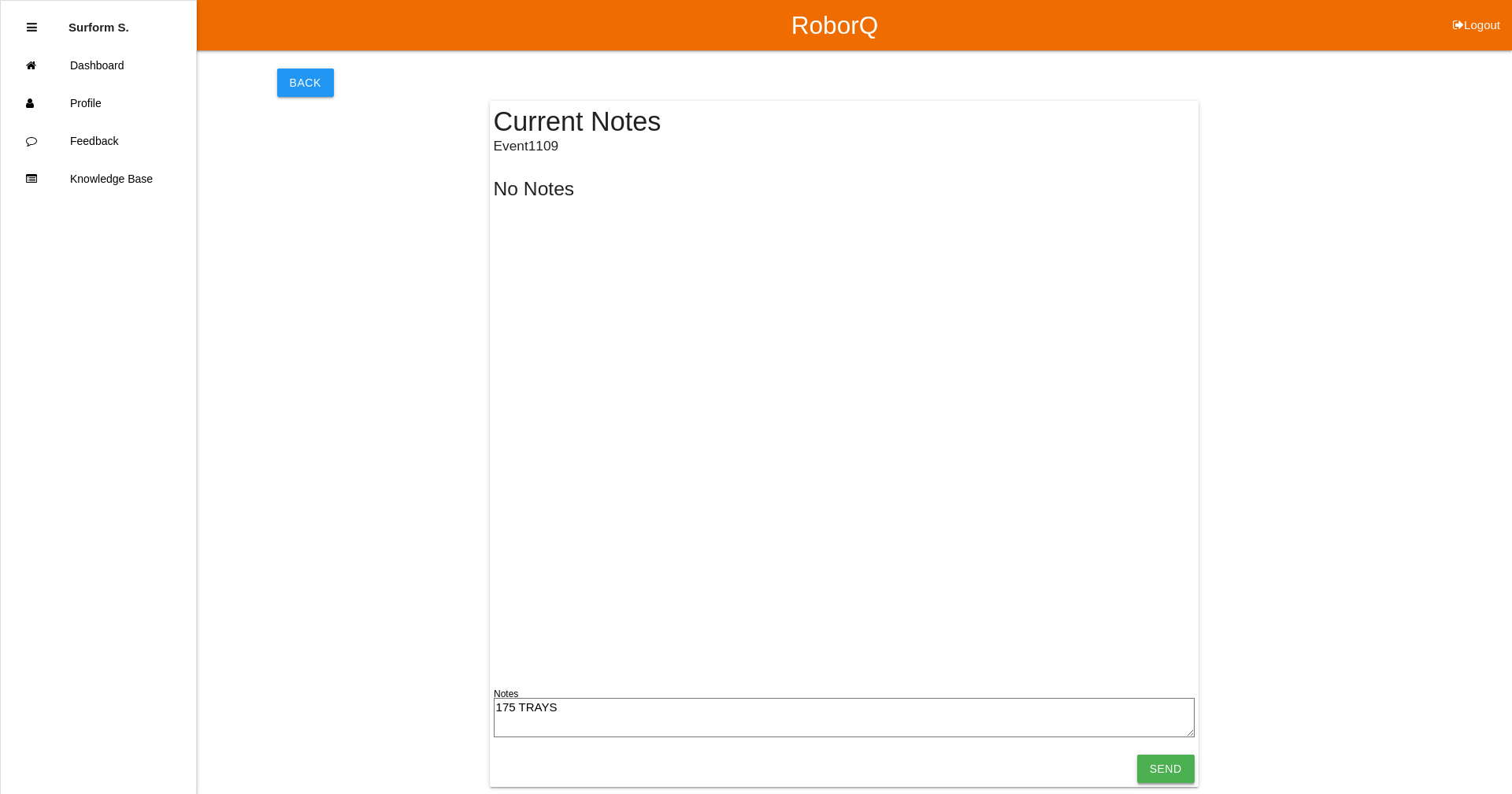
type textarea "175 TRAYS"
click at [1168, 768] on input "Send" at bounding box center [1166, 768] width 58 height 28
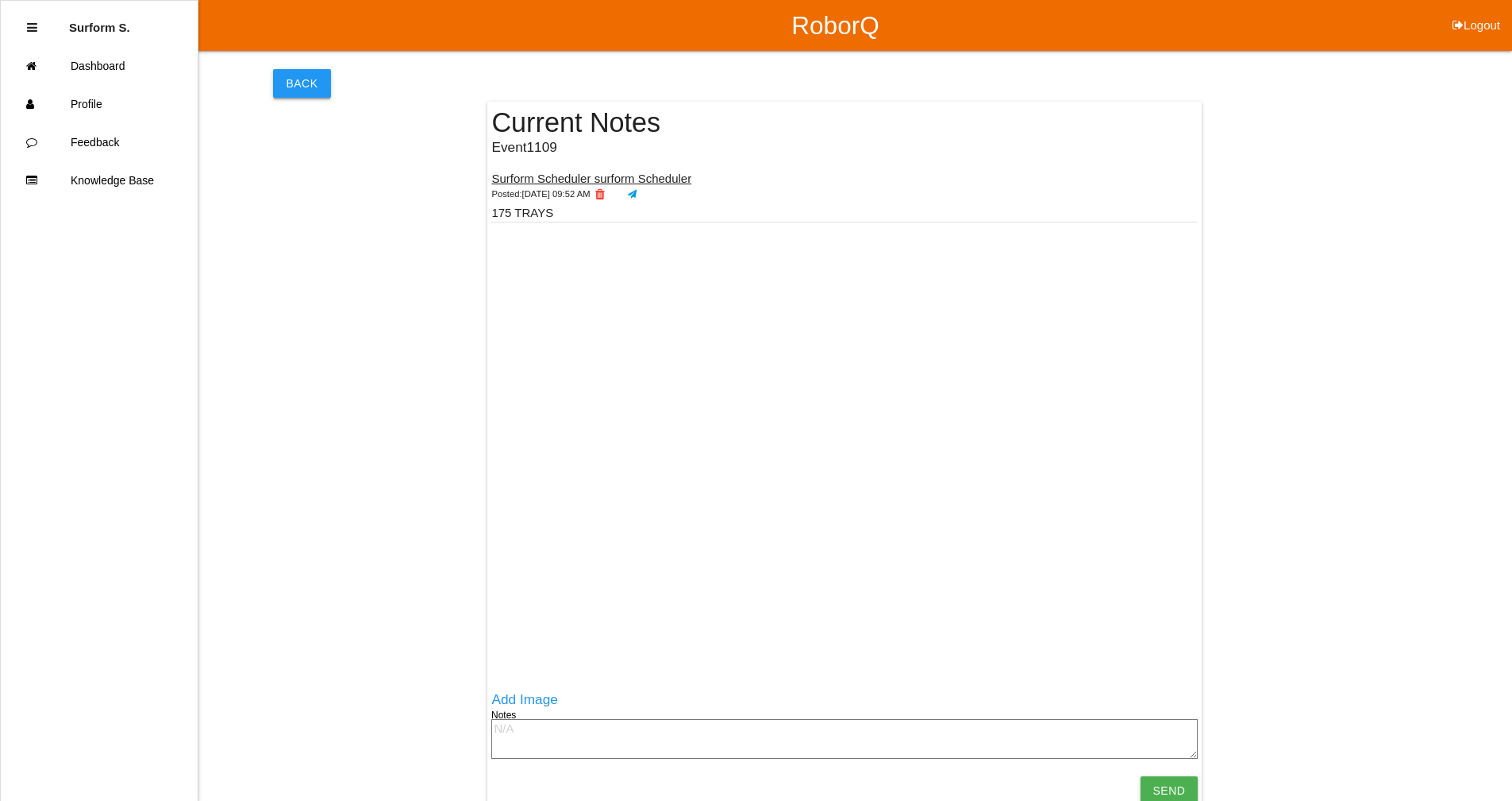
click at [307, 93] on button "Back" at bounding box center [302, 83] width 57 height 29
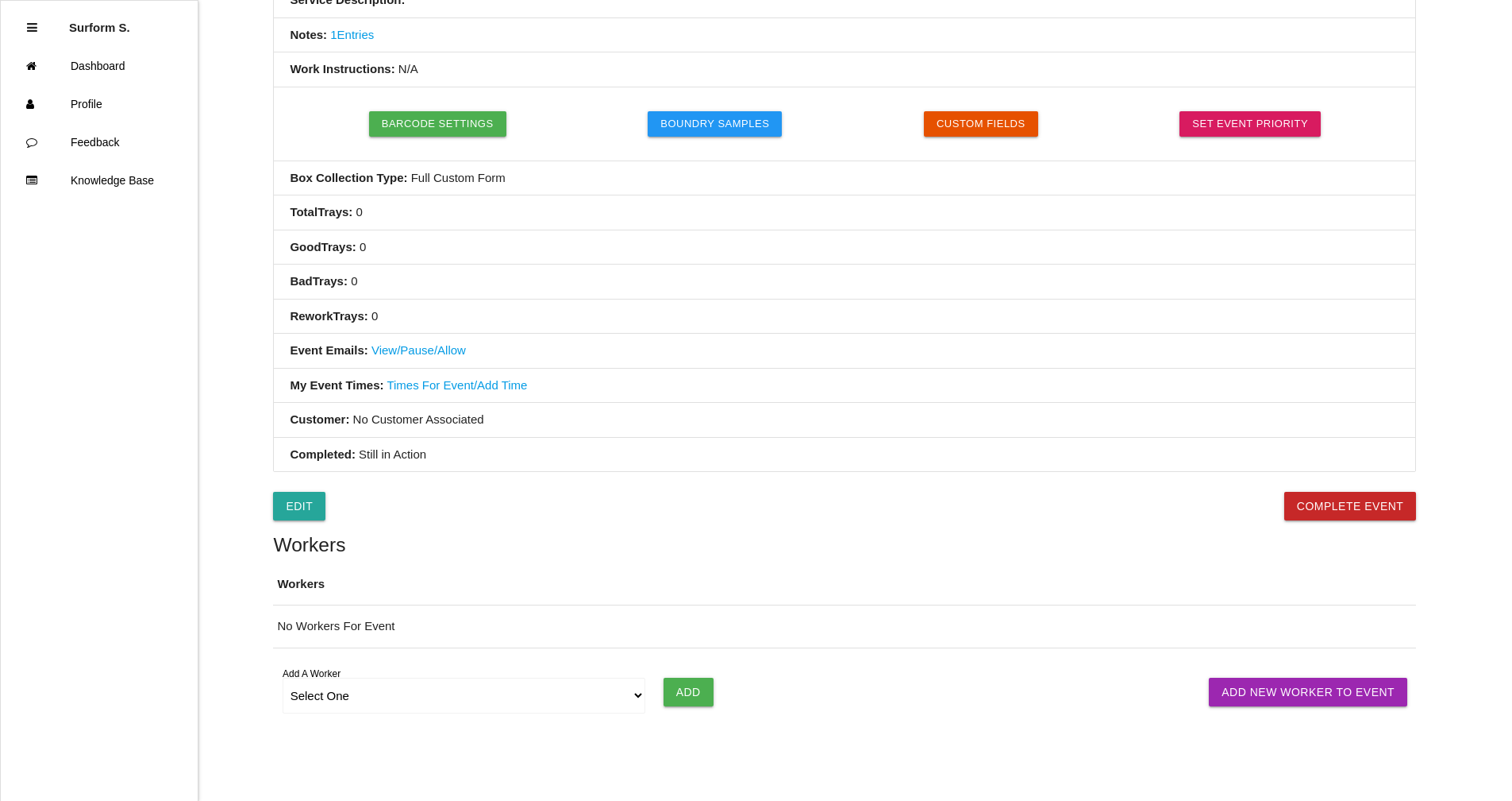
scroll to position [426, 0]
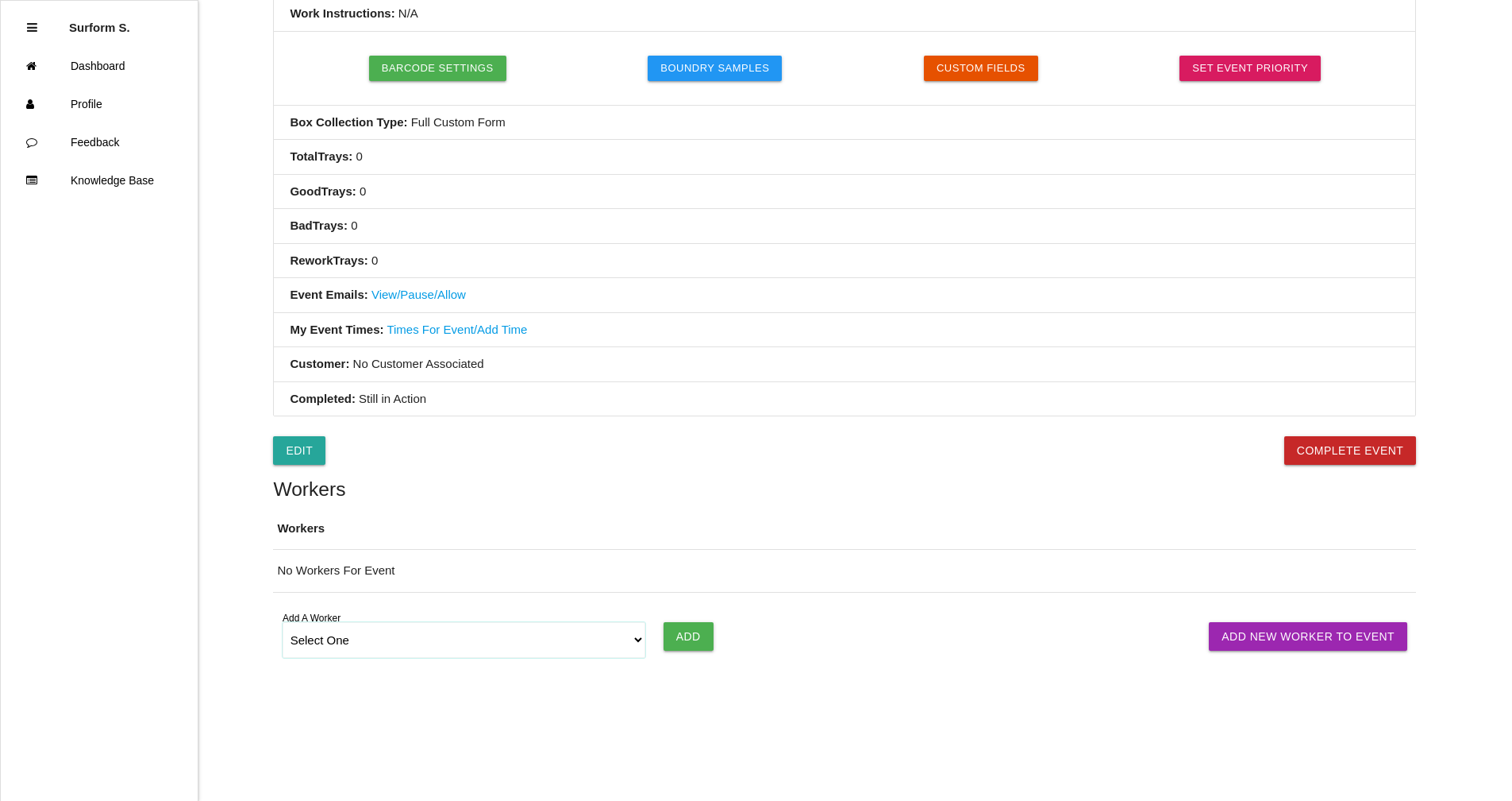
click at [383, 630] on select "Select One [PERSON_NAME] SF LAMCO SF ATM1 SF ATM2 SF MAAC" at bounding box center [464, 639] width 363 height 35
select select "6781344fb24b65000ec8f095"
click at [283, 622] on select "Select One [PERSON_NAME] SF LAMCO SF ATM1 SF ATM2 SF MAAC" at bounding box center [464, 639] width 363 height 35
click at [688, 635] on input "Add" at bounding box center [688, 636] width 50 height 29
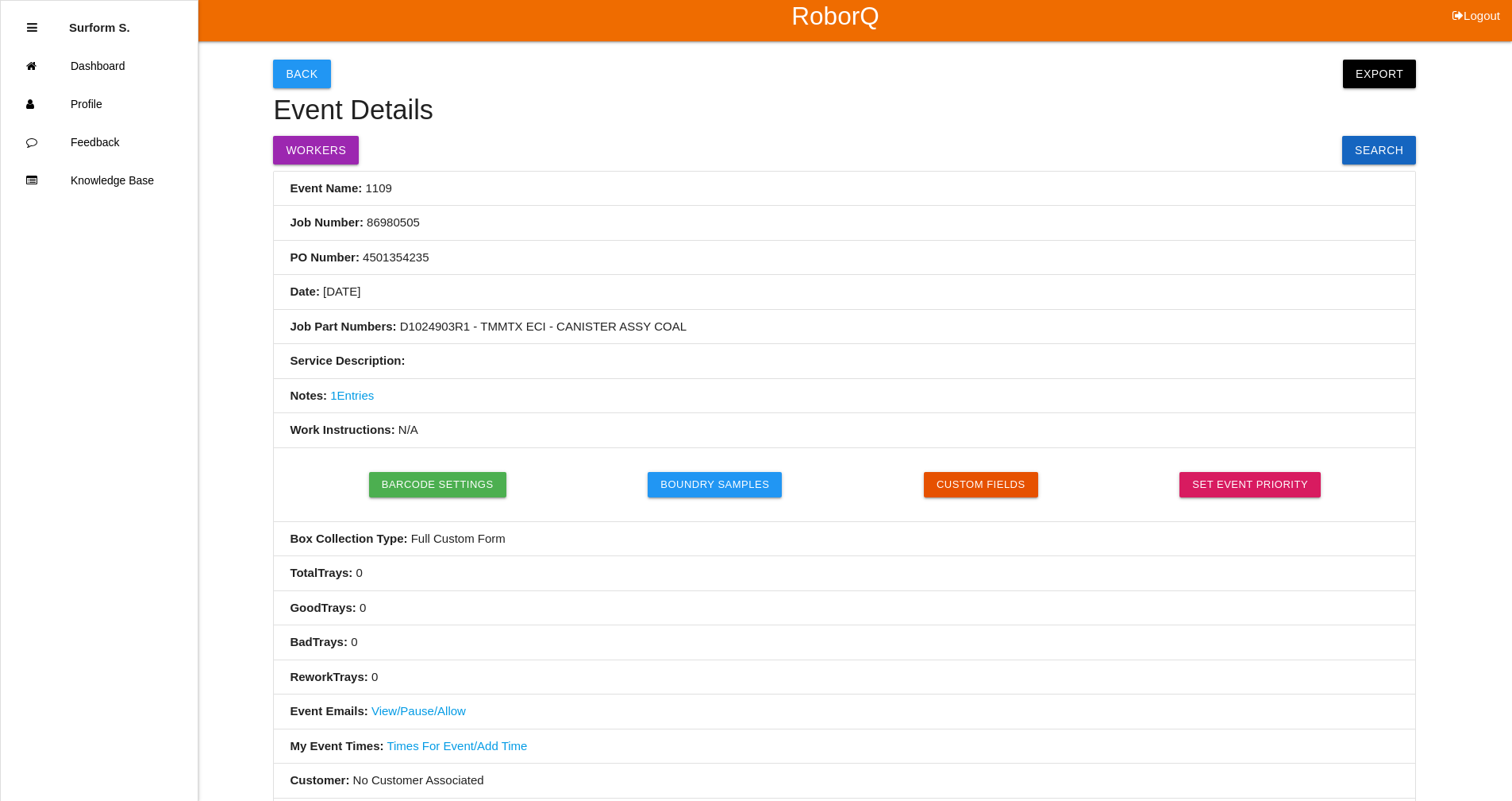
scroll to position [0, 0]
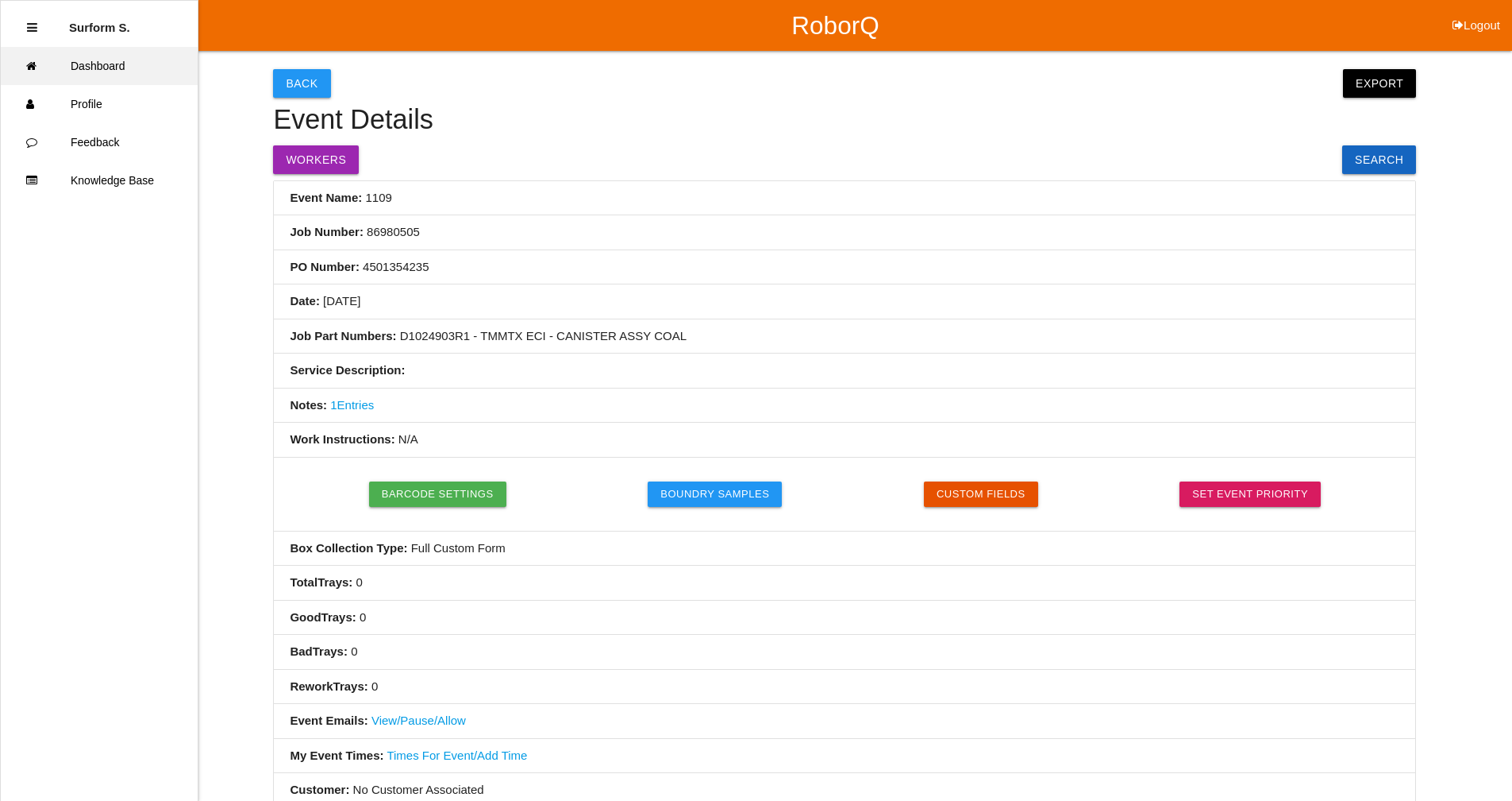
click at [124, 69] on link "Dashboard" at bounding box center [99, 66] width 197 height 38
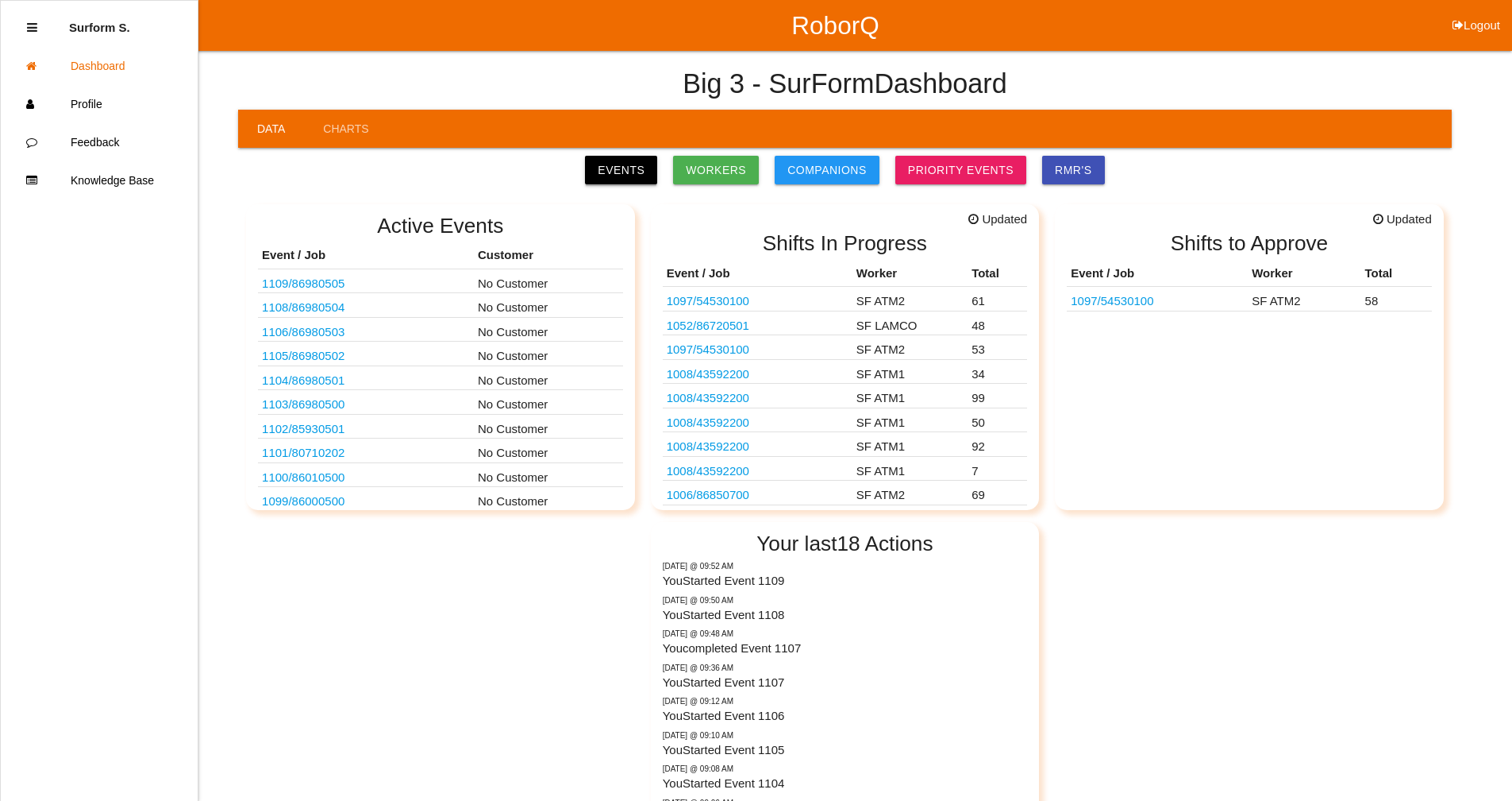
click at [632, 162] on link "Events" at bounding box center [621, 170] width 72 height 29
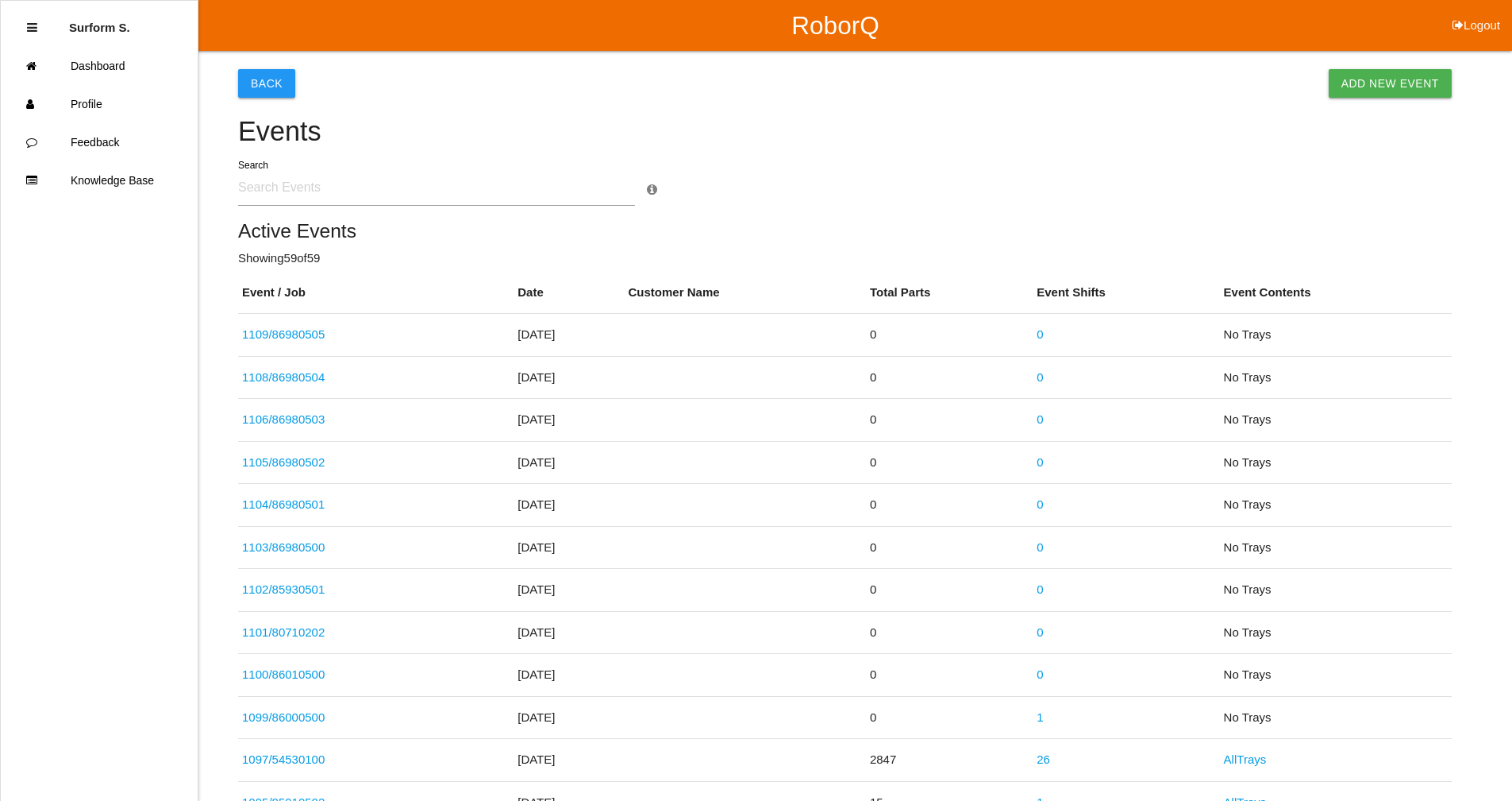
click at [355, 192] on input "text" at bounding box center [436, 187] width 397 height 36
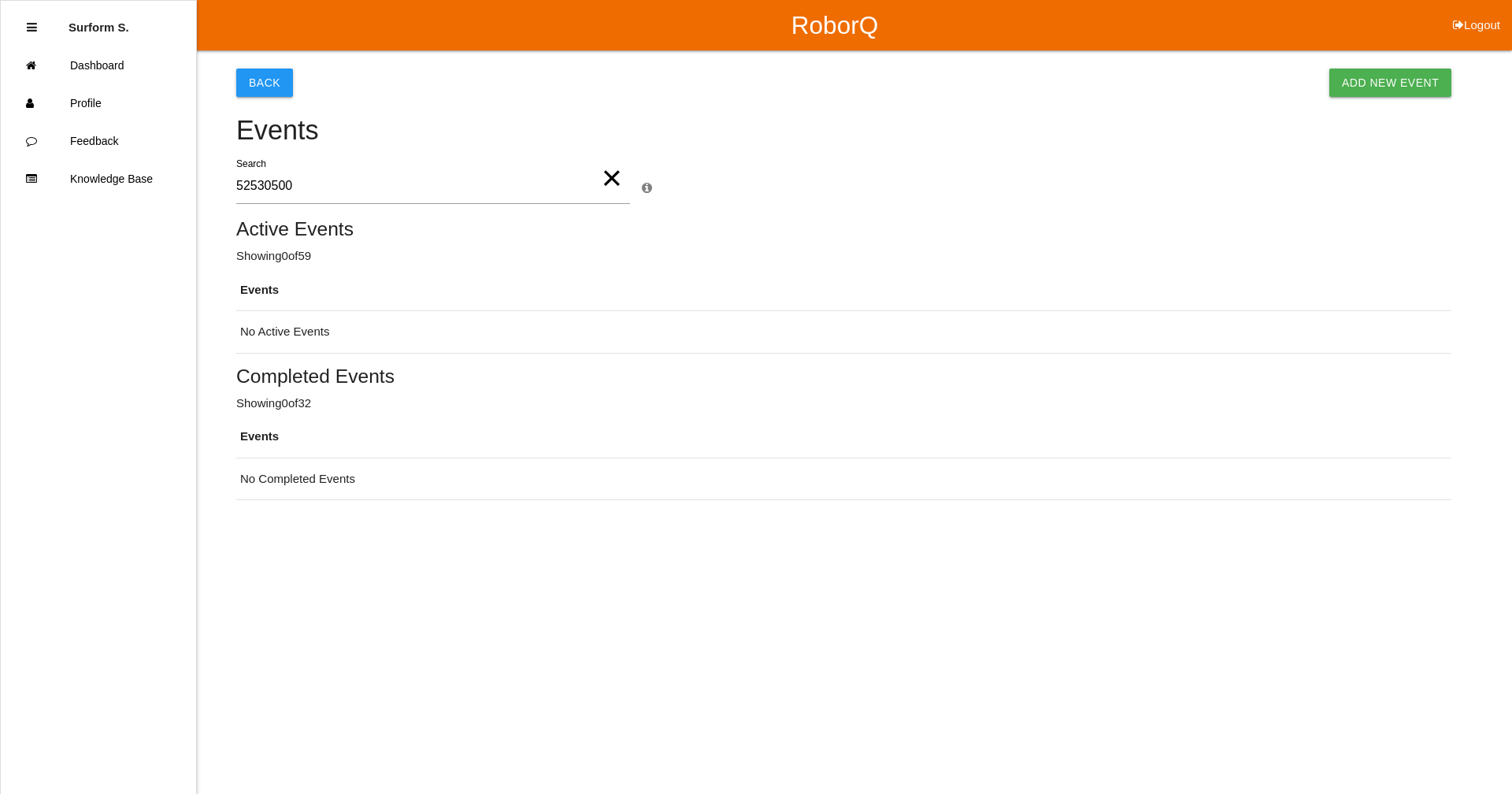
type input "52530500"
click at [1437, 78] on link "Add New Event" at bounding box center [1390, 83] width 122 height 28
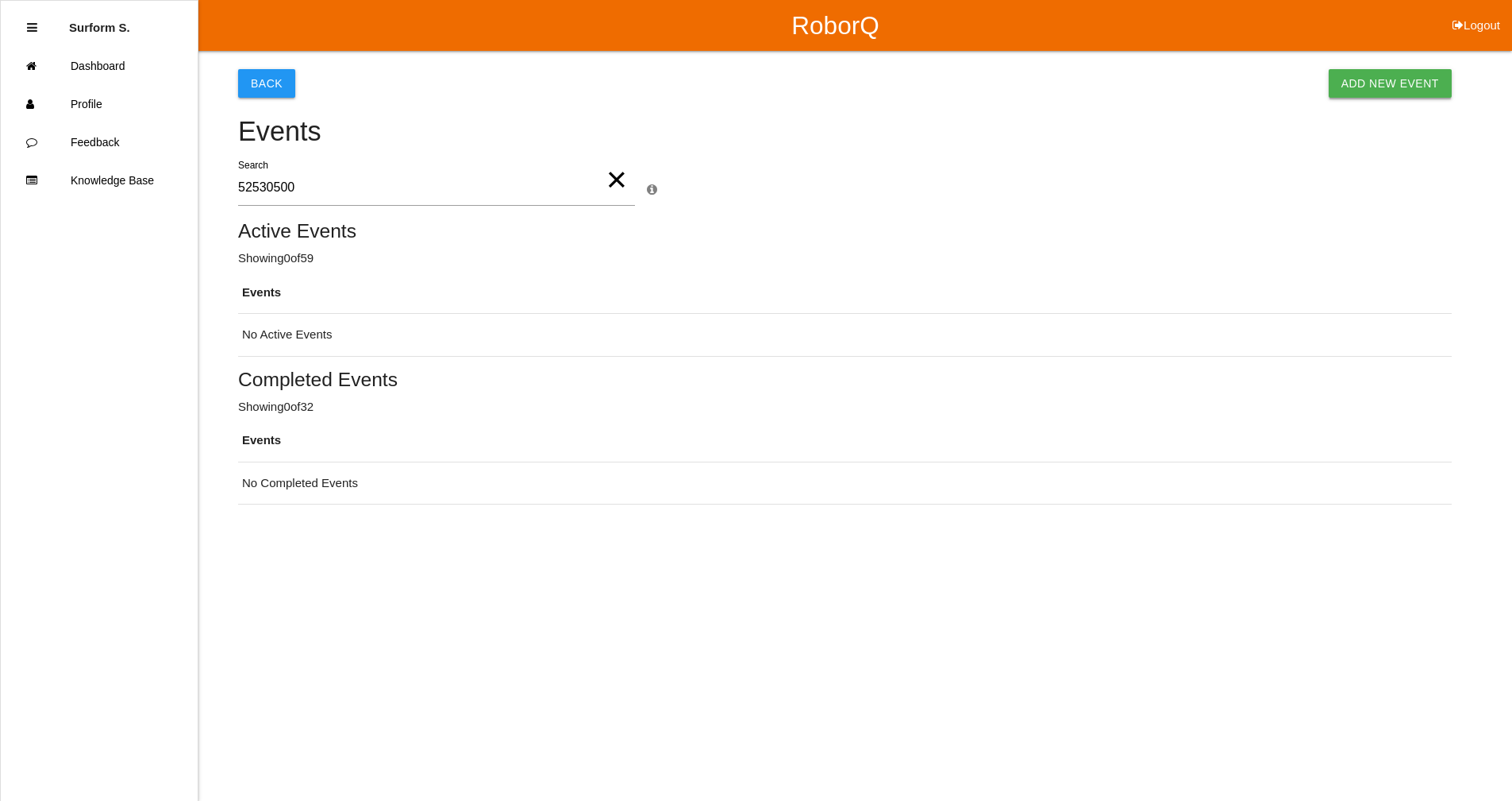
select select "notRequired"
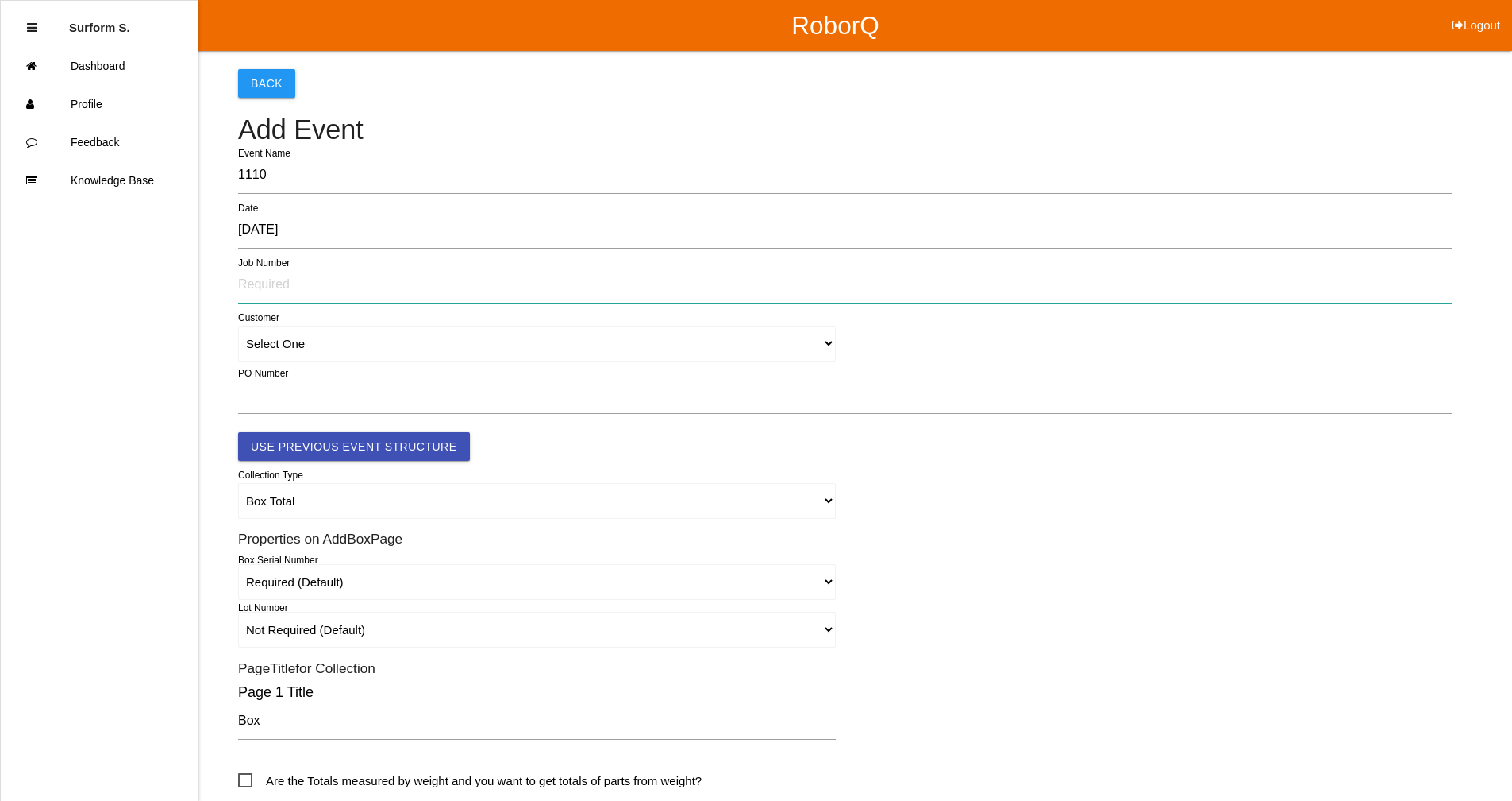
click at [304, 273] on input "text" at bounding box center [844, 284] width 1213 height 36
type input "52530500"
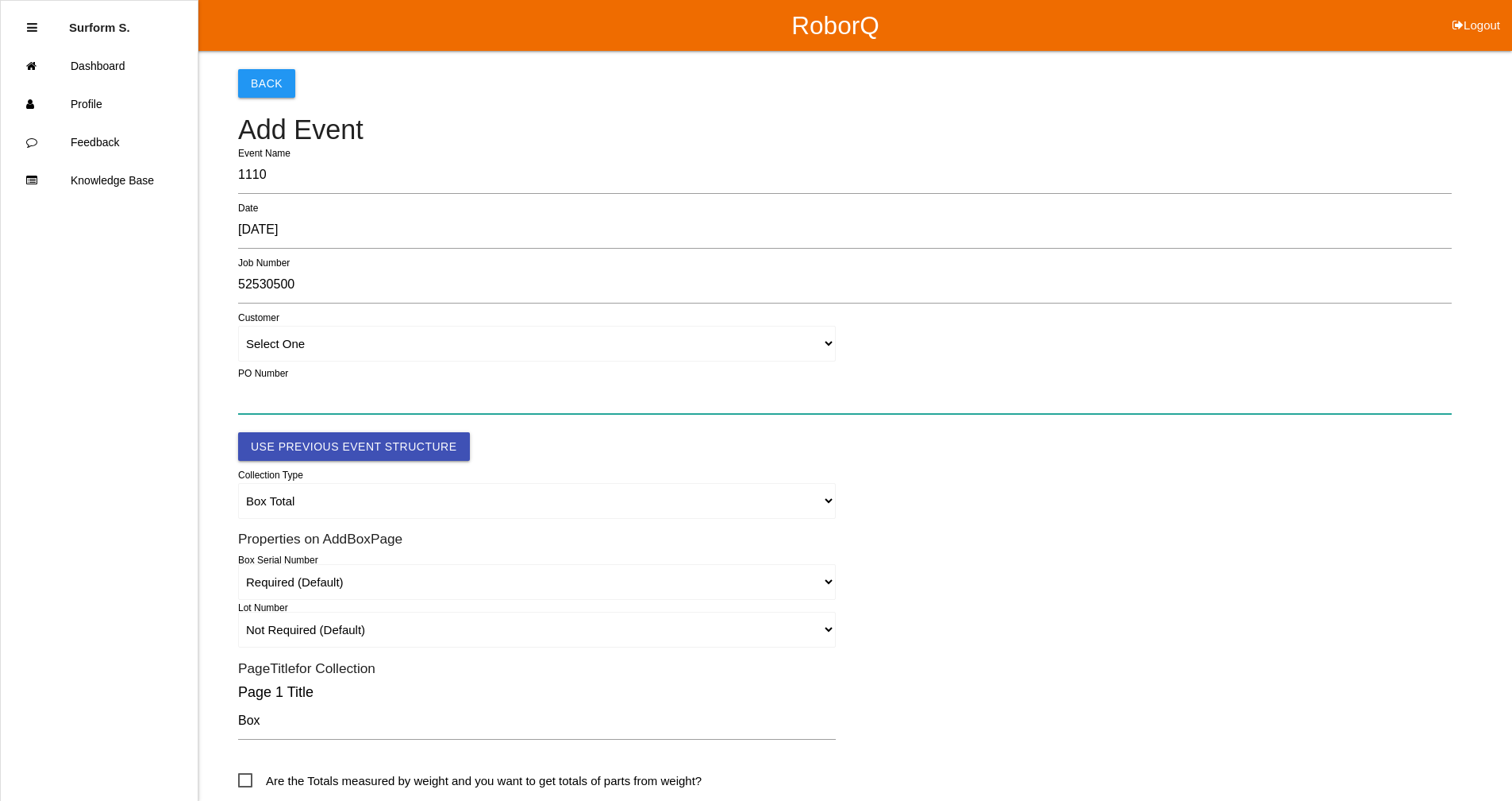
click at [394, 390] on input "text" at bounding box center [844, 395] width 1213 height 36
paste input "81090248"
type input "81090248"
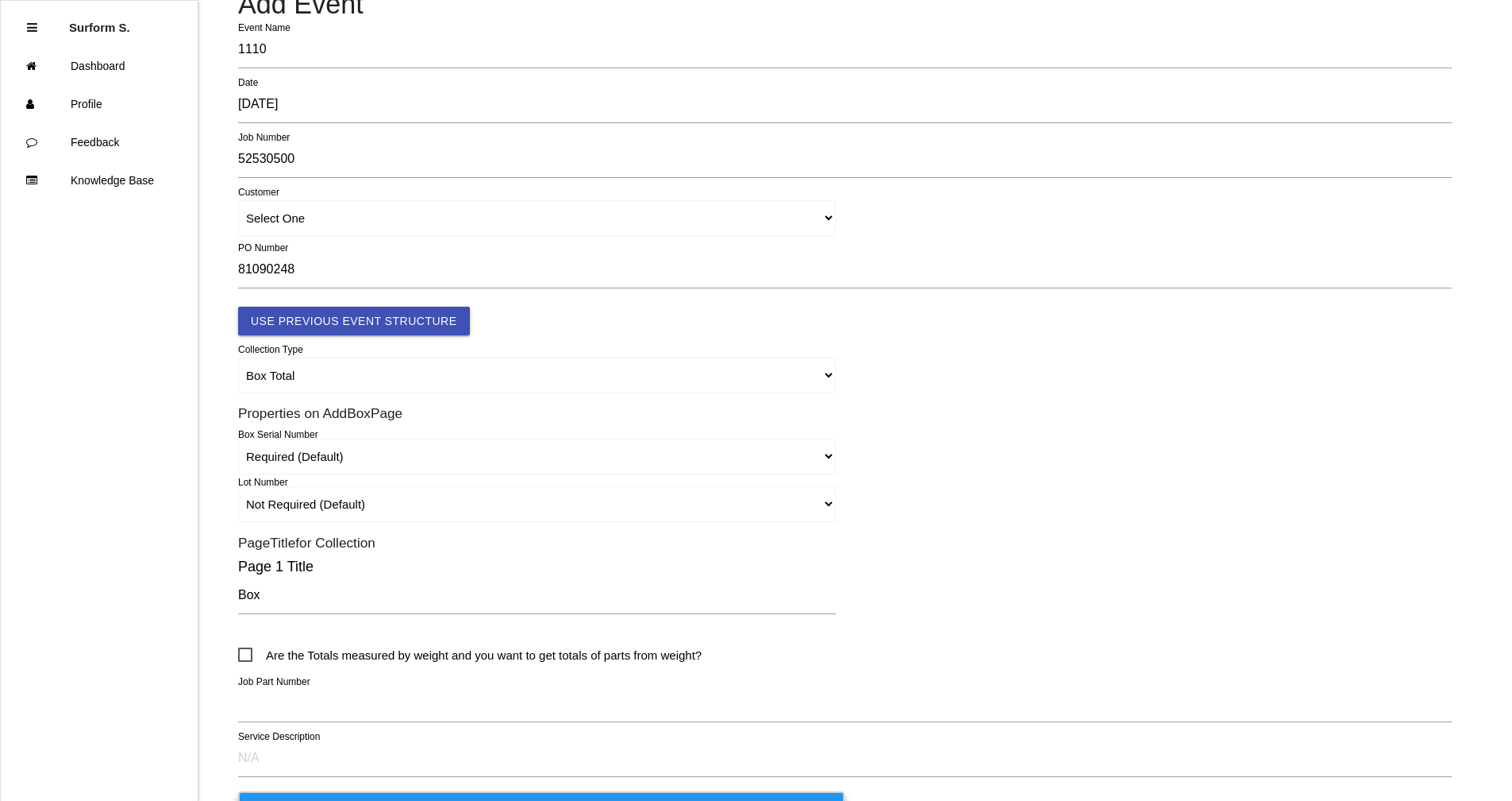
scroll to position [374, 0]
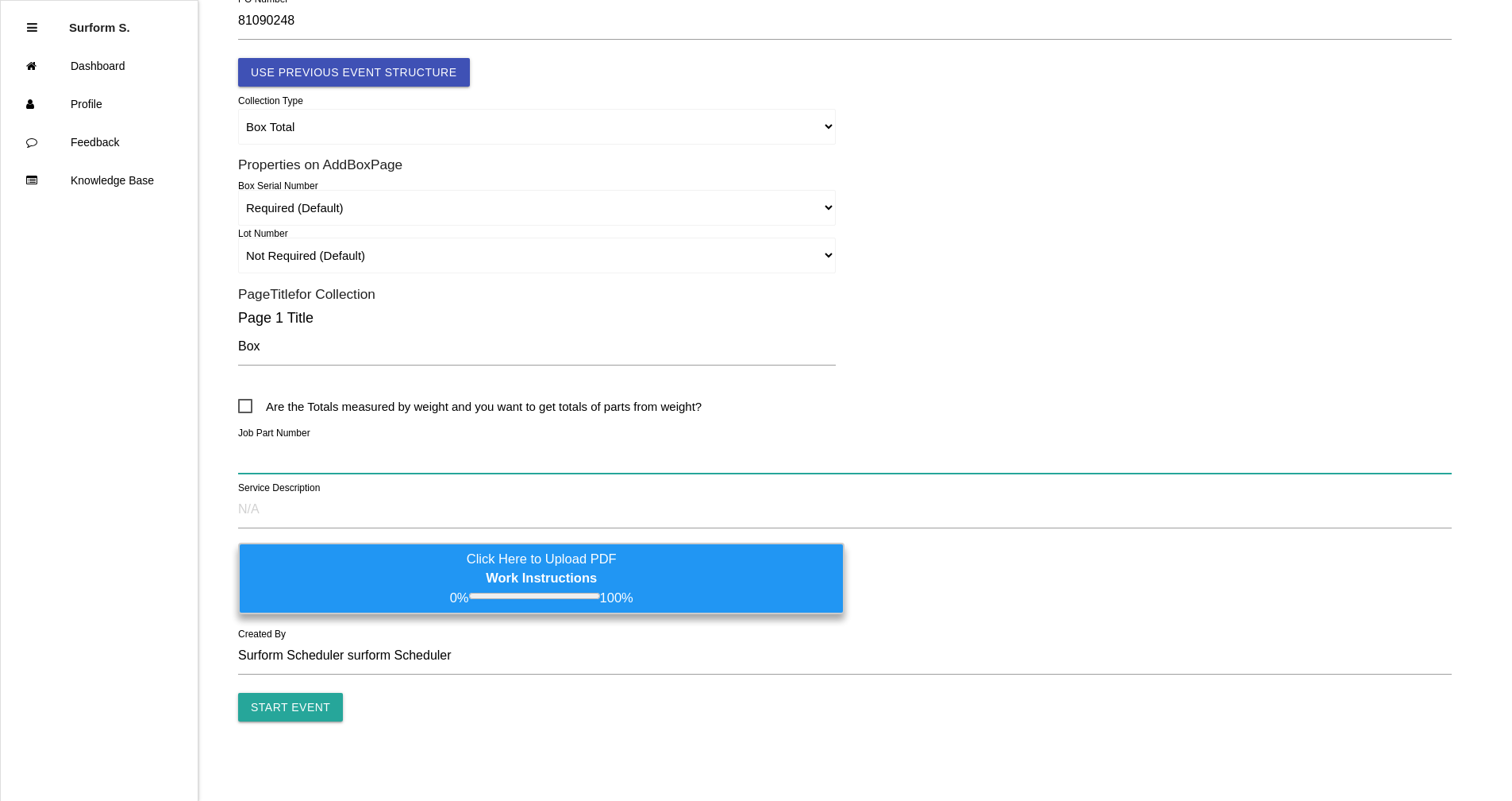
click at [340, 445] on input "text" at bounding box center [844, 454] width 1213 height 36
paste input "HEMI COVER TIMING CHAIN VAC TRAY 0CD86761"
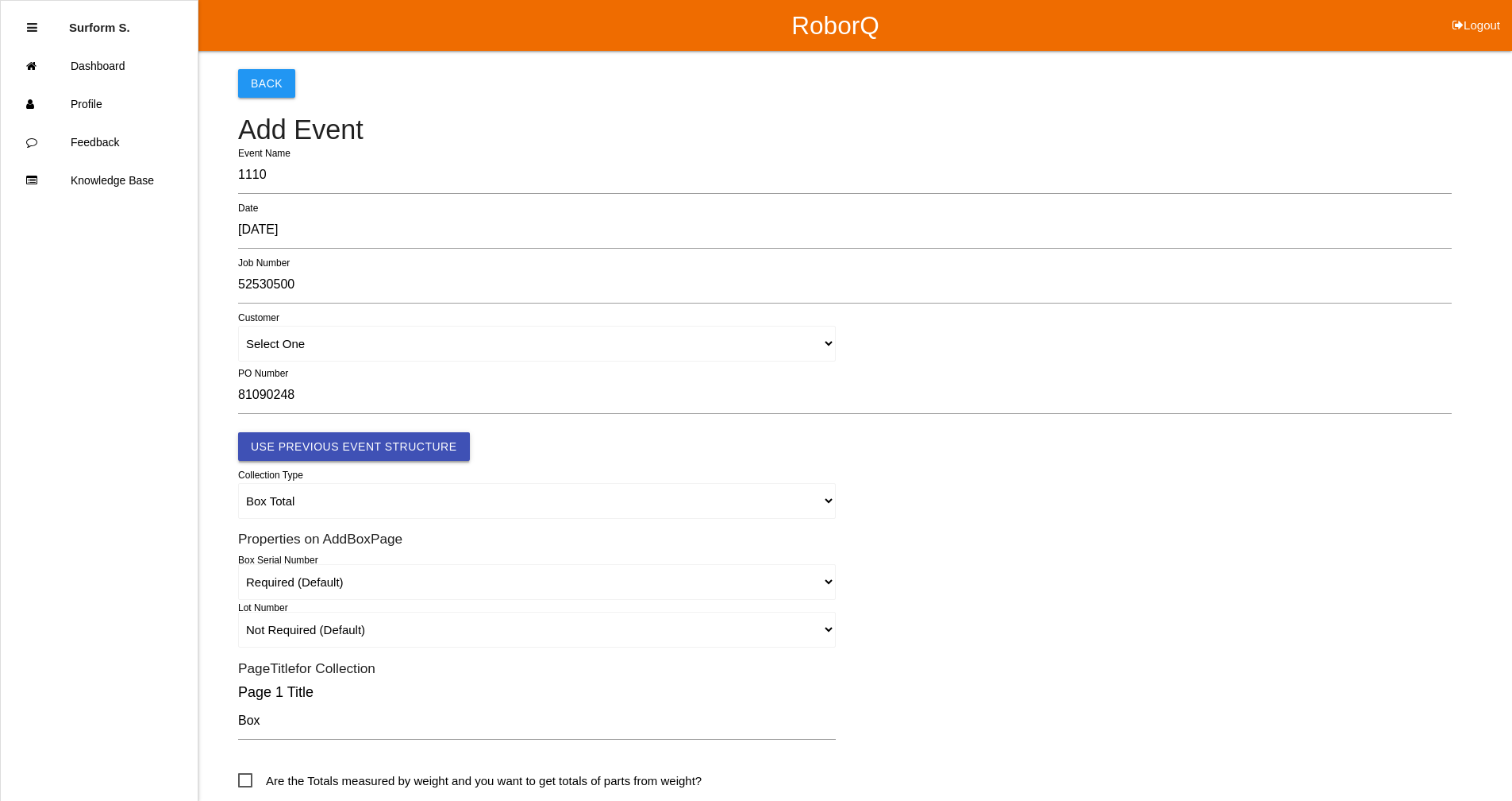
type input "HEMI COVER TIMING CHAIN VAC TRAY 0CD86761"
click at [394, 448] on button "Use Previous Event Structure" at bounding box center [354, 447] width 232 height 29
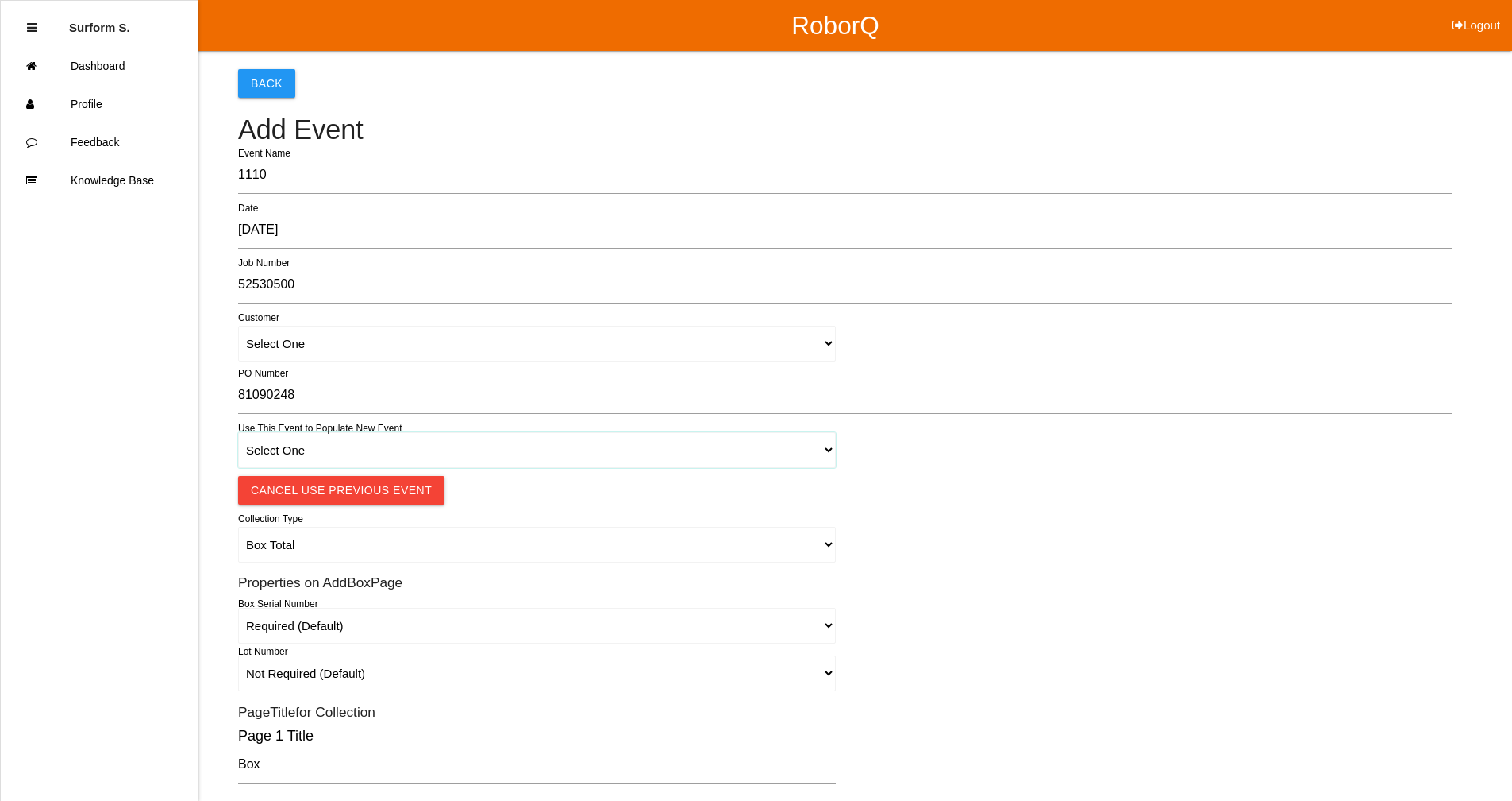
click at [394, 456] on select "Select One 1018 4 - Distinct Barcodes - Not Matching 1015 4 - Matching Barcodes…" at bounding box center [537, 450] width 598 height 35
select select "67b36d620018c9000e46307b"
click at [238, 432] on select "Select One 1018 4 - Distinct Barcodes - Not Matching 1015 4 - Matching Barcodes…" at bounding box center [537, 450] width 598 height 35
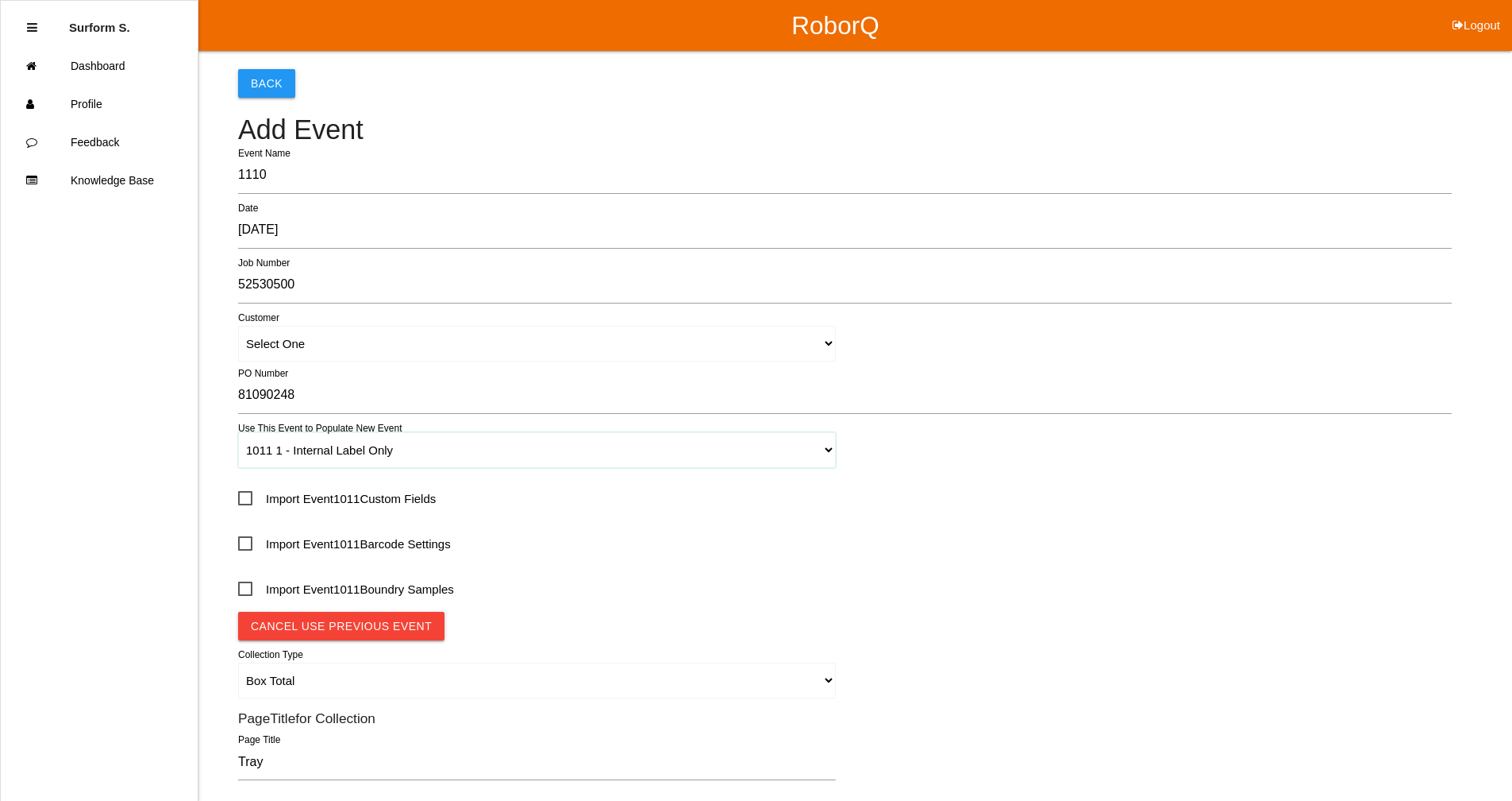
select select "autoSingle"
click at [391, 496] on span "Import Event 1011 Custom Fields" at bounding box center [336, 499] width 198 height 20
click at [248, 496] on input "Import Event 1011 Custom Fields" at bounding box center [243, 493] width 10 height 10
checkbox input "true"
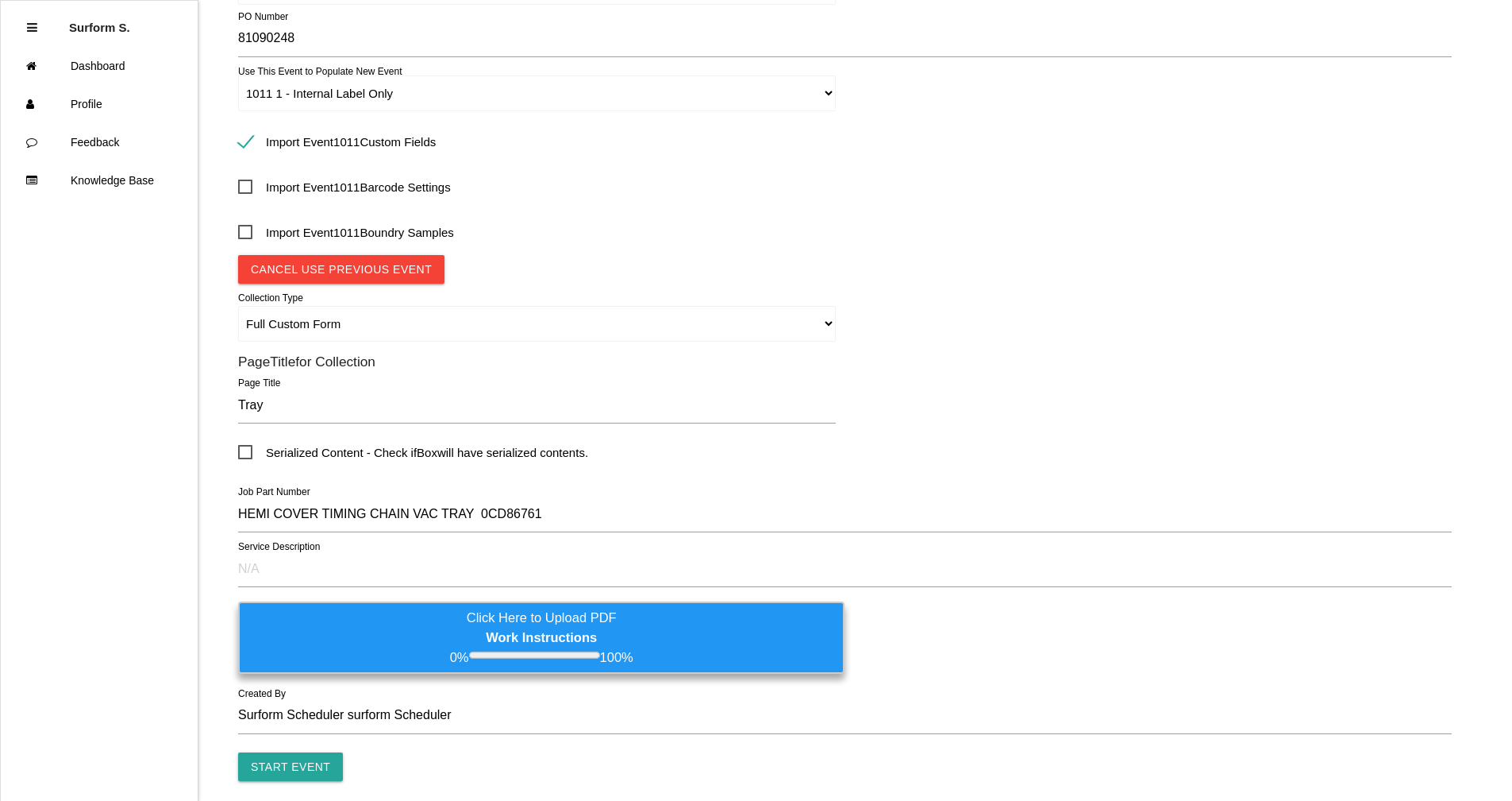
scroll to position [397, 0]
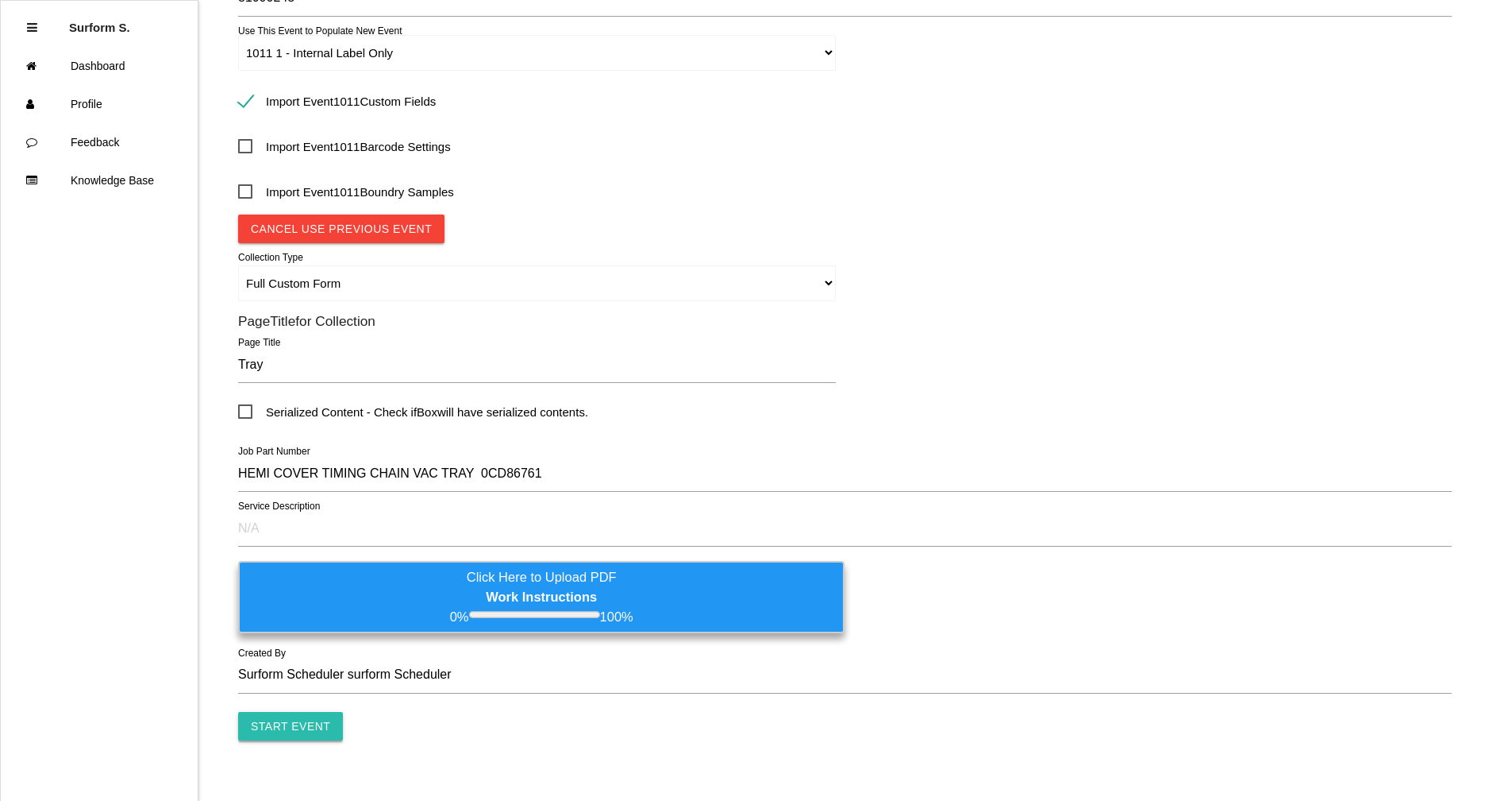
click at [289, 720] on input "Start Event" at bounding box center [290, 726] width 105 height 29
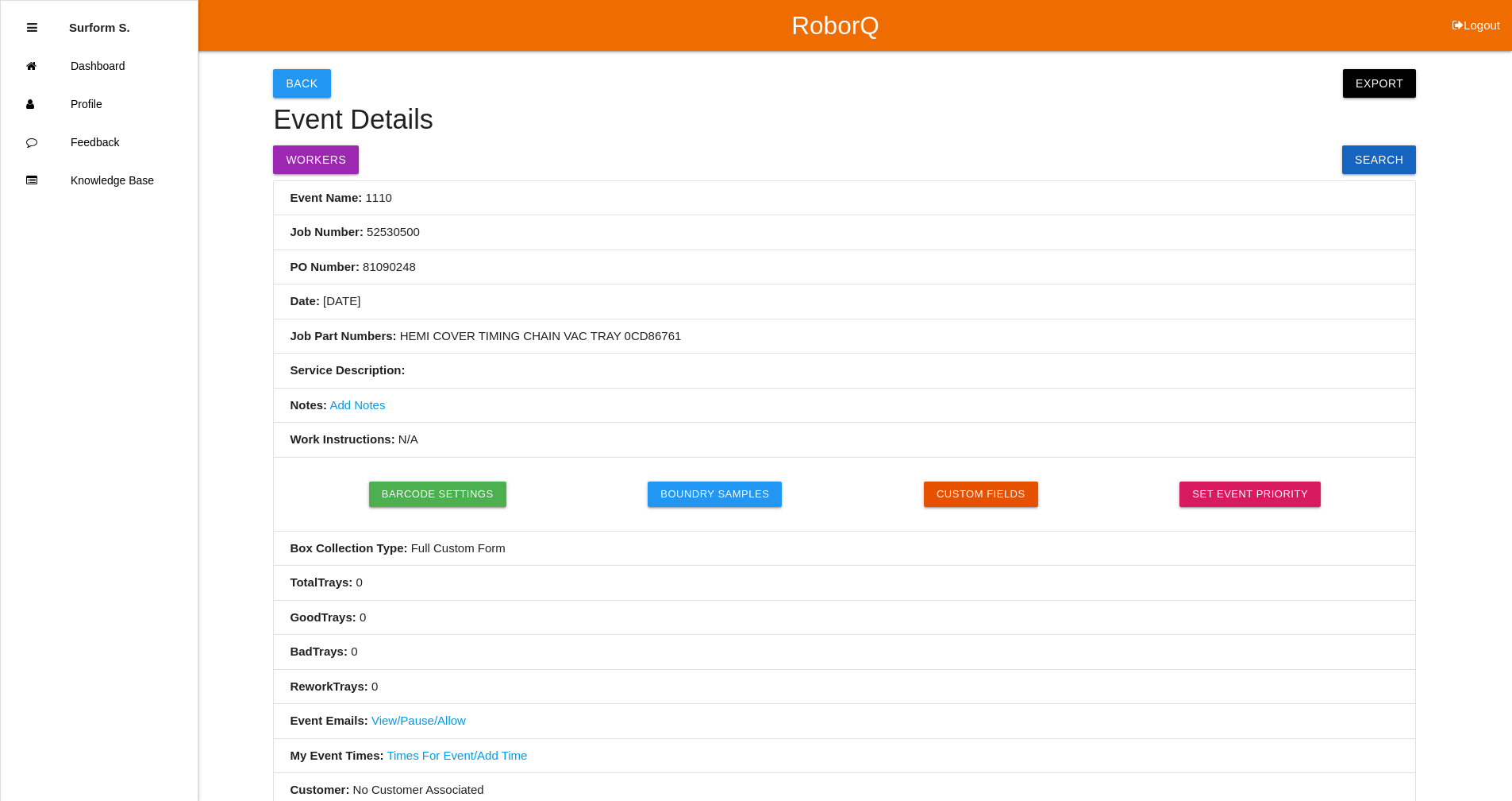
click at [348, 402] on link "Add Notes" at bounding box center [357, 405] width 56 height 13
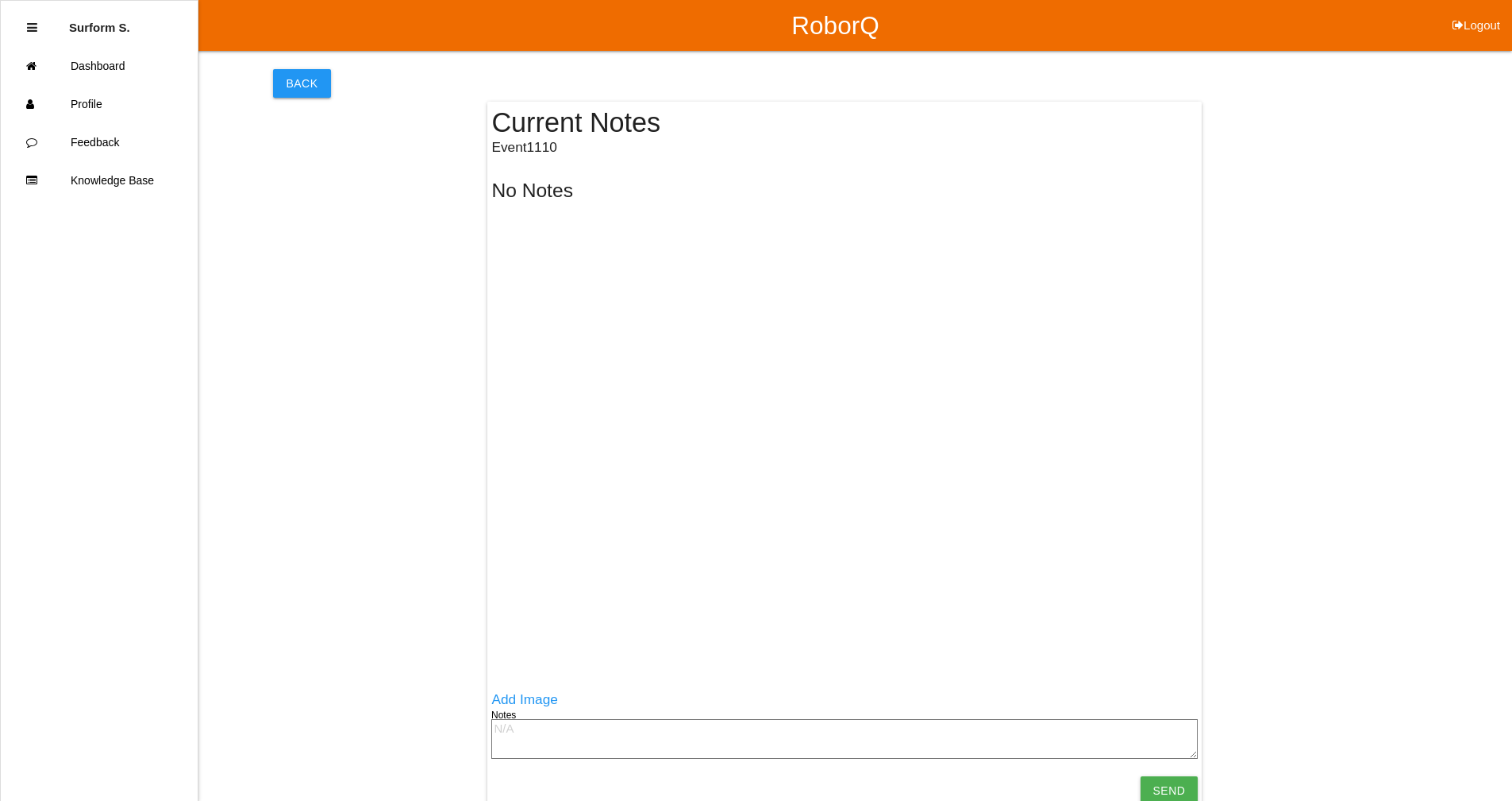
drag, startPoint x: 554, startPoint y: 740, endPoint x: 562, endPoint y: 724, distance: 17.9
click at [554, 738] on textarea at bounding box center [844, 738] width 706 height 40
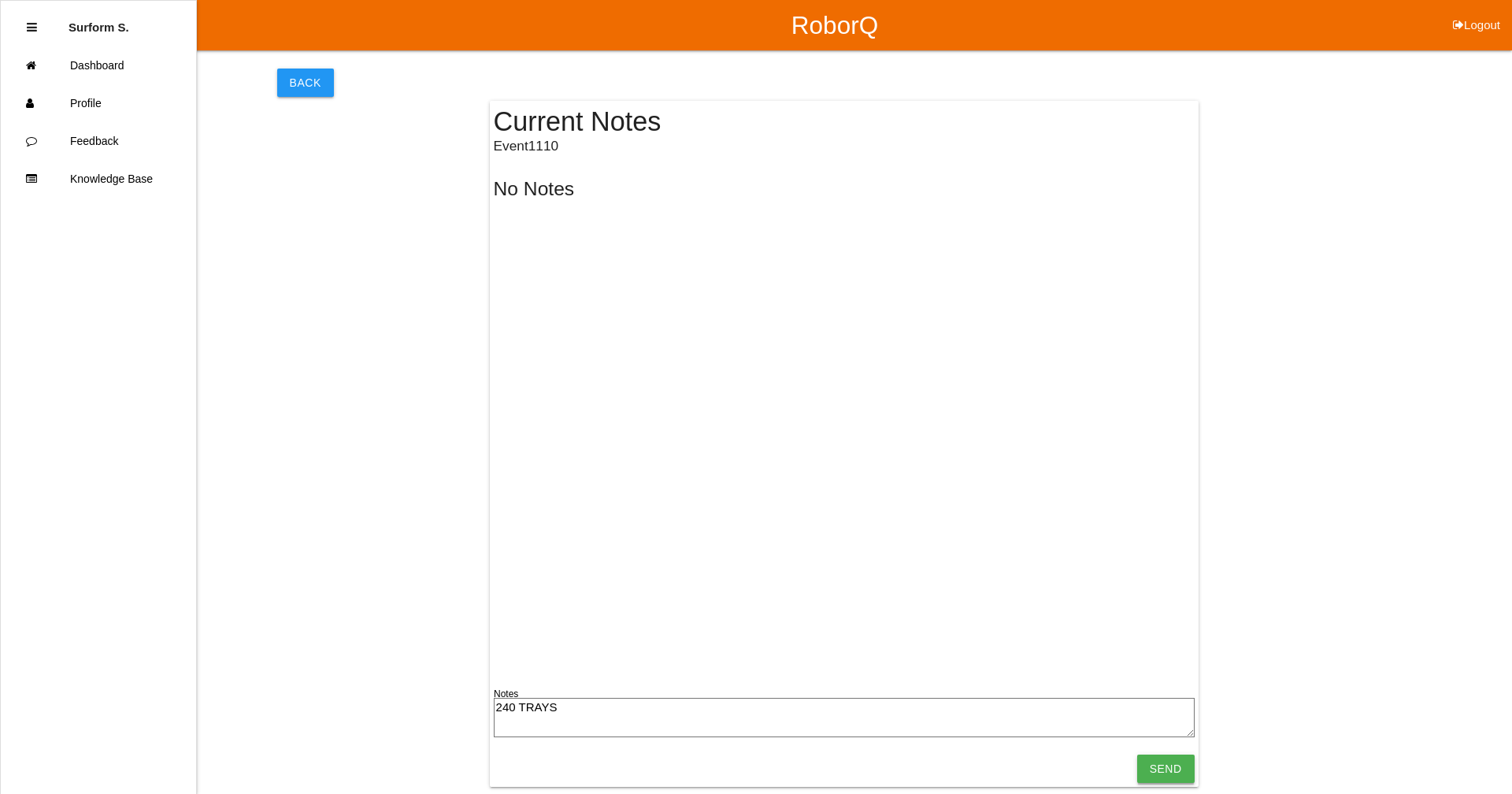
type textarea "240 TRAYS"
click at [1175, 764] on input "Send" at bounding box center [1166, 768] width 58 height 28
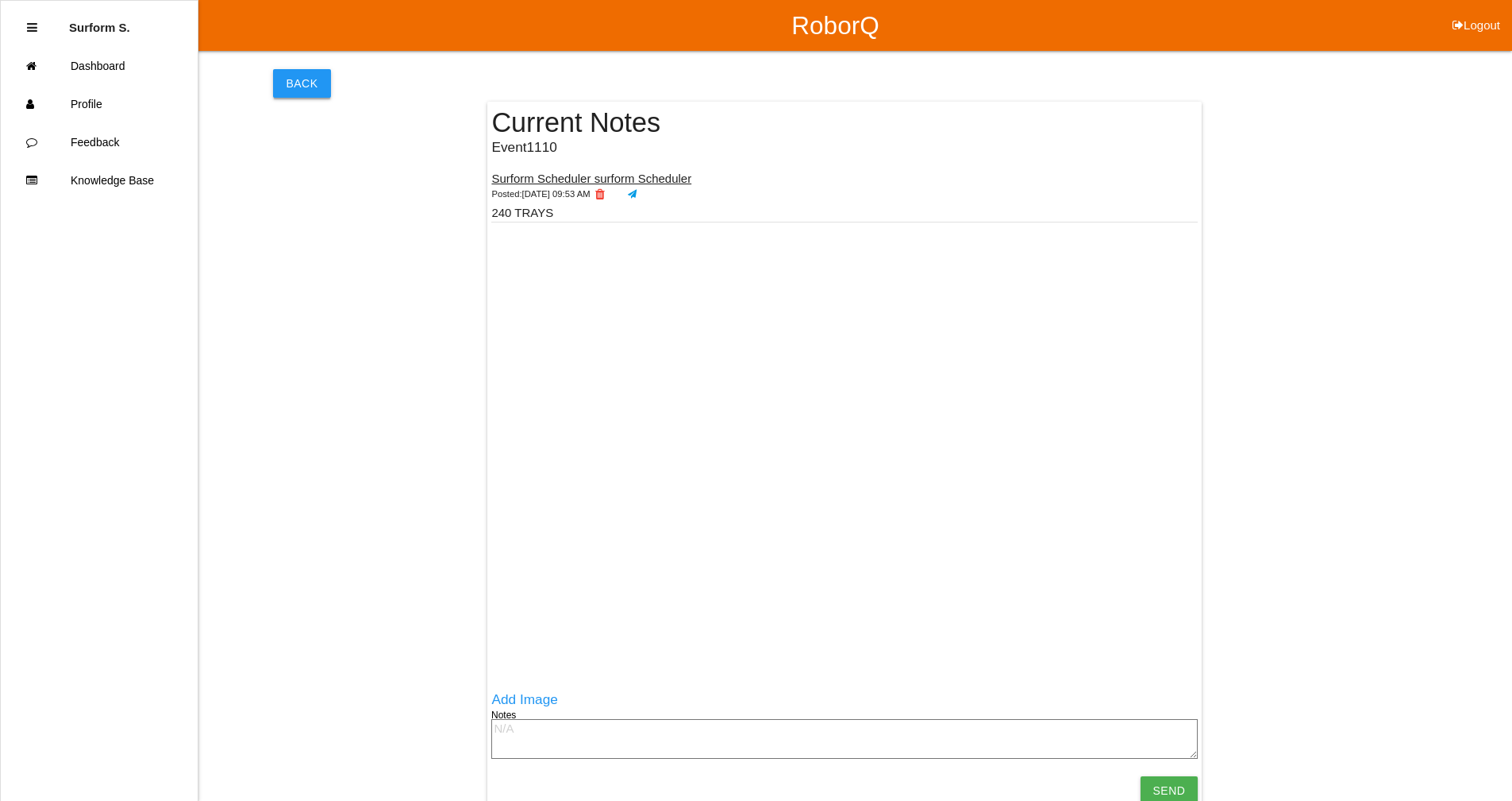
click at [287, 77] on button "Back" at bounding box center [302, 83] width 57 height 29
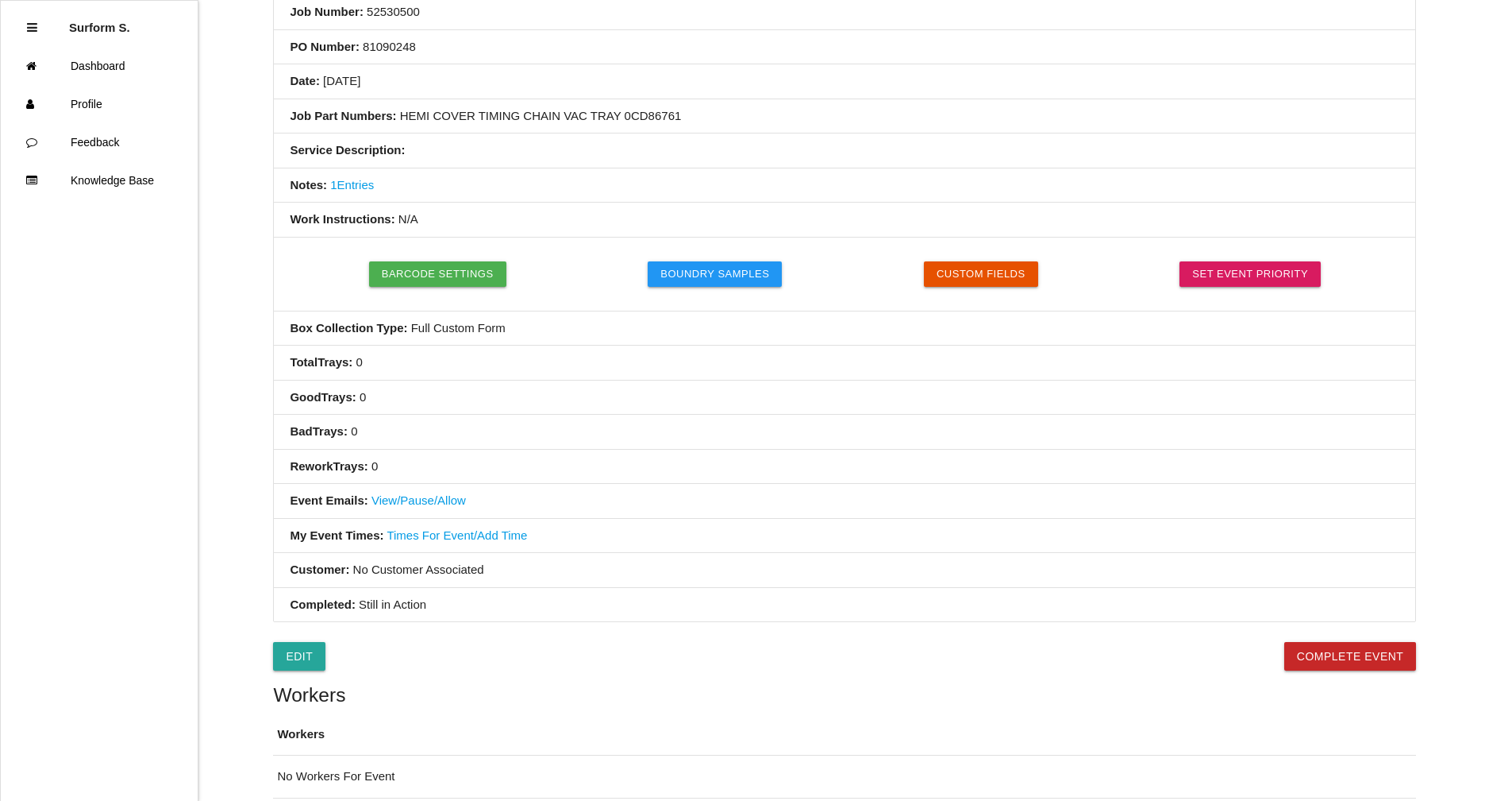
scroll to position [426, 0]
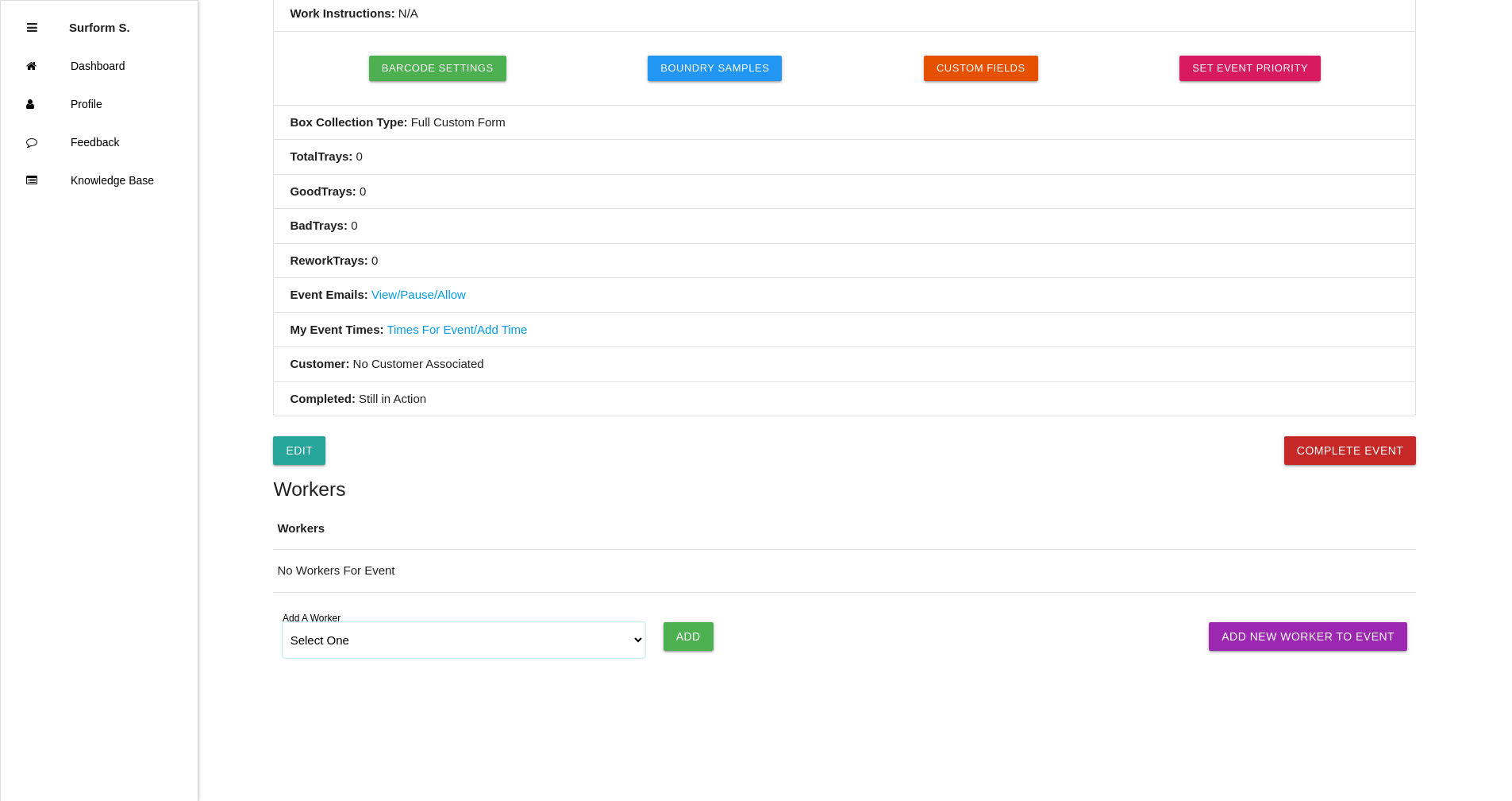
click at [436, 647] on select "Select One [PERSON_NAME] SF LAMCO SF ATM1 SF ATM2 SF MAAC" at bounding box center [464, 639] width 363 height 35
select select "6781349aea4d1b000ec5d6ec"
click at [283, 622] on select "Select One [PERSON_NAME] SF LAMCO SF ATM1 SF ATM2 SF MAAC" at bounding box center [464, 639] width 363 height 35
click at [686, 620] on div "Select One [PERSON_NAME] SF LAMCO SF ATM1 SF ATM2 SF MAAC Add A Worker Add Add …" at bounding box center [844, 639] width 1143 height 60
click at [688, 631] on input "Add" at bounding box center [688, 636] width 50 height 29
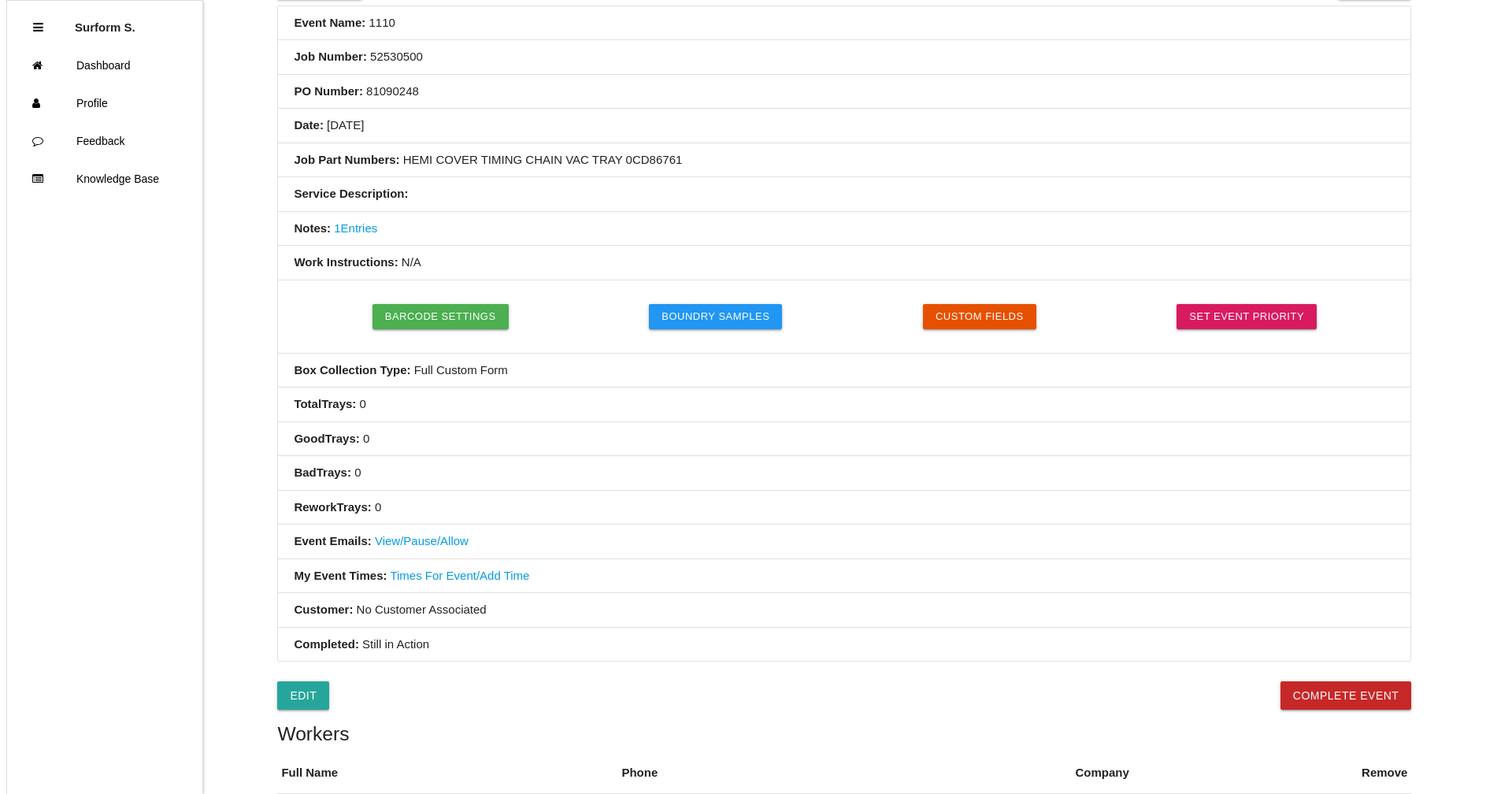
scroll to position [0, 0]
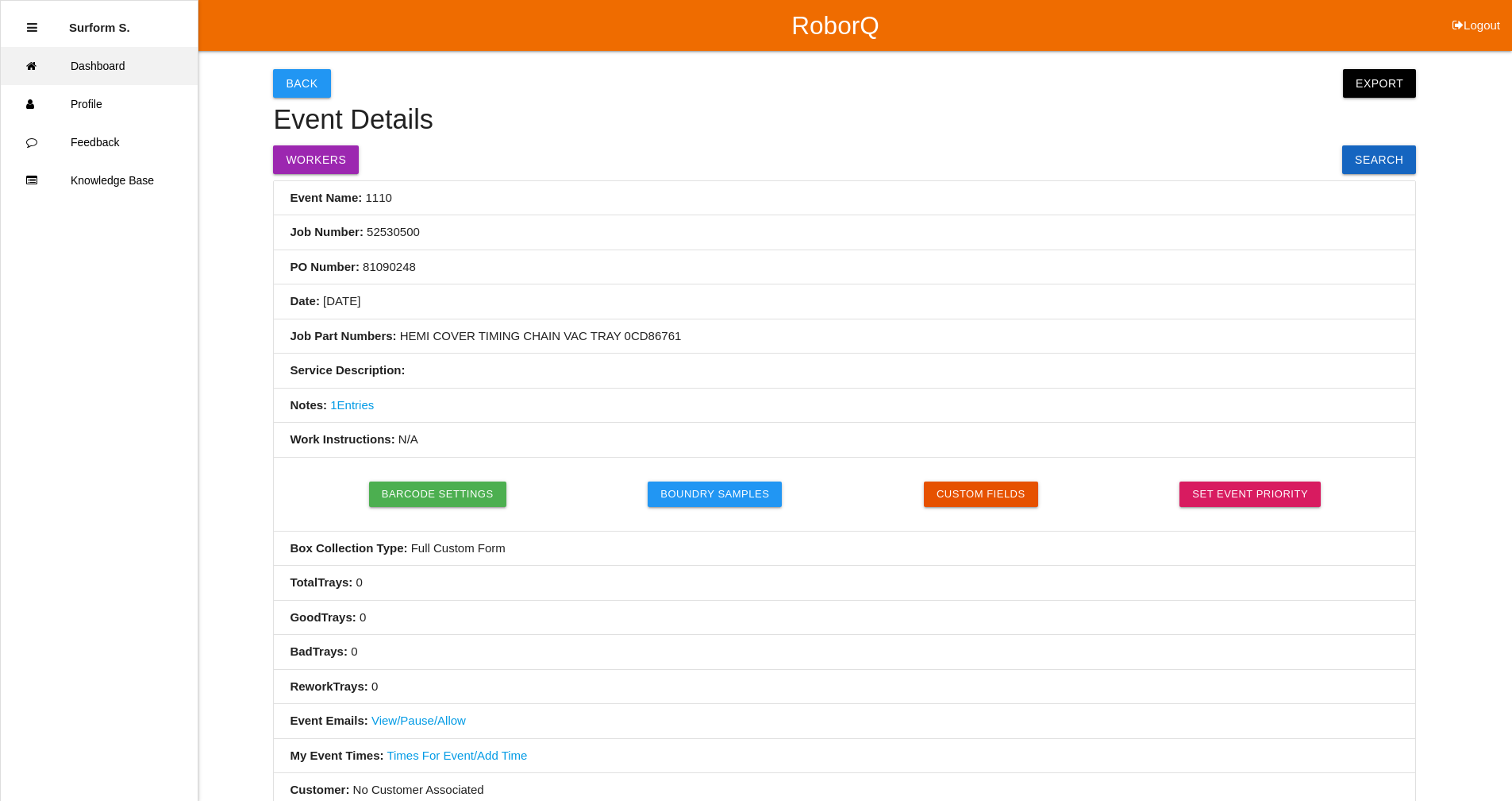
click at [104, 69] on link "Dashboard" at bounding box center [99, 66] width 197 height 38
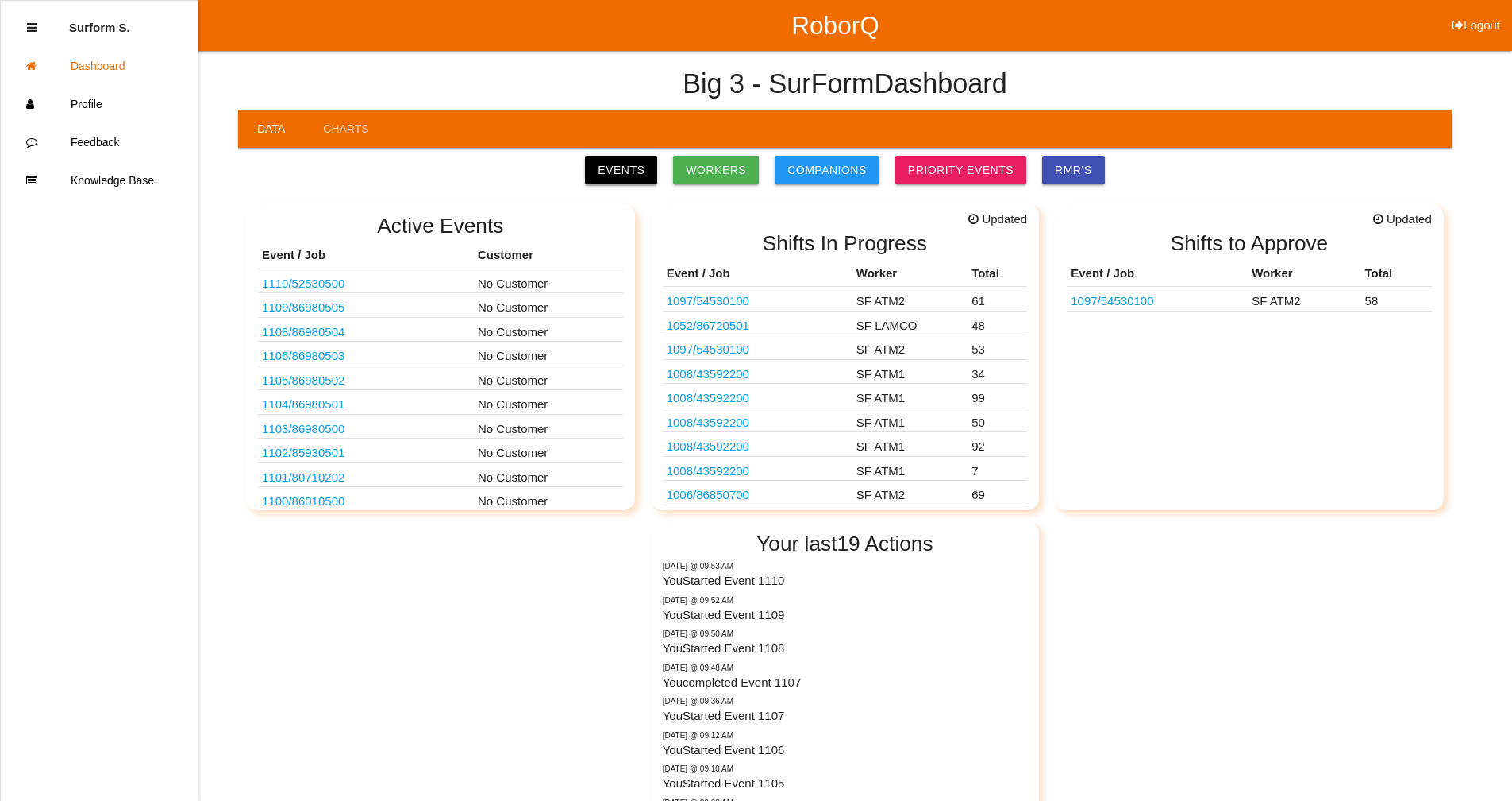
click at [635, 170] on link "Events" at bounding box center [621, 170] width 72 height 29
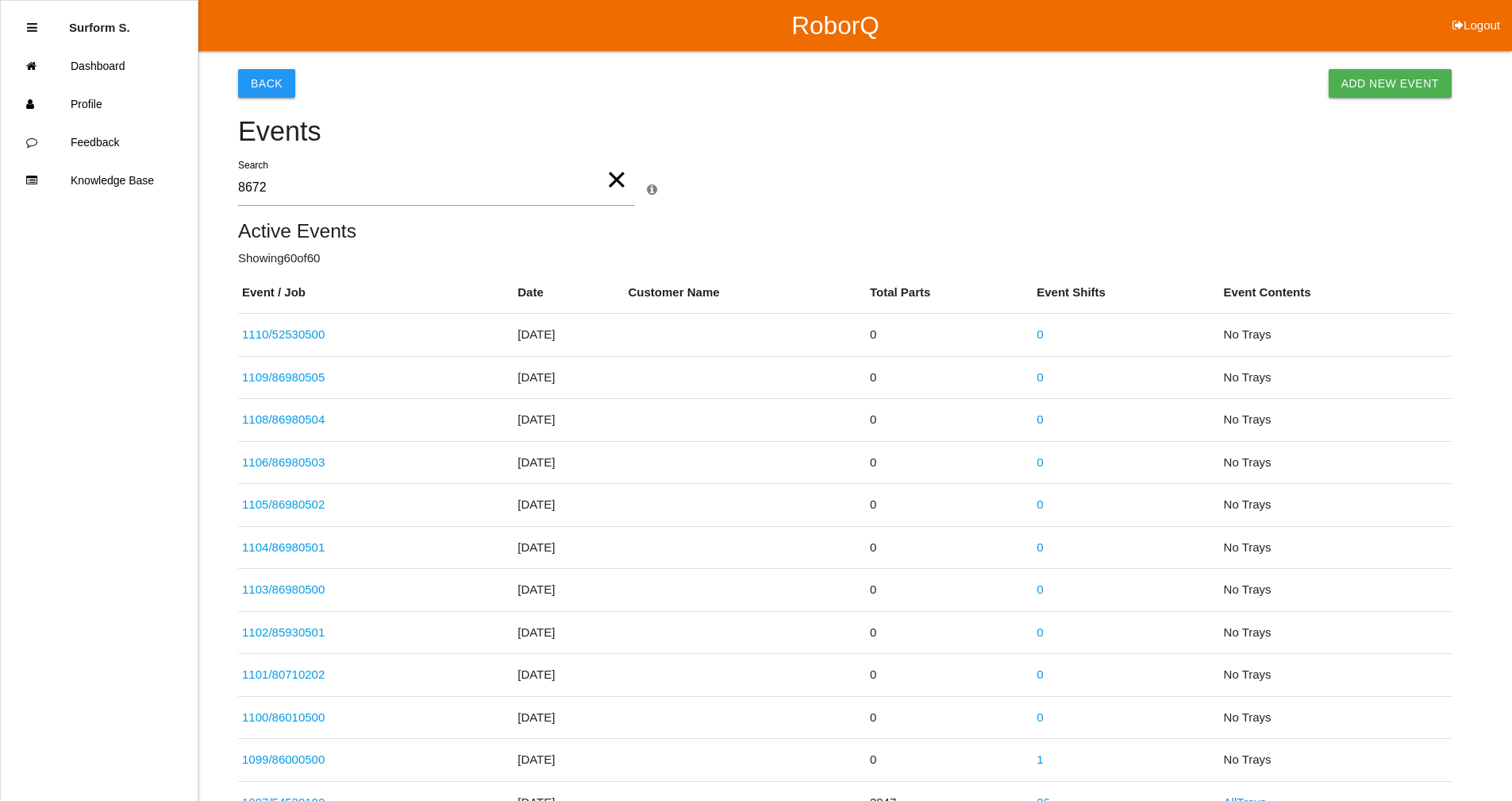
type input "8672"
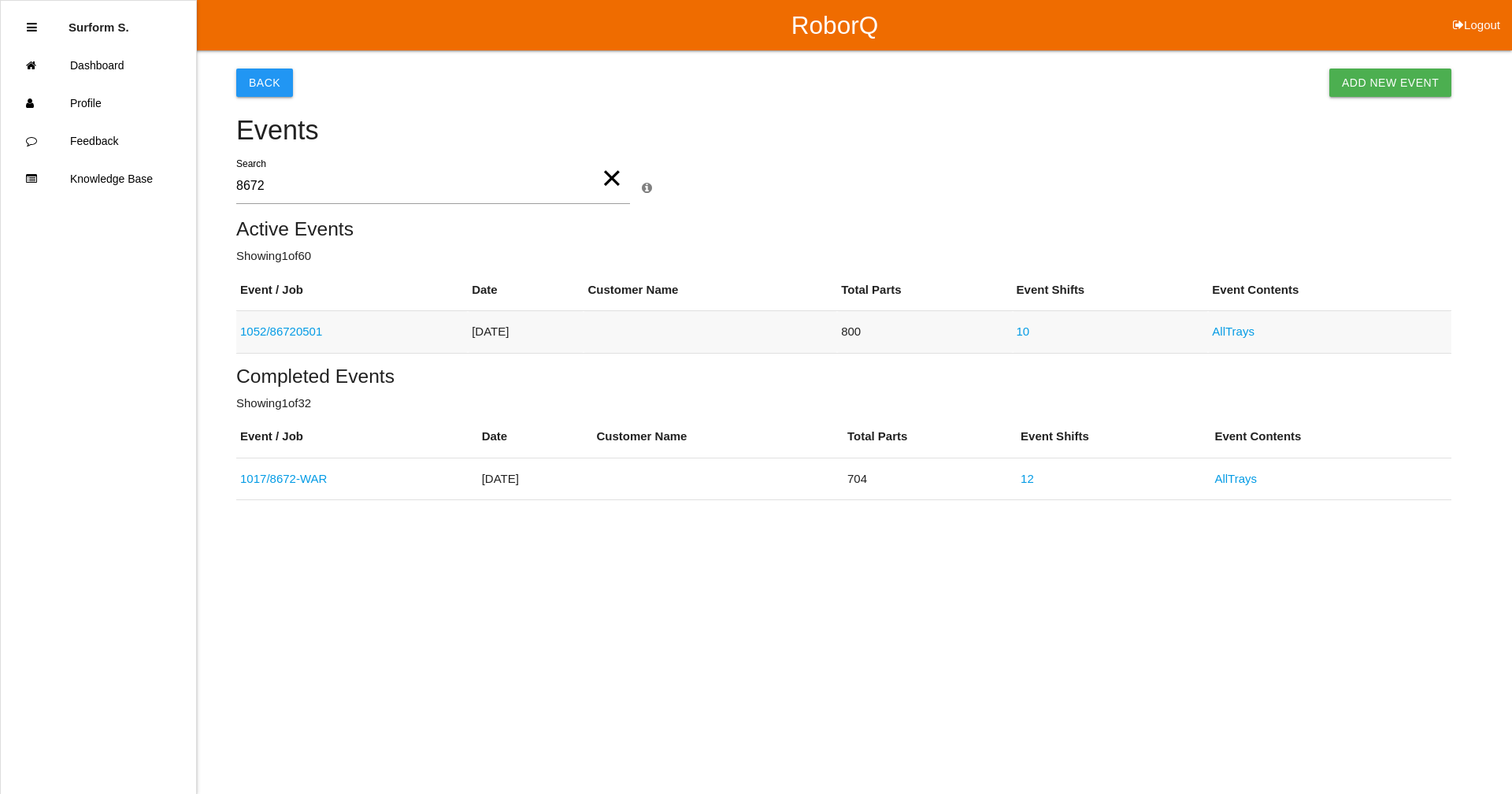
click at [1255, 327] on link "All Trays" at bounding box center [1233, 331] width 43 height 13
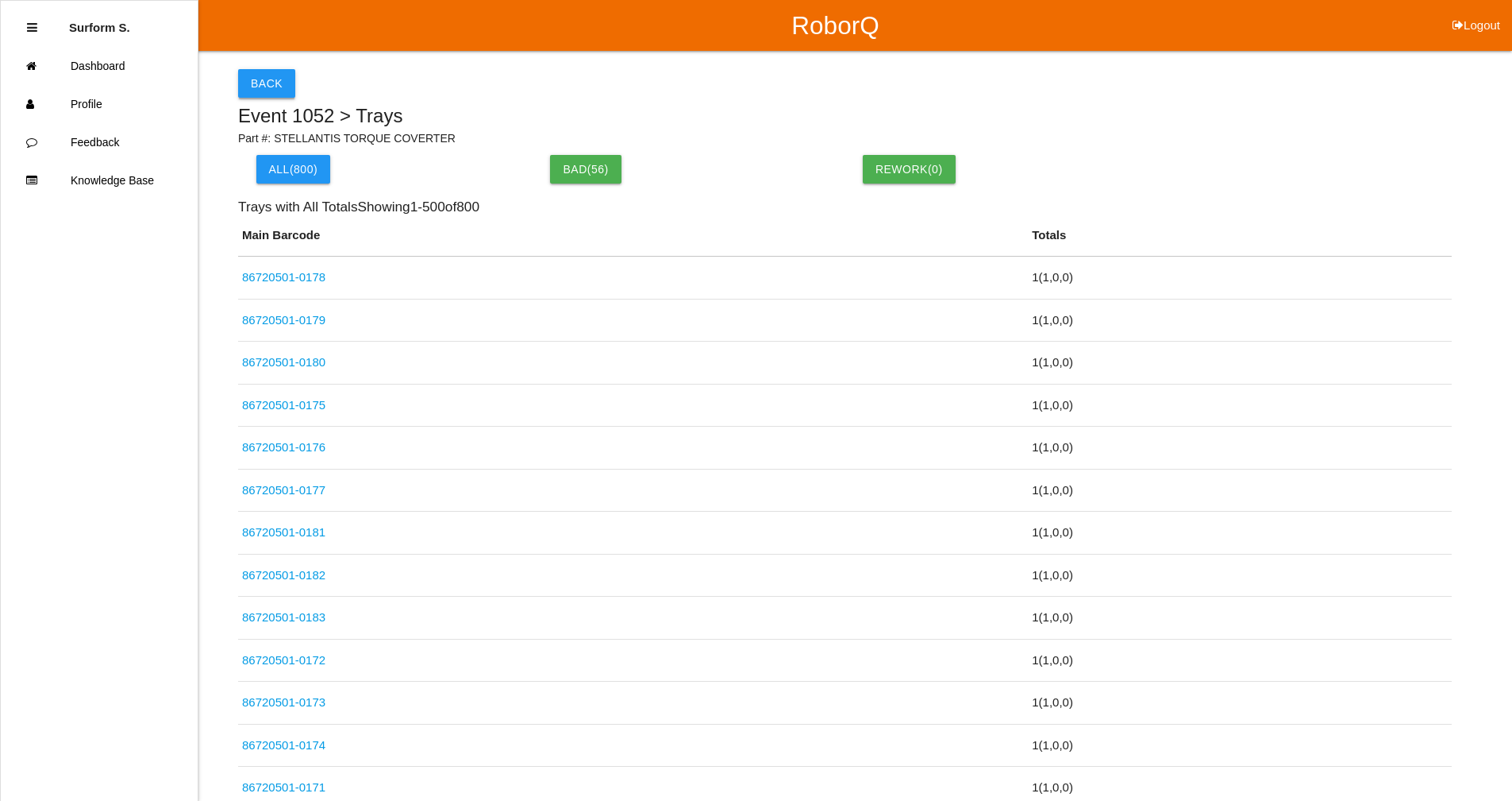
click at [272, 88] on button "Back" at bounding box center [267, 83] width 57 height 29
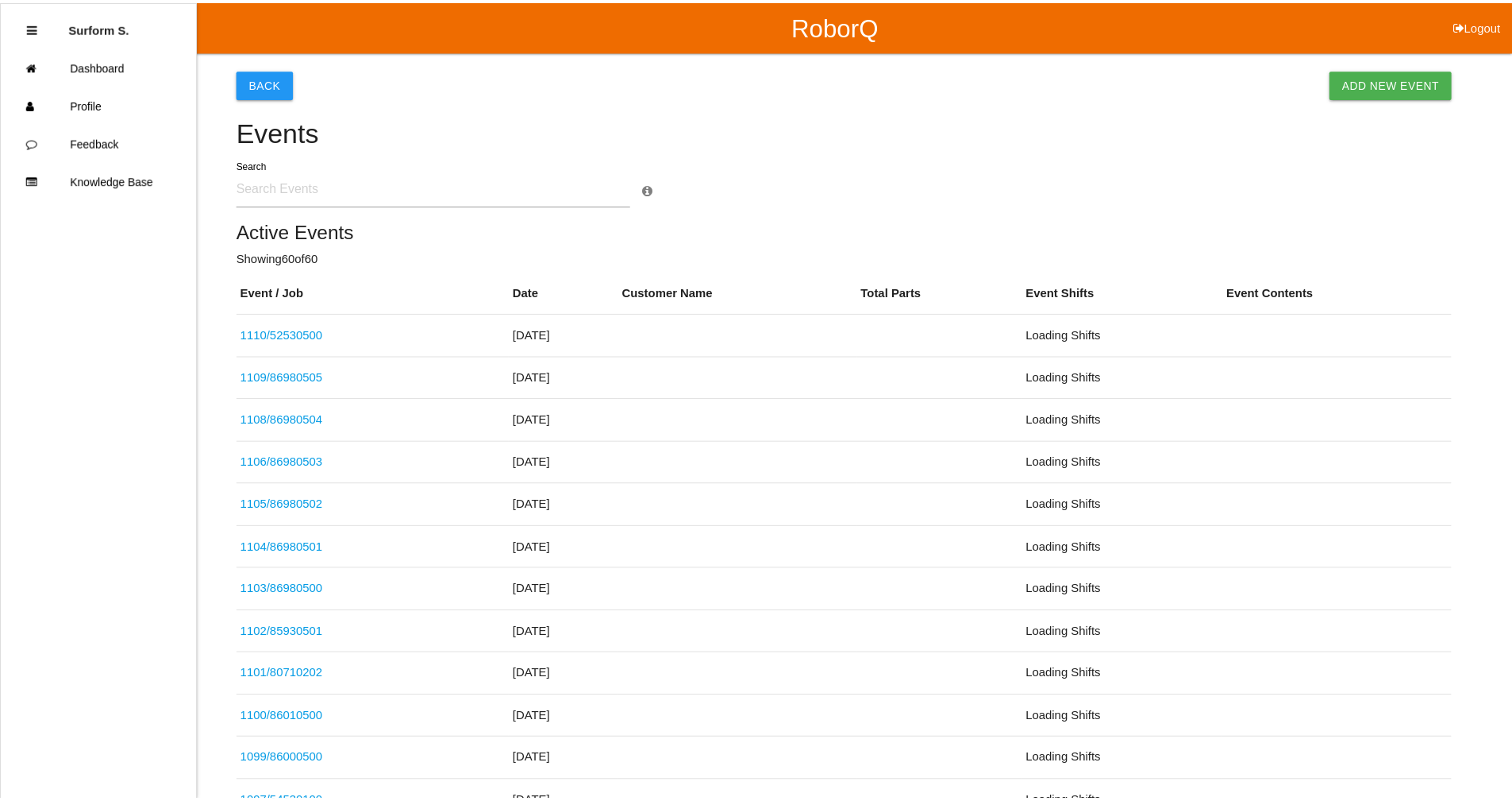
scroll to position [2017, 0]
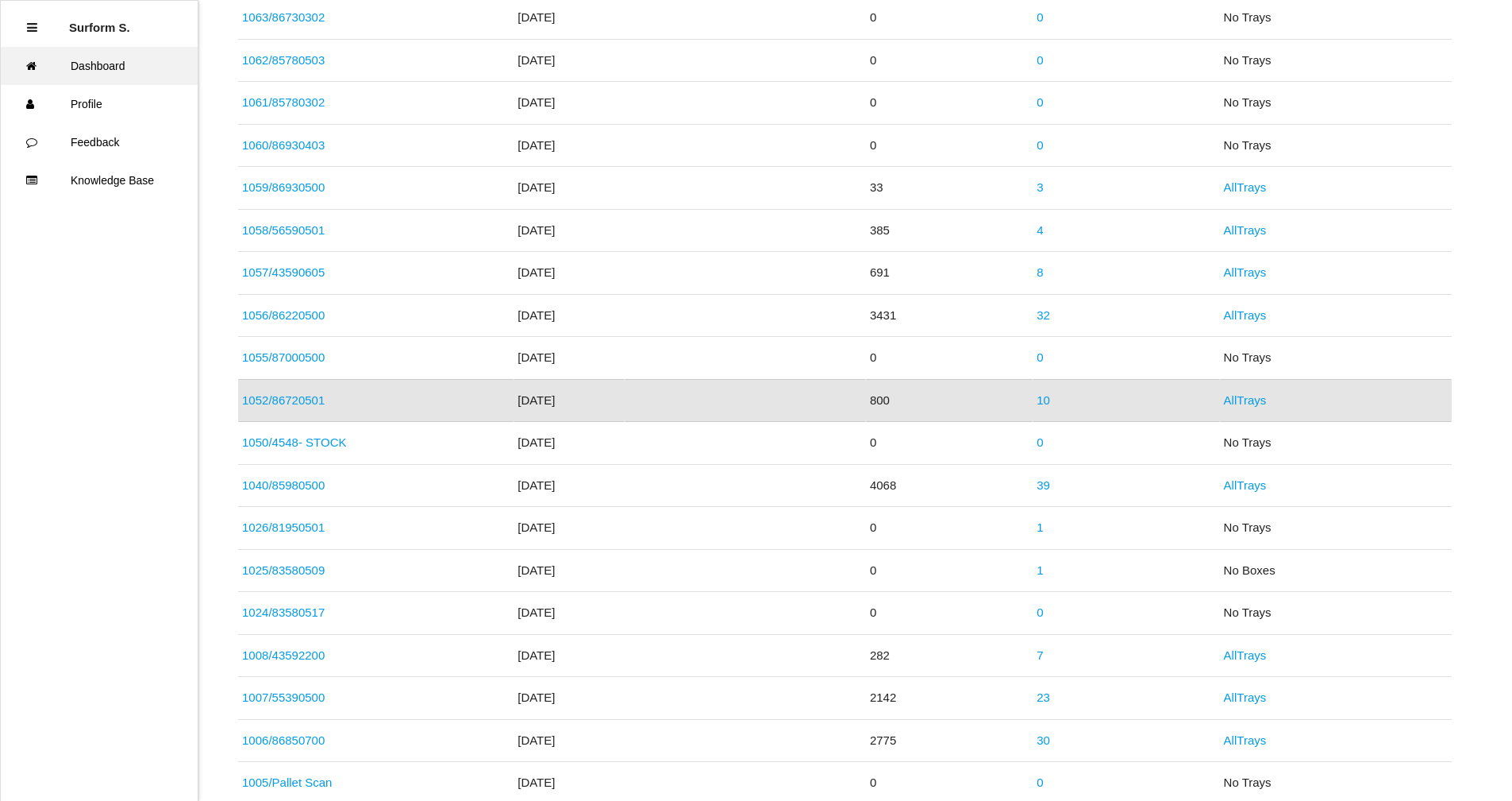
click at [109, 61] on link "Dashboard" at bounding box center [99, 66] width 197 height 38
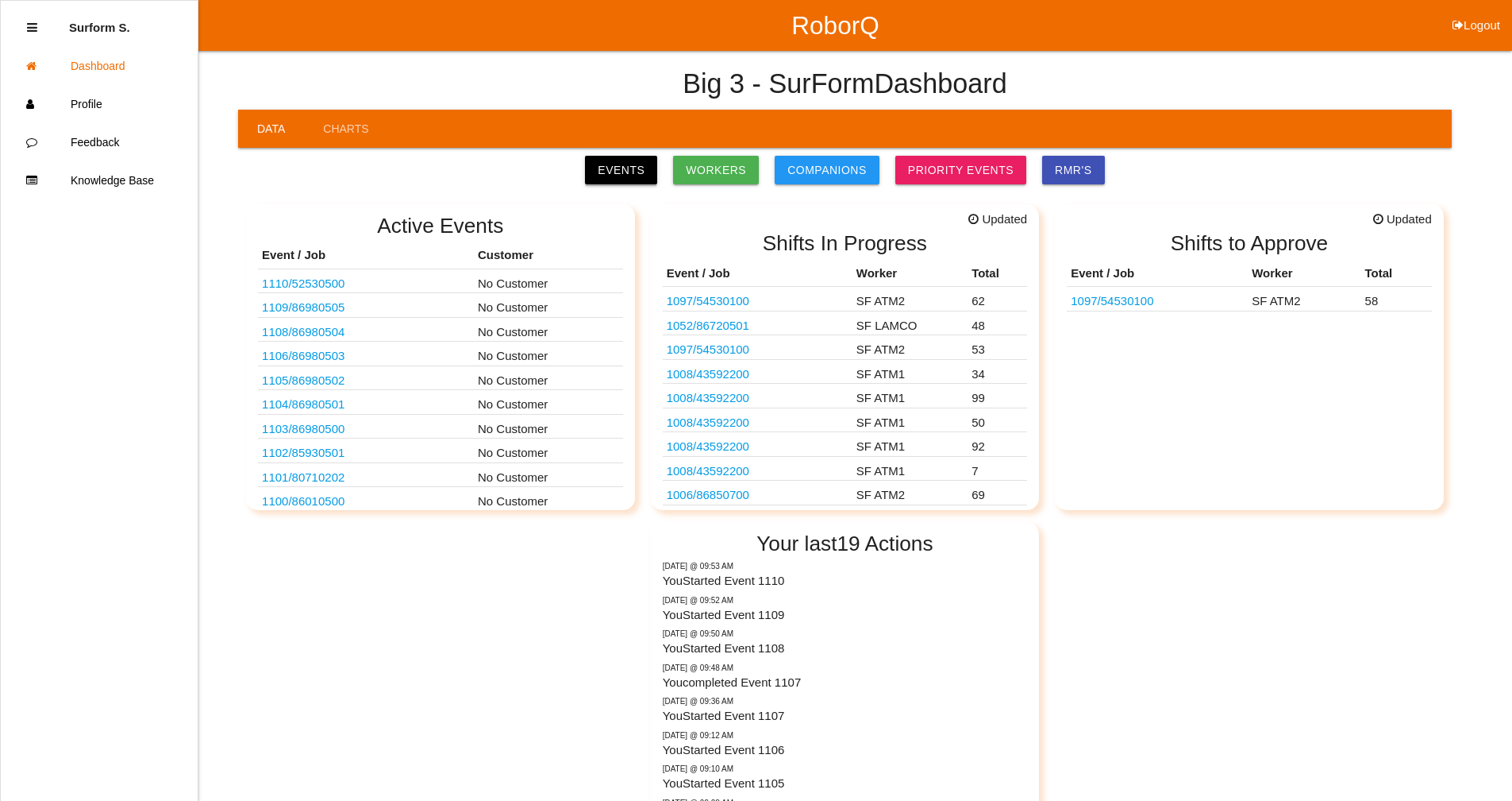
click at [641, 170] on link "Events" at bounding box center [621, 170] width 72 height 29
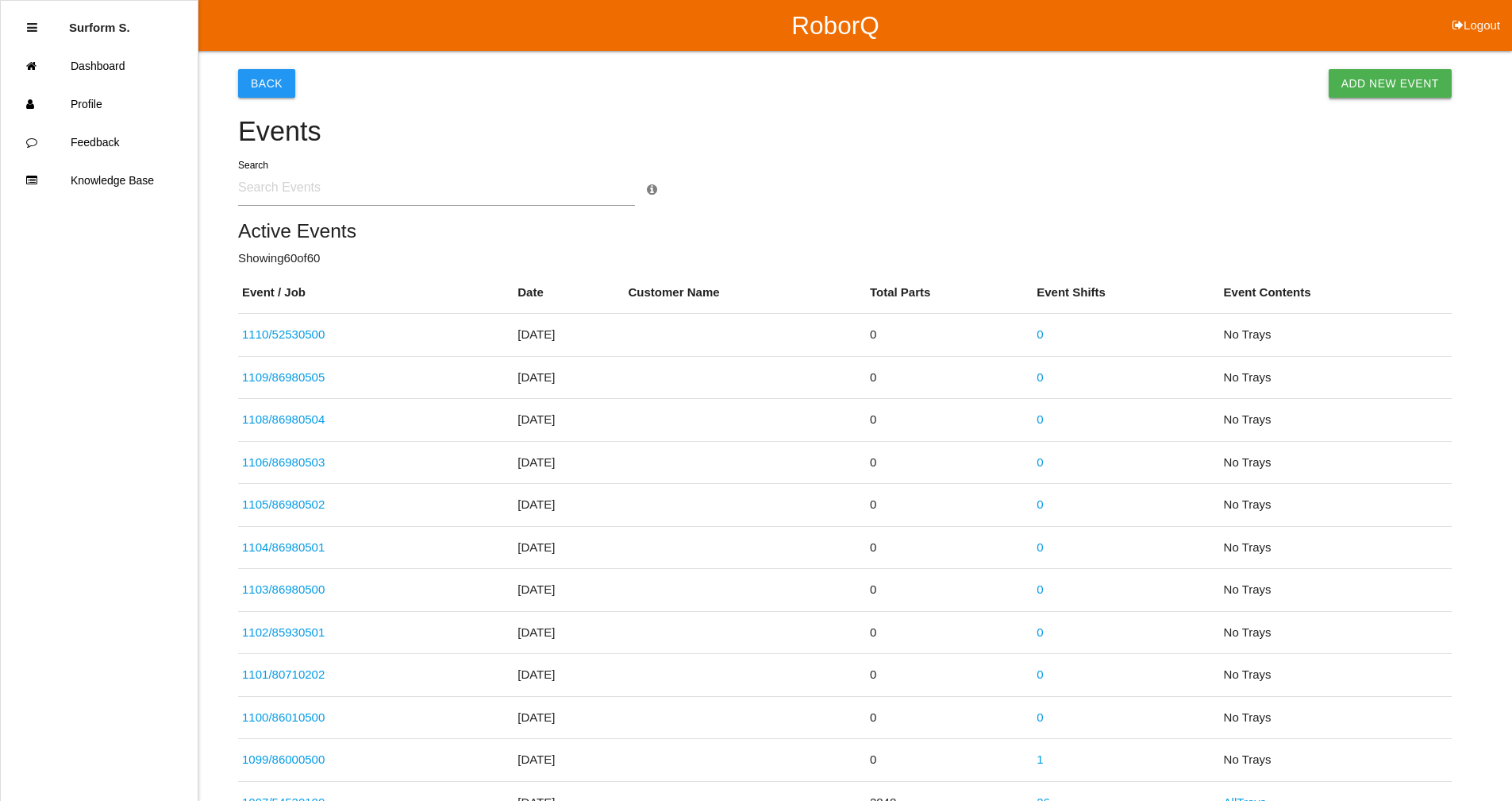
click at [1385, 75] on link "Add New Event" at bounding box center [1390, 83] width 123 height 29
select select "notRequired"
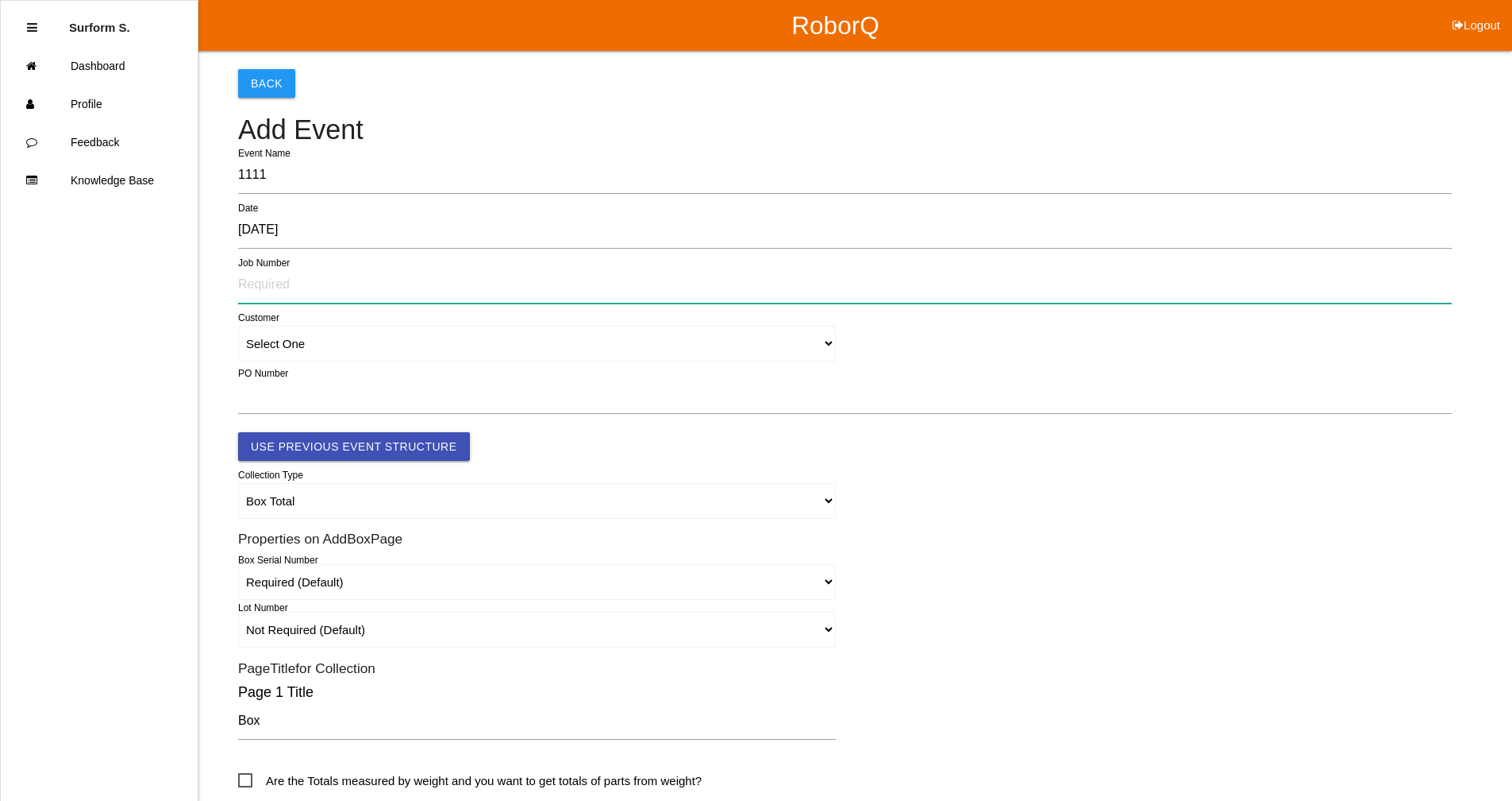
click at [287, 288] on input "text" at bounding box center [844, 284] width 1213 height 36
type input "51890100"
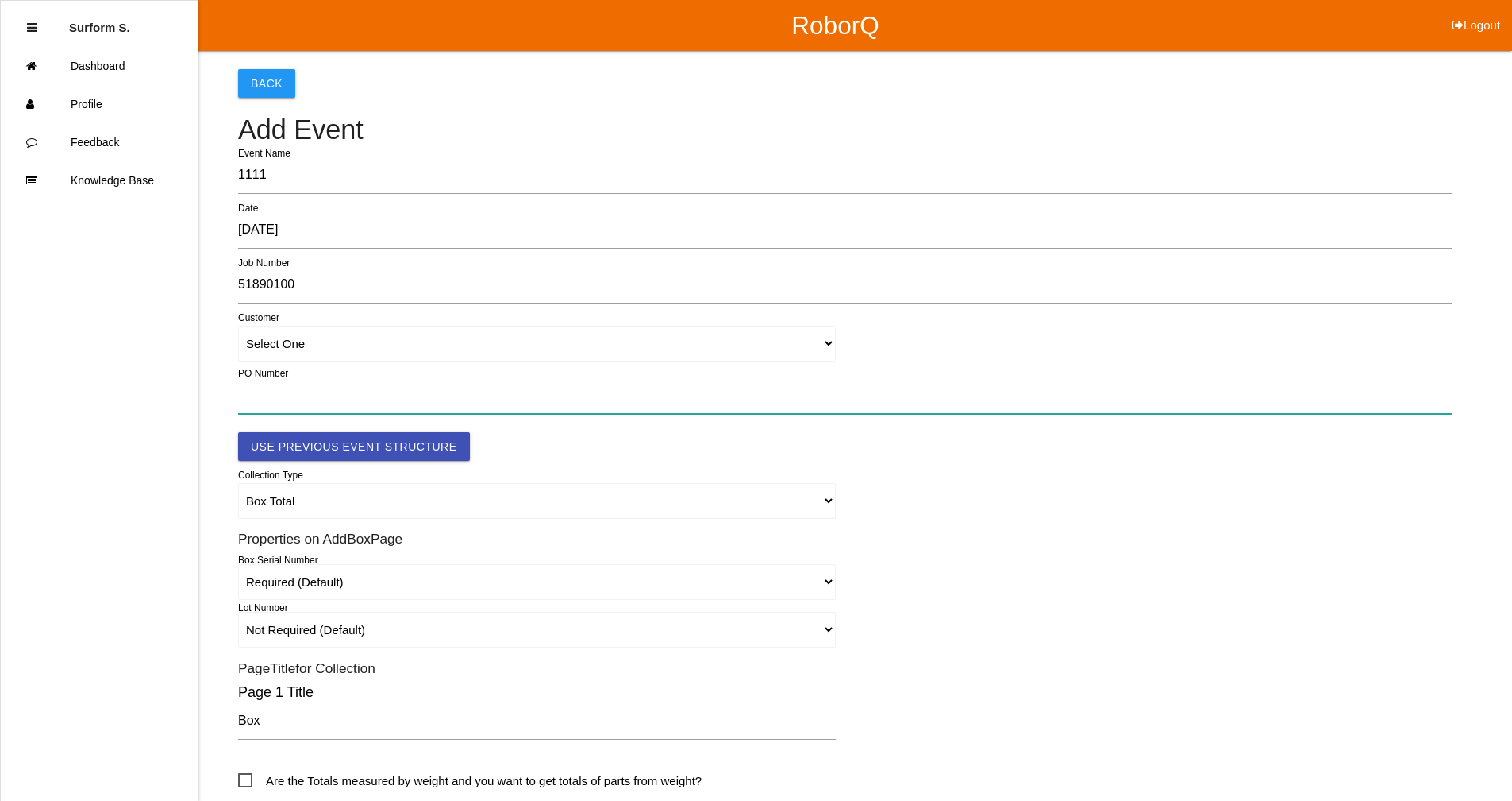
click at [397, 393] on input "text" at bounding box center [844, 395] width 1213 height 36
paste input "OR2552441"
type input "OR2552441"
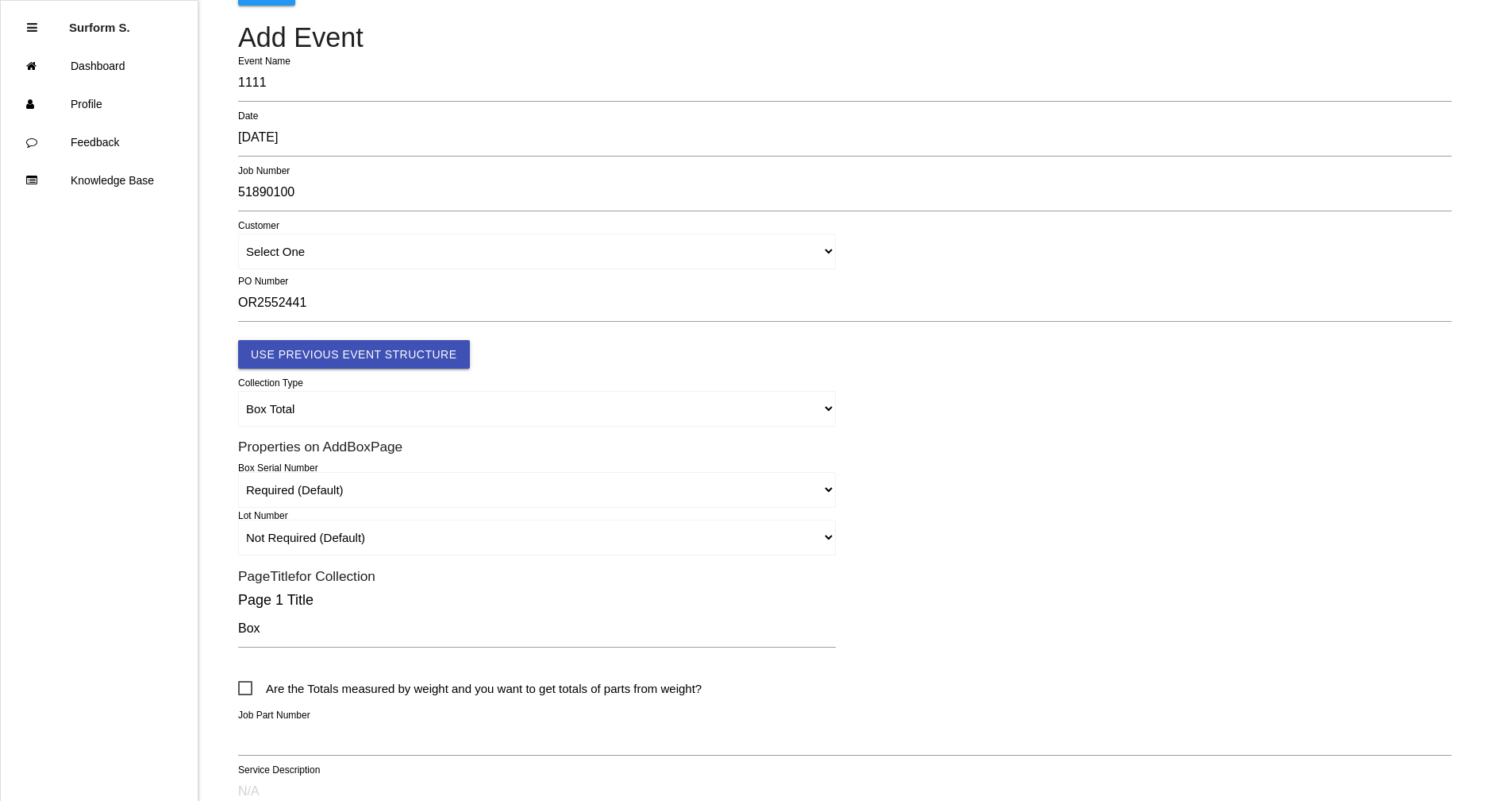
scroll to position [374, 0]
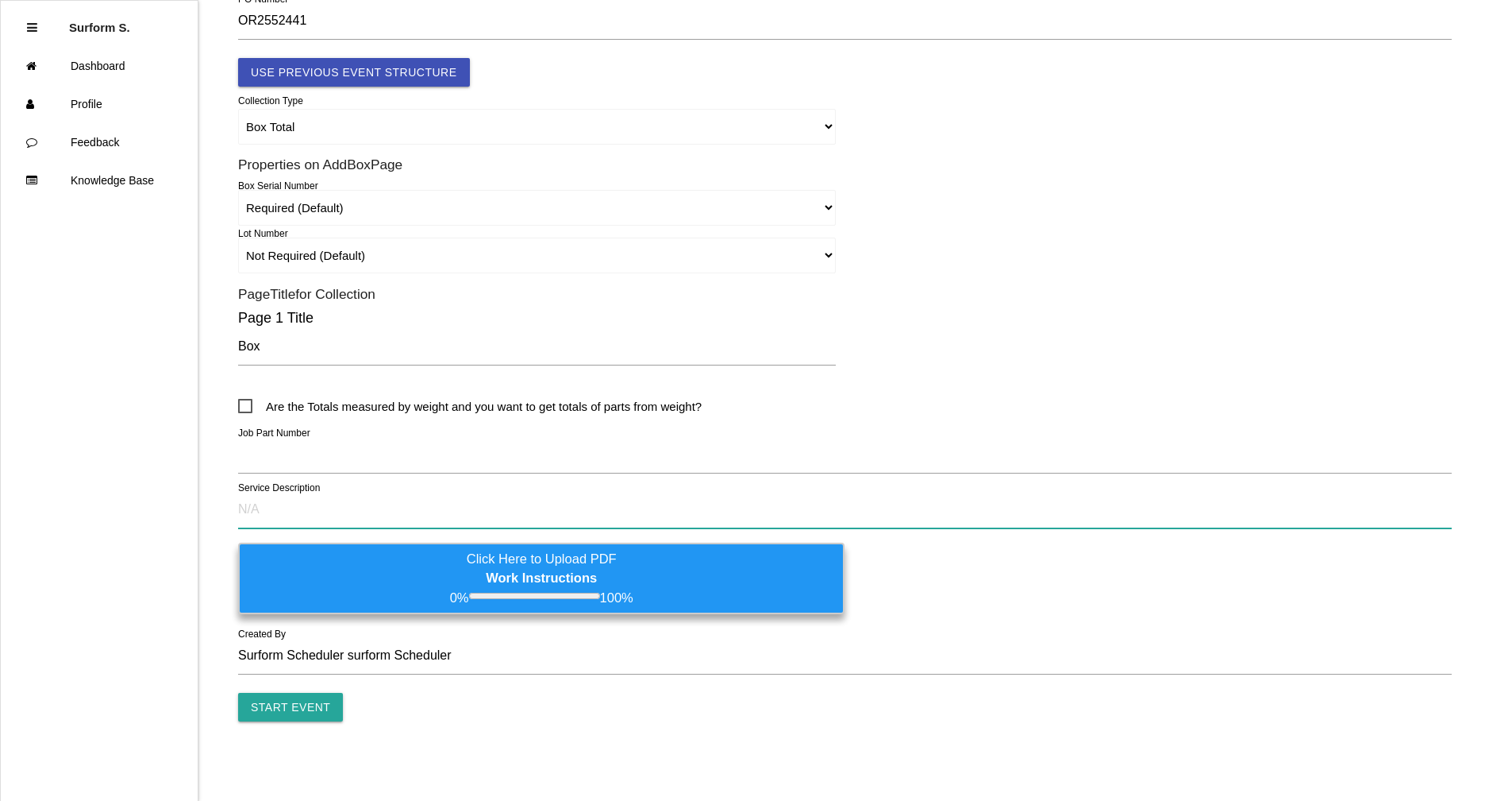
drag, startPoint x: 292, startPoint y: 501, endPoint x: 285, endPoint y: 487, distance: 15.7
click at [291, 501] on input "text" at bounding box center [844, 509] width 1213 height 36
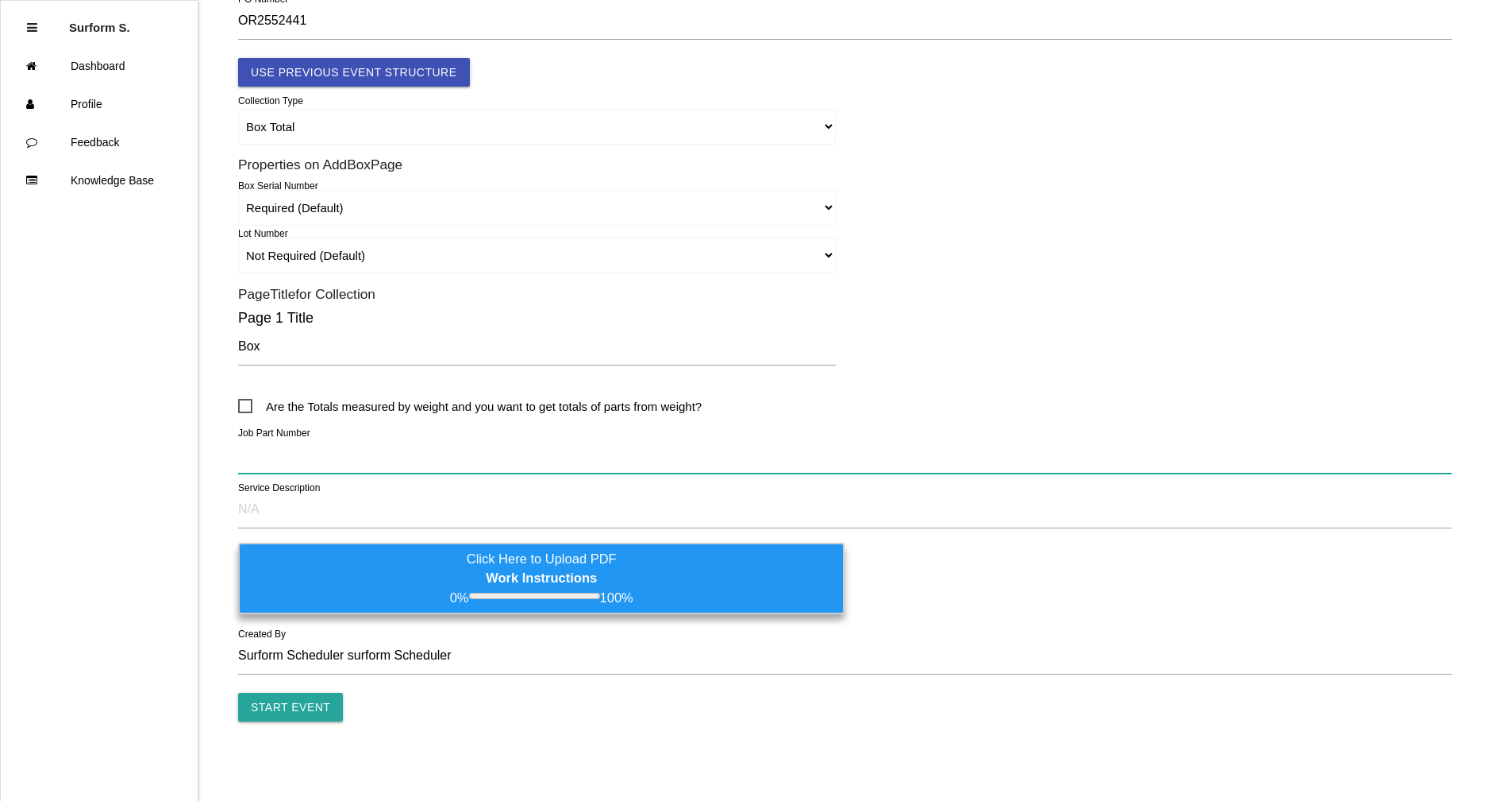
click at [283, 448] on input "text" at bounding box center [844, 454] width 1213 height 36
paste input "8.8/9.5 PINION GEAR TRAYS"
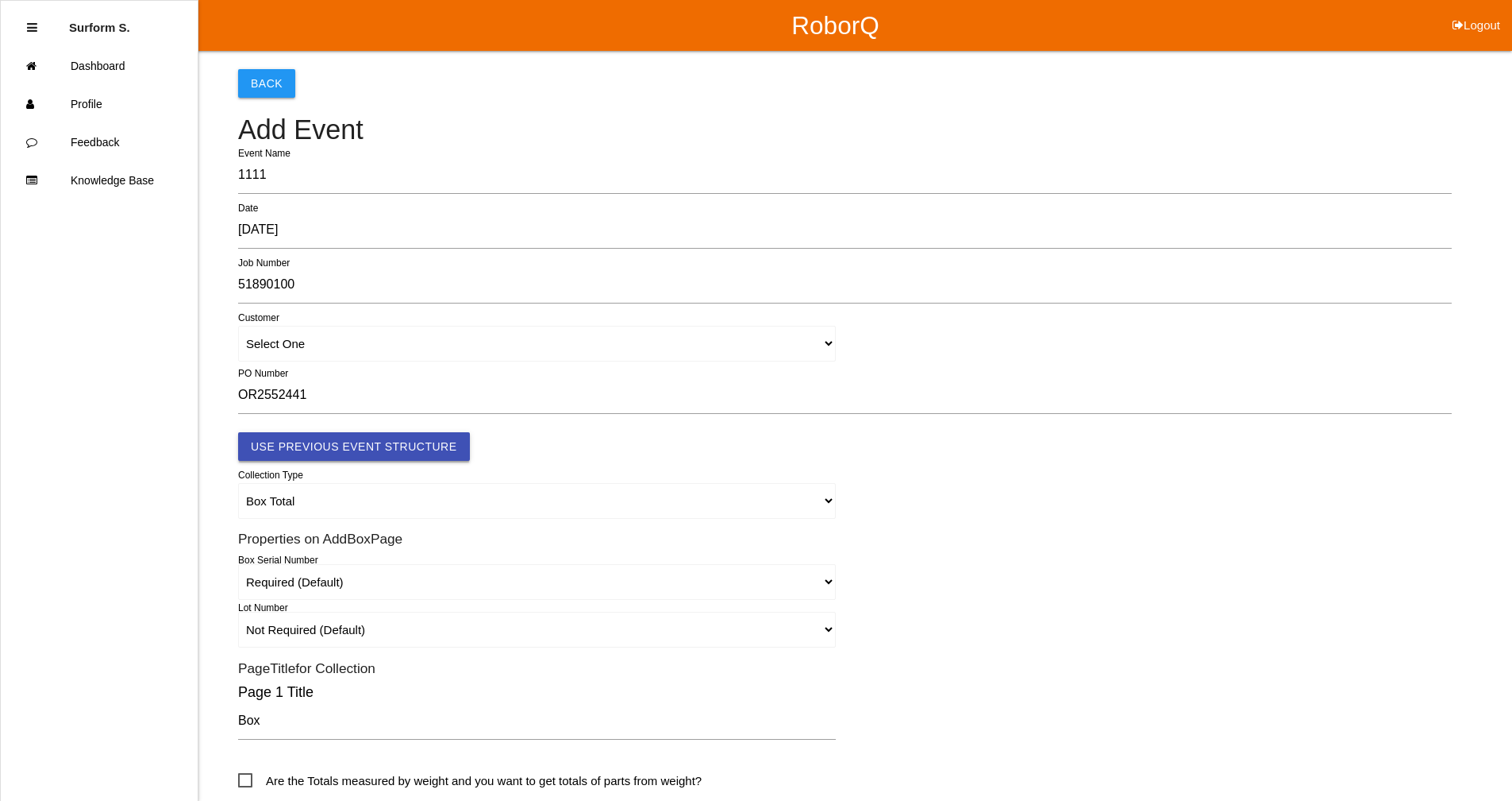
type input "8.8/9.5 PINION GEAR TRAYS"
click at [387, 438] on button "Use Previous Event Structure" at bounding box center [354, 447] width 232 height 29
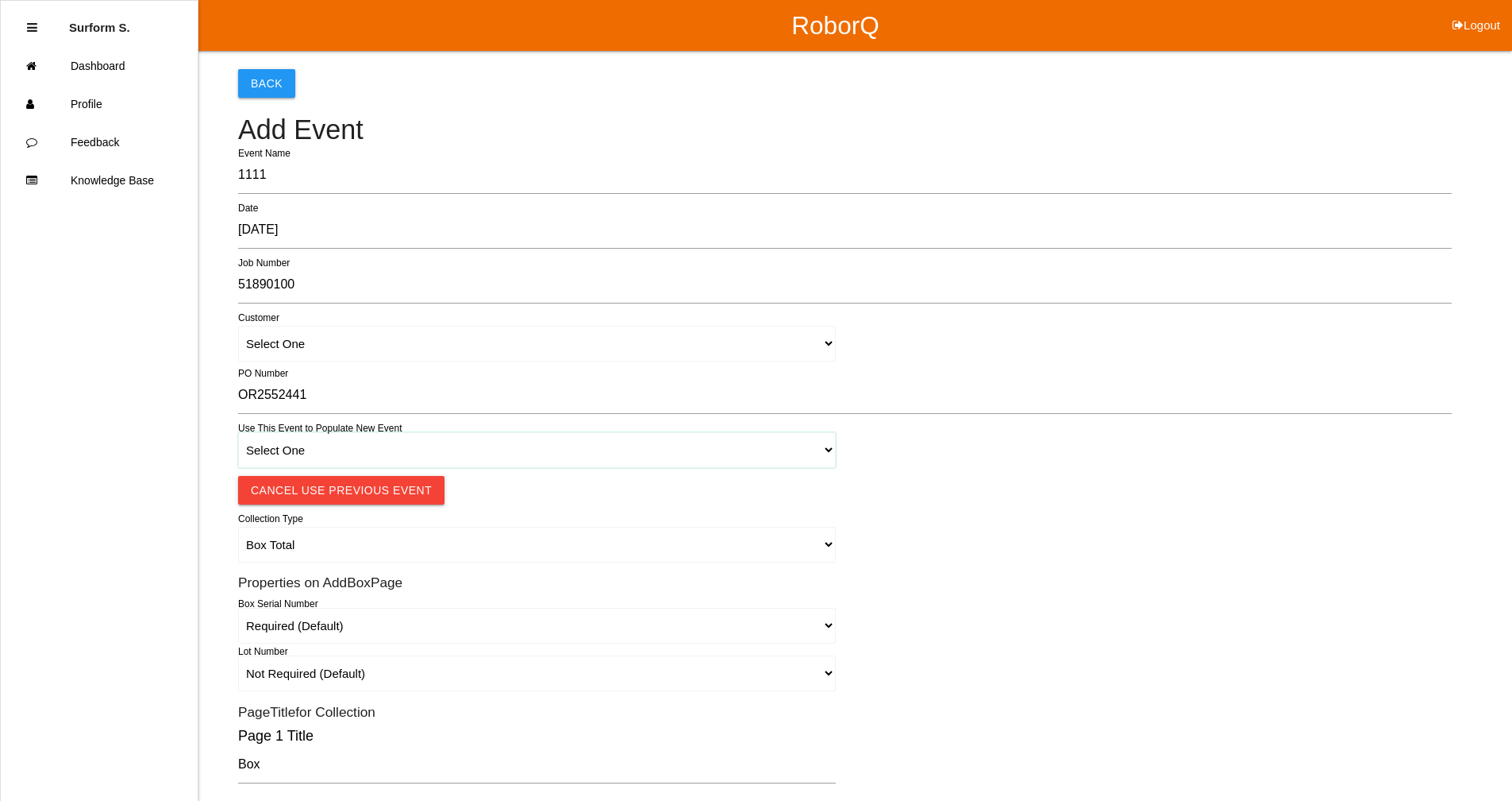
click at [387, 438] on select "Select One 1018 4 - Distinct Barcodes - Not Matching 1015 4 - Matching Barcodes…" at bounding box center [537, 450] width 598 height 35
select select "67b36d620018c9000e46307b"
click at [238, 432] on select "Select One 1018 4 - Distinct Barcodes - Not Matching 1015 4 - Matching Barcodes…" at bounding box center [537, 450] width 598 height 35
select select "autoSingle"
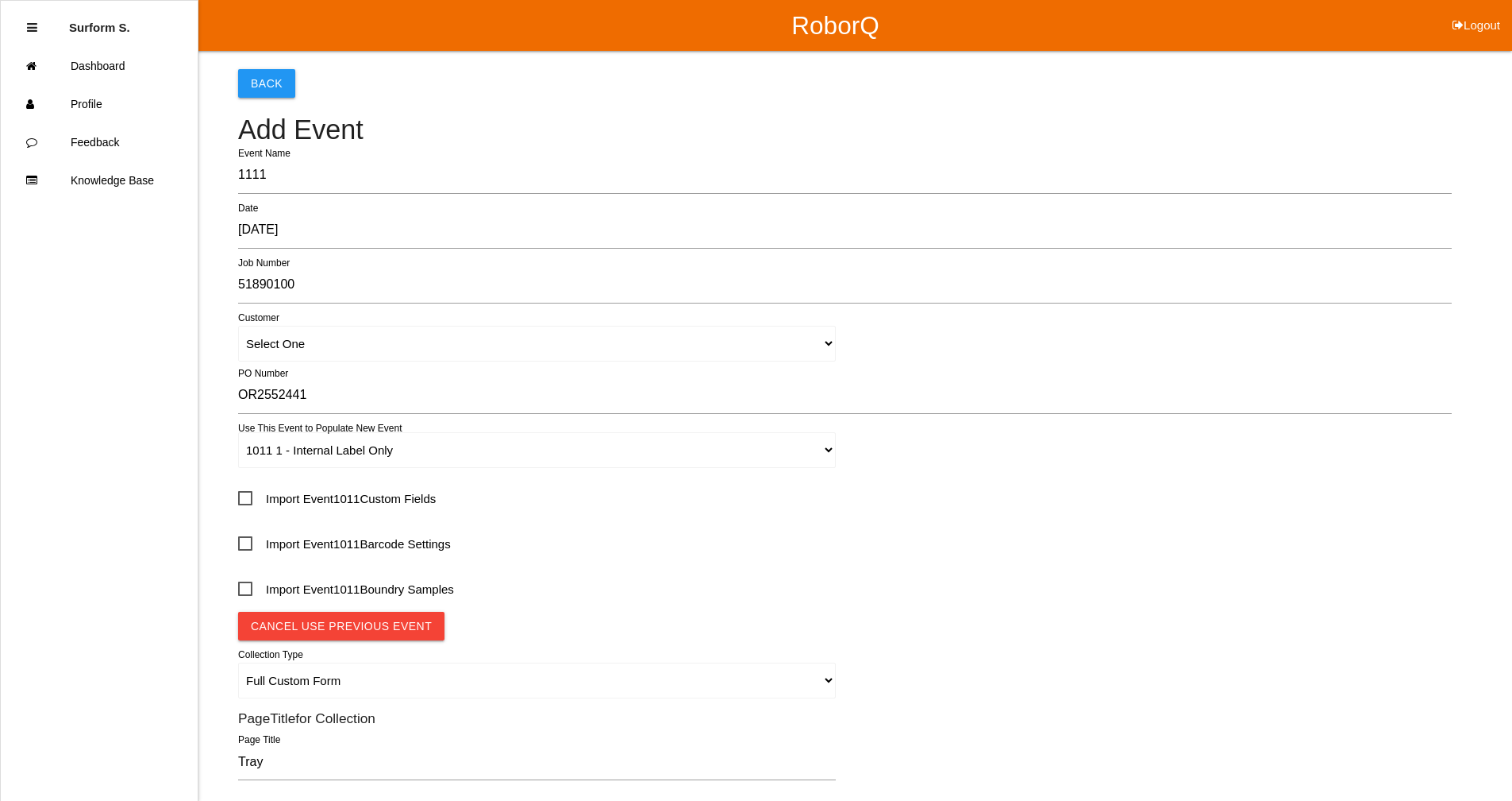
click at [299, 497] on span "Import Event 1011 Custom Fields" at bounding box center [336, 499] width 198 height 20
click at [248, 497] on input "Import Event 1011 Custom Fields" at bounding box center [243, 493] width 10 height 10
checkbox input "true"
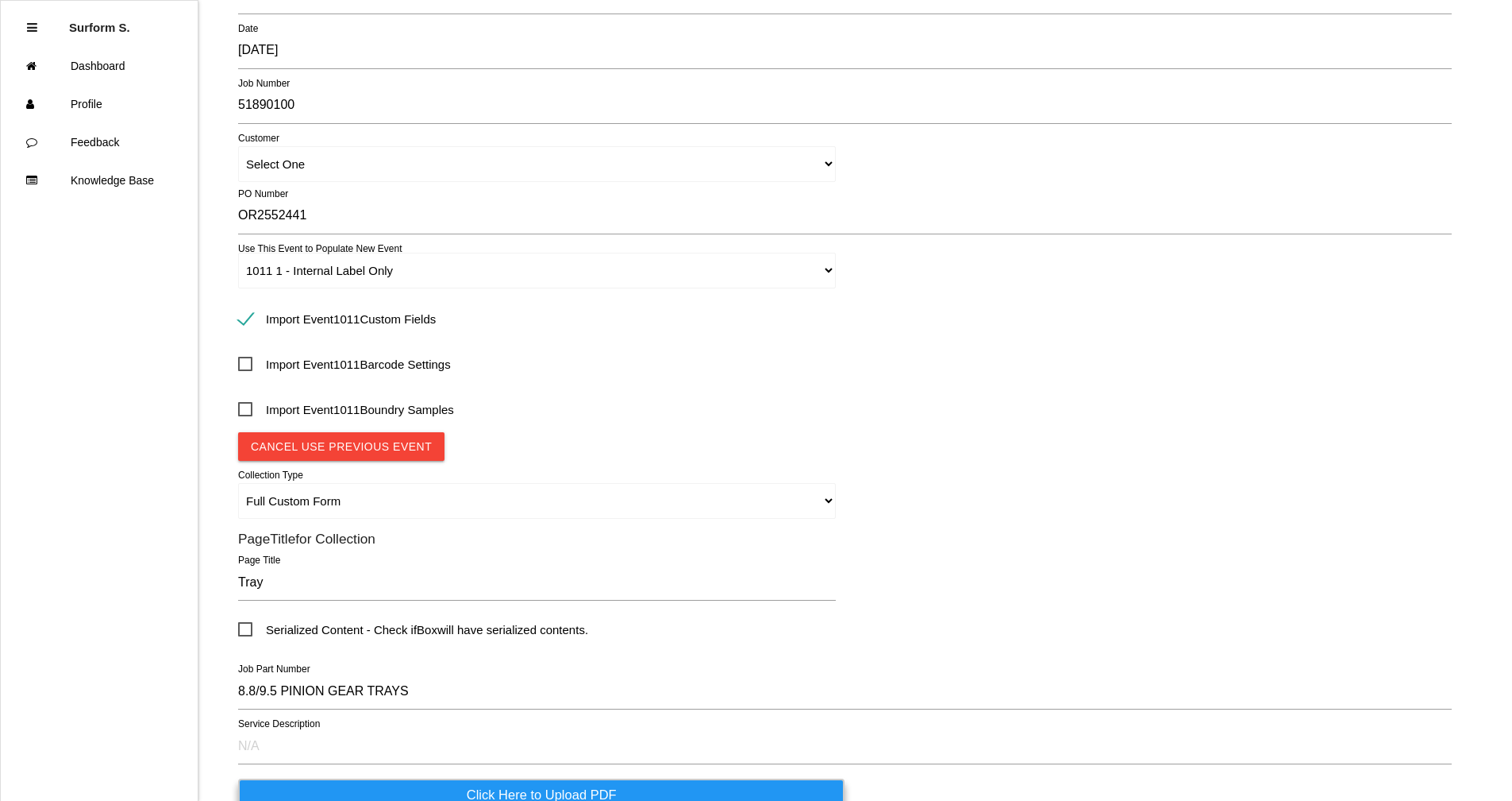
scroll to position [416, 0]
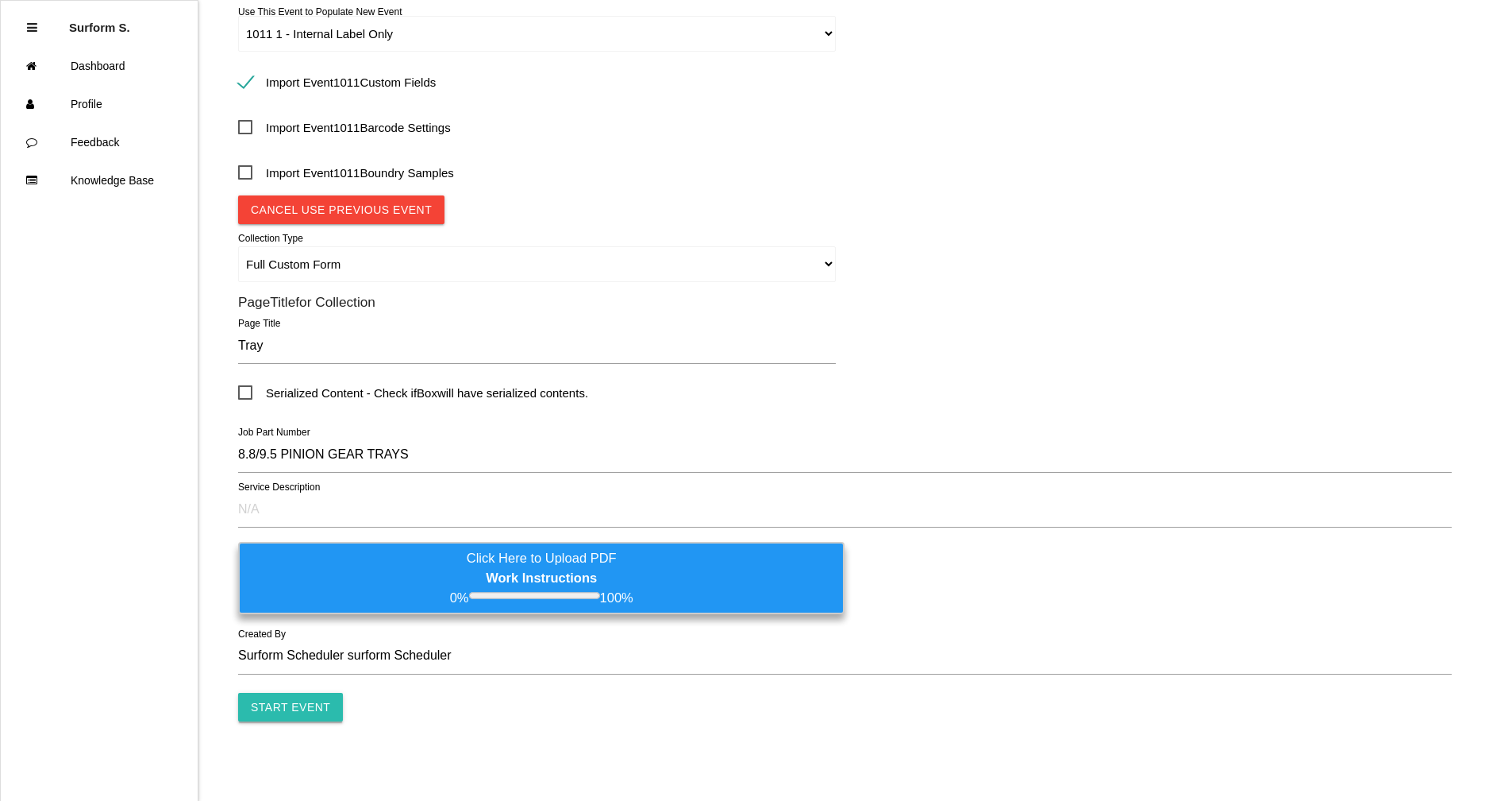
click at [309, 703] on input "Start Event" at bounding box center [290, 707] width 105 height 29
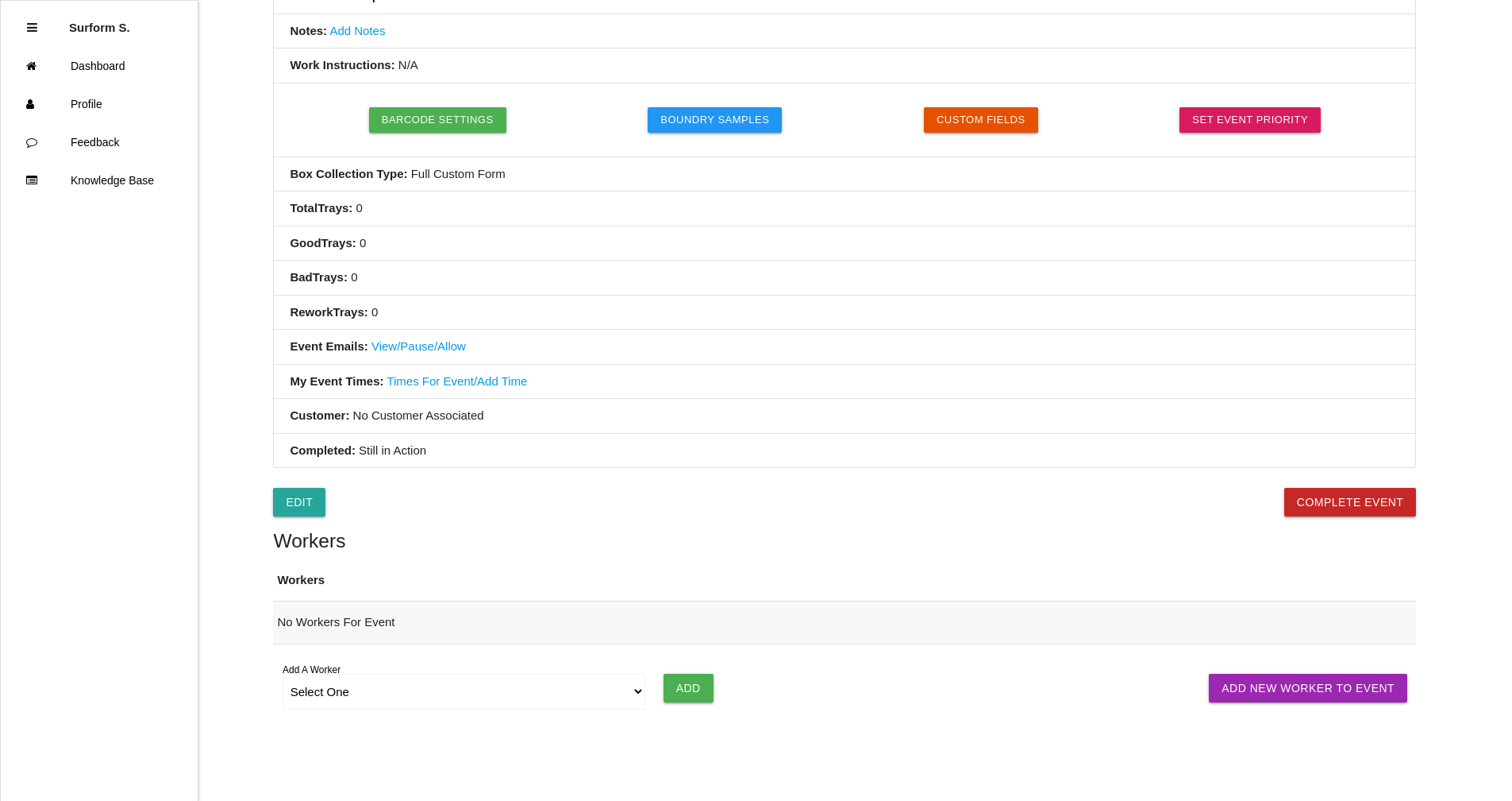
scroll to position [397, 0]
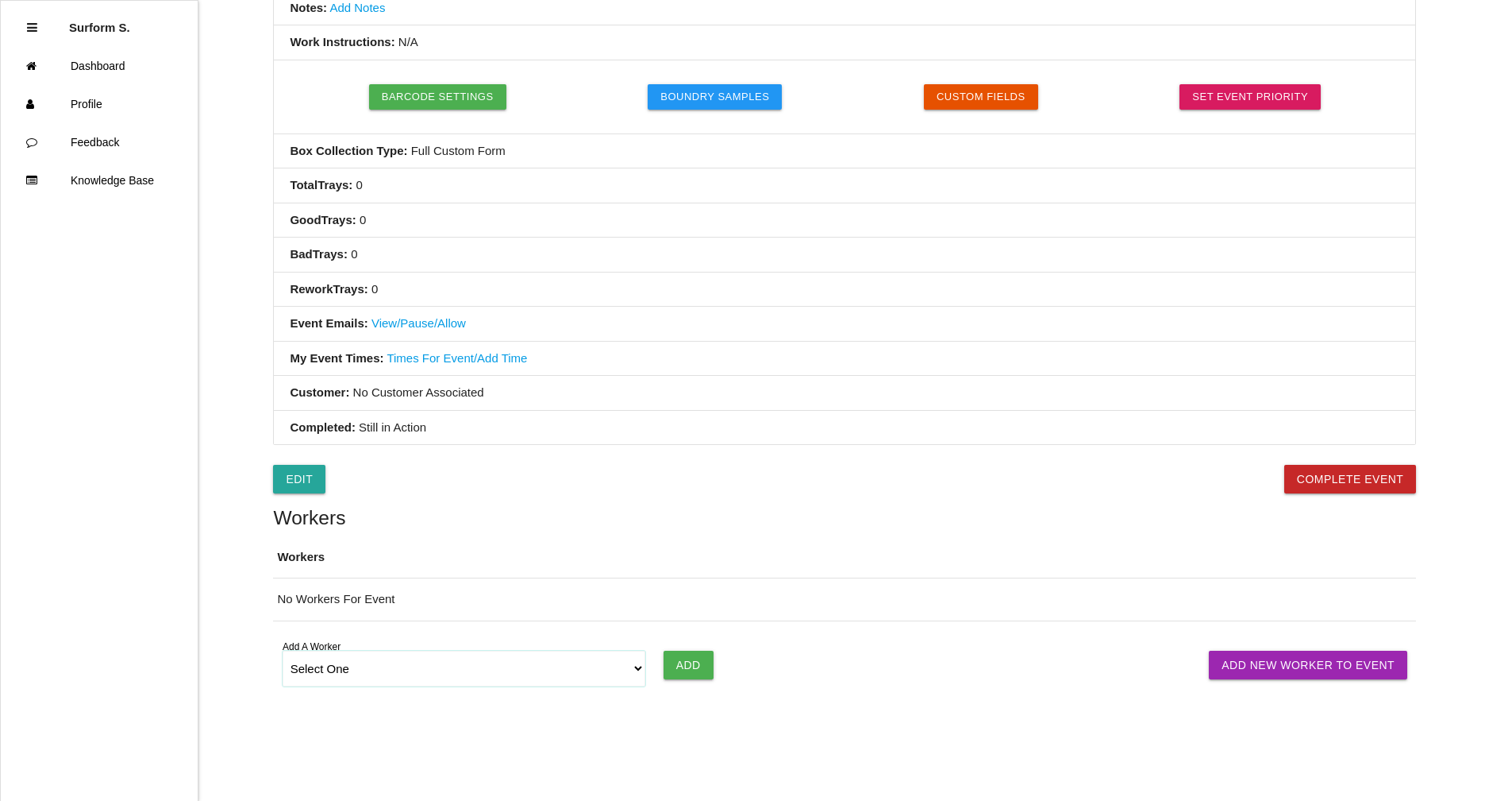
click at [534, 670] on select "Select One [PERSON_NAME] SF LAMCO SF ATM1 SF ATM2 SF MAAC" at bounding box center [464, 668] width 363 height 35
select select "678133d4ea4d1b000ec5d6e8"
click at [283, 650] on select "Select One [PERSON_NAME] SF LAMCO SF ATM1 SF ATM2 SF MAAC" at bounding box center [464, 668] width 363 height 35
click at [687, 656] on input "Add" at bounding box center [688, 665] width 50 height 29
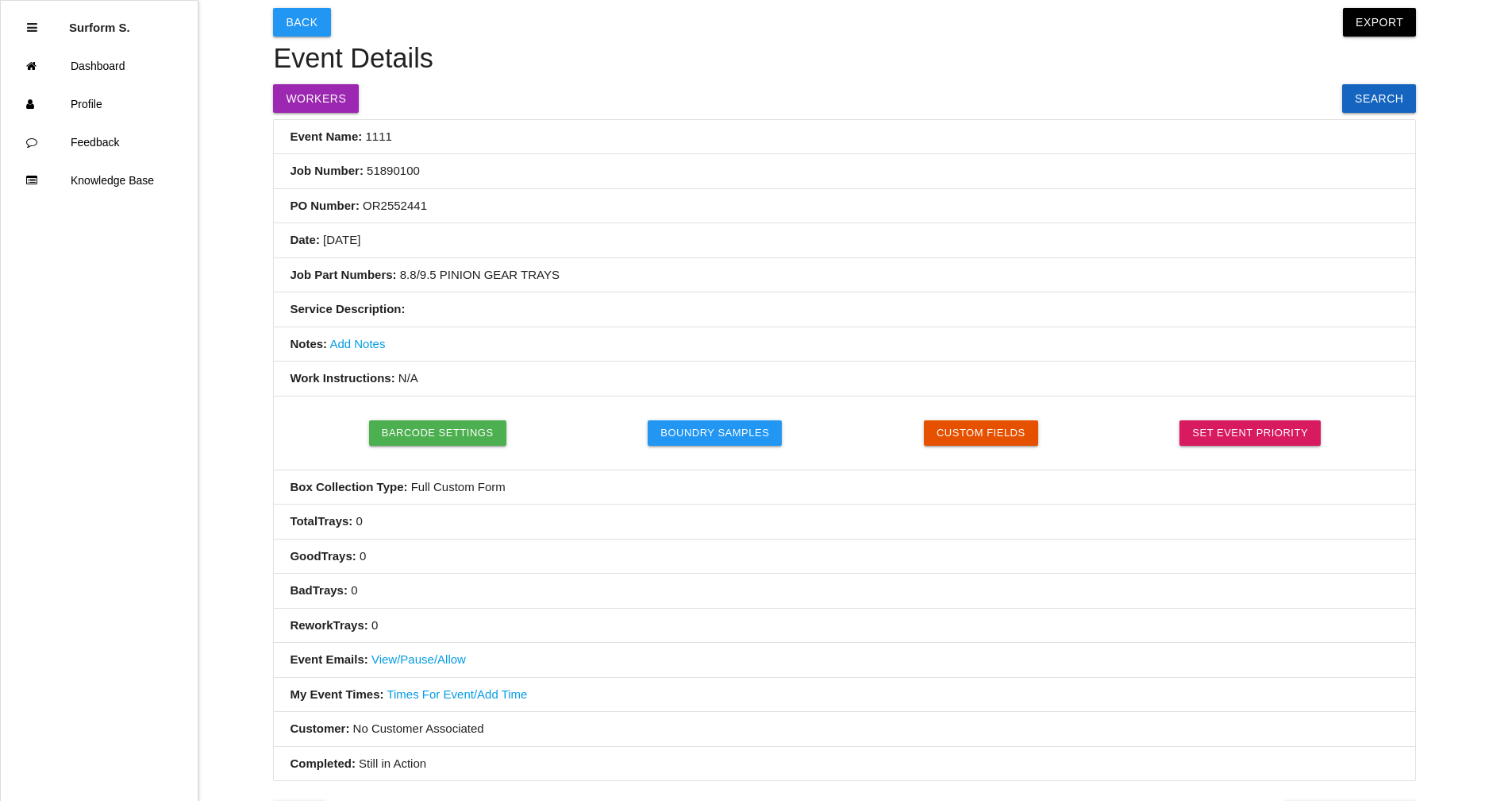
scroll to position [0, 0]
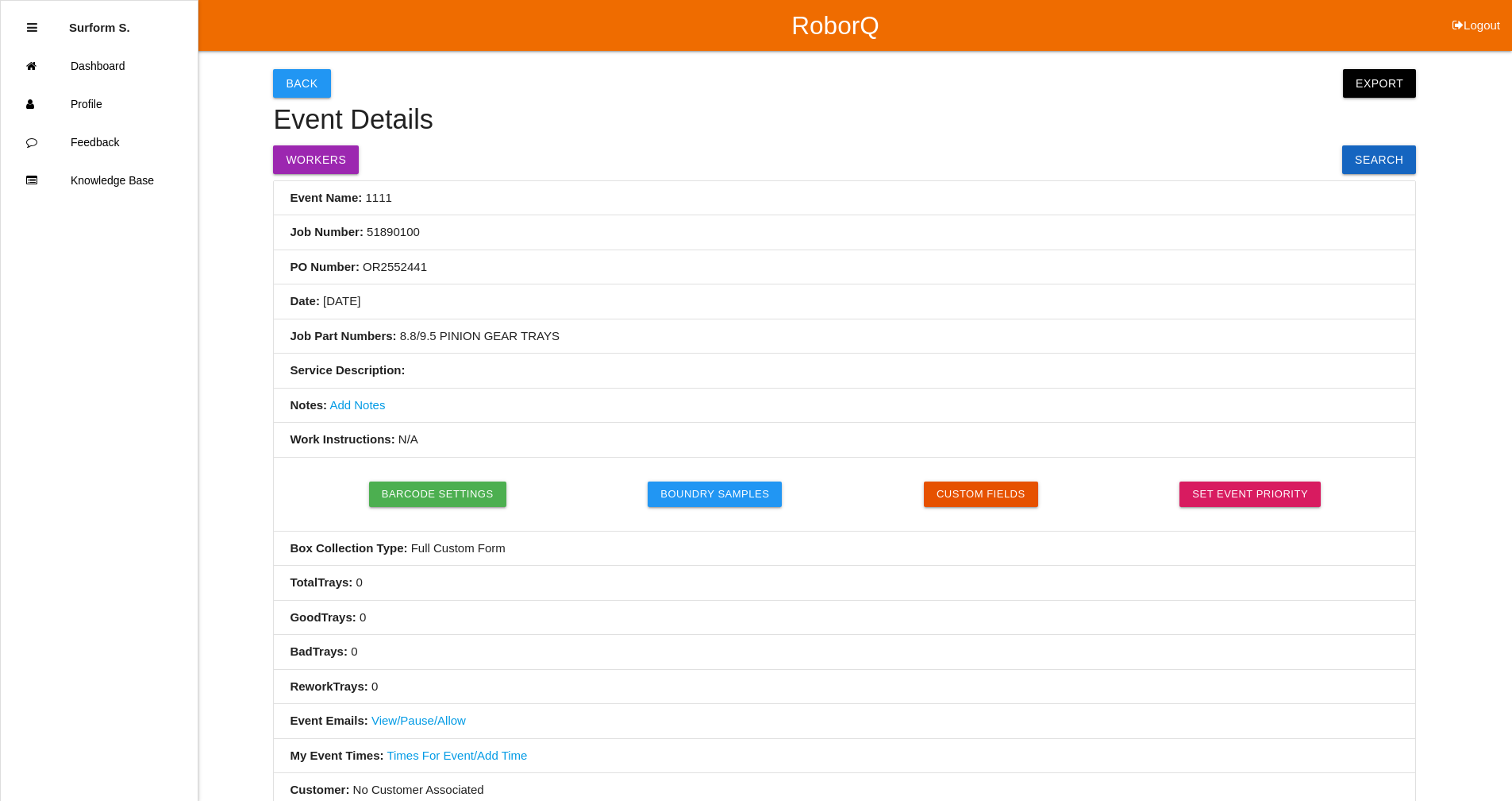
click at [372, 402] on link "Add Notes" at bounding box center [357, 405] width 56 height 13
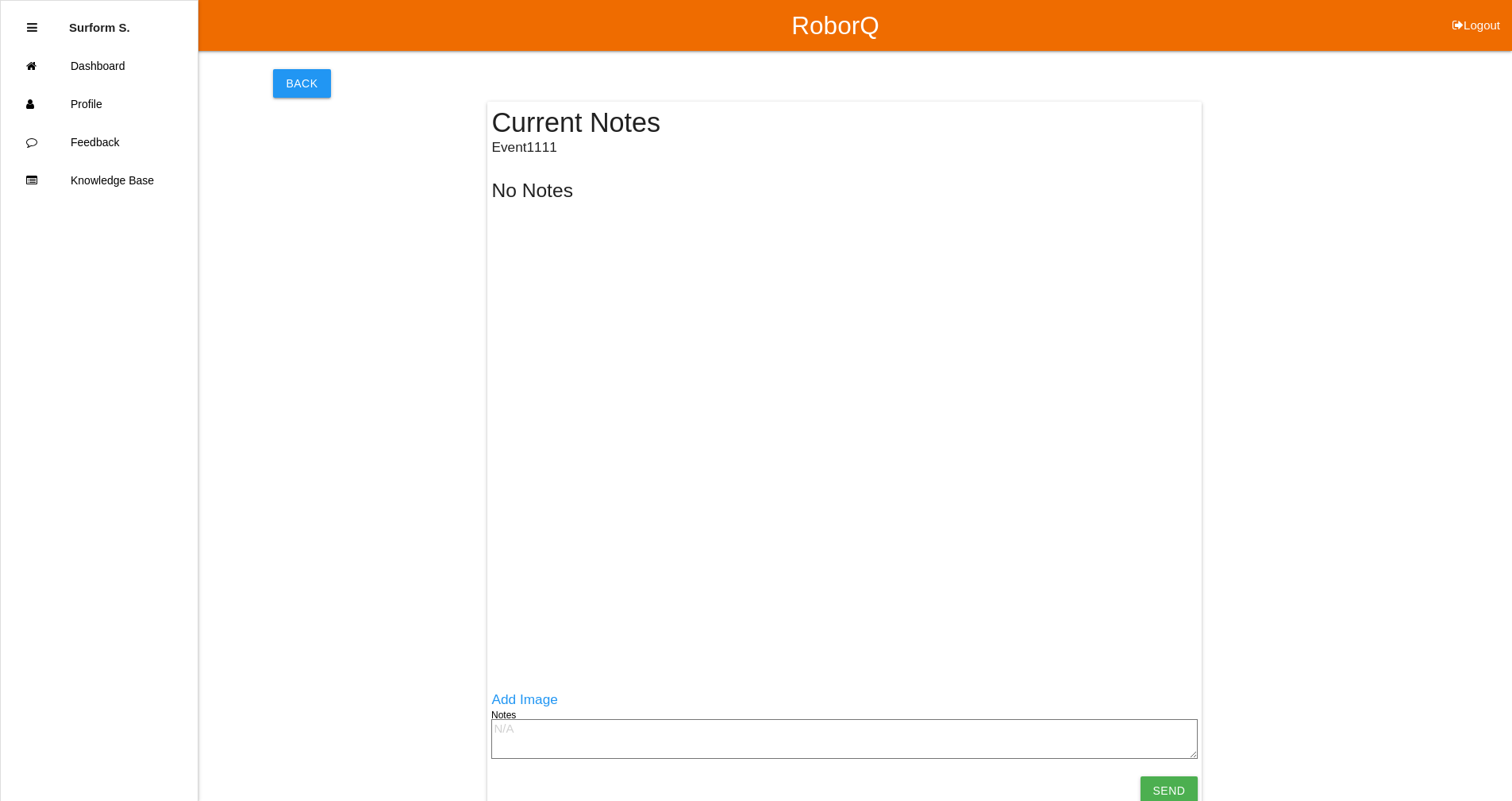
click at [530, 732] on textarea at bounding box center [844, 738] width 706 height 40
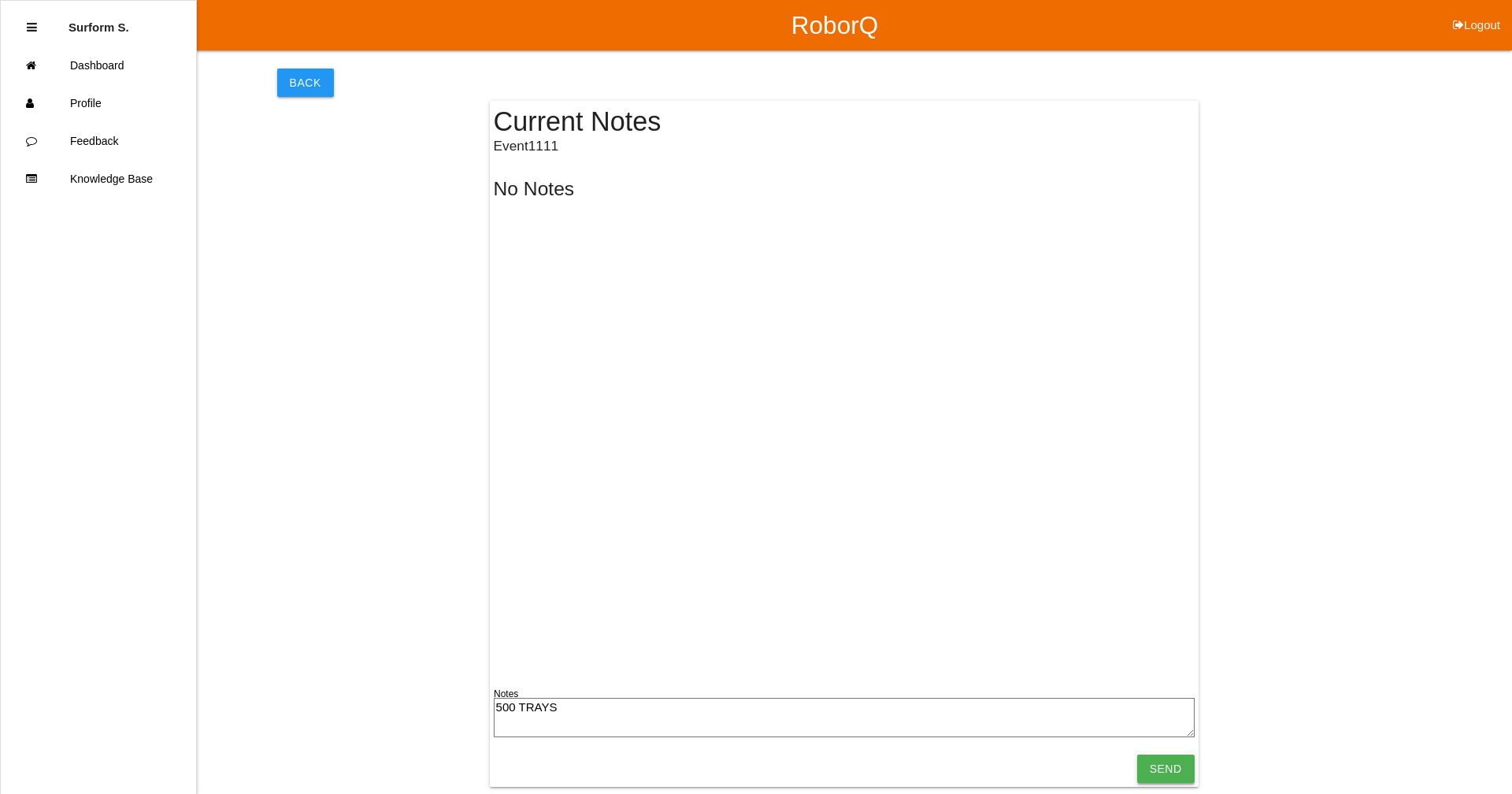
type textarea "500 TRAYS"
click at [1170, 770] on input "Send" at bounding box center [1166, 768] width 58 height 28
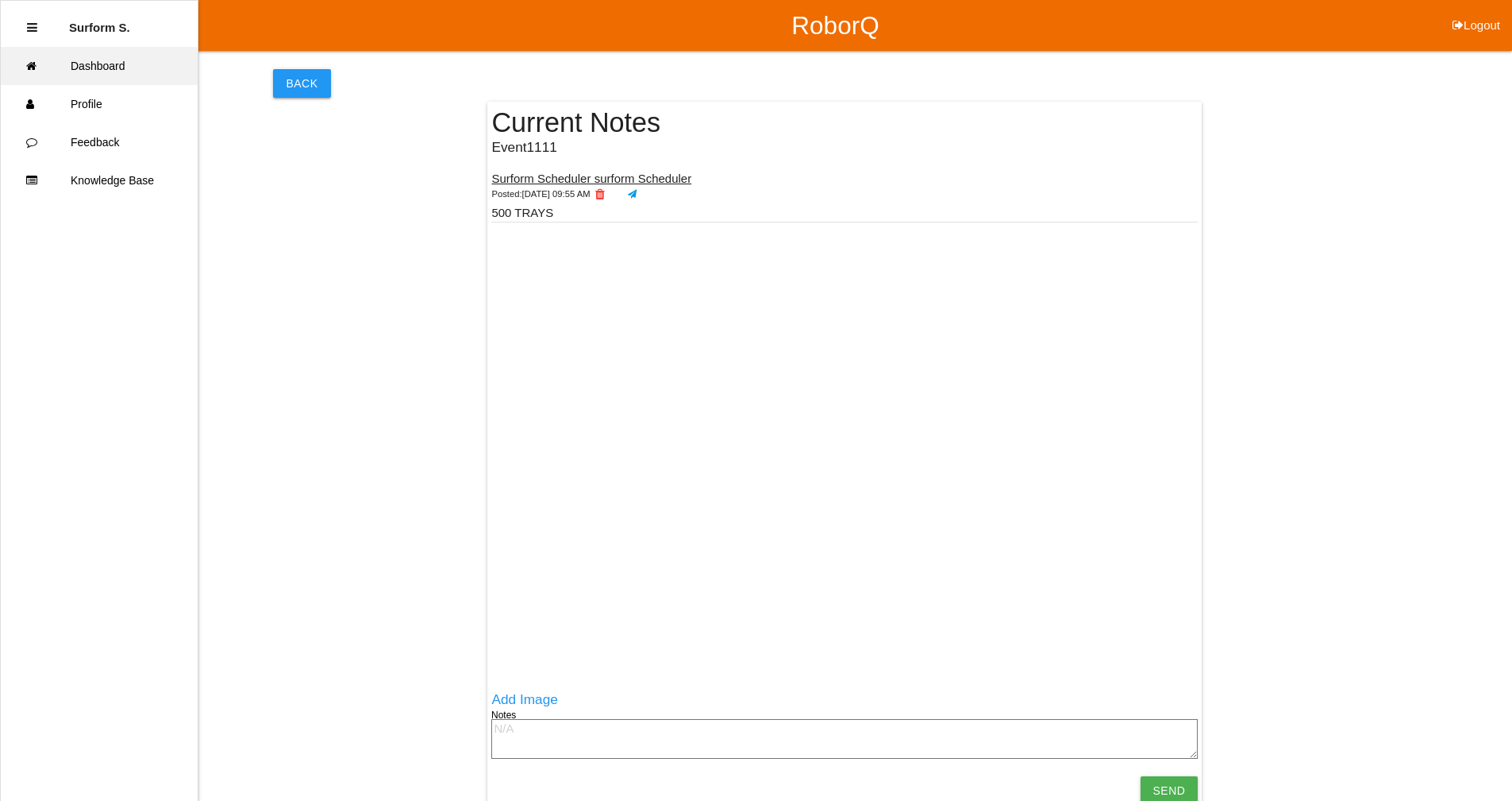
click at [103, 56] on link "Dashboard" at bounding box center [99, 66] width 197 height 38
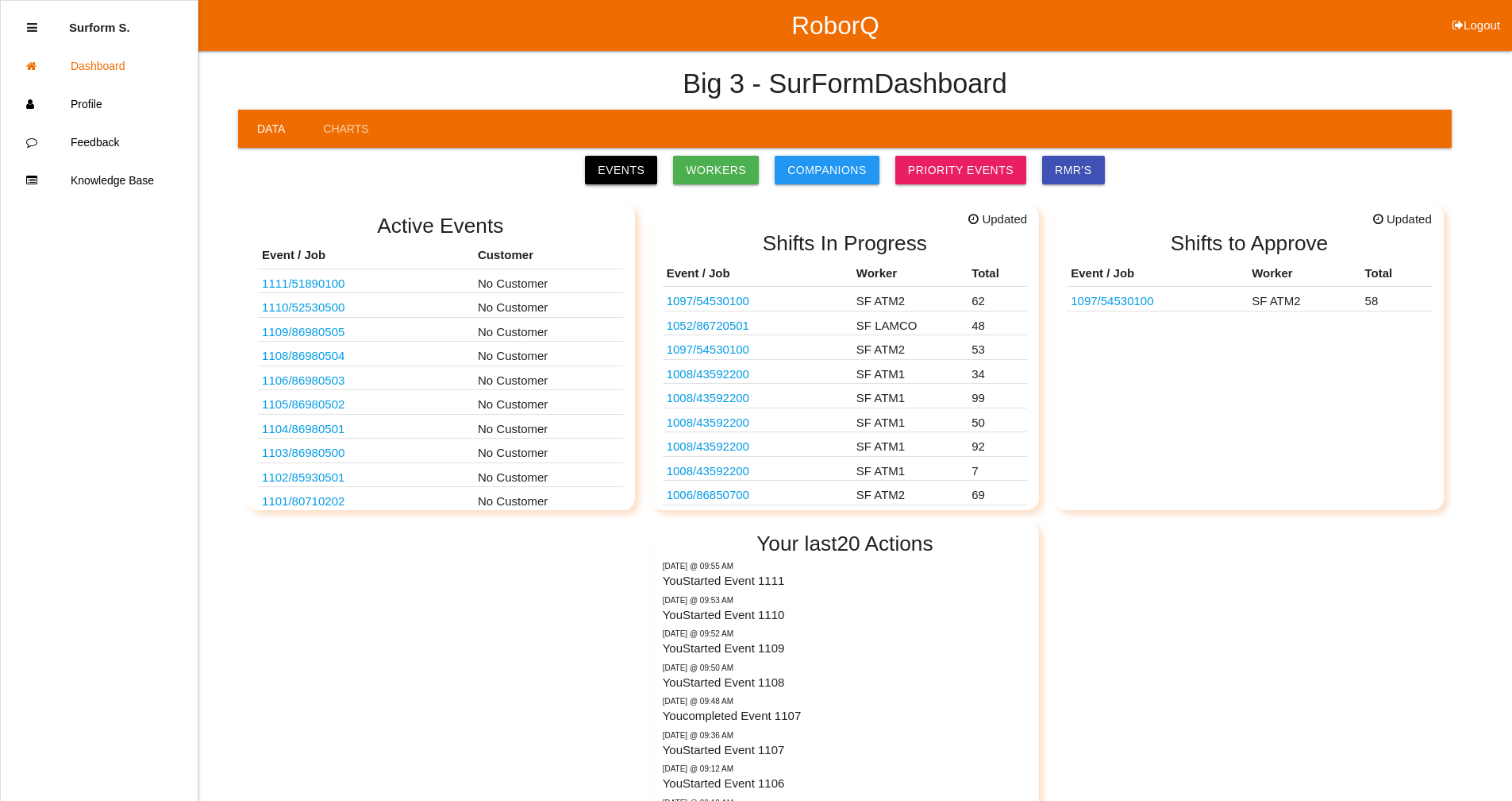
click at [620, 167] on link "Events" at bounding box center [621, 170] width 72 height 29
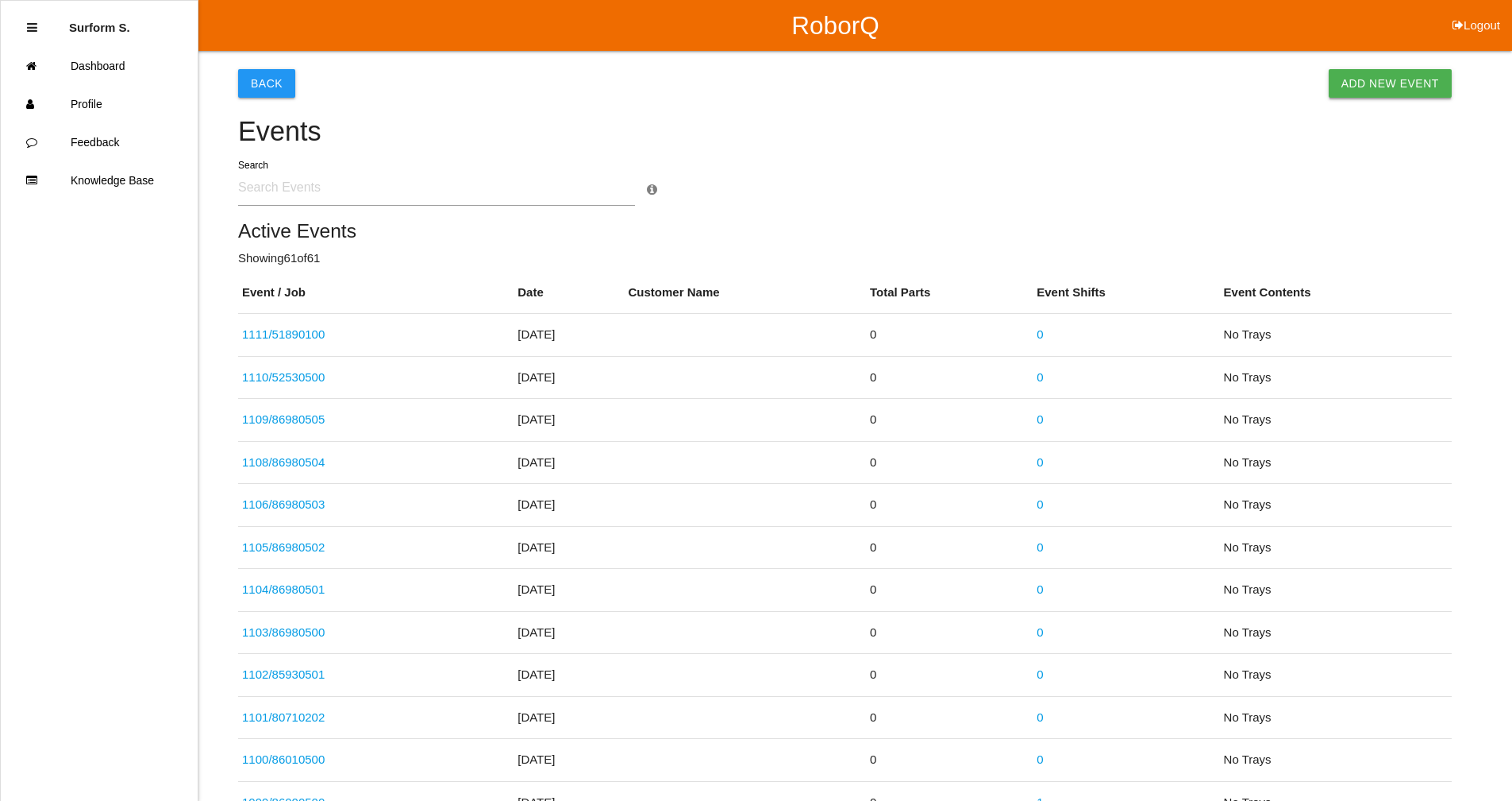
click at [1373, 81] on link "Add New Event" at bounding box center [1390, 83] width 123 height 29
select select "notRequired"
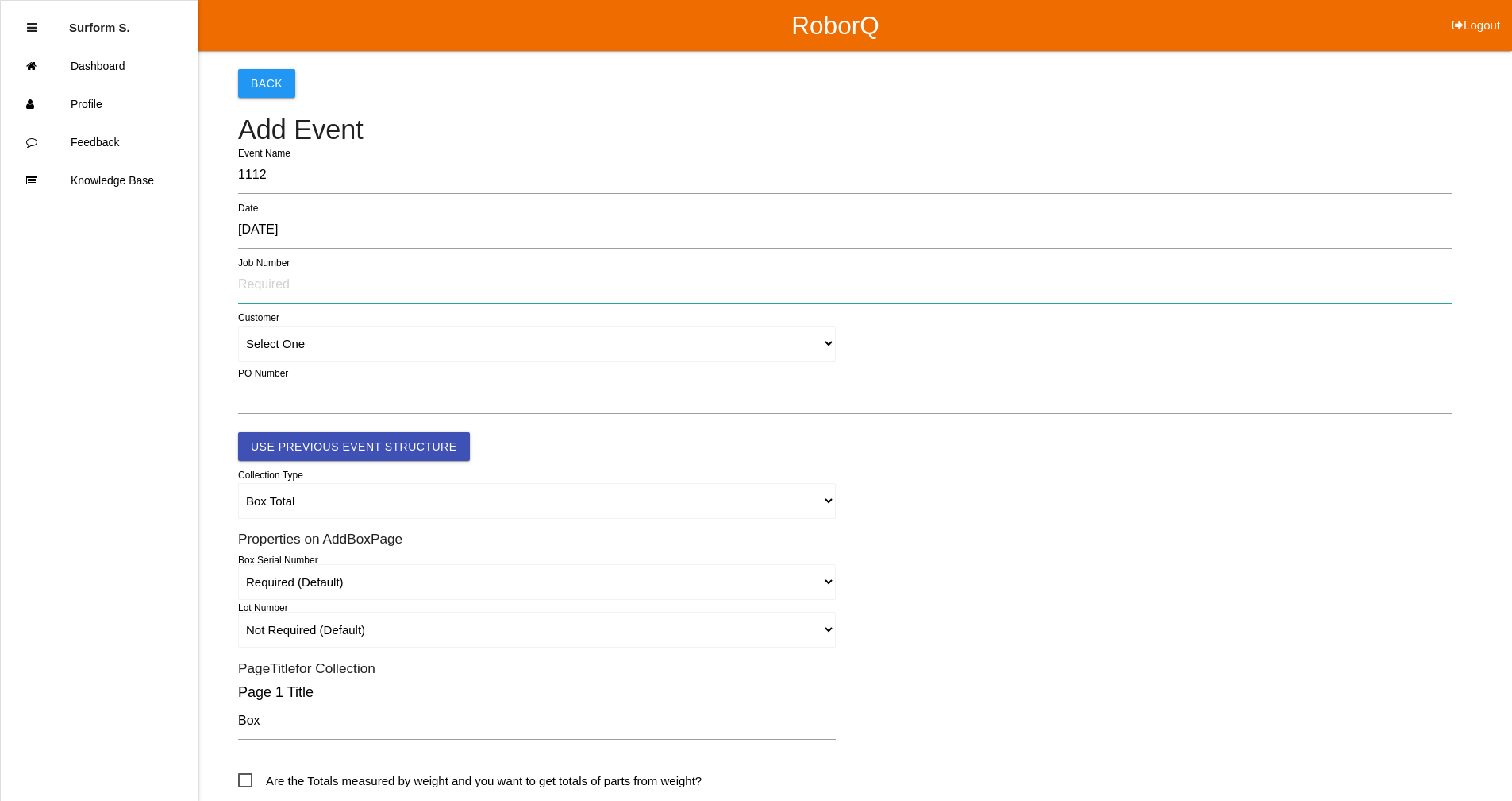
click at [286, 284] on input "text" at bounding box center [844, 284] width 1213 height 36
type input "49090300"
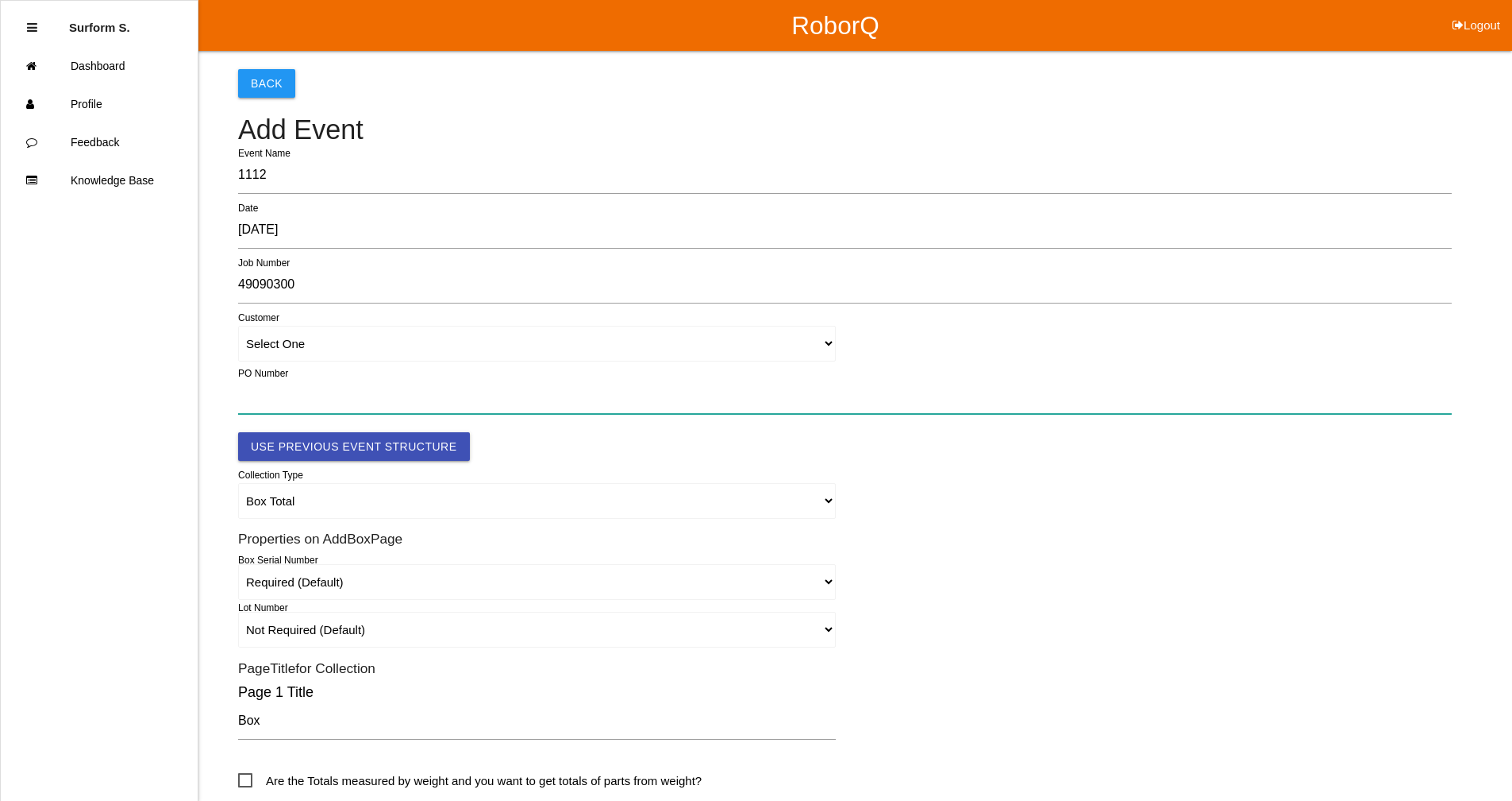
click at [266, 395] on input "text" at bounding box center [844, 395] width 1213 height 36
paste input "OR2552441"
type input "OR2552441"
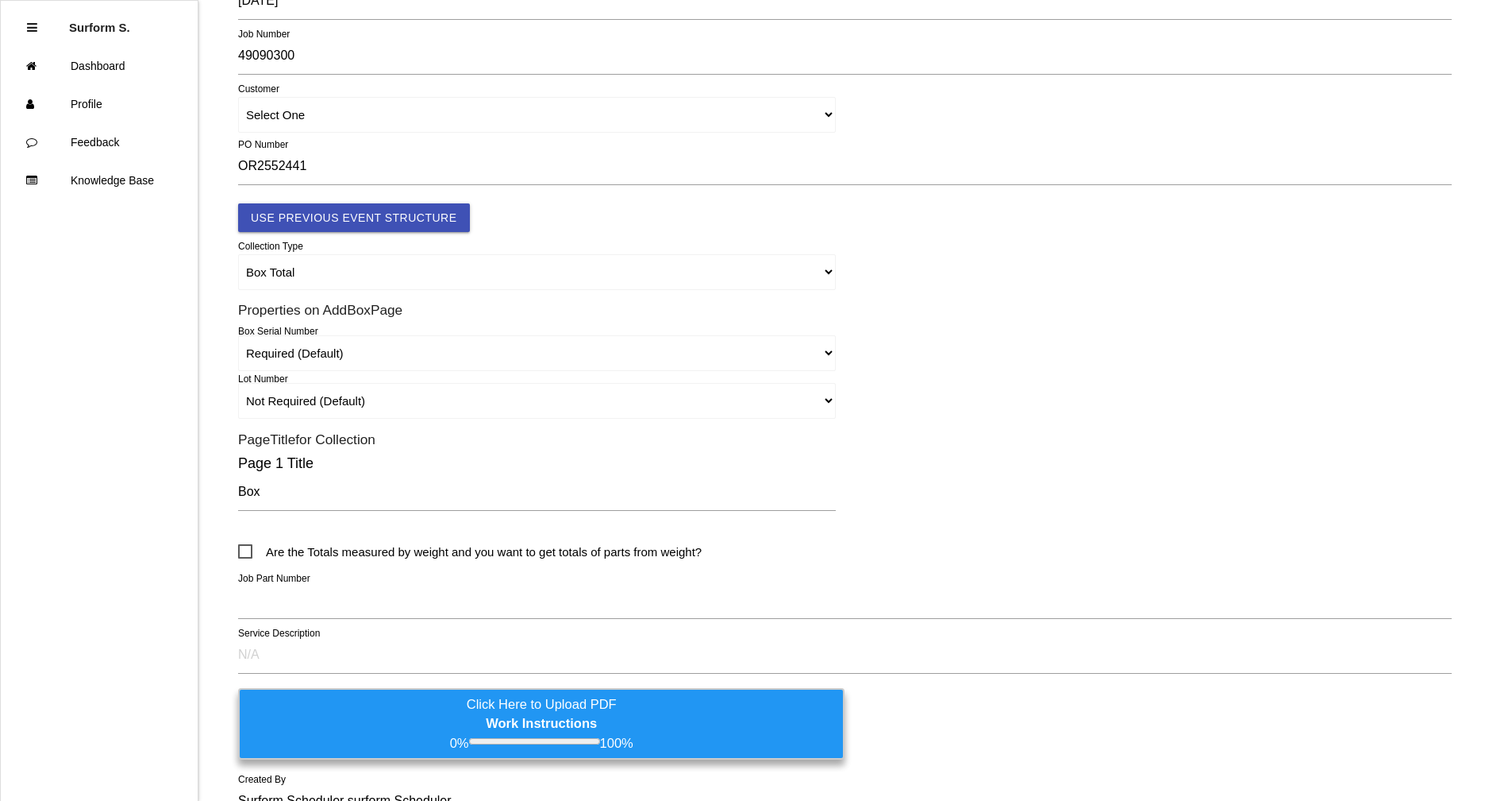
scroll to position [238, 0]
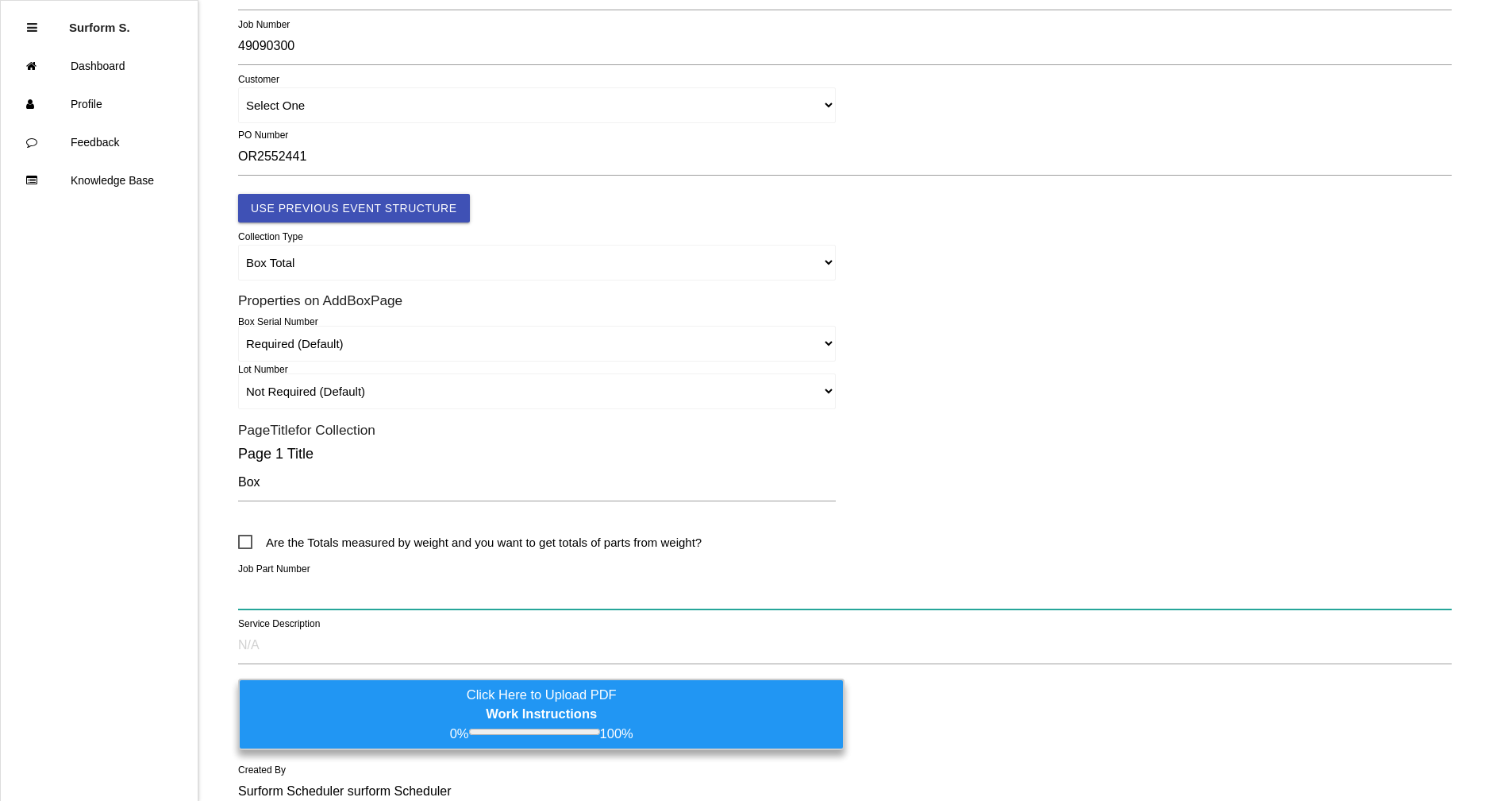
click at [404, 577] on input "text" at bounding box center [844, 591] width 1213 height 36
paste input "8.1 PINION GEAR TRAYS"
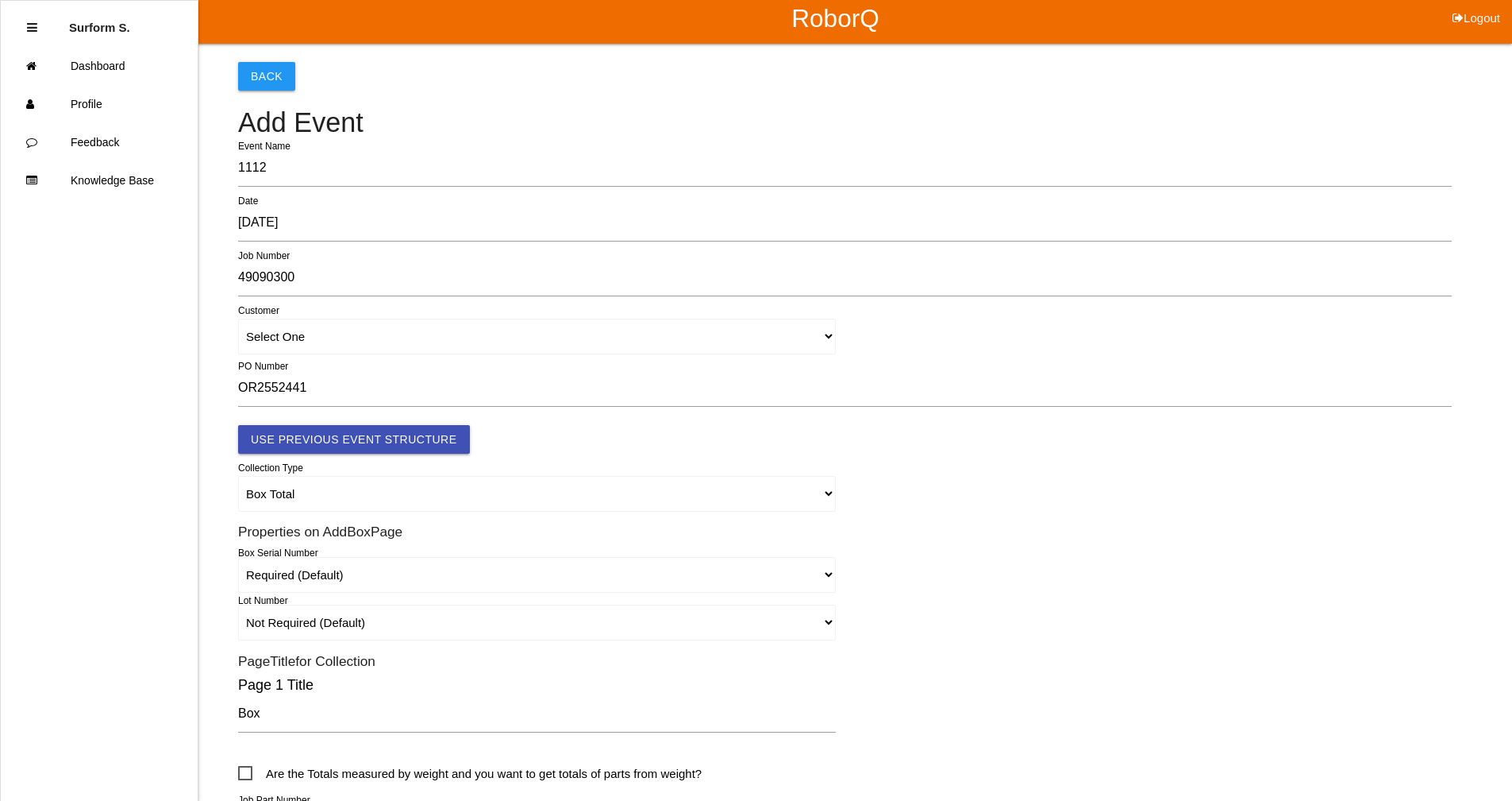
scroll to position [0, 0]
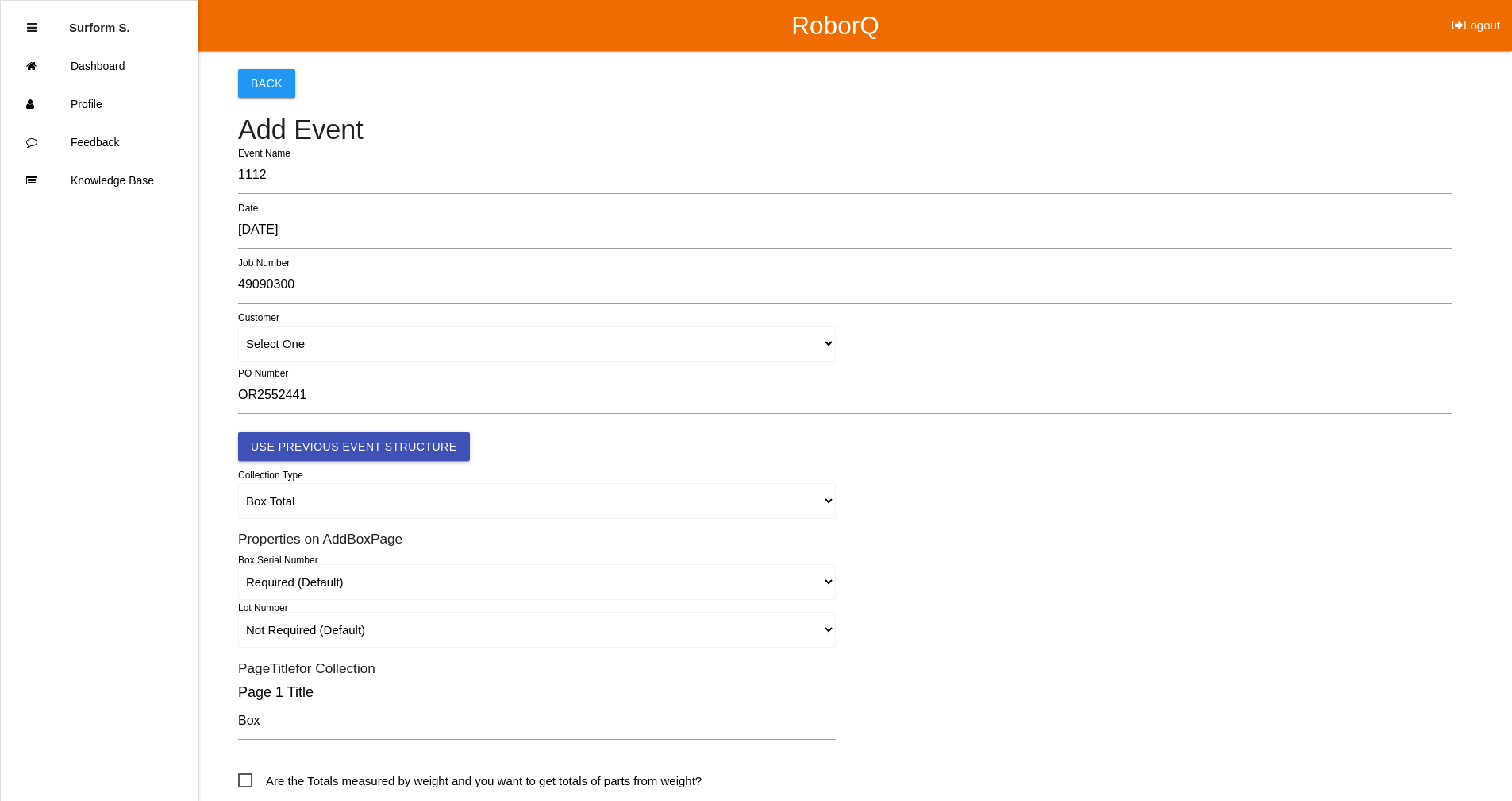
type input "8.1 PINION GEAR TRAYS"
click at [382, 443] on button "Use Previous Event Structure" at bounding box center [354, 447] width 232 height 29
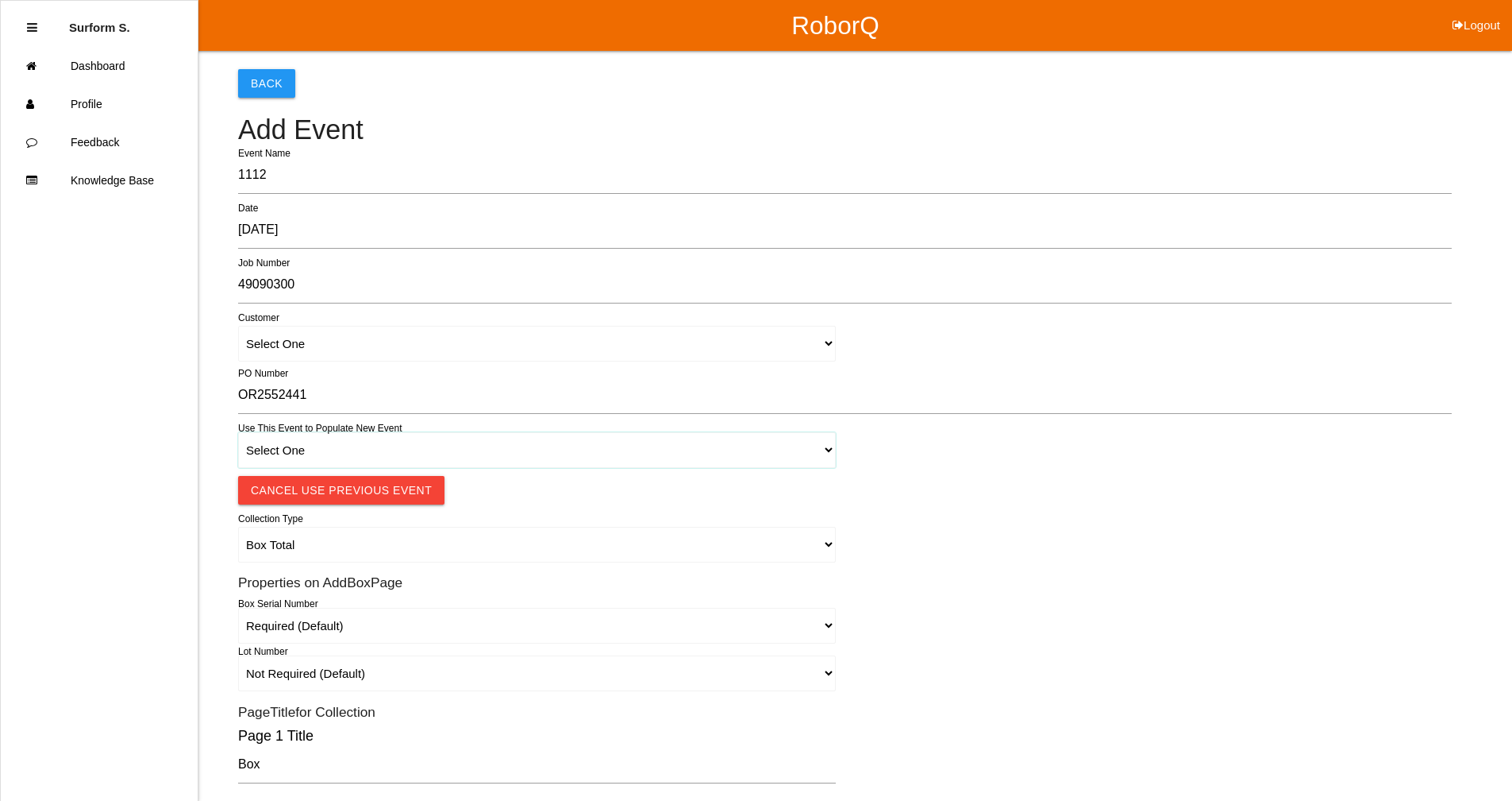
click at [373, 460] on select "Select One 1018 4 - Distinct Barcodes - Not Matching 1015 4 - Matching Barcodes…" at bounding box center [537, 450] width 598 height 35
select select "67b36d620018c9000e46307b"
click at [238, 432] on select "Select One 1018 4 - Distinct Barcodes - Not Matching 1015 4 - Matching Barcodes…" at bounding box center [537, 450] width 598 height 35
select select "autoSingle"
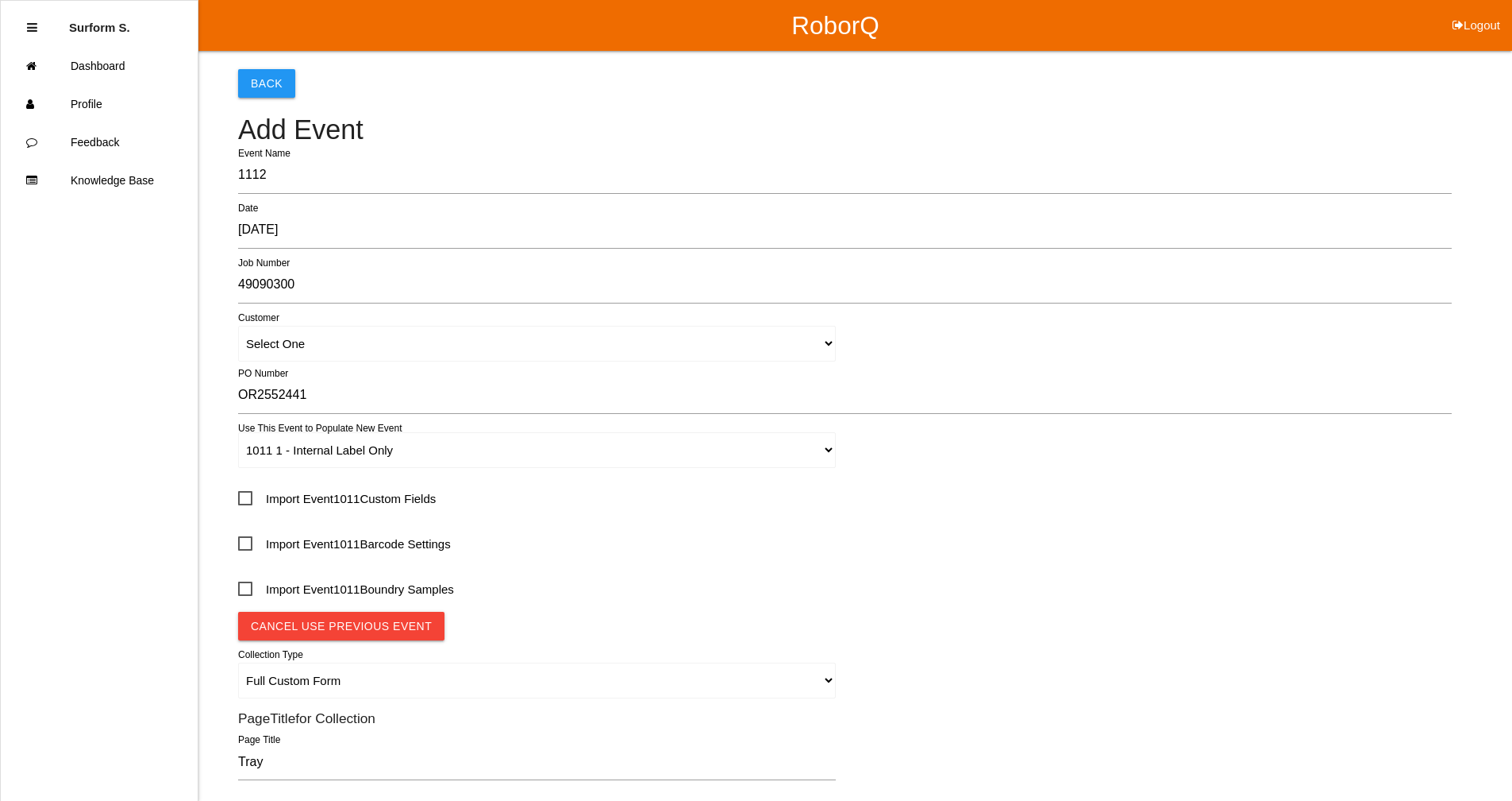
click at [317, 500] on span "Import Event 1011 Custom Fields" at bounding box center [336, 499] width 198 height 20
click at [248, 498] on input "Import Event 1011 Custom Fields" at bounding box center [243, 493] width 10 height 10
checkbox input "true"
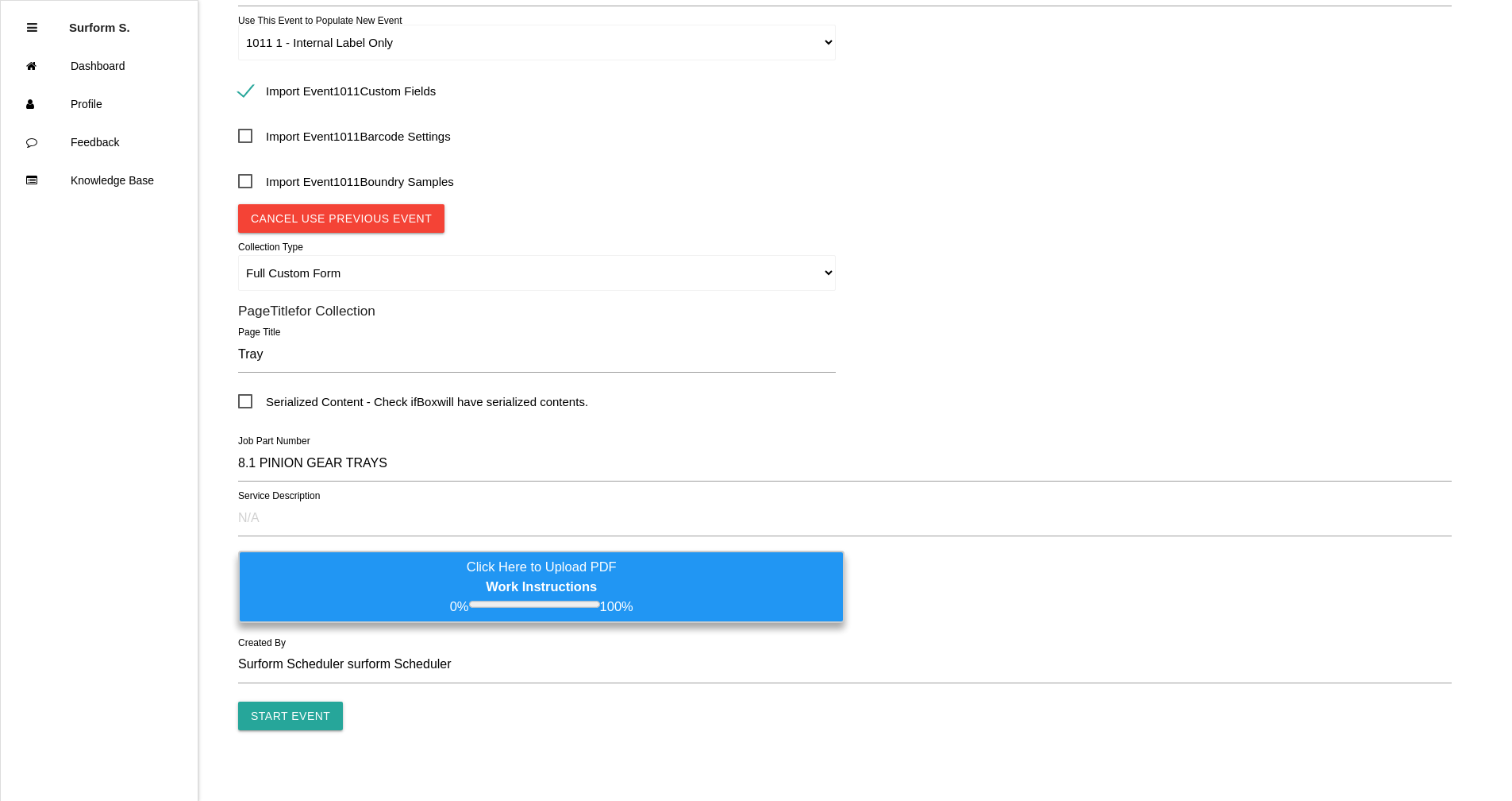
scroll to position [416, 0]
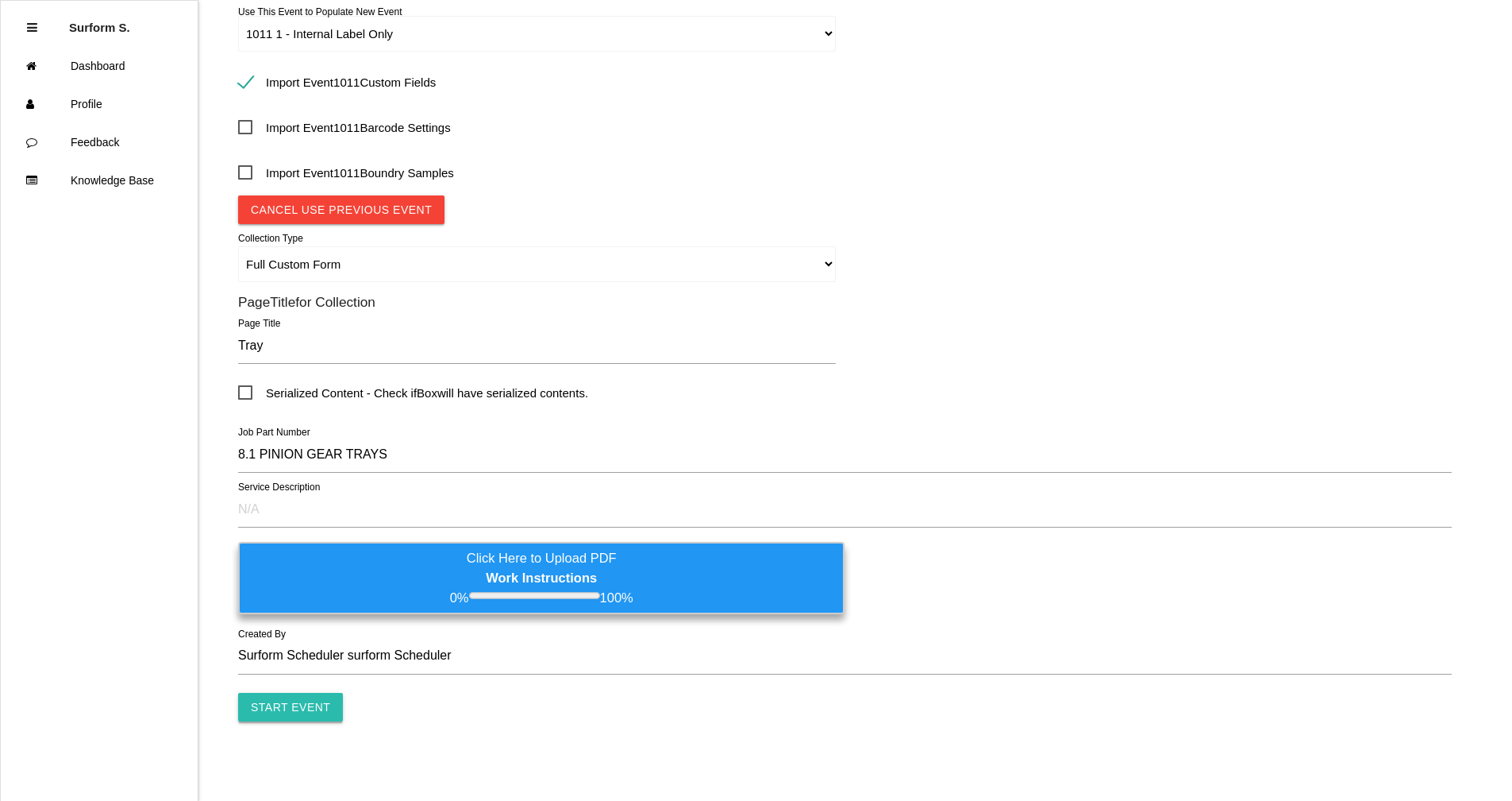
click at [285, 706] on input "Start Event" at bounding box center [290, 707] width 105 height 29
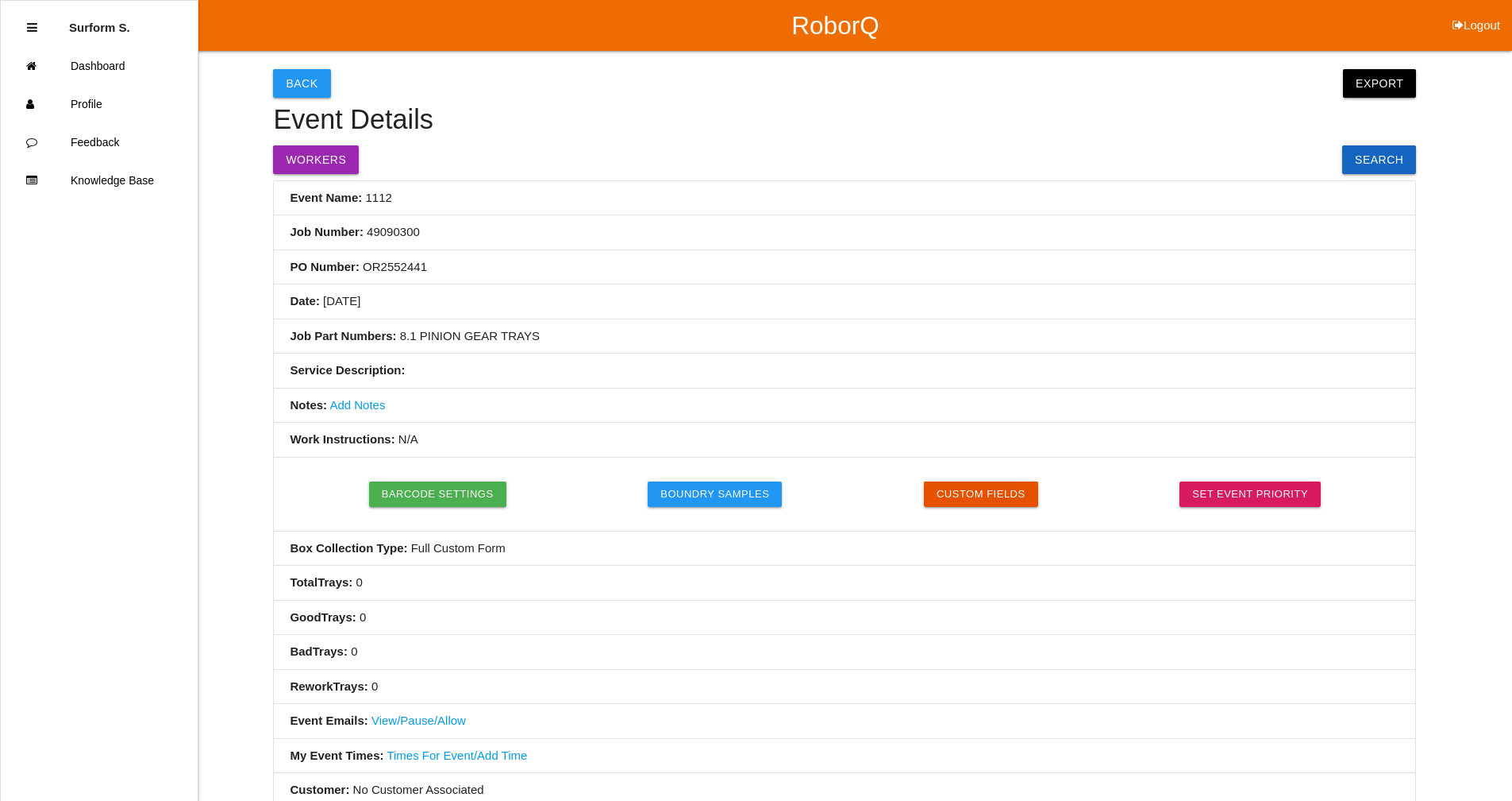
click at [350, 405] on link "Add Notes" at bounding box center [357, 405] width 56 height 13
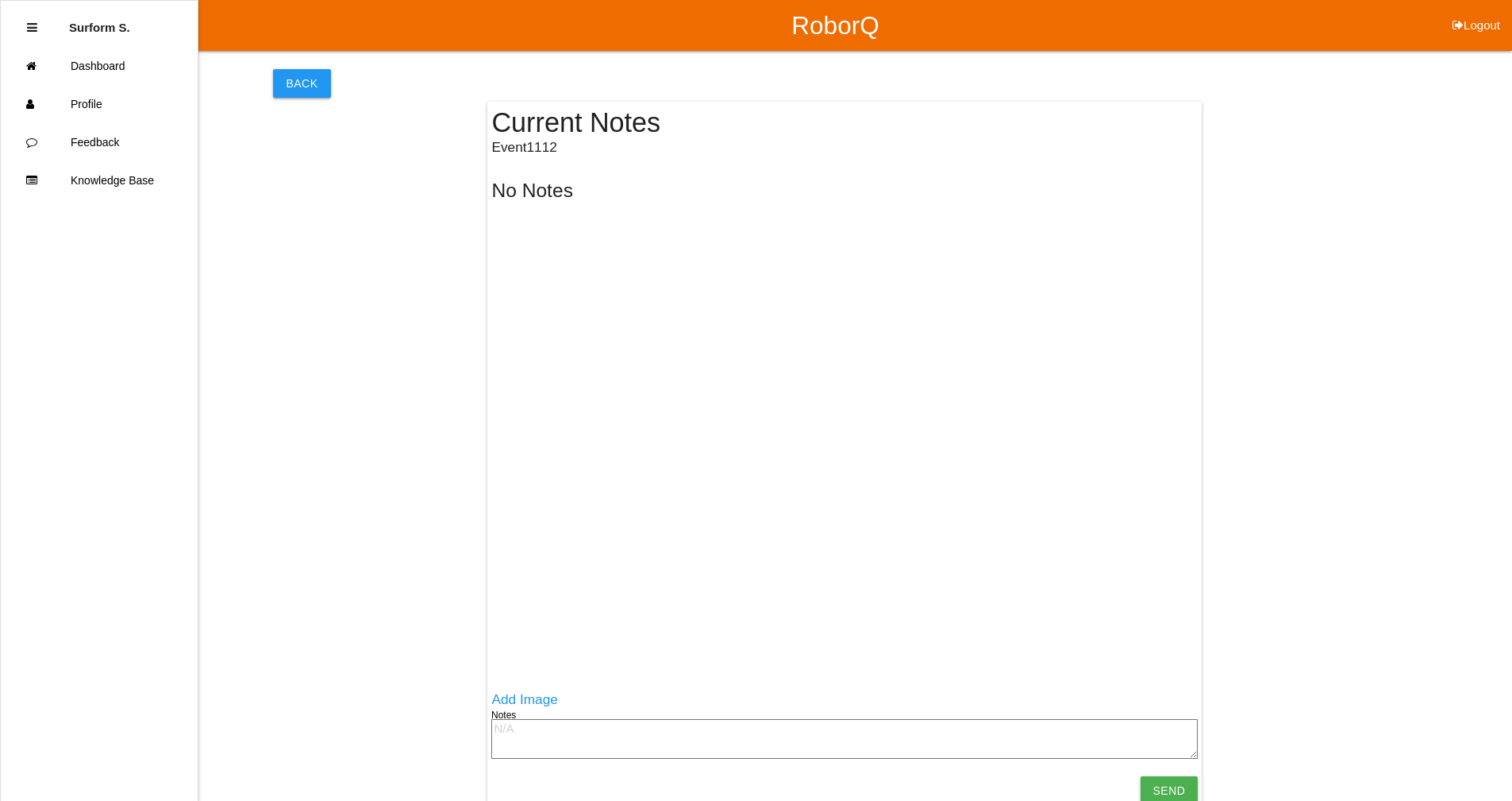
click at [572, 727] on textarea at bounding box center [844, 738] width 706 height 40
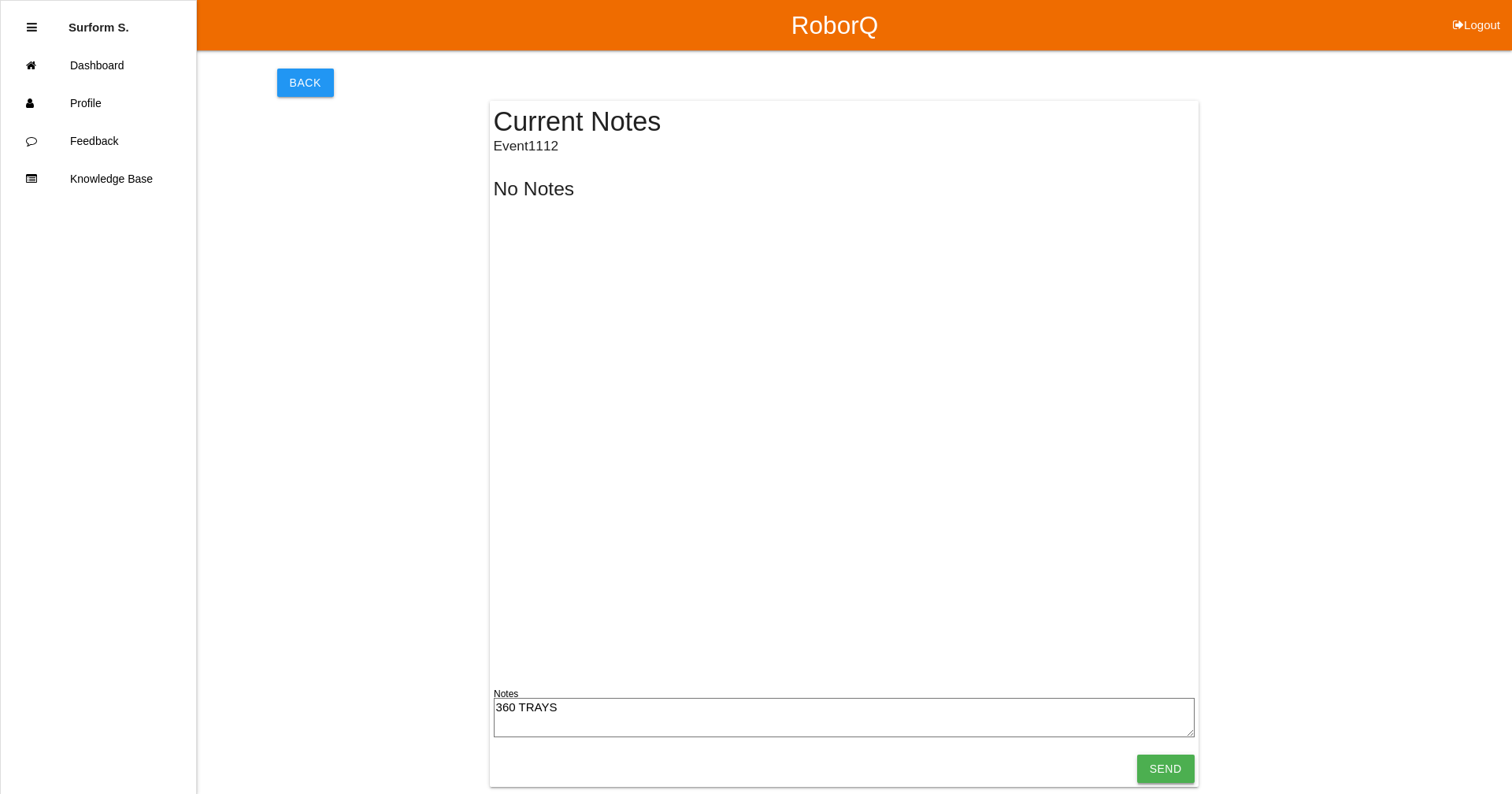
type textarea "360 TRAYS"
click at [1161, 766] on input "Send" at bounding box center [1166, 768] width 58 height 28
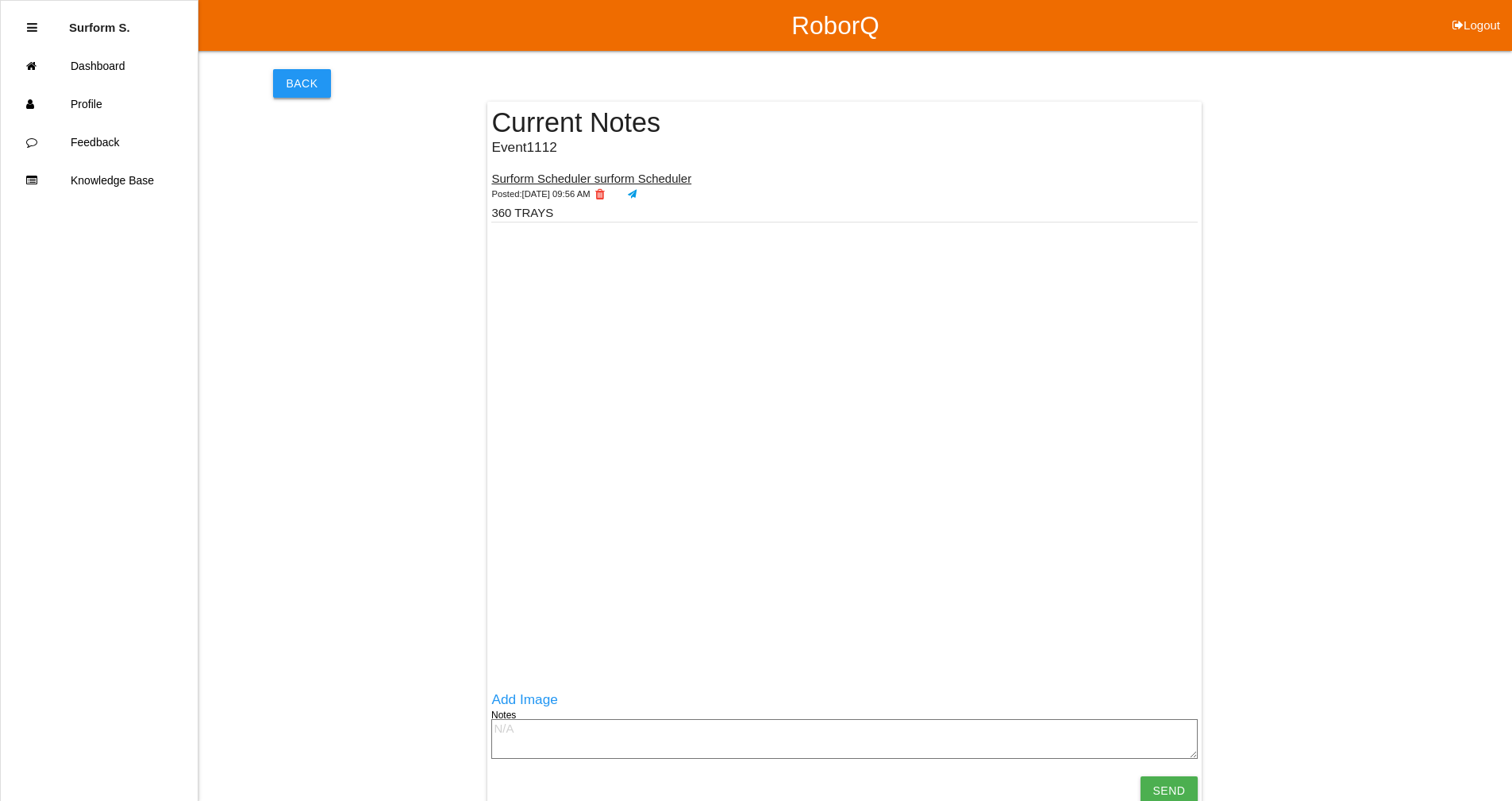
click at [282, 82] on button "Back" at bounding box center [302, 83] width 57 height 29
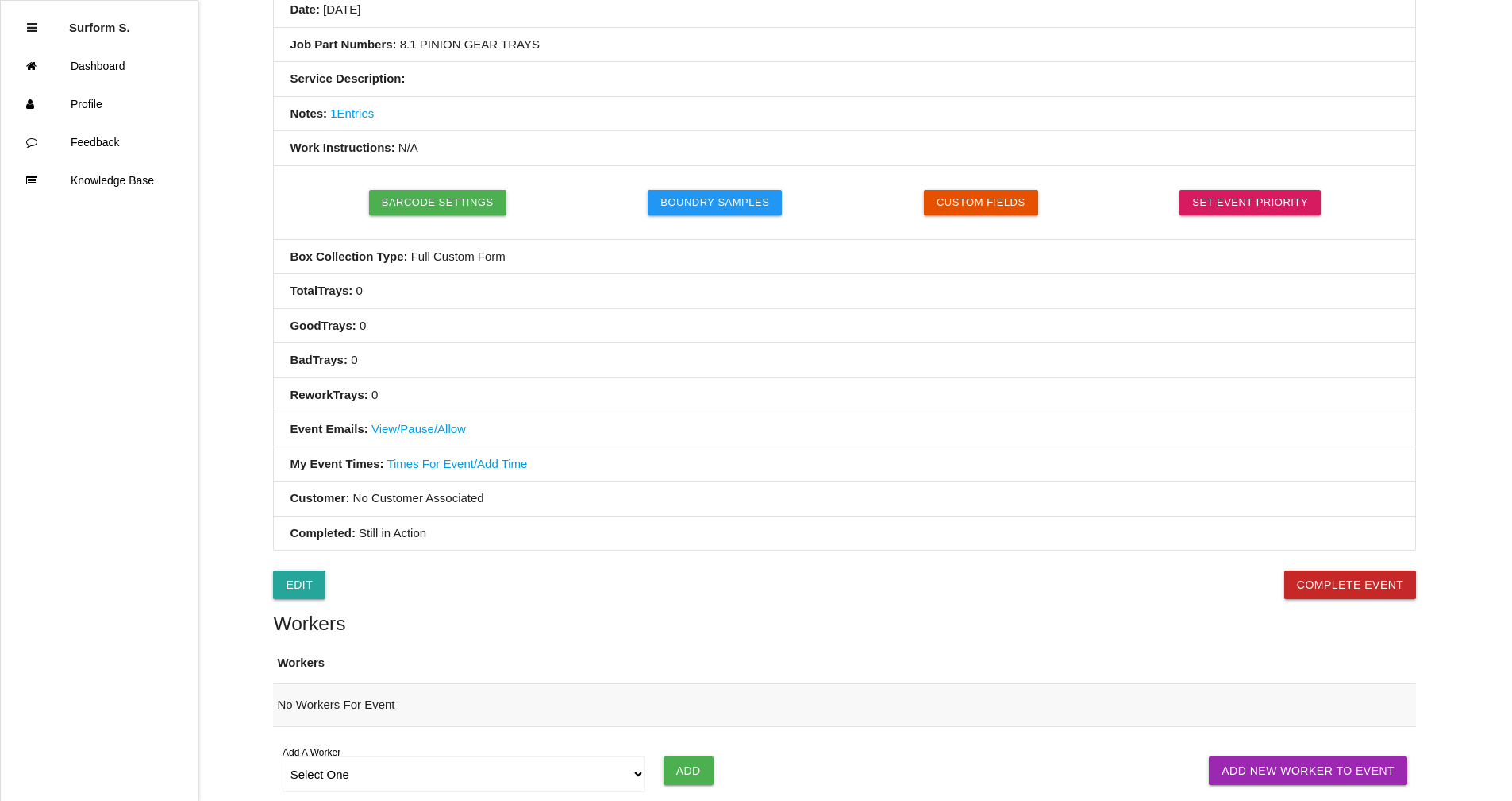
scroll to position [318, 0]
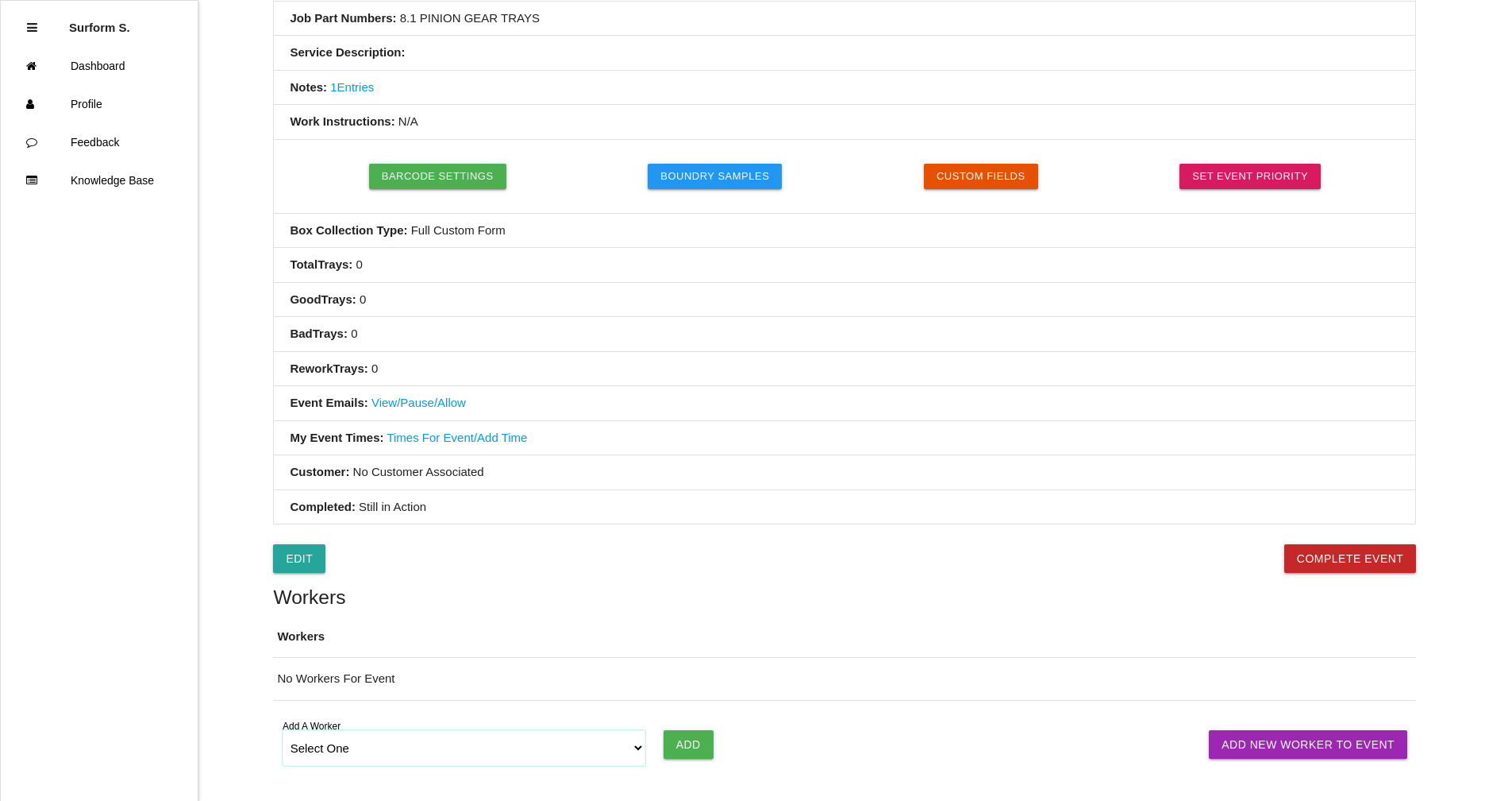
click at [481, 745] on select "Select One [PERSON_NAME] SF LAMCO SF ATM1 SF ATM2 SF MAAC" at bounding box center [464, 748] width 363 height 35
select select "678133d4ea4d1b000ec5d6e8"
click at [283, 730] on select "Select One [PERSON_NAME] SF LAMCO SF ATM1 SF ATM2 SF MAAC" at bounding box center [464, 748] width 363 height 35
click at [684, 751] on input "Add" at bounding box center [688, 745] width 50 height 29
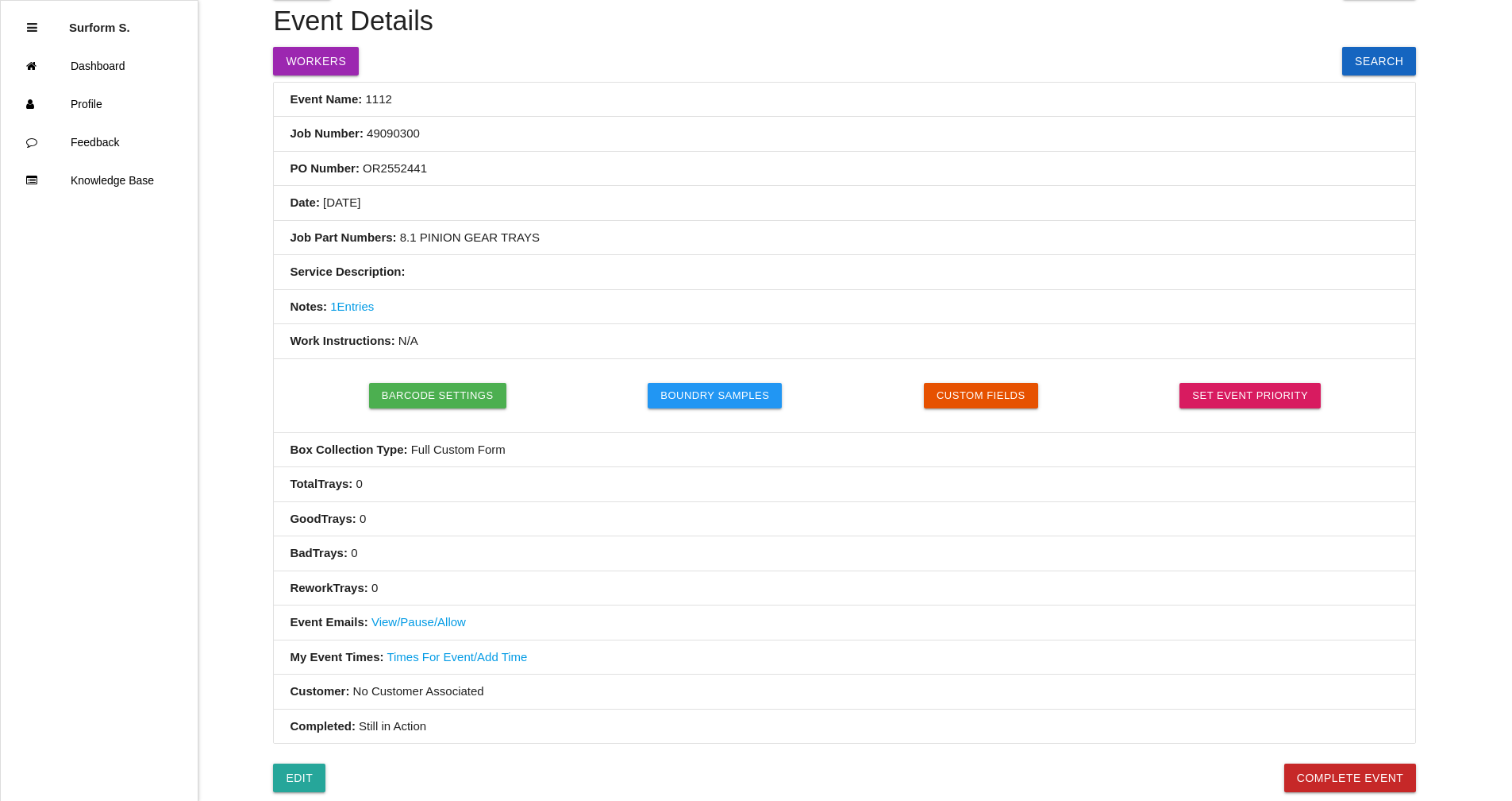
scroll to position [0, 0]
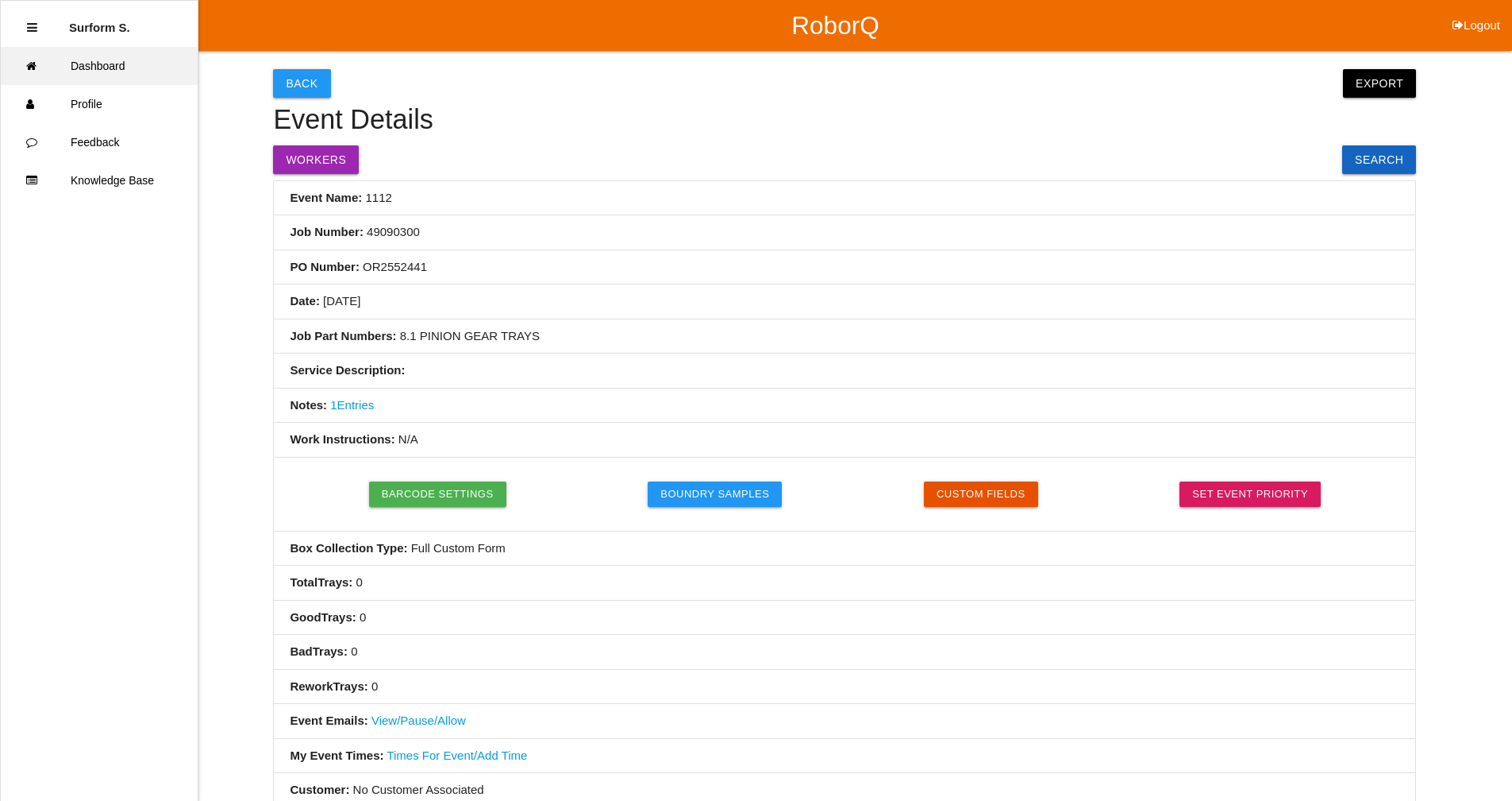
click at [98, 72] on link "Dashboard" at bounding box center [99, 66] width 197 height 38
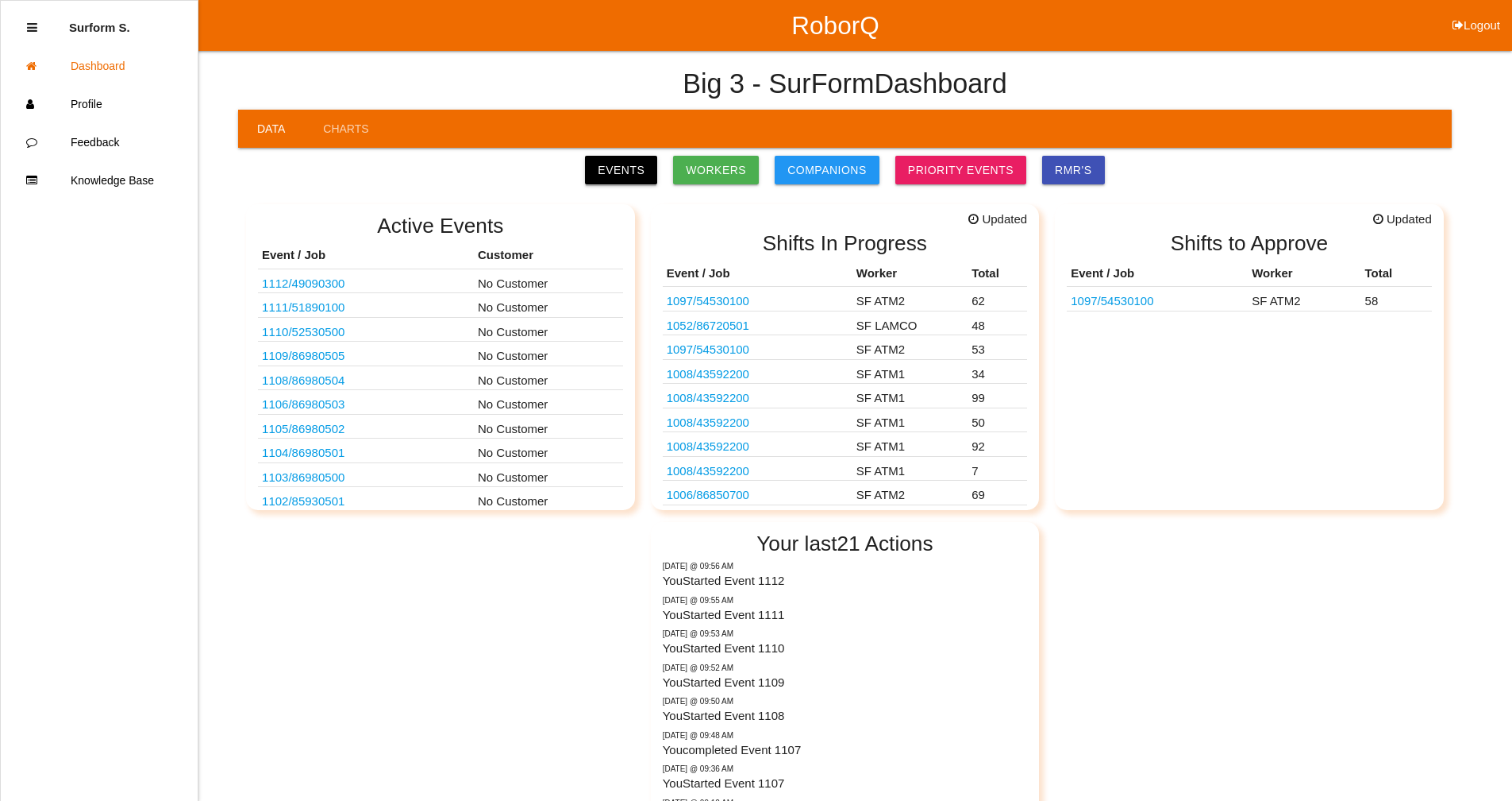
click at [632, 165] on link "Events" at bounding box center [621, 170] width 72 height 29
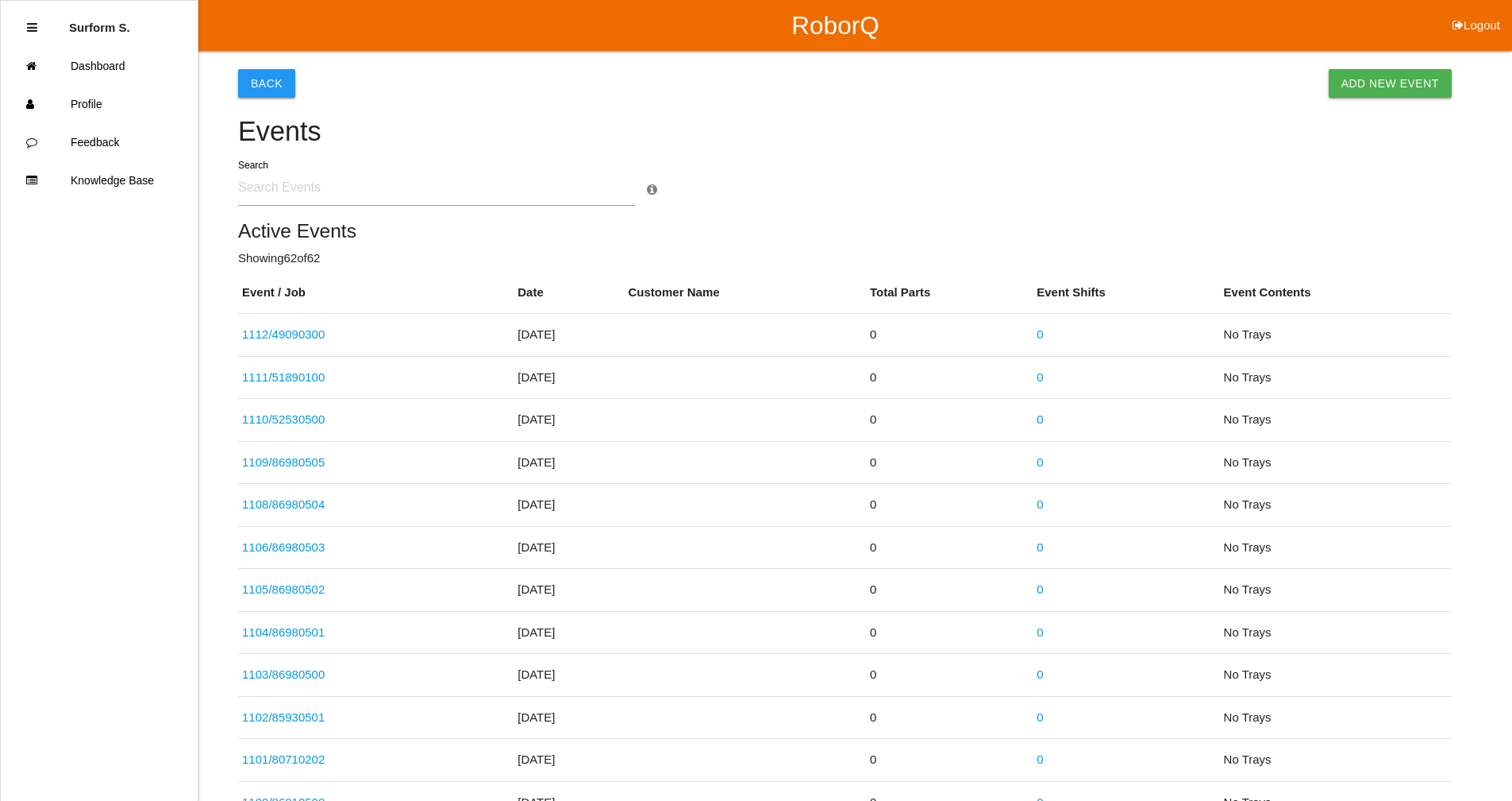
click at [279, 188] on input "text" at bounding box center [436, 187] width 397 height 36
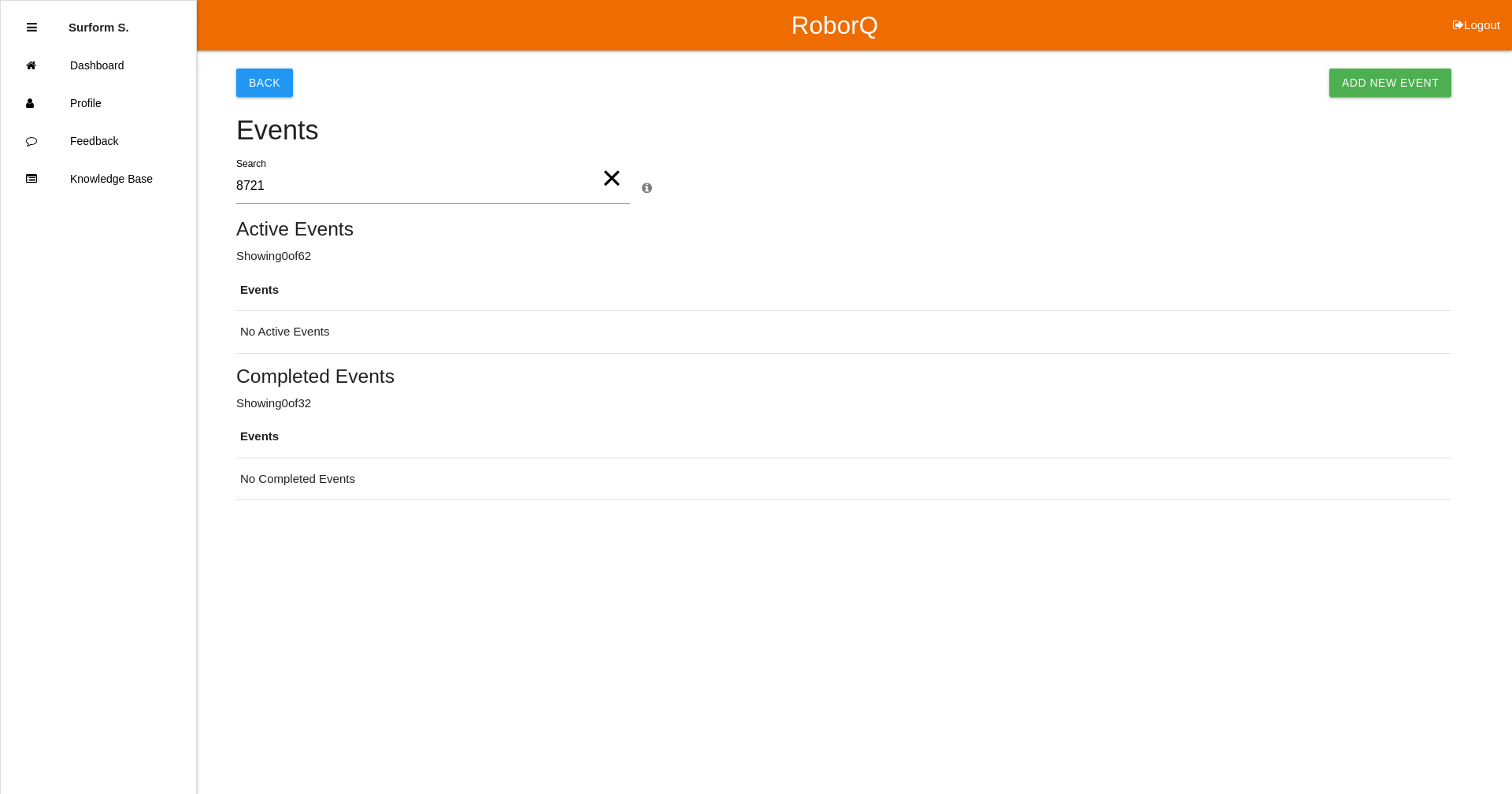
click at [276, 187] on input "8721" at bounding box center [433, 185] width 394 height 36
type input "87210500"
click at [1367, 82] on link "Add New Event" at bounding box center [1390, 83] width 122 height 28
select select "notRequired"
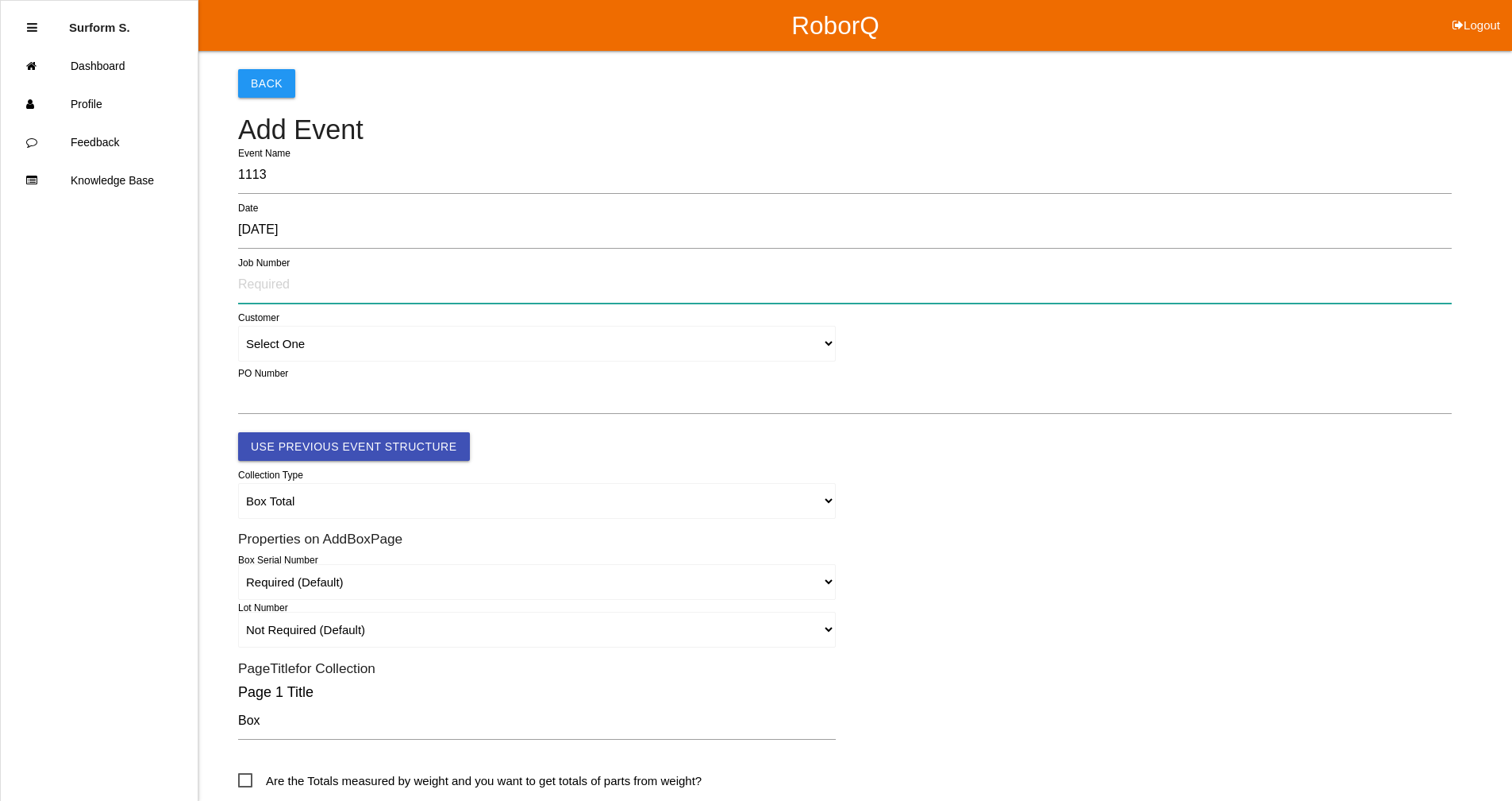
click at [267, 280] on input "text" at bounding box center [844, 284] width 1213 height 36
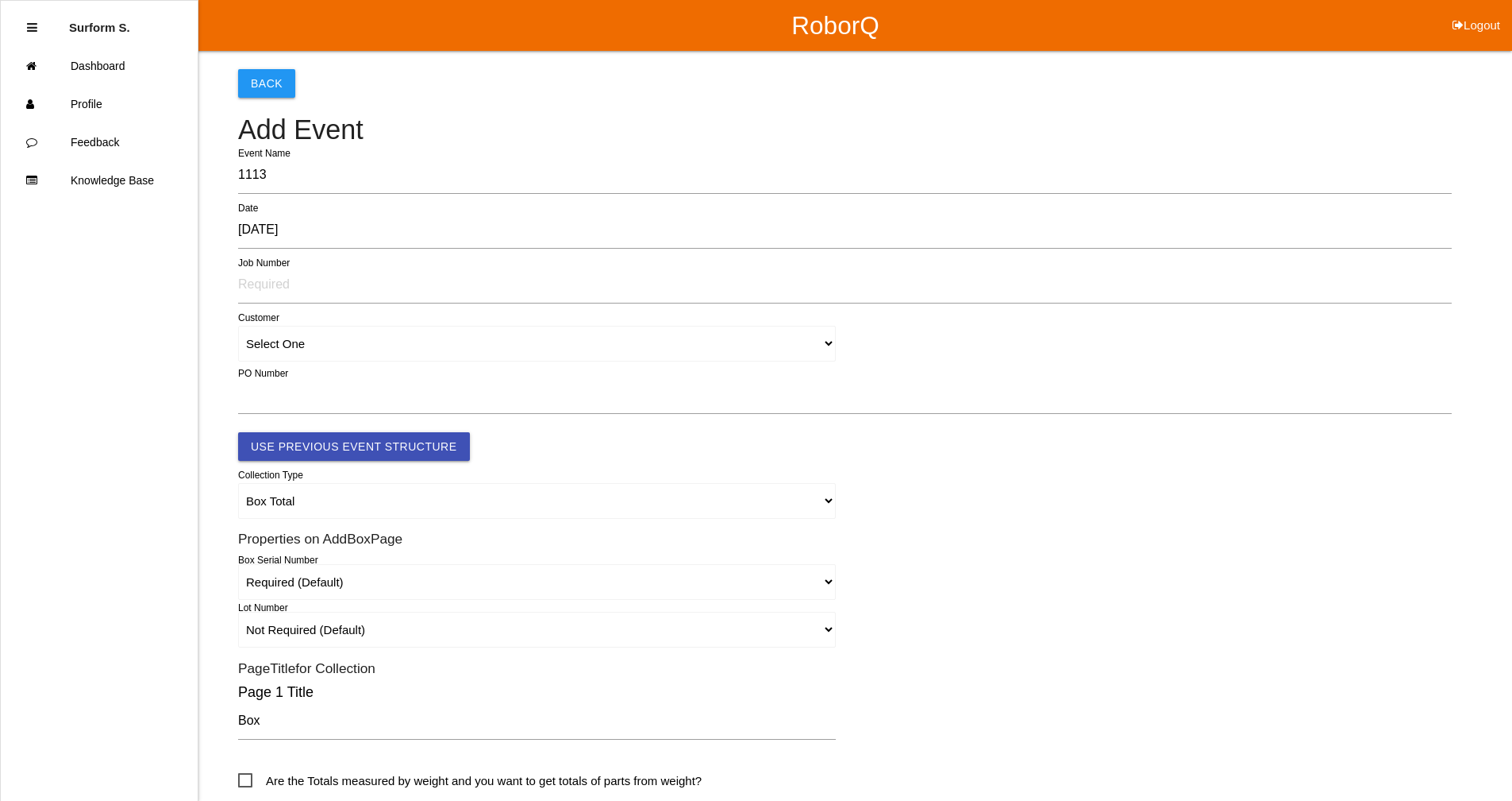
click at [297, 371] on form "1113 Event Name [DATE] Date Job Number Select One Customer PO Number Use Previo…" at bounding box center [844, 626] width 1213 height 938
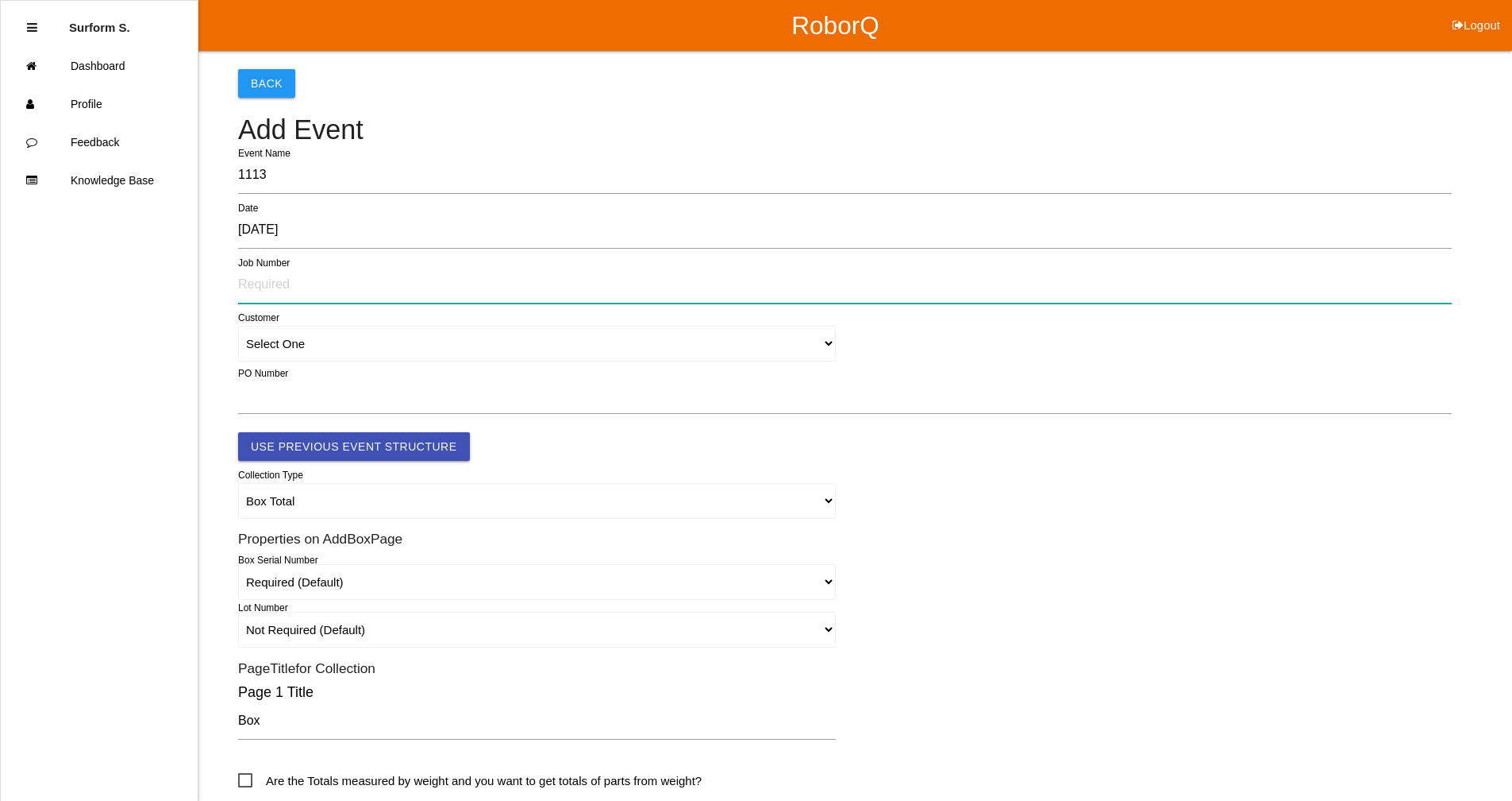
click at [281, 275] on input "text" at bounding box center [844, 284] width 1213 height 36
click at [264, 291] on input "87210500" at bounding box center [844, 284] width 1213 height 36
type input "87210500"
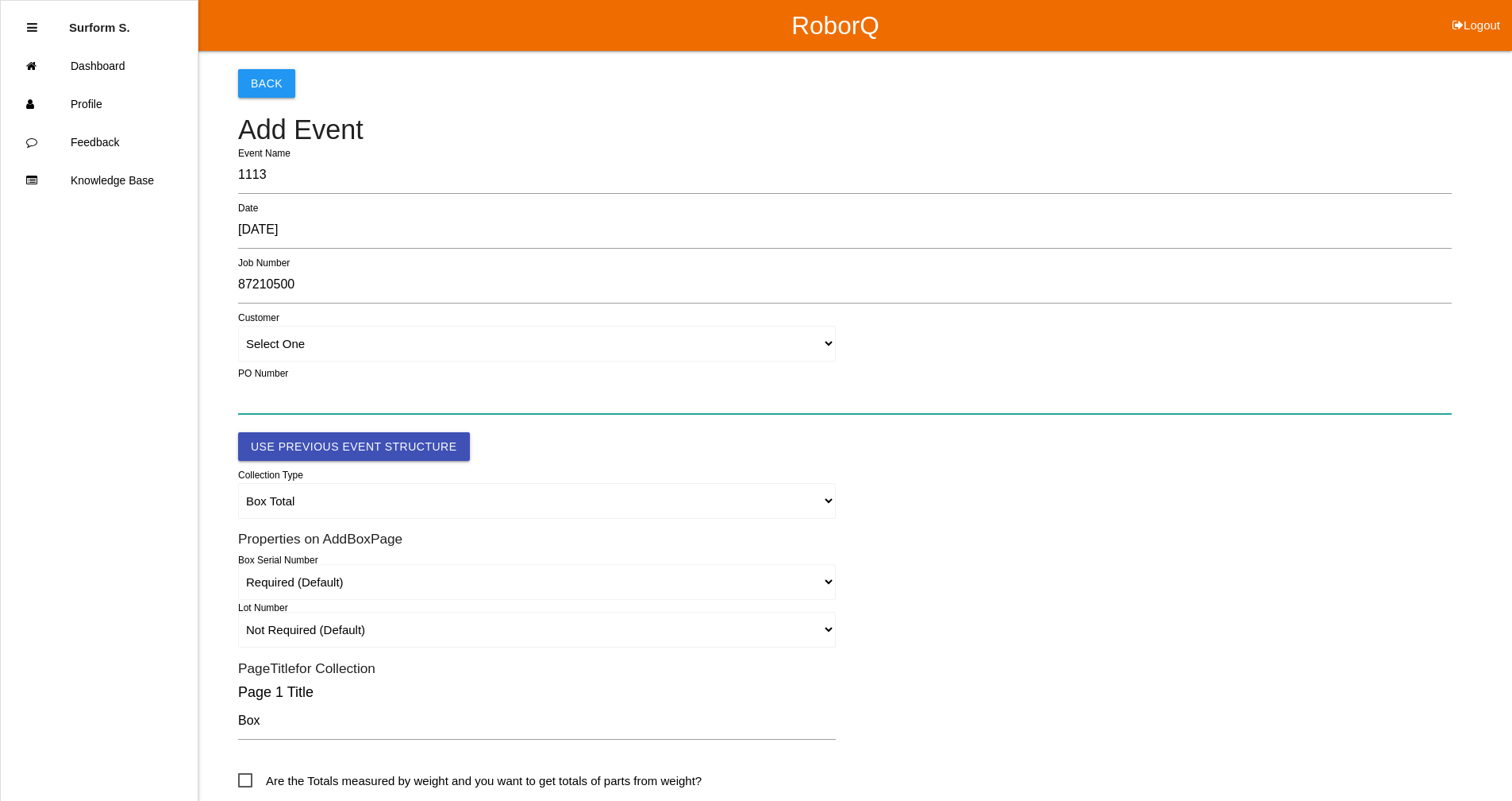
click at [333, 390] on input "text" at bounding box center [844, 395] width 1213 height 36
paste input "151031368"
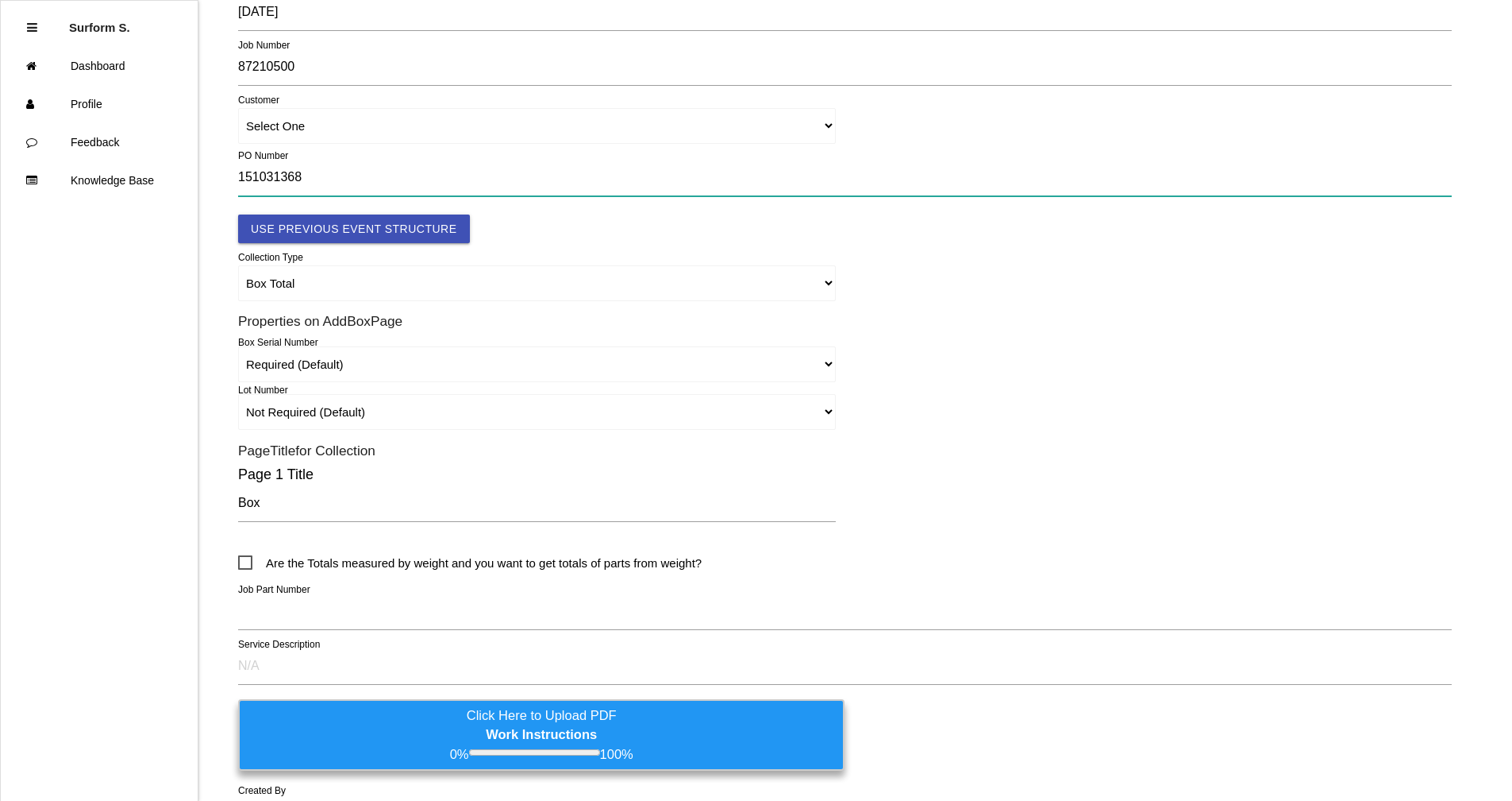
scroll to position [238, 0]
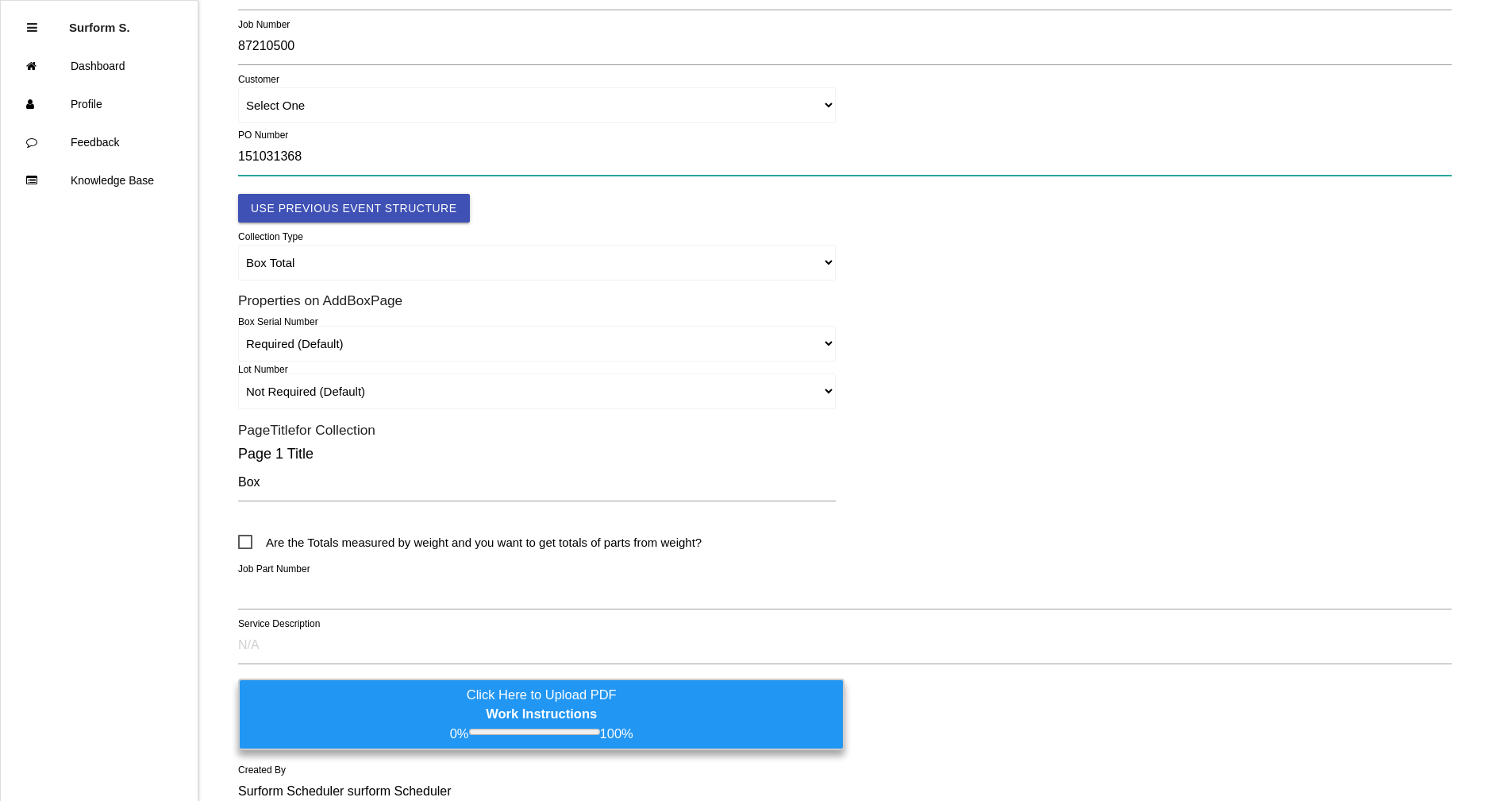
type input "151031368"
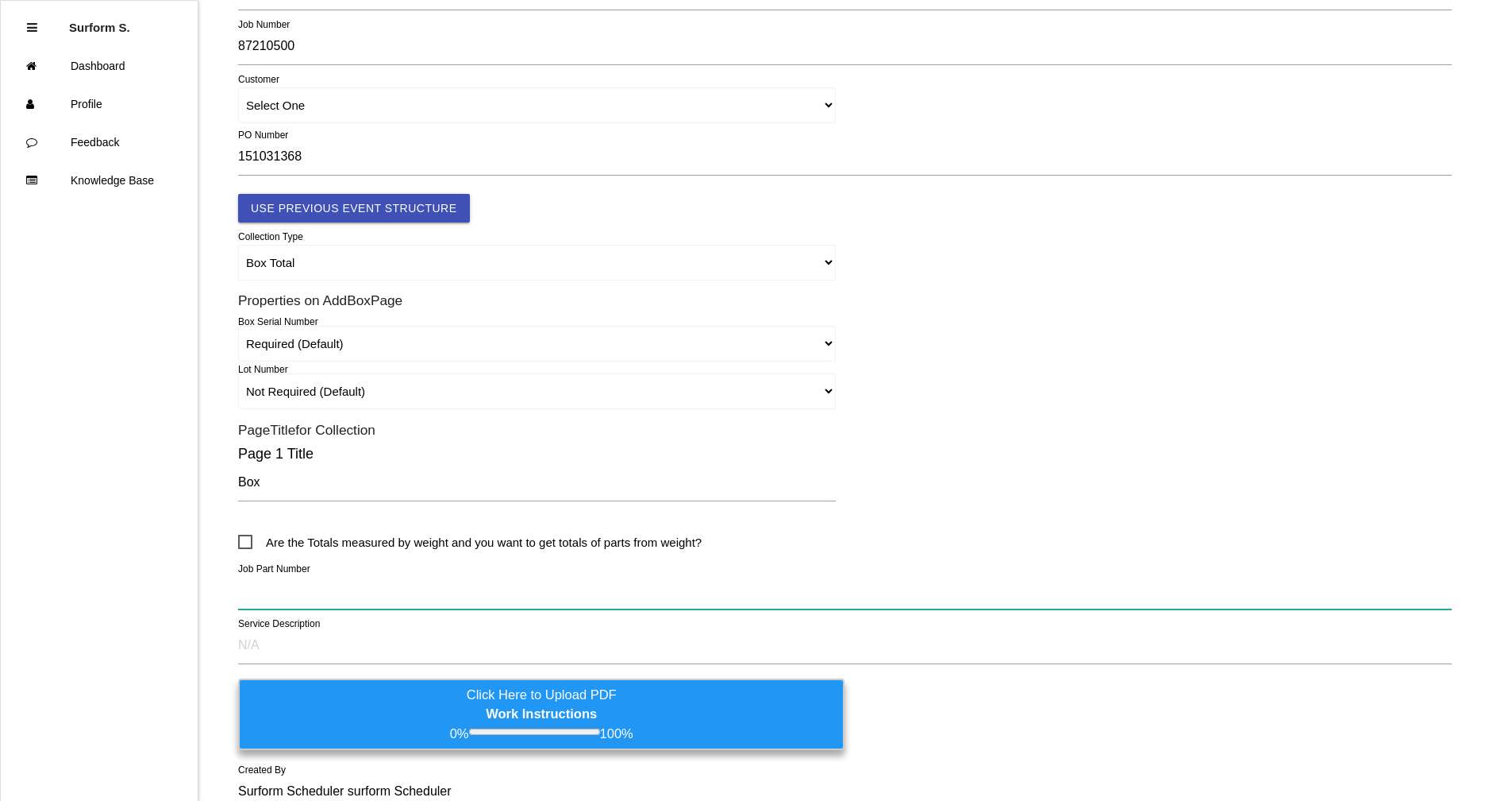
click at [333, 584] on input "text" at bounding box center [844, 591] width 1213 height 36
paste input "TA349 VF TRAYS"
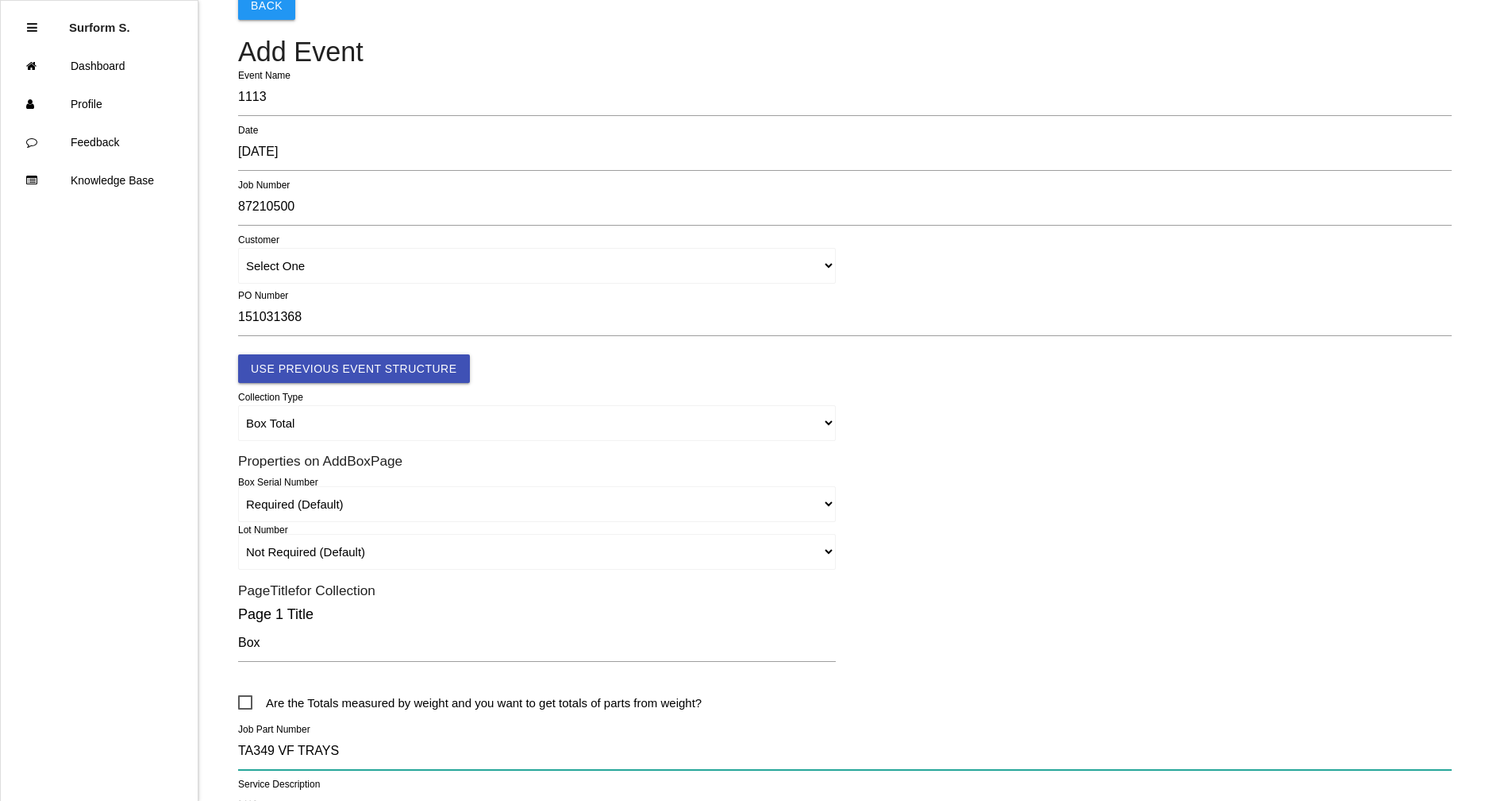
scroll to position [0, 0]
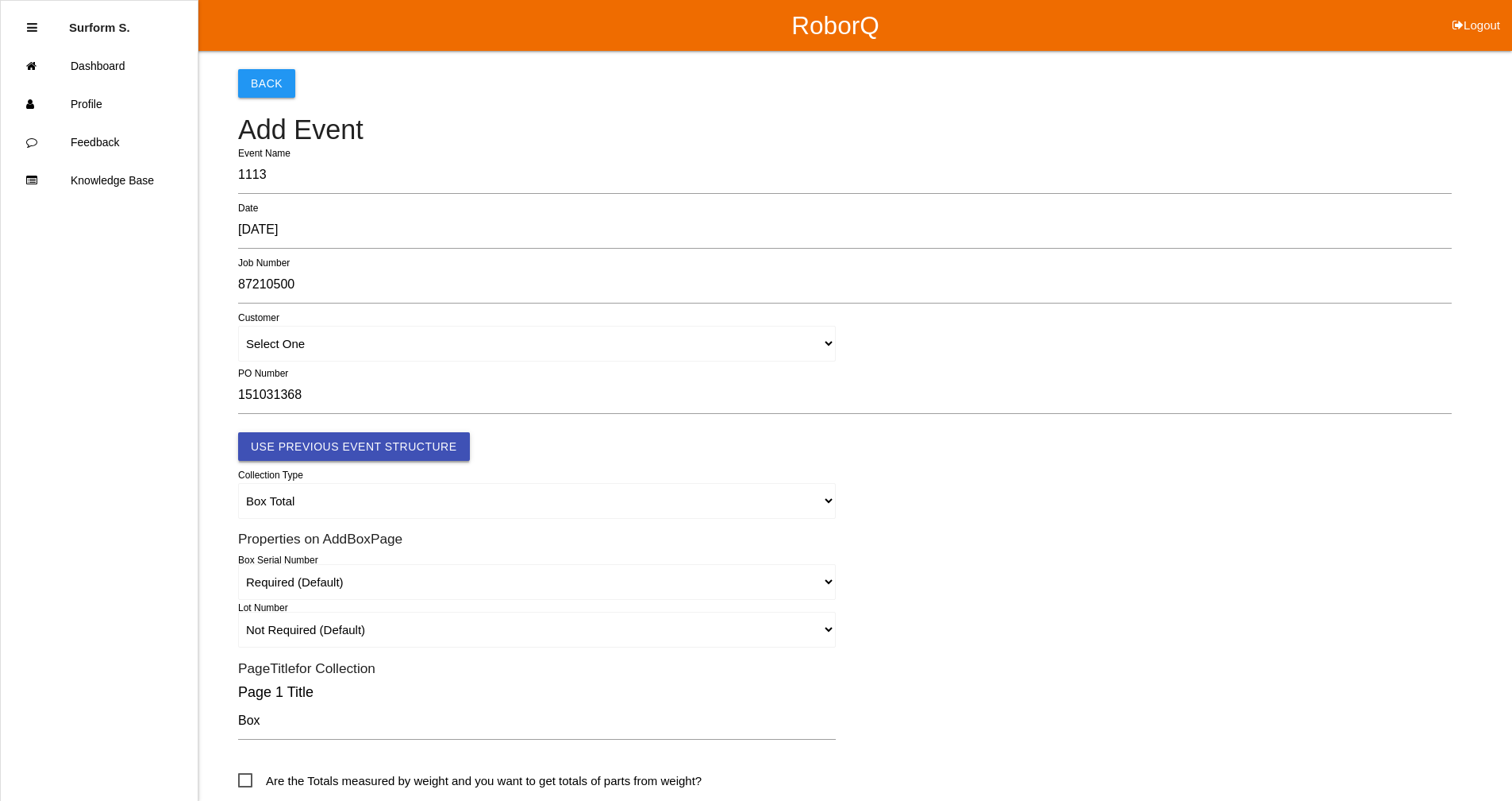
type input "TA349 VF TRAYS"
click at [320, 447] on button "Use Previous Event Structure" at bounding box center [354, 447] width 232 height 29
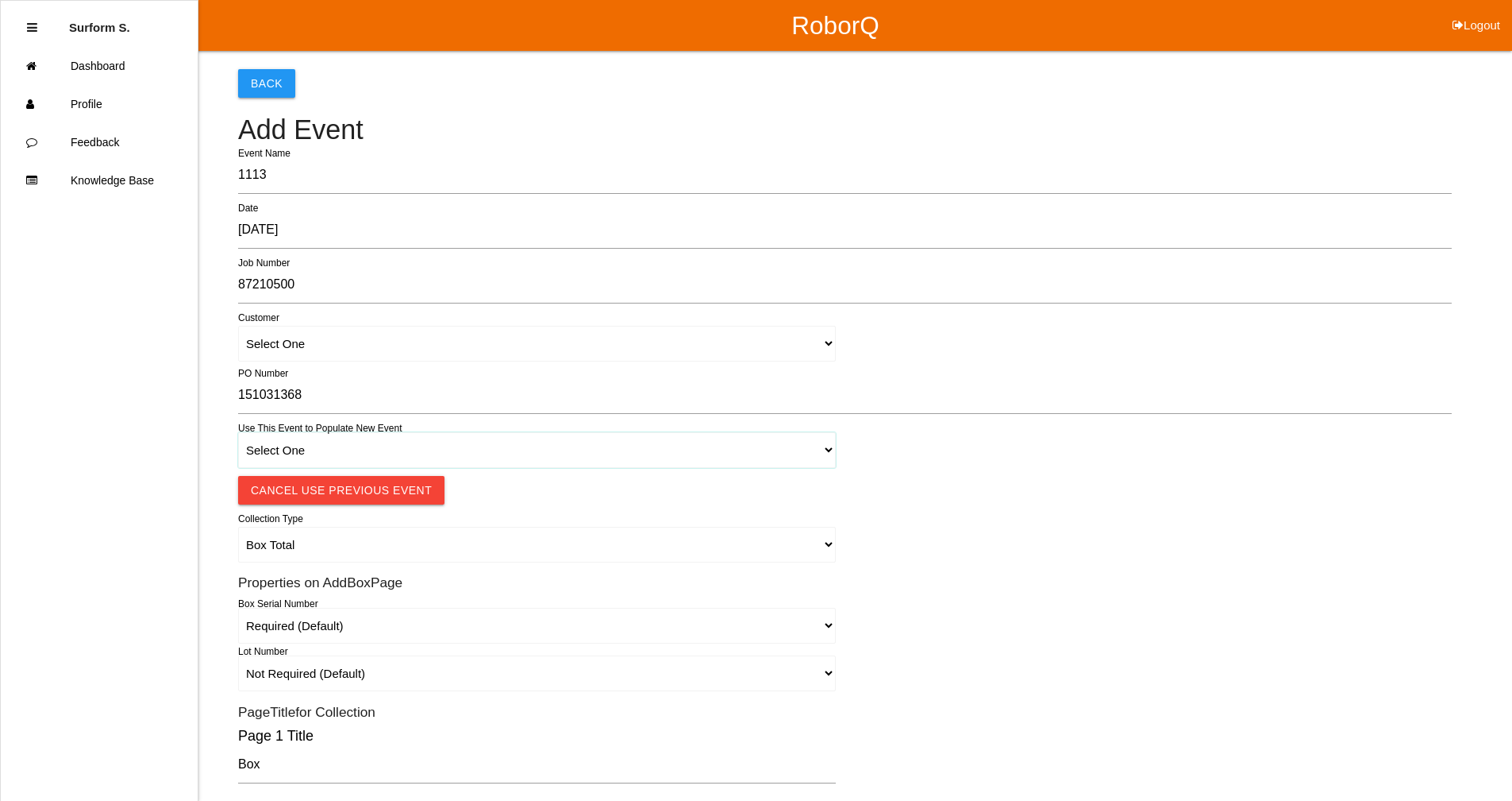
click at [310, 450] on select "Select One 1018 4 - Distinct Barcodes - Not Matching 1015 4 - Matching Barcodes…" at bounding box center [537, 450] width 598 height 35
select select "67b36e330018c9000e463086"
click at [238, 432] on select "Select One 1018 4 - Distinct Barcodes - Not Matching 1015 4 - Matching Barcodes…" at bounding box center [537, 450] width 598 height 35
select select "autoSingle"
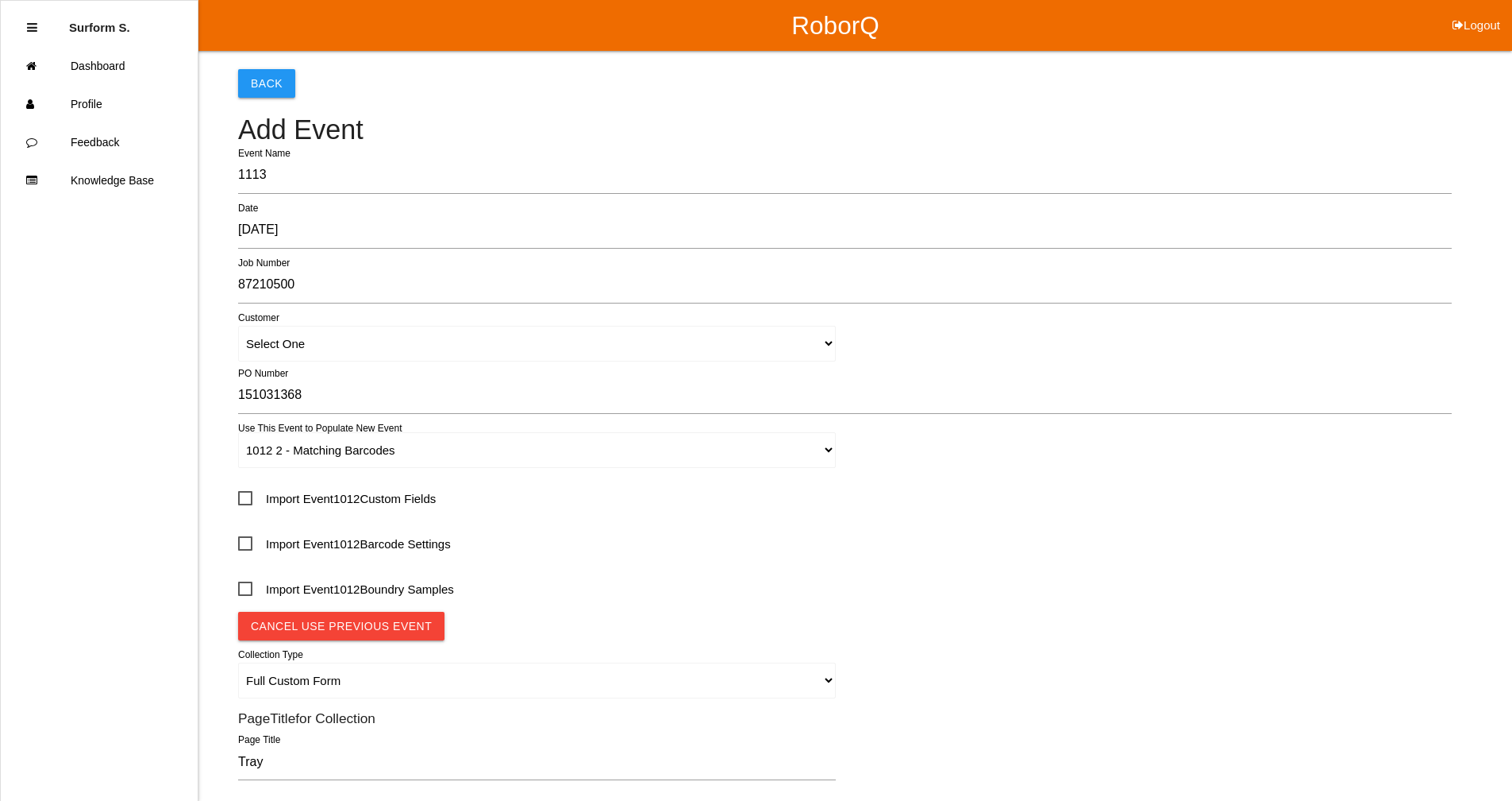
click at [346, 499] on span "Import Event 1012 Custom Fields" at bounding box center [336, 499] width 198 height 20
click at [248, 498] on input "Import Event 1012 Custom Fields" at bounding box center [243, 493] width 10 height 10
checkbox input "true"
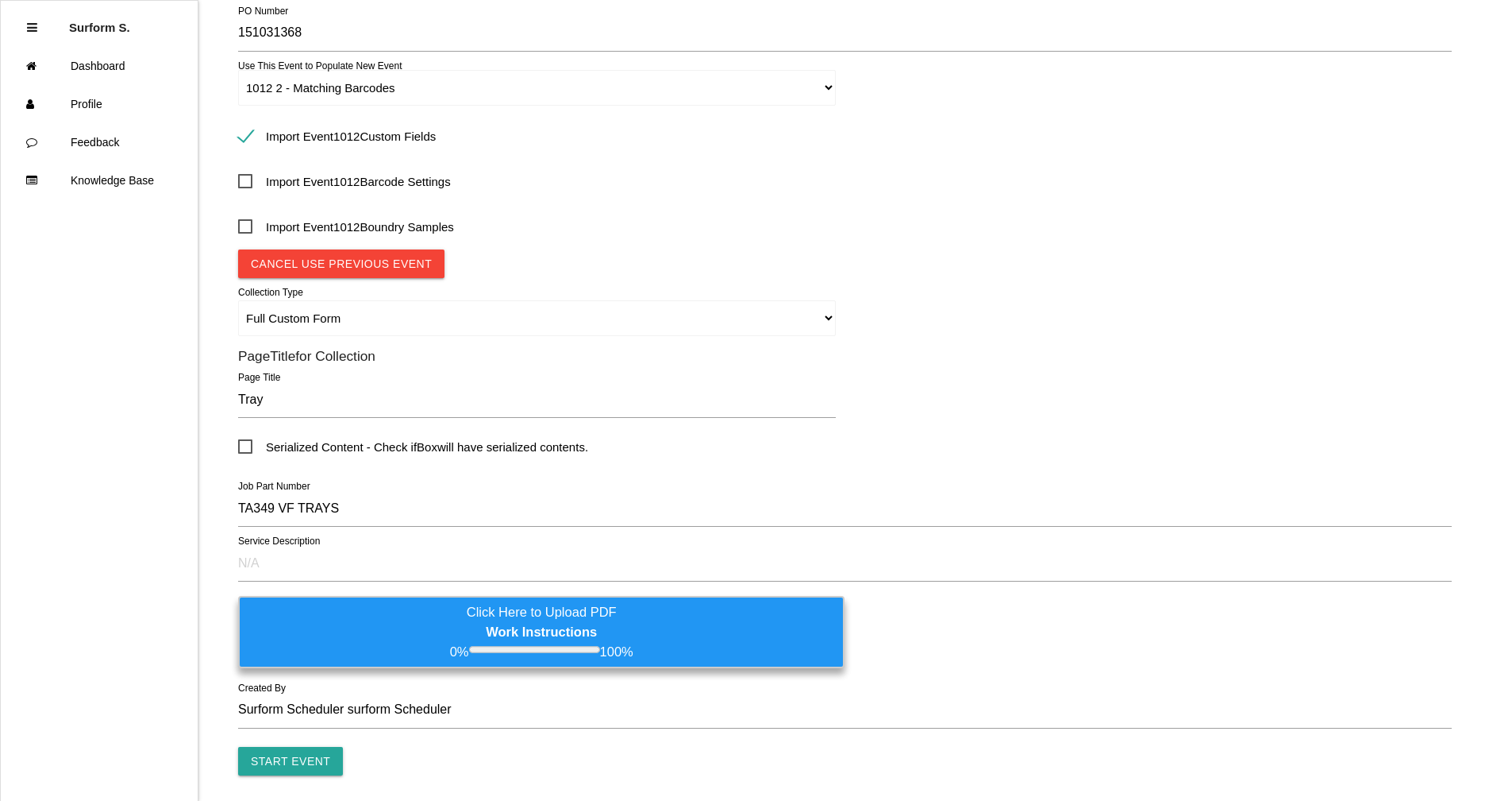
scroll to position [397, 0]
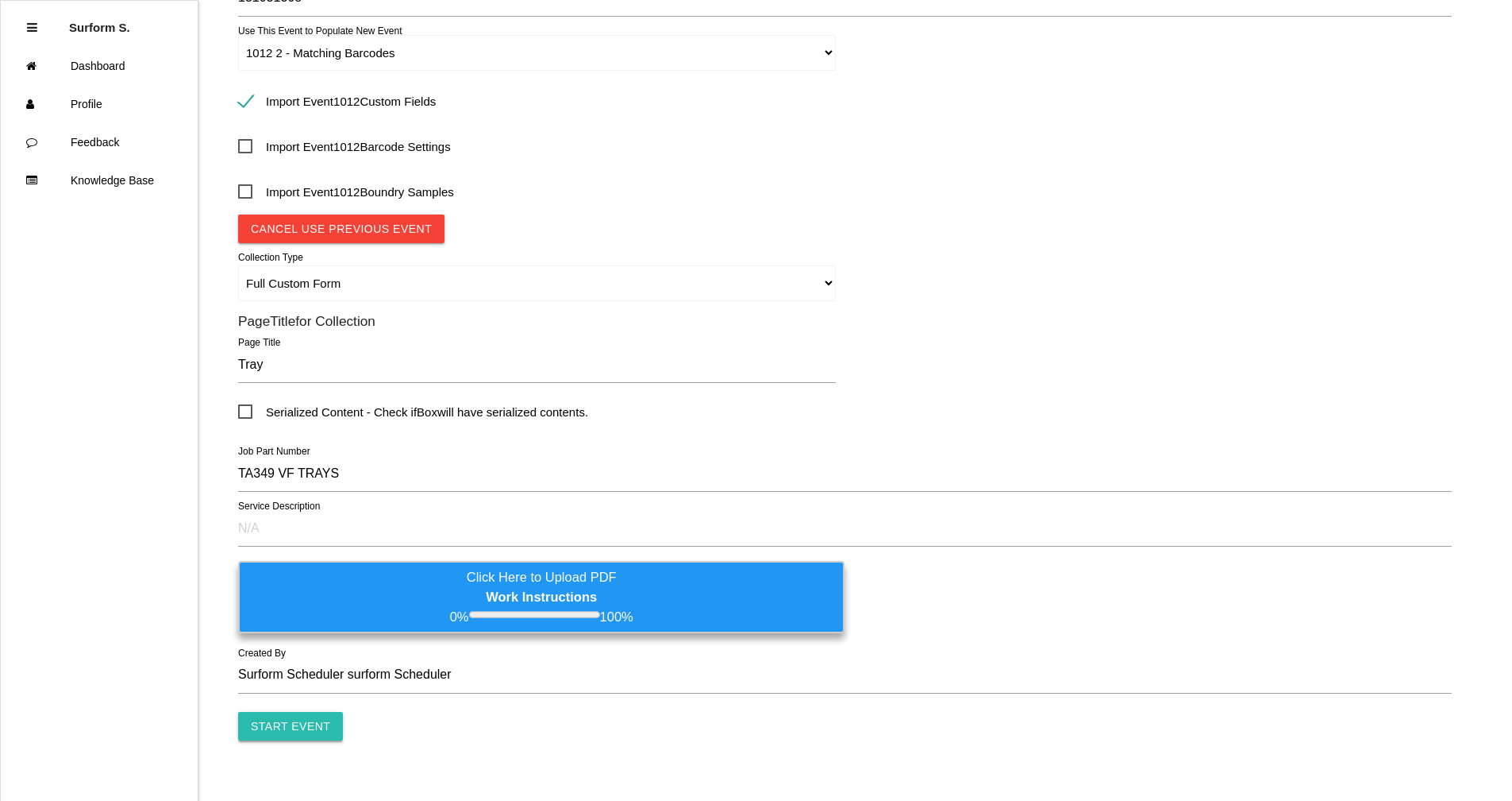
click at [314, 722] on input "Start Event" at bounding box center [290, 726] width 105 height 29
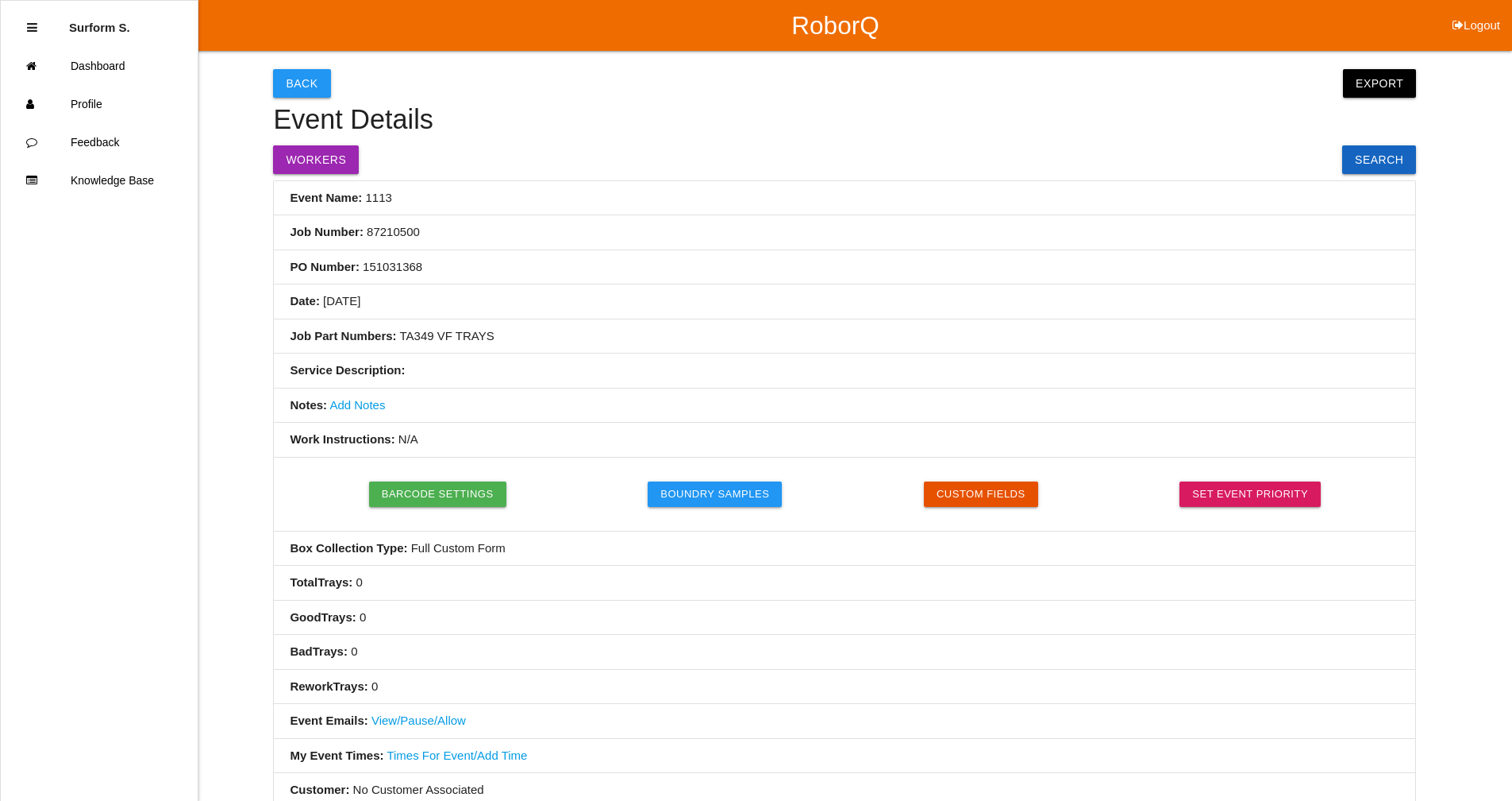
click at [357, 406] on link "Add Notes" at bounding box center [357, 405] width 56 height 13
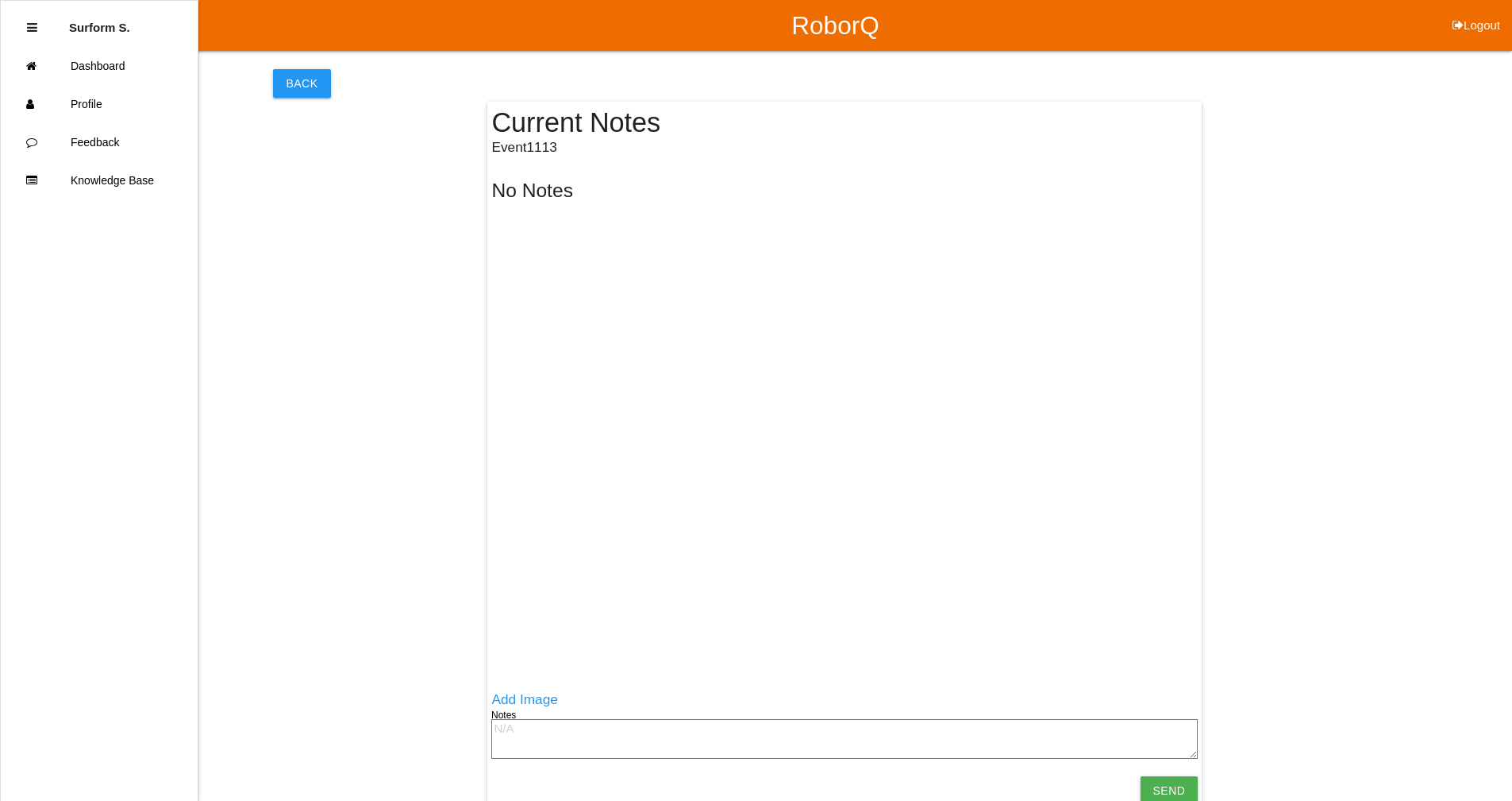
click at [526, 722] on textarea at bounding box center [844, 738] width 706 height 40
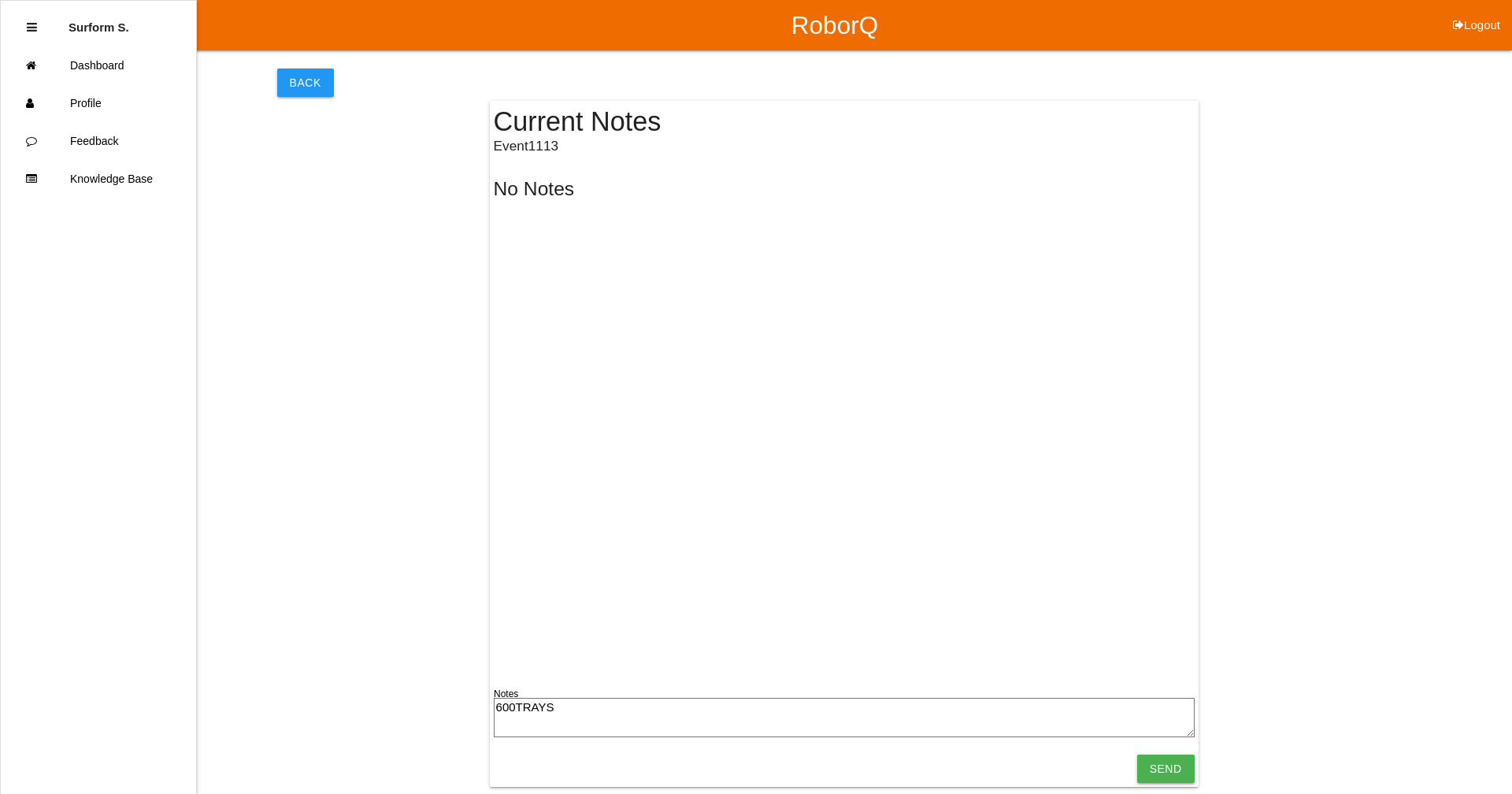
click at [522, 716] on textarea "600TRAYS" at bounding box center [844, 716] width 701 height 39
click at [513, 714] on textarea "600TRAYS" at bounding box center [844, 716] width 701 height 39
type textarea "600 TRAYS"
click at [1164, 761] on input "Send" at bounding box center [1166, 768] width 58 height 28
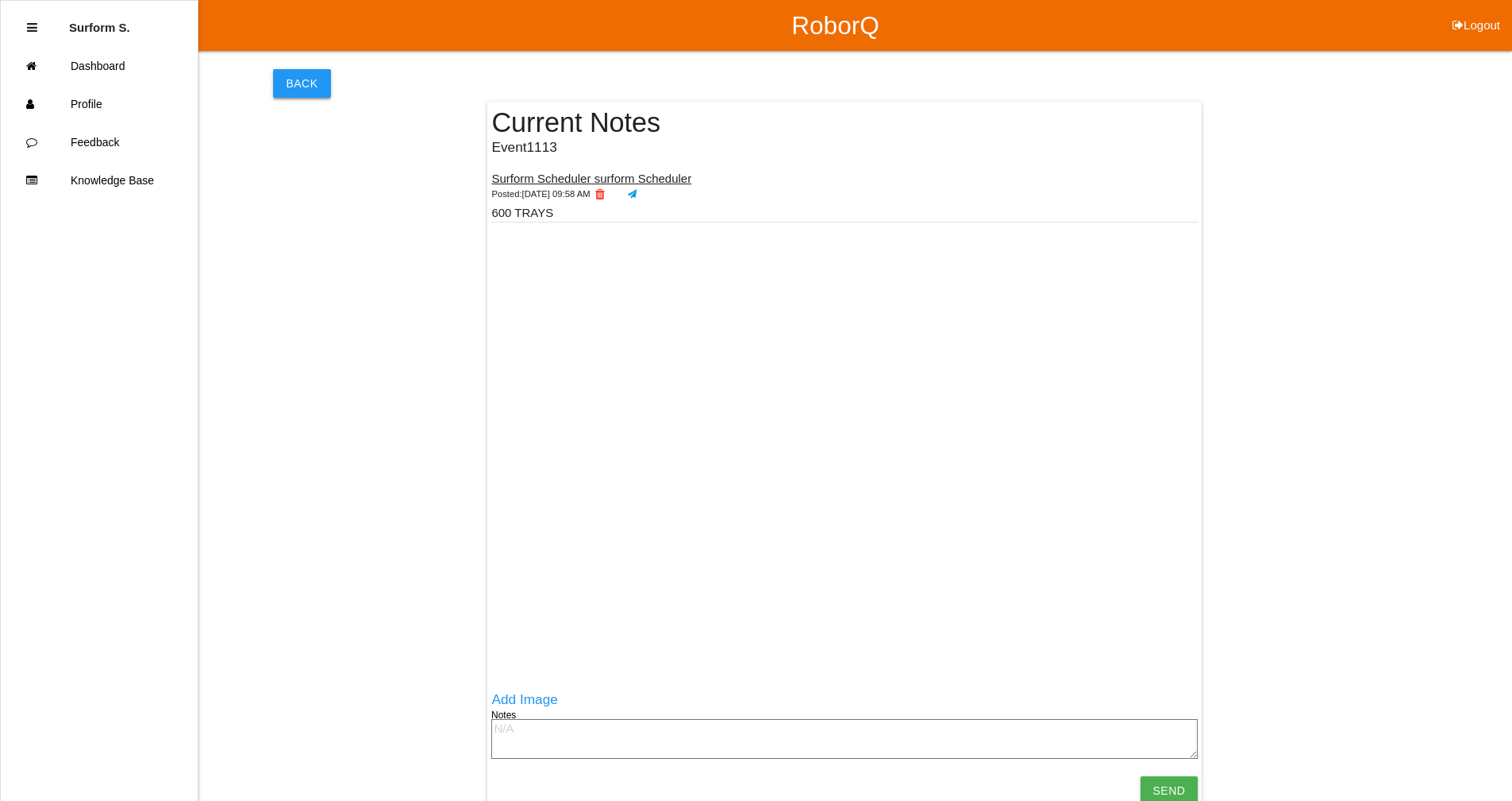
click at [299, 77] on button "Back" at bounding box center [302, 83] width 57 height 29
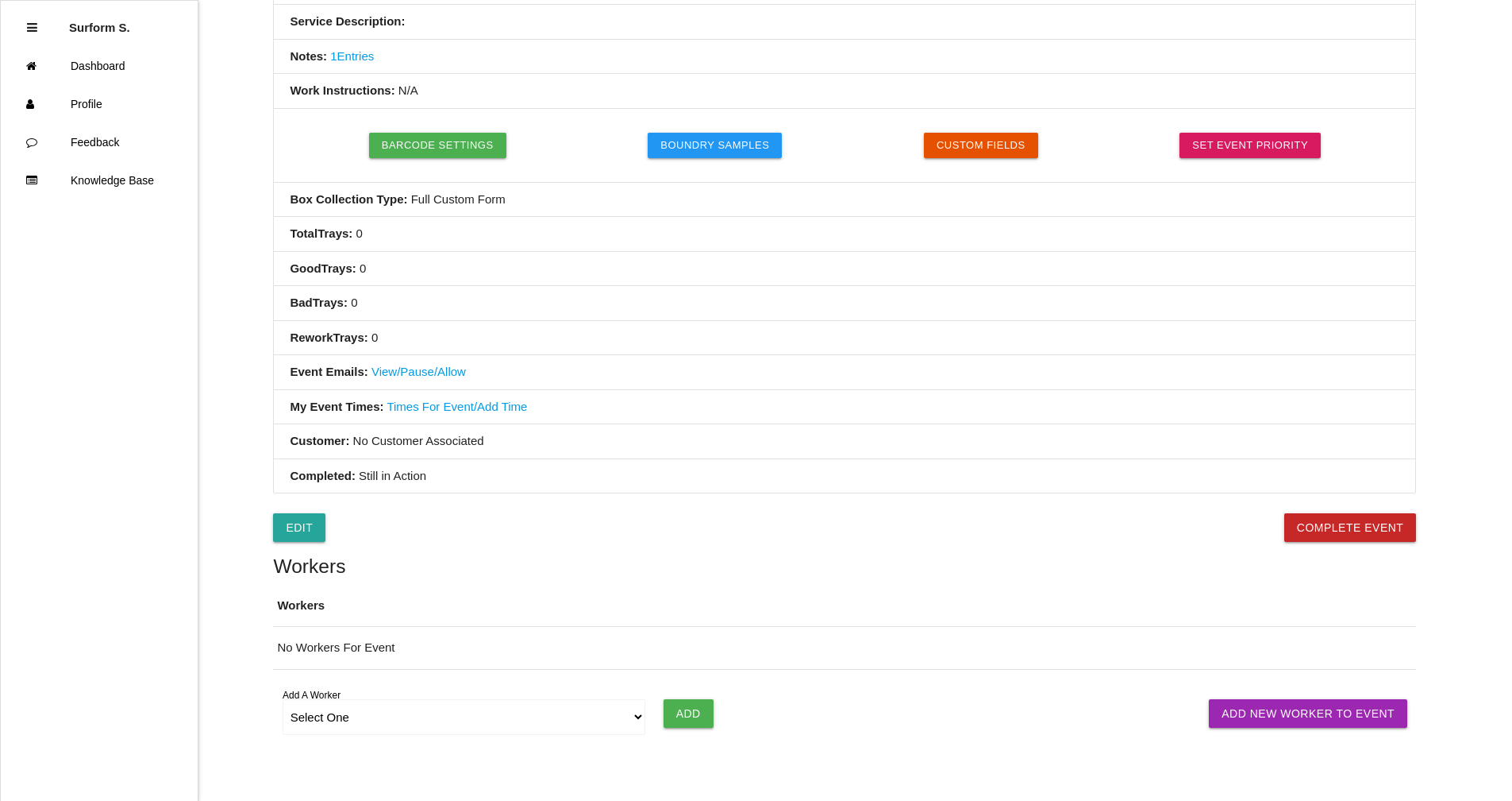
scroll to position [426, 0]
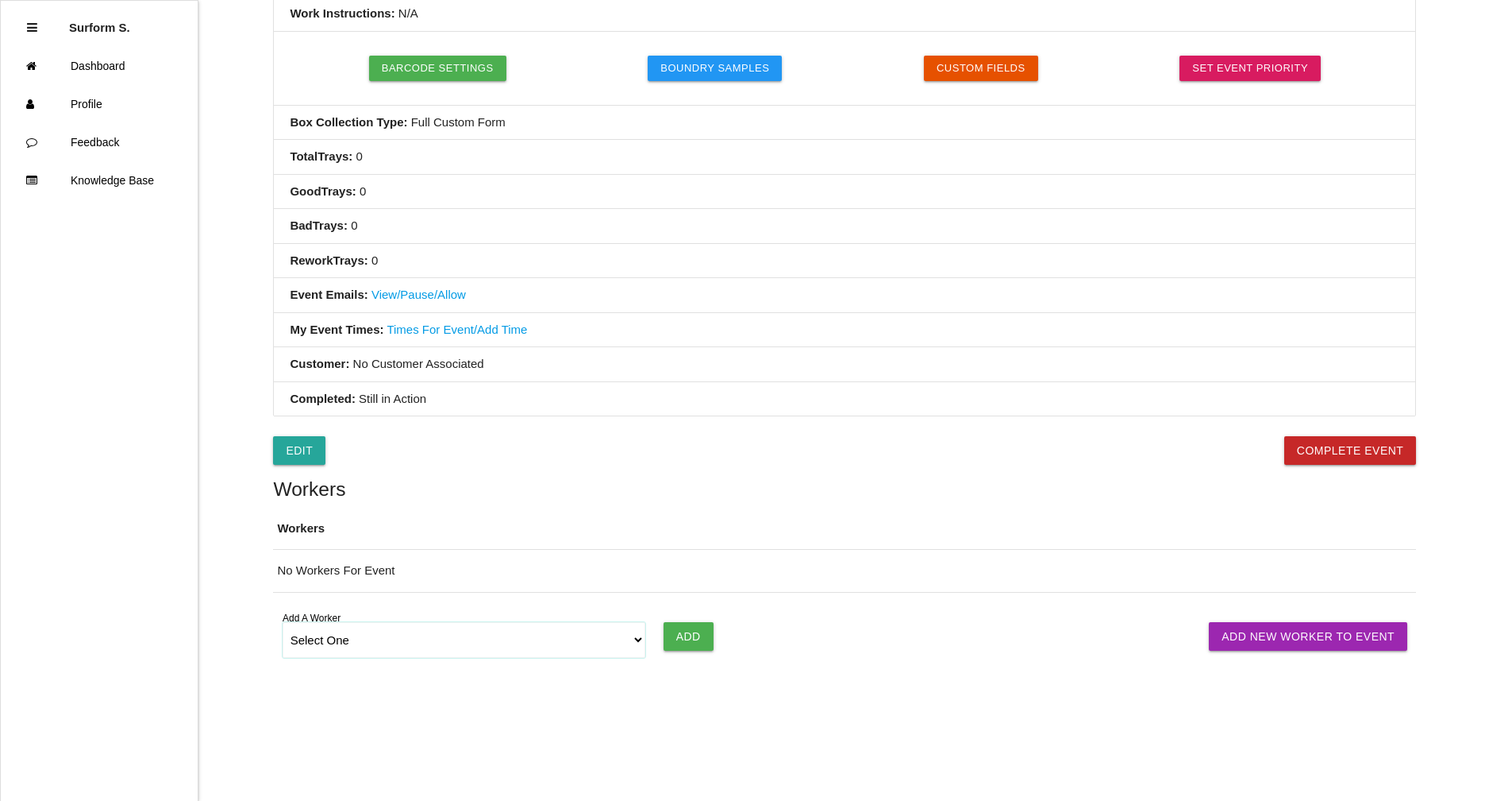
click at [407, 639] on select "Select One [PERSON_NAME] SF LAMCO SF ATM1 SF ATM2 SF MAAC" at bounding box center [464, 639] width 363 height 35
select select "678133d4ea4d1b000ec5d6e8"
click at [283, 622] on select "Select One [PERSON_NAME] SF LAMCO SF ATM1 SF ATM2 SF MAAC" at bounding box center [464, 639] width 363 height 35
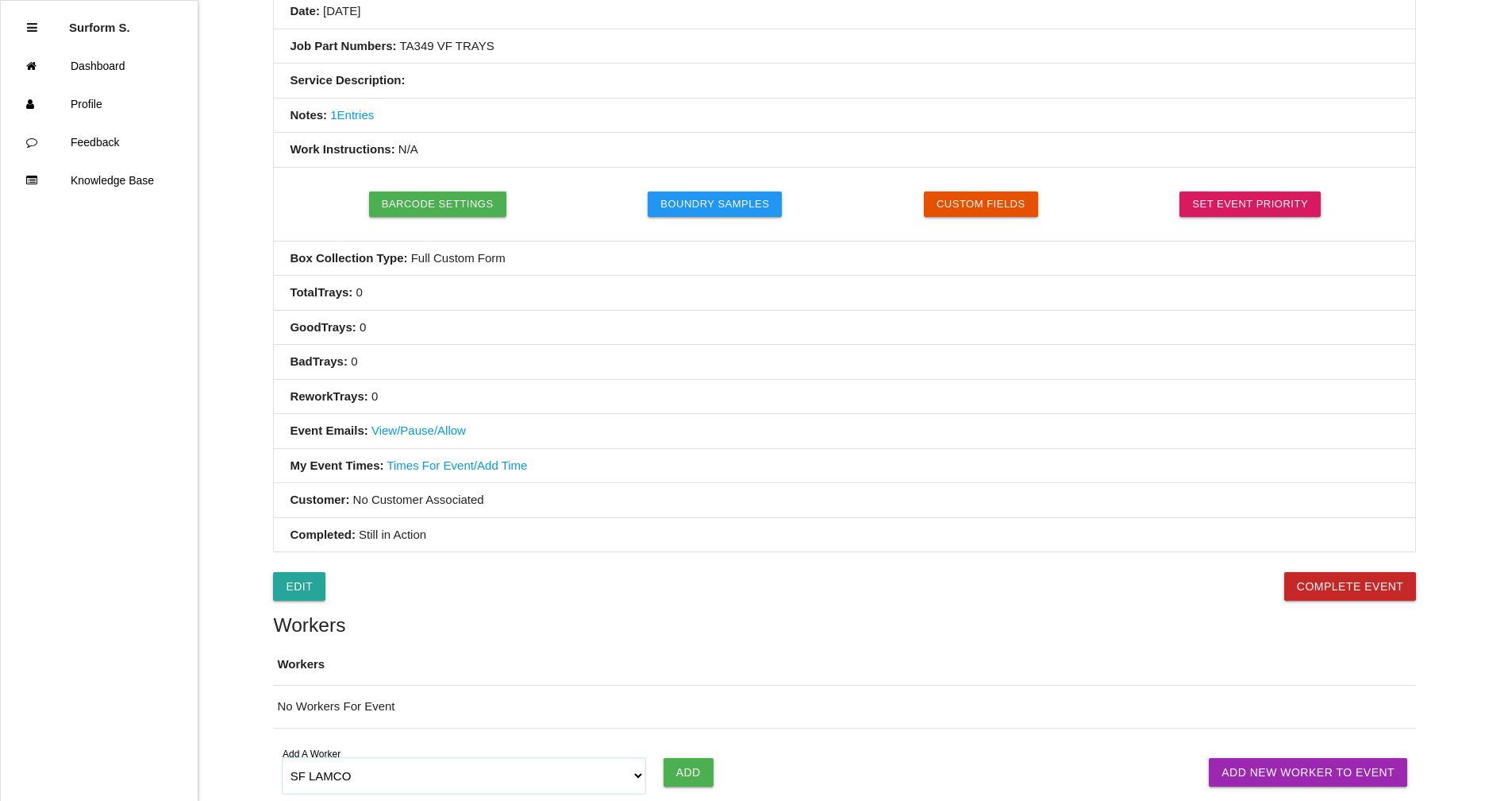
scroll to position [347, 0]
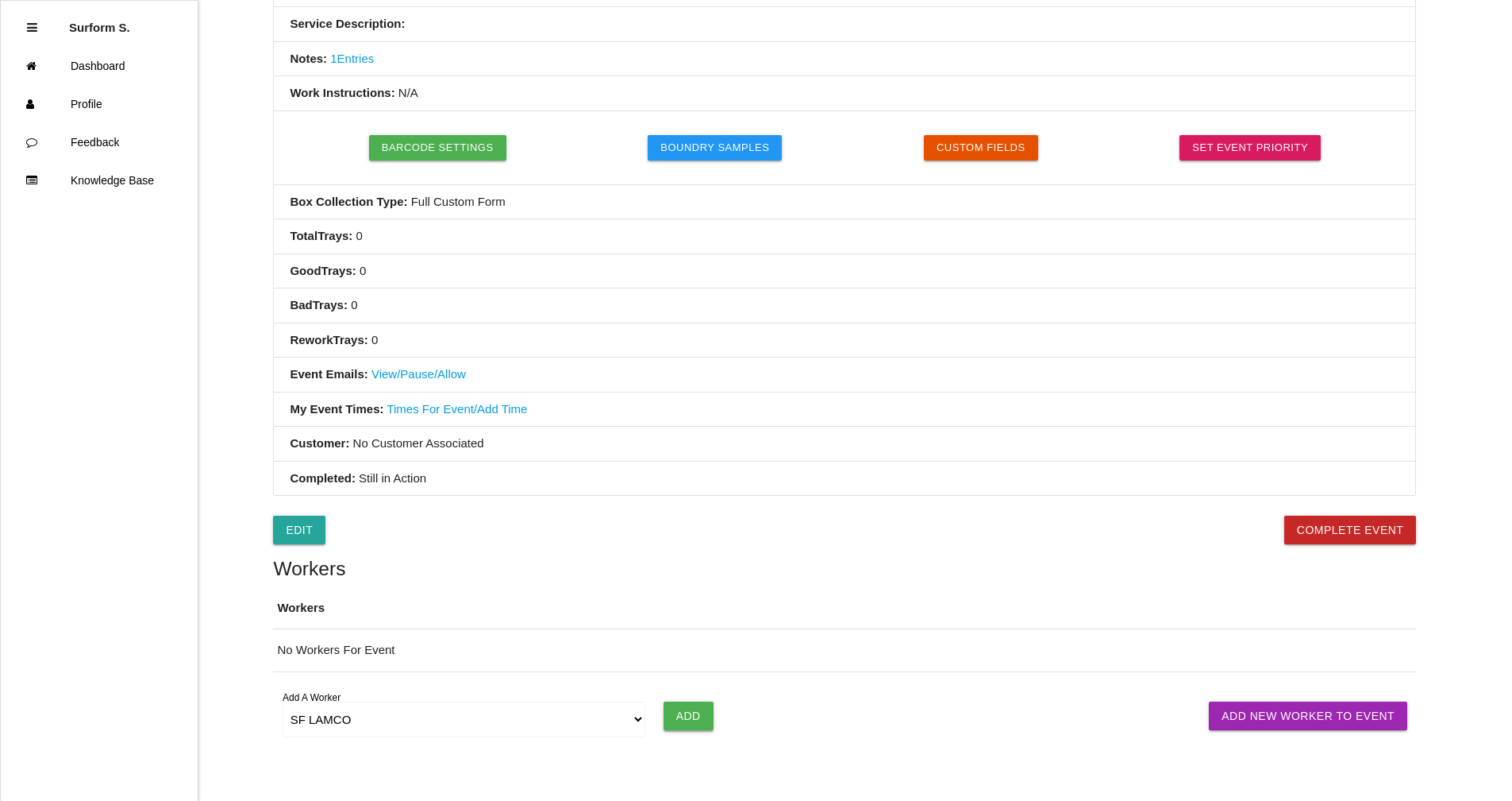
click at [691, 710] on input "Add" at bounding box center [688, 716] width 50 height 29
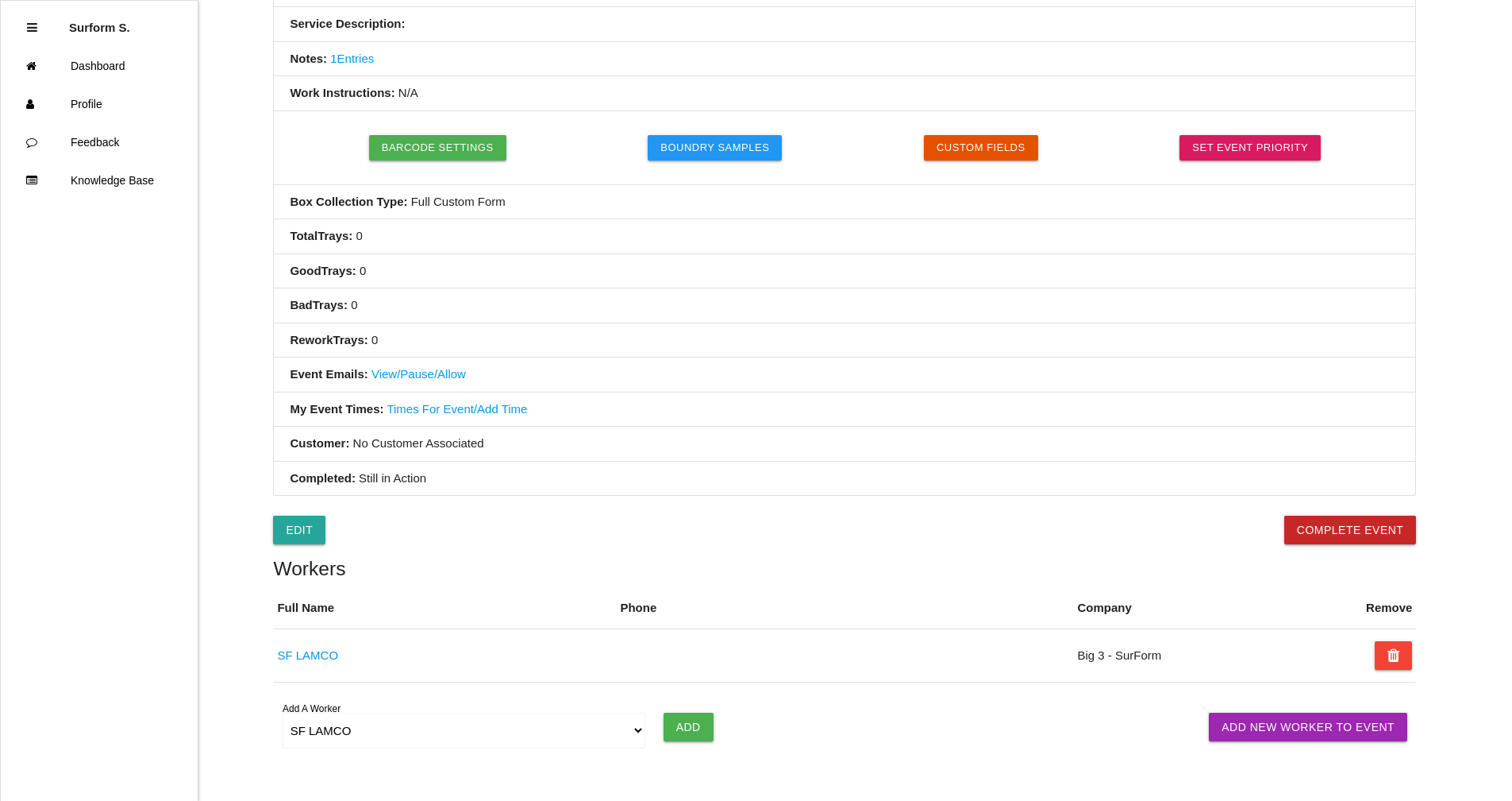
scroll to position [0, 0]
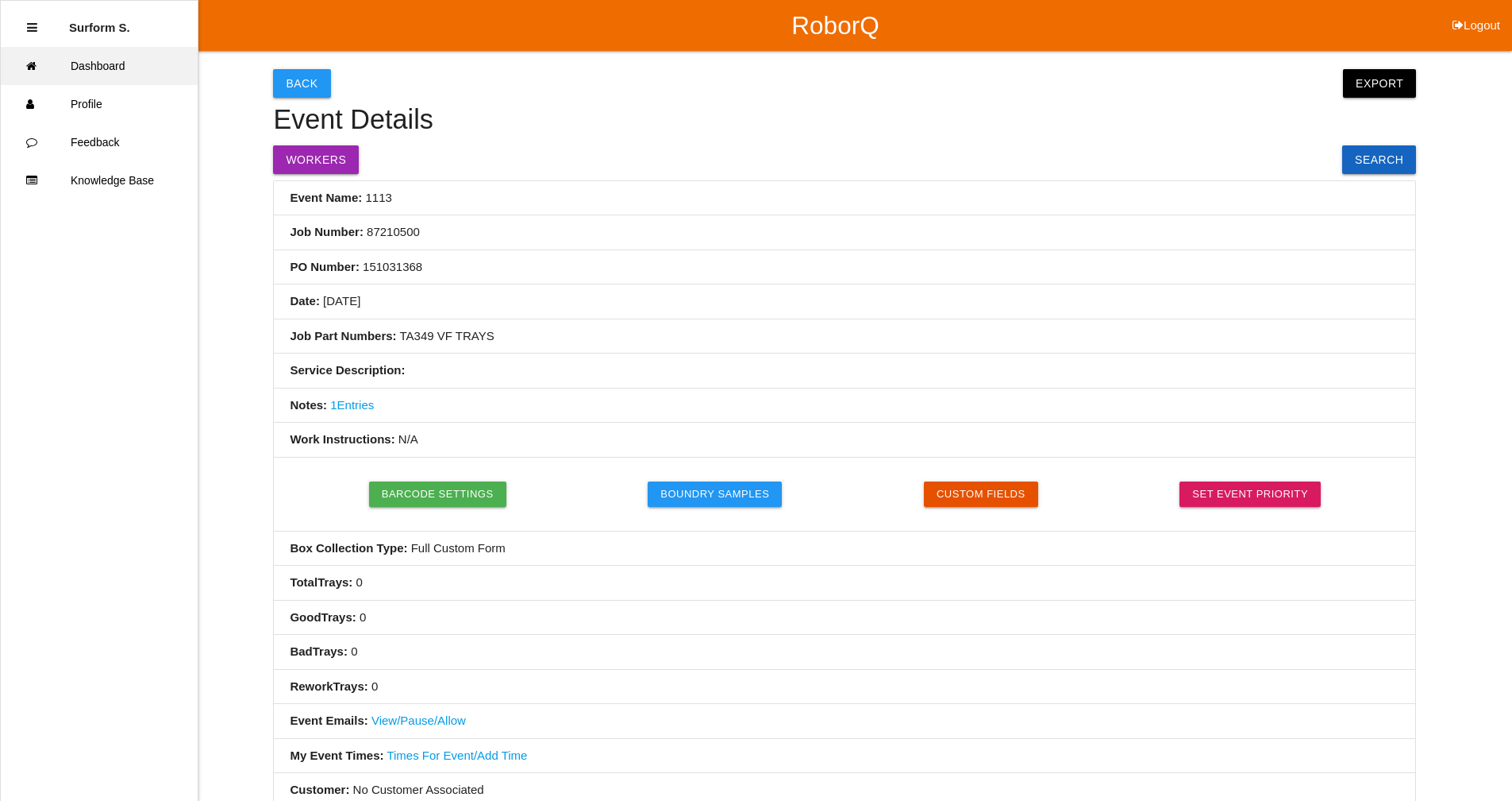
click at [122, 66] on link "Dashboard" at bounding box center [99, 66] width 197 height 38
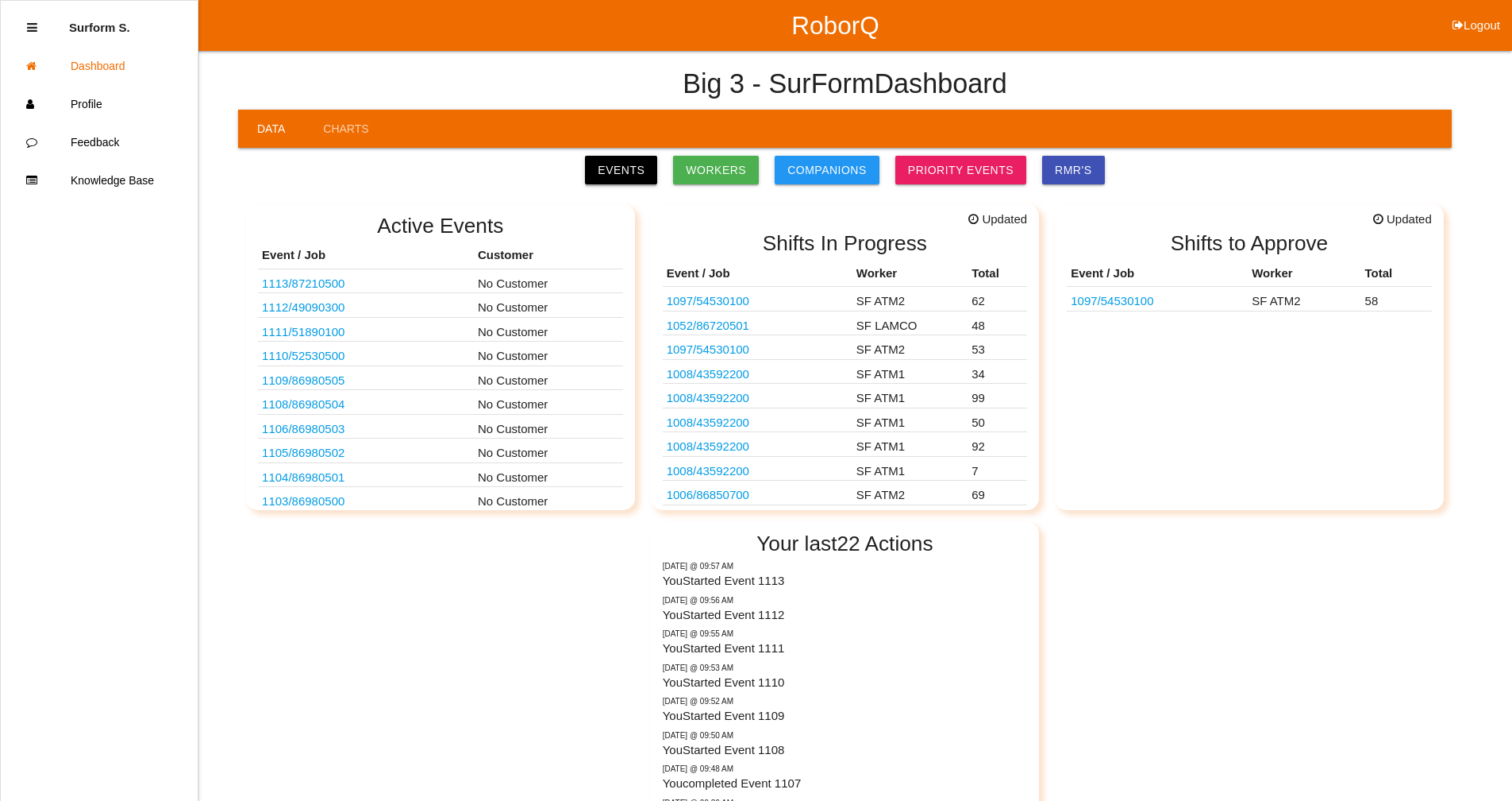
click at [616, 168] on link "Events" at bounding box center [621, 170] width 72 height 29
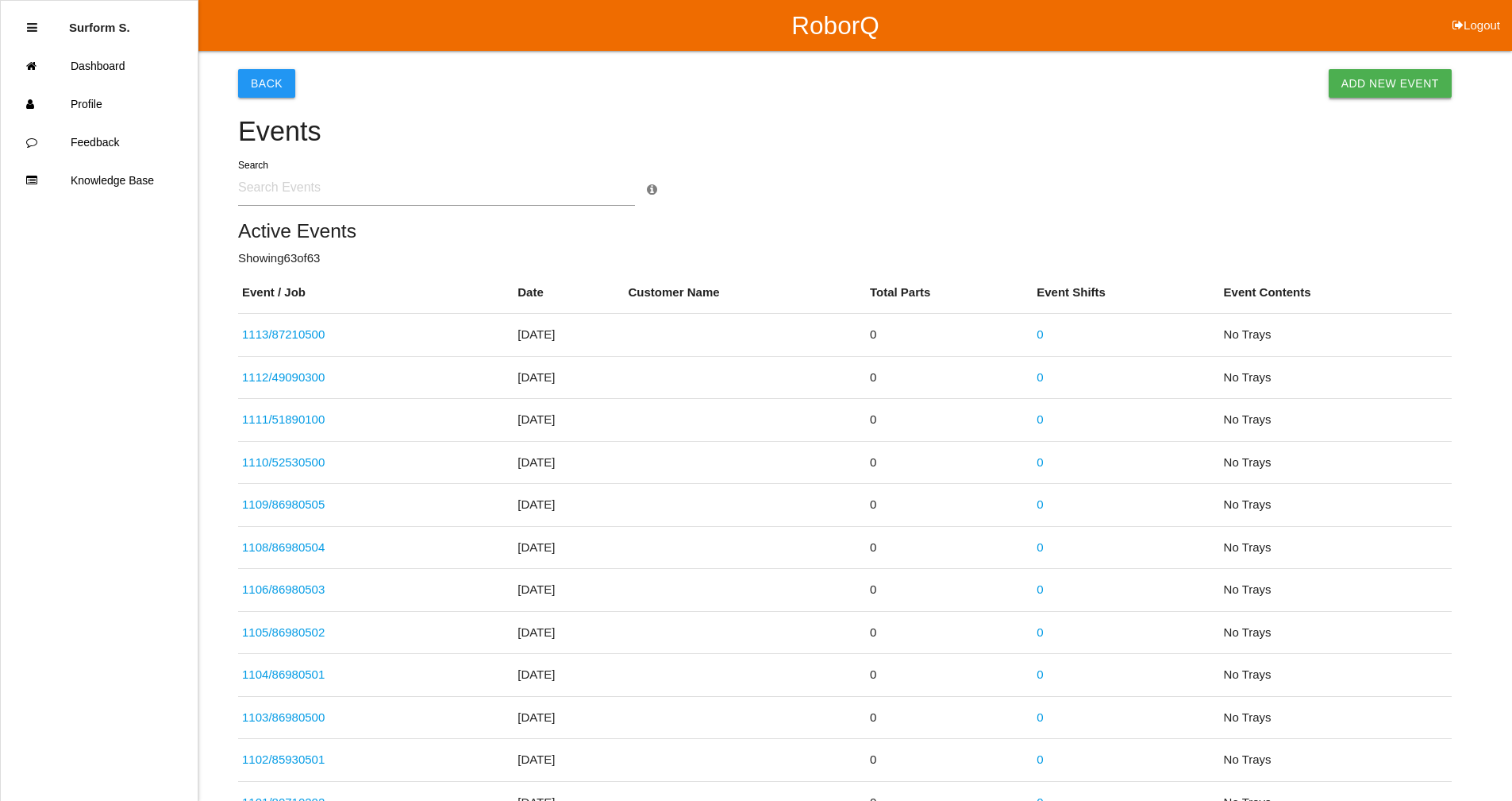
click at [1374, 85] on link "Add New Event" at bounding box center [1390, 83] width 123 height 29
select select "notRequired"
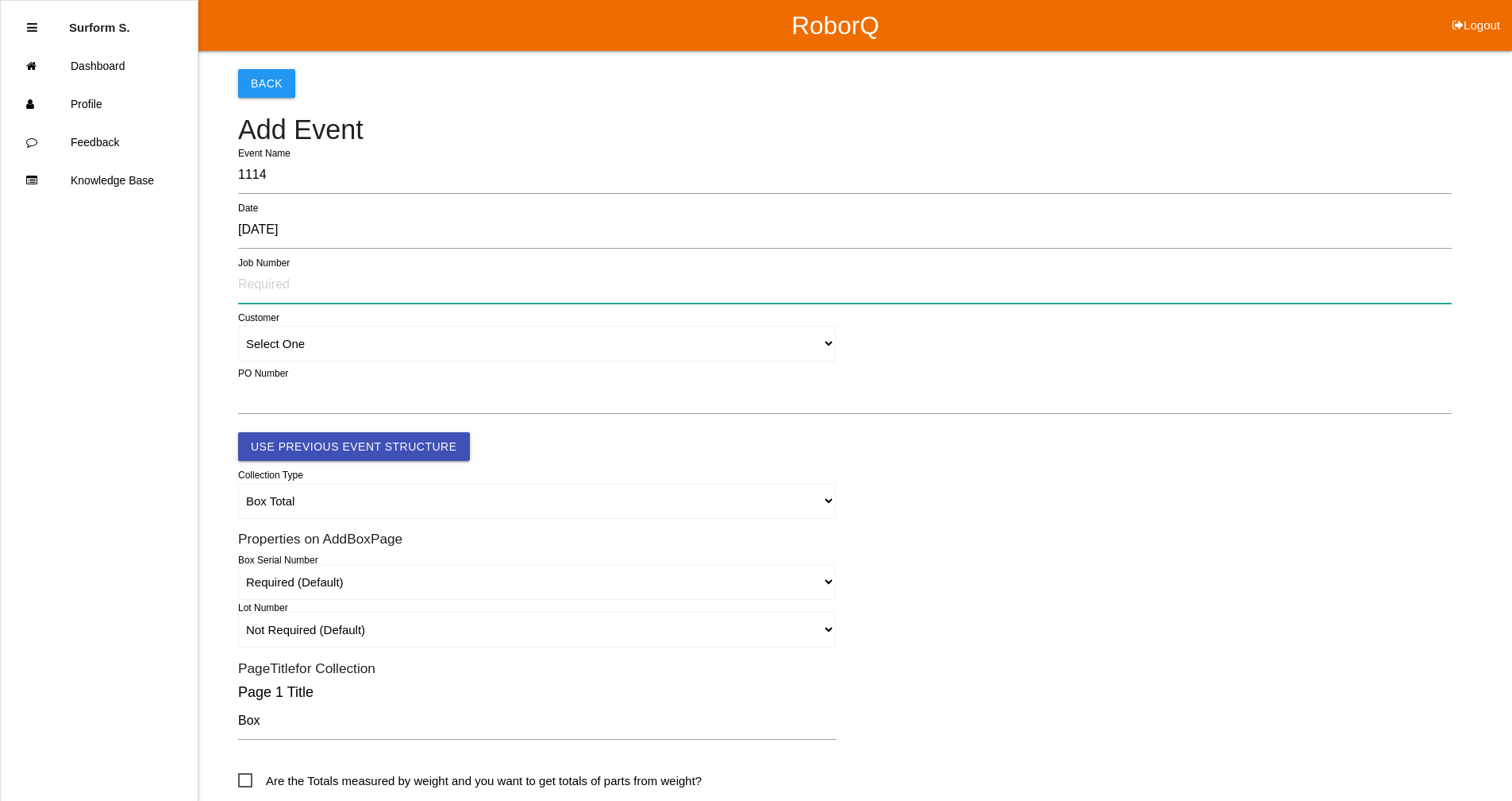
click at [338, 285] on input "text" at bounding box center [844, 284] width 1213 height 36
type input "87220500"
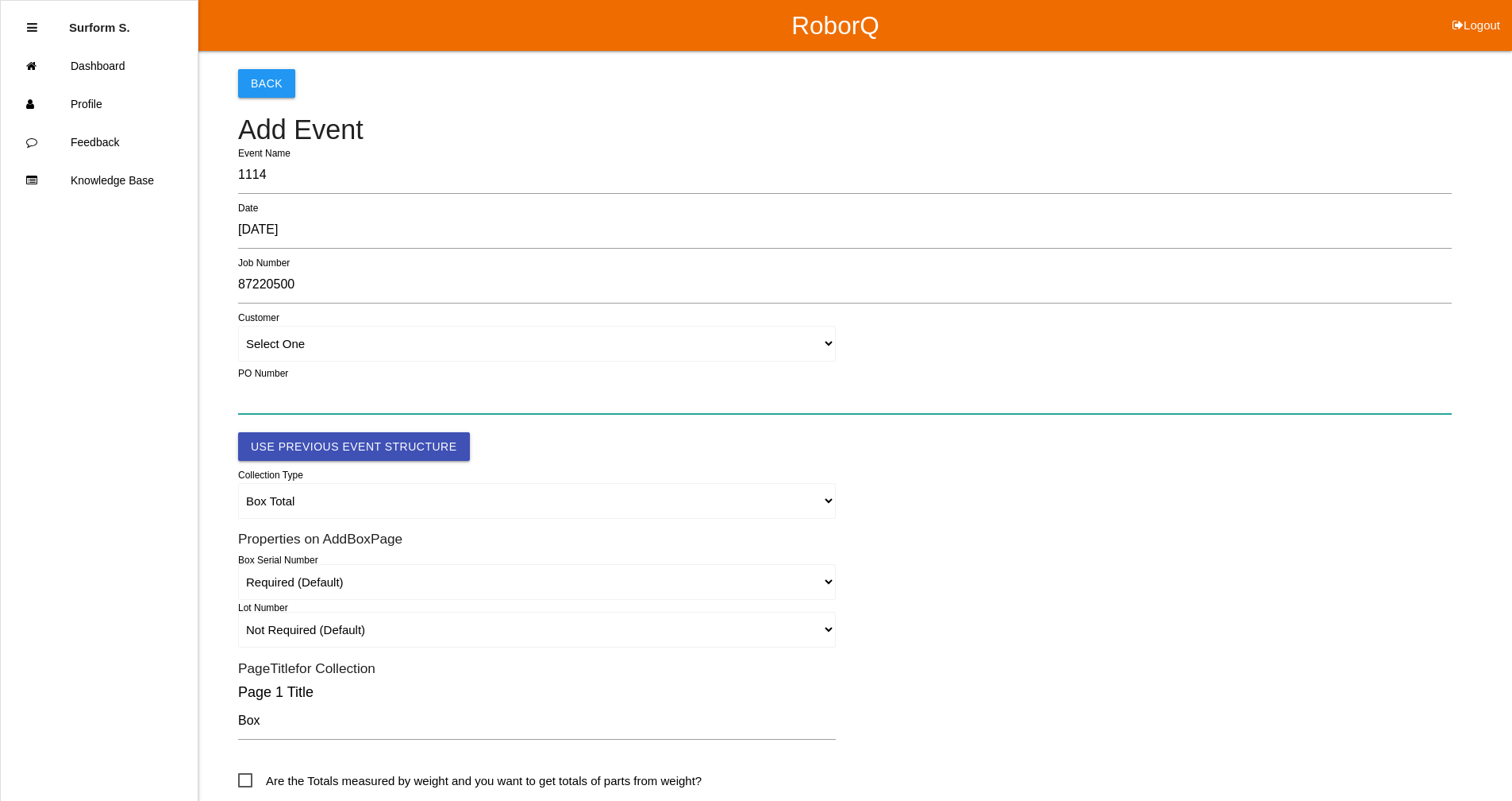
click at [314, 392] on input "text" at bounding box center [844, 395] width 1213 height 36
paste input "151031369"
type input "151031369"
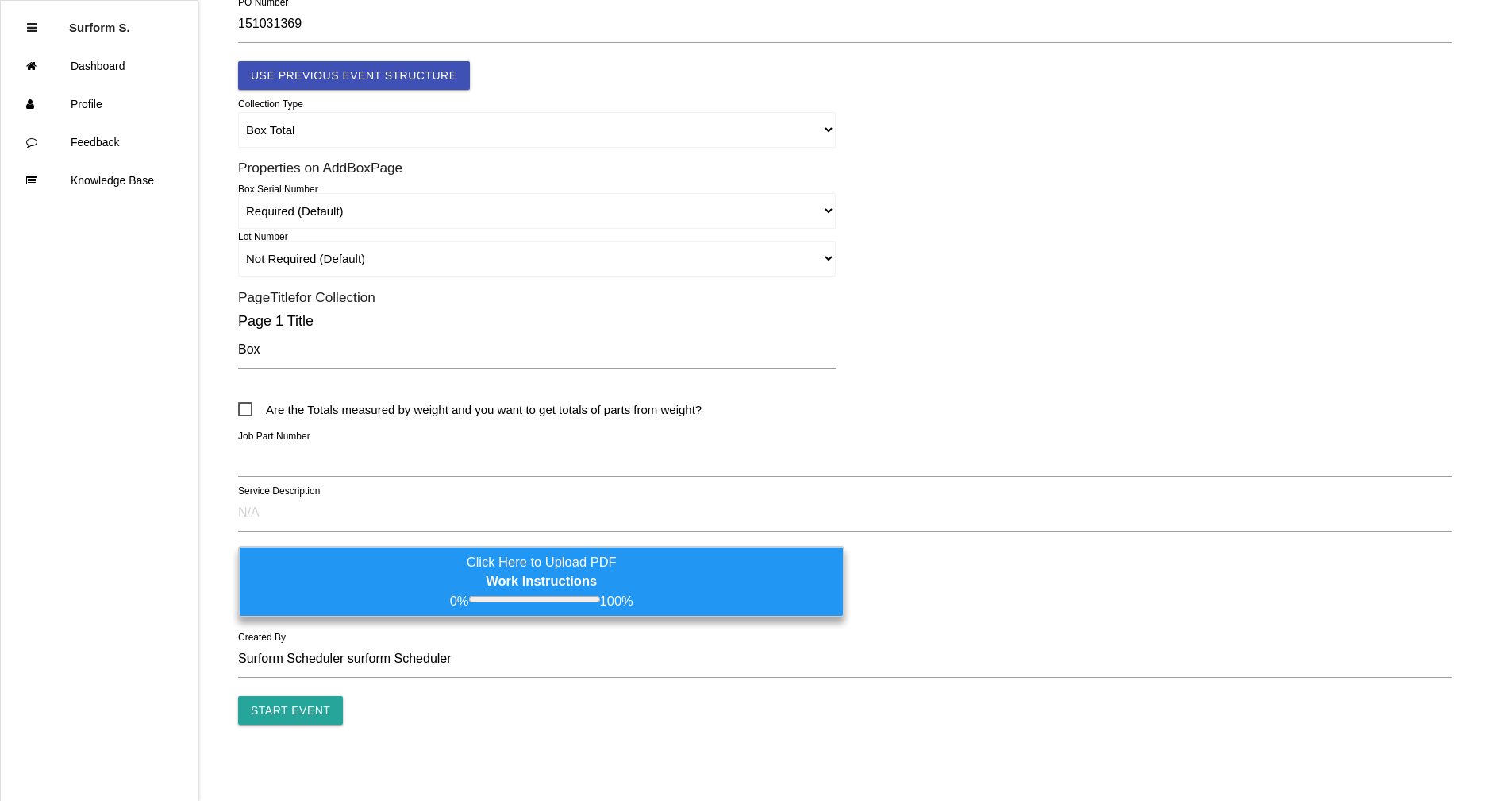
scroll to position [374, 0]
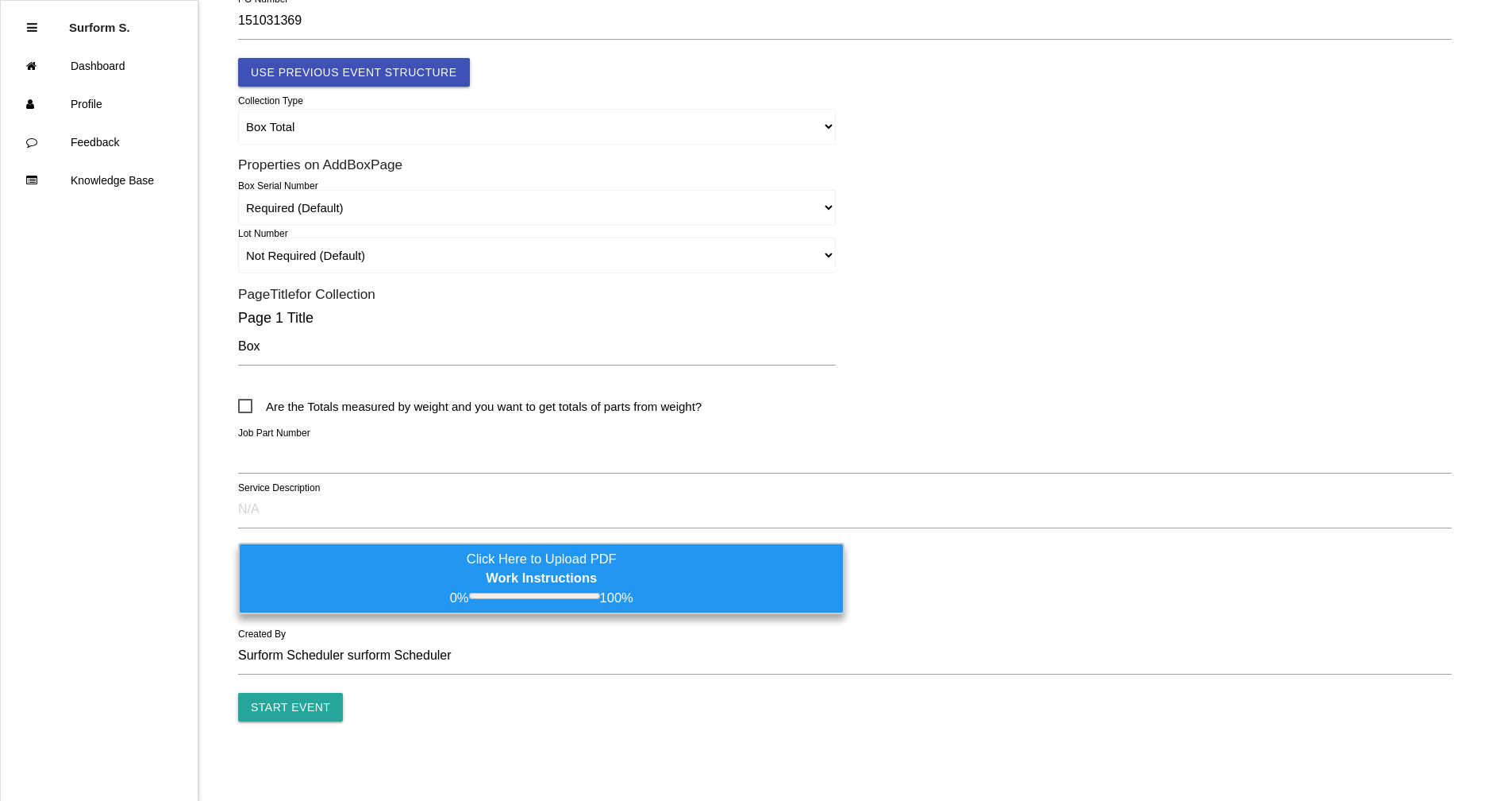
click at [367, 432] on form "1114 Event Name [DATE] Date 87220500 Job Number Select One Customer 151031369 P…" at bounding box center [844, 252] width 1213 height 938
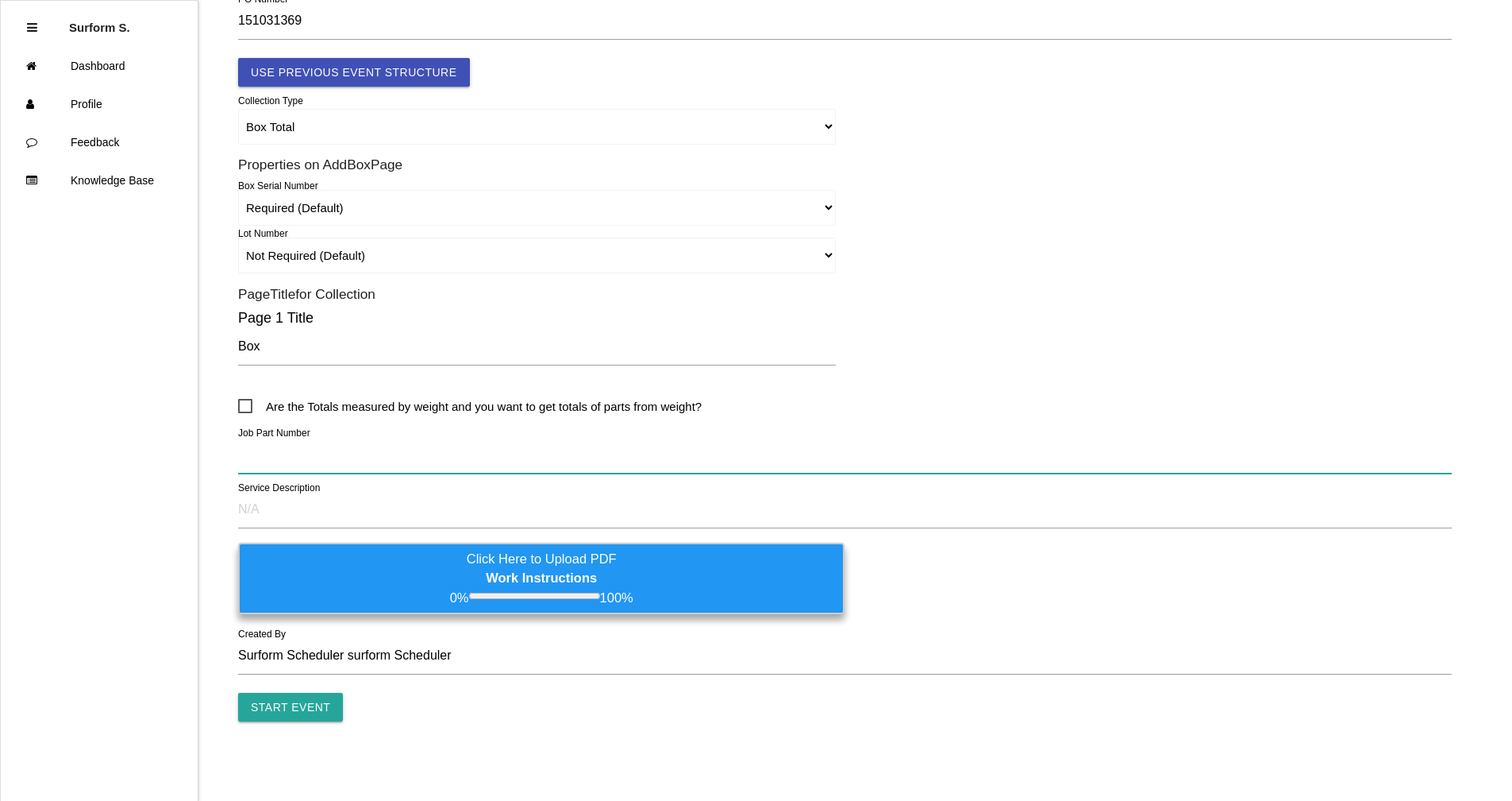
click at [362, 441] on input "text" at bounding box center [844, 454] width 1213 height 36
paste input "TA350 VF TRAYS"
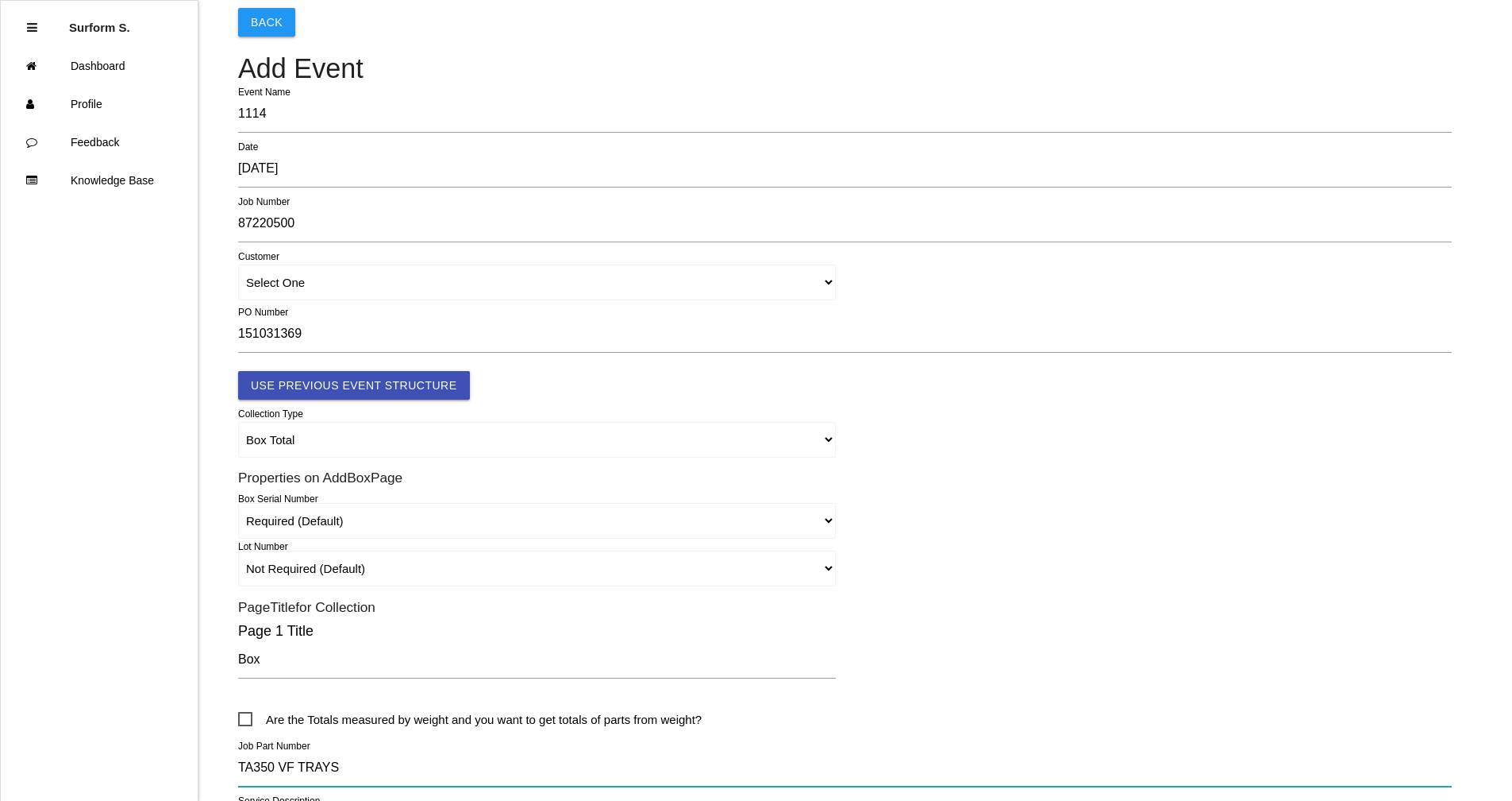
scroll to position [0, 0]
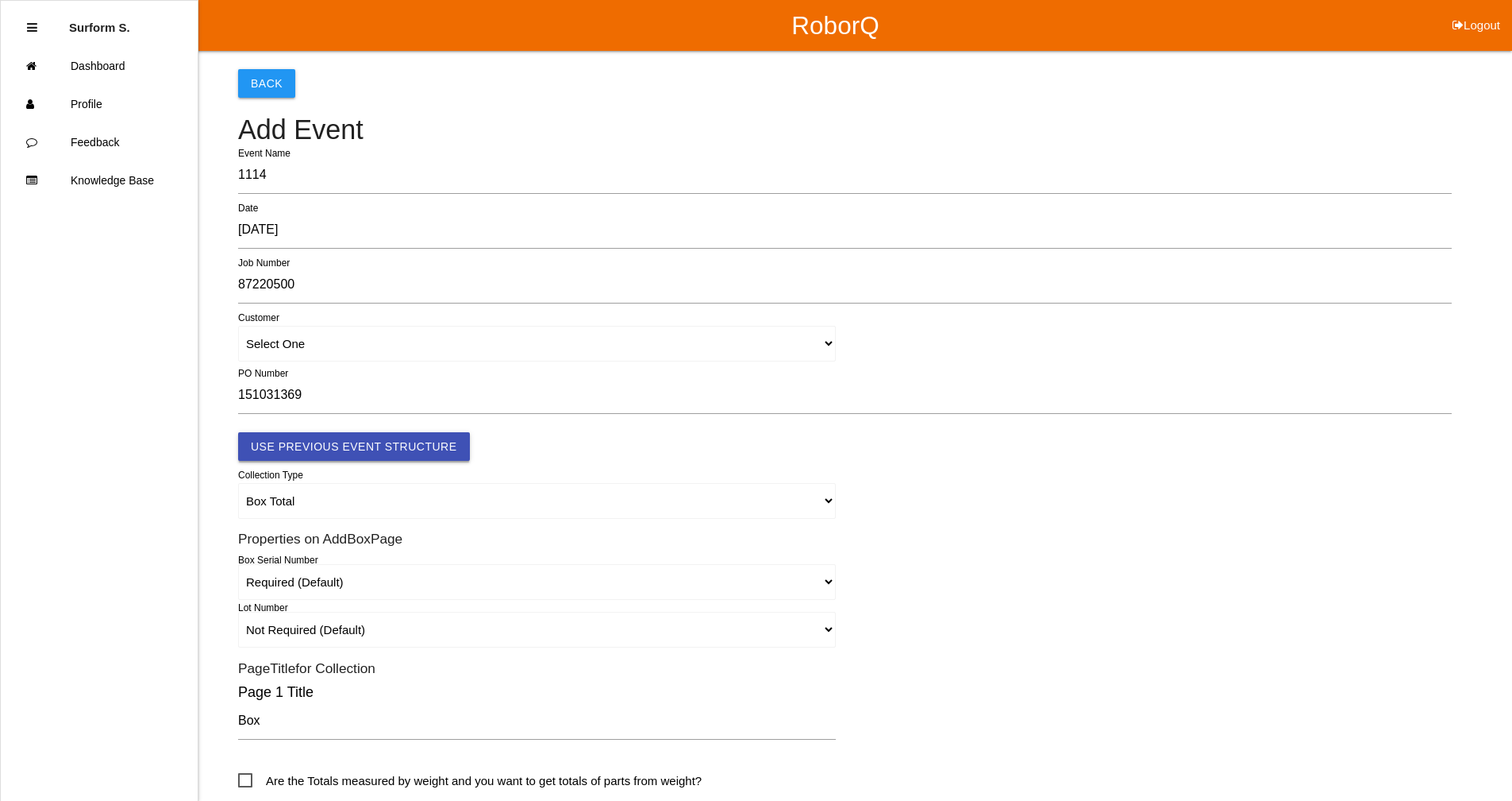
type input "TA350 VF TRAYS"
click at [348, 447] on button "Use Previous Event Structure" at bounding box center [354, 447] width 232 height 29
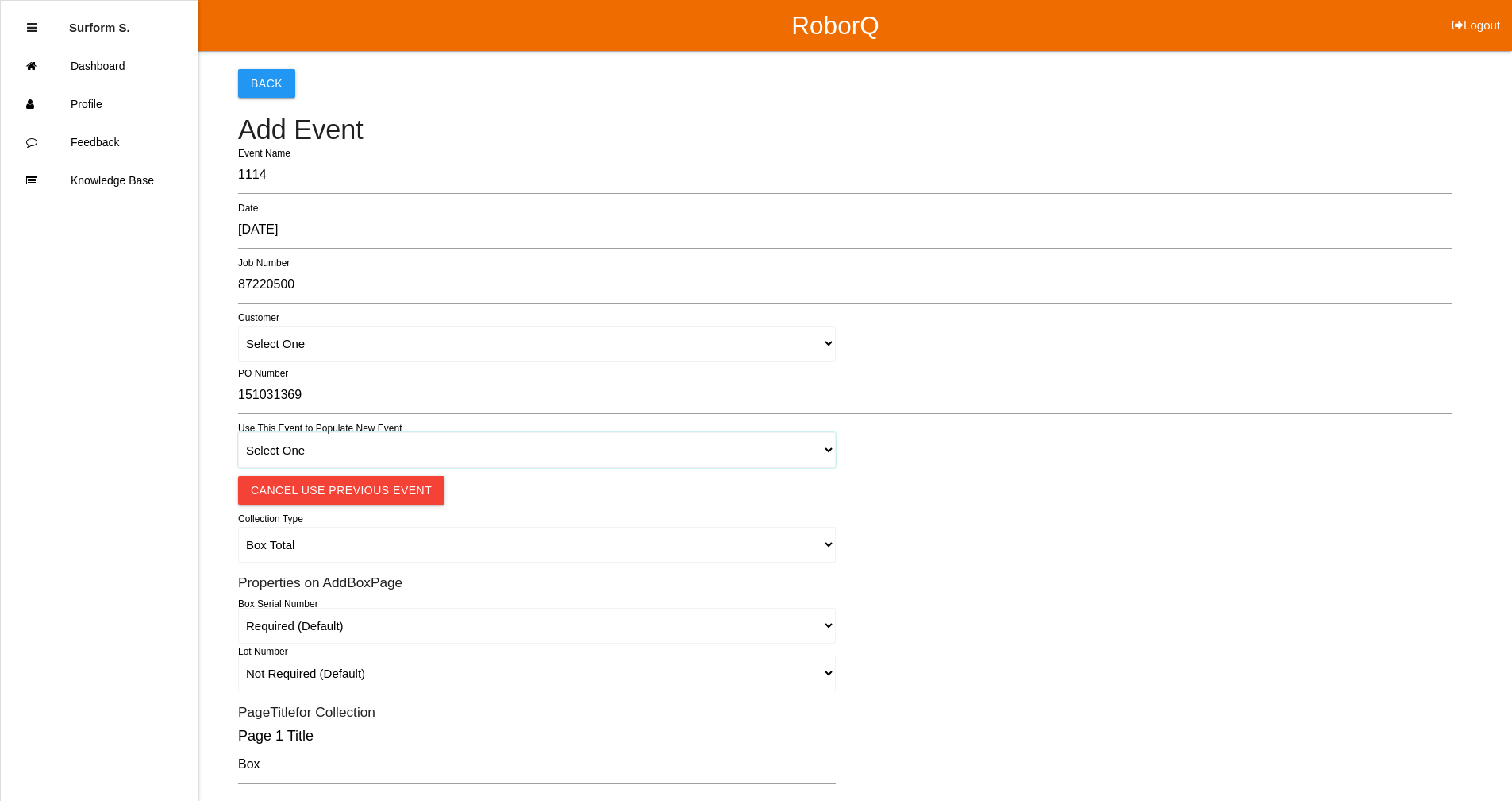
click at [347, 448] on select "Select One 1018 4 - Distinct Barcodes - Not Matching 1015 4 - Matching Barcodes…" at bounding box center [537, 450] width 598 height 35
select select "67b36e330018c9000e463086"
click at [238, 432] on select "Select One 1018 4 - Distinct Barcodes - Not Matching 1015 4 - Matching Barcodes…" at bounding box center [537, 450] width 598 height 35
select select "autoSingle"
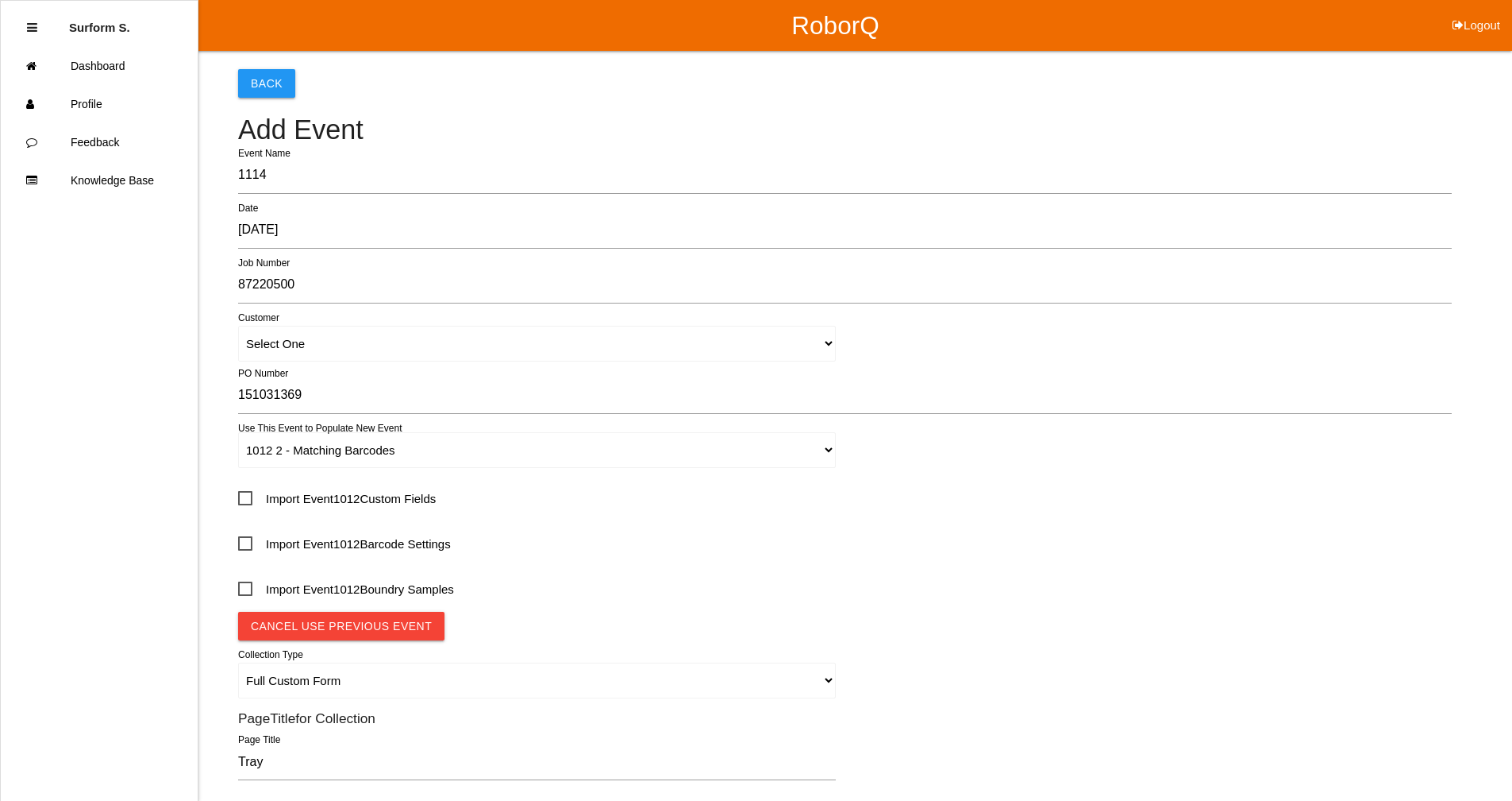
click at [371, 501] on span "Import Event 1012 Custom Fields" at bounding box center [336, 499] width 198 height 20
click at [248, 498] on input "Import Event 1012 Custom Fields" at bounding box center [243, 493] width 10 height 10
checkbox input "true"
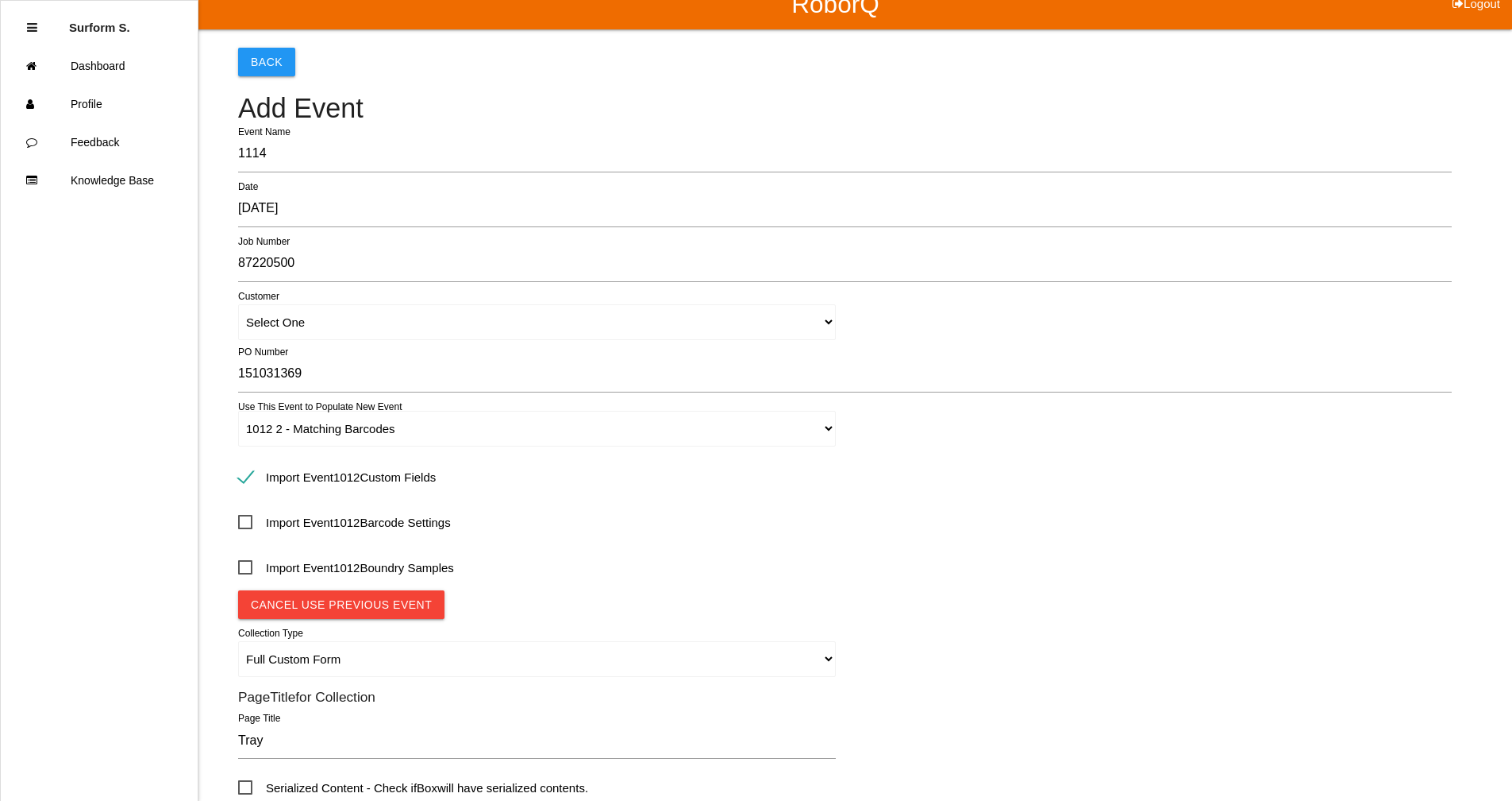
scroll to position [416, 0]
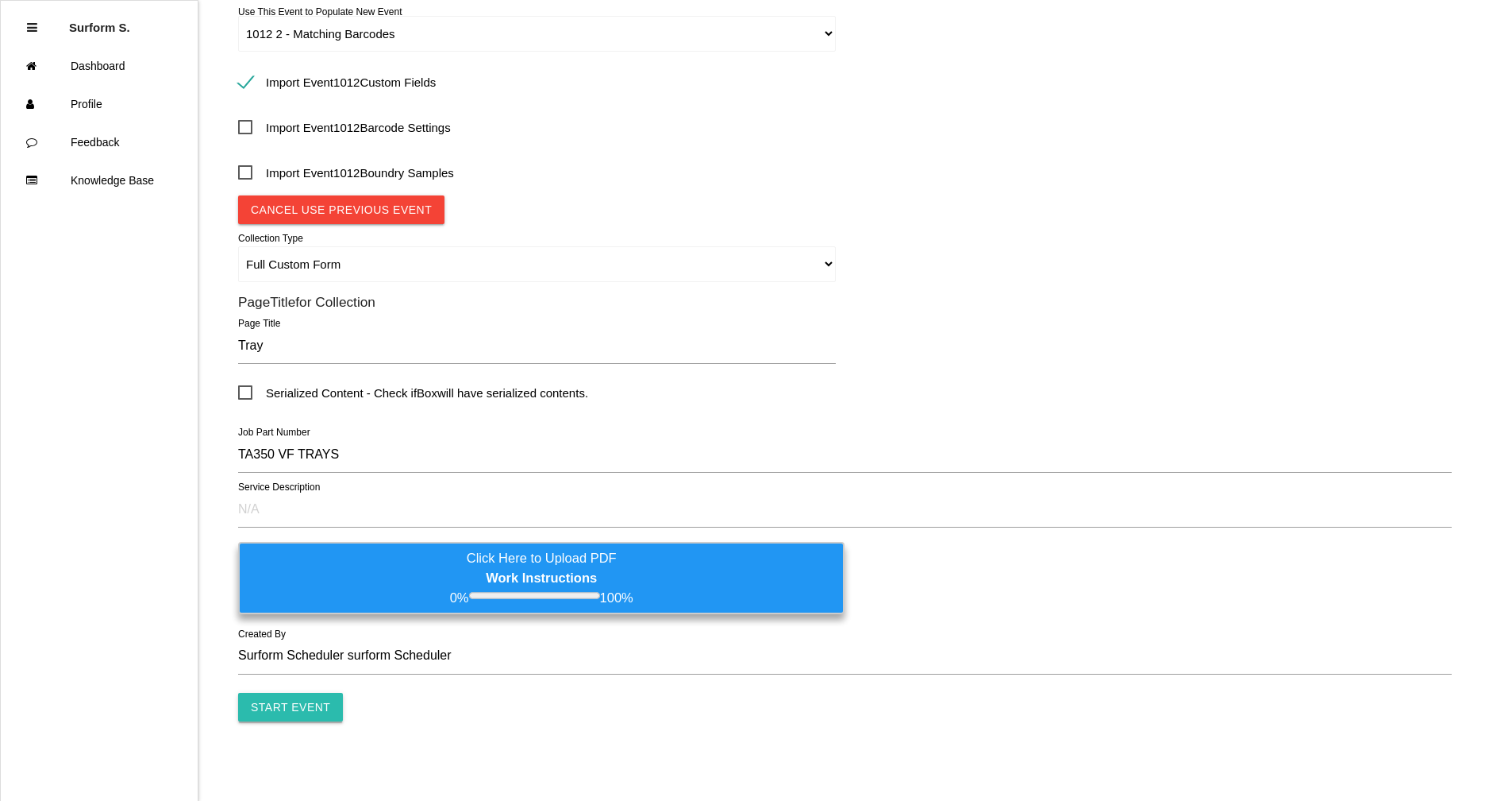
click at [272, 712] on input "Start Event" at bounding box center [290, 707] width 105 height 29
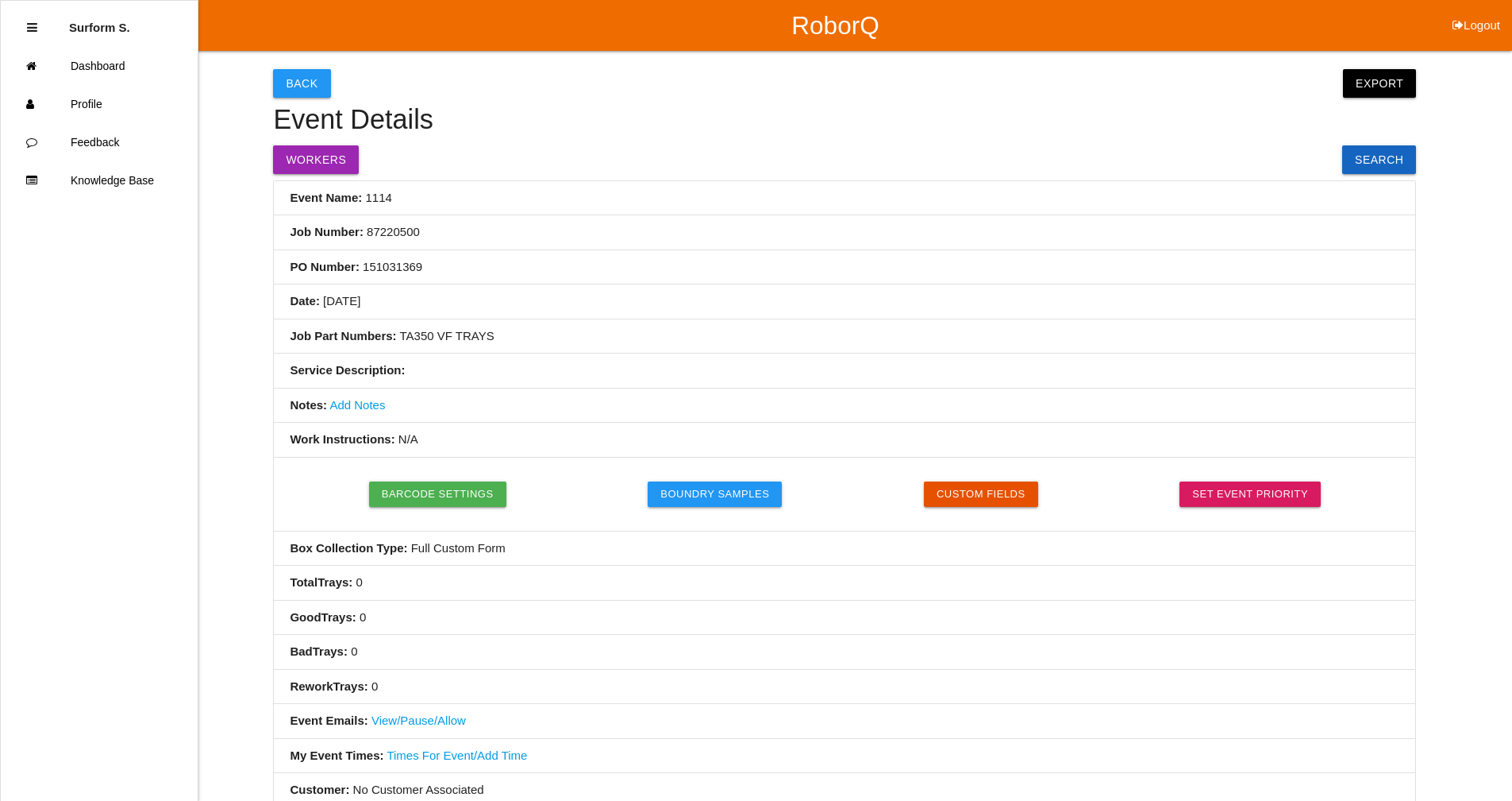
click at [361, 404] on link "Add Notes" at bounding box center [357, 405] width 56 height 13
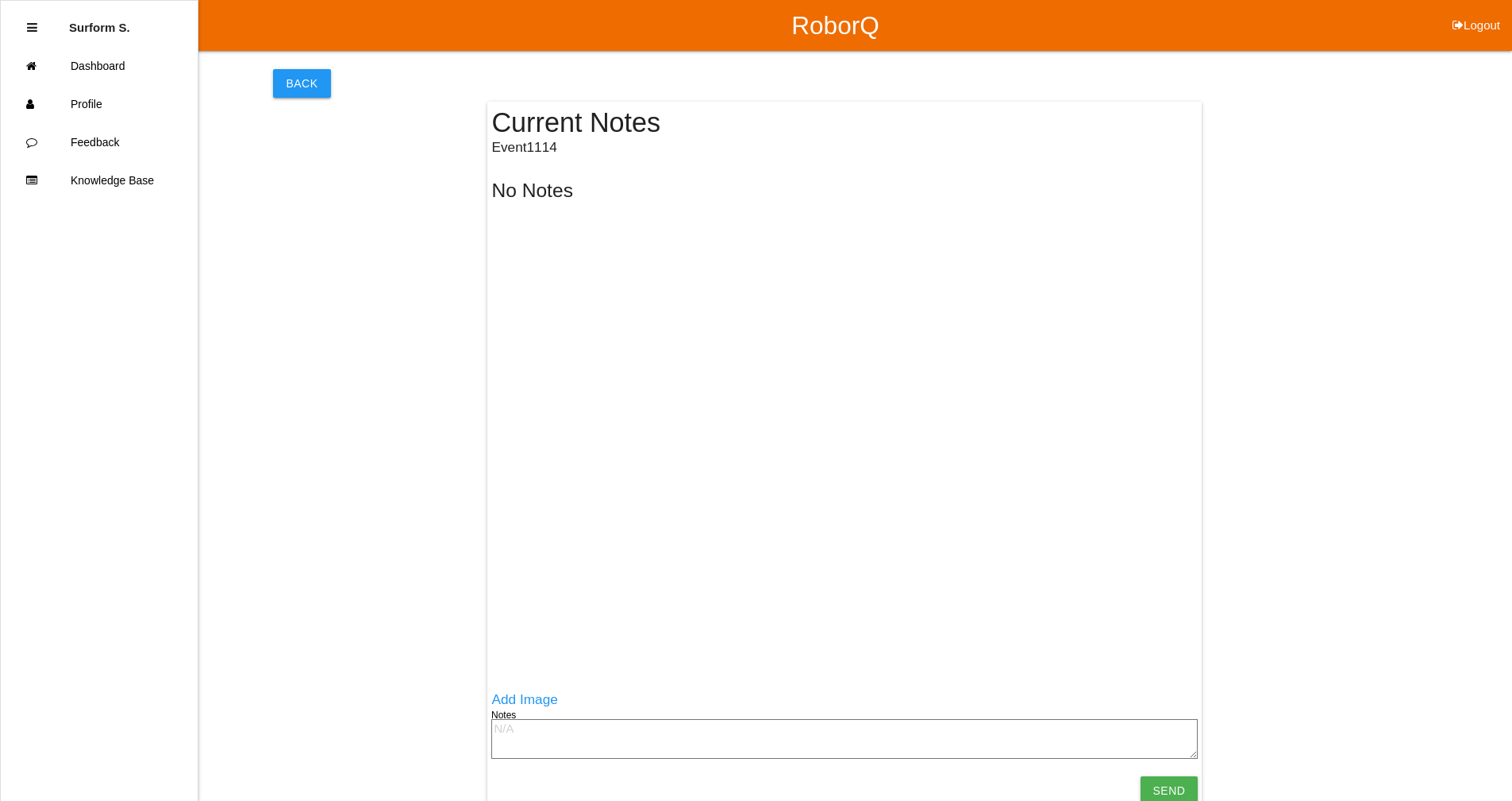
click at [536, 730] on textarea at bounding box center [844, 738] width 706 height 40
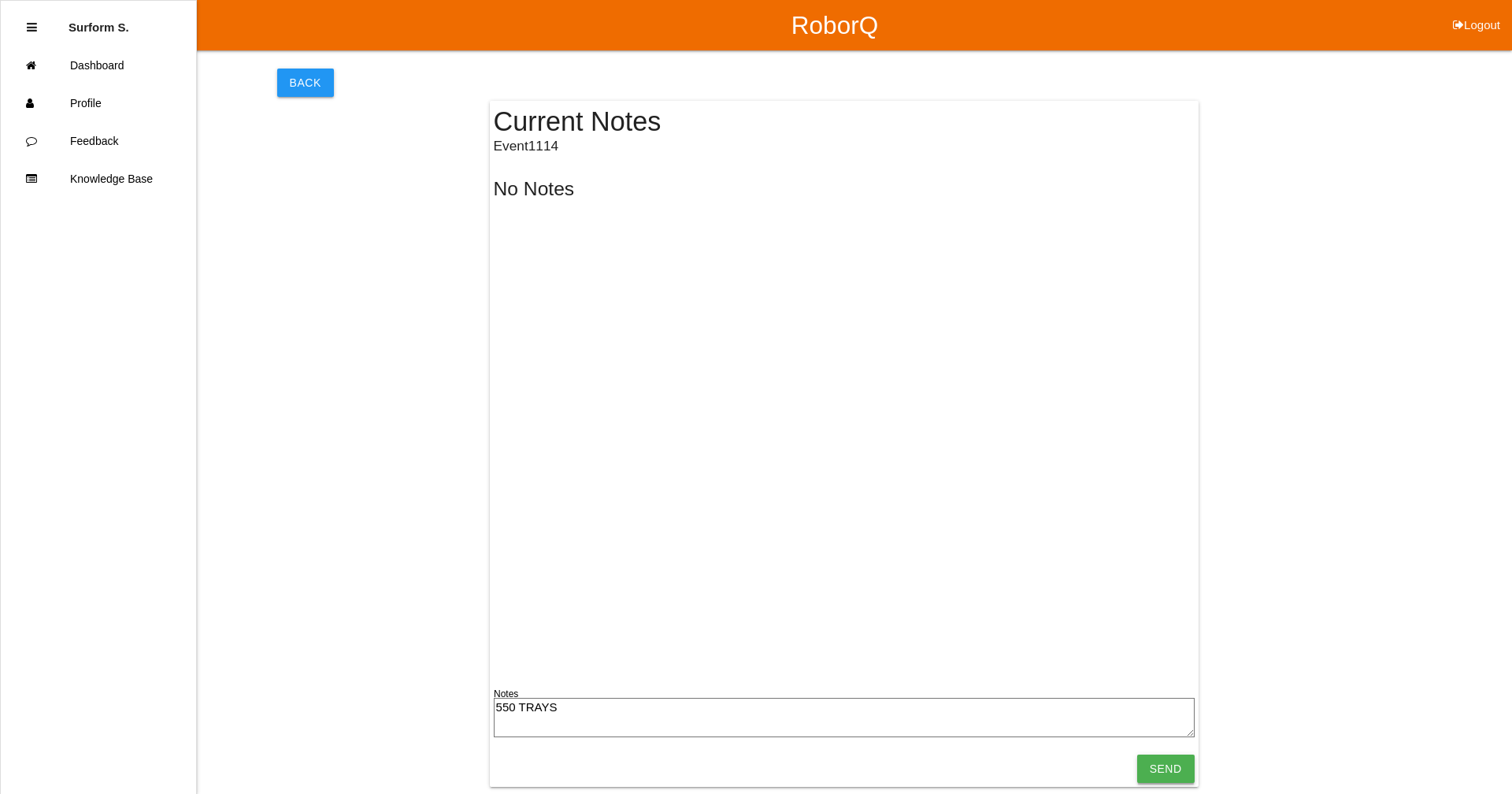
type textarea "550 TRAYS"
click at [1172, 760] on input "Send" at bounding box center [1166, 768] width 58 height 28
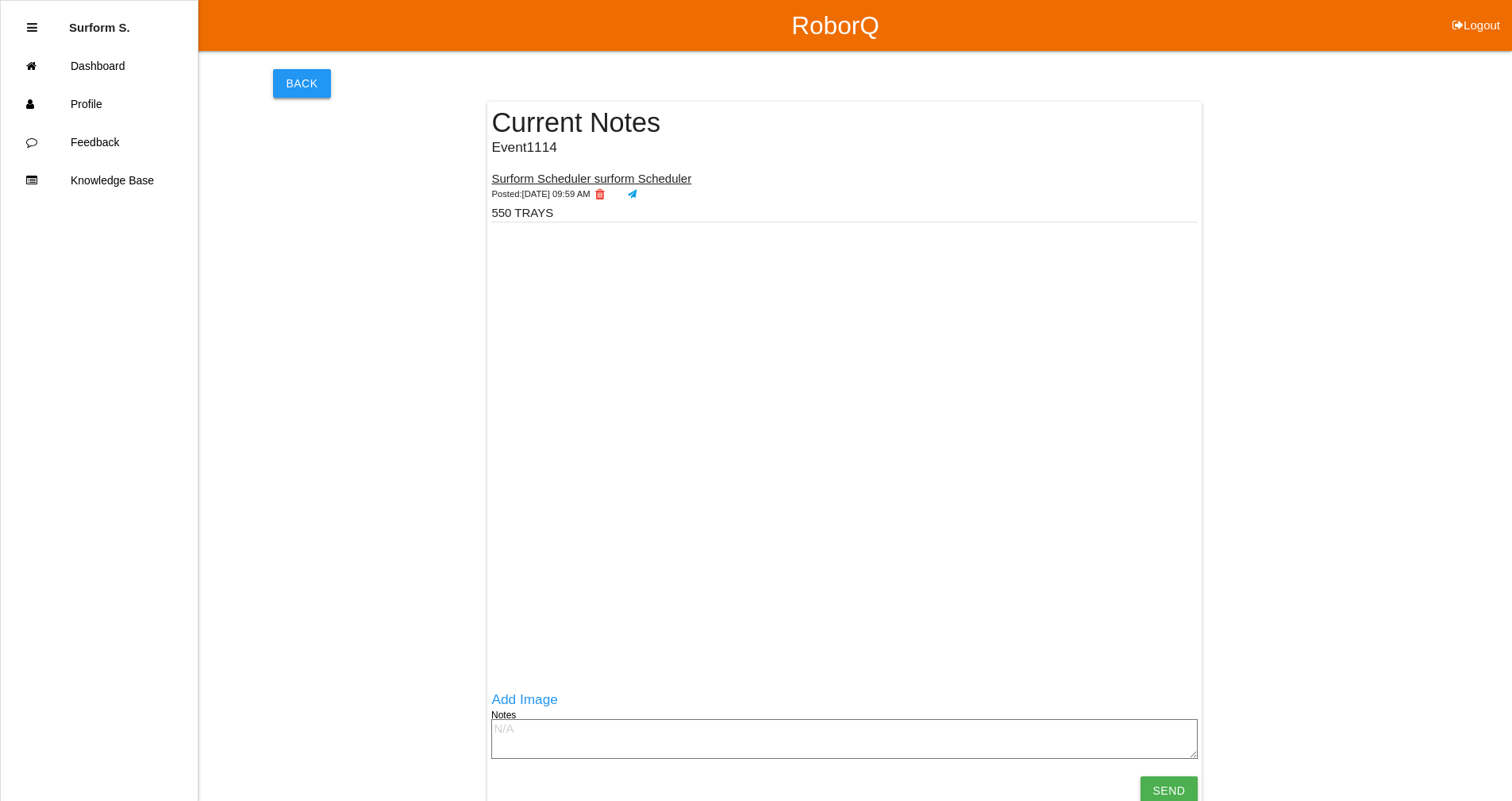
click at [296, 76] on button "Back" at bounding box center [302, 83] width 57 height 29
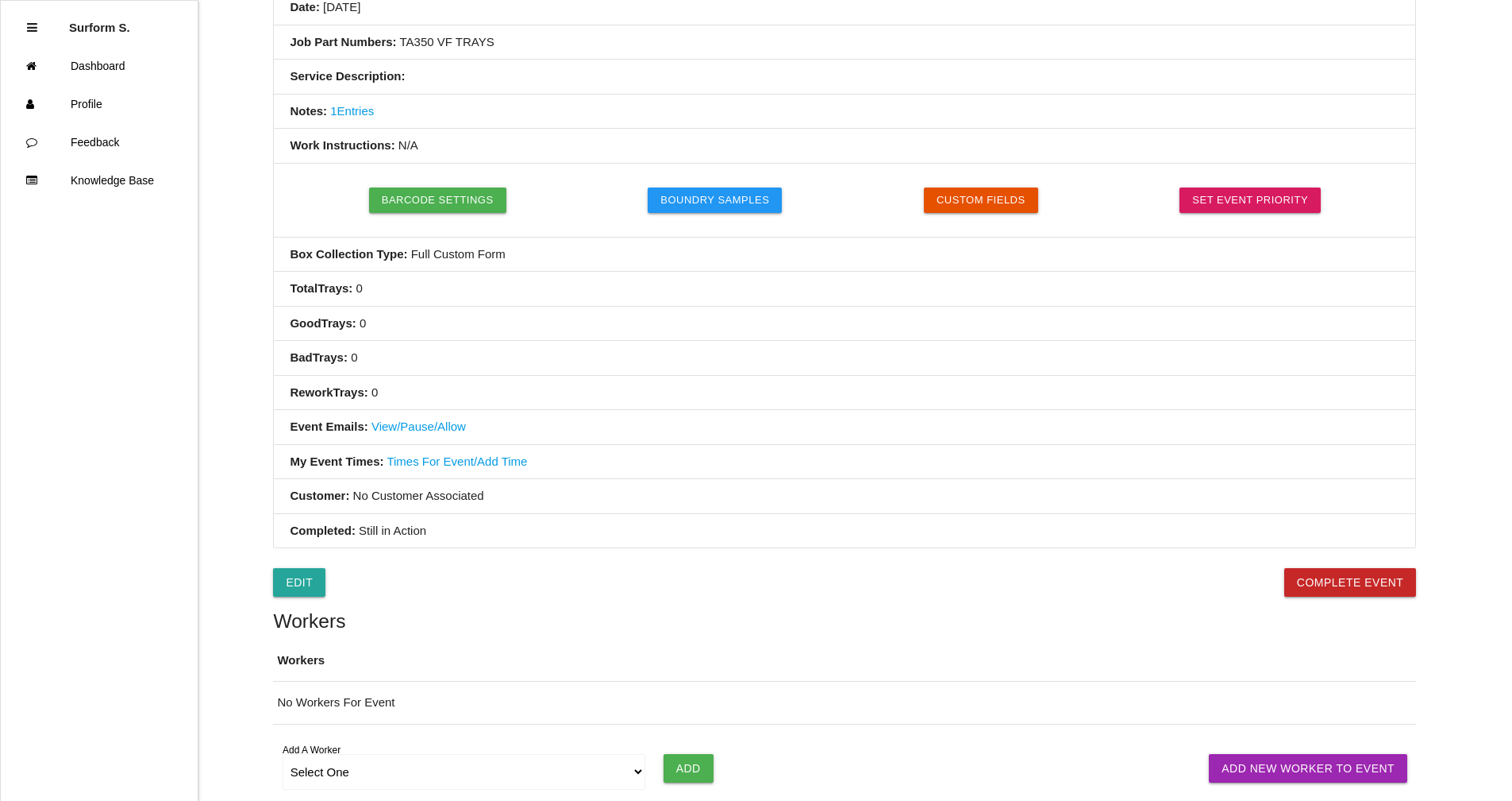
scroll to position [426, 0]
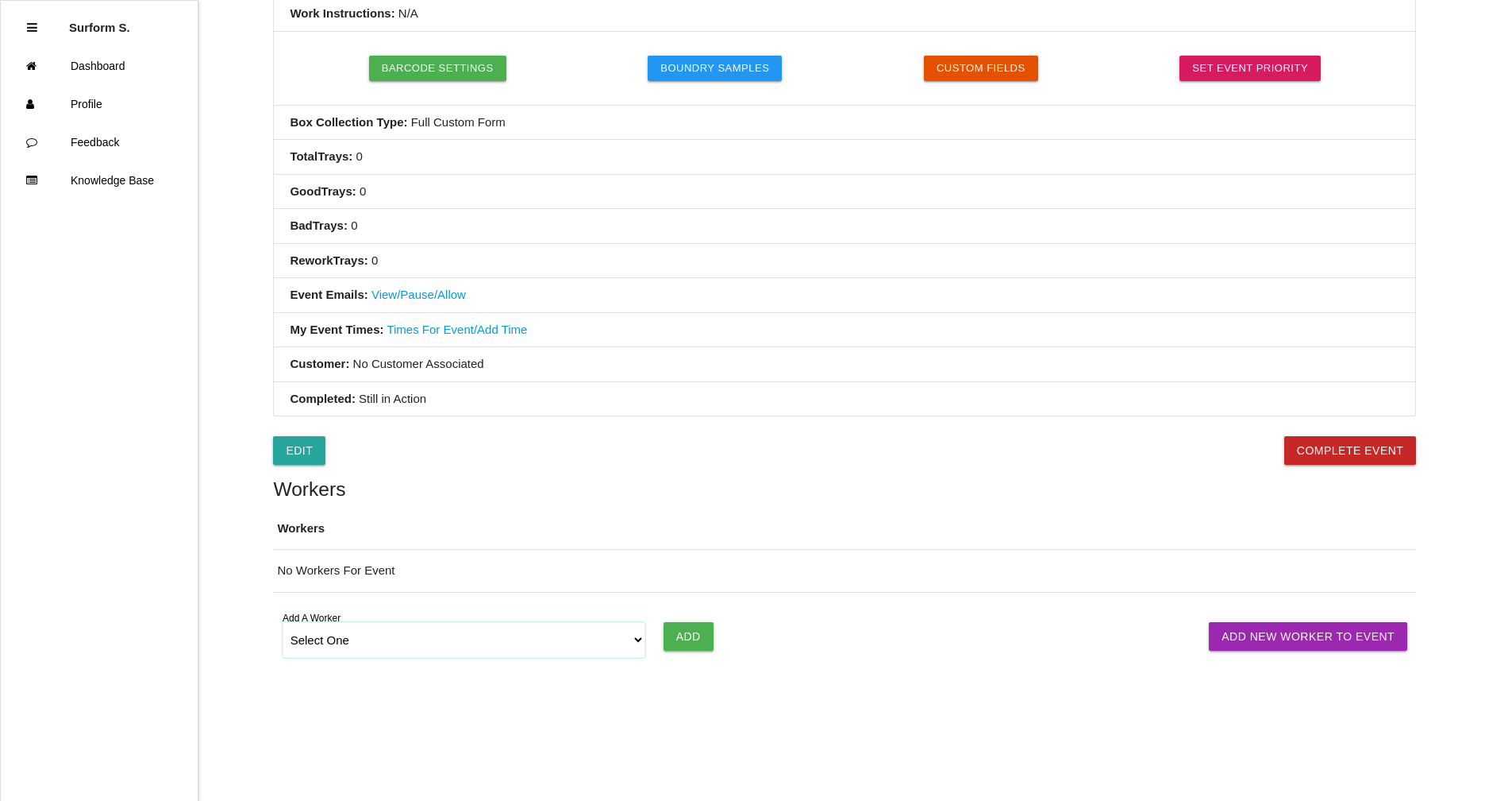
click at [315, 645] on select "Select One [PERSON_NAME] SF LAMCO SF ATM1 SF ATM2 SF MAAC" at bounding box center [464, 639] width 363 height 35
select select "678133d4ea4d1b000ec5d6e8"
click at [283, 622] on select "Select One [PERSON_NAME] SF LAMCO SF ATM1 SF ATM2 SF MAAC" at bounding box center [464, 639] width 363 height 35
click at [691, 633] on input "Add" at bounding box center [688, 636] width 50 height 29
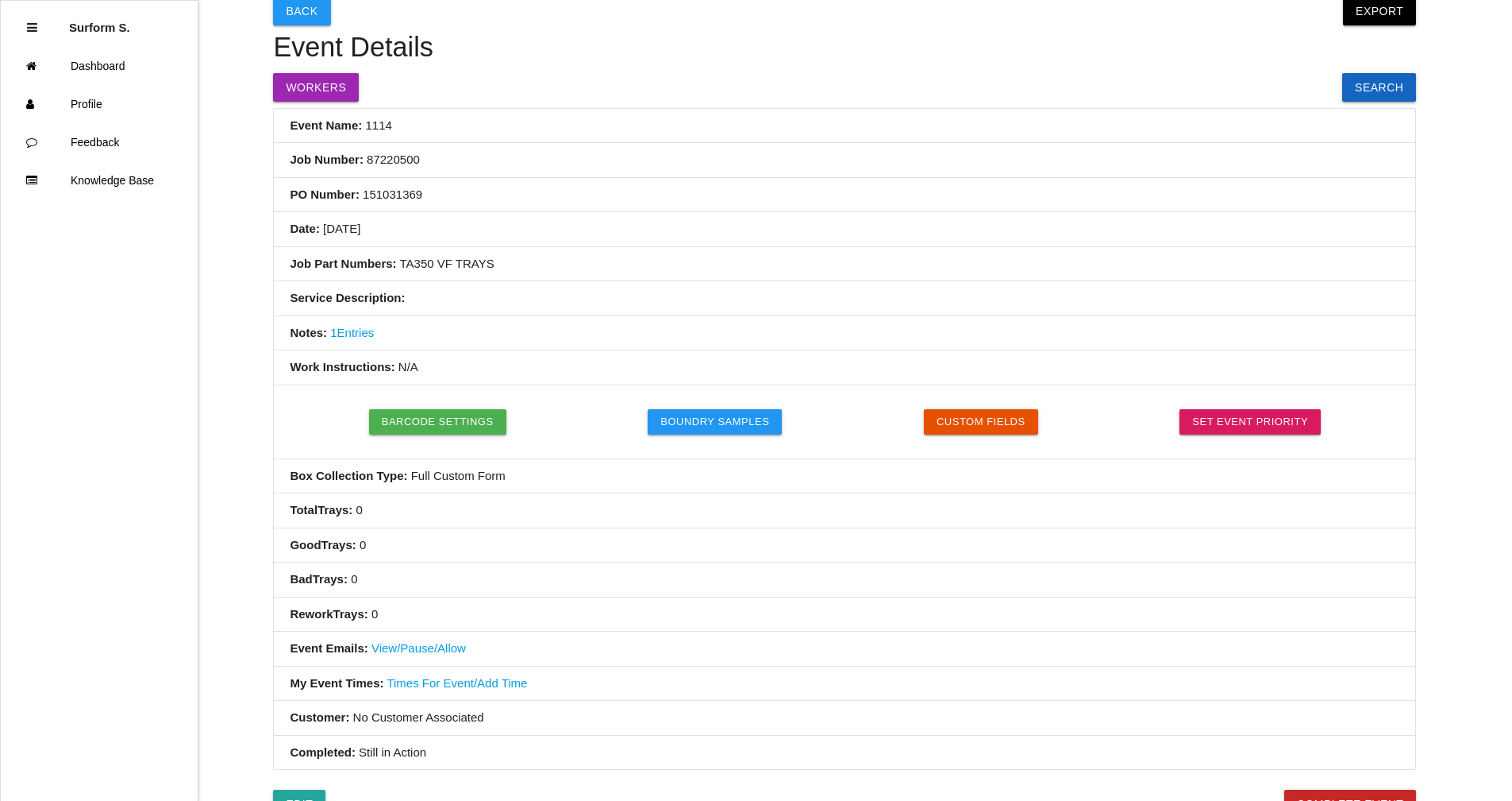
scroll to position [0, 0]
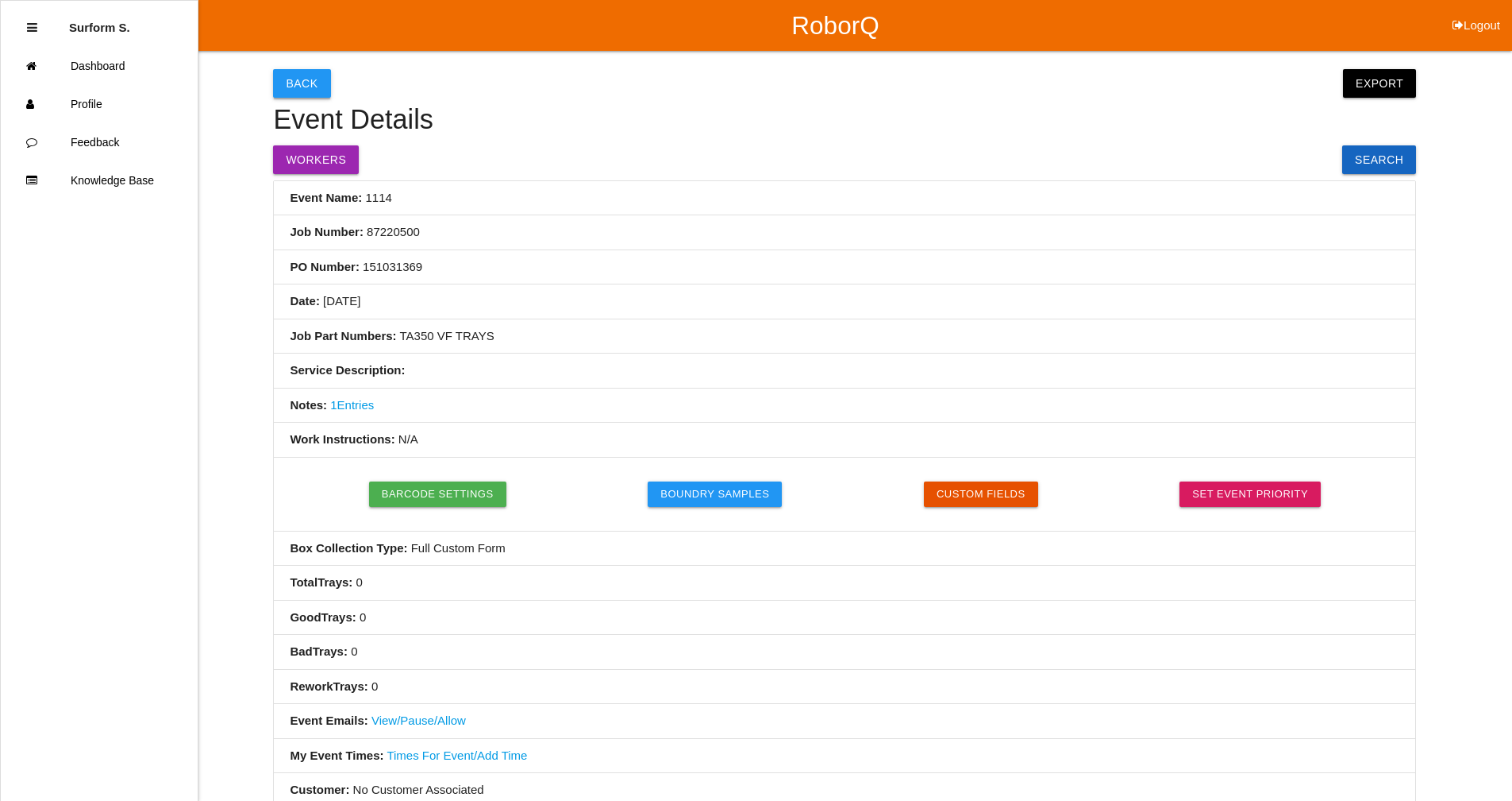
click at [301, 81] on button "Back" at bounding box center [302, 83] width 57 height 29
select select "notRequired"
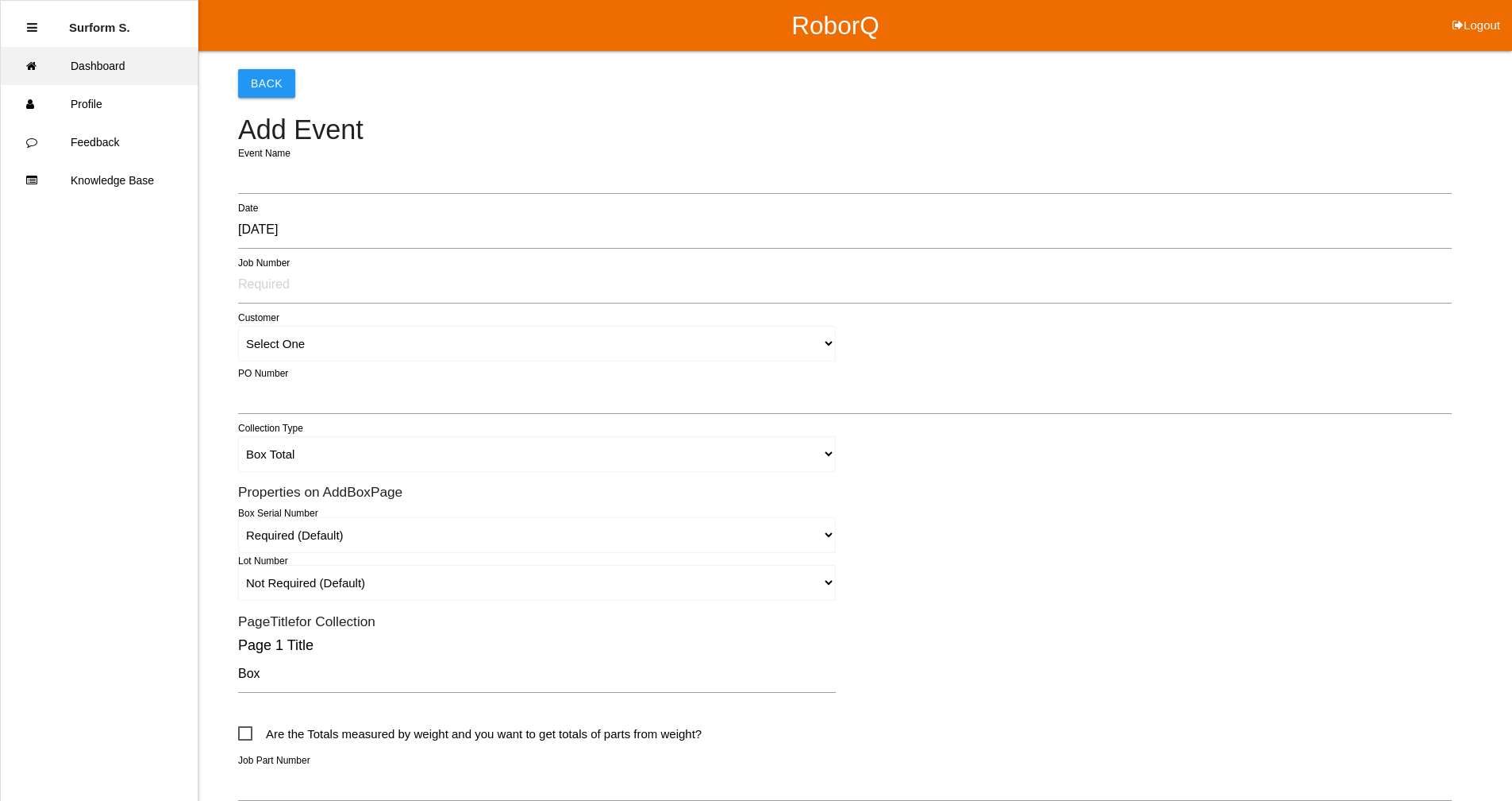
scroll to position [327, 0]
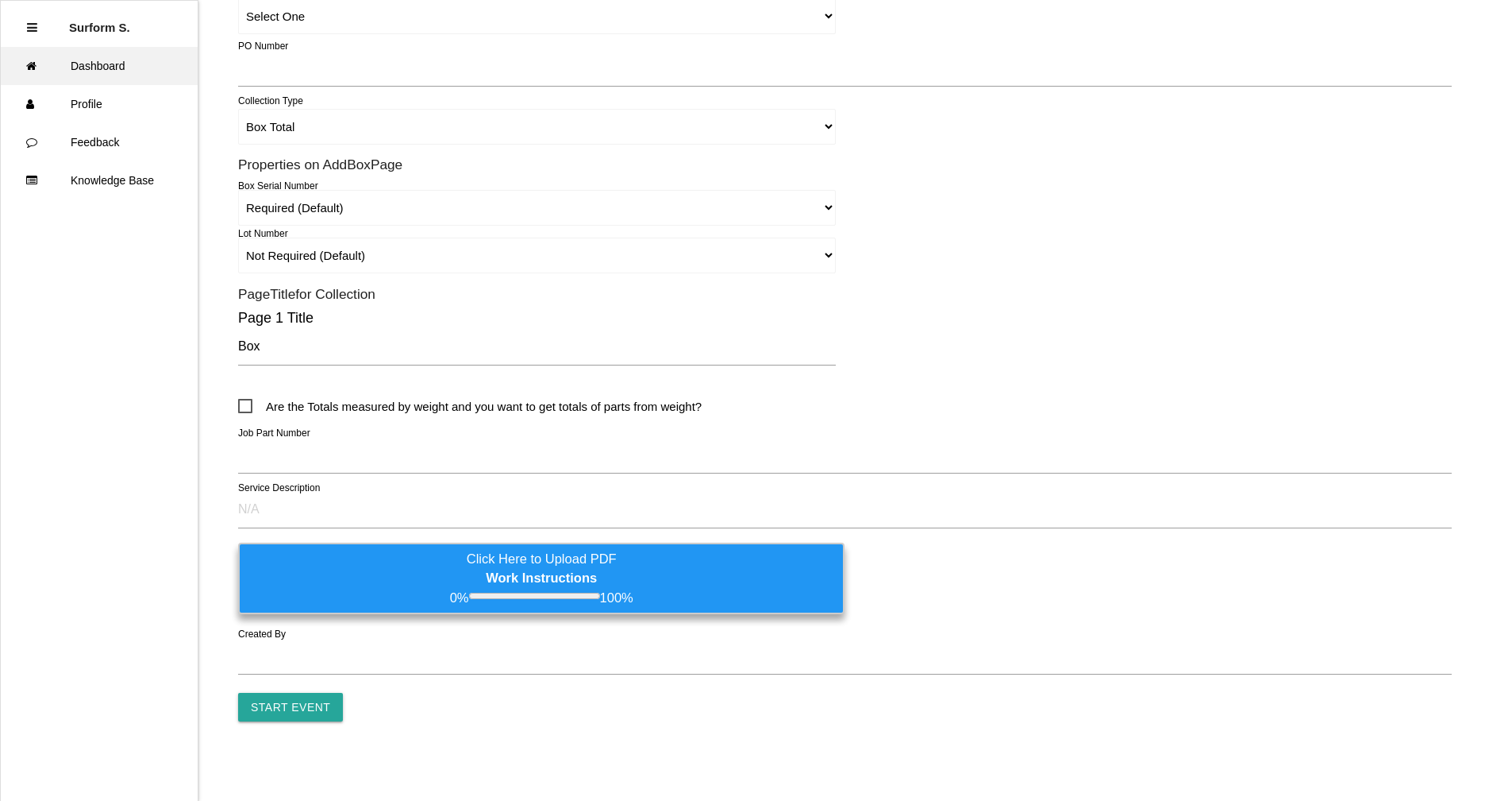
type input "1115"
type input "Surform Scheduler surform Scheduler"
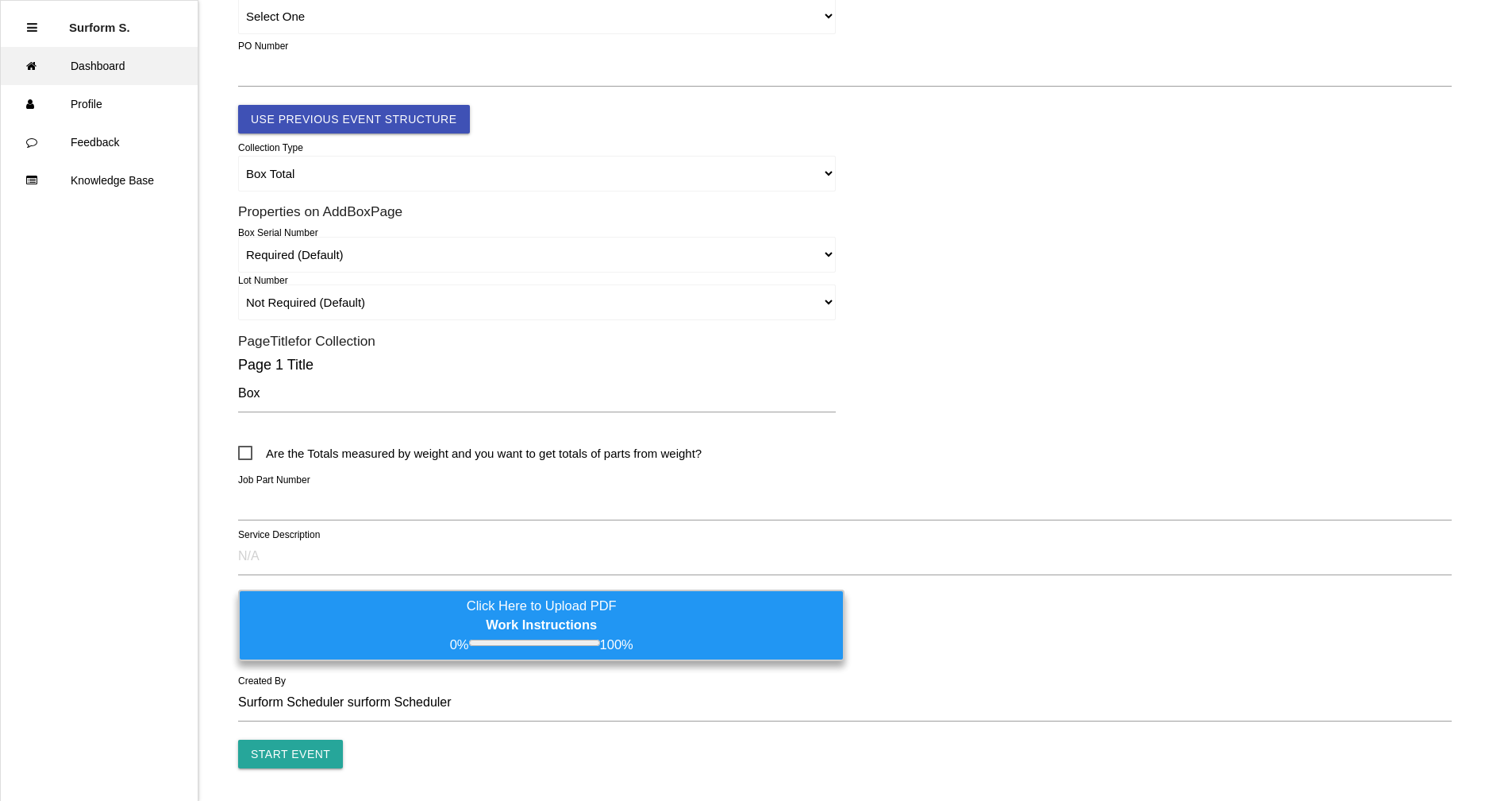
click at [114, 66] on link "Dashboard" at bounding box center [99, 66] width 197 height 38
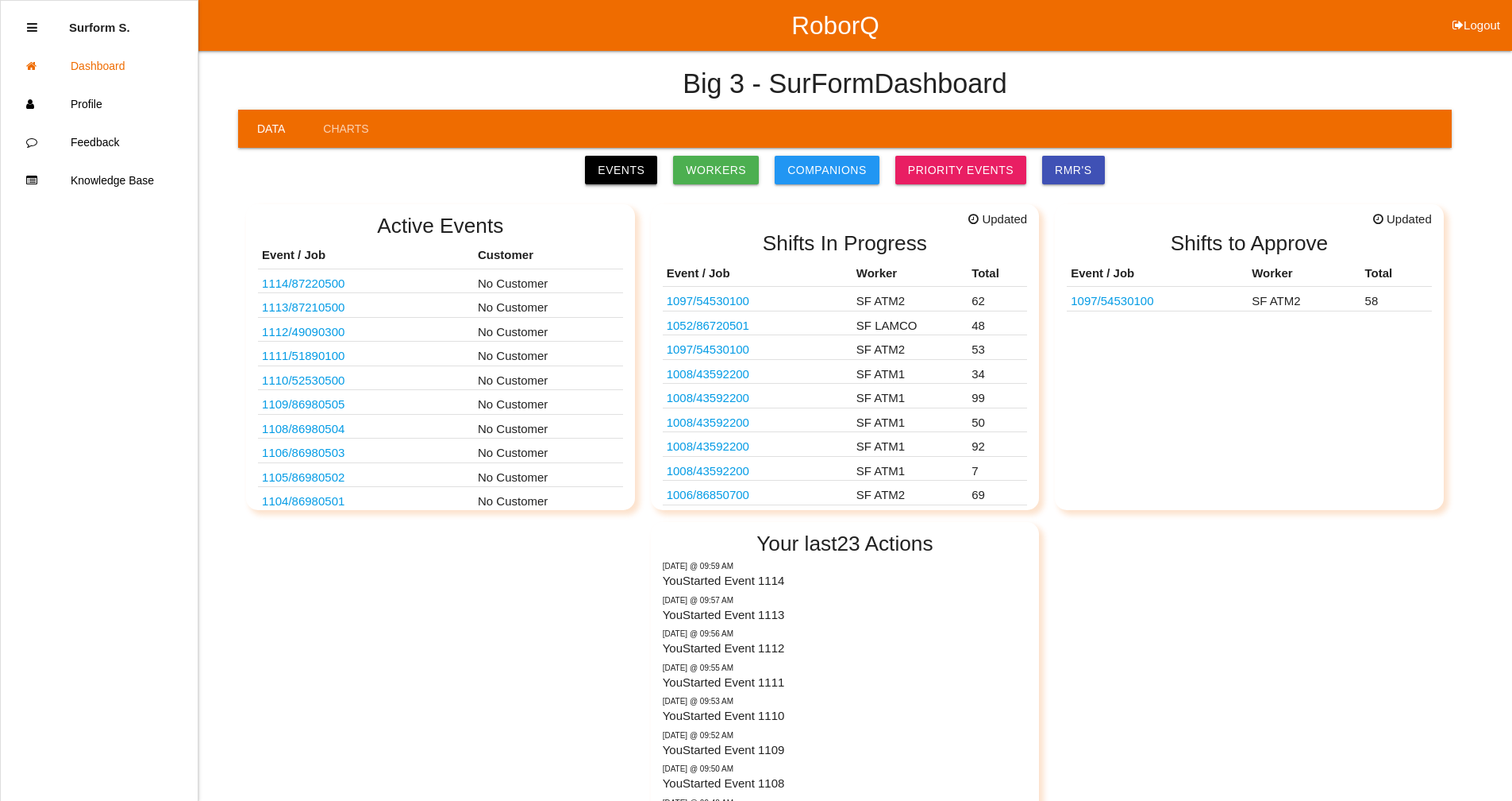
click at [633, 156] on link "Events" at bounding box center [621, 170] width 72 height 29
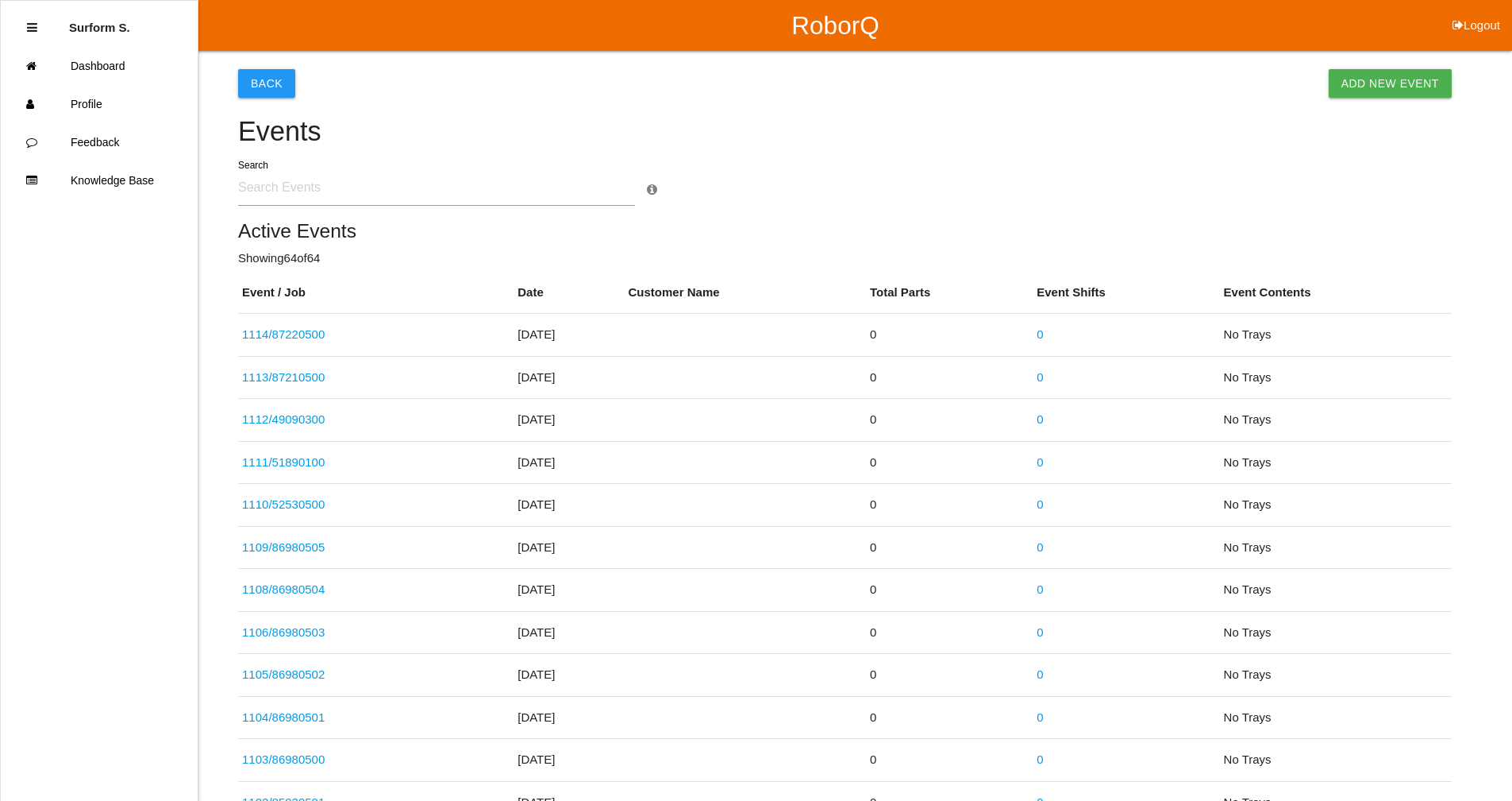
click at [397, 183] on input "text" at bounding box center [436, 187] width 397 height 36
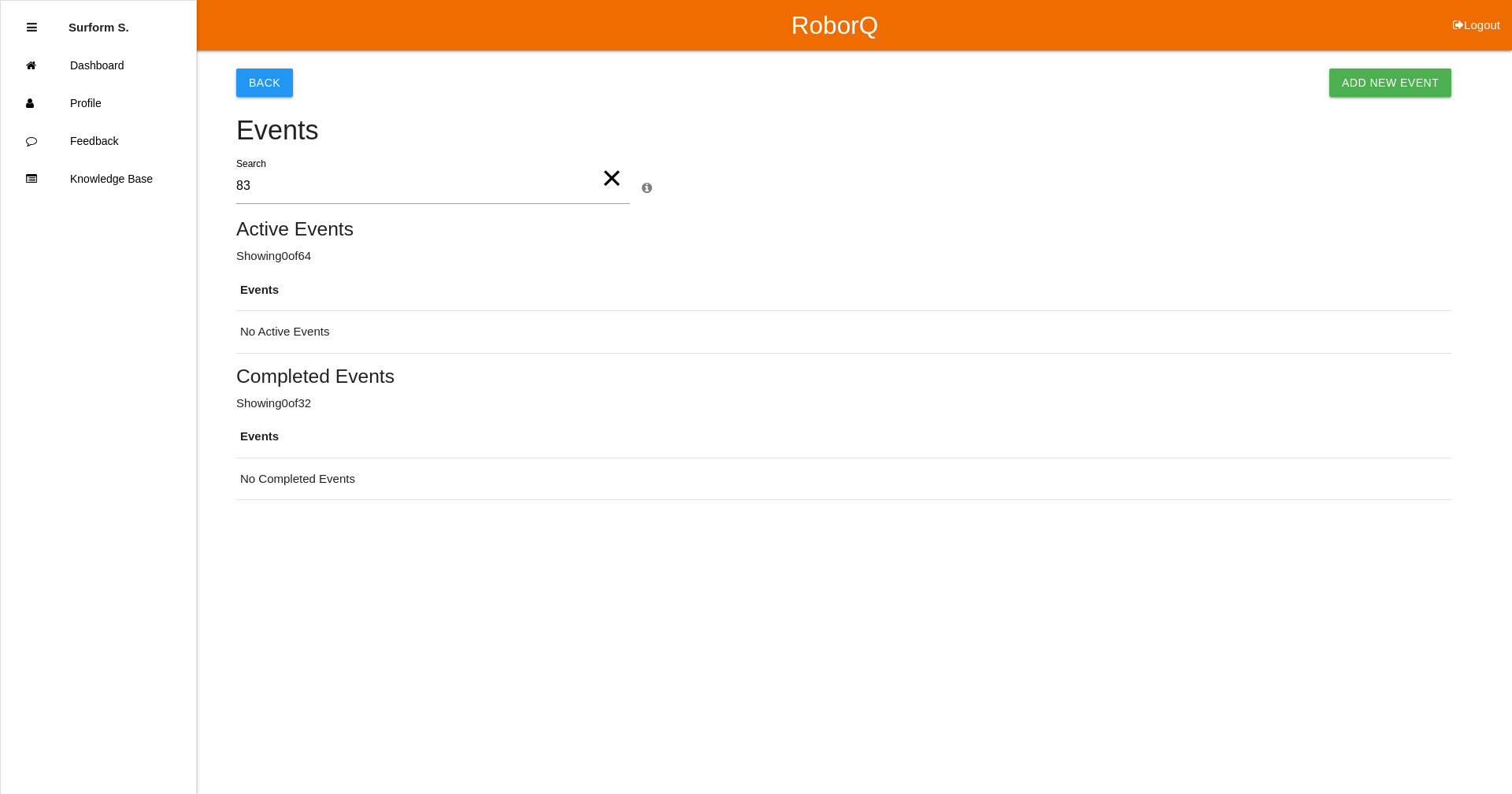
type input "8"
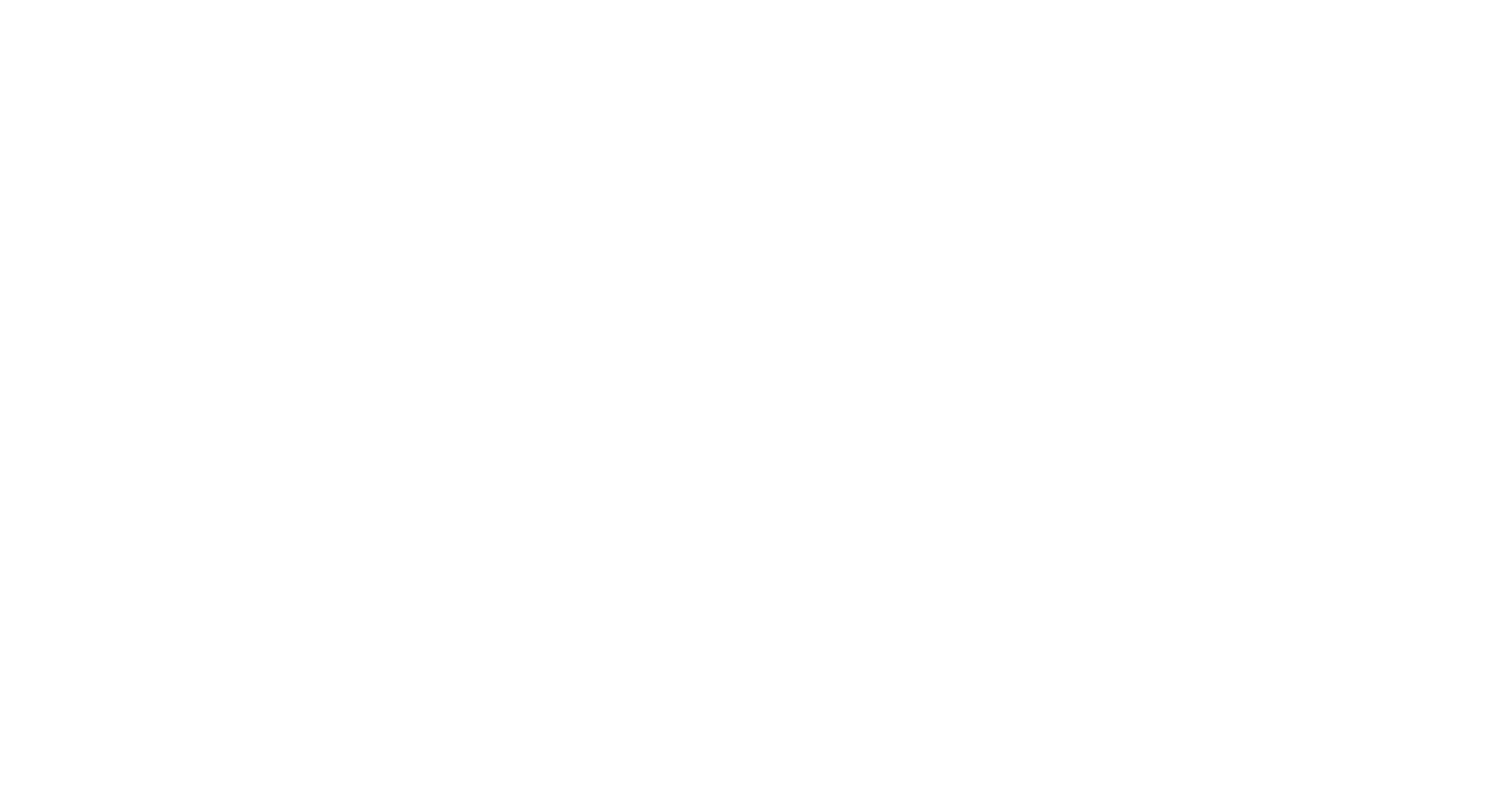
click at [963, 0] on html at bounding box center [756, 0] width 1512 height 0
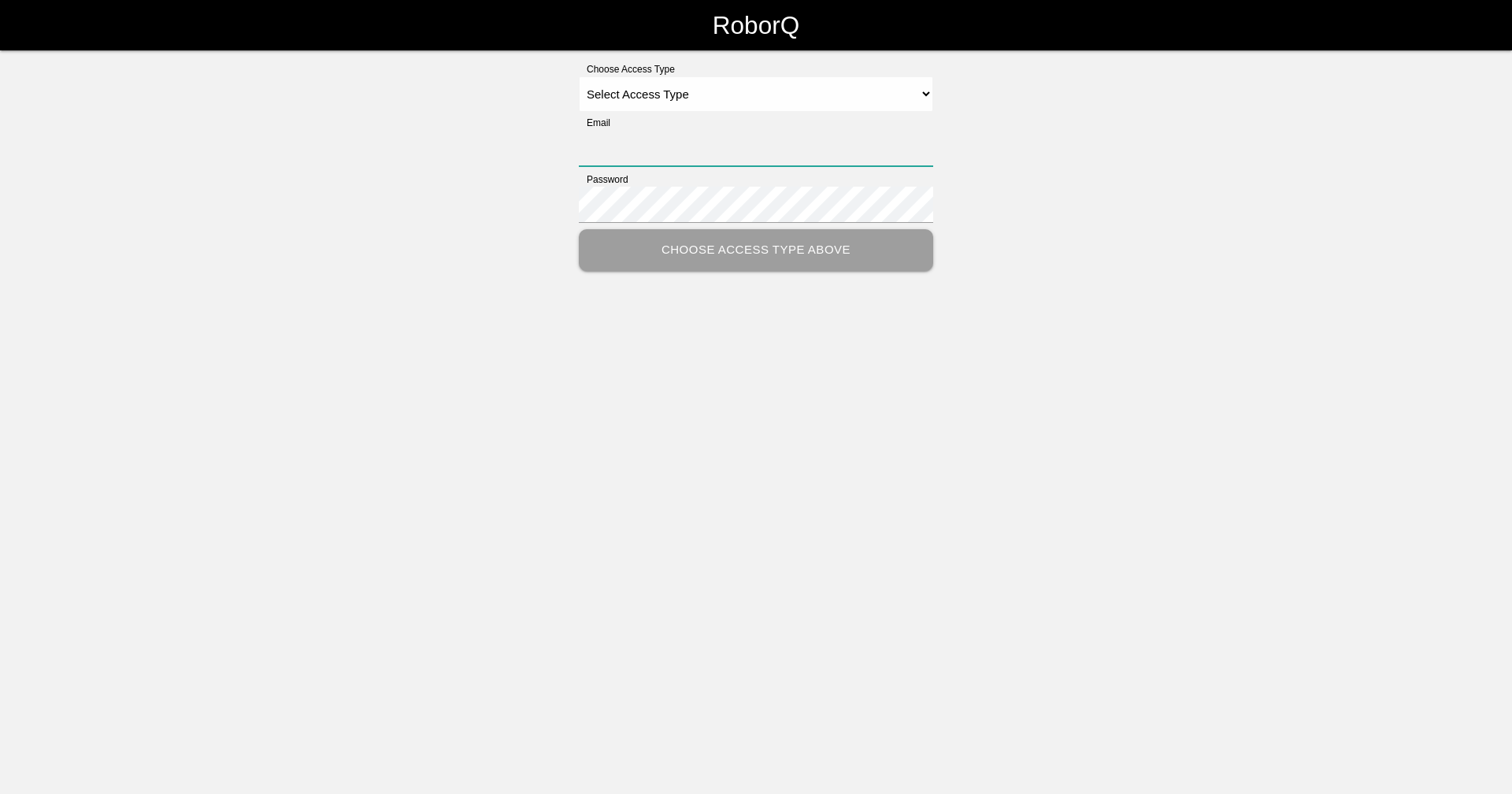
type input "[EMAIL_ADDRESS][DOMAIN_NAME]"
click at [700, 92] on select "Select Access Type Admin Customer Supervisor Worker" at bounding box center [756, 94] width 355 height 35
select select "Supervisor"
click at [579, 77] on select "Select Access Type Admin Customer Supervisor Worker" at bounding box center [756, 94] width 355 height 35
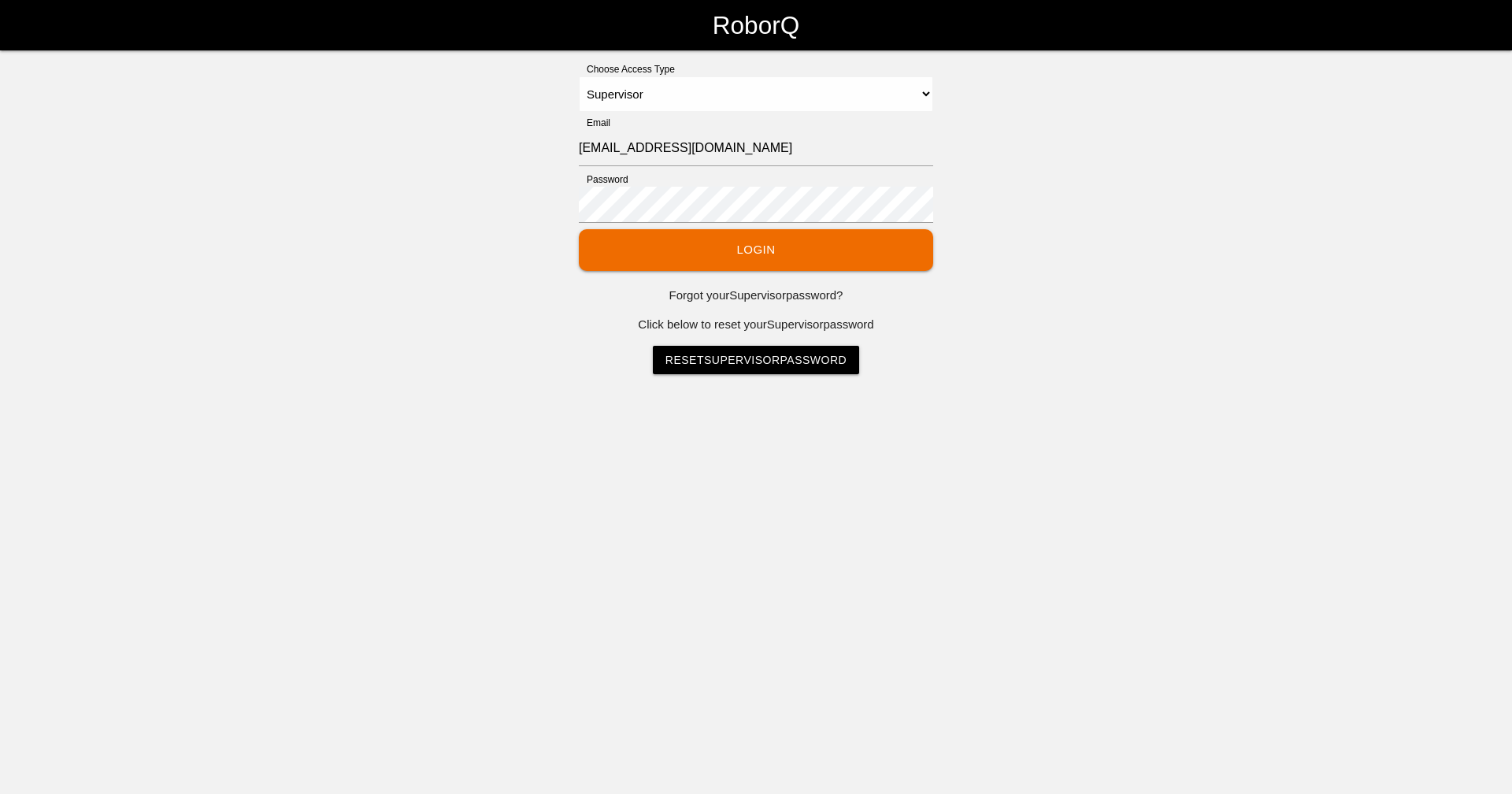
click at [693, 247] on button "Login" at bounding box center [756, 250] width 355 height 42
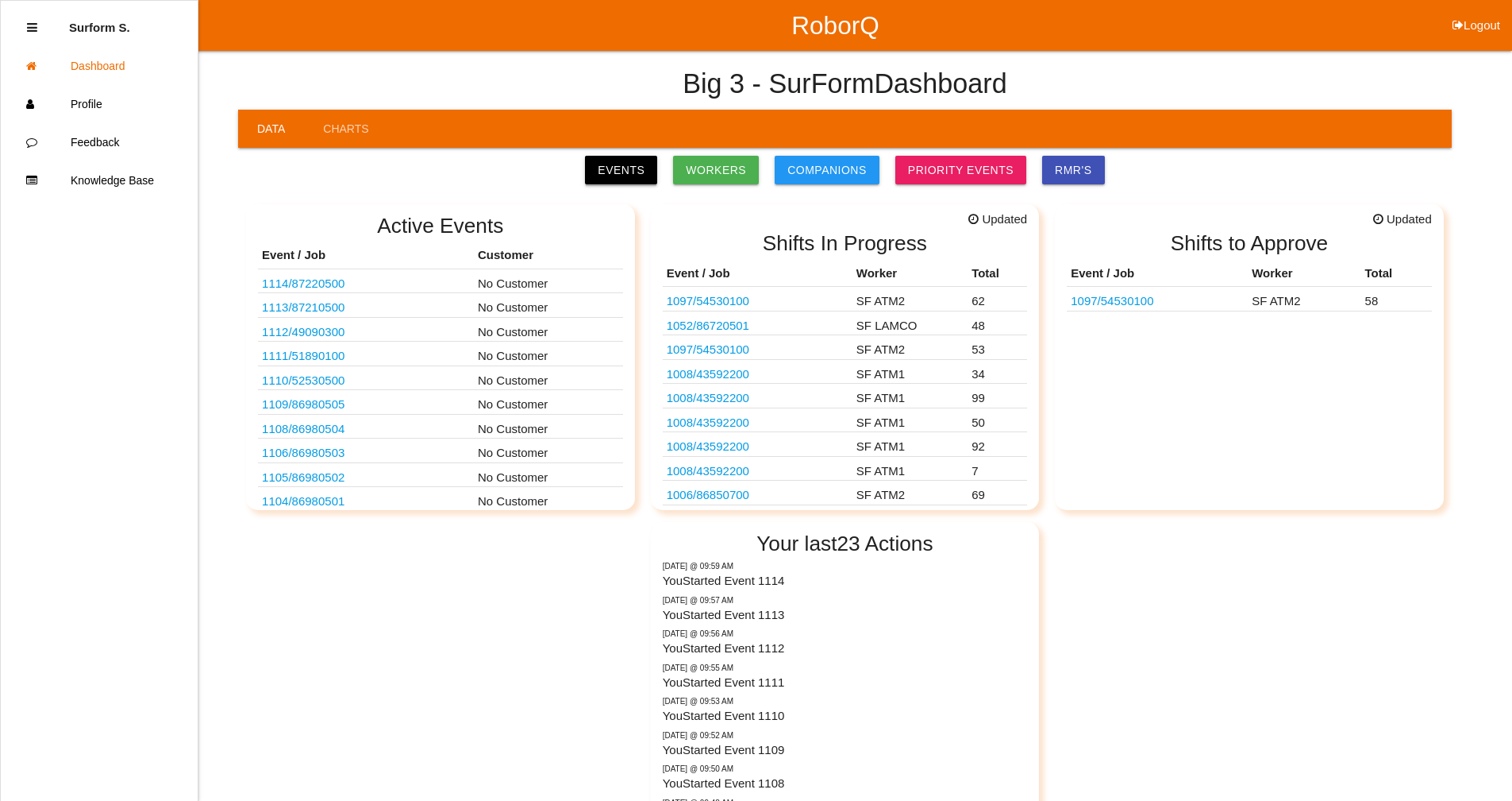
click at [629, 162] on link "Events" at bounding box center [621, 170] width 72 height 29
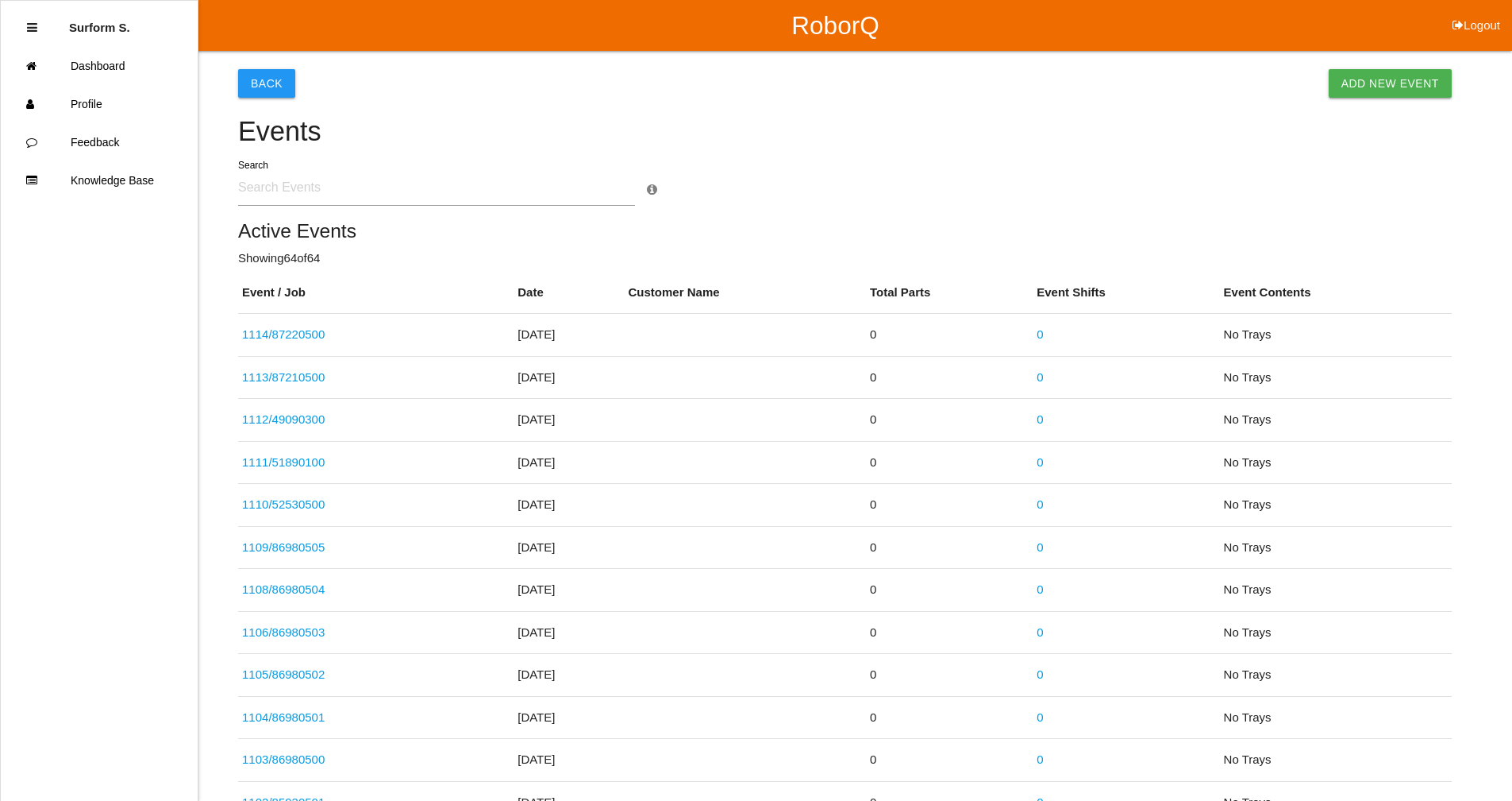
click at [268, 188] on input "text" at bounding box center [436, 187] width 397 height 36
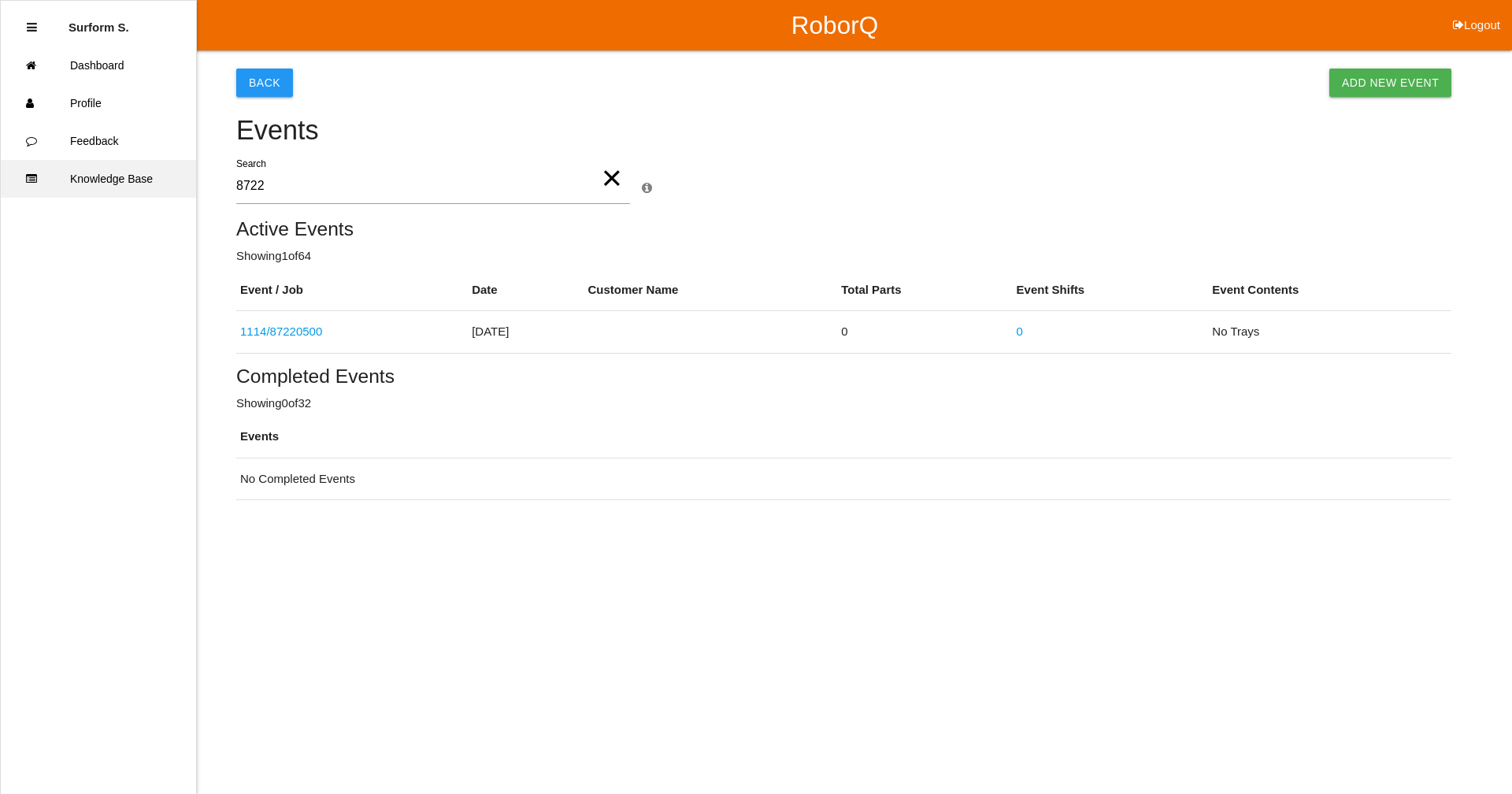
drag, startPoint x: 310, startPoint y: 191, endPoint x: 181, endPoint y: 192, distance: 129.0
click at [181, 192] on div "RoborQ Logout Surform S. Dashboard Profile Feedback Knowledge Base Back Add New…" at bounding box center [756, 249] width 1512 height 500
type input "8391"
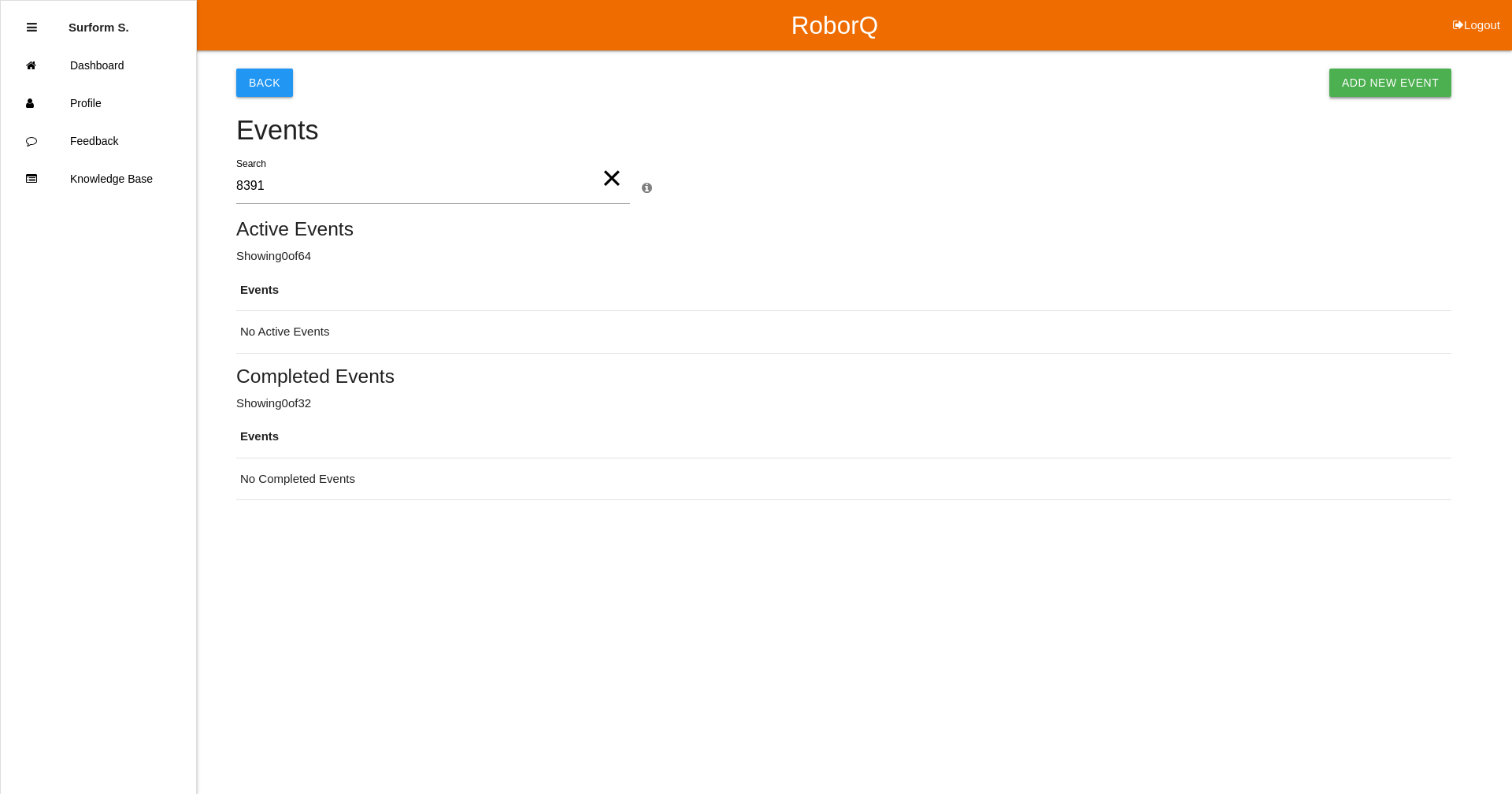
click at [1363, 89] on link "Add New Event" at bounding box center [1390, 83] width 122 height 28
select select "notRequired"
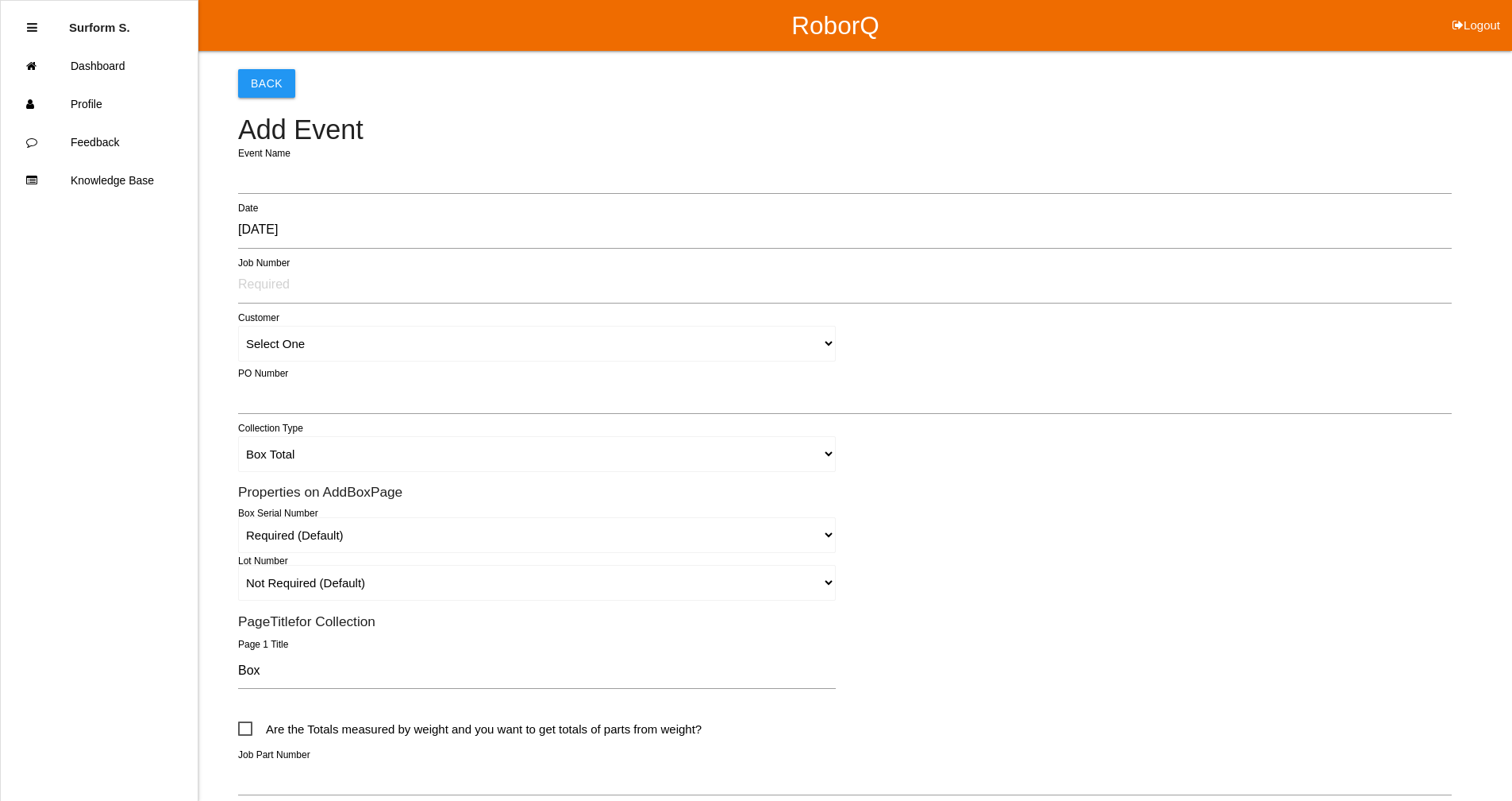
type input "1115"
type input "Surform Scheduler surform Scheduler"
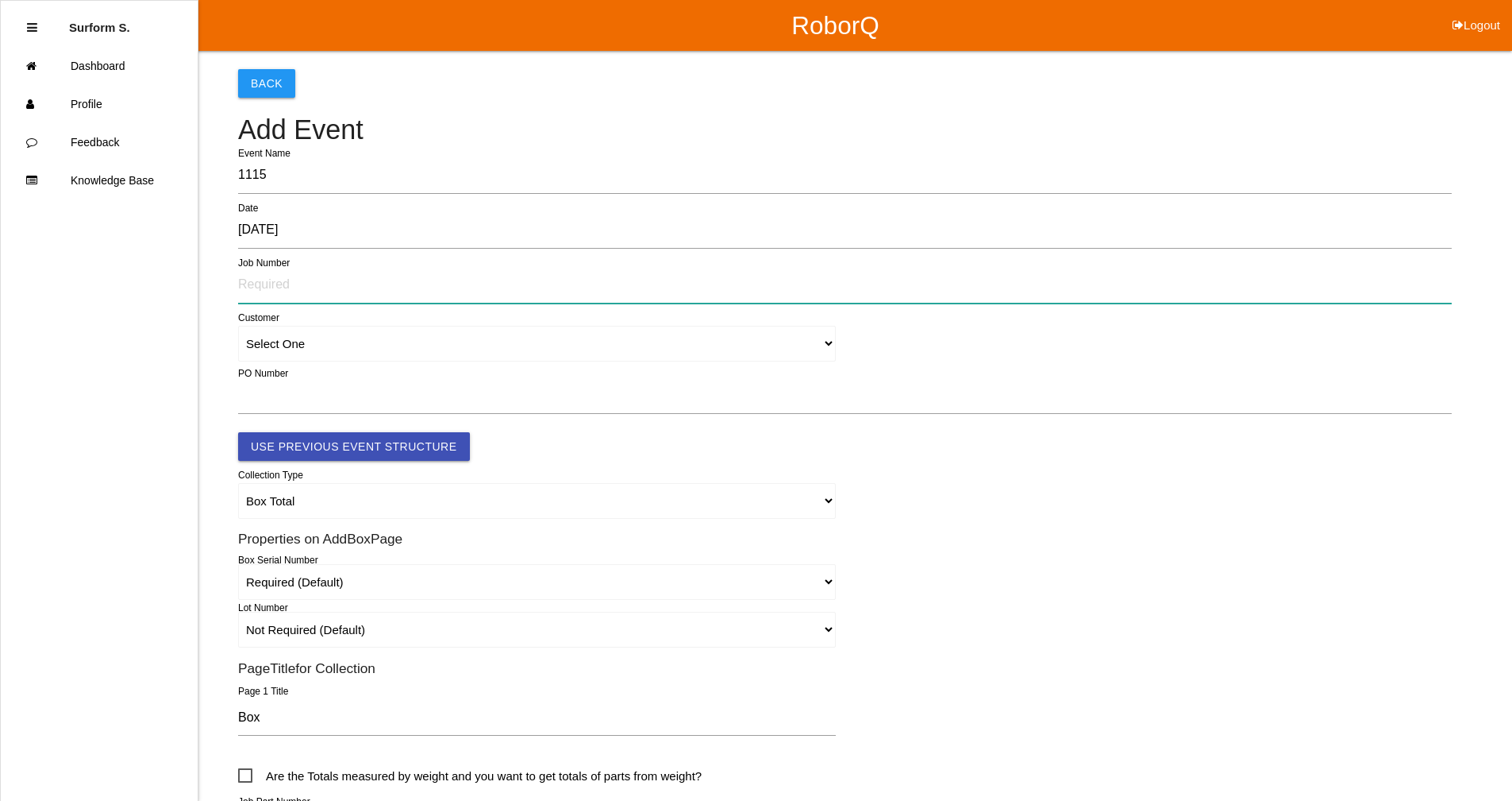
click at [319, 289] on input "text" at bounding box center [844, 284] width 1213 height 36
click at [294, 268] on input "text" at bounding box center [844, 284] width 1213 height 36
type input "83910502"
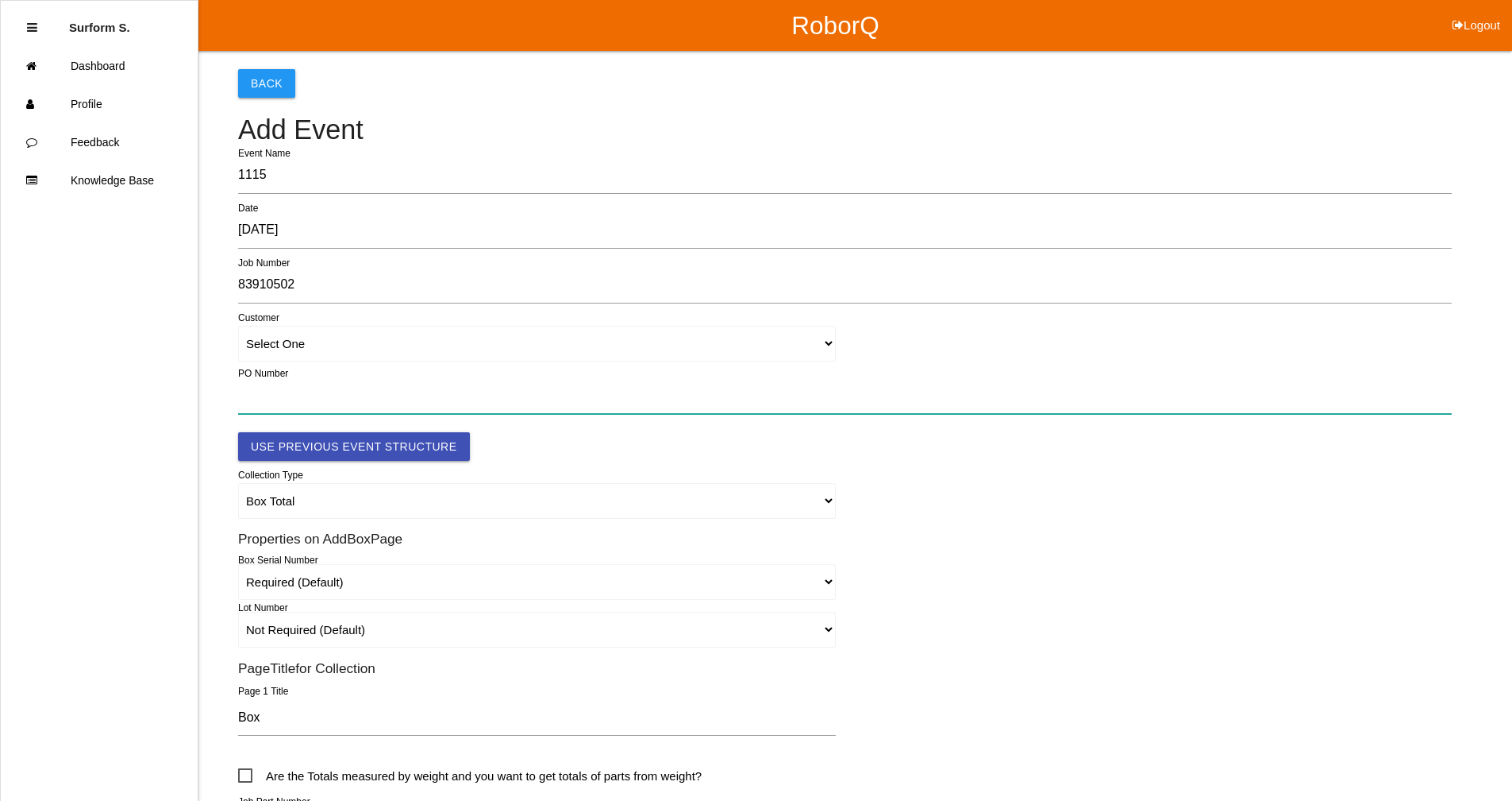
click at [292, 381] on input "text" at bounding box center [844, 395] width 1213 height 36
paste input "4501356809"
type input "4501356809"
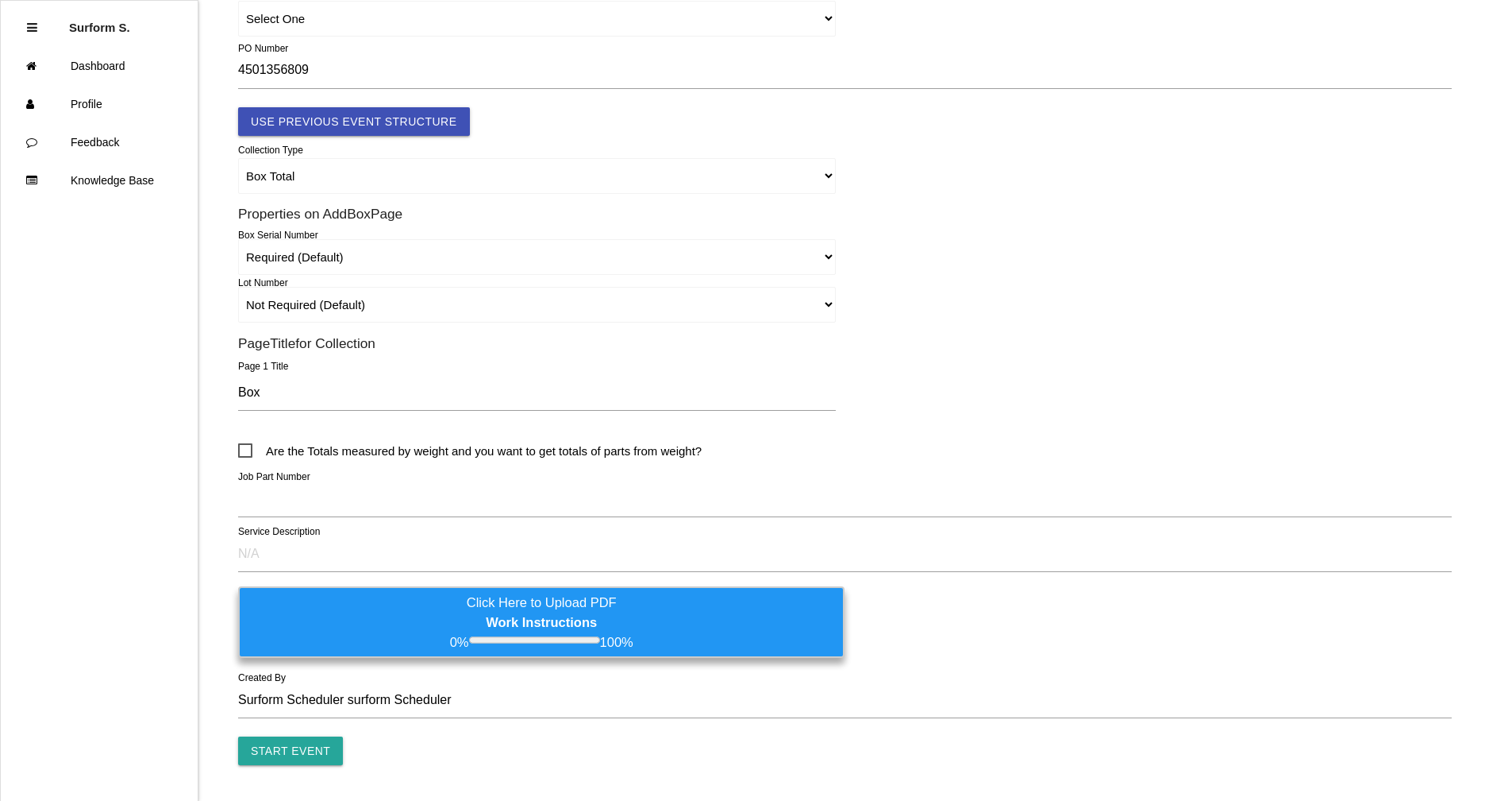
scroll to position [369, 0]
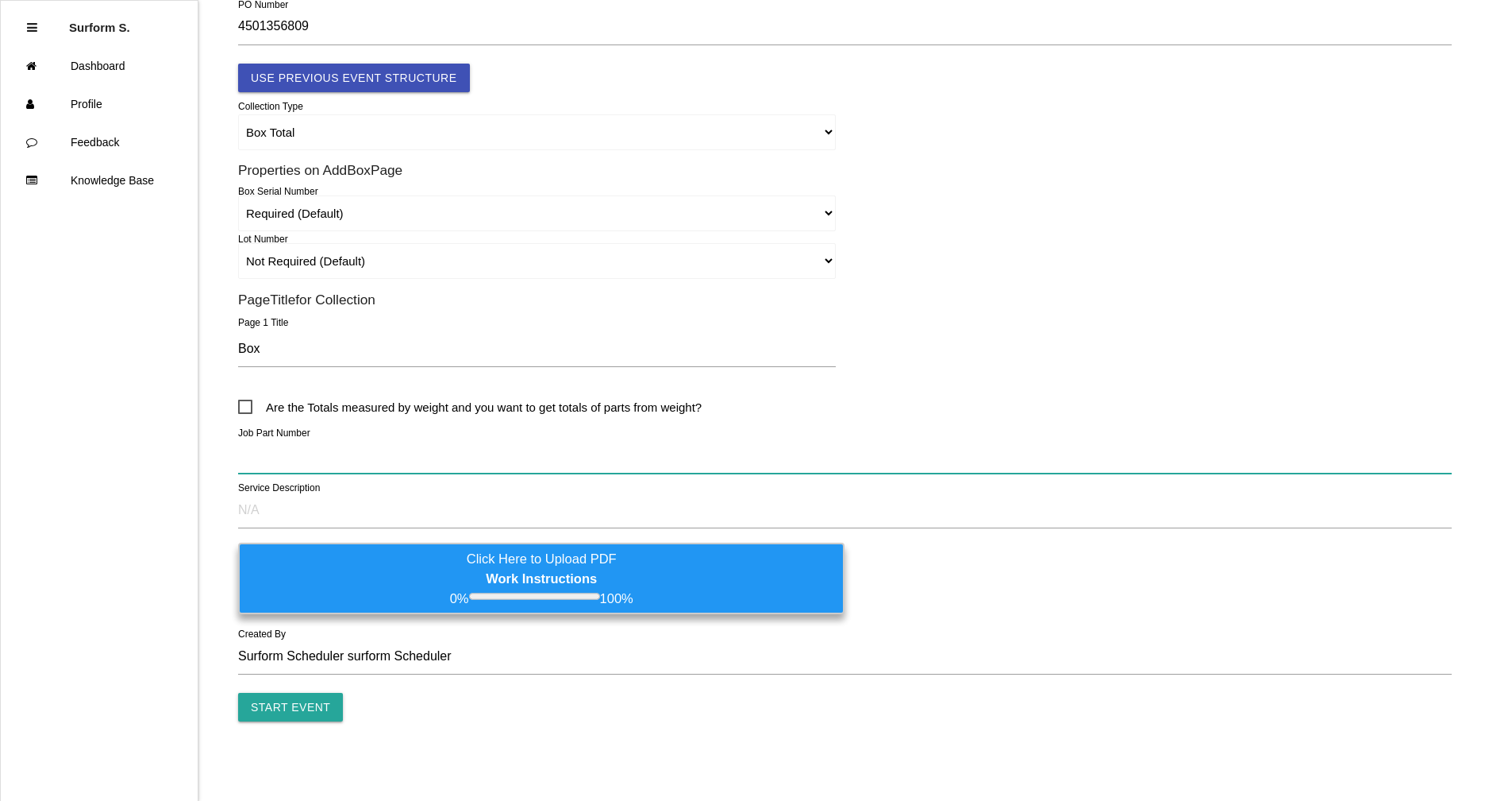
paste input "D1016648R03 ATK M865 PROJECTILE TRAY"
drag, startPoint x: 469, startPoint y: 448, endPoint x: 491, endPoint y: 443, distance: 22.6
click at [491, 443] on input "D1016648R03 ATK M865 PROJECTILE TRAY" at bounding box center [844, 454] width 1213 height 36
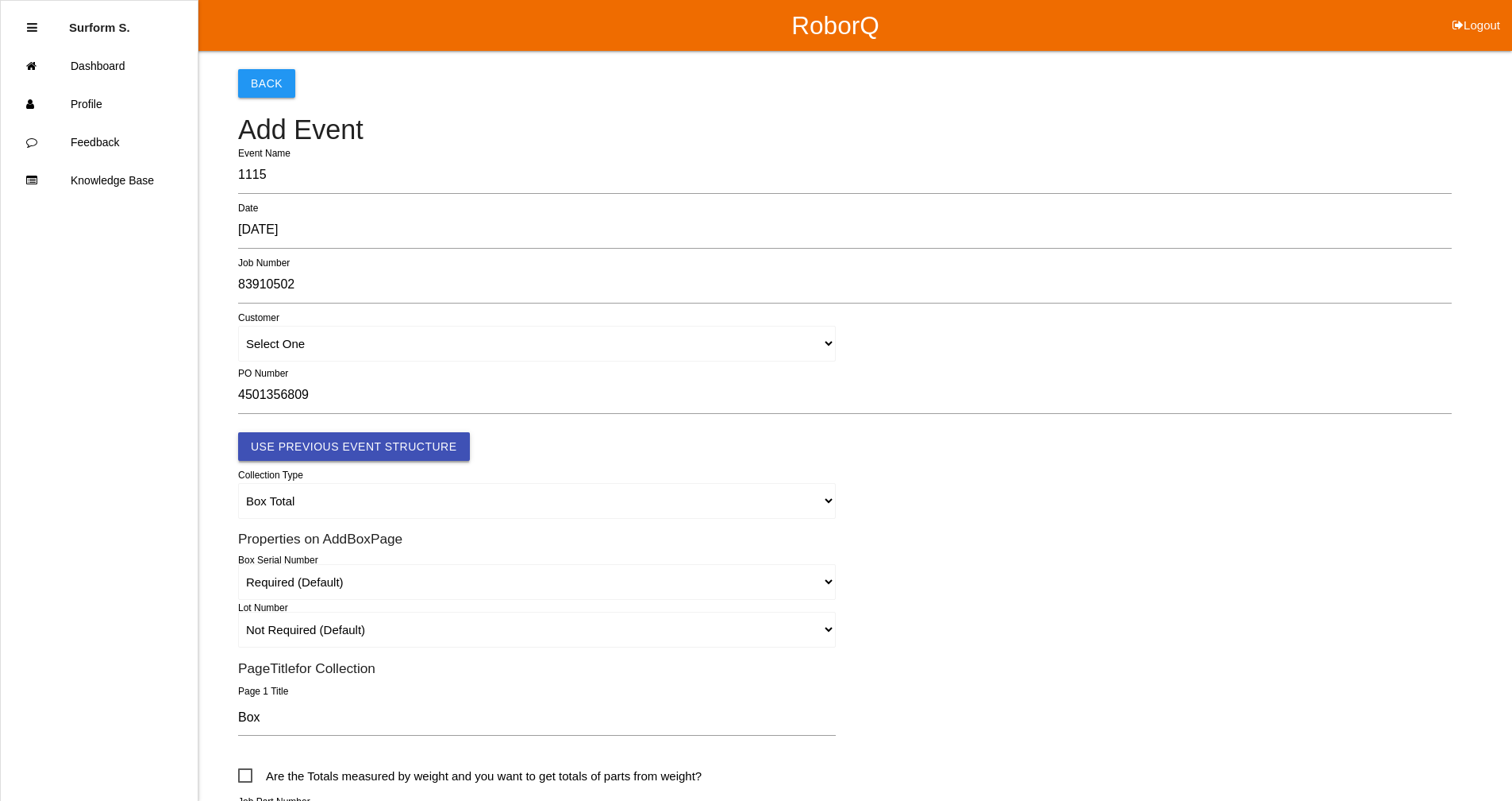
type input "D1016648R03 ATK M865 PROJECTILE TRAY"
click at [367, 446] on button "Use Previous Event Structure" at bounding box center [354, 447] width 232 height 29
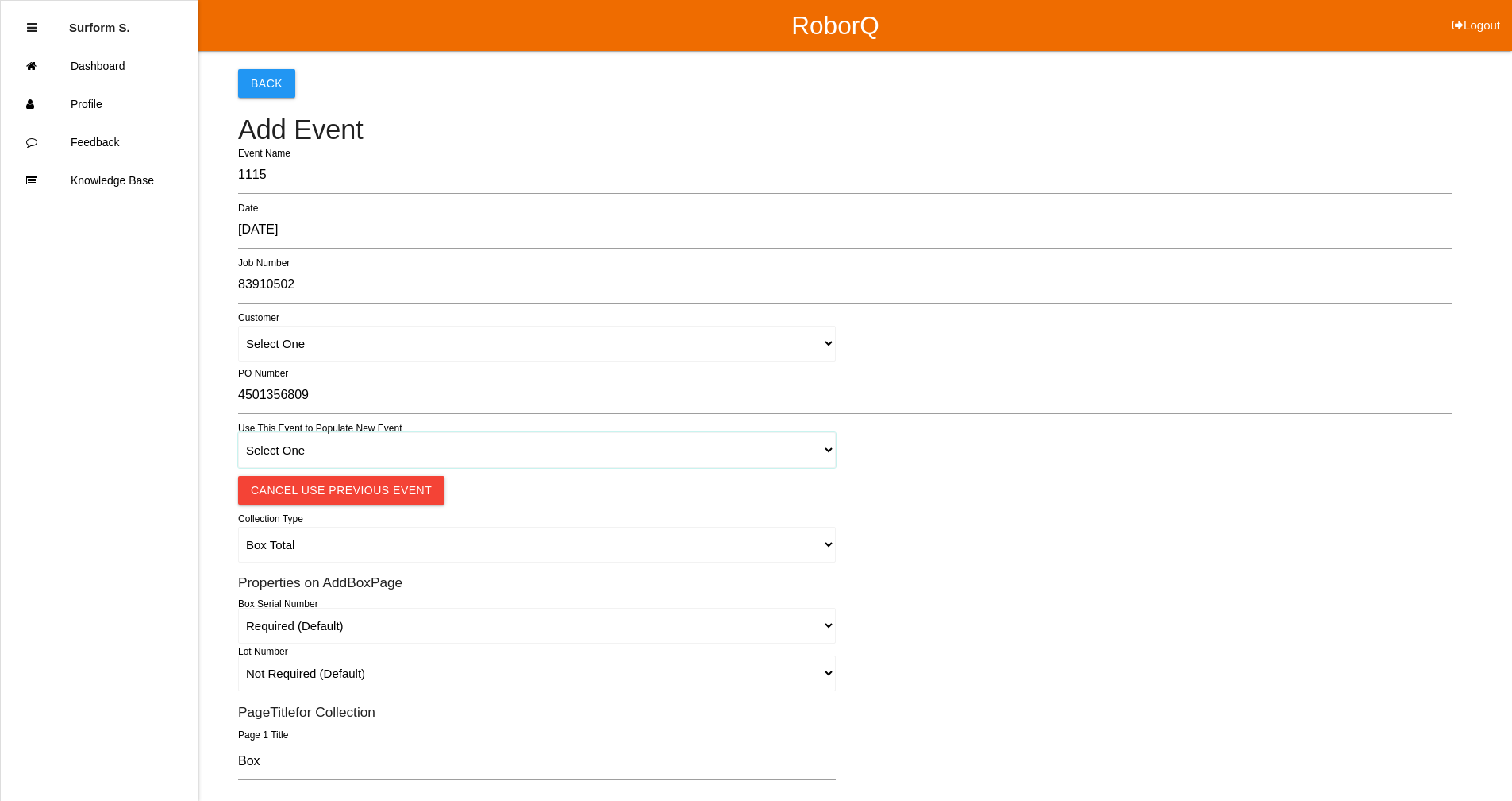
click at [380, 454] on select "Select One 1018 4 - Distinct Barcodes - Not Matching 1015 4 - Matching Barcodes…" at bounding box center [537, 450] width 598 height 35
select select "67b36d620018c9000e46307b"
click at [238, 432] on select "Select One 1018 4 - Distinct Barcodes - Not Matching 1015 4 - Matching Barcodes…" at bounding box center [537, 450] width 598 height 35
select select "autoSingle"
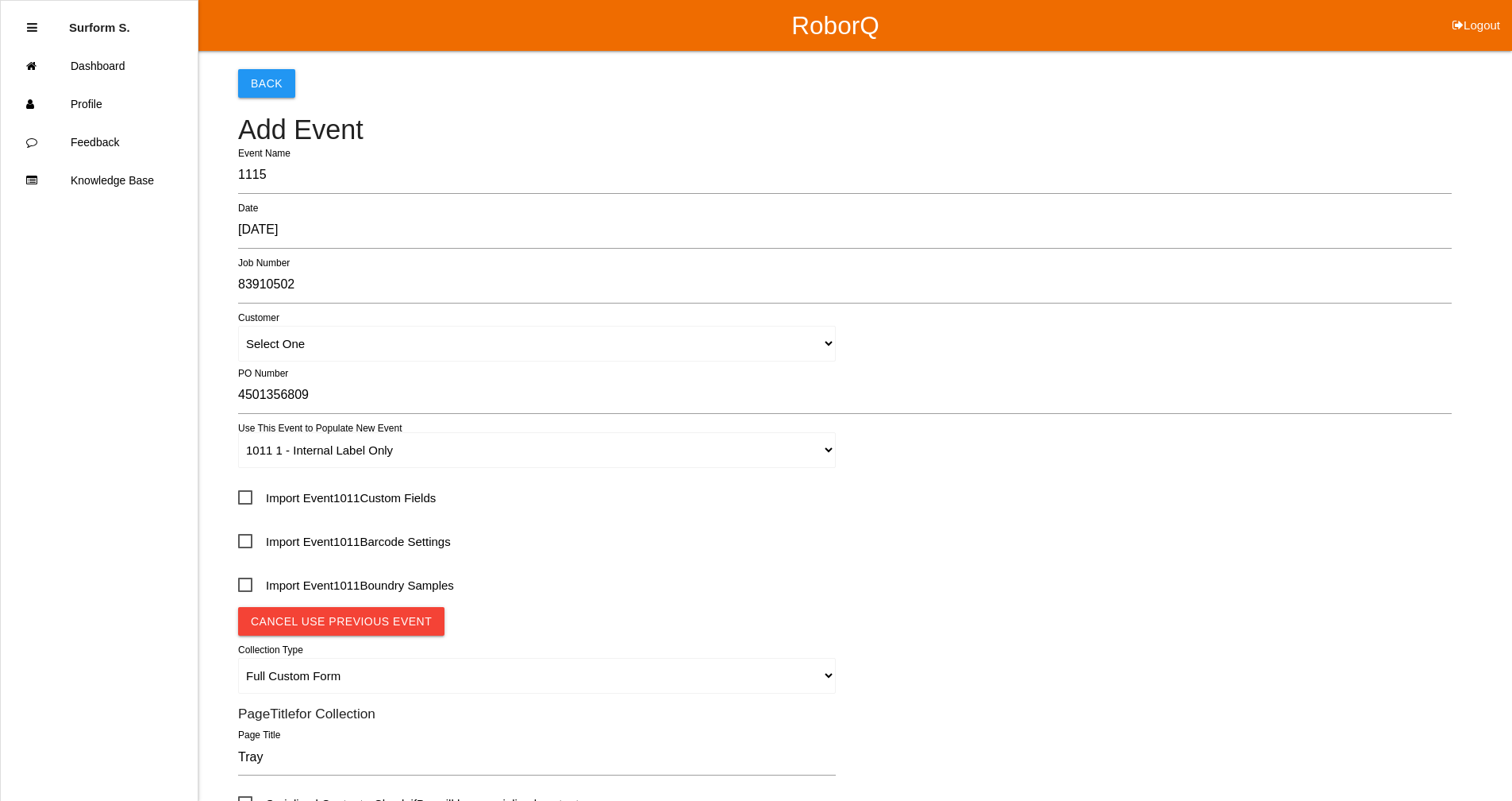
click at [418, 491] on span "Import Event 1011 Custom Fields" at bounding box center [336, 498] width 198 height 20
click at [248, 491] on input "Import Event 1011 Custom Fields" at bounding box center [243, 493] width 10 height 10
checkbox input "true"
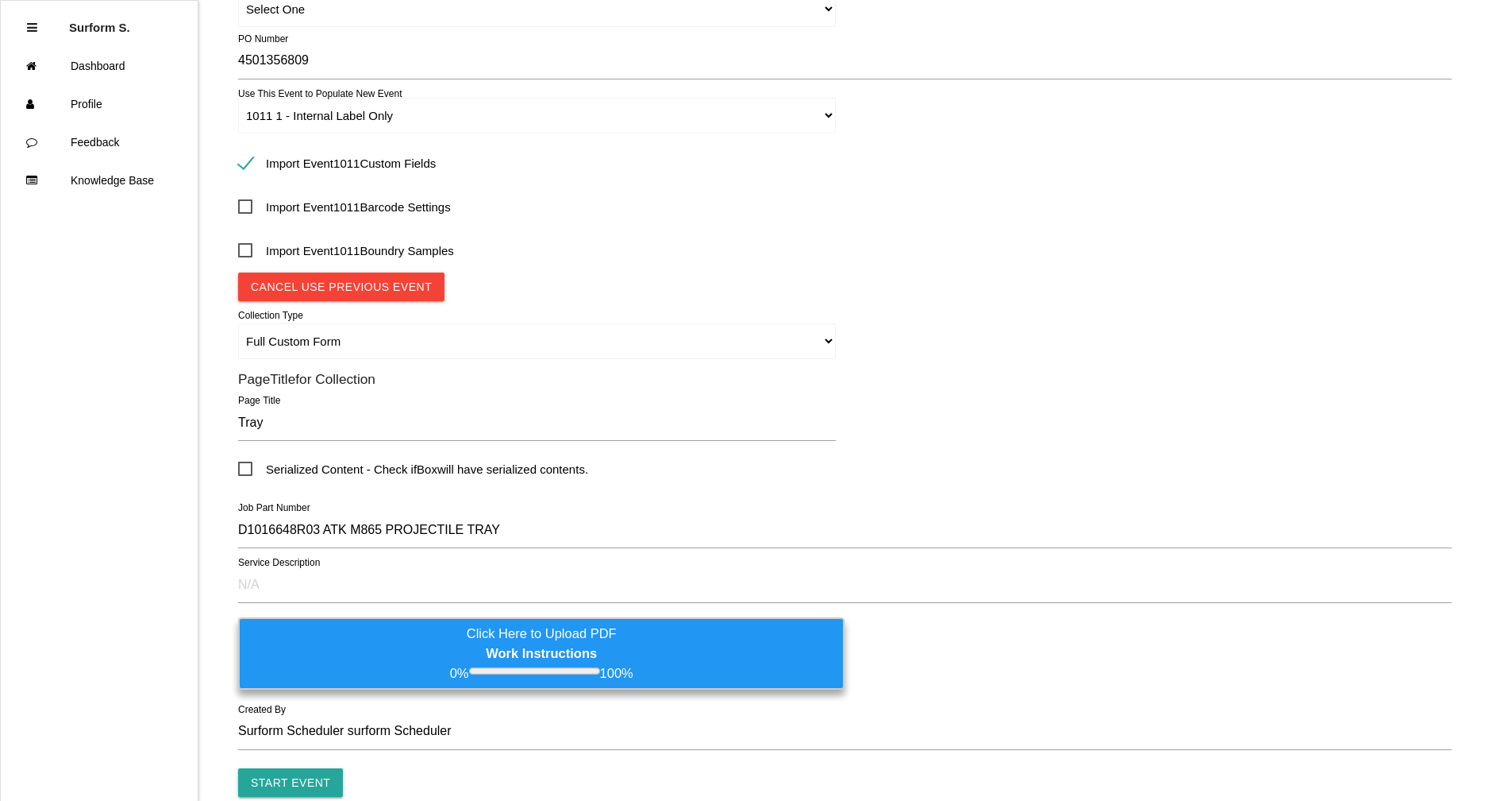
scroll to position [410, 0]
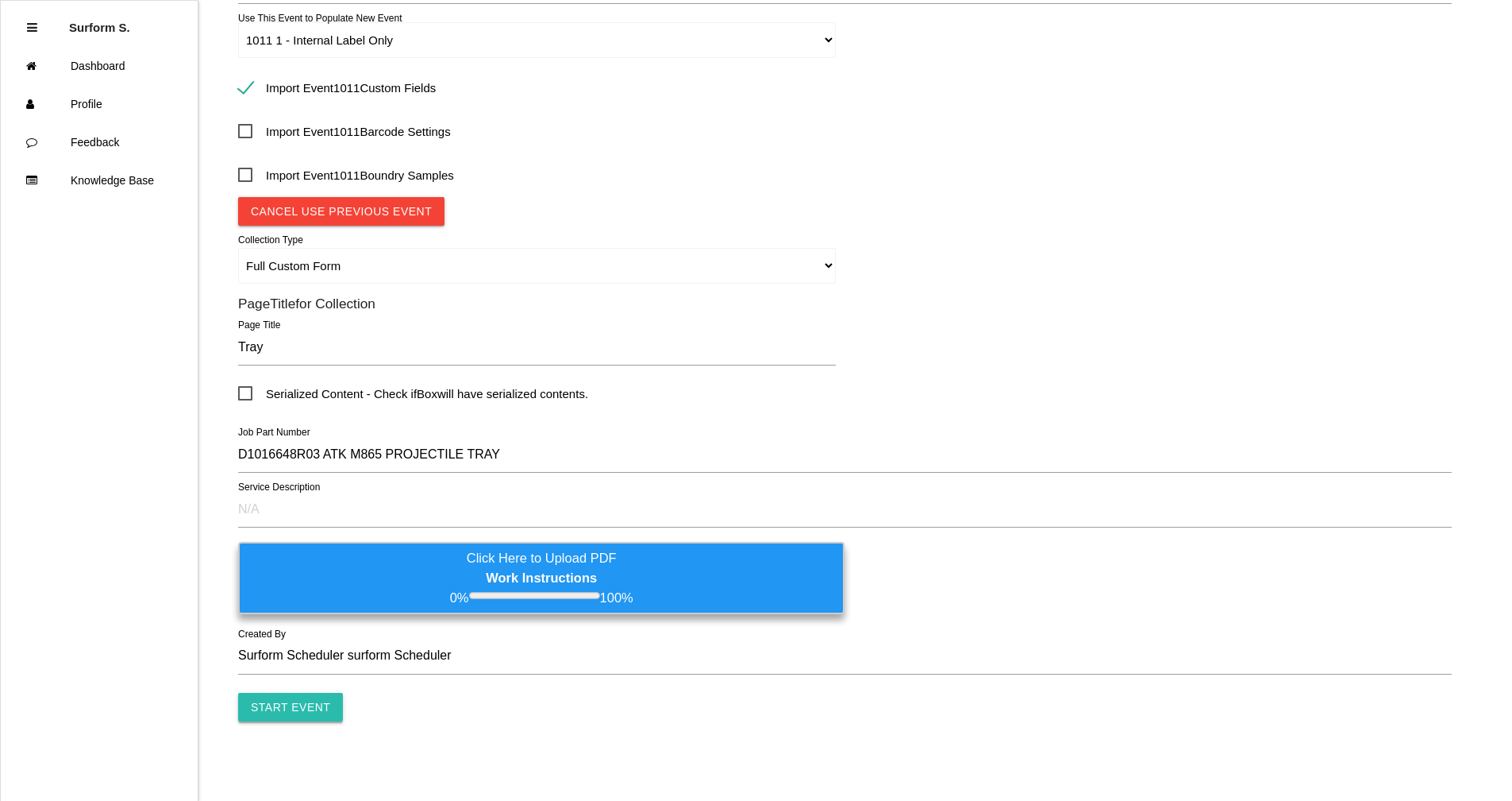
click at [314, 703] on input "Start Event" at bounding box center [290, 707] width 105 height 29
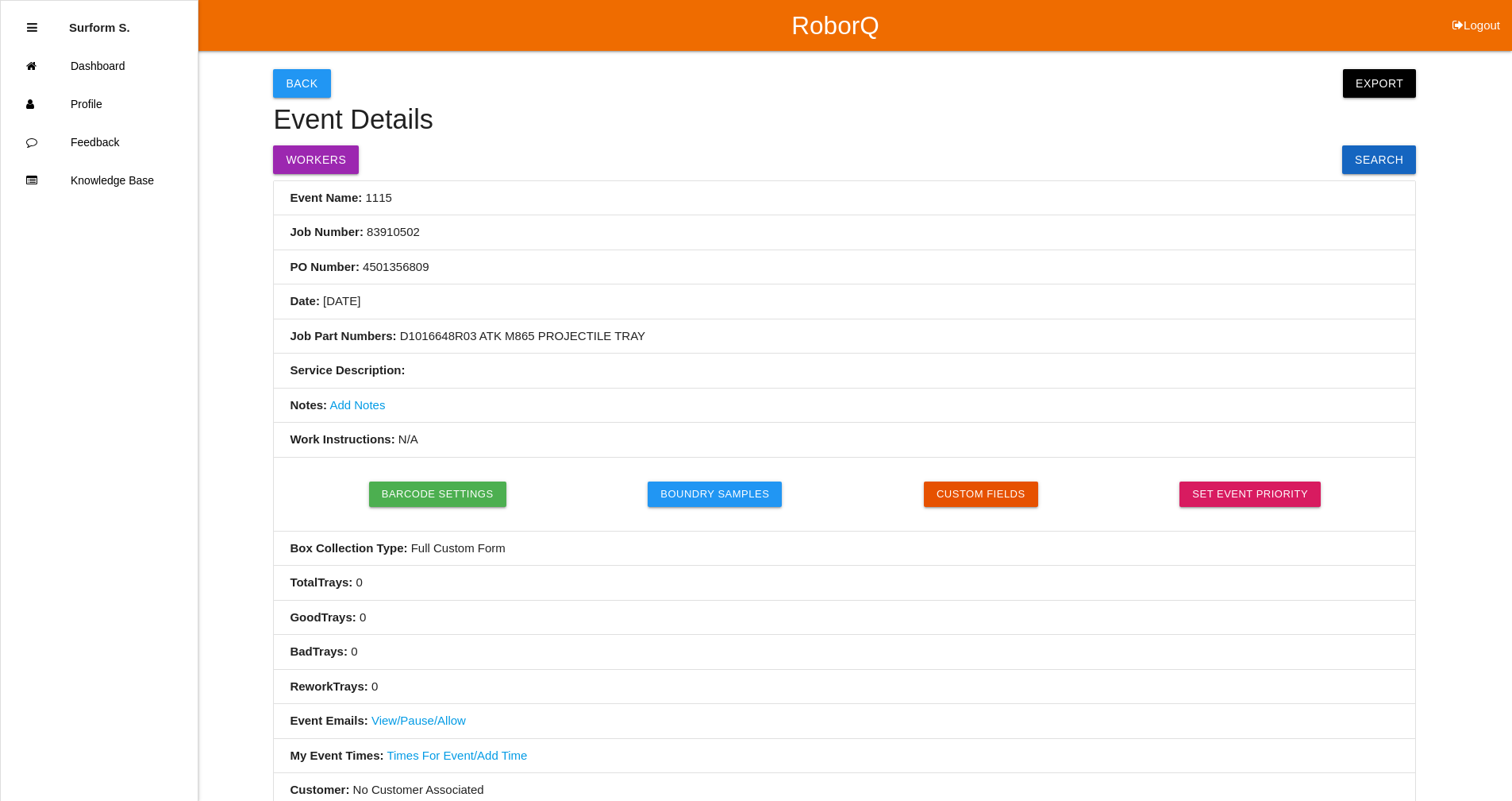
click at [348, 406] on link "Add Notes" at bounding box center [357, 405] width 56 height 13
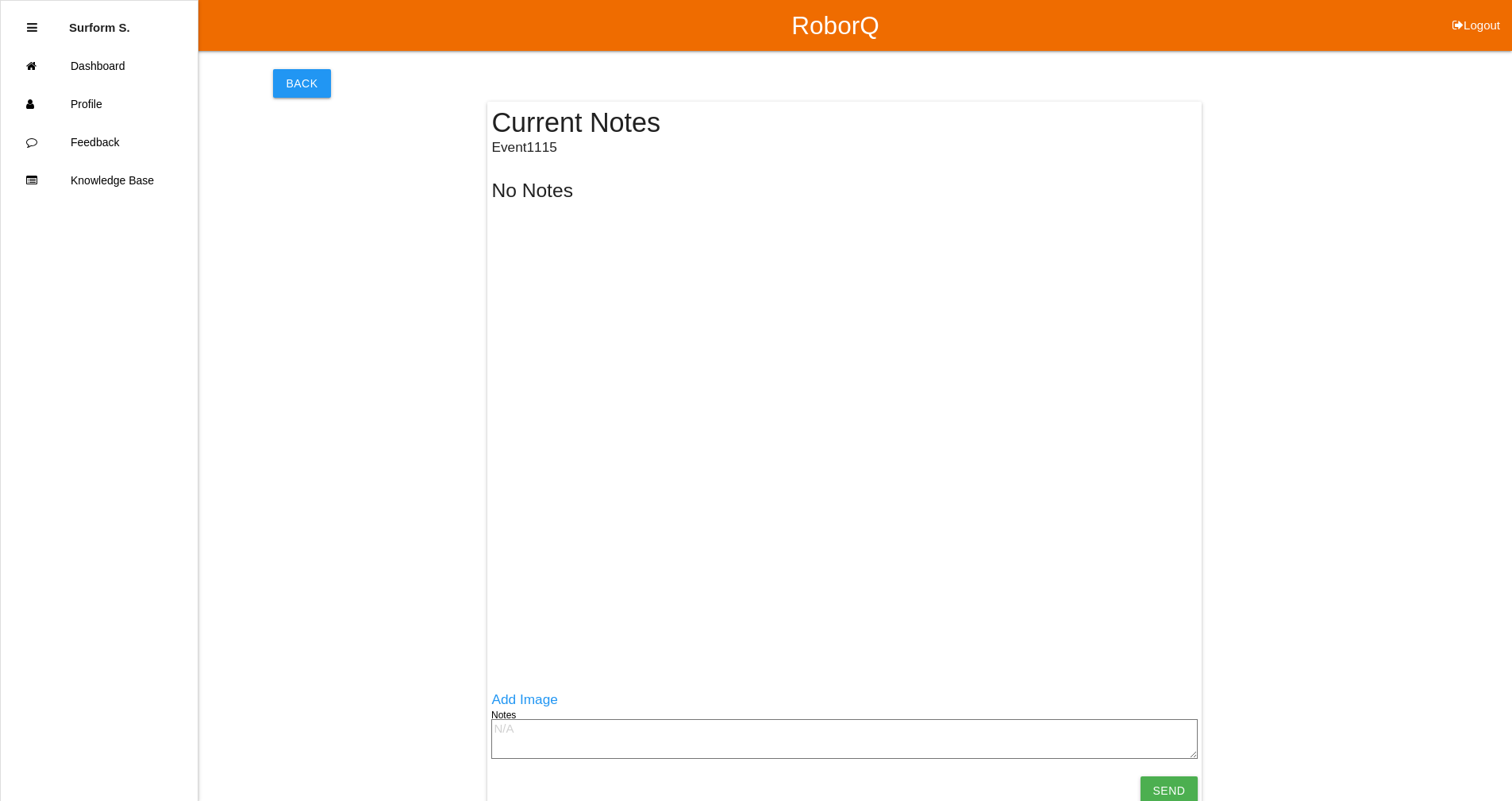
click at [512, 731] on textarea at bounding box center [844, 738] width 706 height 40
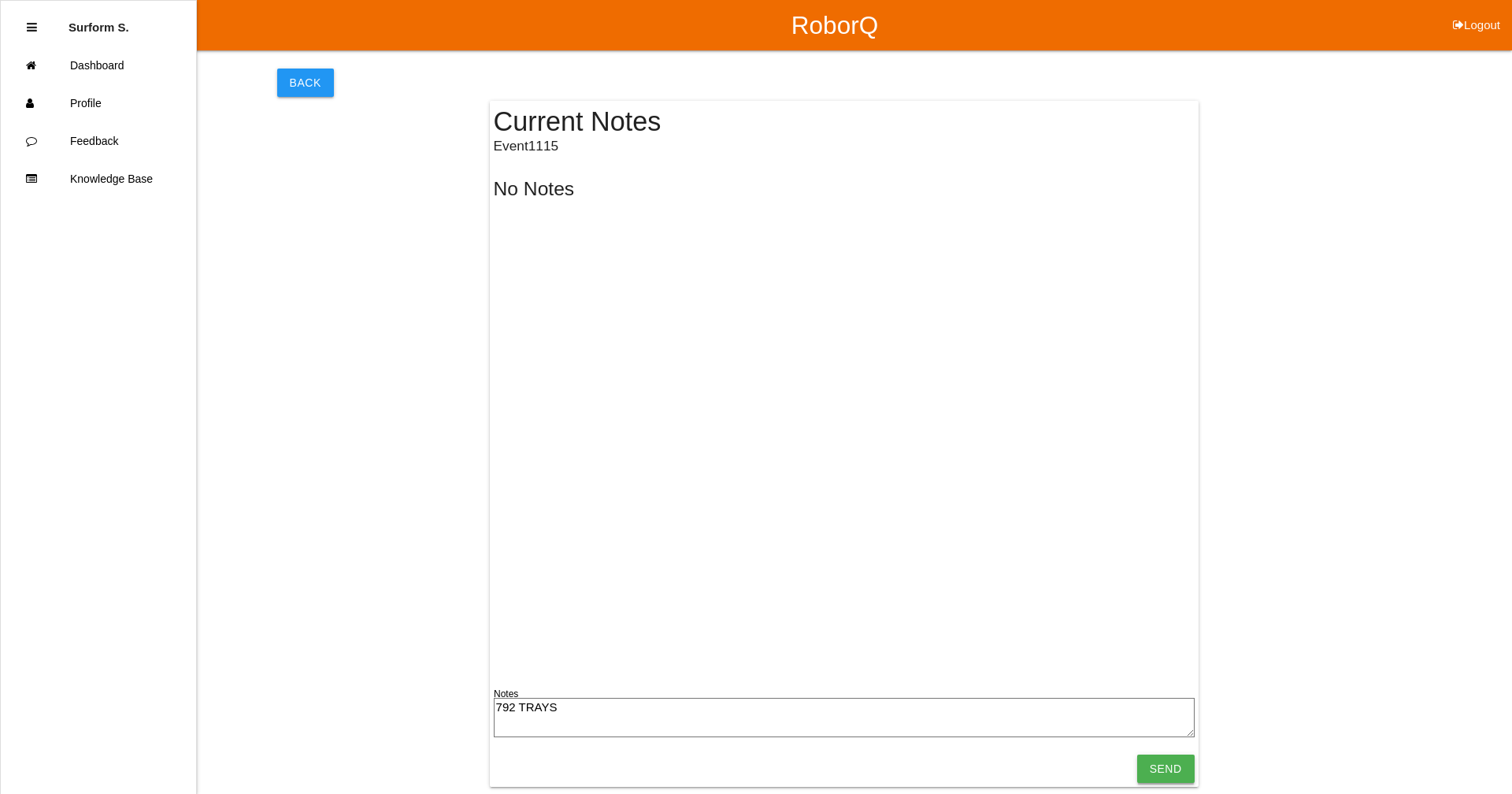
type textarea "792 TRAYS"
click at [1181, 767] on input "Send" at bounding box center [1166, 768] width 58 height 28
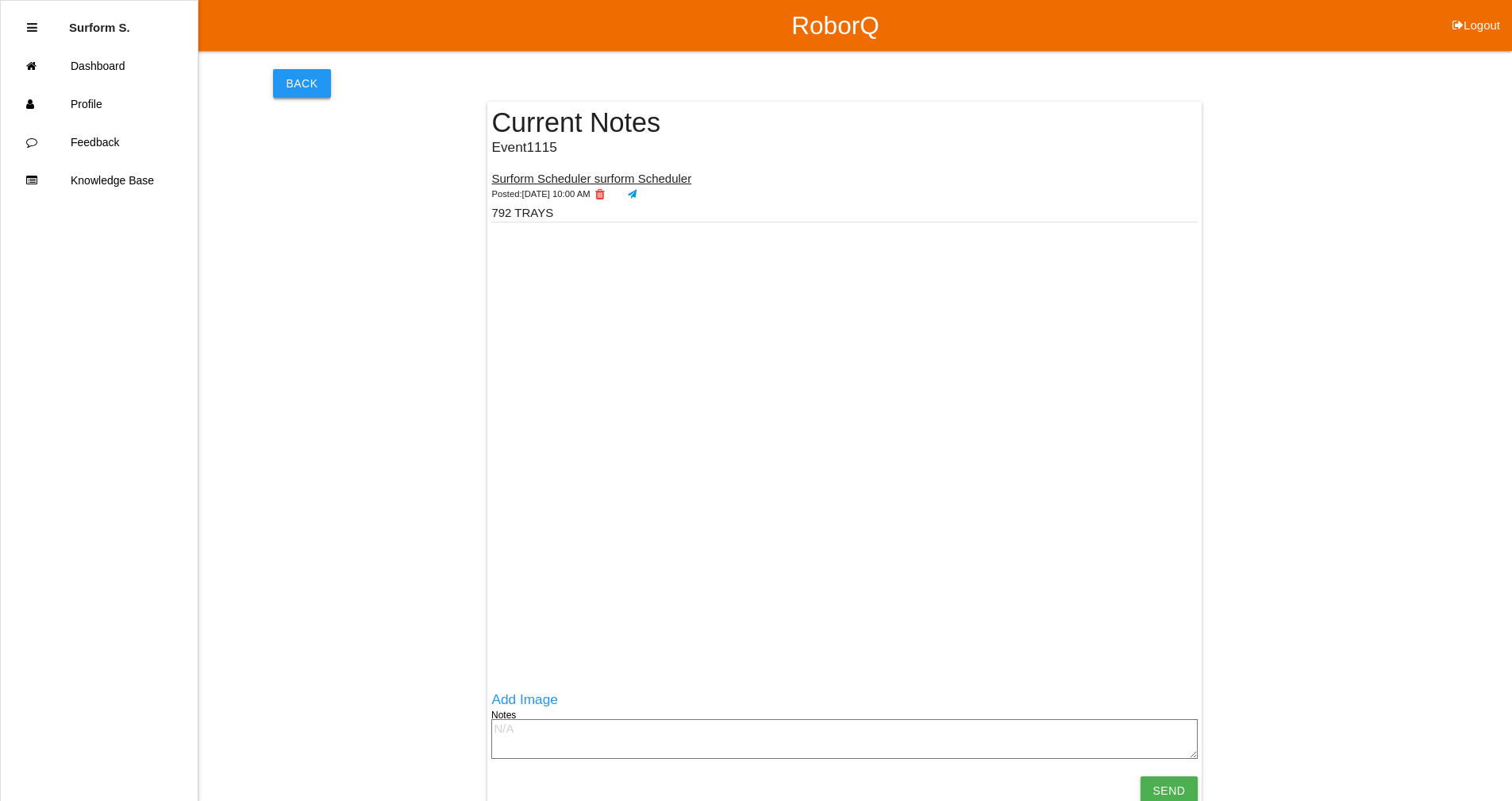
click at [283, 86] on button "Back" at bounding box center [302, 83] width 57 height 29
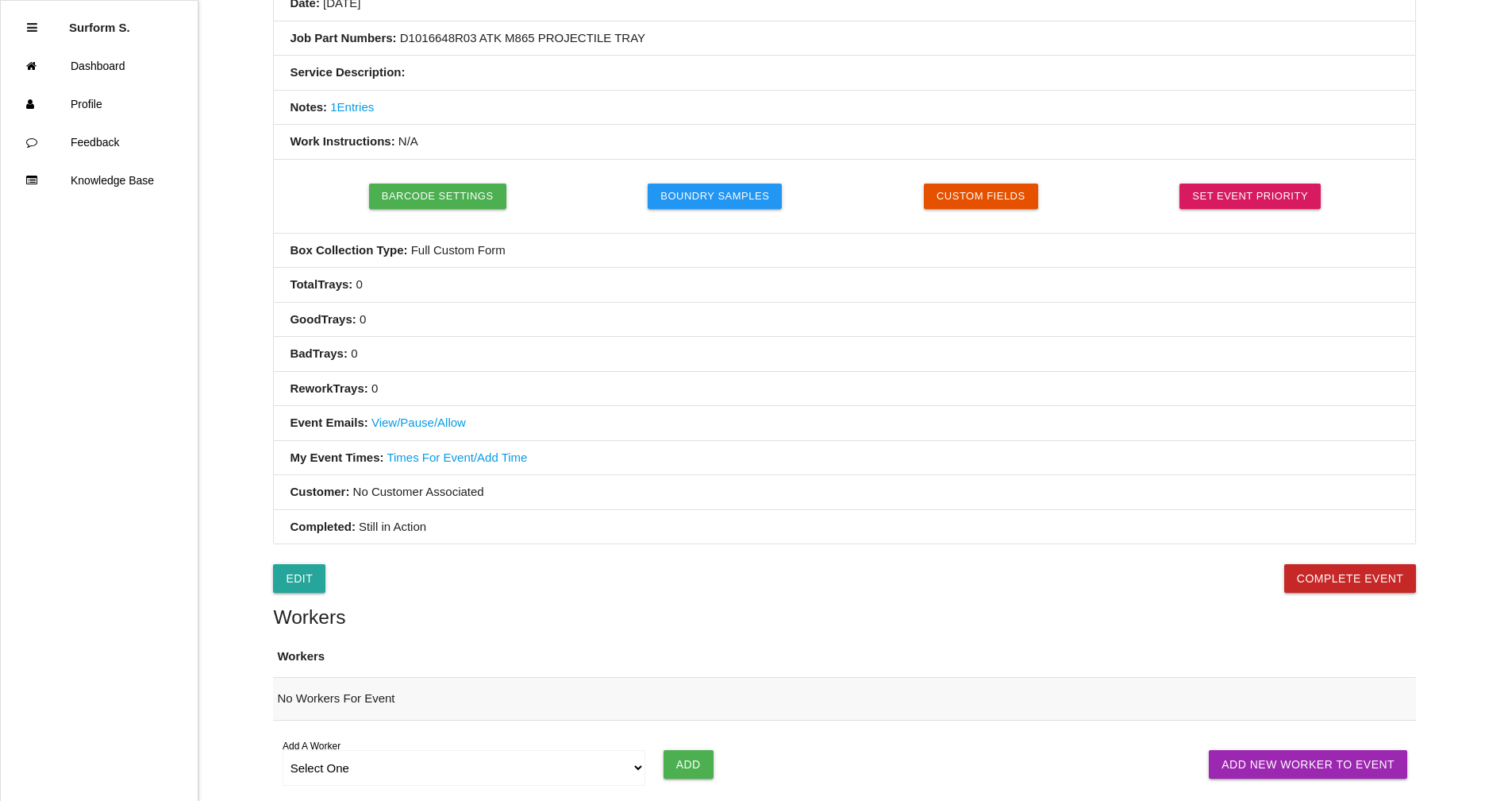
scroll to position [426, 0]
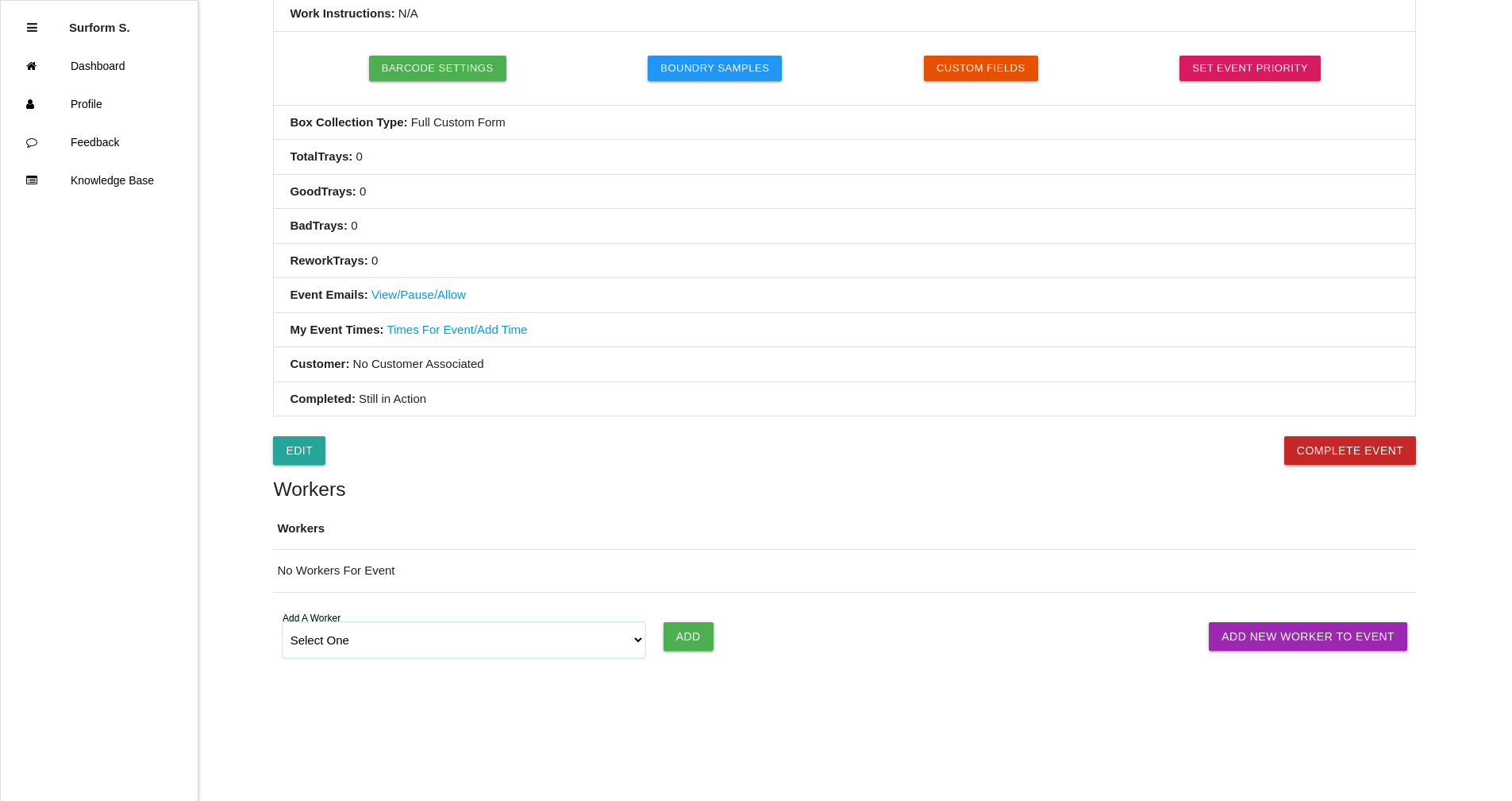
click at [427, 636] on select "Select One [PERSON_NAME] SF LAMCO SF ATM1 SF ATM2 SF MAAC" at bounding box center [464, 639] width 363 height 35
click at [759, 570] on td "No Workers For Event" at bounding box center [844, 570] width 1143 height 43
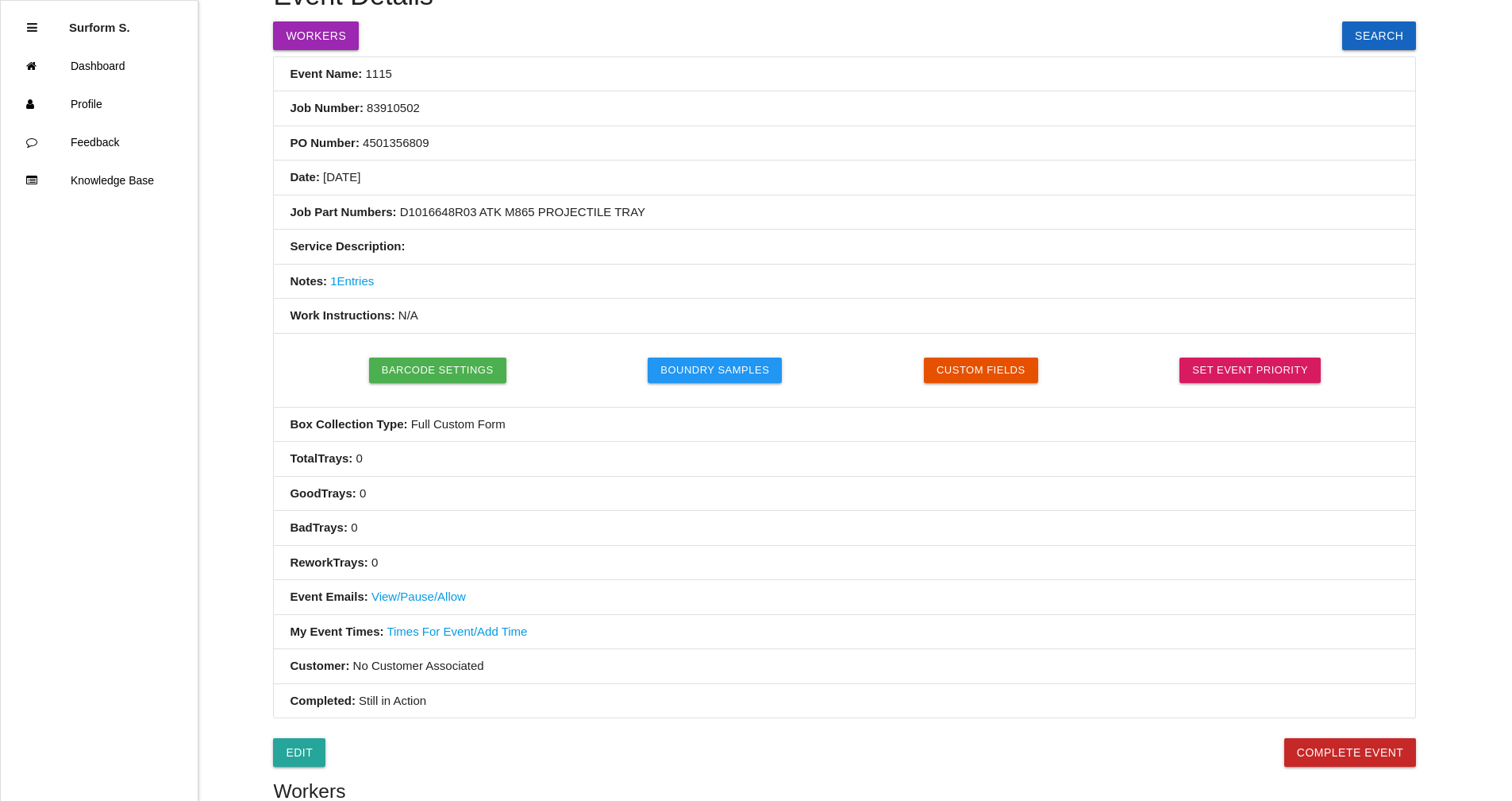
scroll to position [0, 0]
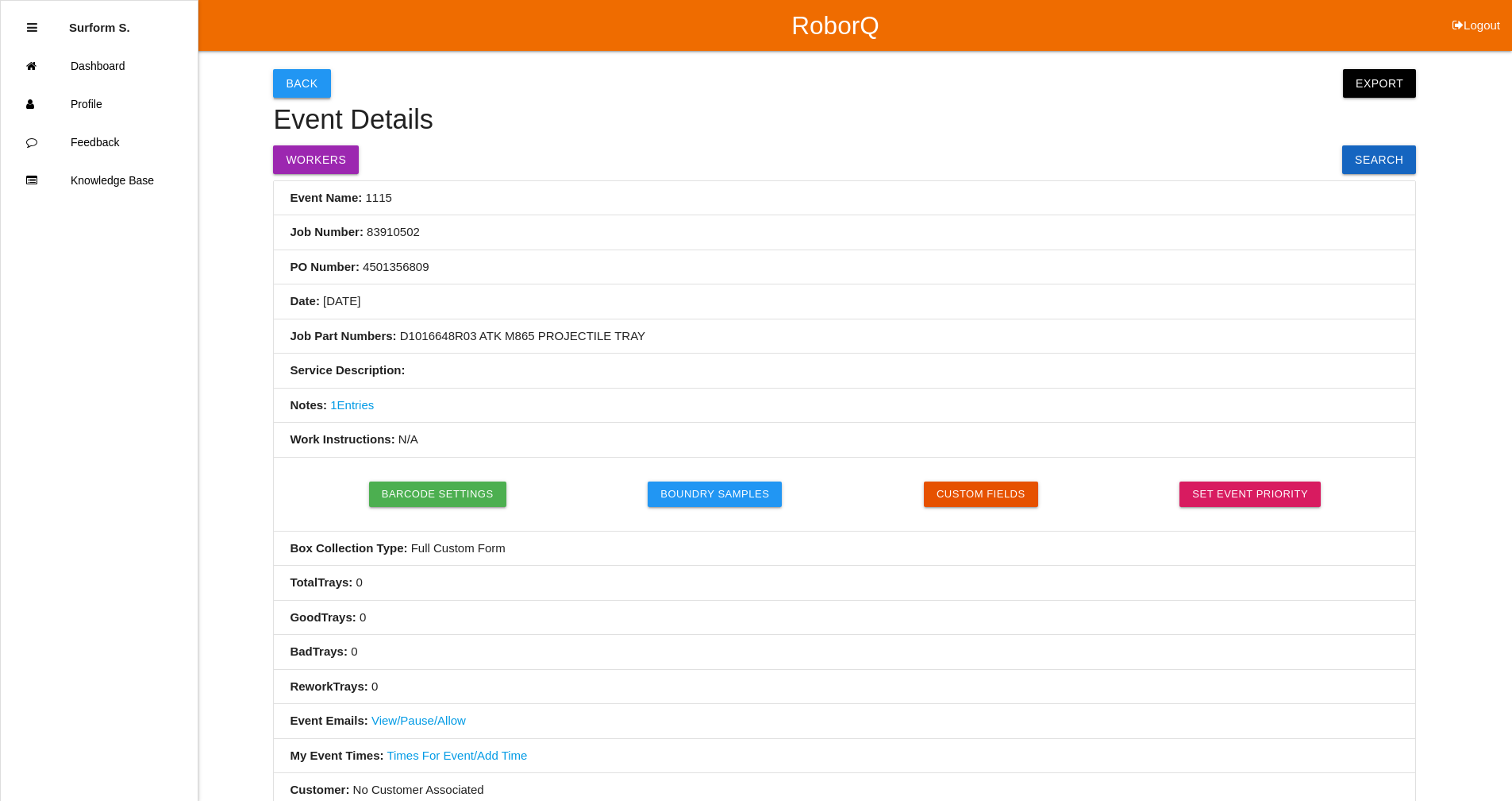
click at [293, 82] on button "Back" at bounding box center [302, 83] width 57 height 29
select select "notRequired"
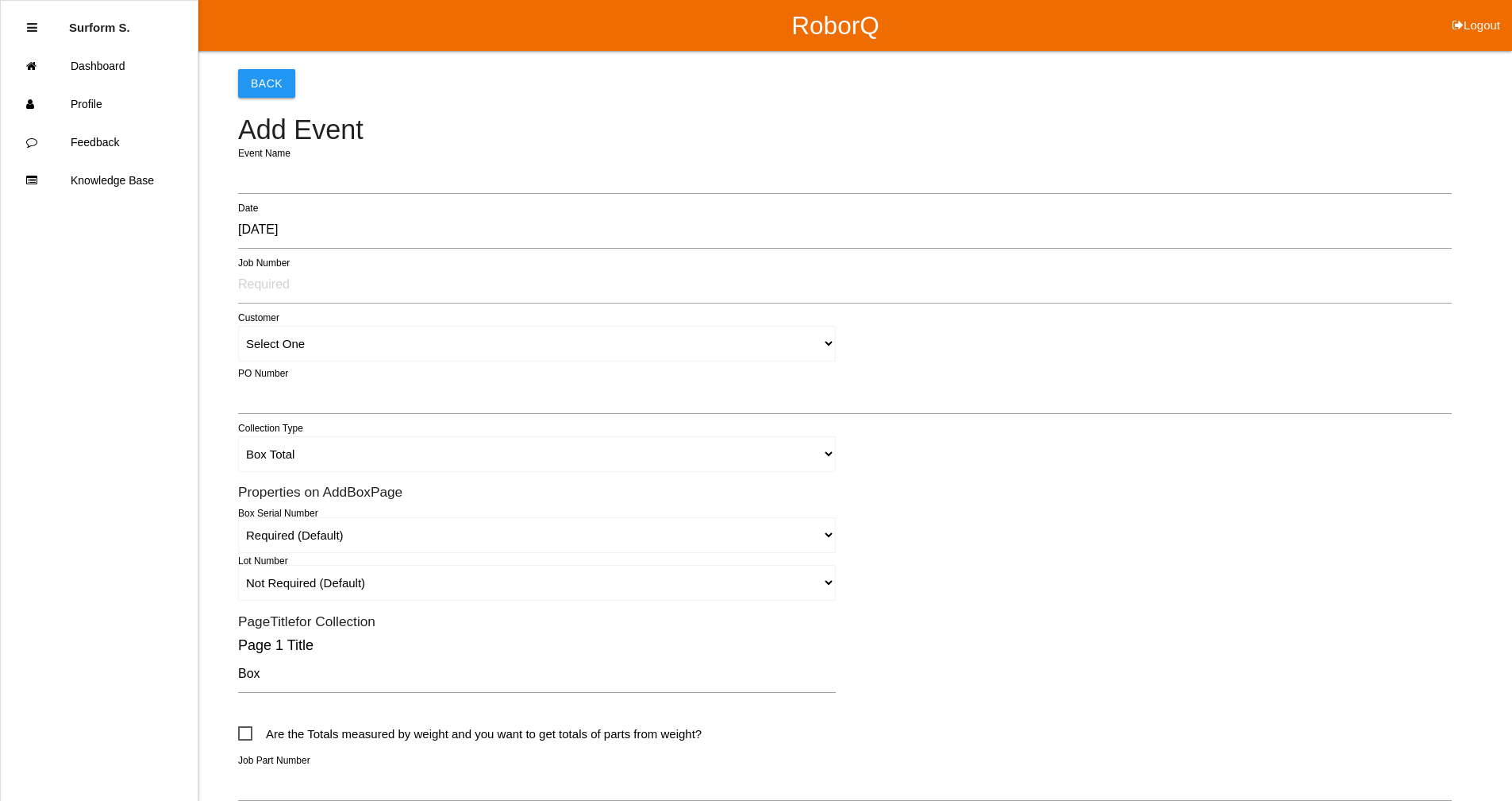
scroll to position [327, 0]
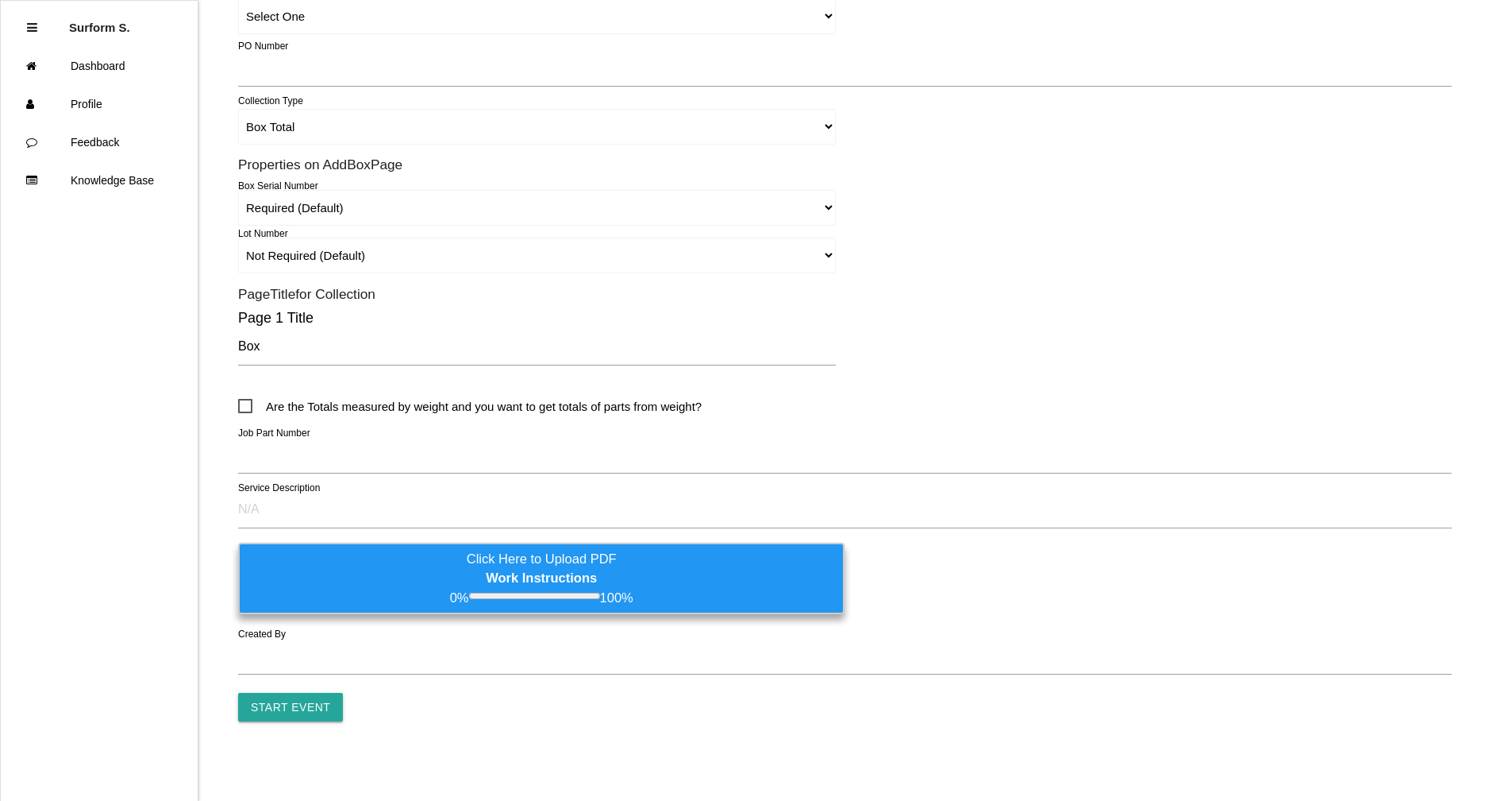
type input "1116"
type input "Surform Scheduler surform Scheduler"
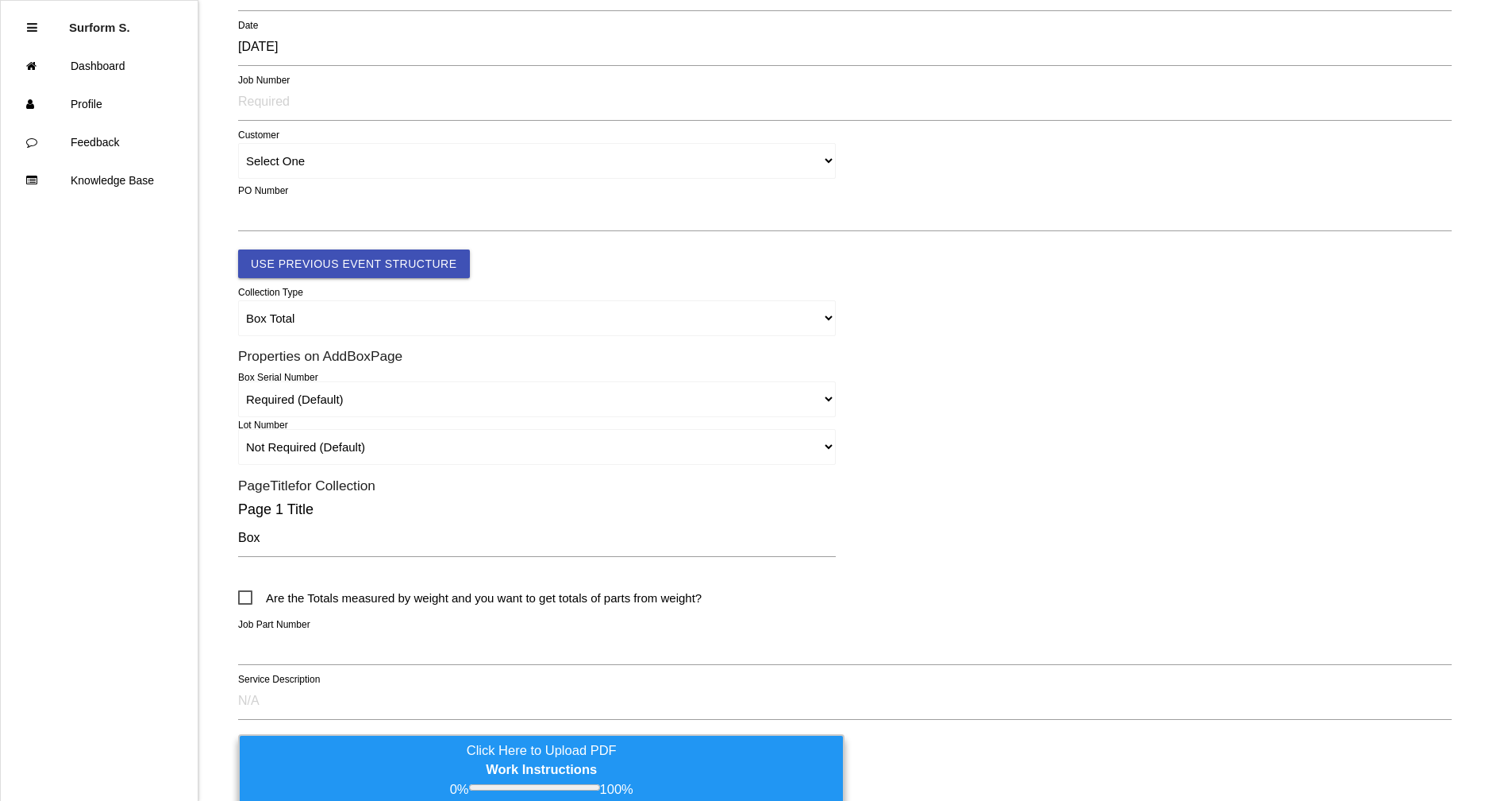
scroll to position [0, 0]
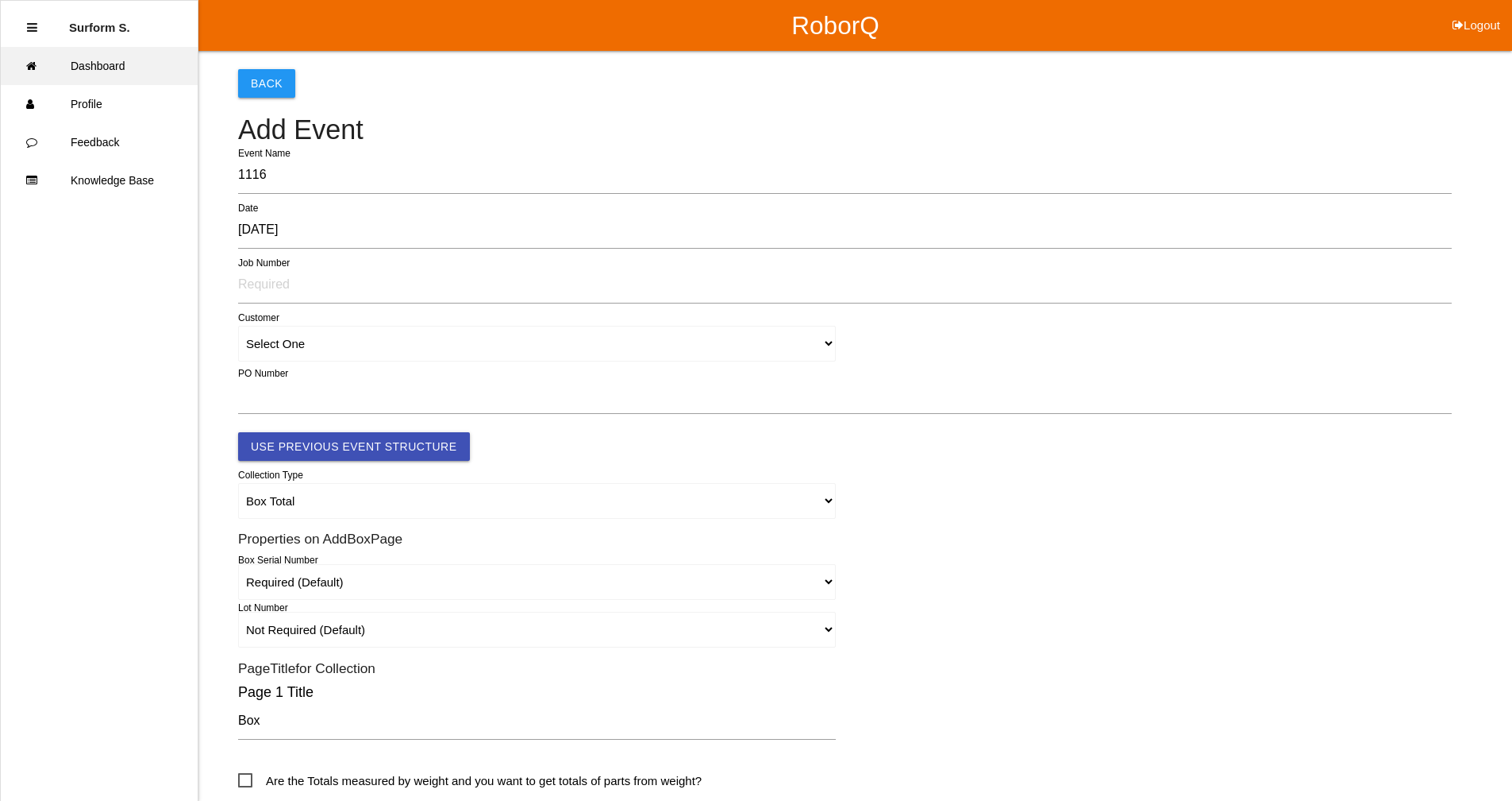
click at [120, 64] on link "Dashboard" at bounding box center [99, 66] width 197 height 38
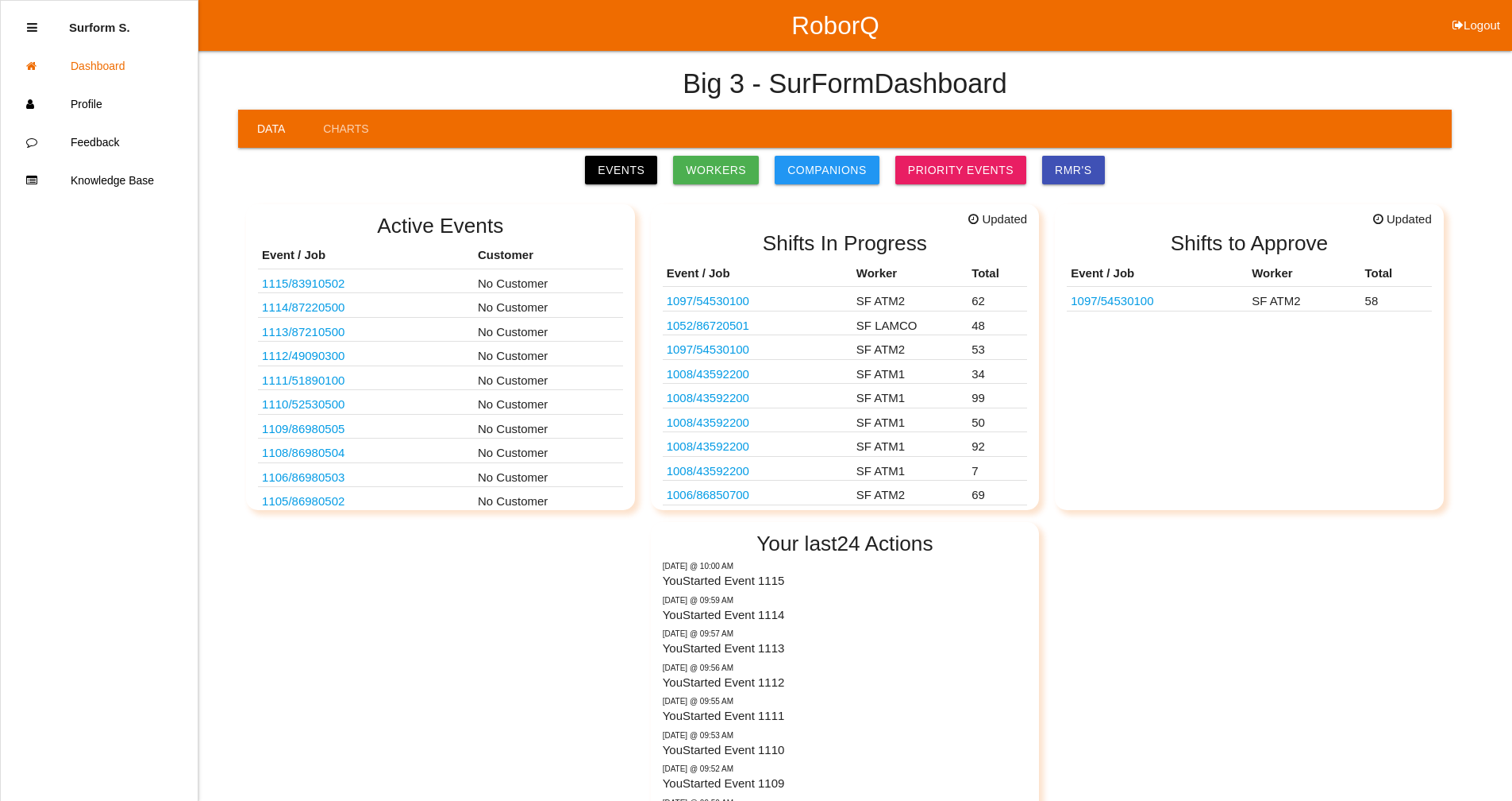
click at [341, 284] on link "1115 / 83910502" at bounding box center [304, 284] width 82 height 13
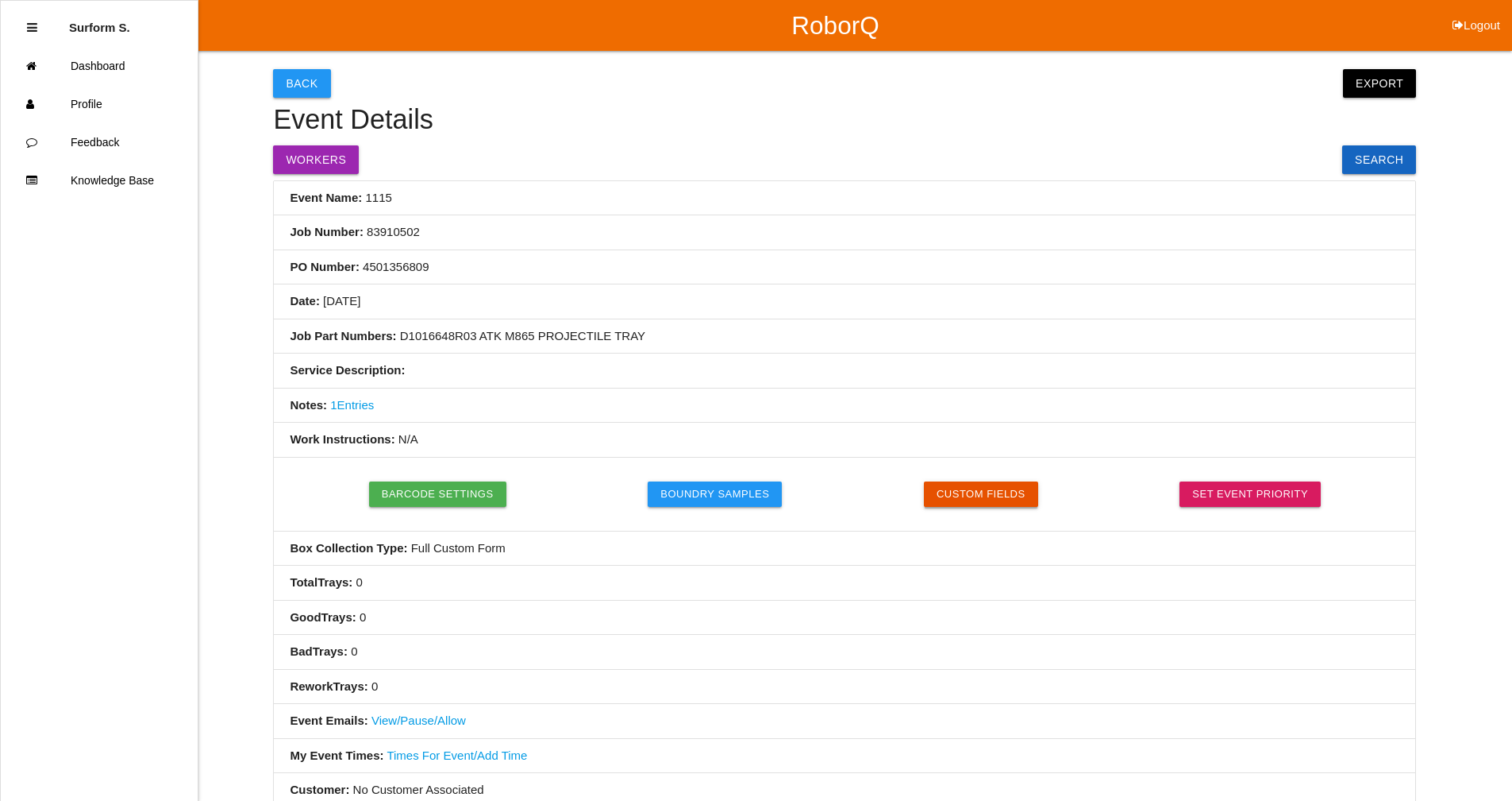
click at [975, 496] on button "Custom Fields" at bounding box center [981, 494] width 114 height 25
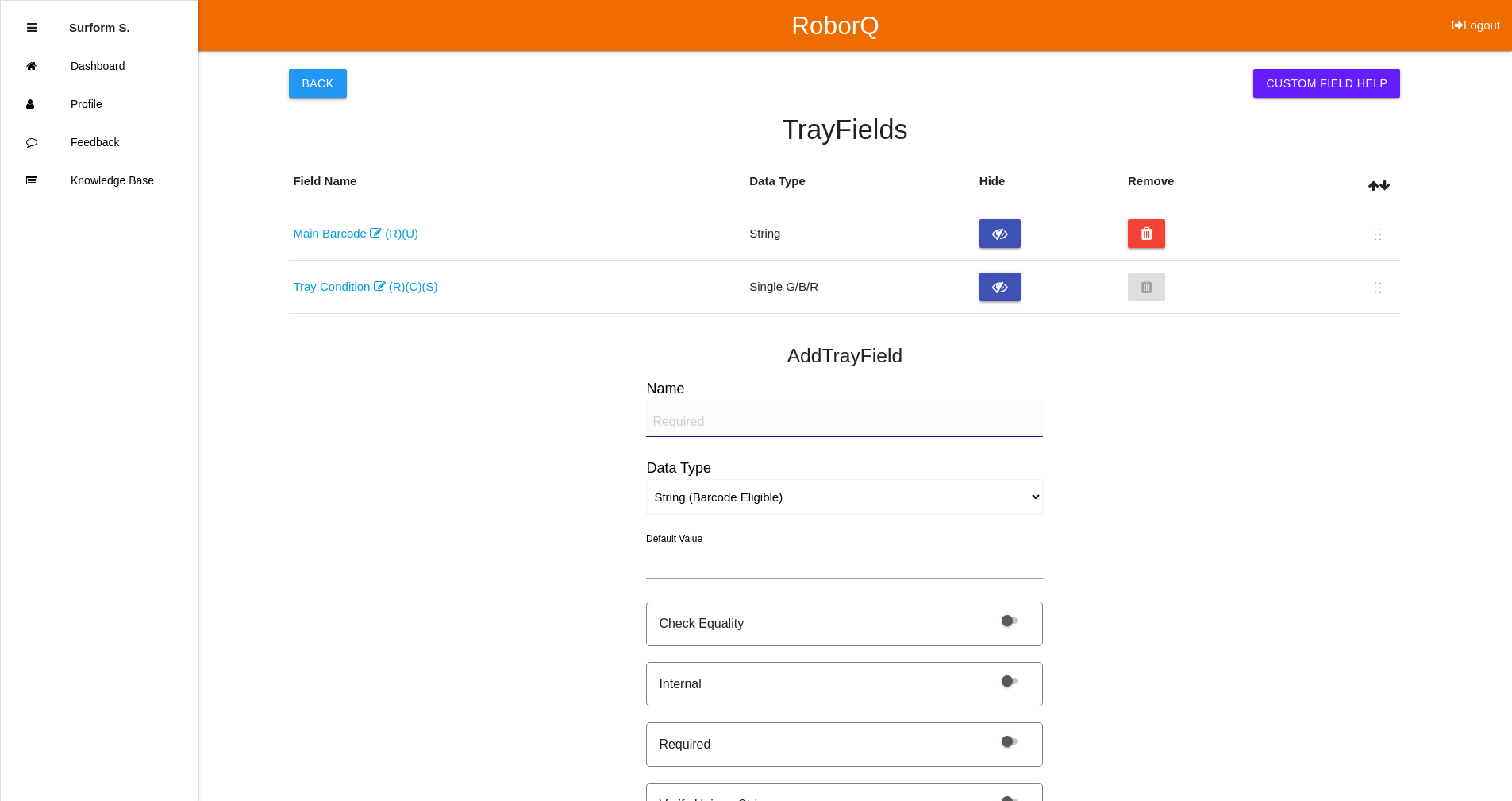
click at [313, 78] on button "Back" at bounding box center [318, 83] width 57 height 29
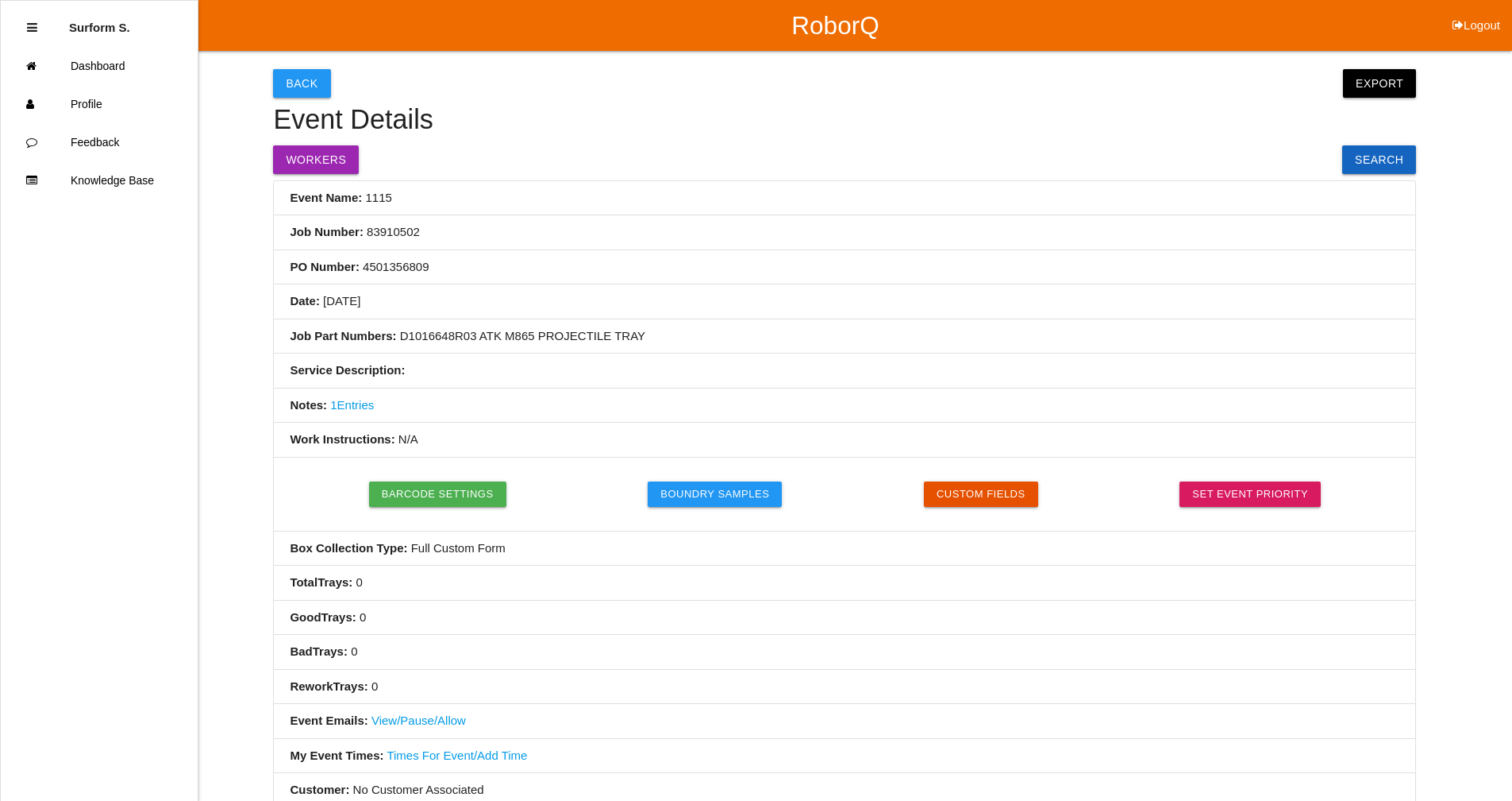
click at [313, 78] on button "Back" at bounding box center [302, 83] width 57 height 29
